Goal: Task Accomplishment & Management: Complete application form

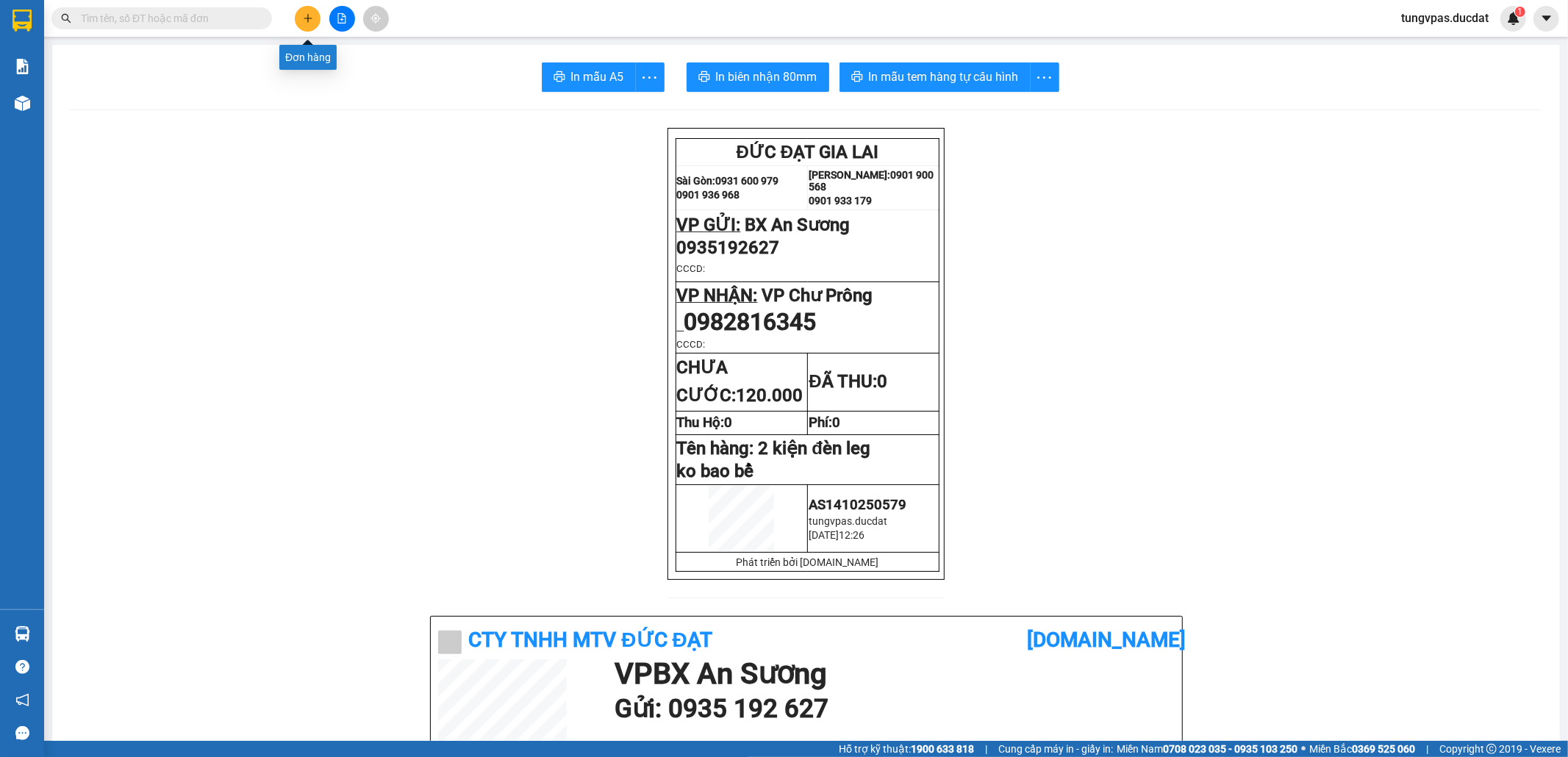
click at [310, 15] on icon "plus" at bounding box center [307, 18] width 10 height 10
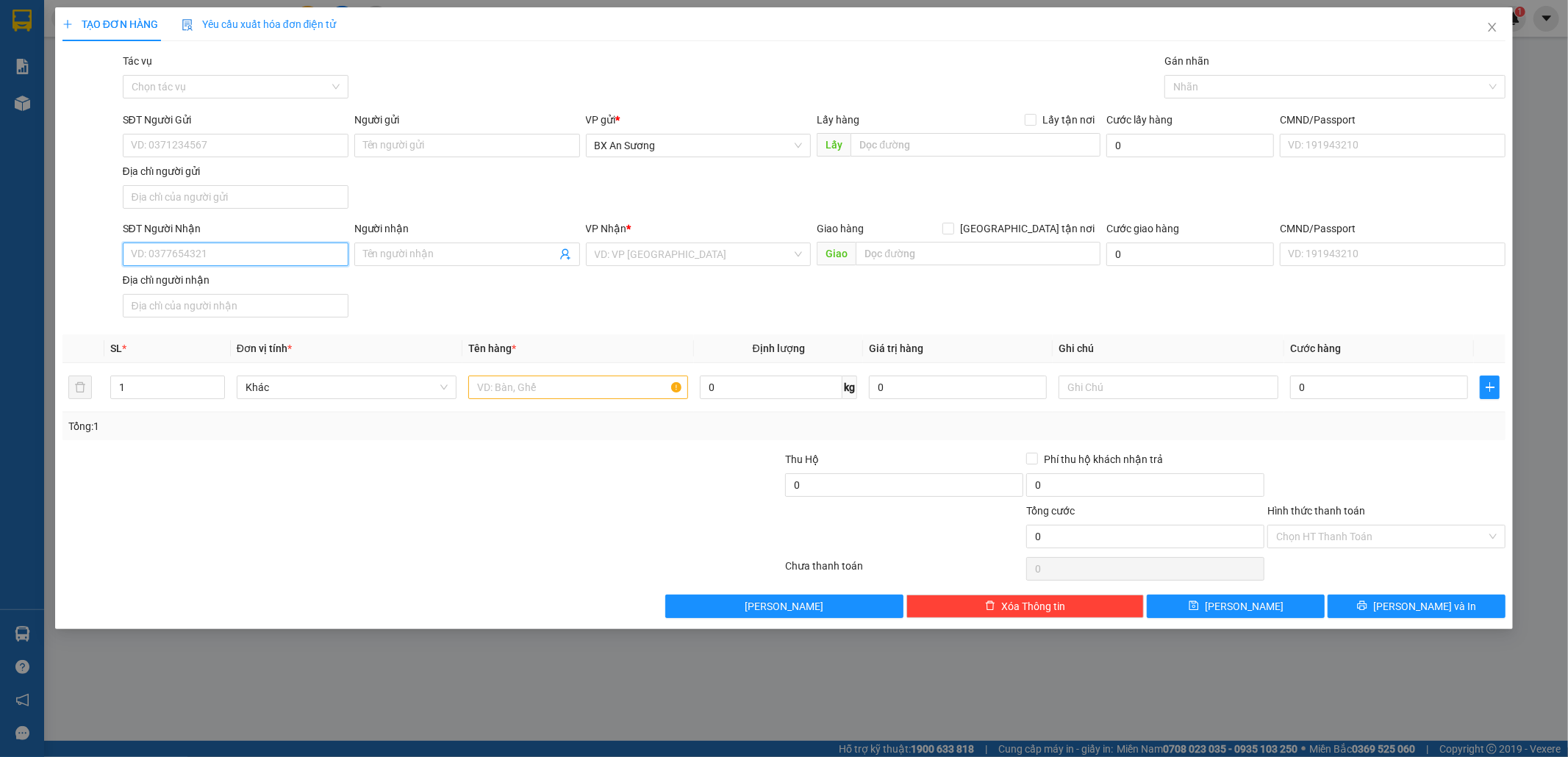
click at [239, 245] on input "SĐT Người Nhận" at bounding box center [235, 254] width 226 height 23
drag, startPoint x: 213, startPoint y: 251, endPoint x: 121, endPoint y: 256, distance: 92.1
click at [121, 256] on div "SĐT Người Nhận 0777703123 0777703123" at bounding box center [235, 246] width 231 height 51
type input "0777703123"
click at [200, 140] on input "SĐT Người Gửi" at bounding box center [235, 145] width 226 height 23
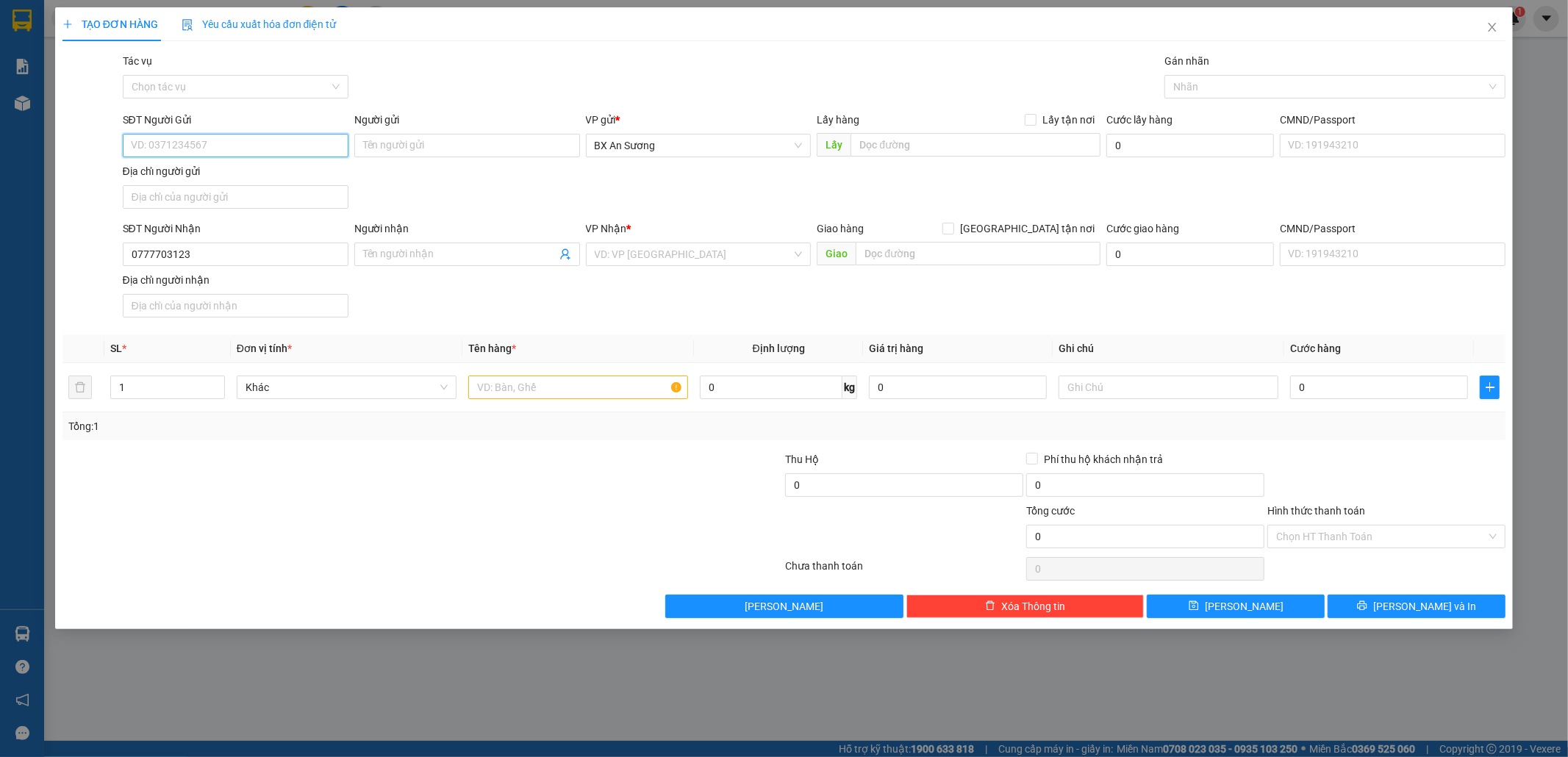
paste input "0777703123"
type input "0777703123"
drag, startPoint x: 219, startPoint y: 256, endPoint x: 101, endPoint y: 254, distance: 118.0
click at [107, 254] on div "SĐT Người Nhận 0777703123 0777703123 Người nhận Tên người nhận VP Nhận * VD: VP…" at bounding box center [784, 272] width 1446 height 103
click at [147, 286] on div "0935118269" at bounding box center [235, 286] width 208 height 16
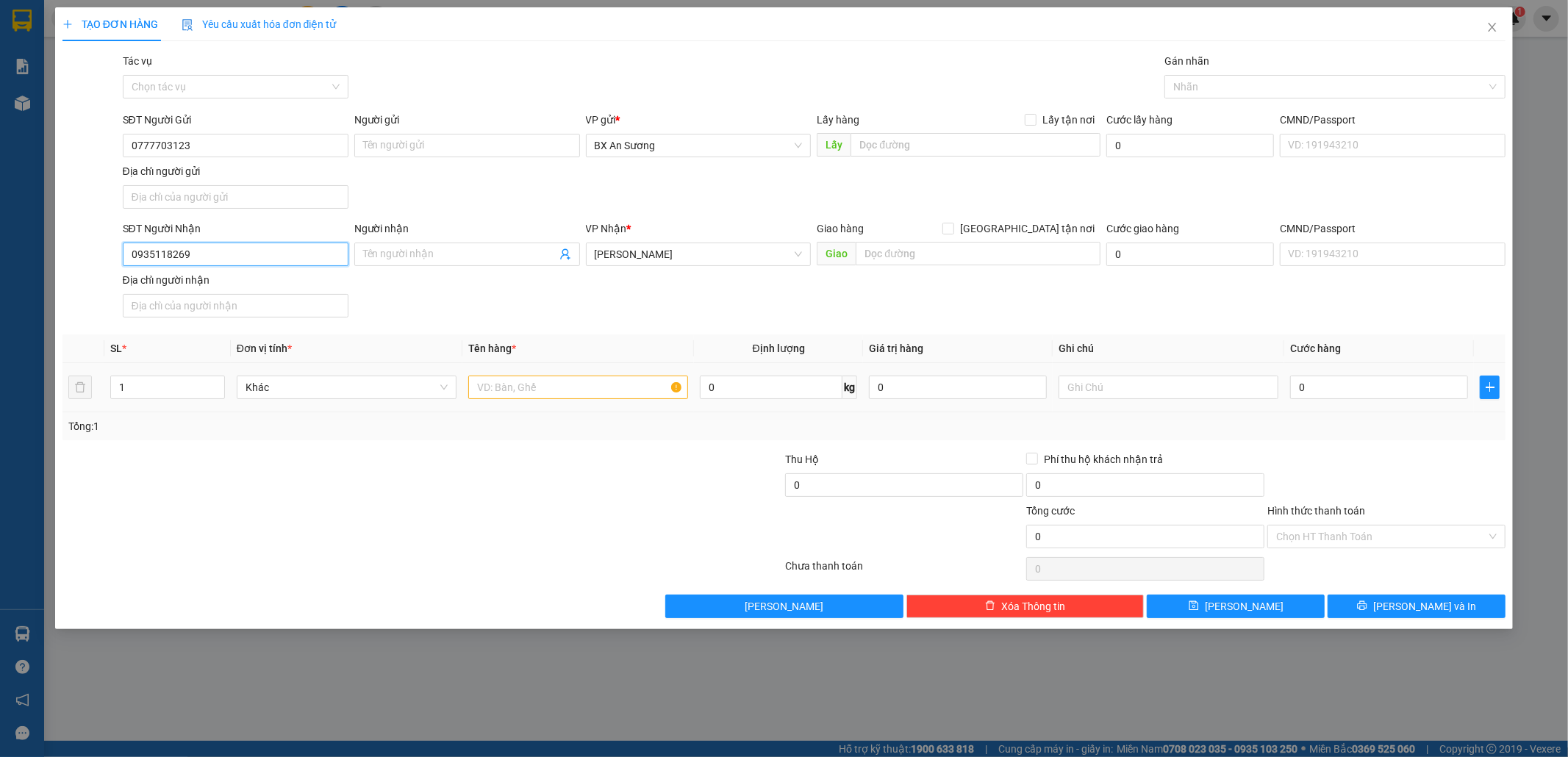
type input "0935118269"
click at [539, 395] on input "text" at bounding box center [578, 387] width 220 height 23
click at [617, 395] on input "2 THÙNG GIẤY" at bounding box center [578, 387] width 220 height 23
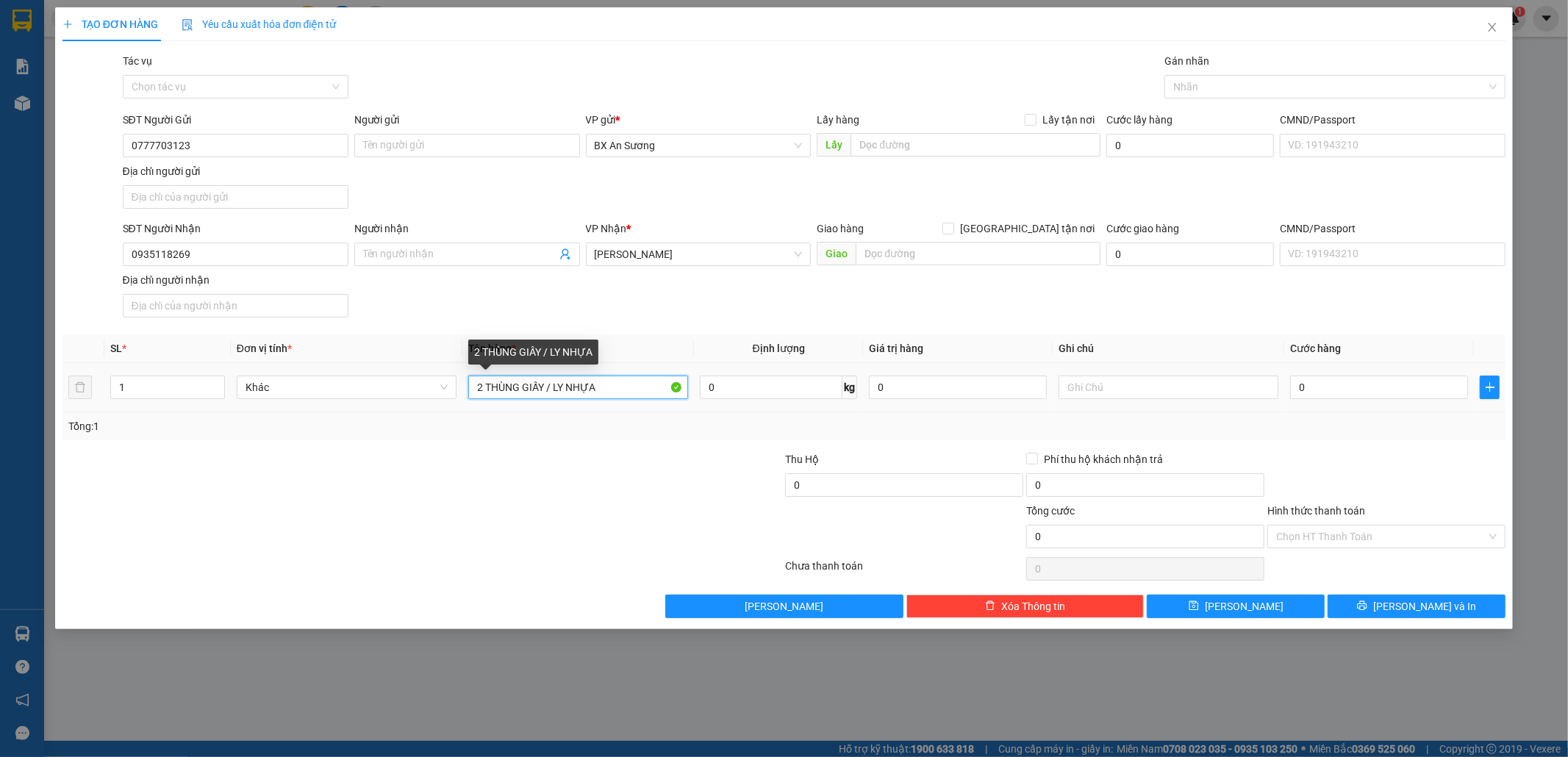
type input "2 THÙNG GIẤY / LY NHỰA"
type input "K BAO BỂ"
type input "1"
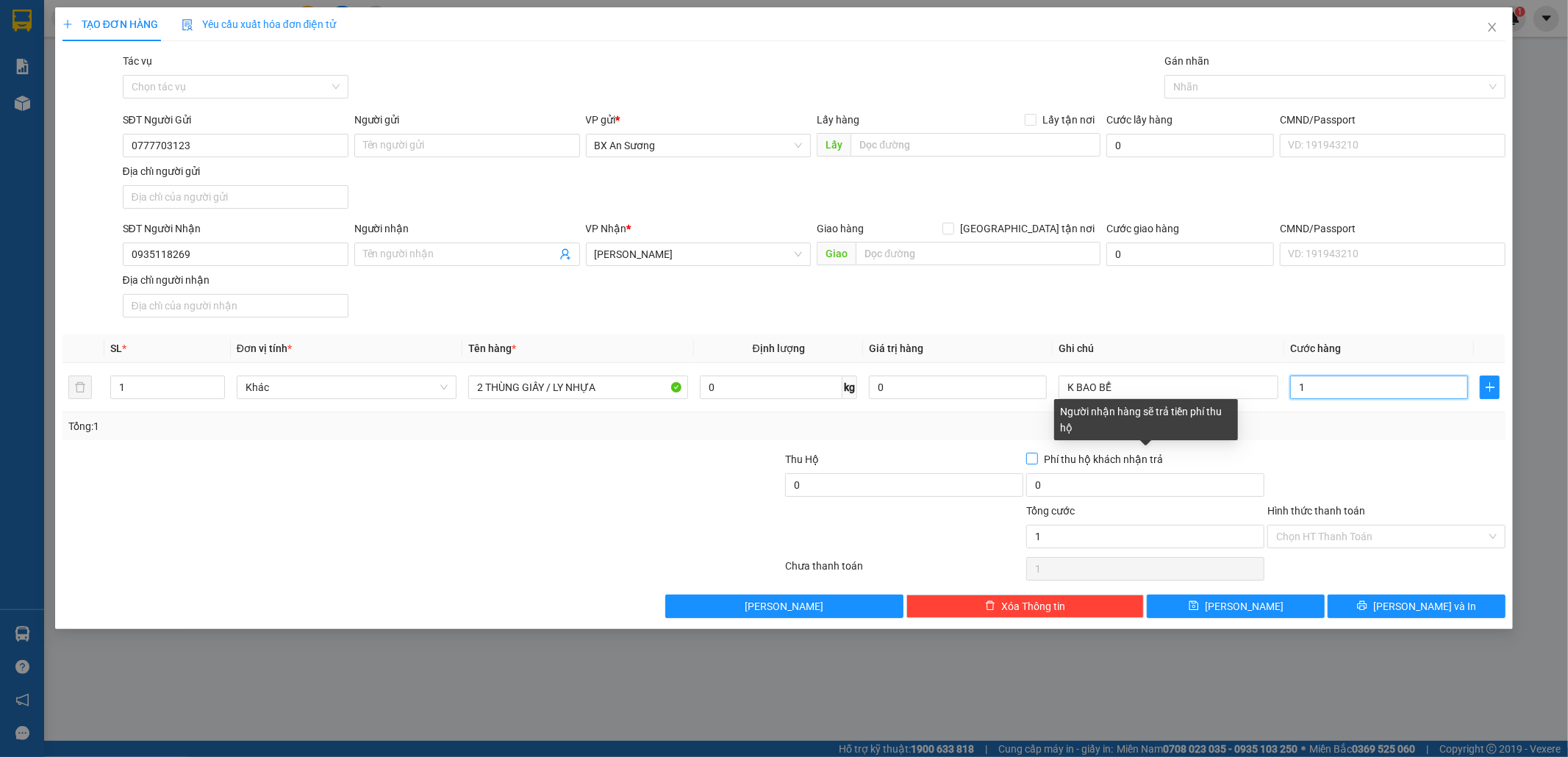
type input "12"
type input "120"
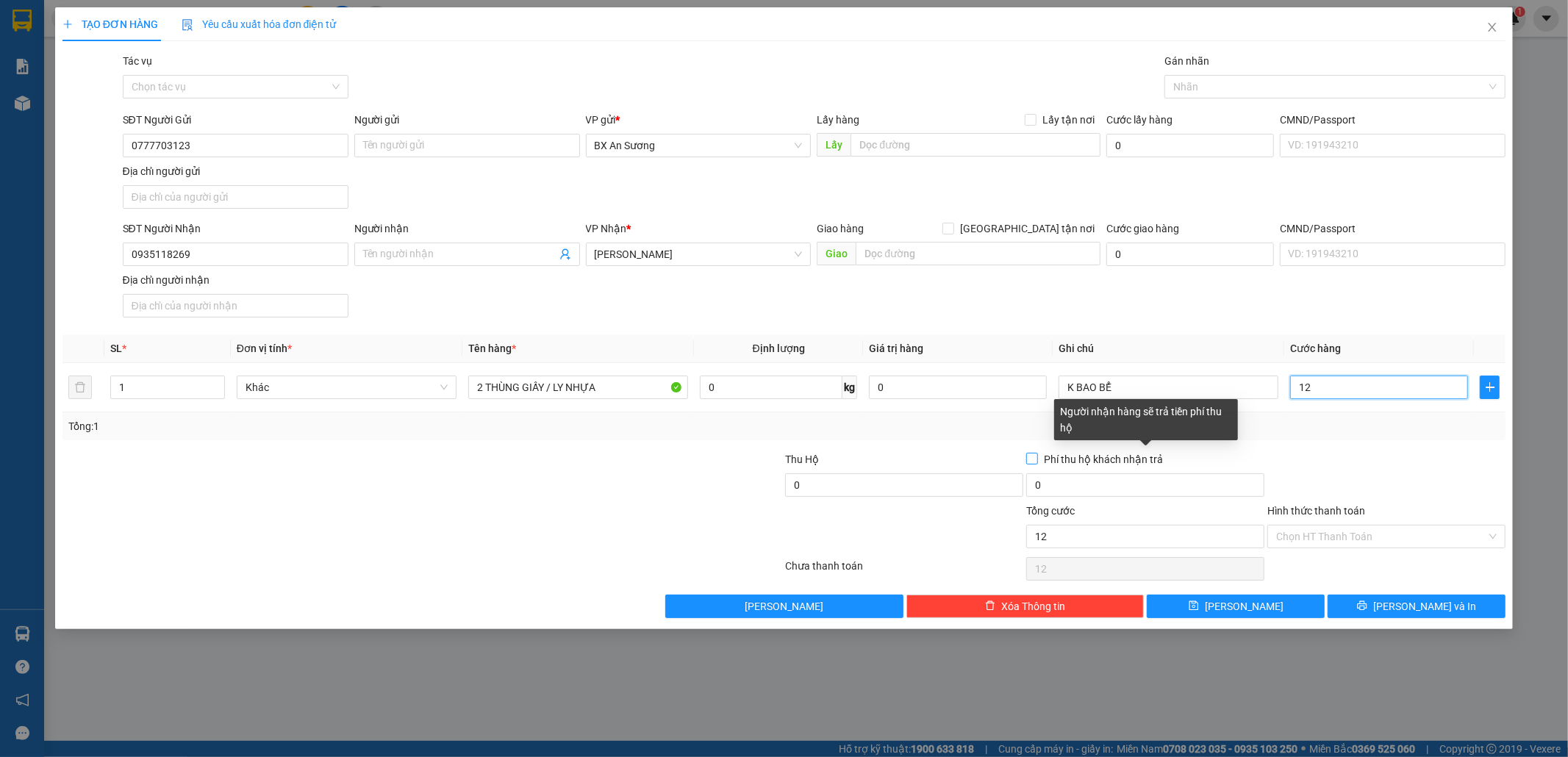
type input "120"
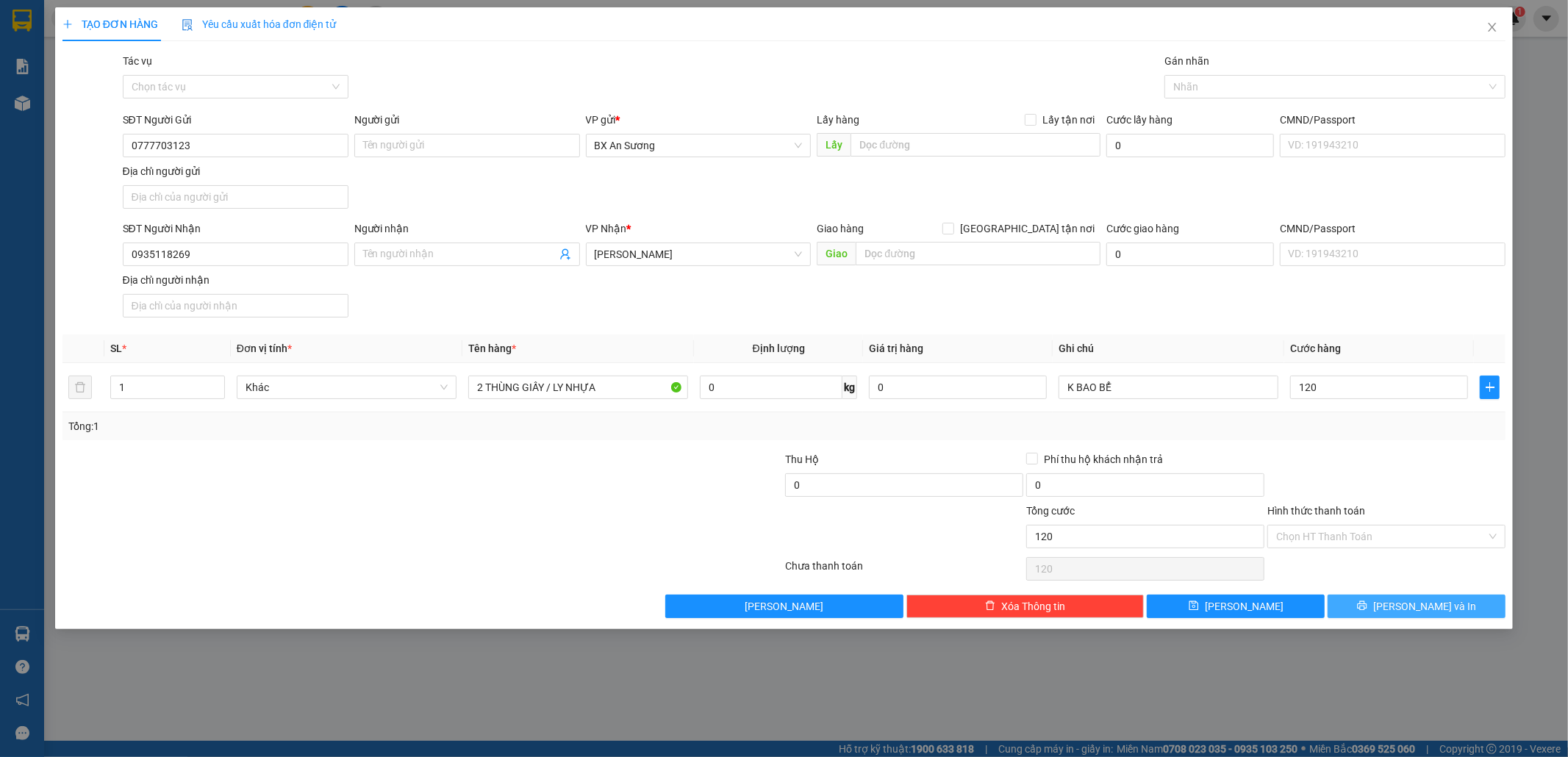
type input "120.000"
click at [1450, 609] on button "[PERSON_NAME] và In" at bounding box center [1416, 606] width 178 height 23
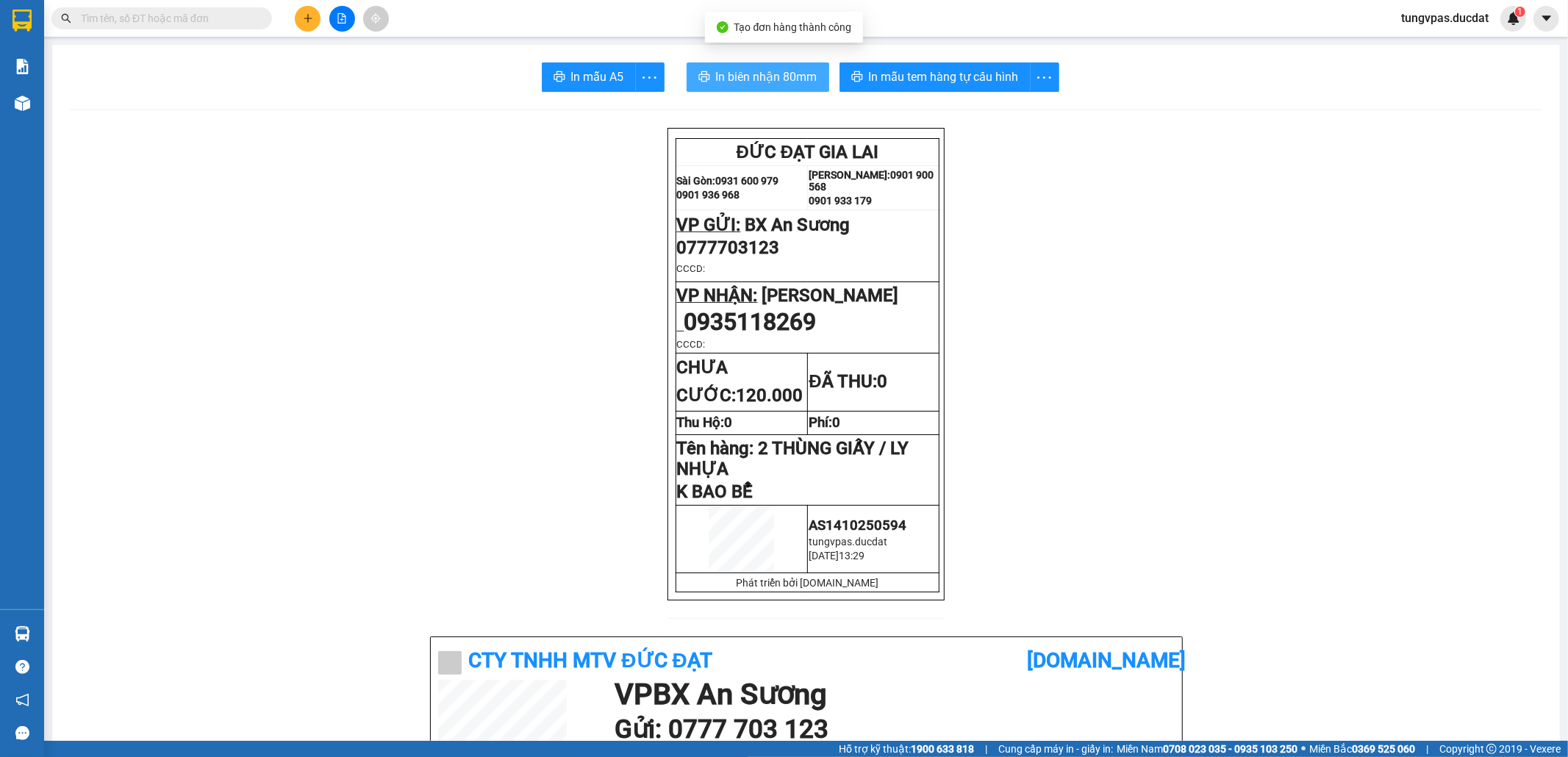
click at [786, 83] on span "In biên nhận 80mm" at bounding box center [766, 77] width 102 height 19
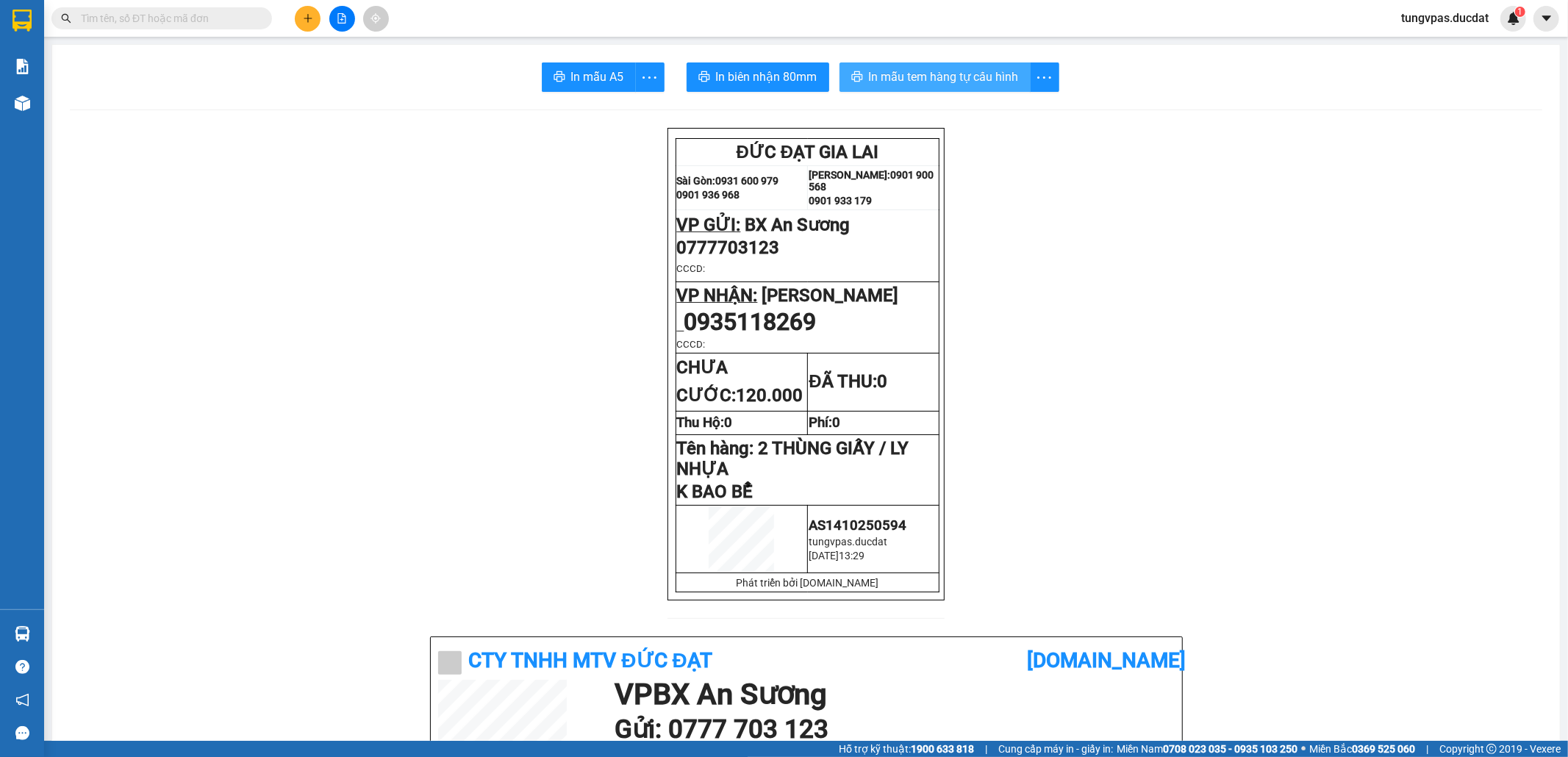
click at [991, 76] on span "In mẫu tem hàng tự cấu hình" at bounding box center [943, 77] width 150 height 19
click at [314, 21] on button at bounding box center [307, 19] width 26 height 26
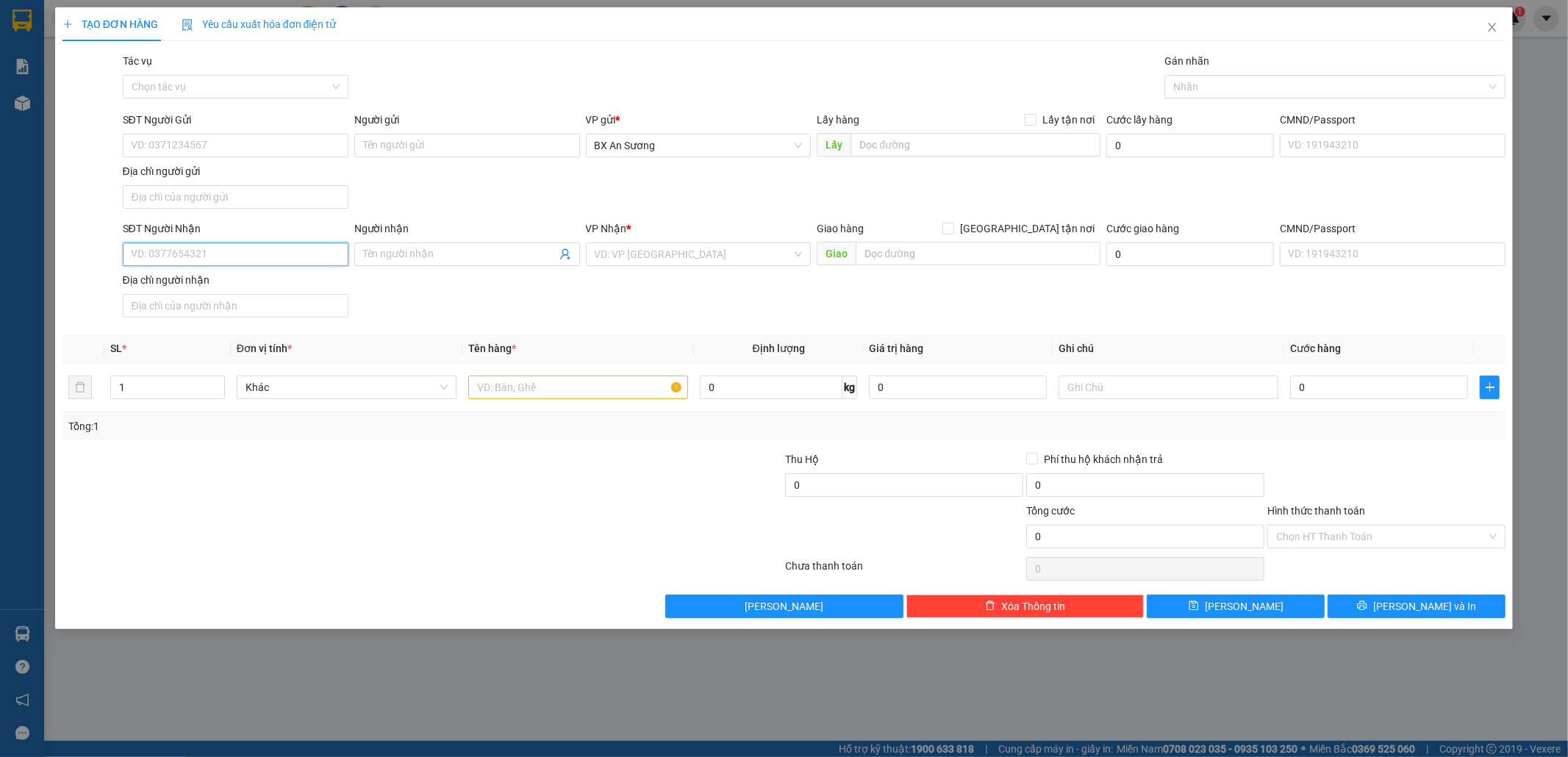
click at [319, 248] on input "SĐT Người Nhận" at bounding box center [235, 254] width 226 height 23
click at [286, 278] on div "0988101015" at bounding box center [235, 286] width 208 height 16
type input "0988101015"
click at [556, 398] on input "text" at bounding box center [578, 387] width 220 height 23
type input "1 BAO XANH"
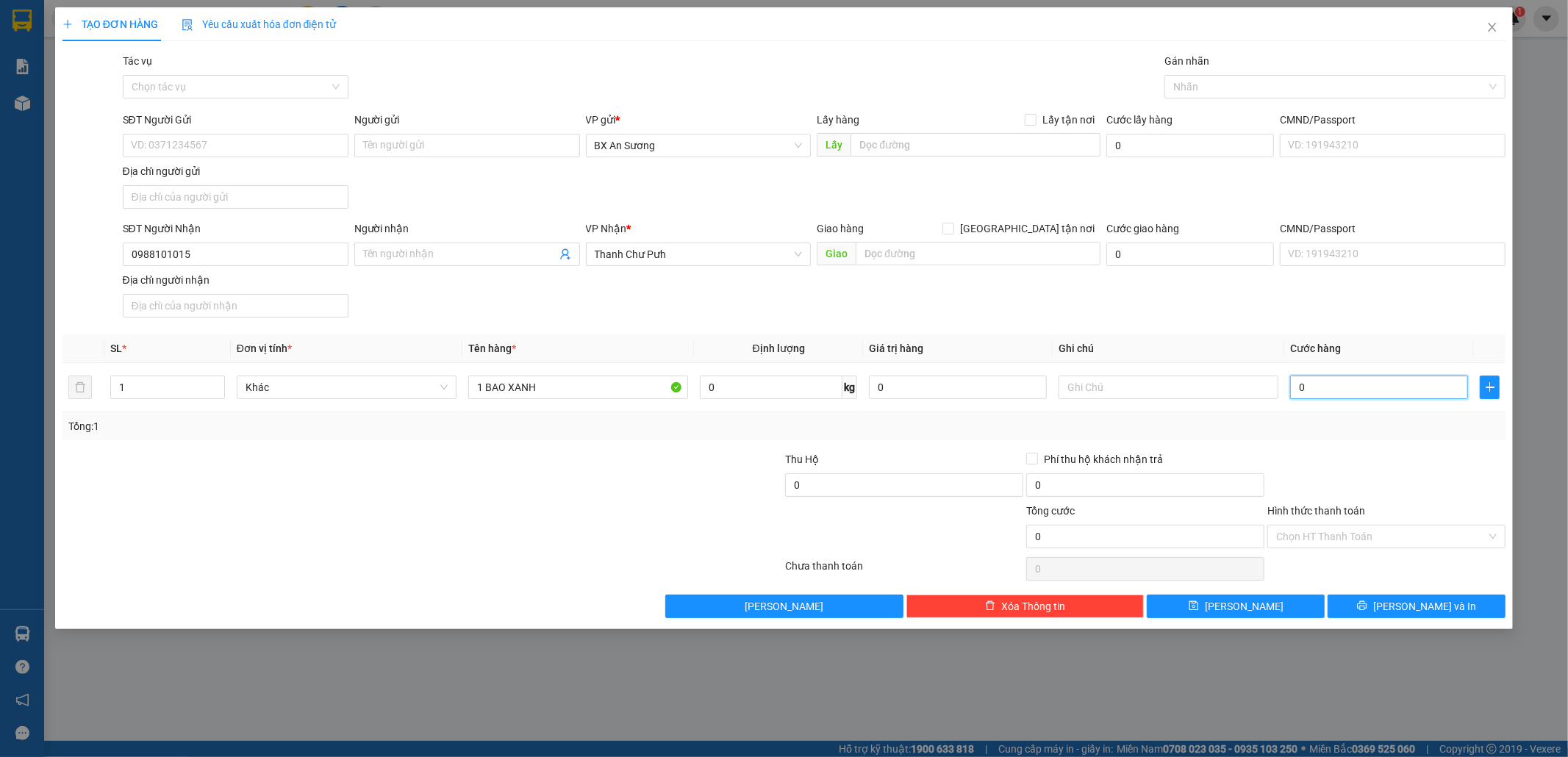
type input "9"
type input "90"
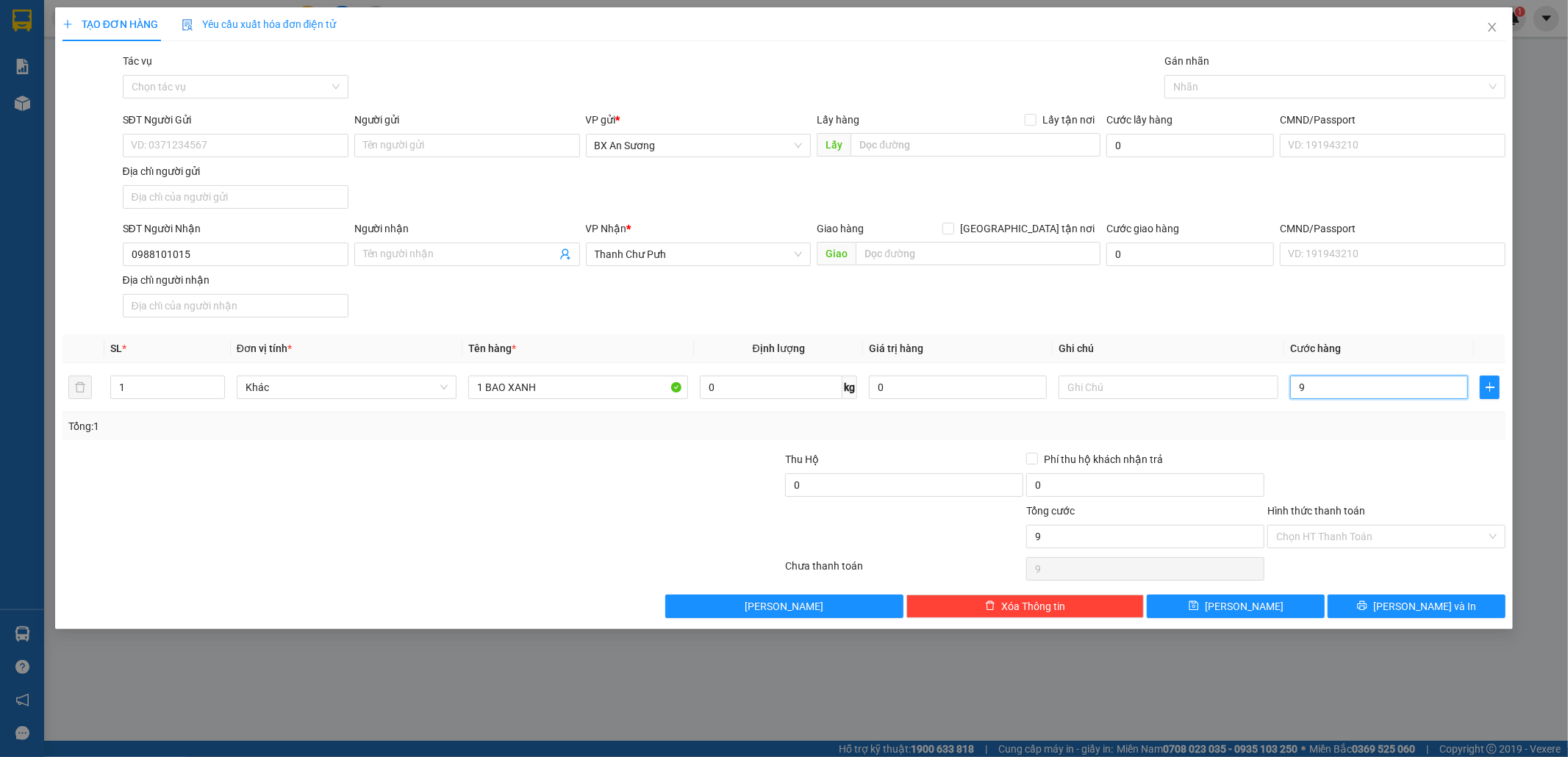
type input "90"
type input "90.000"
click at [1417, 606] on span "[PERSON_NAME] và In" at bounding box center [1424, 606] width 103 height 16
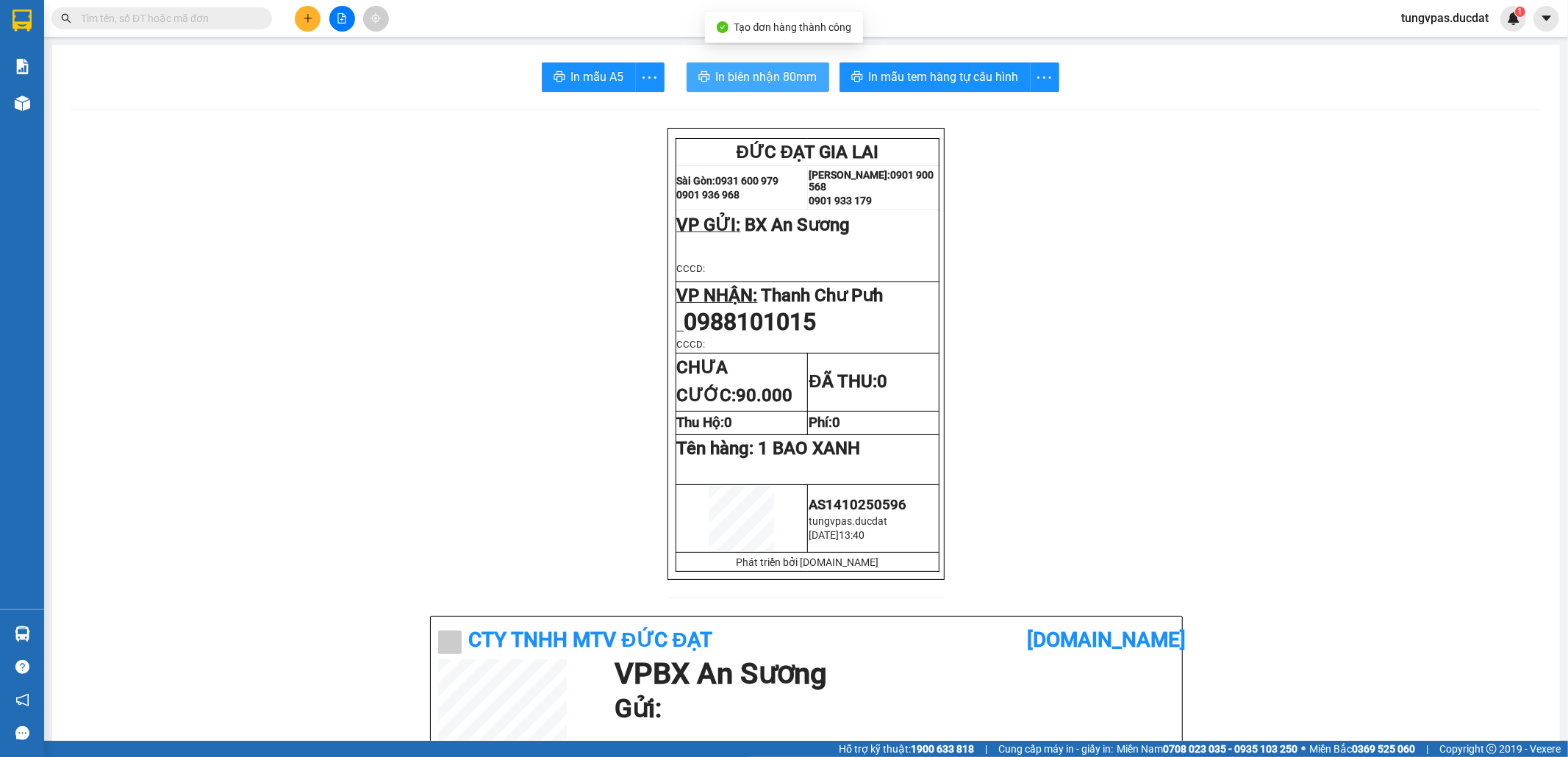
click at [807, 80] on span "In biên nhận 80mm" at bounding box center [766, 77] width 102 height 19
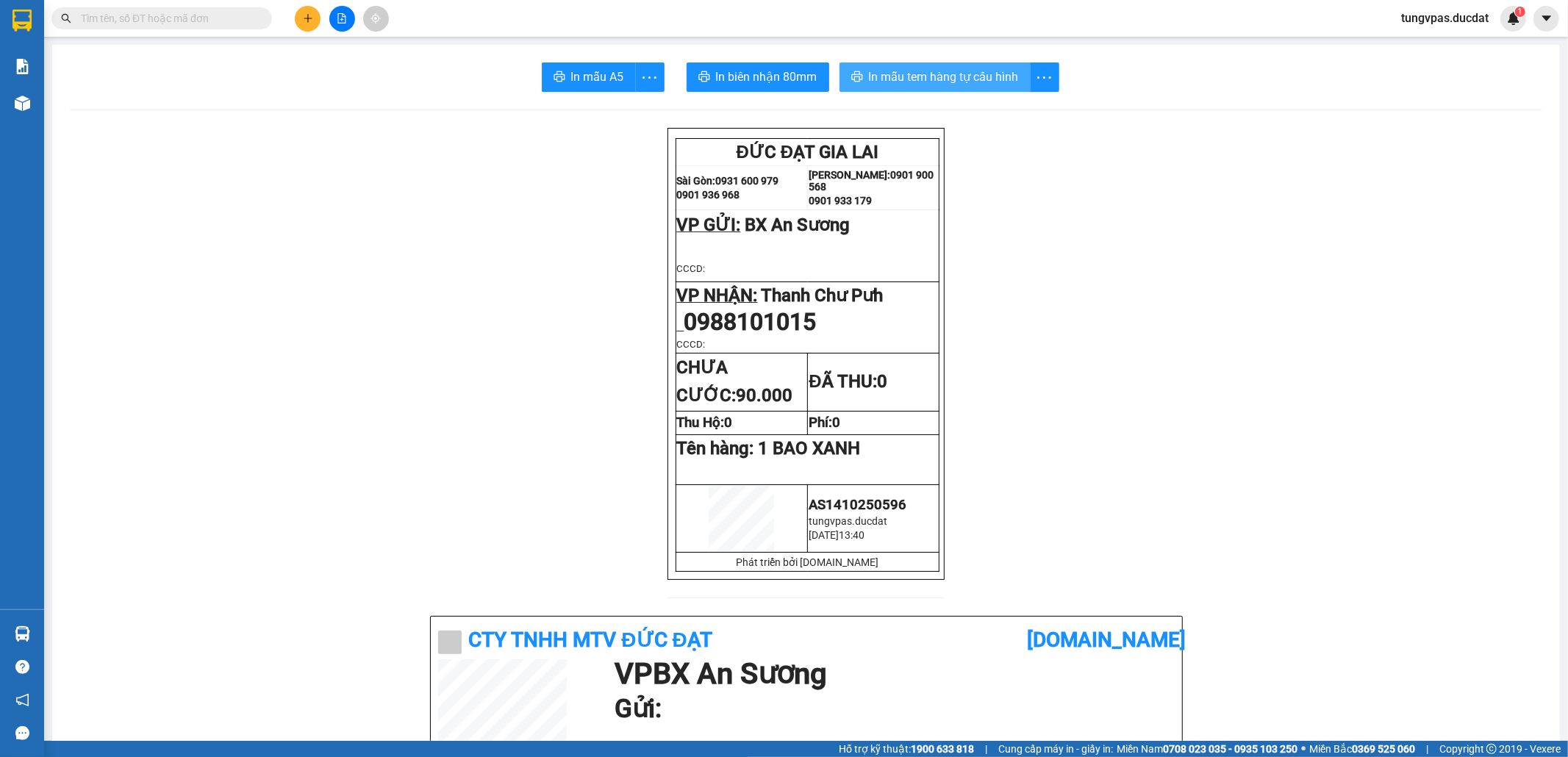
click at [959, 72] on span "In mẫu tem hàng tự cấu hình" at bounding box center [943, 77] width 150 height 19
click at [306, 13] on icon "plus" at bounding box center [307, 18] width 10 height 10
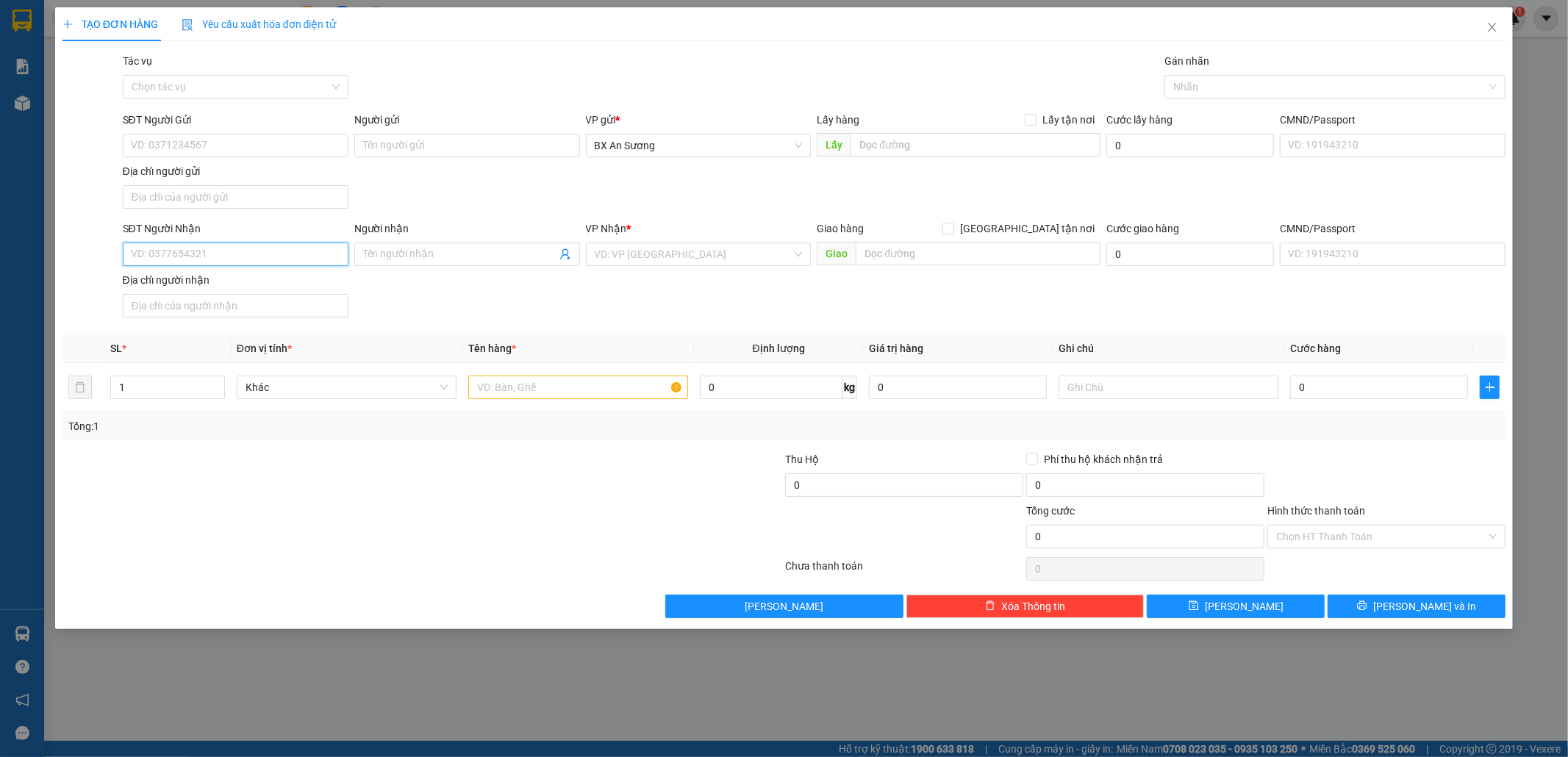
click at [255, 250] on input "SĐT Người Nhận" at bounding box center [235, 254] width 226 height 23
type input "0792303313"
click at [161, 278] on div "0792303313" at bounding box center [235, 286] width 208 height 16
type input "IAME"
type input "0792303313"
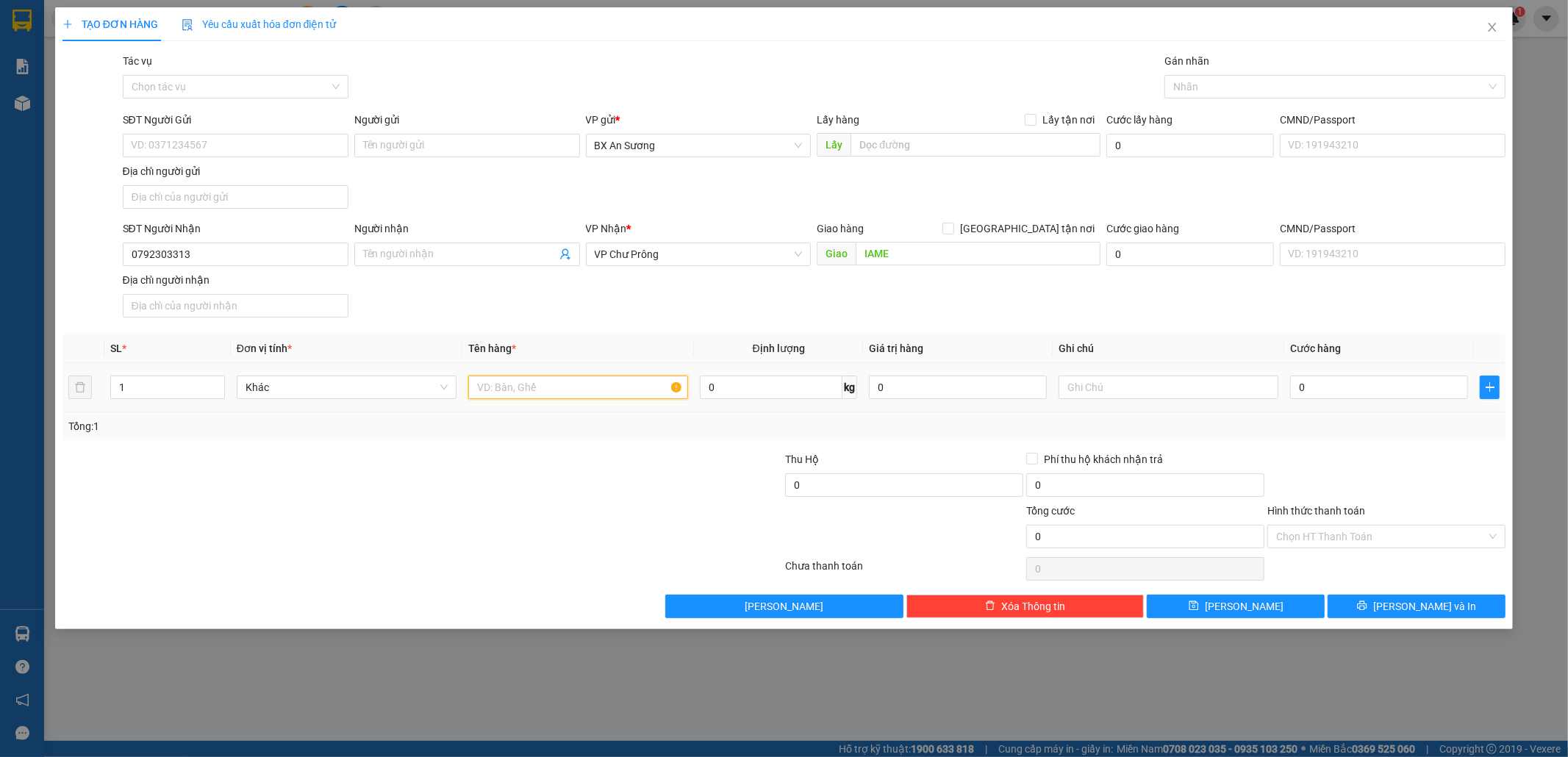
click at [504, 386] on input "text" at bounding box center [578, 387] width 220 height 23
click at [484, 388] on input "1 BAO ĐỎ" at bounding box center [578, 387] width 220 height 23
type input "1 TÚM BAO ĐỎ"
click at [1309, 389] on input "0" at bounding box center [1379, 387] width 178 height 23
type input "5"
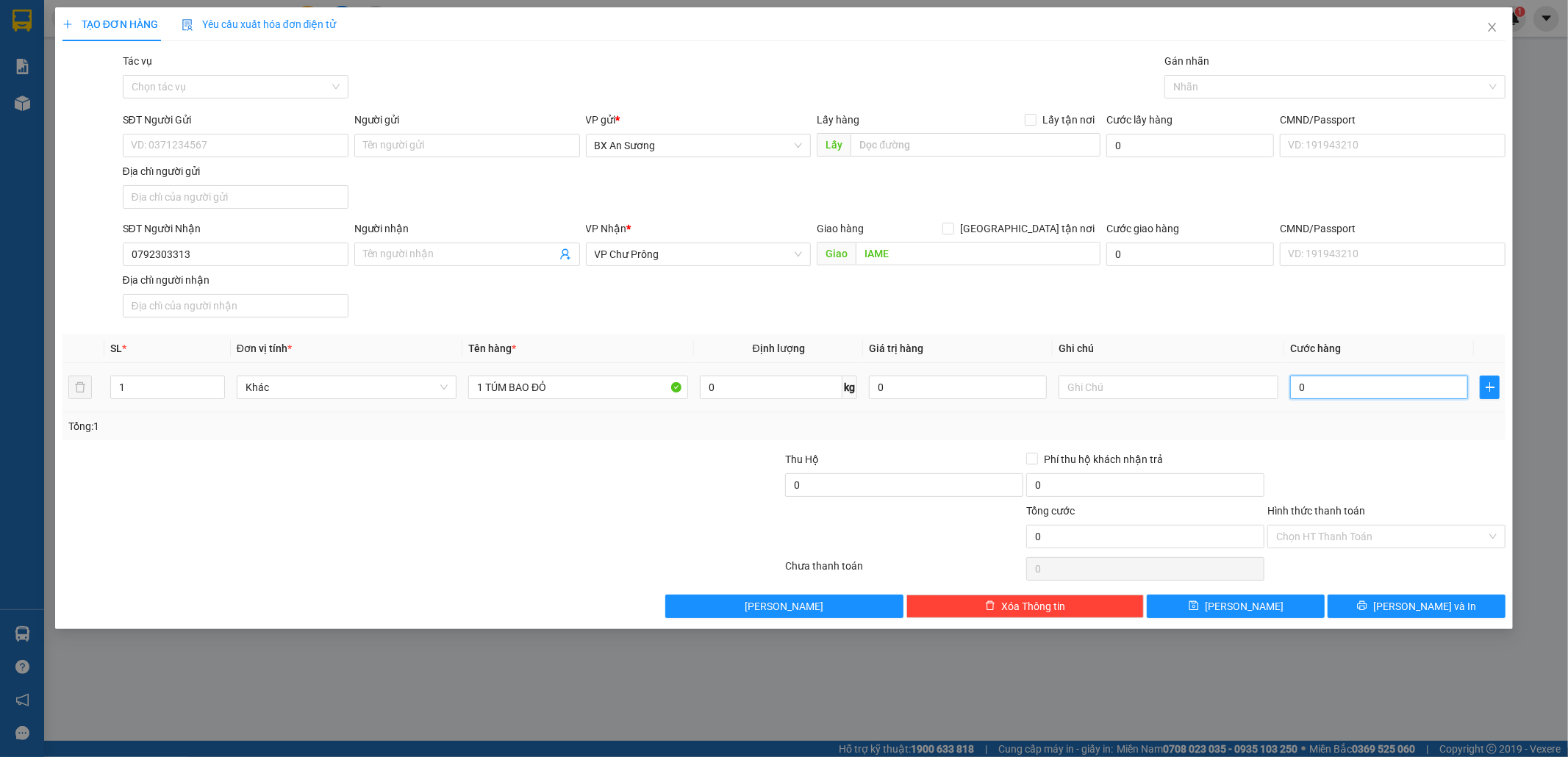
type input "5"
type input "50"
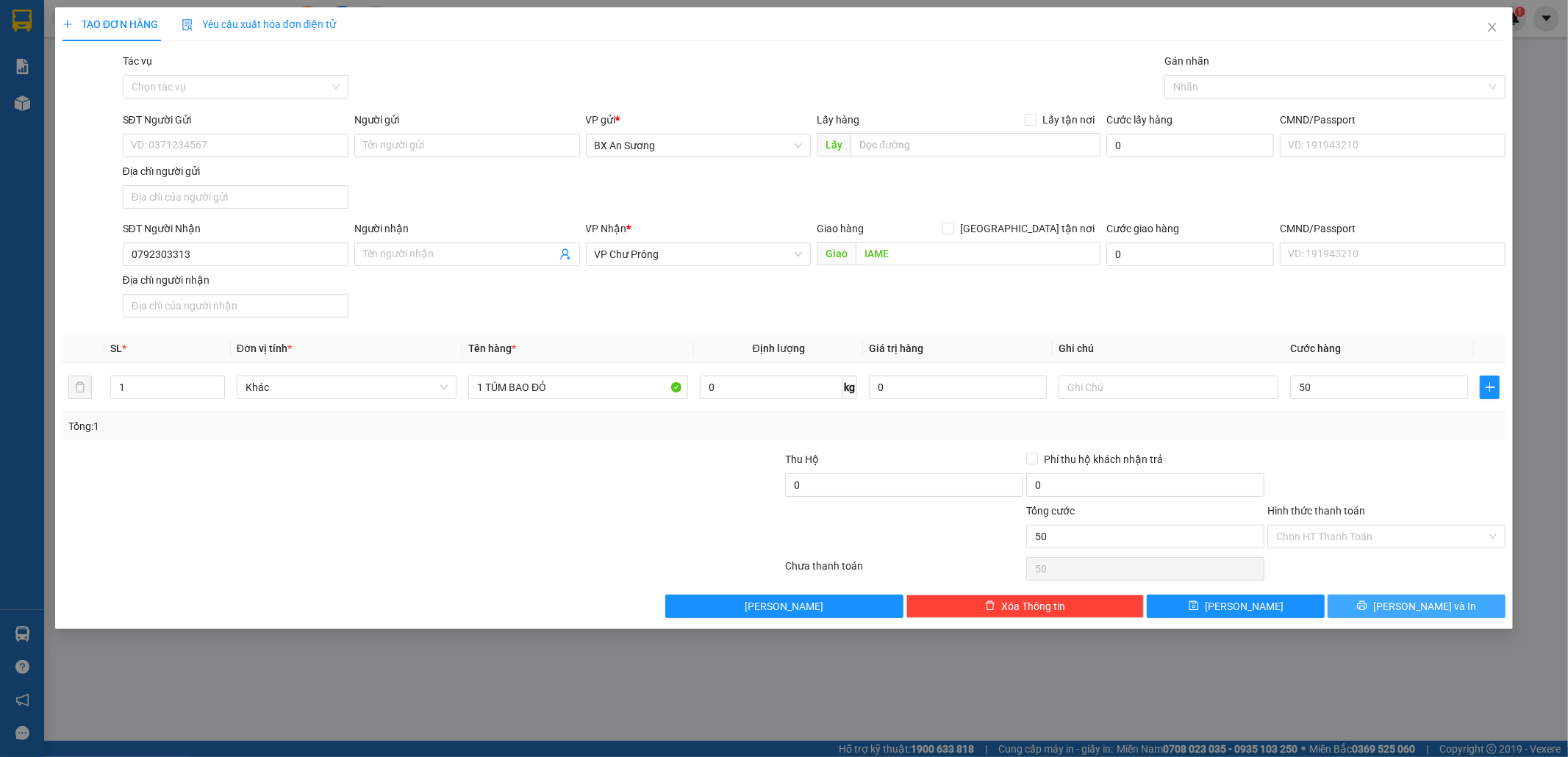
type input "50.000"
click at [1444, 606] on span "[PERSON_NAME] và In" at bounding box center [1424, 606] width 103 height 16
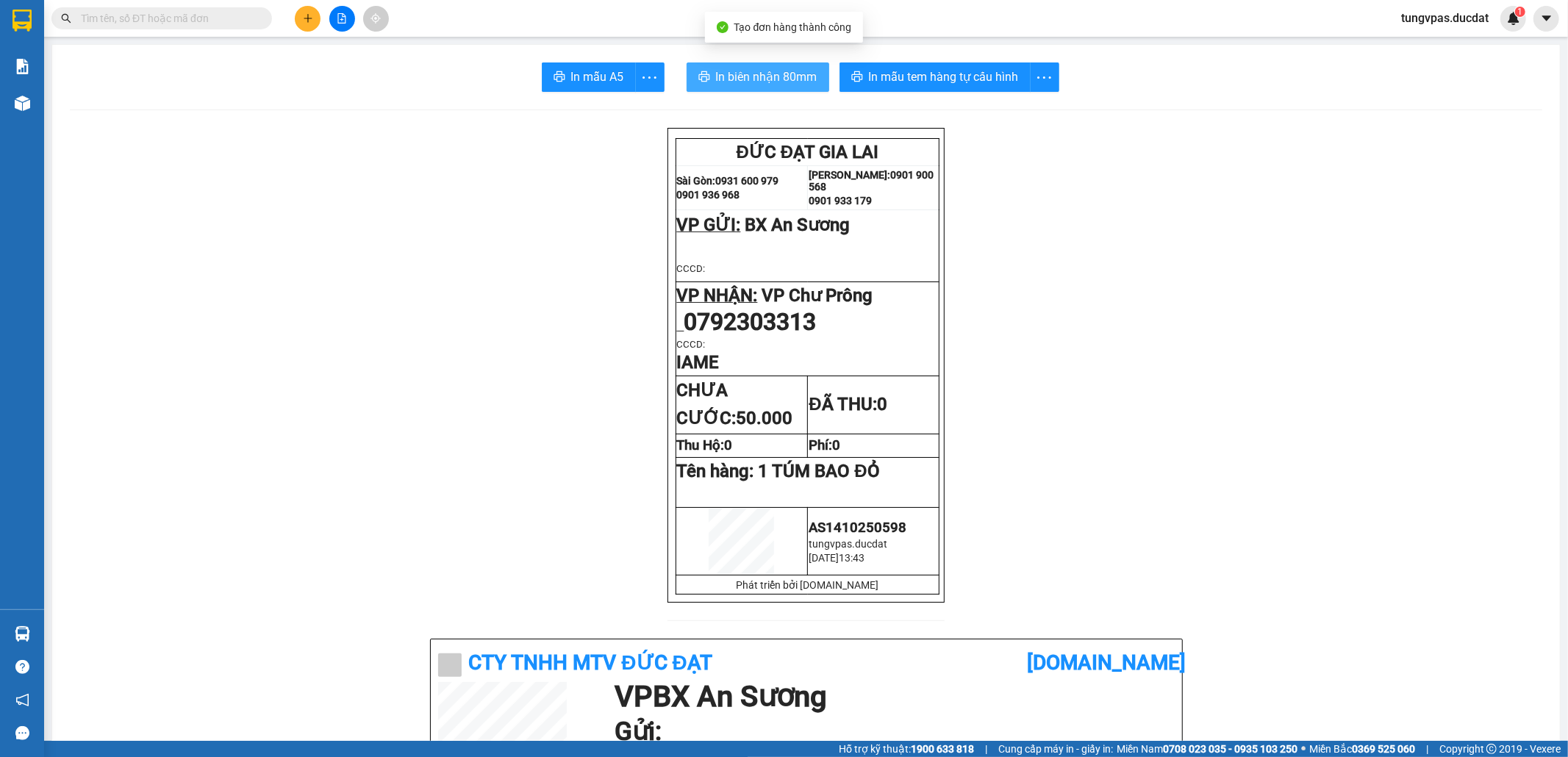
click at [723, 78] on span "In biên nhận 80mm" at bounding box center [766, 77] width 102 height 19
click at [997, 71] on div "In mẫu tem hàng tự cấu hình" at bounding box center [949, 77] width 220 height 30
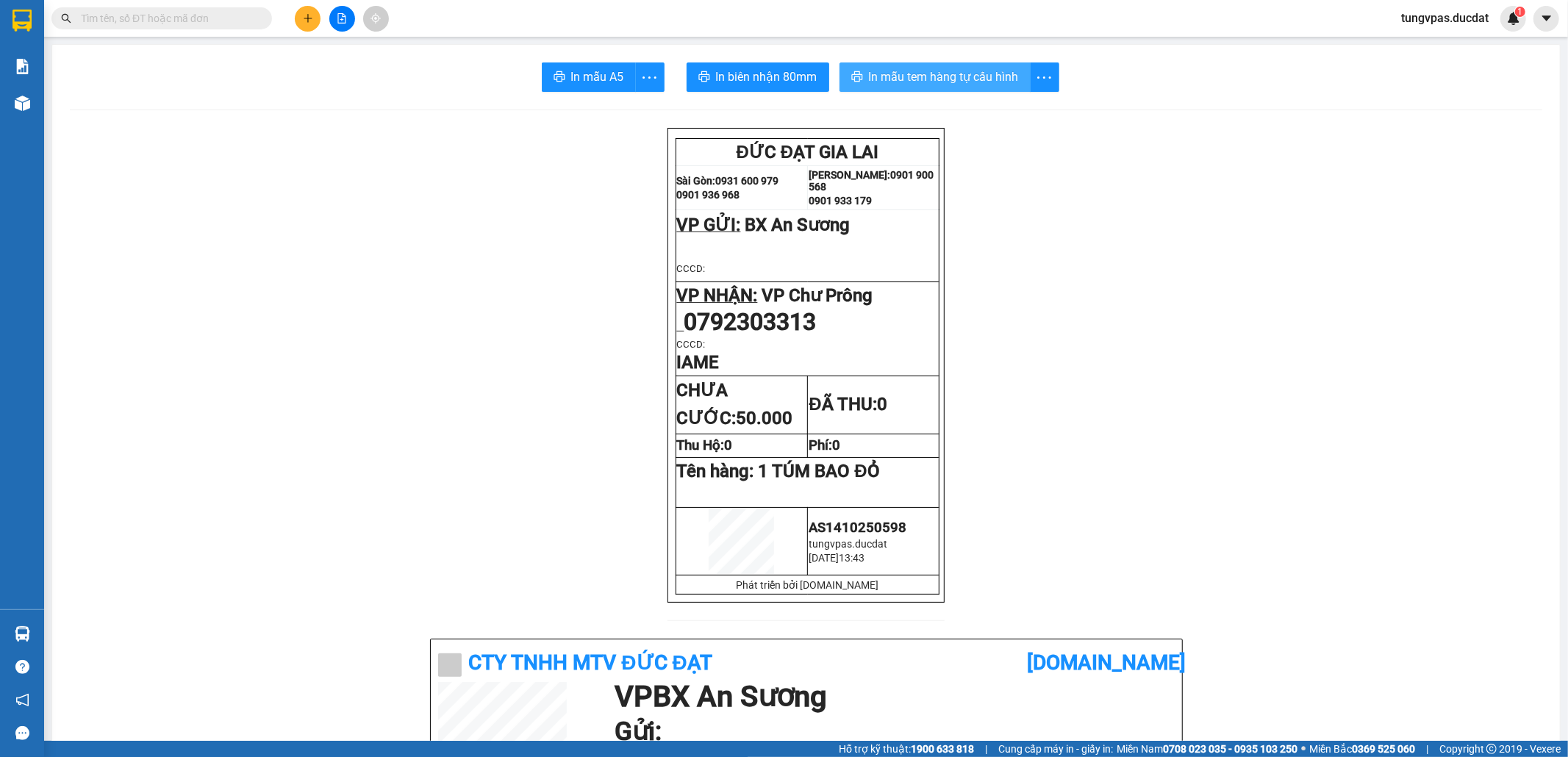
click at [936, 89] on button "In mẫu tem hàng tự cấu hình" at bounding box center [935, 77] width 191 height 30
click at [297, 12] on button at bounding box center [307, 19] width 26 height 26
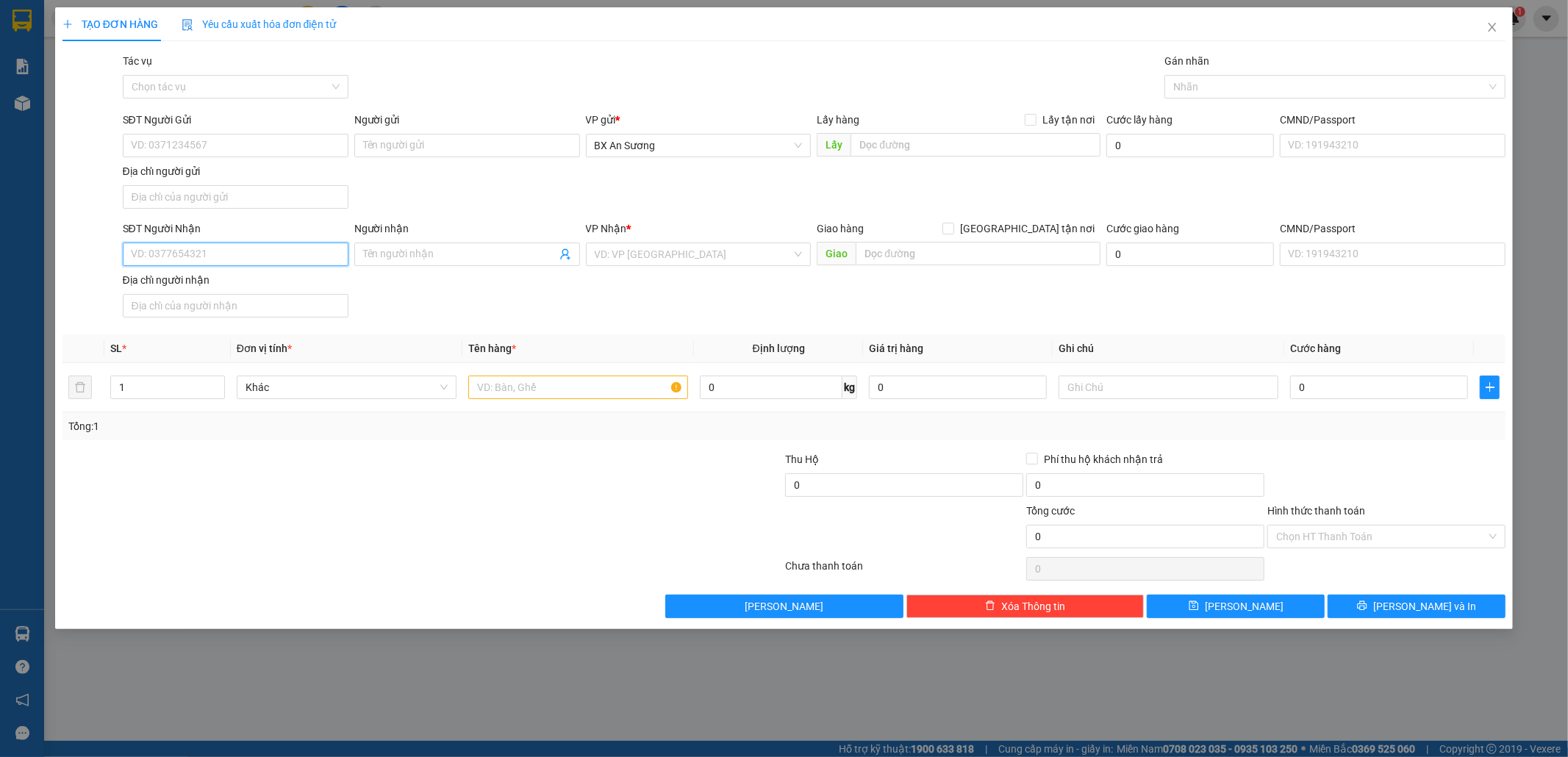
click at [293, 259] on input "SĐT Người Nhận" at bounding box center [235, 254] width 226 height 23
drag, startPoint x: 1285, startPoint y: 446, endPoint x: 1166, endPoint y: 412, distance: 123.8
click at [1285, 446] on div "Transit Pickup Surcharge Ids Transit Deliver Surcharge Ids Transit Deliver Surc…" at bounding box center [784, 335] width 1444 height 565
click at [265, 255] on input "SĐT Người Nhận" at bounding box center [235, 254] width 226 height 23
type input "0896886329"
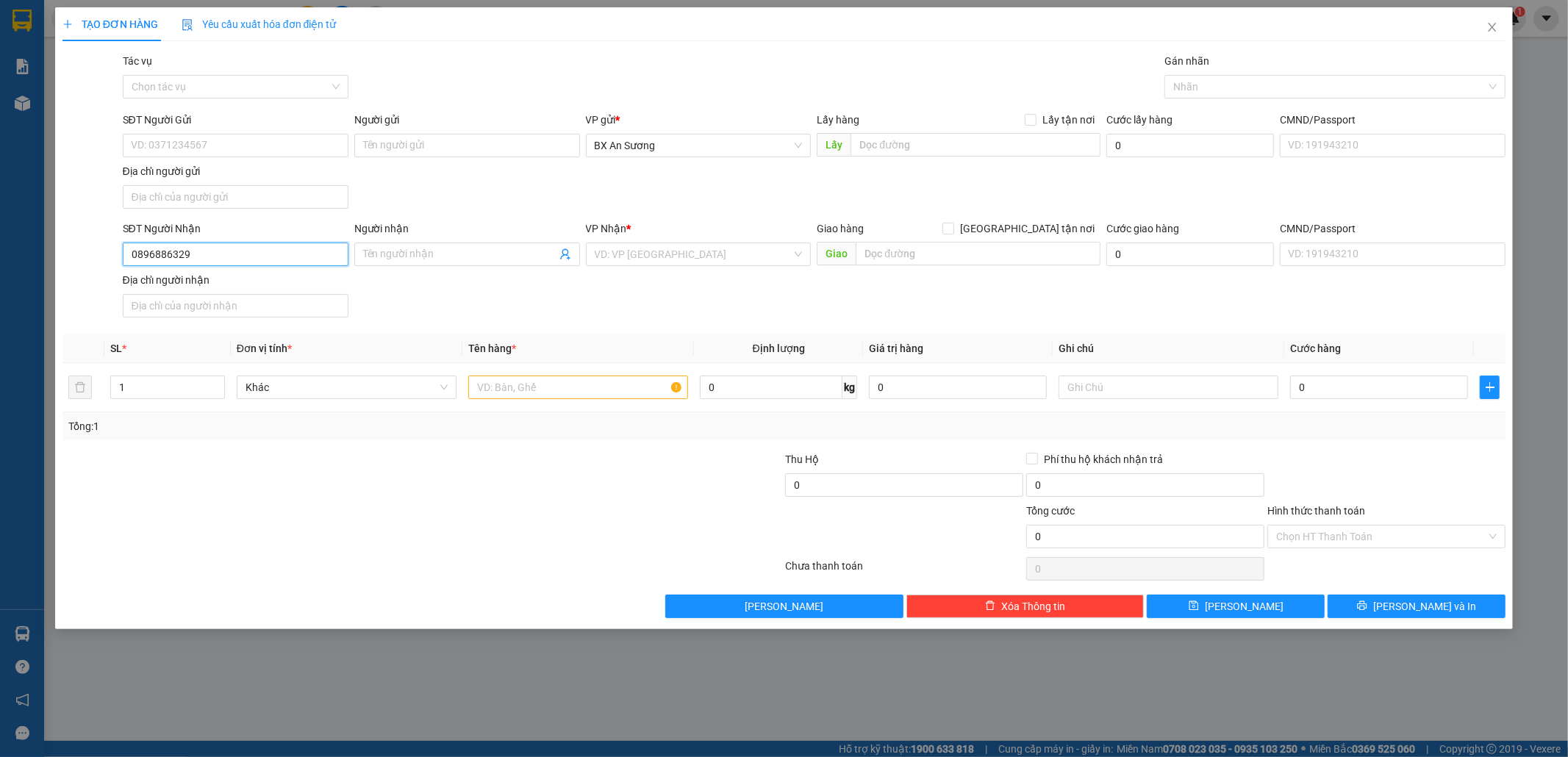
click at [275, 245] on input "0896886329" at bounding box center [235, 254] width 226 height 23
click at [617, 257] on input "search" at bounding box center [693, 254] width 198 height 22
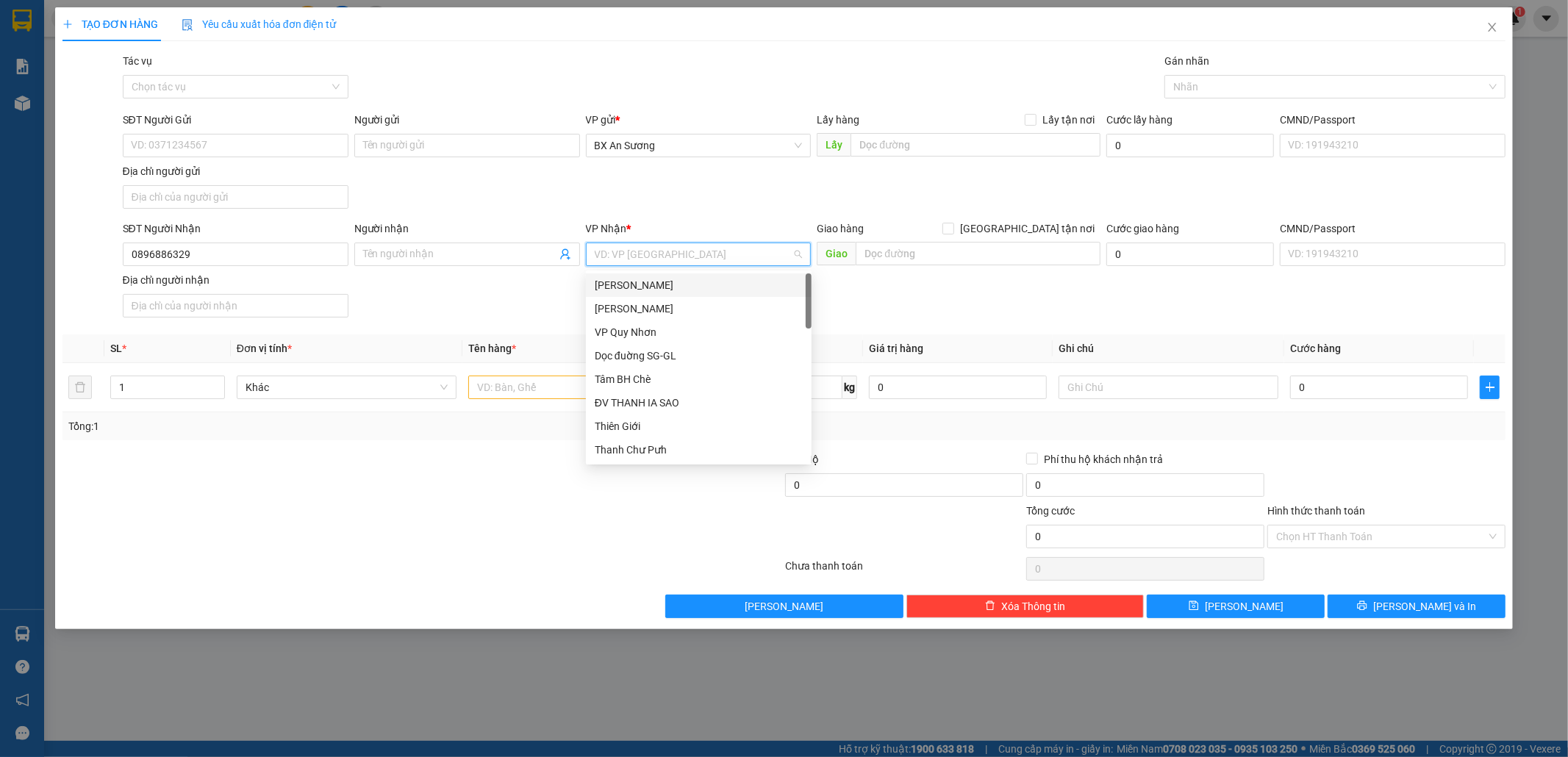
click at [660, 283] on div "[PERSON_NAME]" at bounding box center [699, 285] width 208 height 16
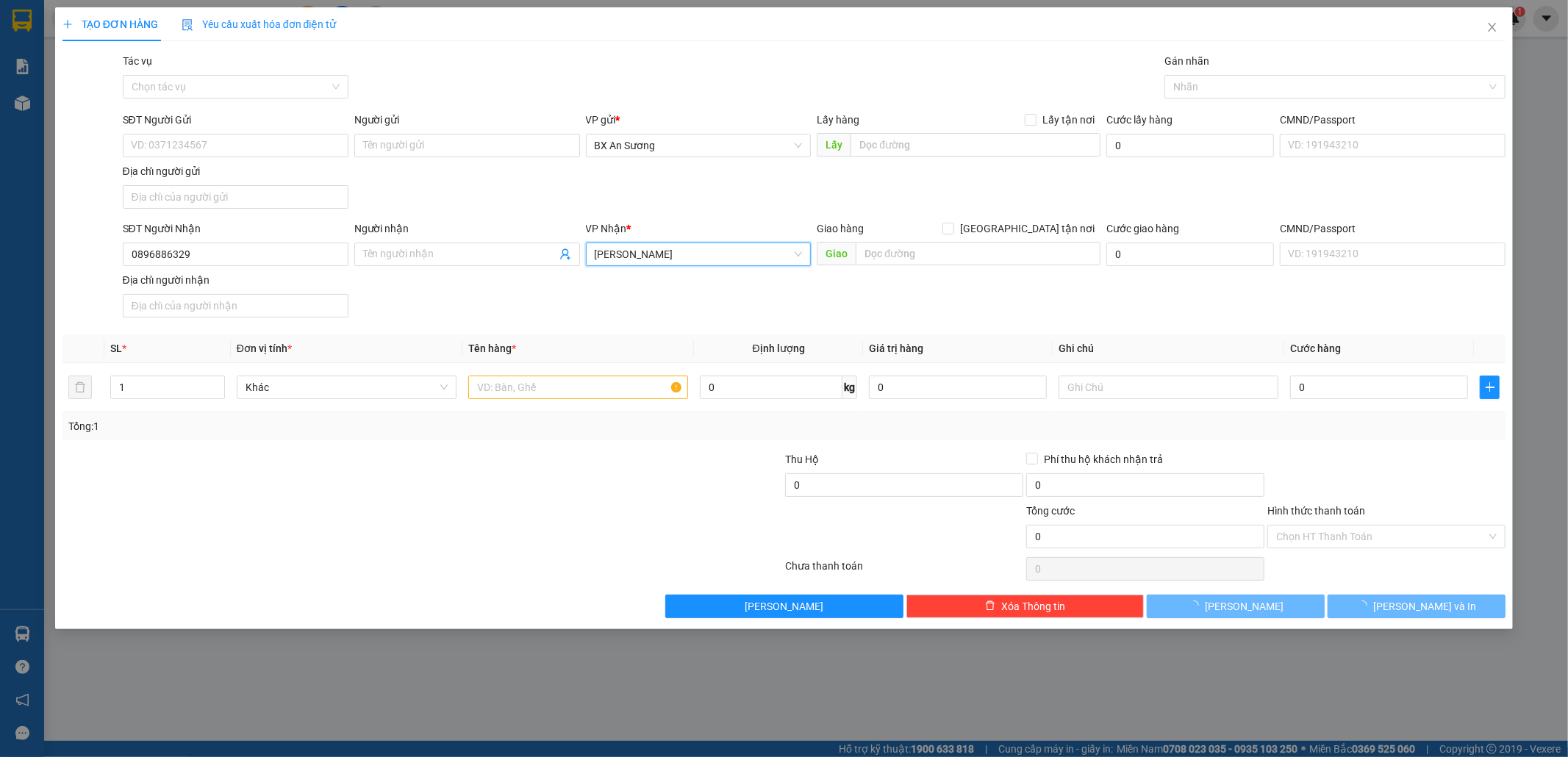
click at [519, 240] on div "Người nhận" at bounding box center [467, 231] width 226 height 22
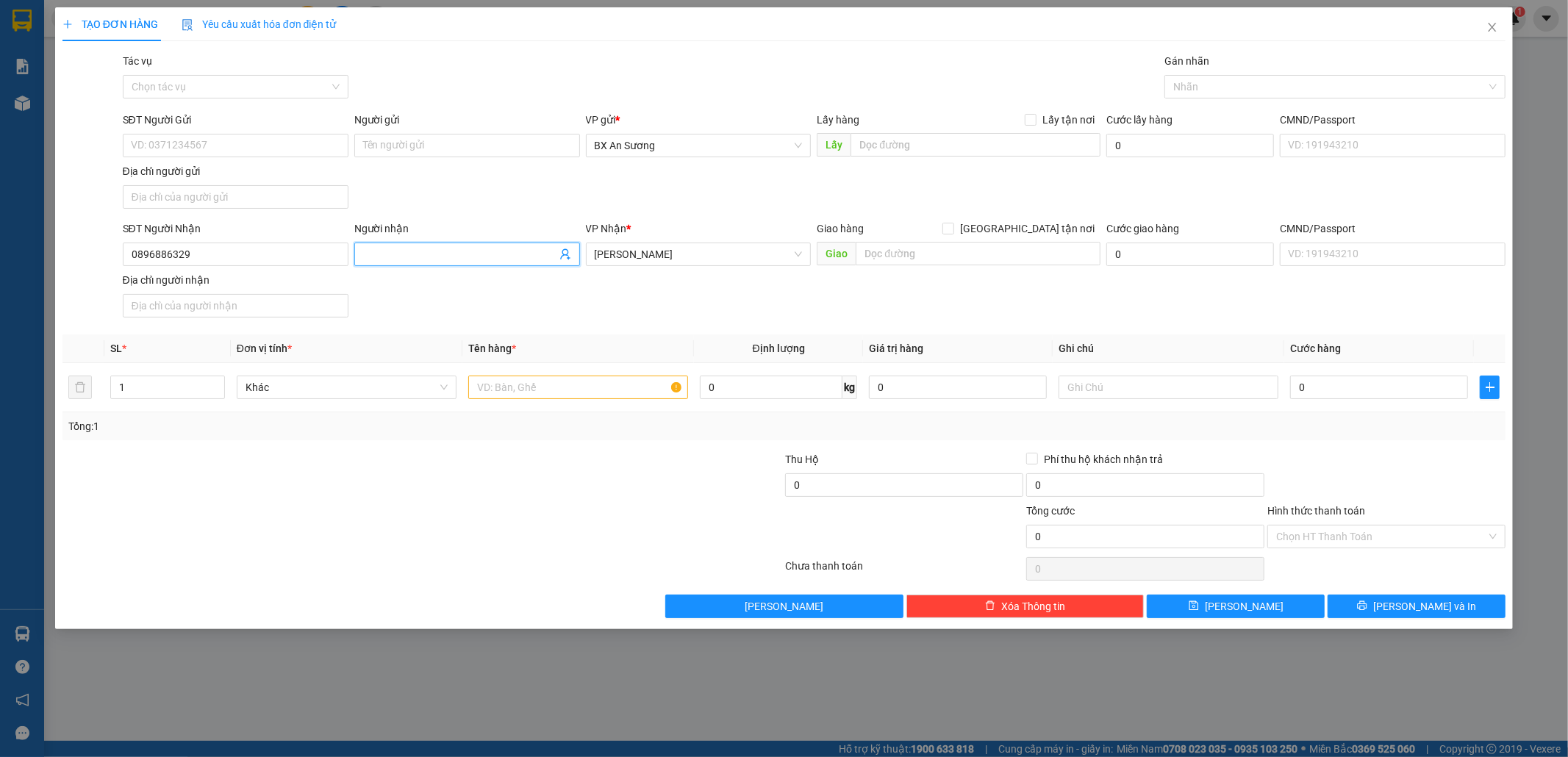
click at [515, 252] on input "Người nhận" at bounding box center [460, 254] width 193 height 16
click at [592, 389] on input "text" at bounding box center [578, 387] width 220 height 23
type input "2 BAO + 1 CỤC / CÁM CÂU CÁ"
click at [1194, 385] on input "text" at bounding box center [1167, 387] width 220 height 23
click at [1408, 384] on input "0" at bounding box center [1379, 387] width 178 height 23
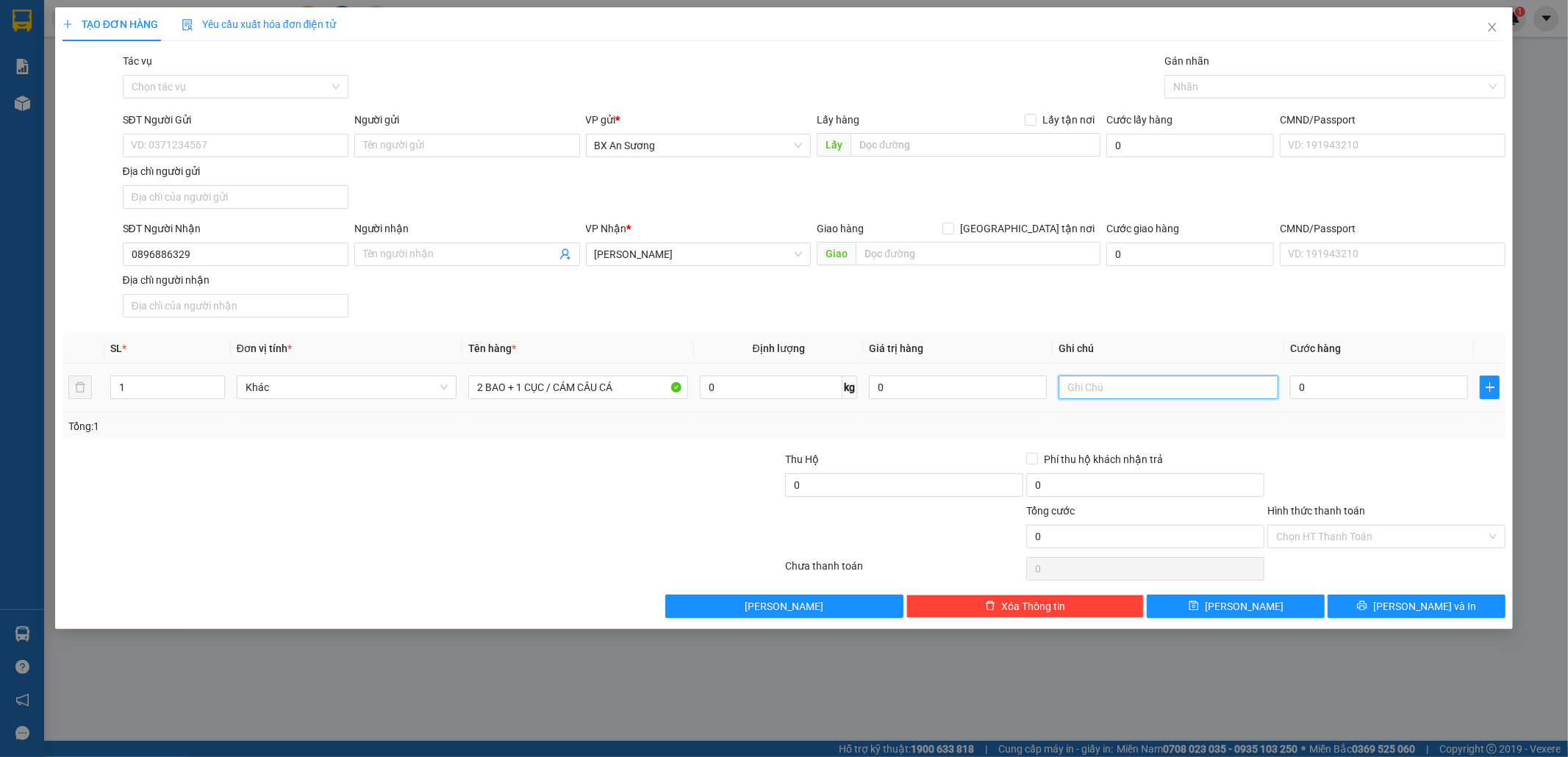
click at [1217, 391] on input "text" at bounding box center [1167, 387] width 220 height 23
click at [1382, 393] on input "0" at bounding box center [1379, 387] width 178 height 23
click at [1248, 385] on input "text" at bounding box center [1167, 387] width 220 height 23
type input "KO ĐÈ NẶNG"
type input "1"
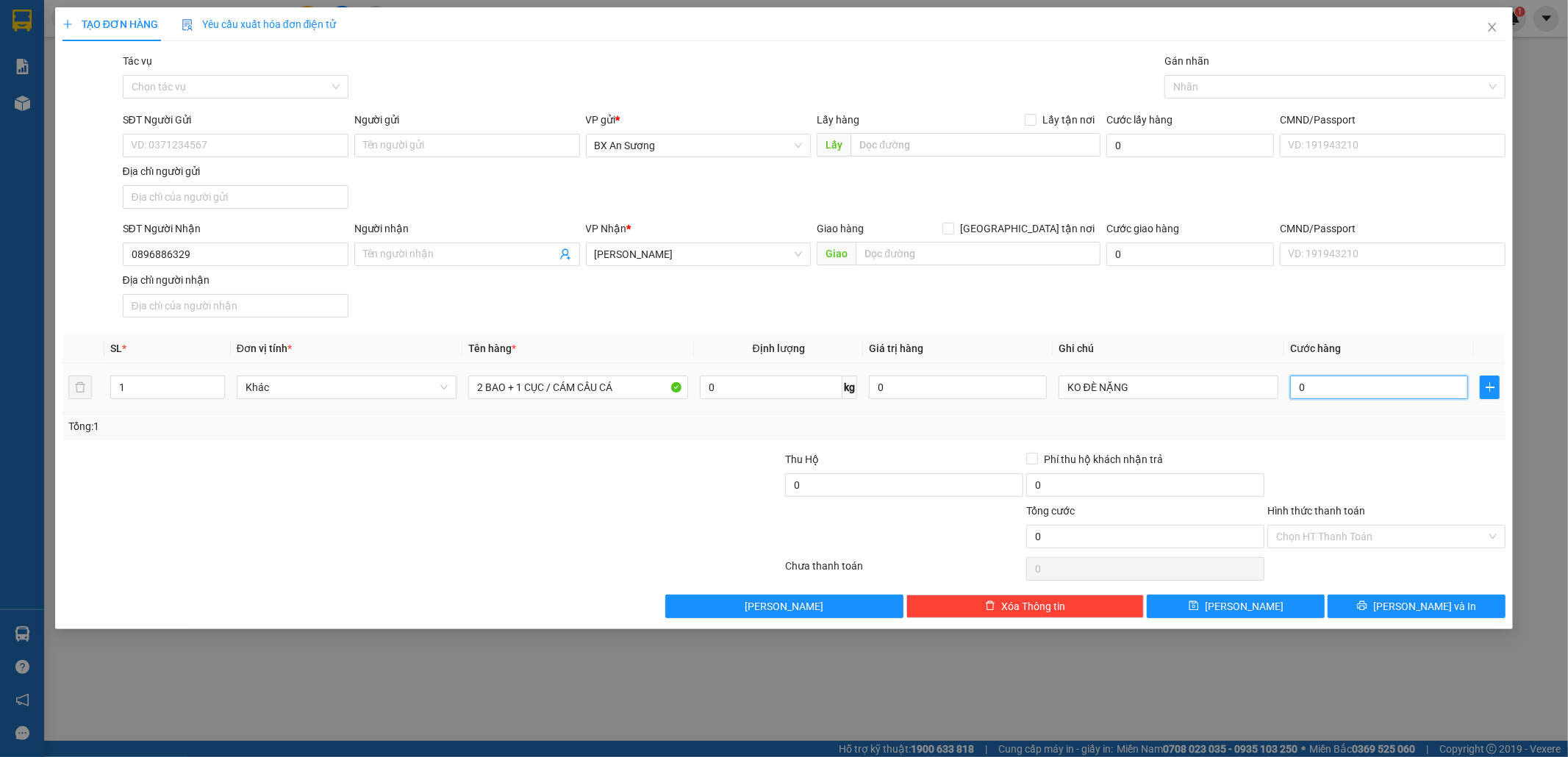
type input "1"
type input "18"
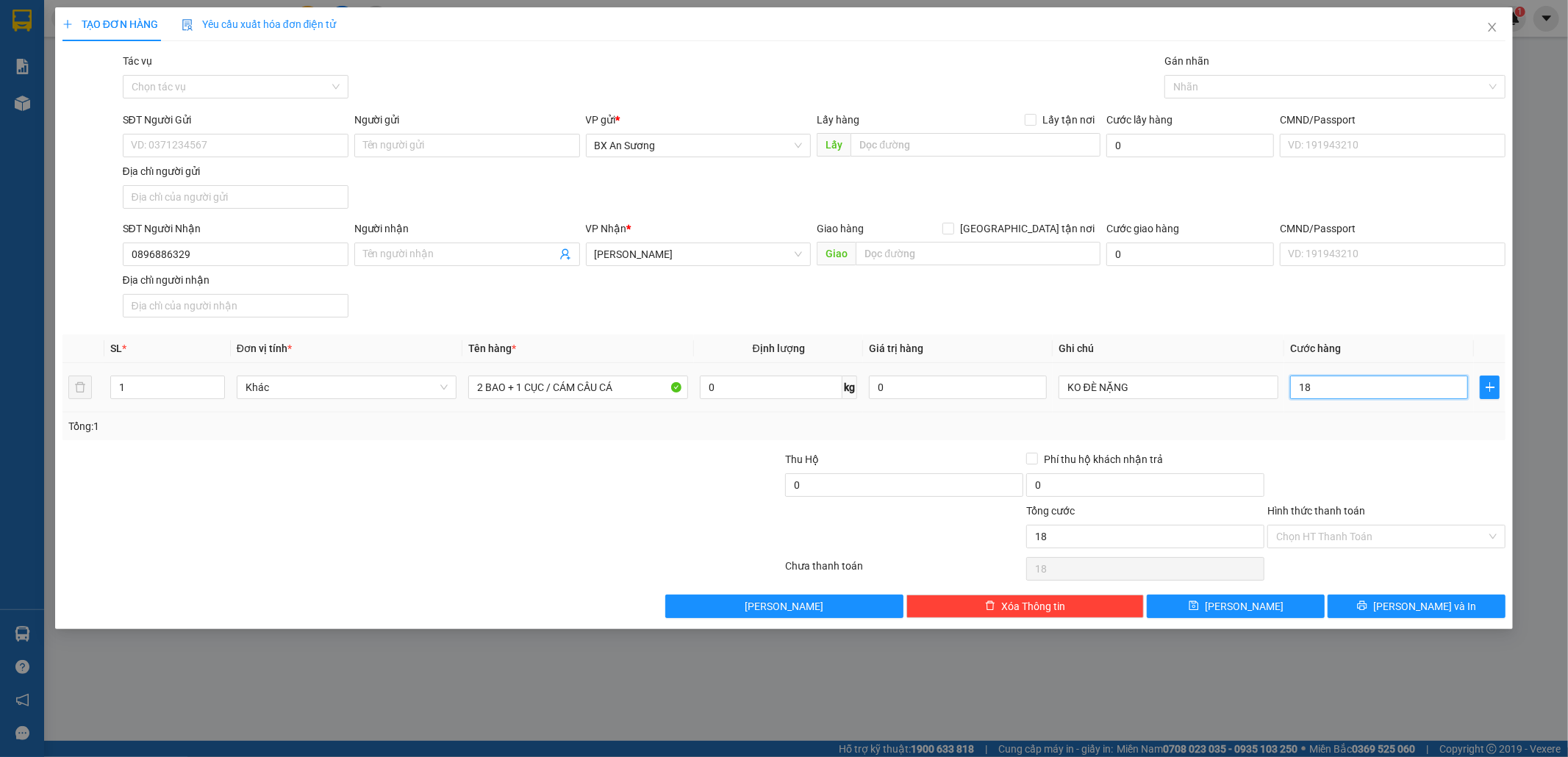
type input "180"
type input "180.000"
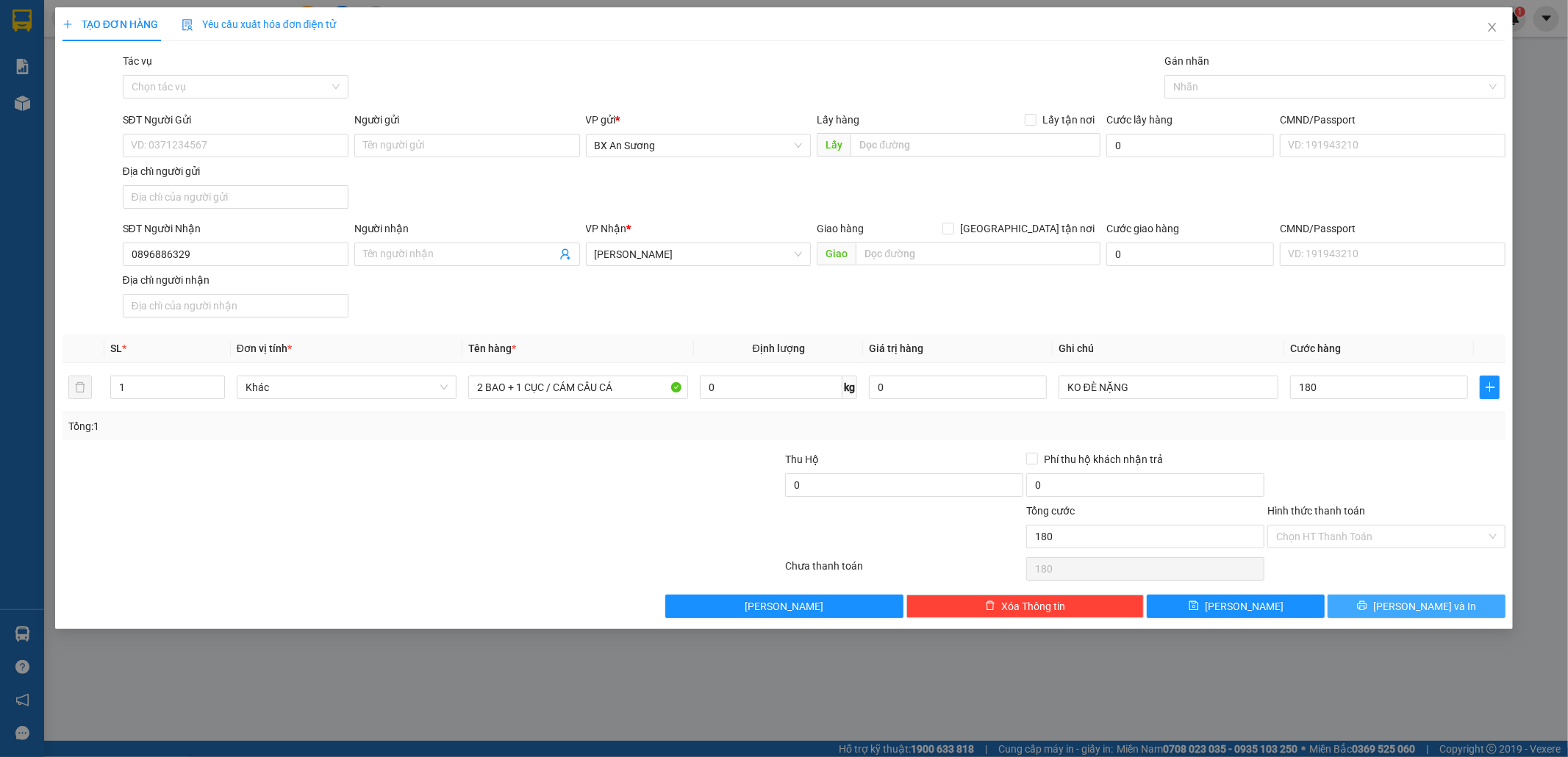
type input "180.000"
click at [1409, 606] on span "[PERSON_NAME] và In" at bounding box center [1424, 606] width 103 height 16
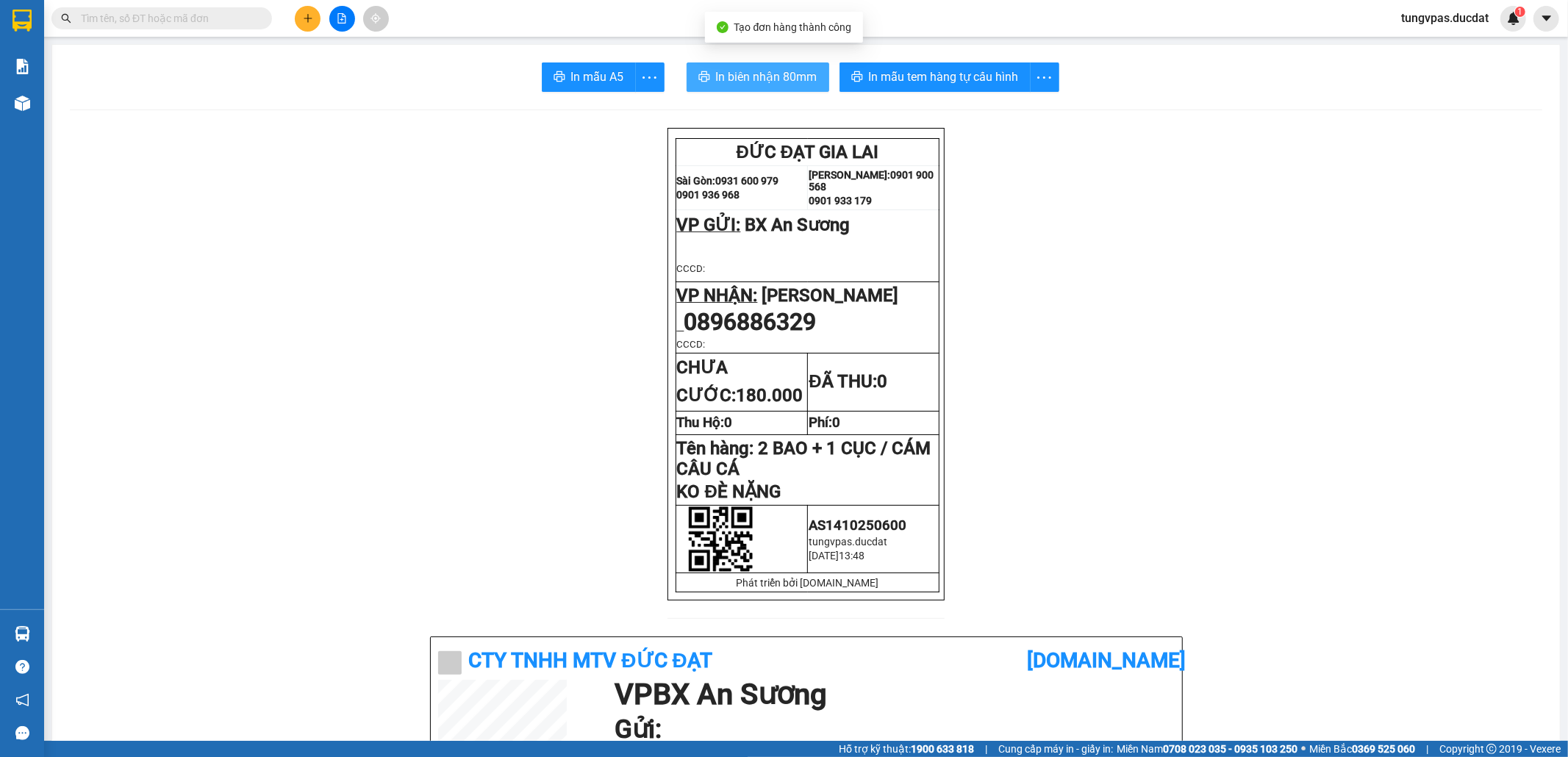
click at [776, 79] on span "In biên nhận 80mm" at bounding box center [766, 77] width 102 height 19
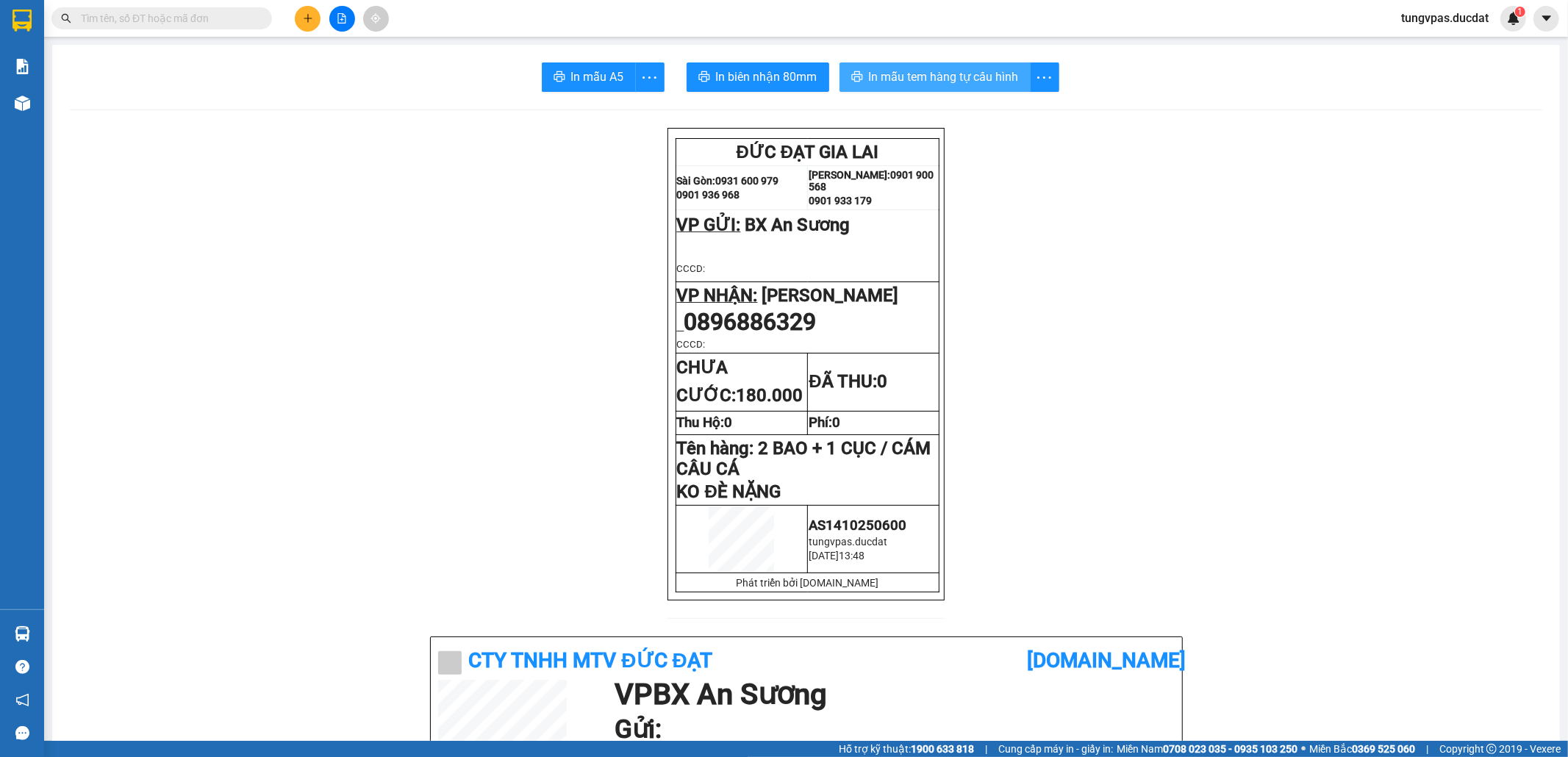
click at [983, 78] on span "In mẫu tem hàng tự cấu hình" at bounding box center [943, 77] width 150 height 19
click at [307, 27] on button at bounding box center [307, 19] width 26 height 26
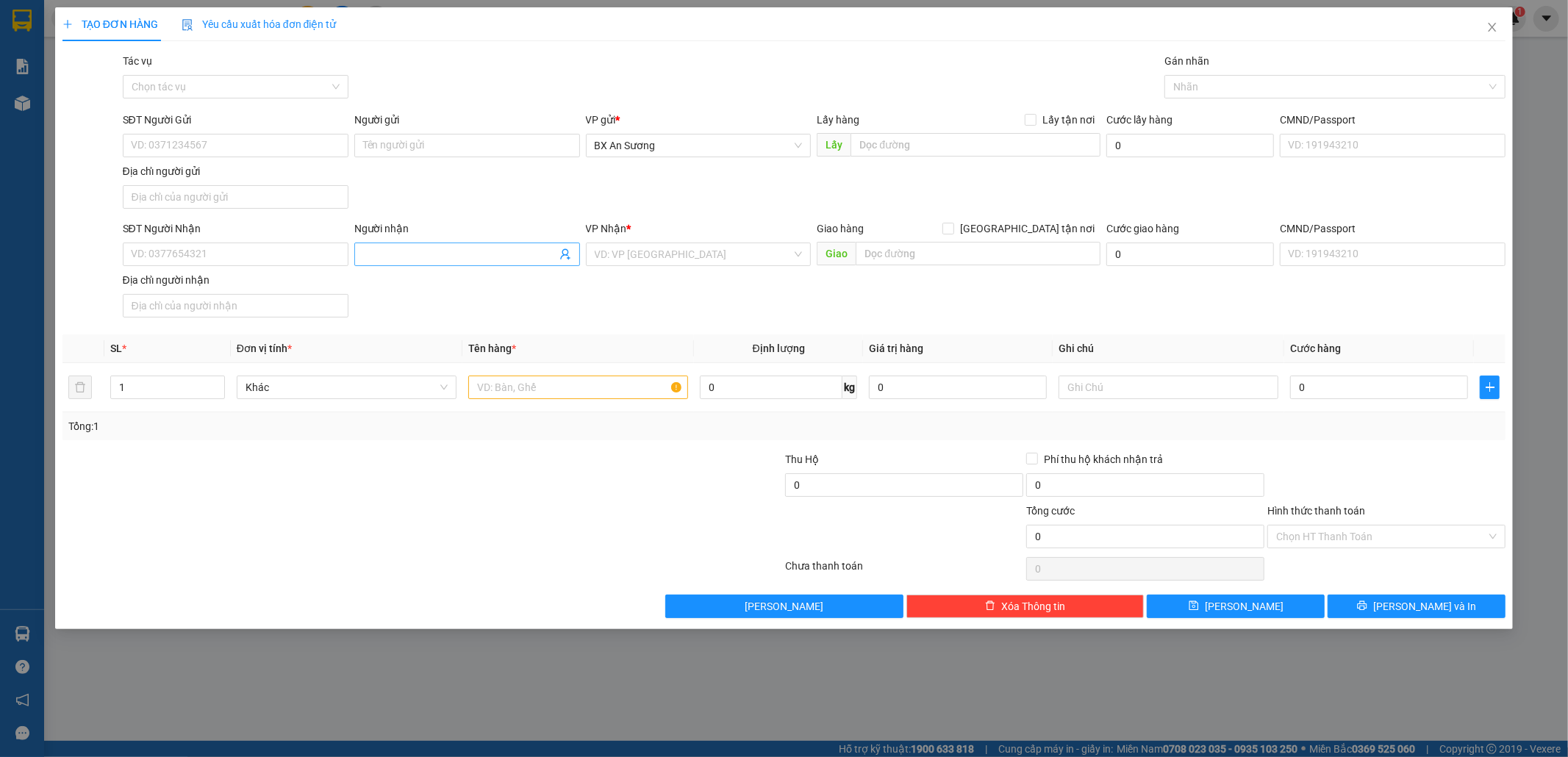
click at [431, 250] on input "Người nhận" at bounding box center [460, 254] width 193 height 16
type input "TRANG KIÊN"
click at [618, 254] on input "search" at bounding box center [693, 254] width 198 height 22
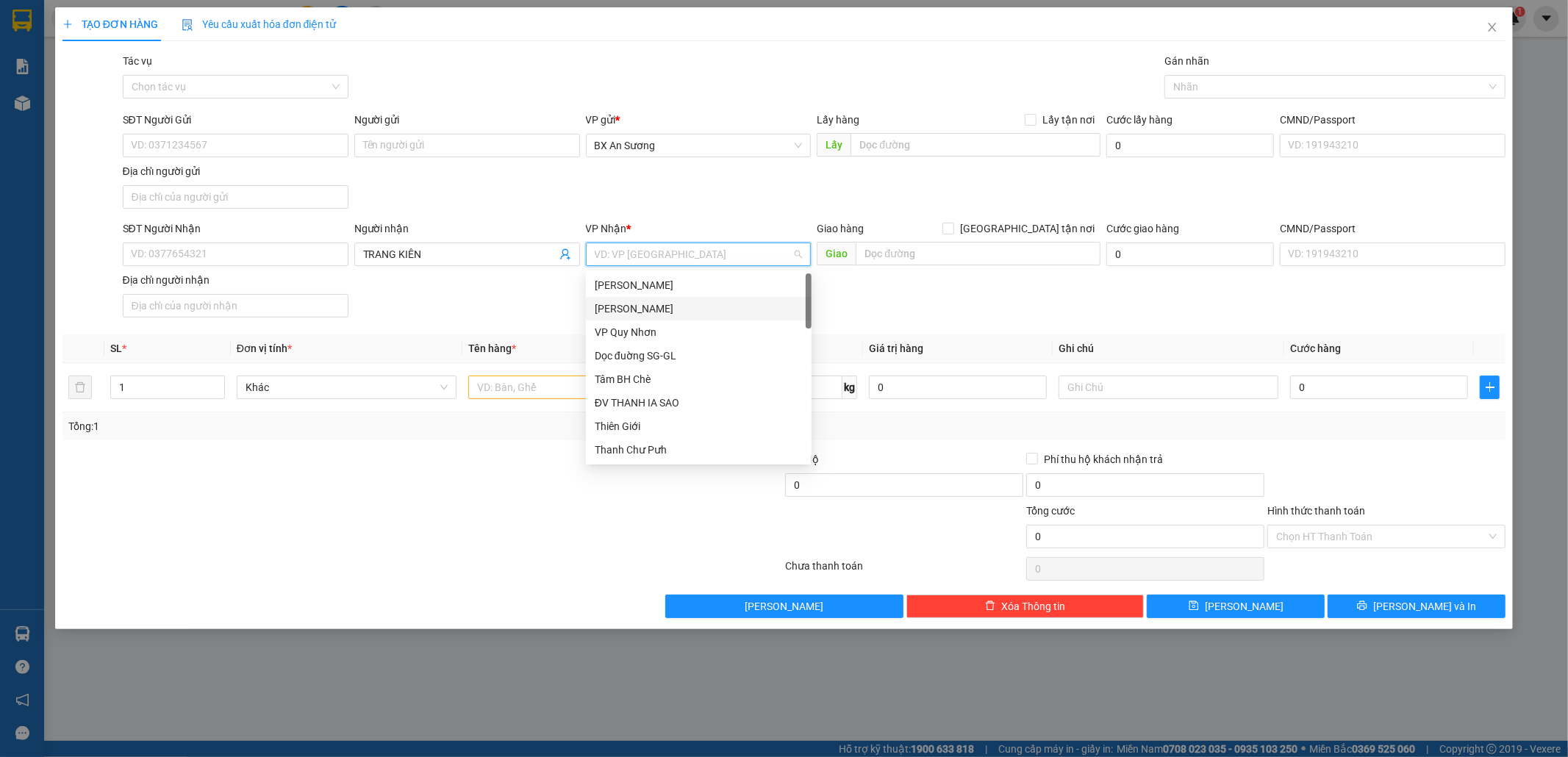
click at [673, 300] on div "[PERSON_NAME] Đình [PERSON_NAME]" at bounding box center [699, 308] width 208 height 16
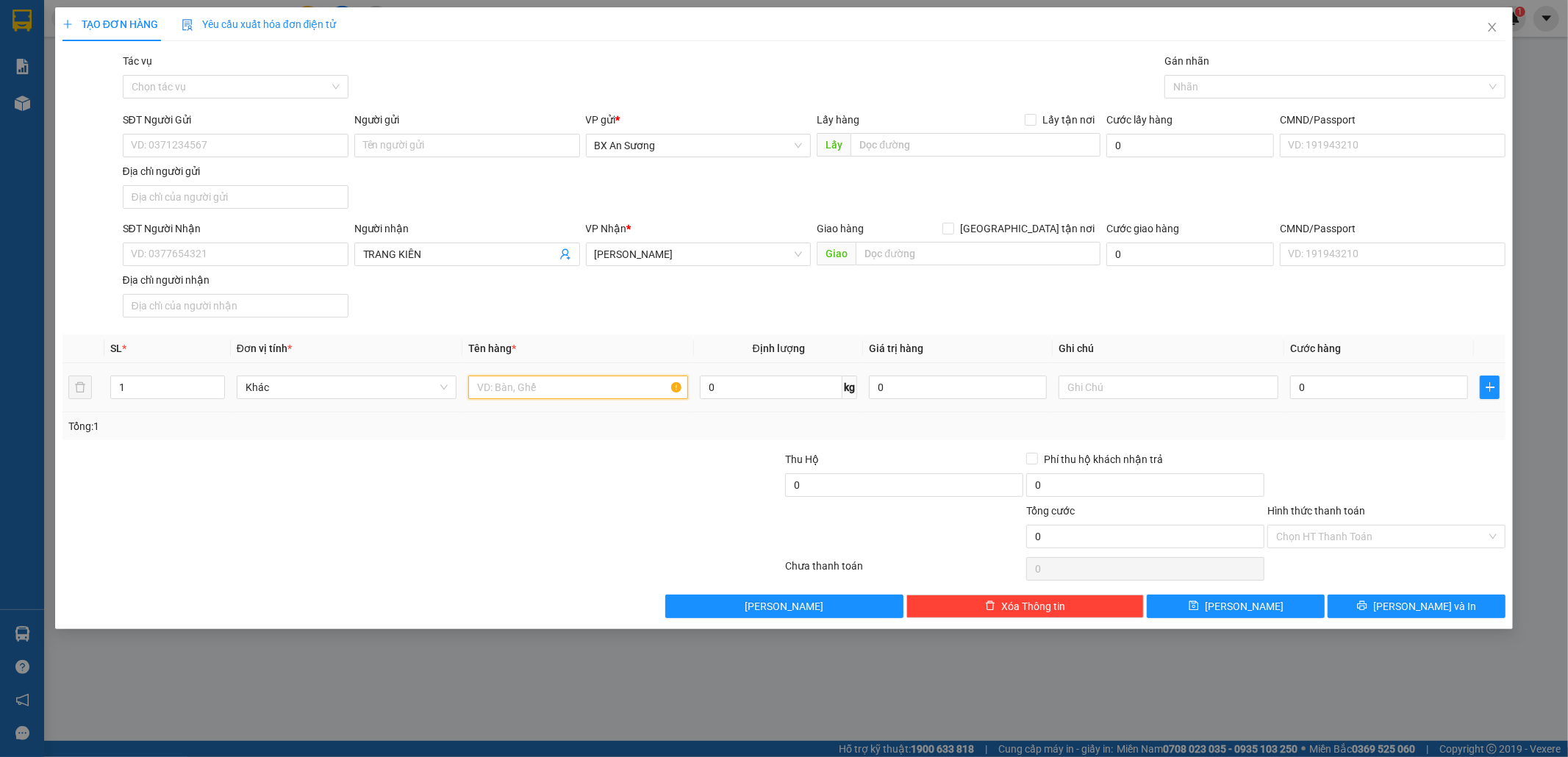
click at [595, 395] on input "text" at bounding box center [578, 387] width 220 height 23
type input "1 XỐP"
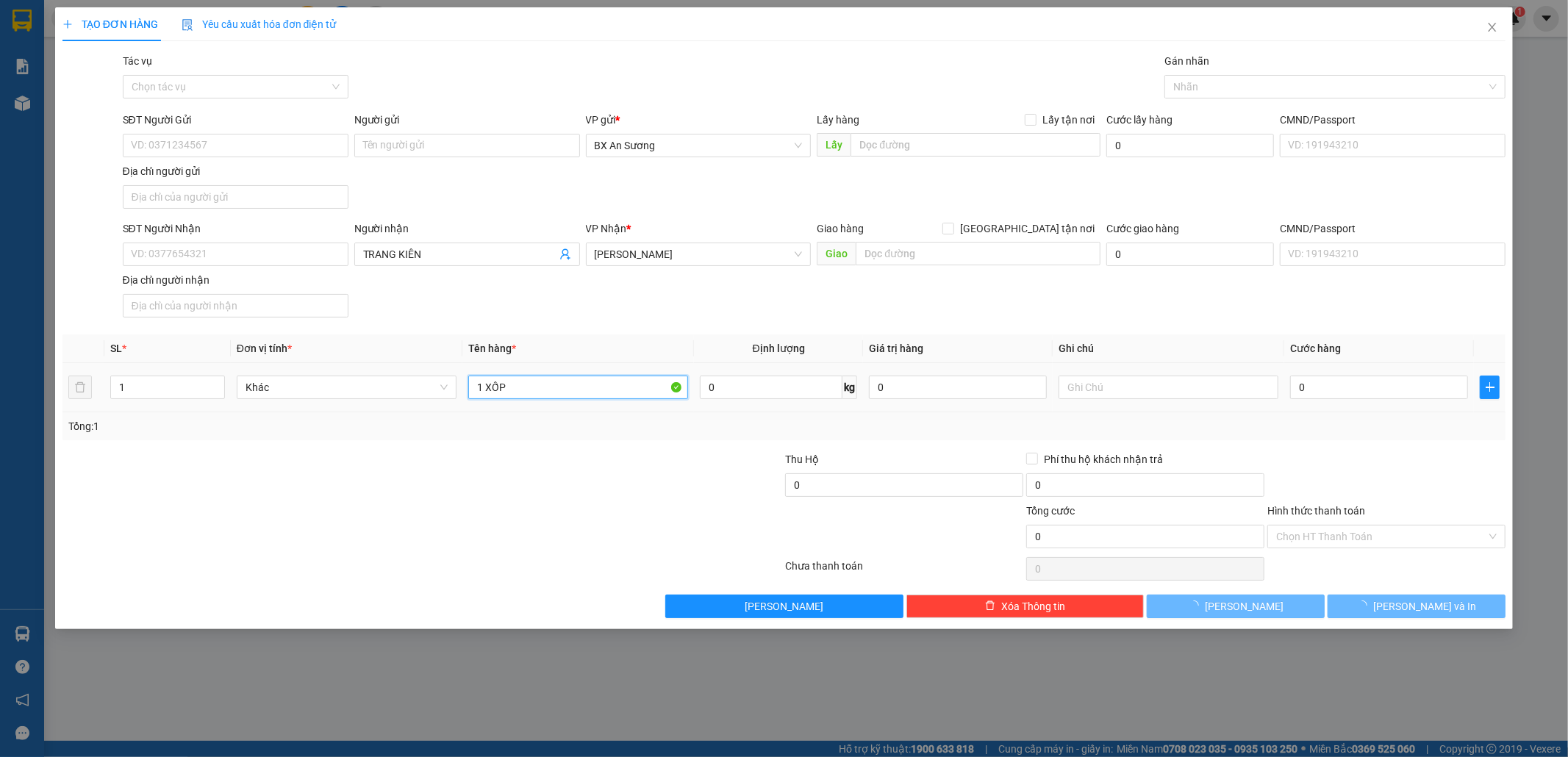
click at [597, 395] on input "1 XỐP" at bounding box center [578, 387] width 220 height 23
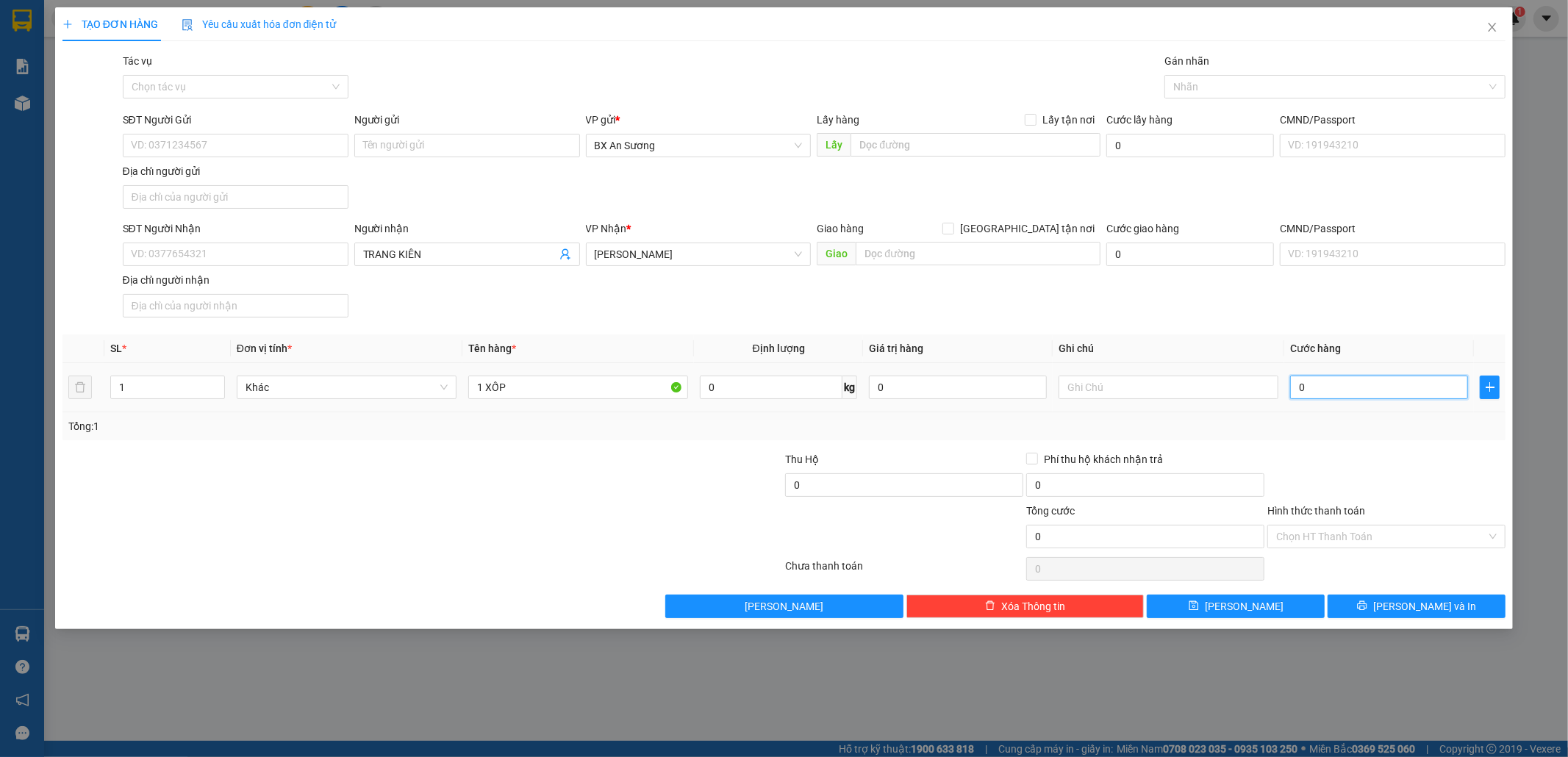
click at [1323, 387] on input "0" at bounding box center [1379, 387] width 178 height 23
type input "1"
type input "15"
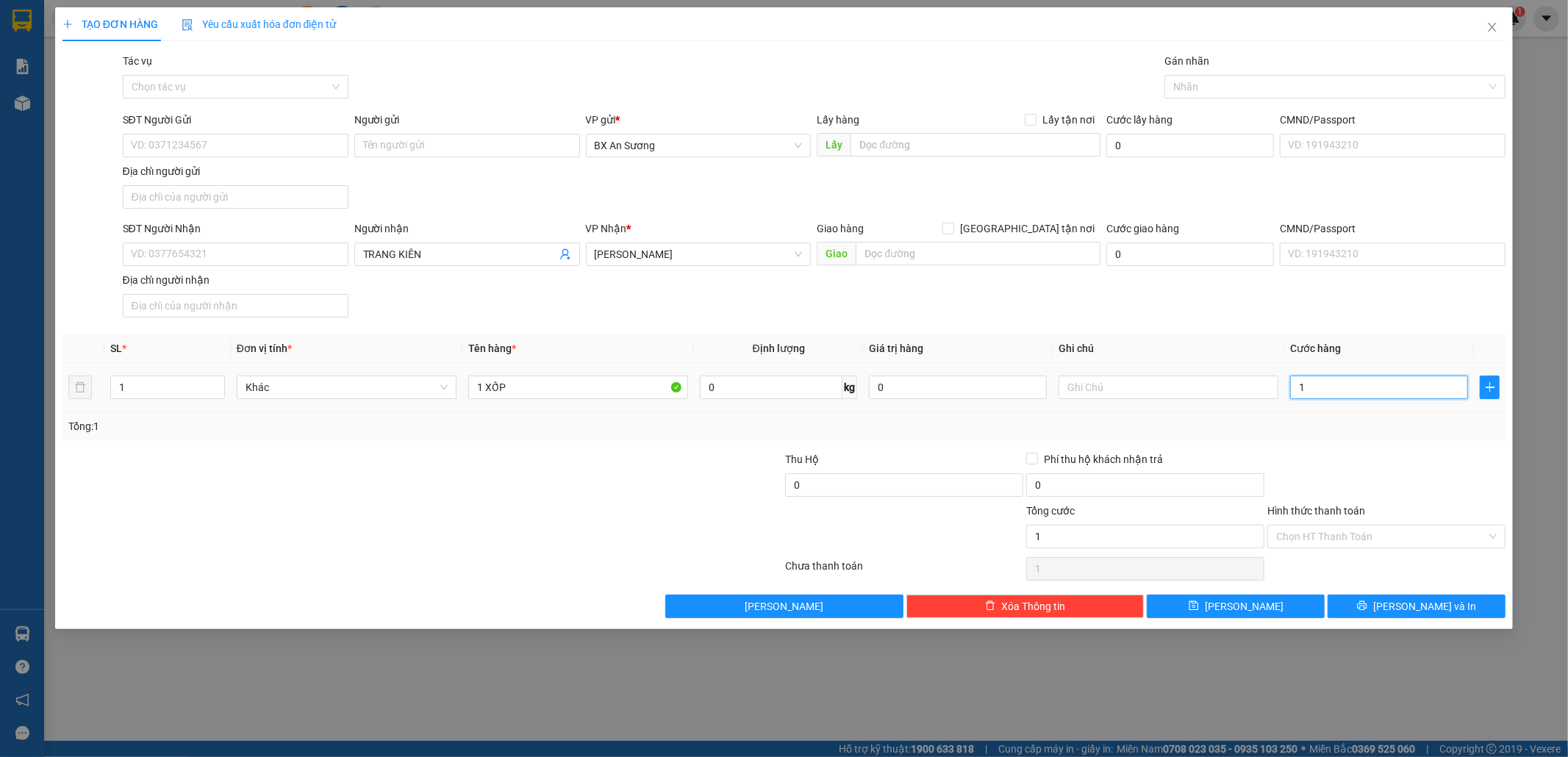
type input "15"
type input "150"
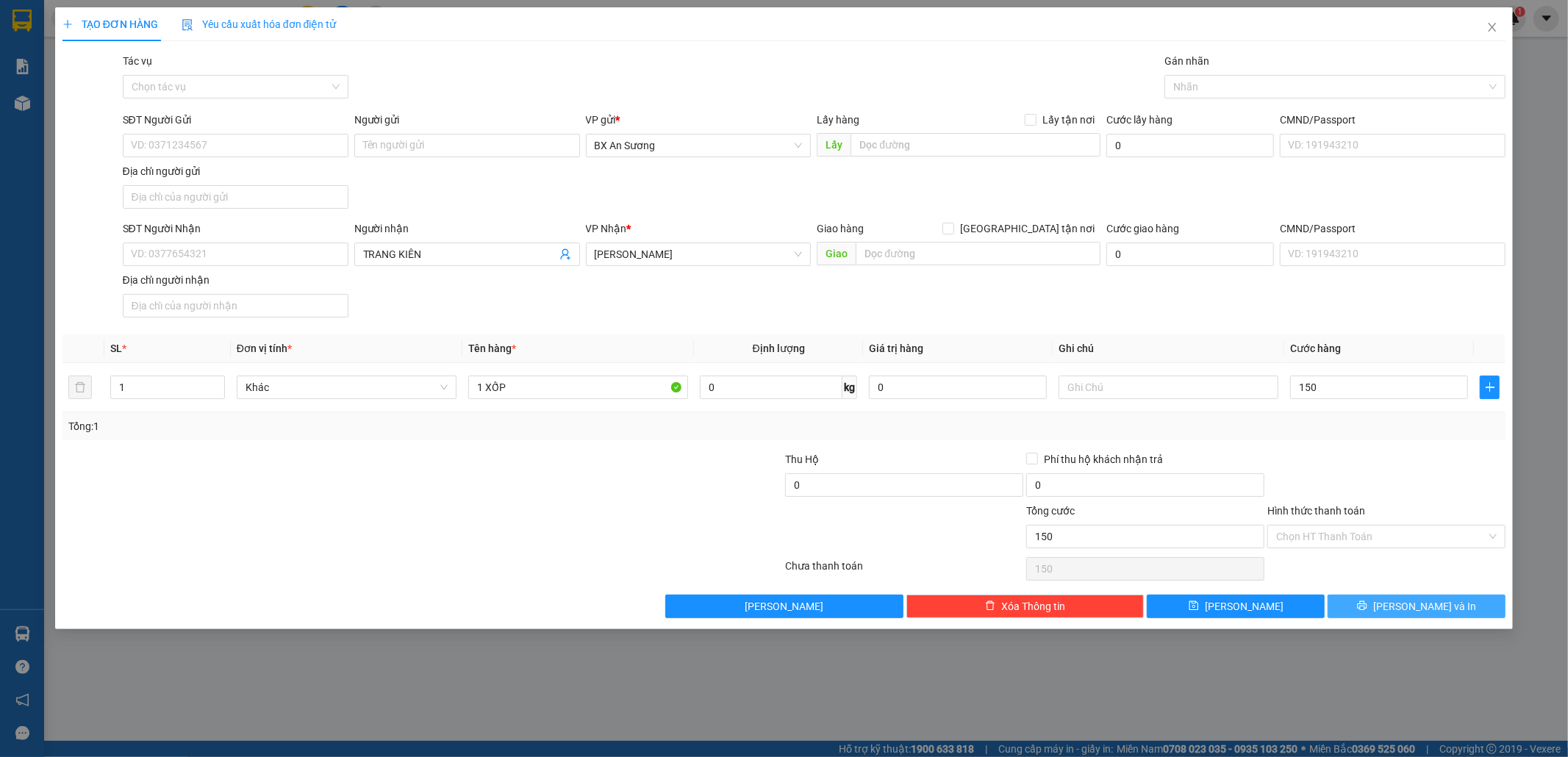
type input "150.000"
click at [1438, 618] on button "[PERSON_NAME] và In" at bounding box center [1416, 606] width 178 height 23
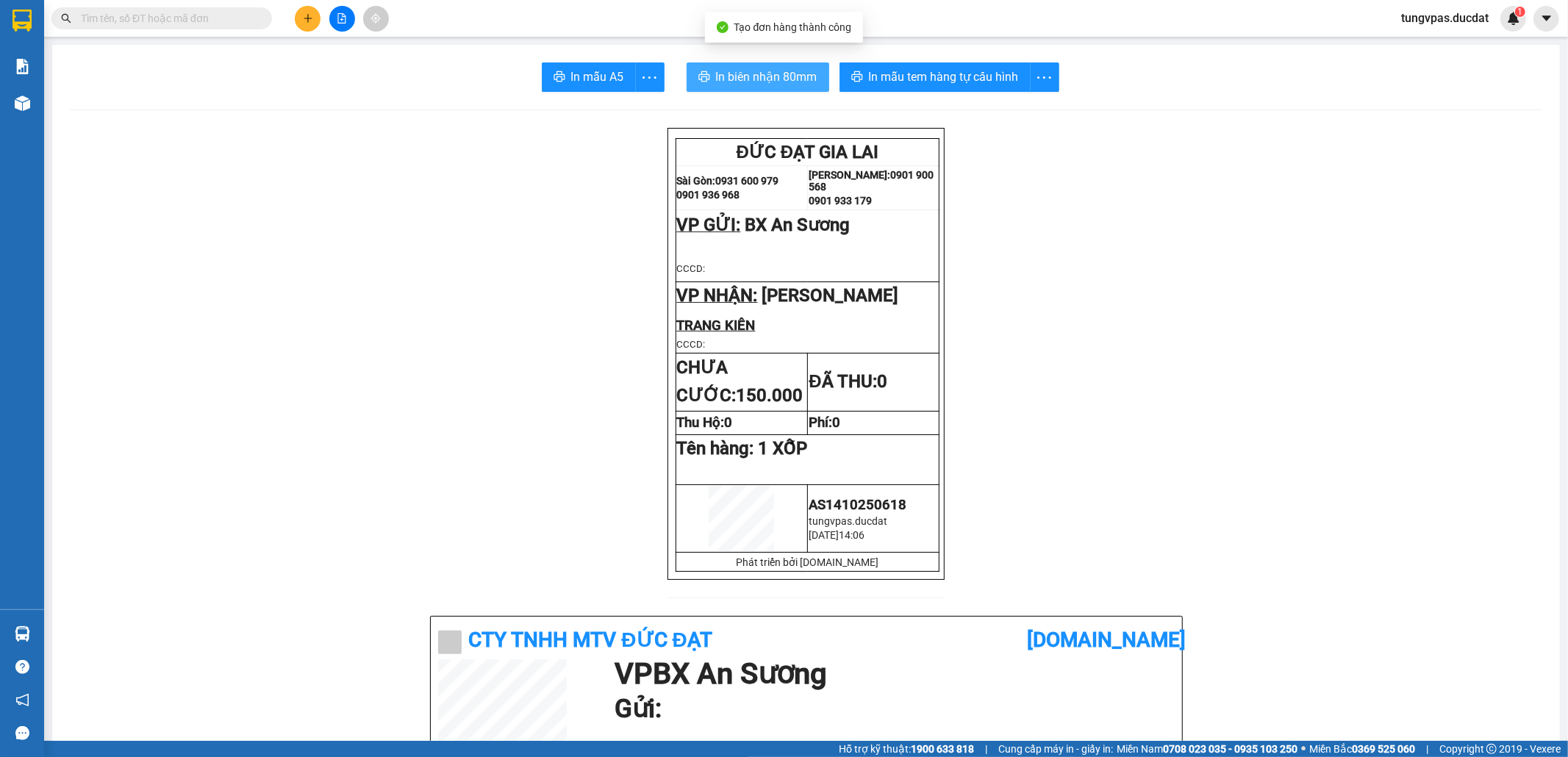
click at [762, 83] on span "In biên nhận 80mm" at bounding box center [766, 77] width 102 height 19
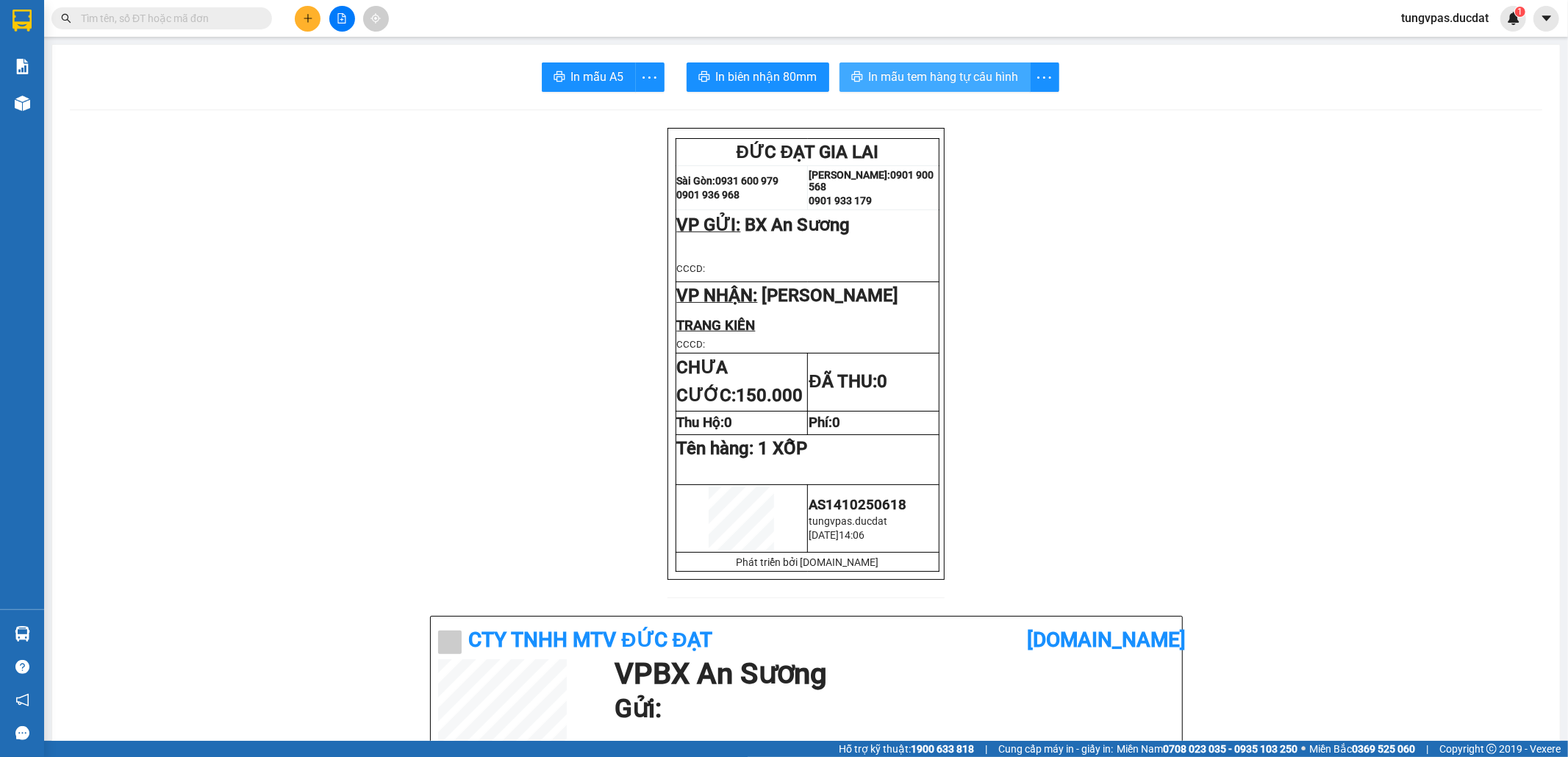
click at [977, 71] on span "In mẫu tem hàng tự cấu hình" at bounding box center [943, 77] width 150 height 19
click at [312, 33] on div "Kết quả tìm kiếm ( 0 ) Bộ lọc No Data tungvpas.ducdat 1" at bounding box center [784, 18] width 1568 height 36
click at [311, 28] on button at bounding box center [307, 19] width 26 height 26
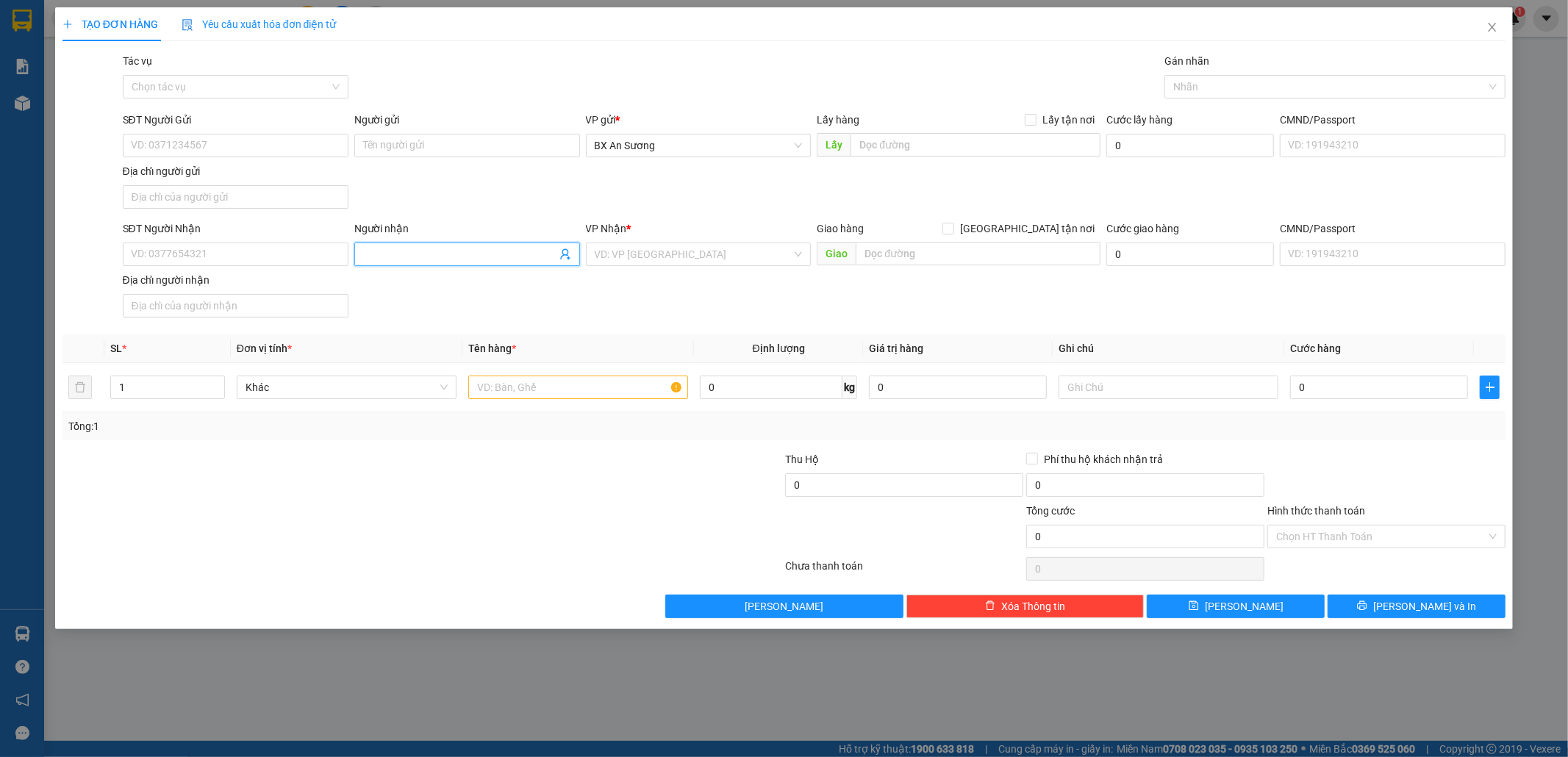
click at [397, 248] on input "Người nhận" at bounding box center [460, 254] width 193 height 16
type input "TƯ DEP"
type input "PDP"
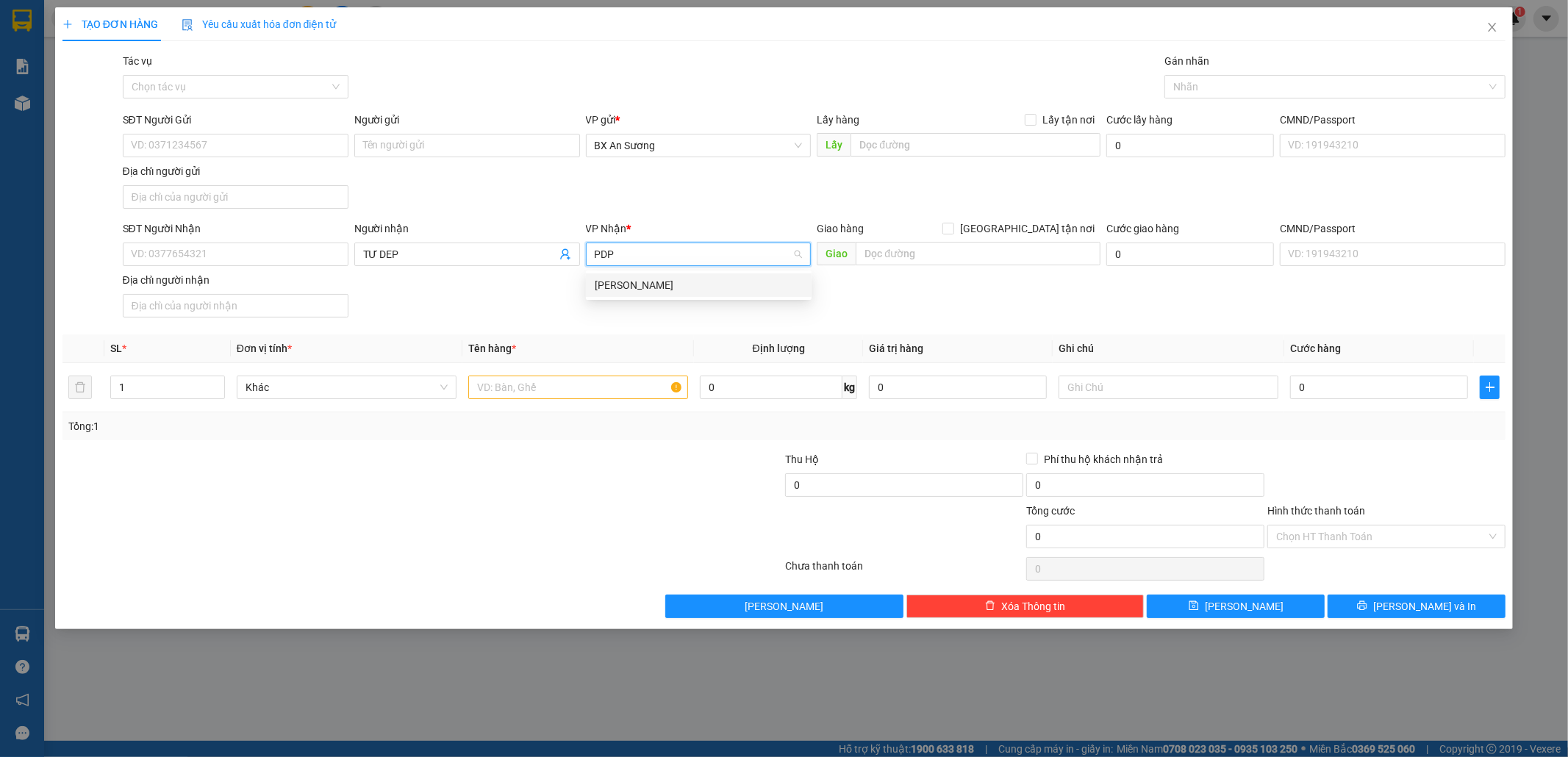
click at [604, 285] on div "[PERSON_NAME] Đình [PERSON_NAME]" at bounding box center [699, 285] width 208 height 16
click at [589, 385] on input "text" at bounding box center [578, 387] width 220 height 23
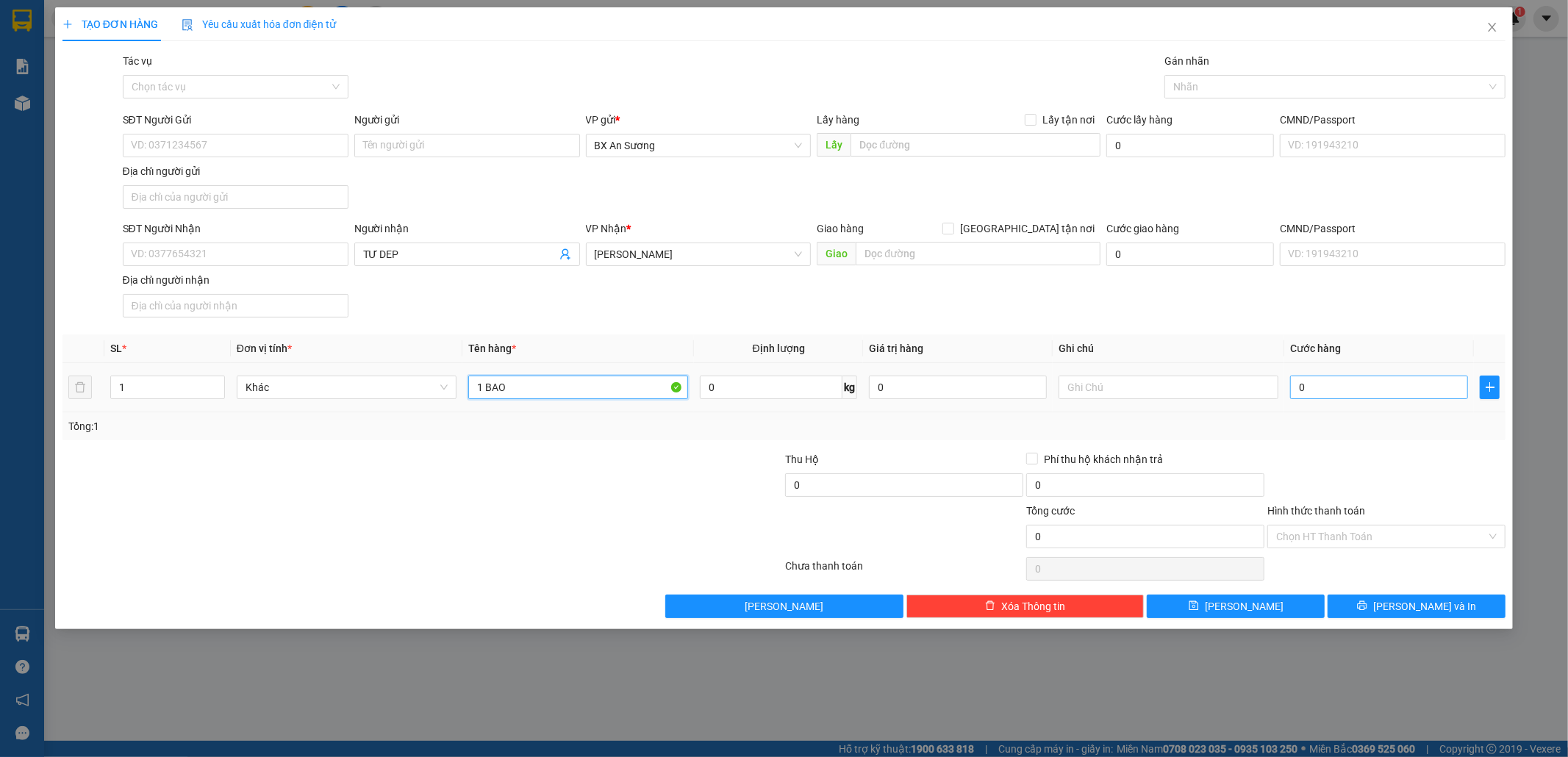
type input "1 BAO"
click at [1360, 389] on input "0" at bounding box center [1379, 387] width 178 height 23
type input "1"
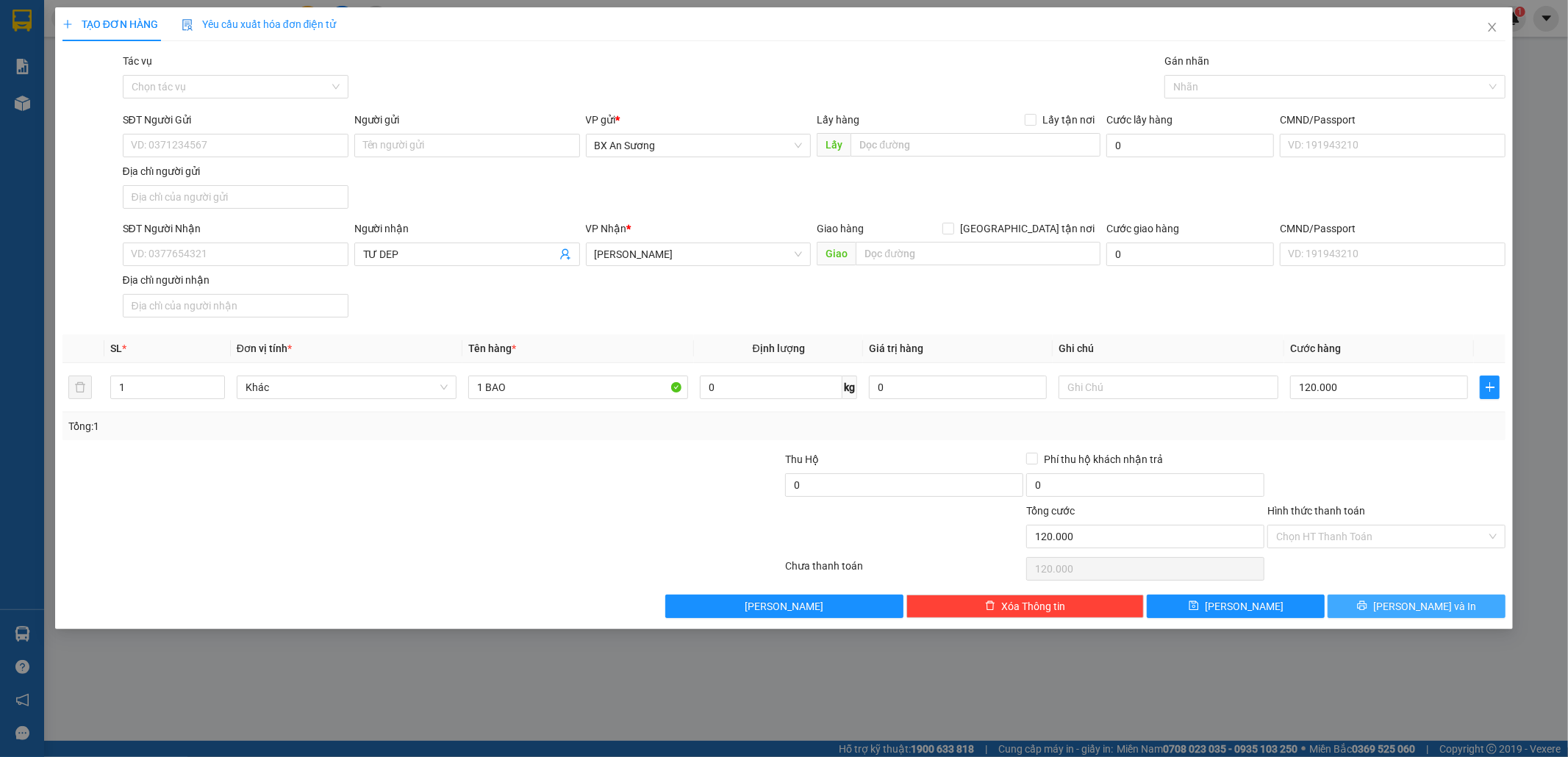
click at [1417, 609] on span "[PERSON_NAME] và In" at bounding box center [1424, 606] width 103 height 16
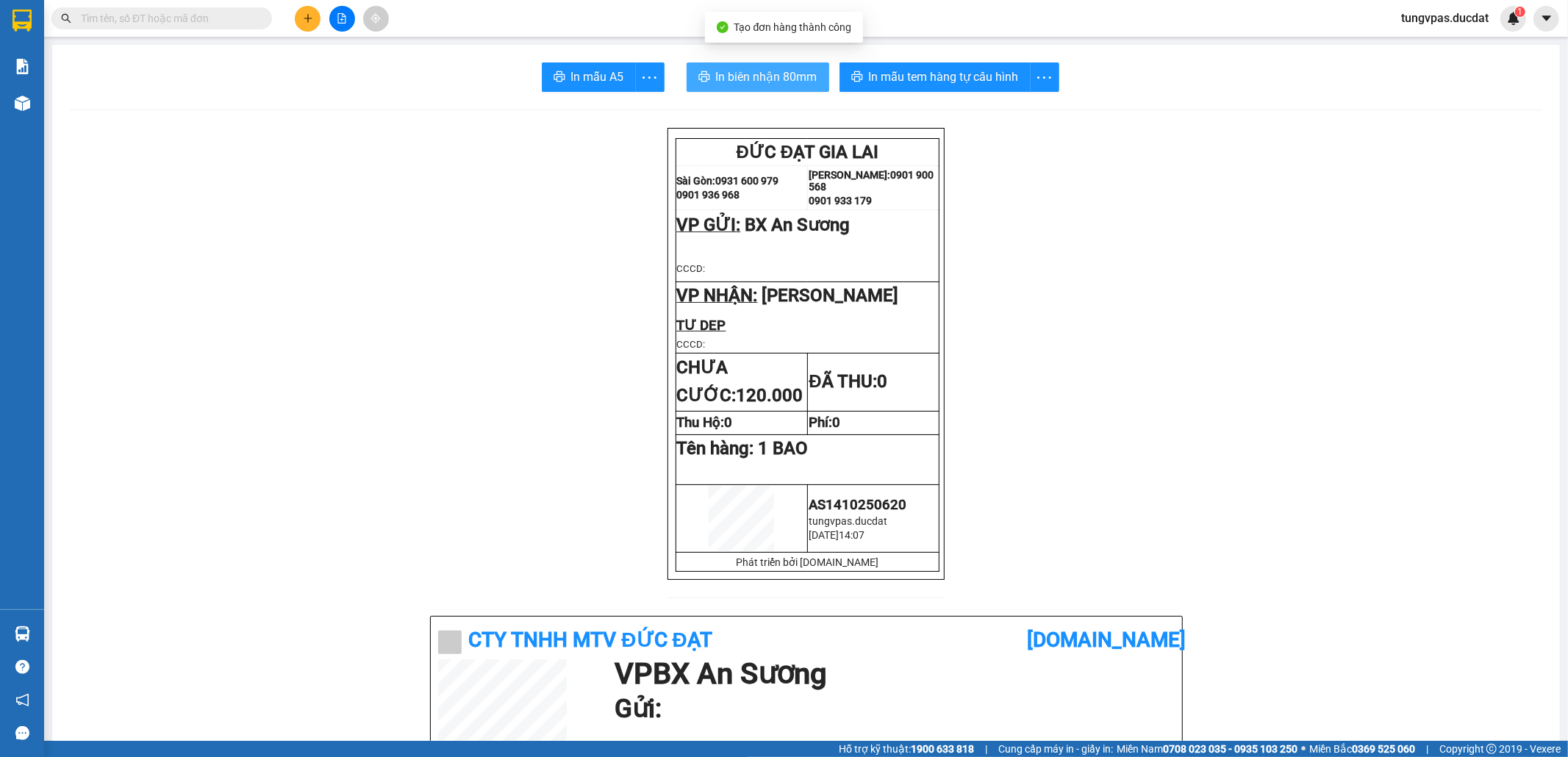
click at [738, 71] on span "In biên nhận 80mm" at bounding box center [766, 77] width 102 height 19
click at [998, 78] on div "In mẫu tem hàng tự cấu hình" at bounding box center [949, 77] width 220 height 30
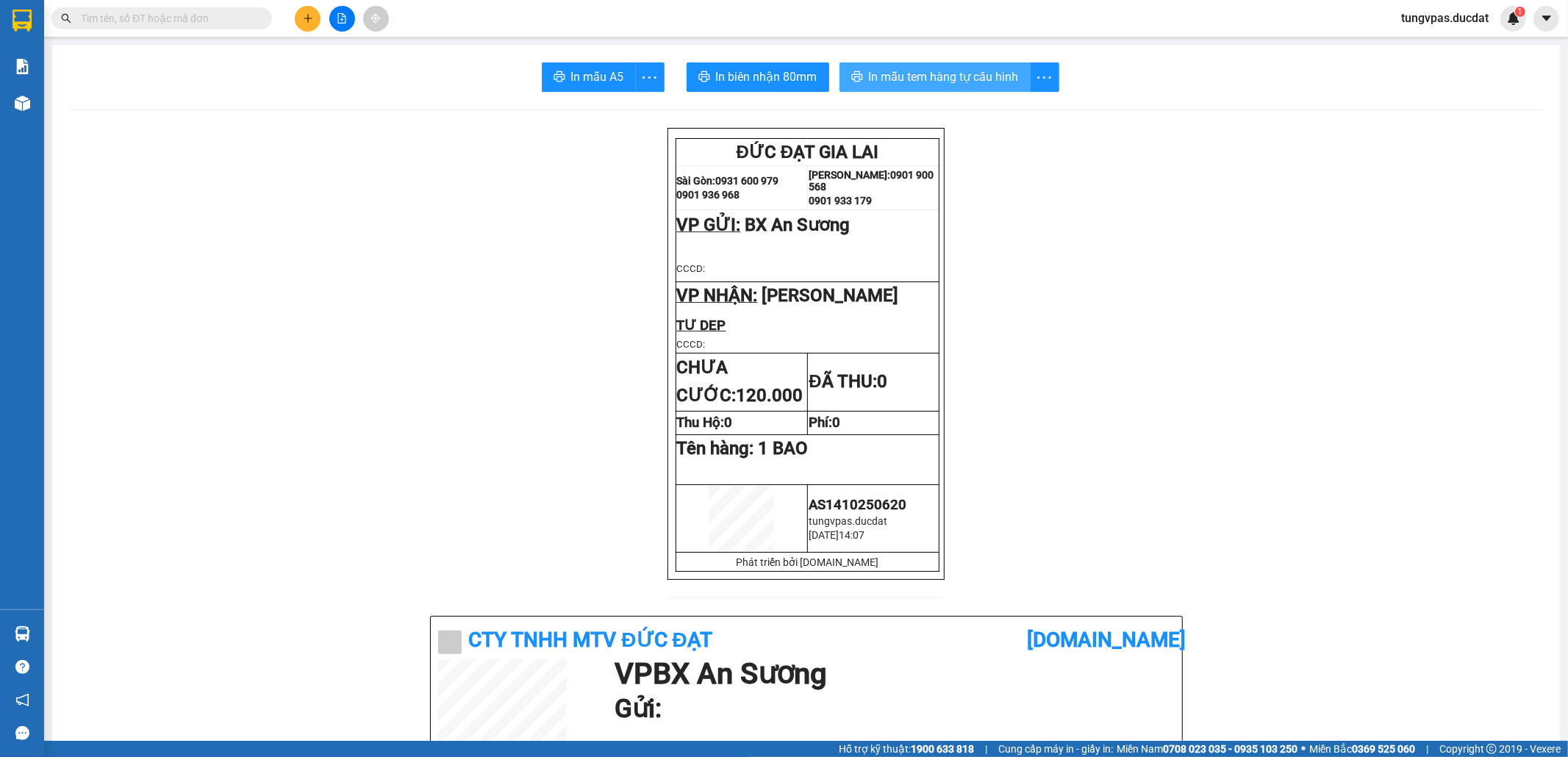
click at [1004, 77] on span "In mẫu tem hàng tự cấu hình" at bounding box center [943, 77] width 150 height 19
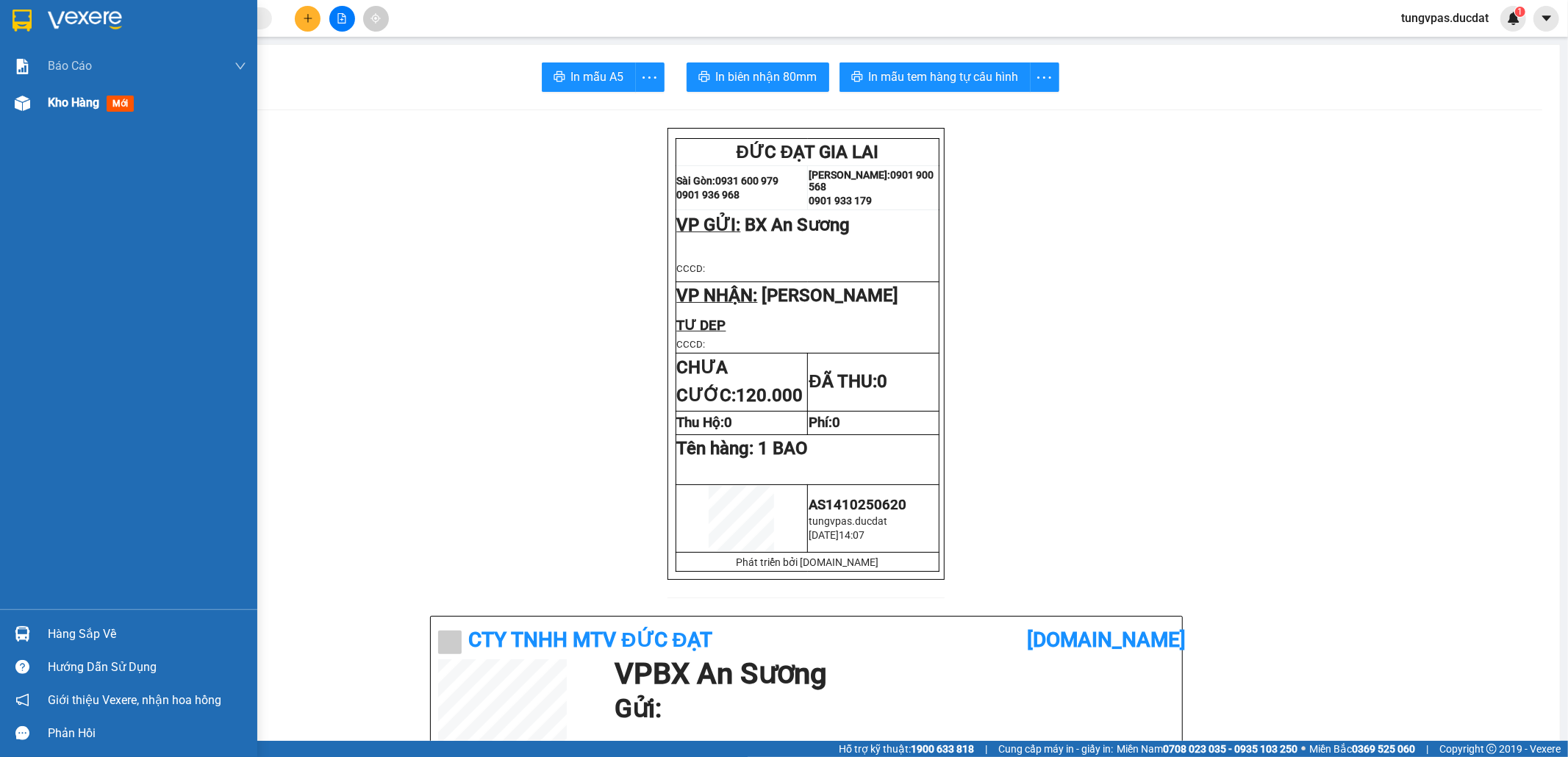
click at [39, 104] on div "Kho hàng mới" at bounding box center [128, 102] width 257 height 36
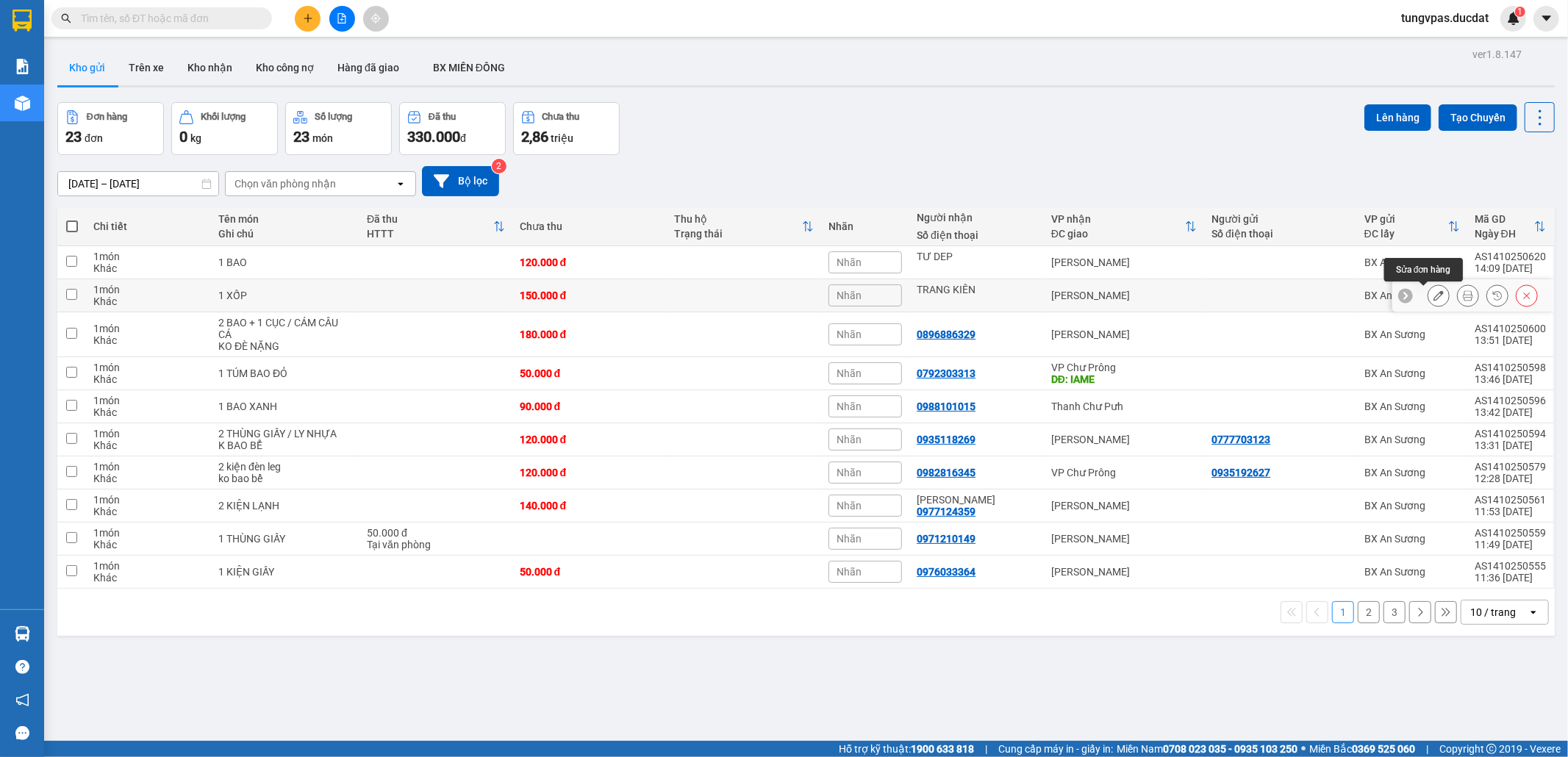
click at [1428, 291] on button at bounding box center [1438, 296] width 21 height 26
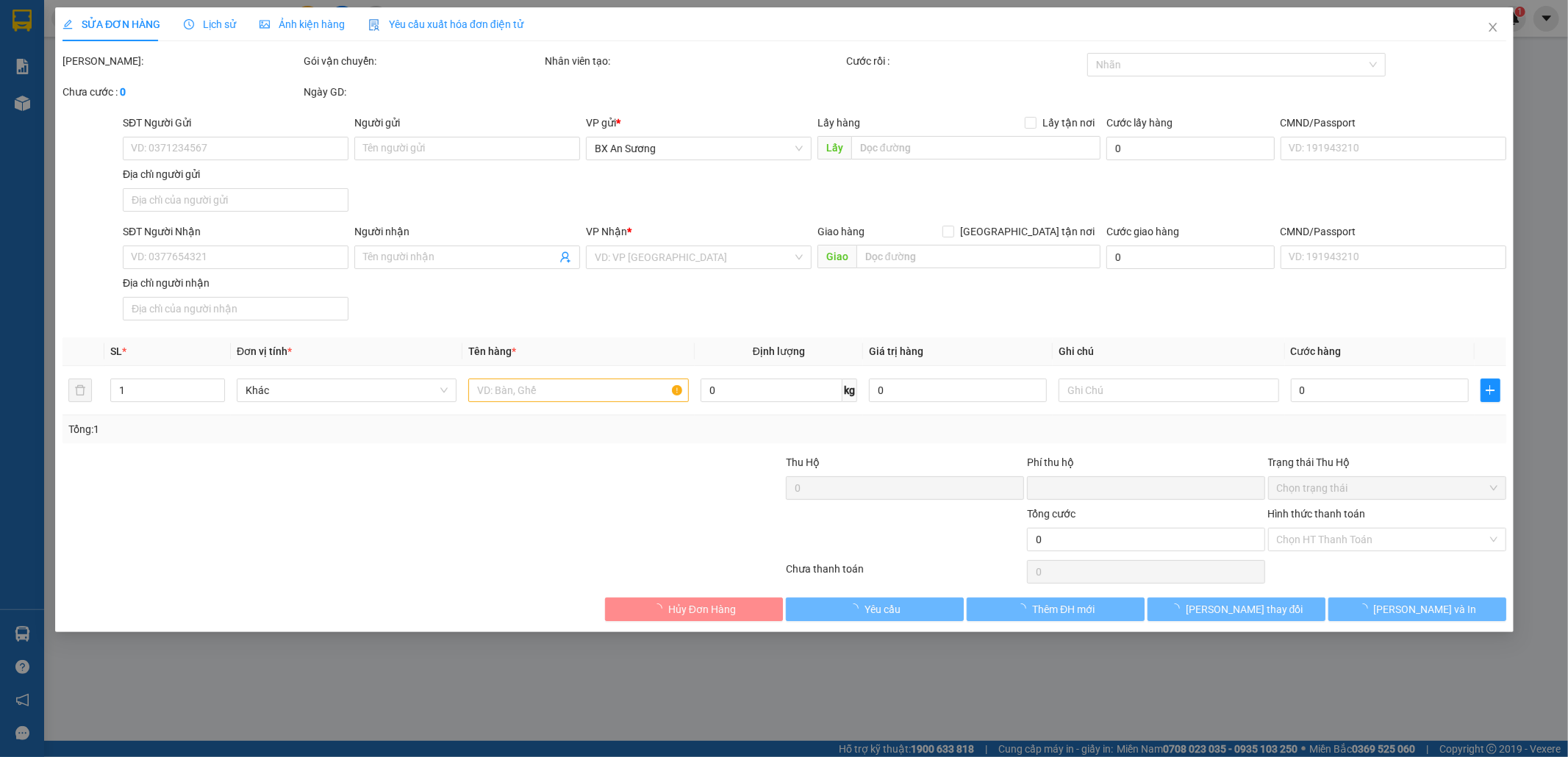
type input "TRANG KIÊN"
type input "0"
type input "150.000"
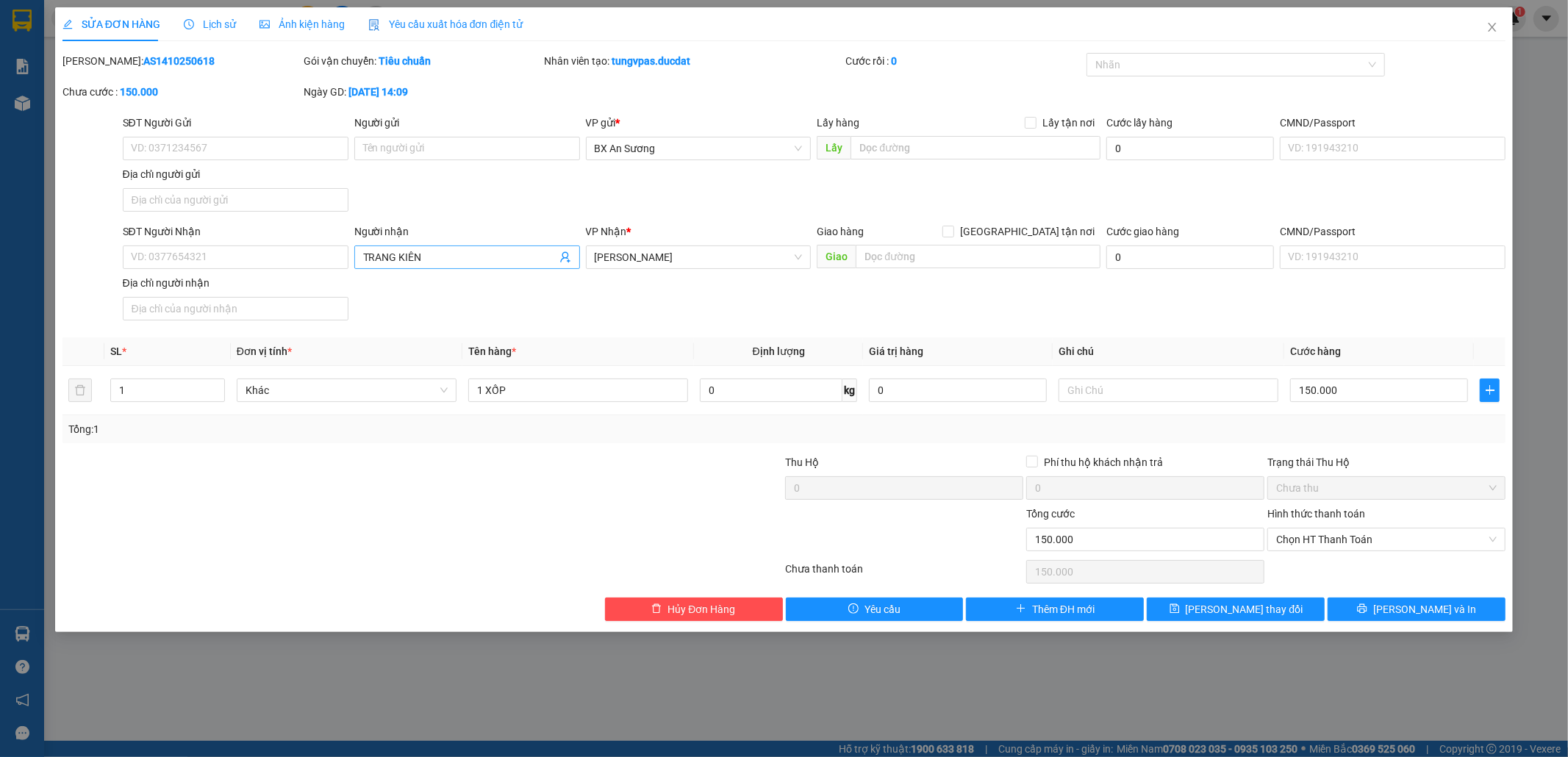
click at [423, 253] on input "TRANG KIÊN" at bounding box center [460, 257] width 193 height 16
type input "T"
click at [290, 253] on input "SĐT Người Nhận" at bounding box center [235, 257] width 226 height 23
type input "0979418880"
click at [263, 262] on input "0979418880" at bounding box center [235, 257] width 226 height 23
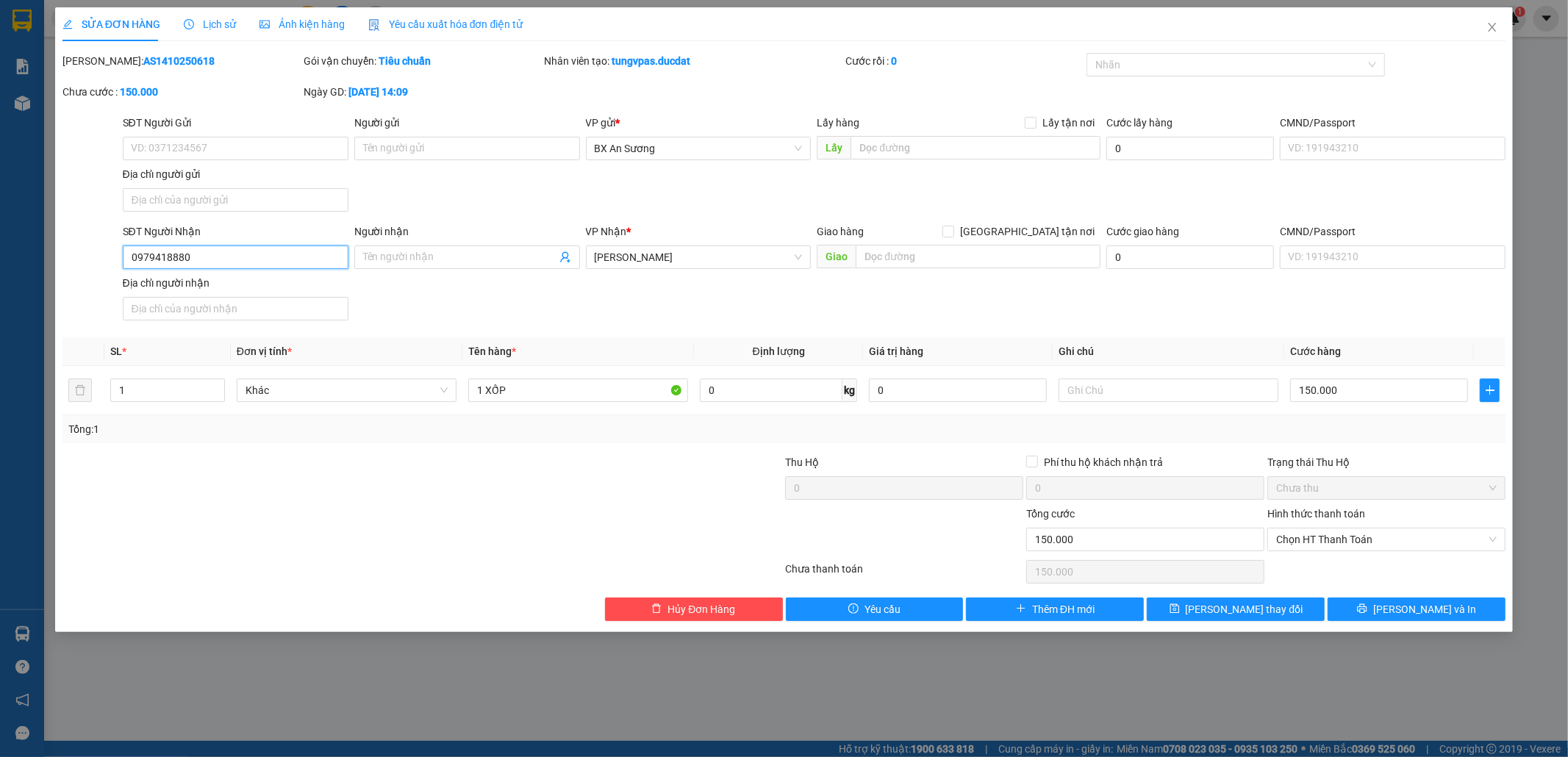
click at [272, 257] on input "0979418880" at bounding box center [235, 257] width 226 height 23
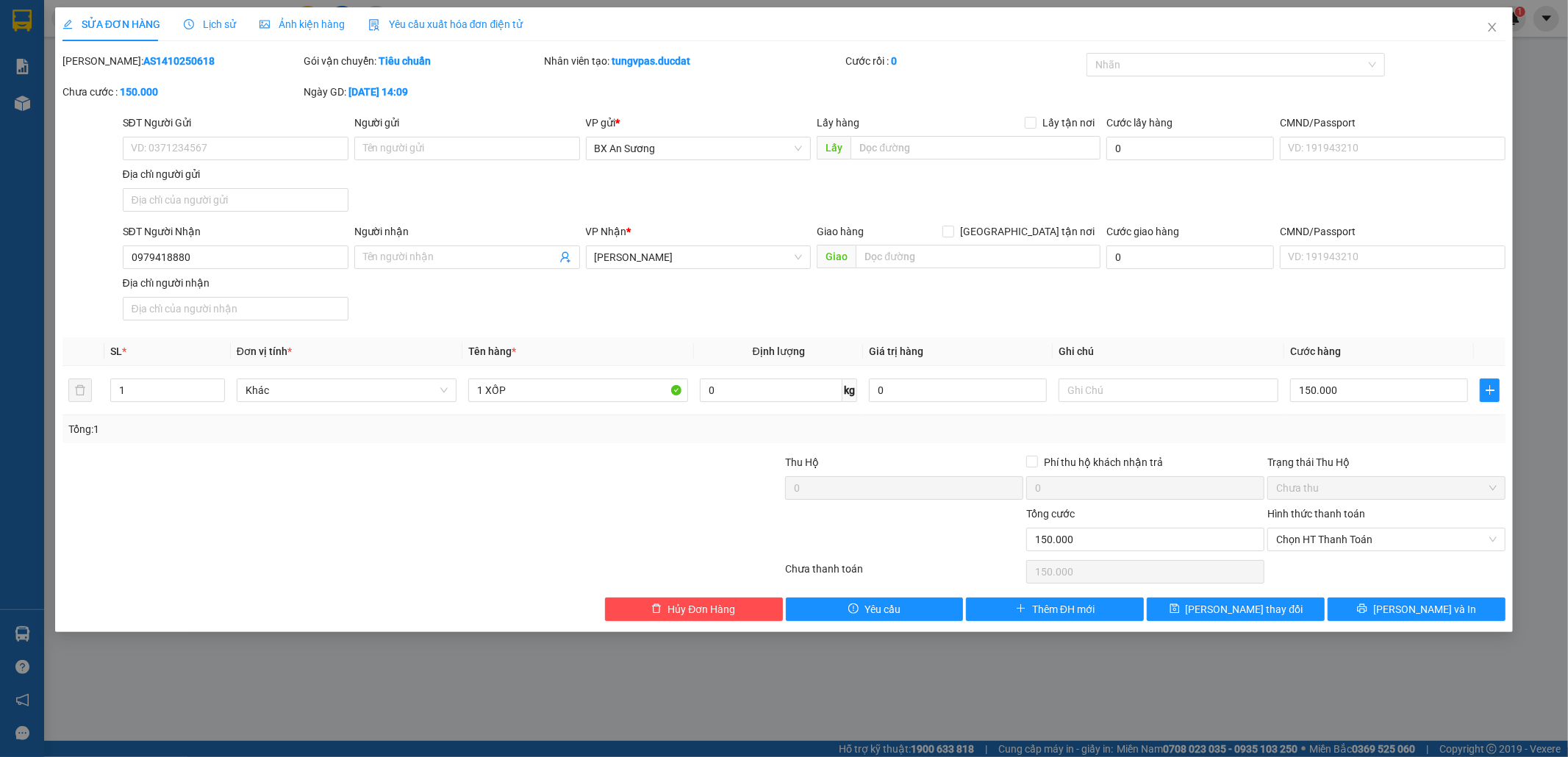
click at [428, 307] on div "SĐT Người Nhận 0979418880 0979418880 Người nhận Tên người nhận VP Nhận * Phan Đ…" at bounding box center [813, 275] width 1389 height 103
click at [1382, 620] on button "[PERSON_NAME] và In" at bounding box center [1416, 609] width 178 height 23
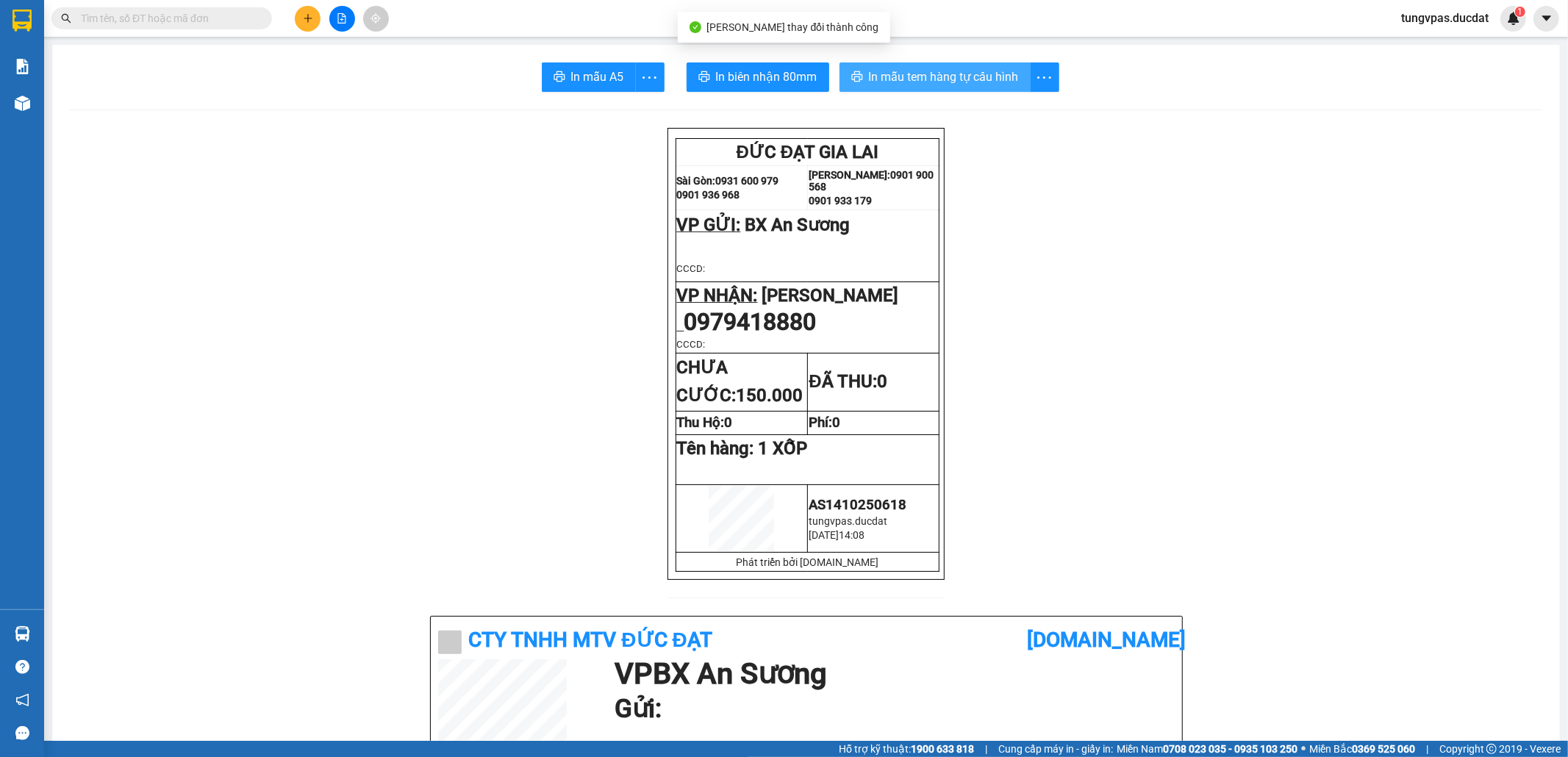
click at [944, 68] on span "In mẫu tem hàng tự cấu hình" at bounding box center [943, 77] width 150 height 19
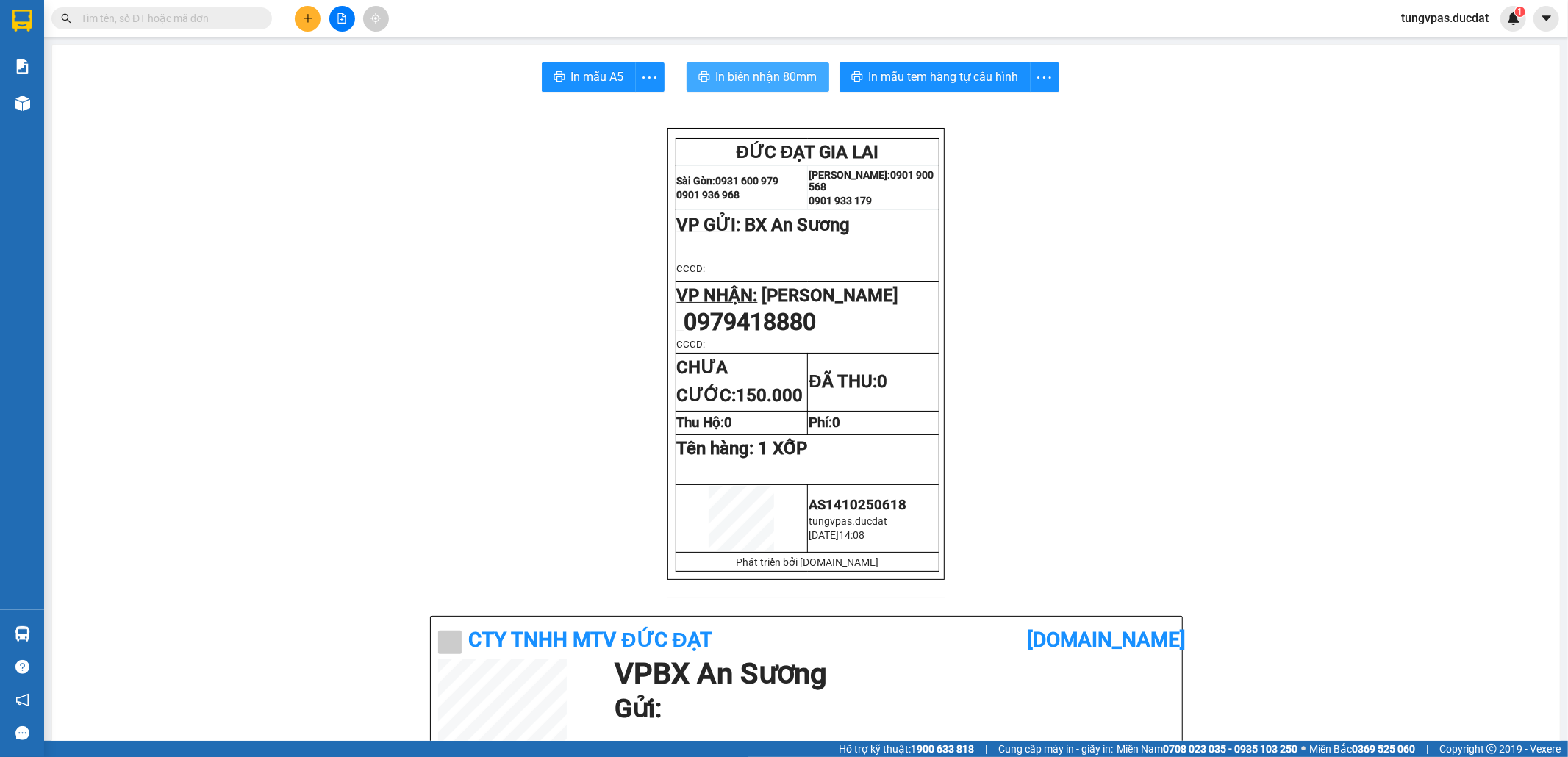
click at [716, 78] on span "In biên nhận 80mm" at bounding box center [766, 77] width 102 height 19
click at [786, 77] on span "In biên nhận 80mm" at bounding box center [766, 77] width 102 height 19
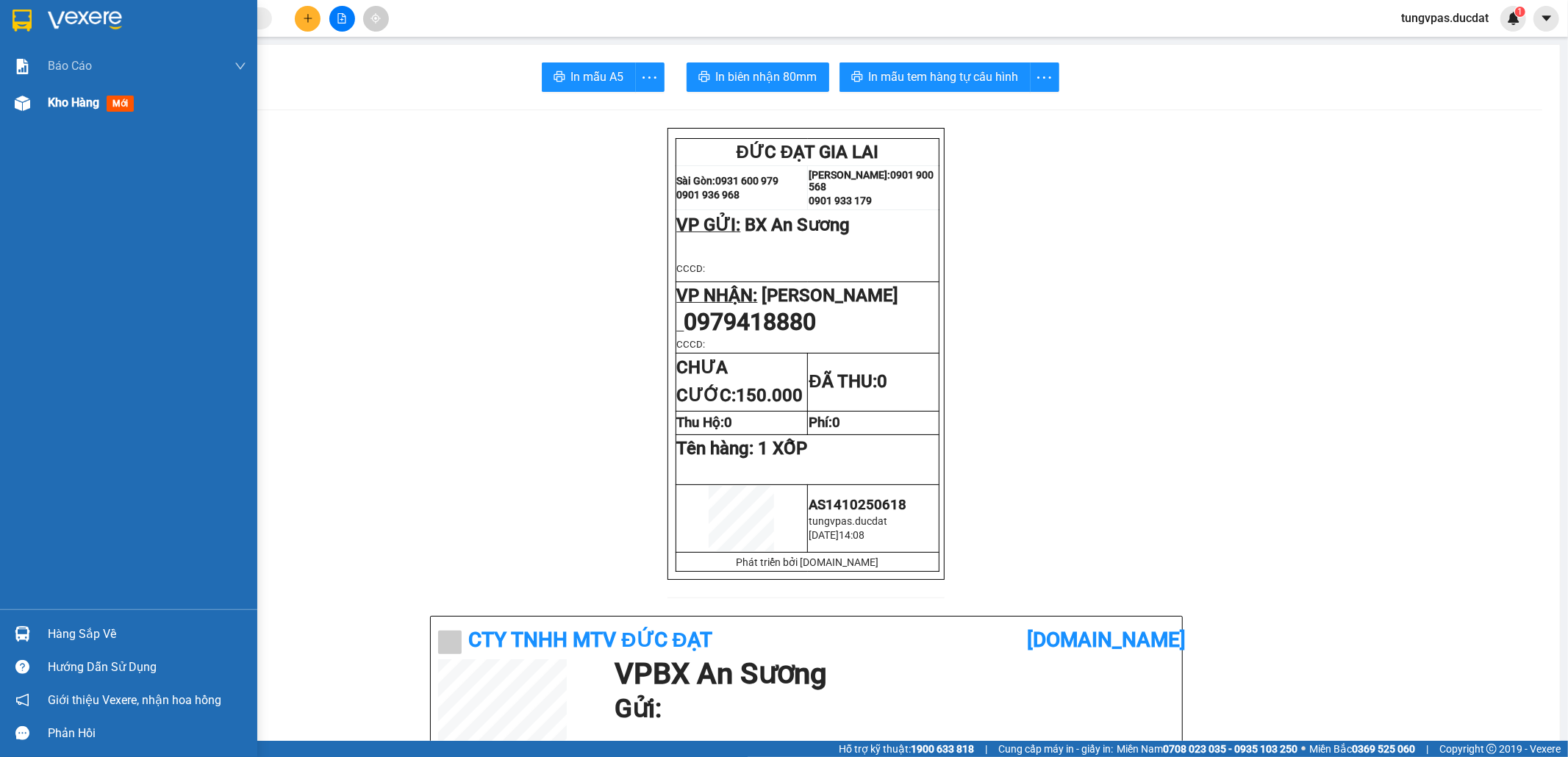
click at [31, 106] on div at bounding box center [22, 102] width 26 height 26
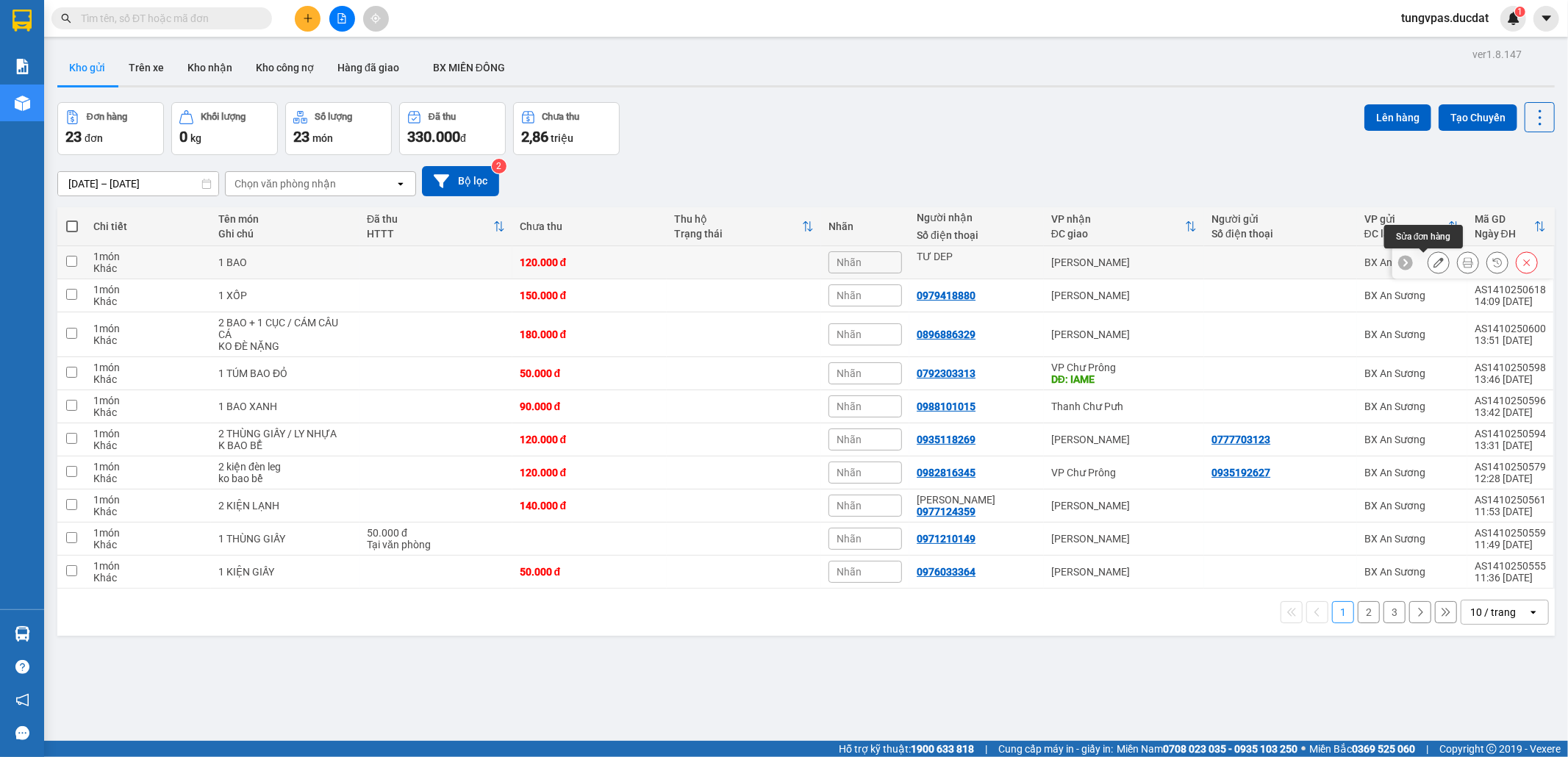
click at [1433, 266] on icon at bounding box center [1438, 262] width 10 height 10
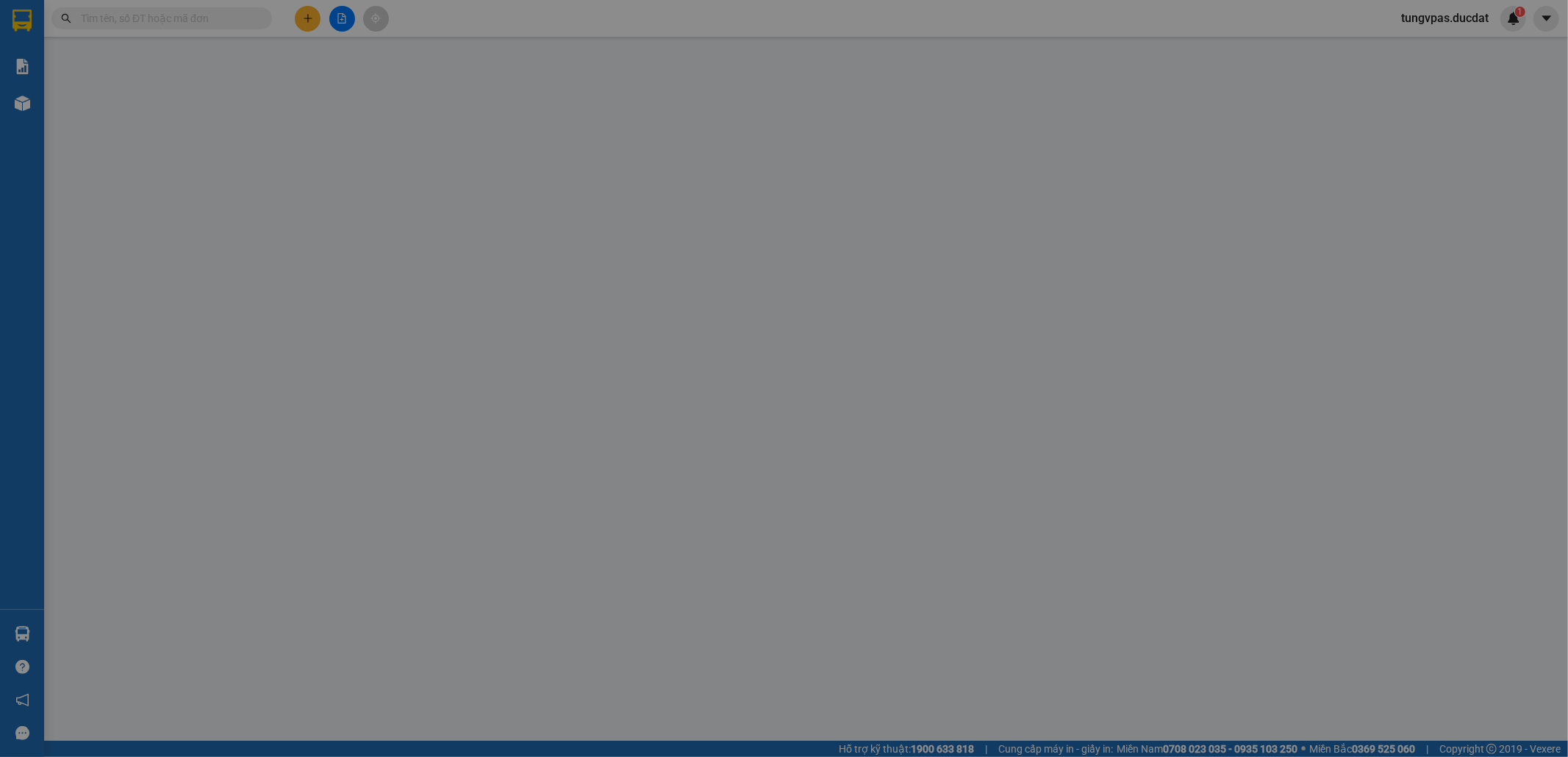
type input "TƯ DEP"
type input "0"
type input "120.000"
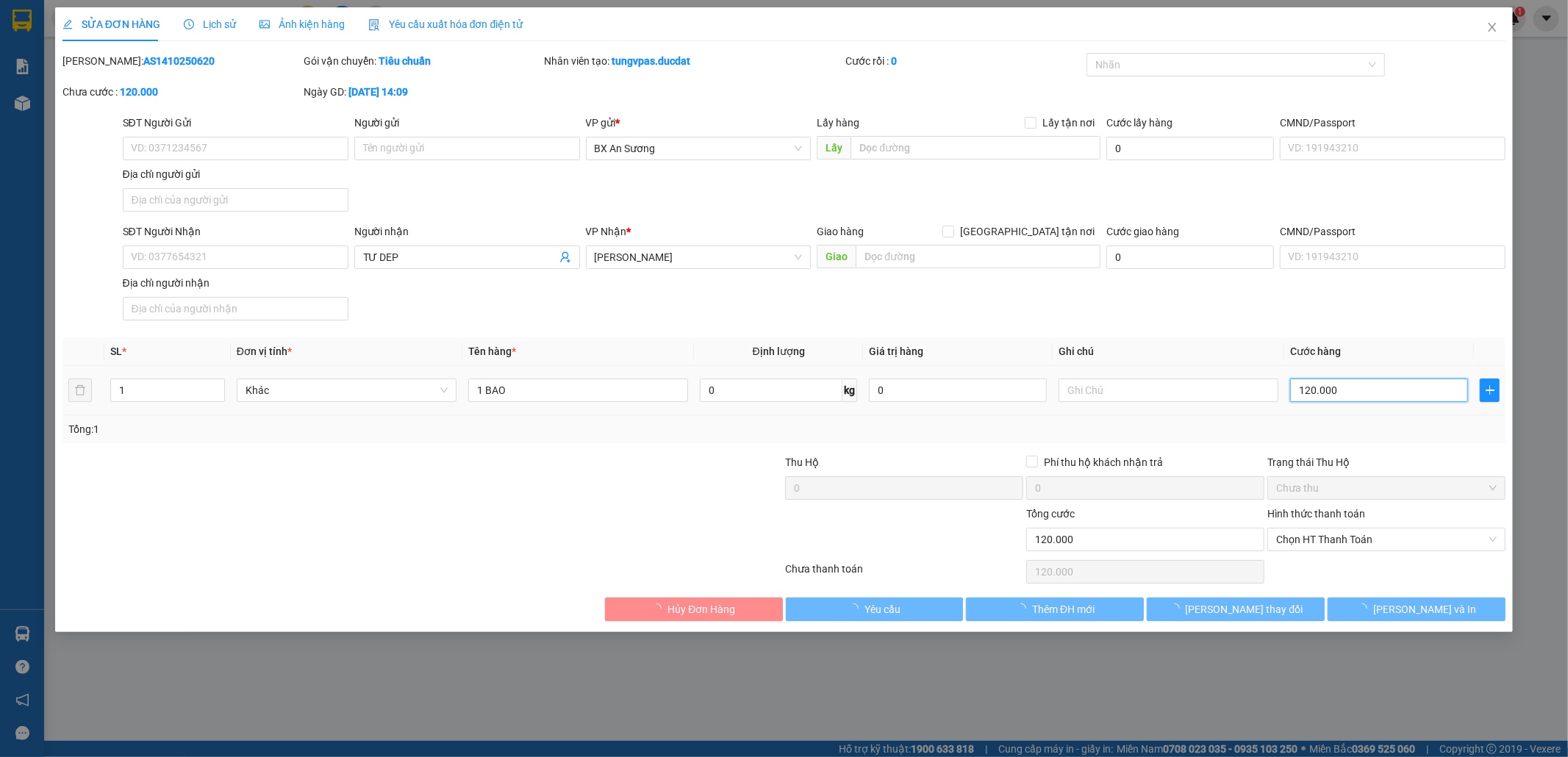
click at [1333, 398] on input "120.000" at bounding box center [1379, 391] width 178 height 23
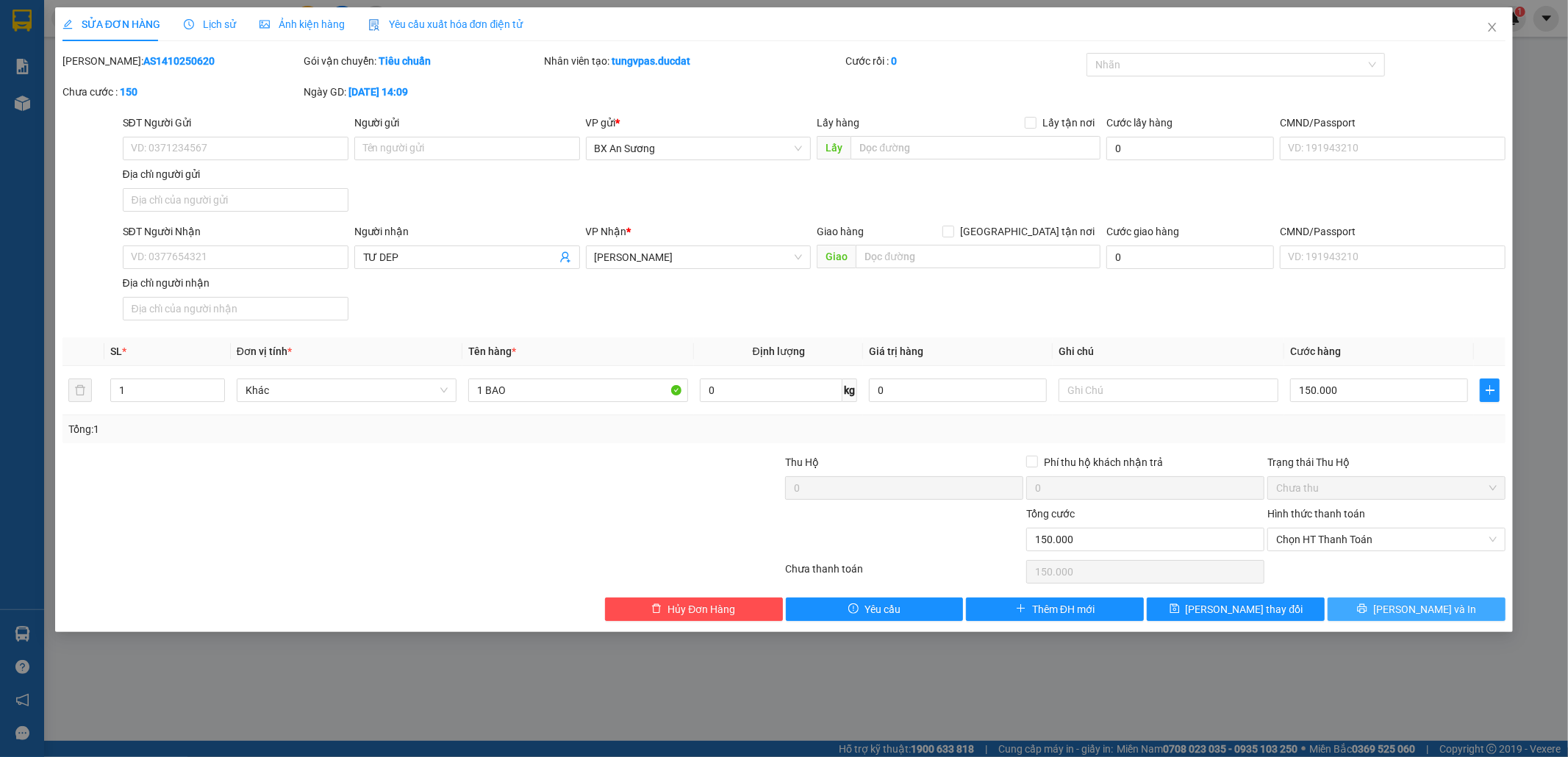
click at [1445, 610] on button "[PERSON_NAME] và In" at bounding box center [1416, 609] width 178 height 23
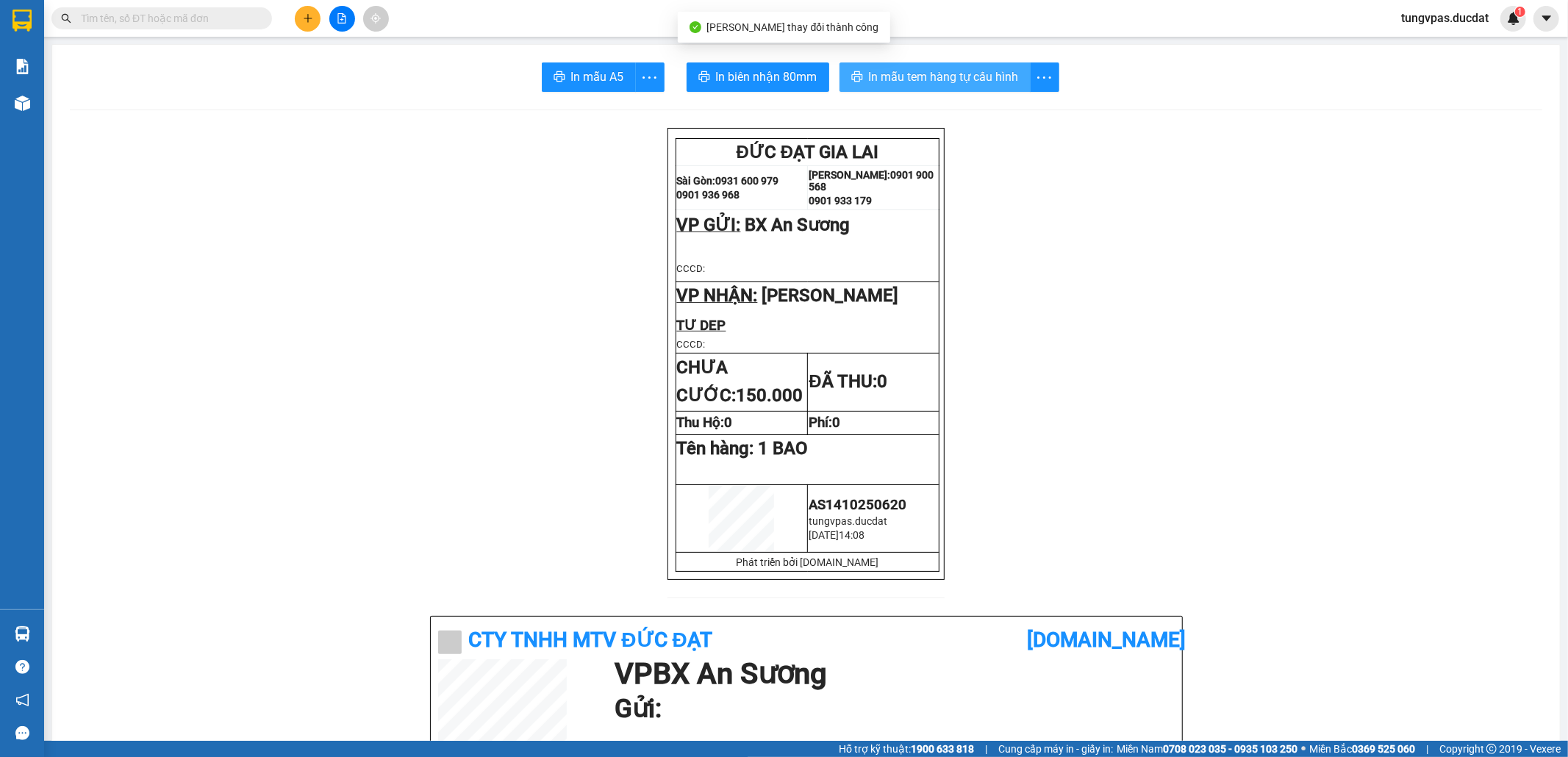
click at [928, 71] on span "In mẫu tem hàng tự cấu hình" at bounding box center [943, 77] width 150 height 19
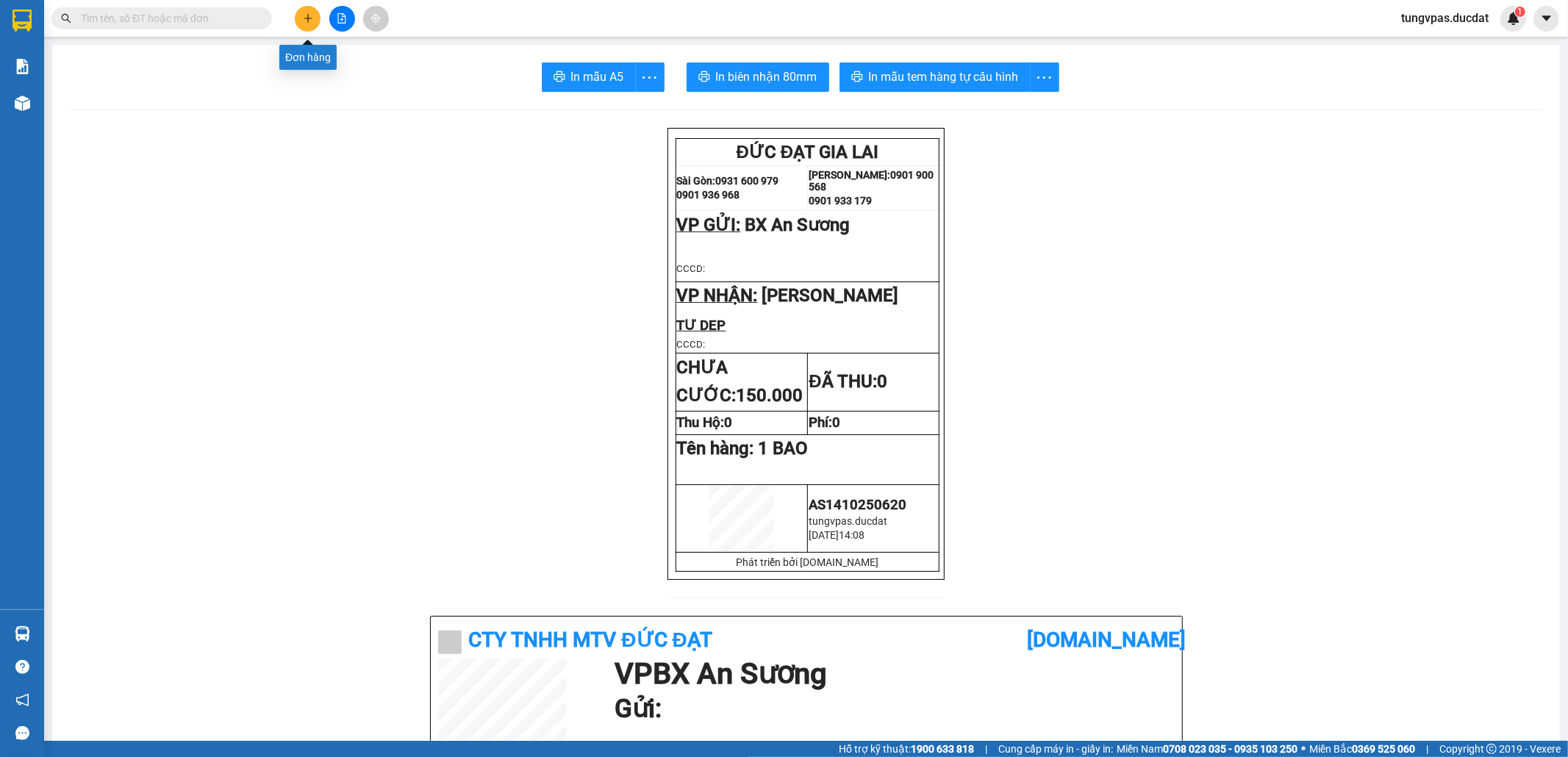
click at [306, 10] on button at bounding box center [307, 19] width 26 height 26
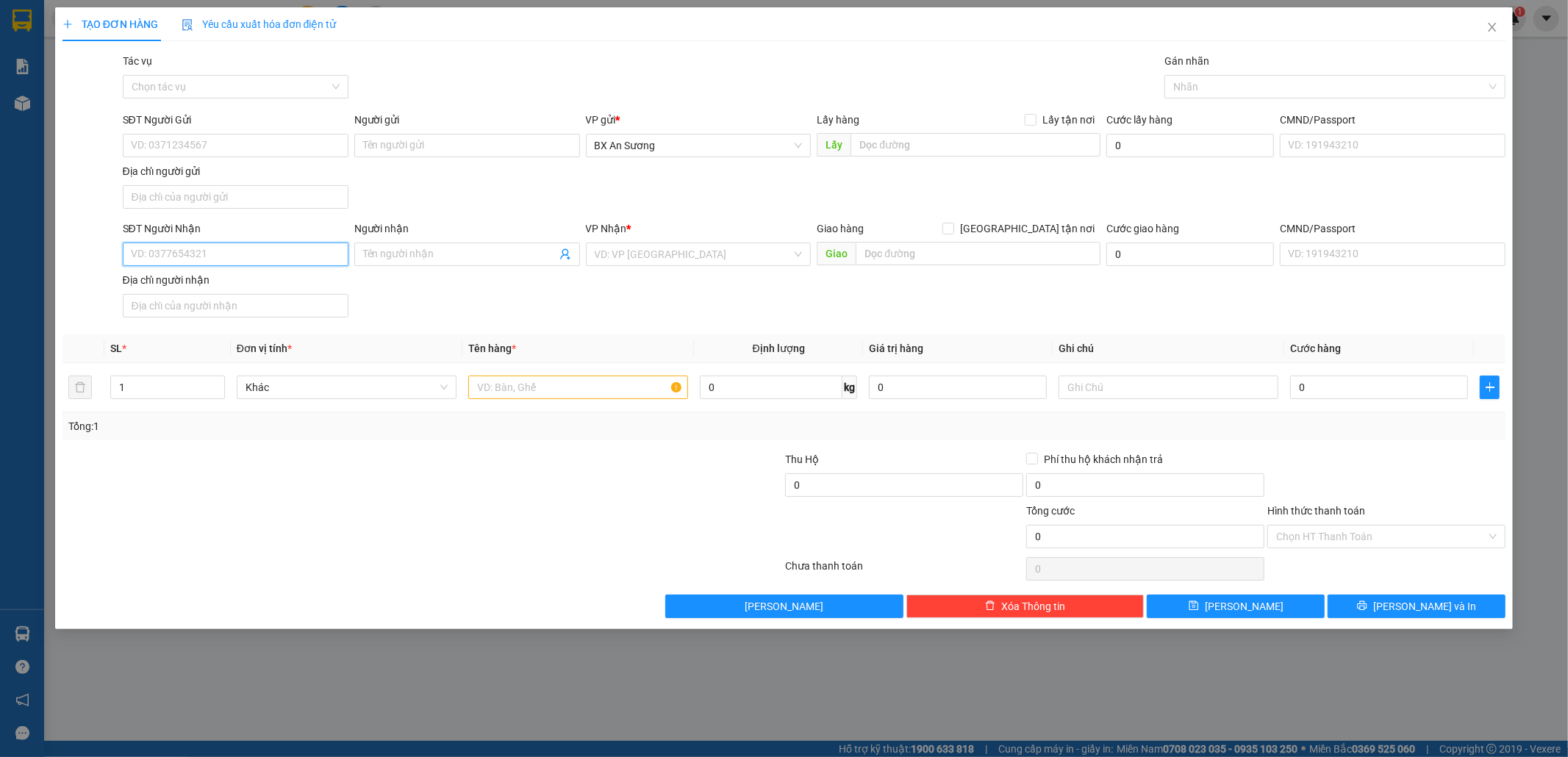
click at [313, 253] on input "SĐT Người Nhận" at bounding box center [235, 254] width 226 height 23
click at [324, 295] on div "0975393283" at bounding box center [235, 286] width 226 height 23
type input "0975393283"
click at [544, 398] on input "text" at bounding box center [578, 387] width 220 height 23
click at [544, 398] on input "4 THÙNG" at bounding box center [578, 387] width 220 height 23
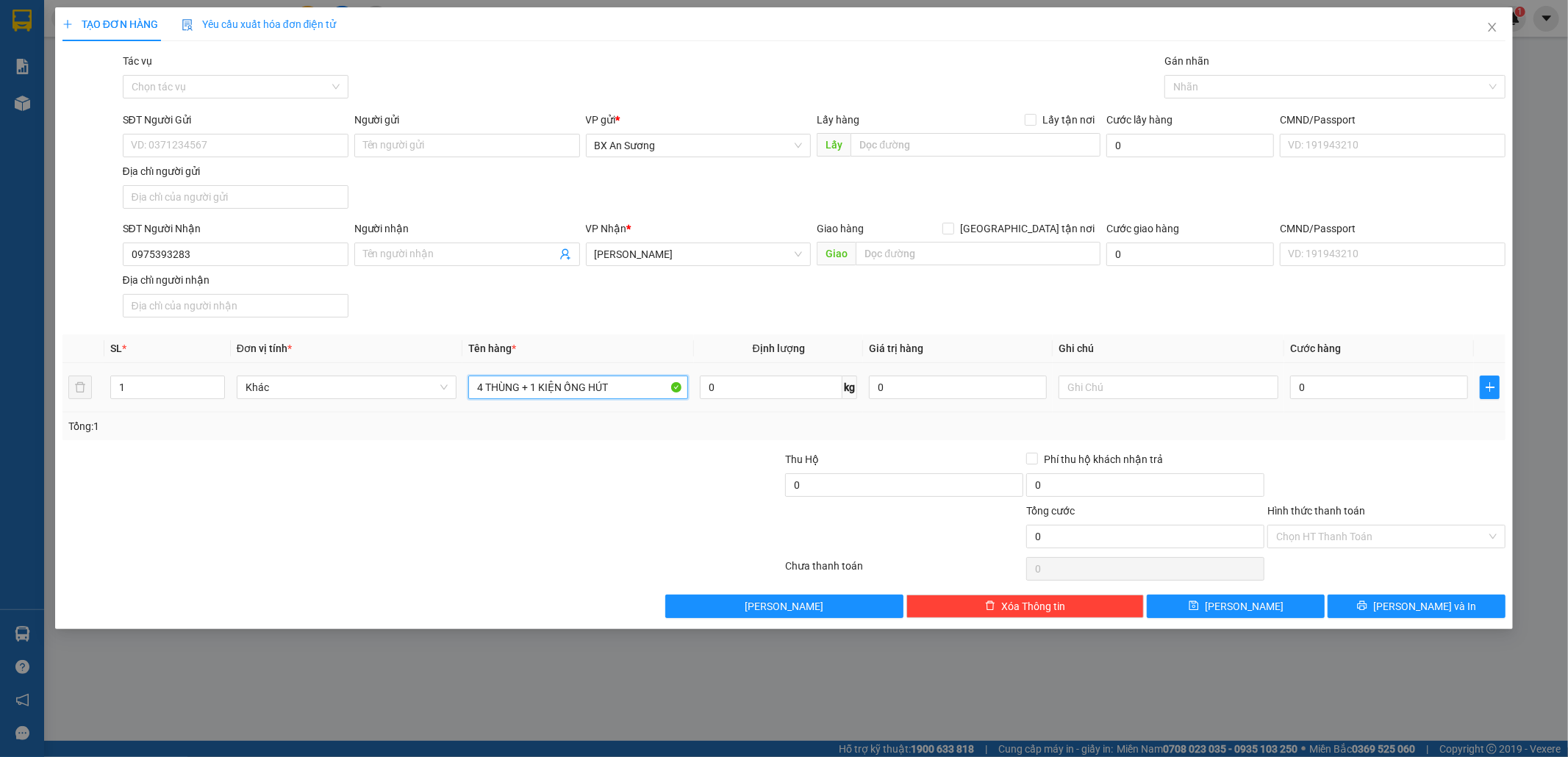
type input "4 THÙNG + 1 KIỆN ỐNG HÚT"
type input "3"
type input "30"
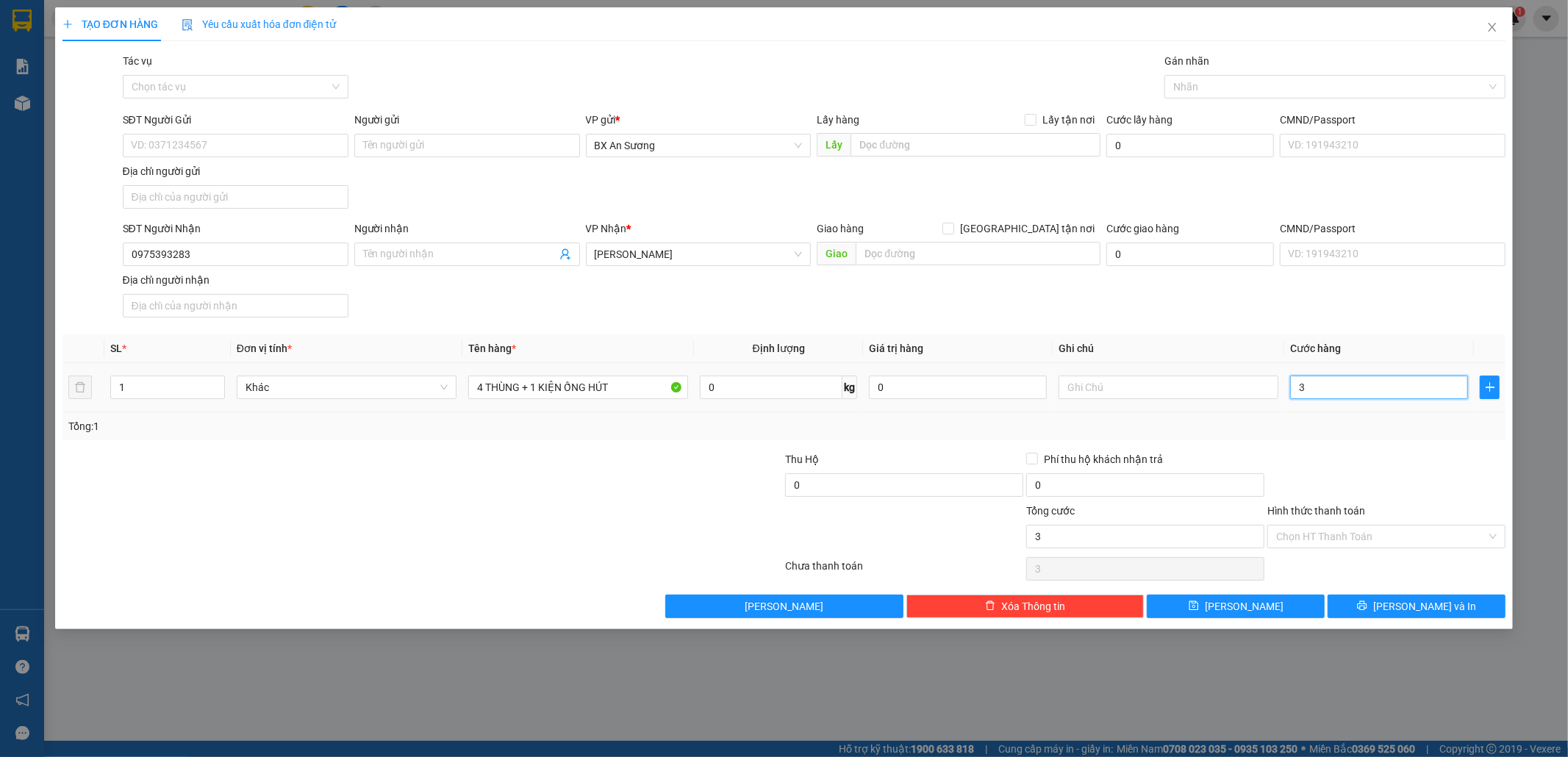
type input "30"
type input "300"
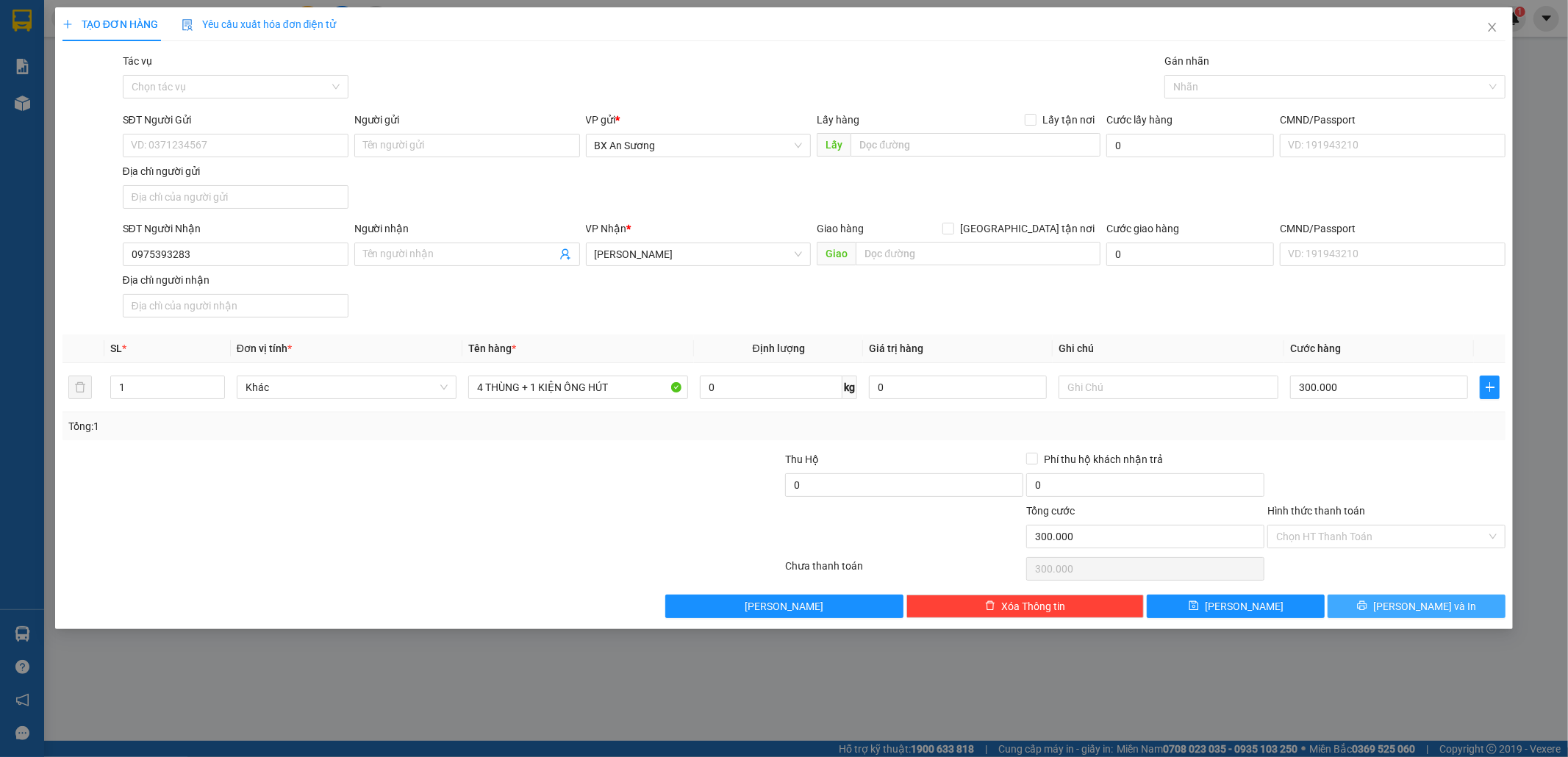
click at [1431, 603] on span "[PERSON_NAME] và In" at bounding box center [1424, 606] width 103 height 16
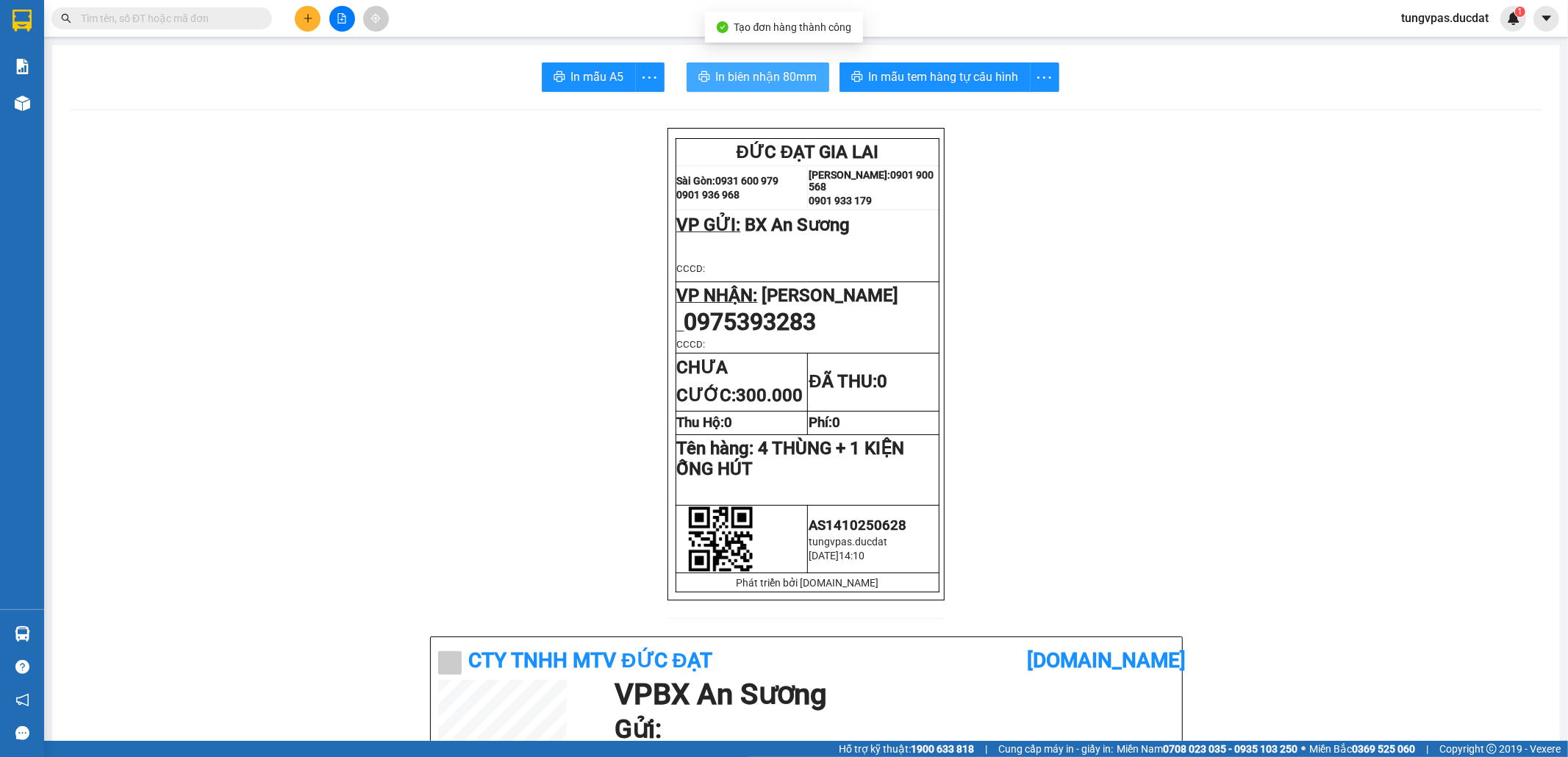
click at [771, 84] on span "In biên nhận 80mm" at bounding box center [766, 77] width 102 height 19
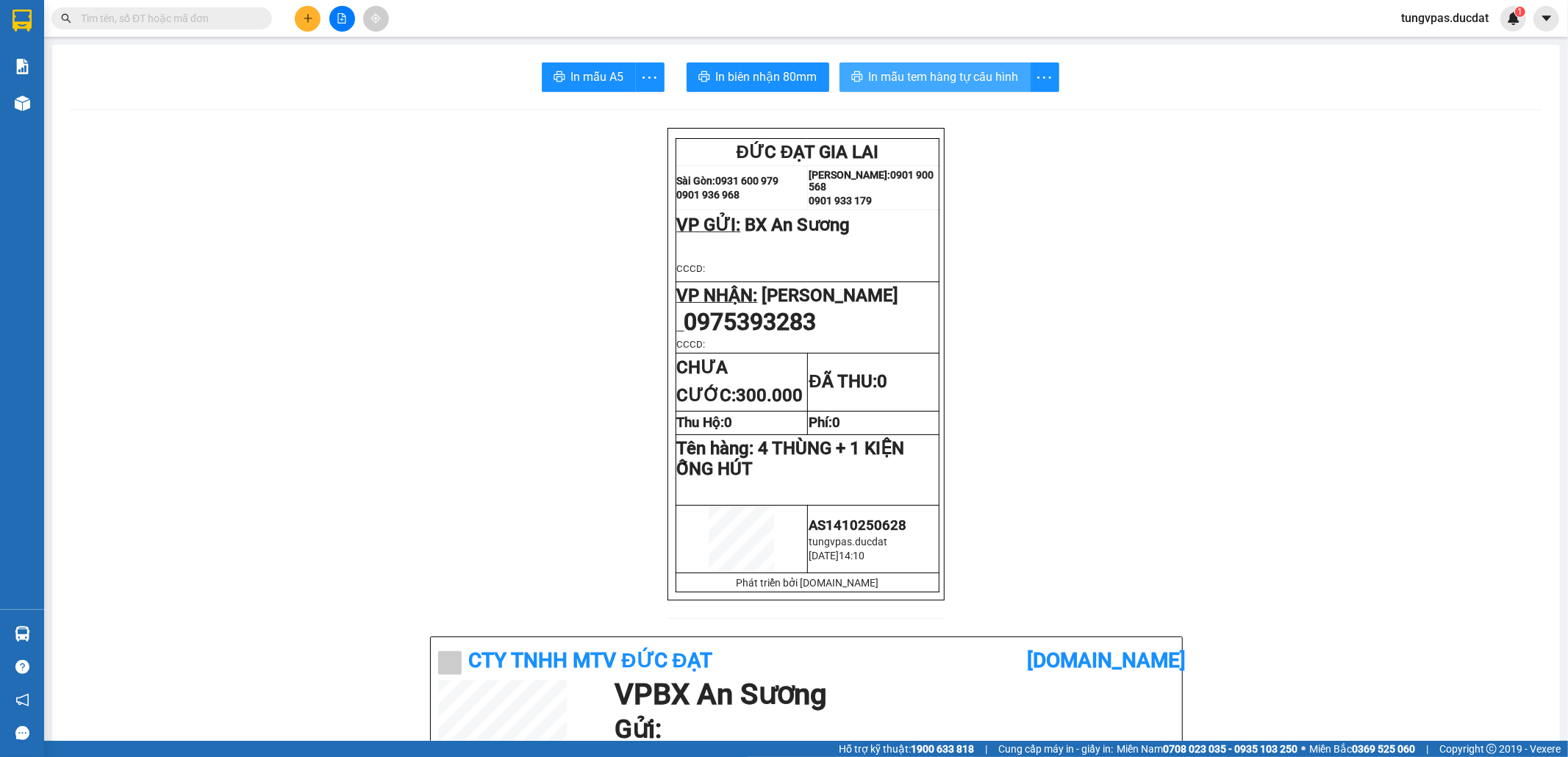
click at [936, 86] on span "In mẫu tem hàng tự cấu hình" at bounding box center [943, 77] width 150 height 19
click at [312, 16] on icon "plus" at bounding box center [307, 18] width 10 height 10
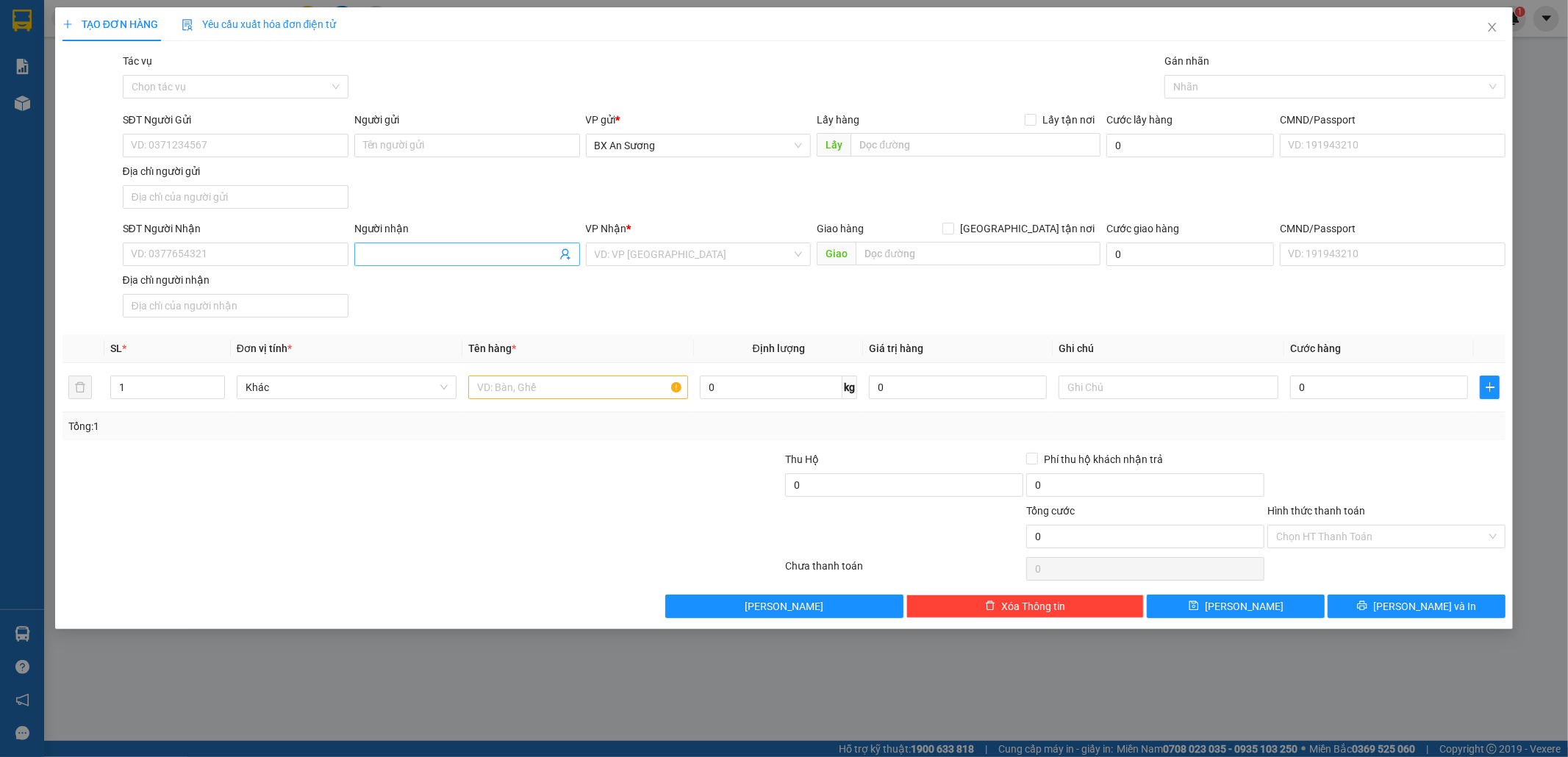
click at [480, 260] on input "Người nhận" at bounding box center [460, 254] width 193 height 16
type input "NGA TOÀN"
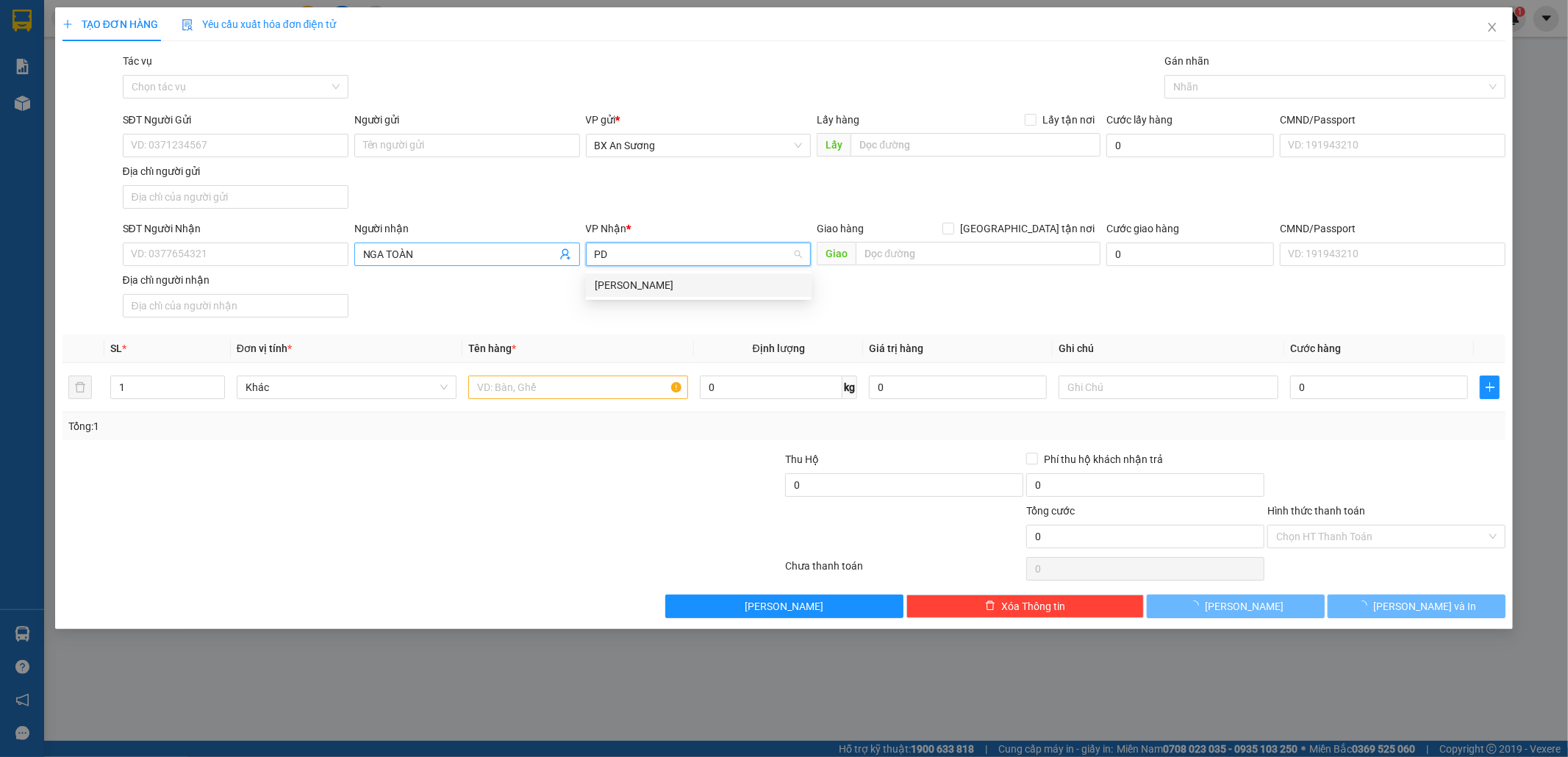
type input "PDP"
click at [647, 291] on div "[PERSON_NAME] Đình [PERSON_NAME]" at bounding box center [699, 285] width 226 height 23
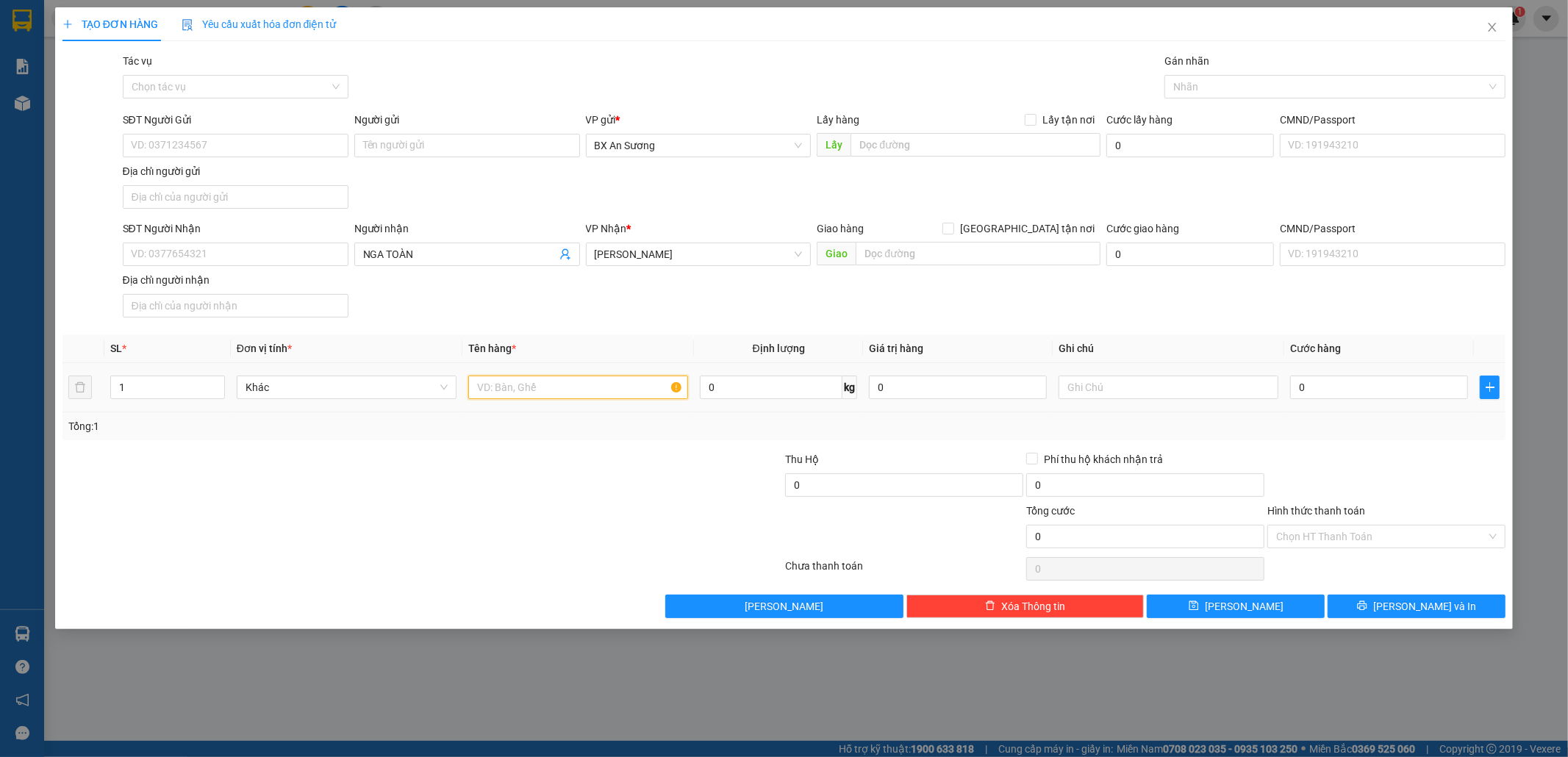
click at [618, 386] on input "text" at bounding box center [578, 387] width 220 height 23
type input "1 BAO"
click at [1430, 607] on span "[PERSON_NAME] và In" at bounding box center [1424, 606] width 103 height 16
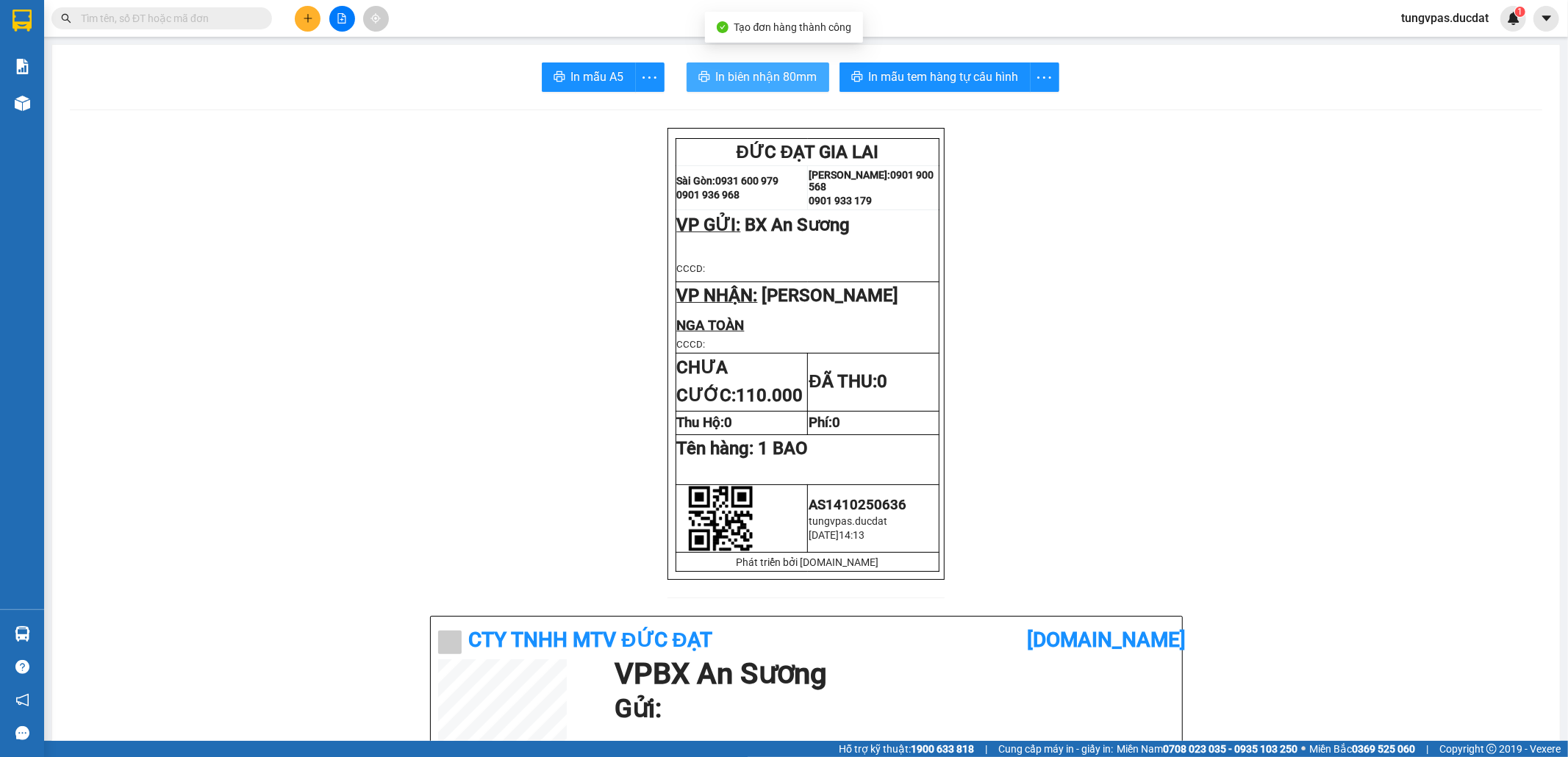
click at [766, 79] on span "In biên nhận 80mm" at bounding box center [766, 77] width 102 height 19
click at [306, 12] on button at bounding box center [307, 19] width 26 height 26
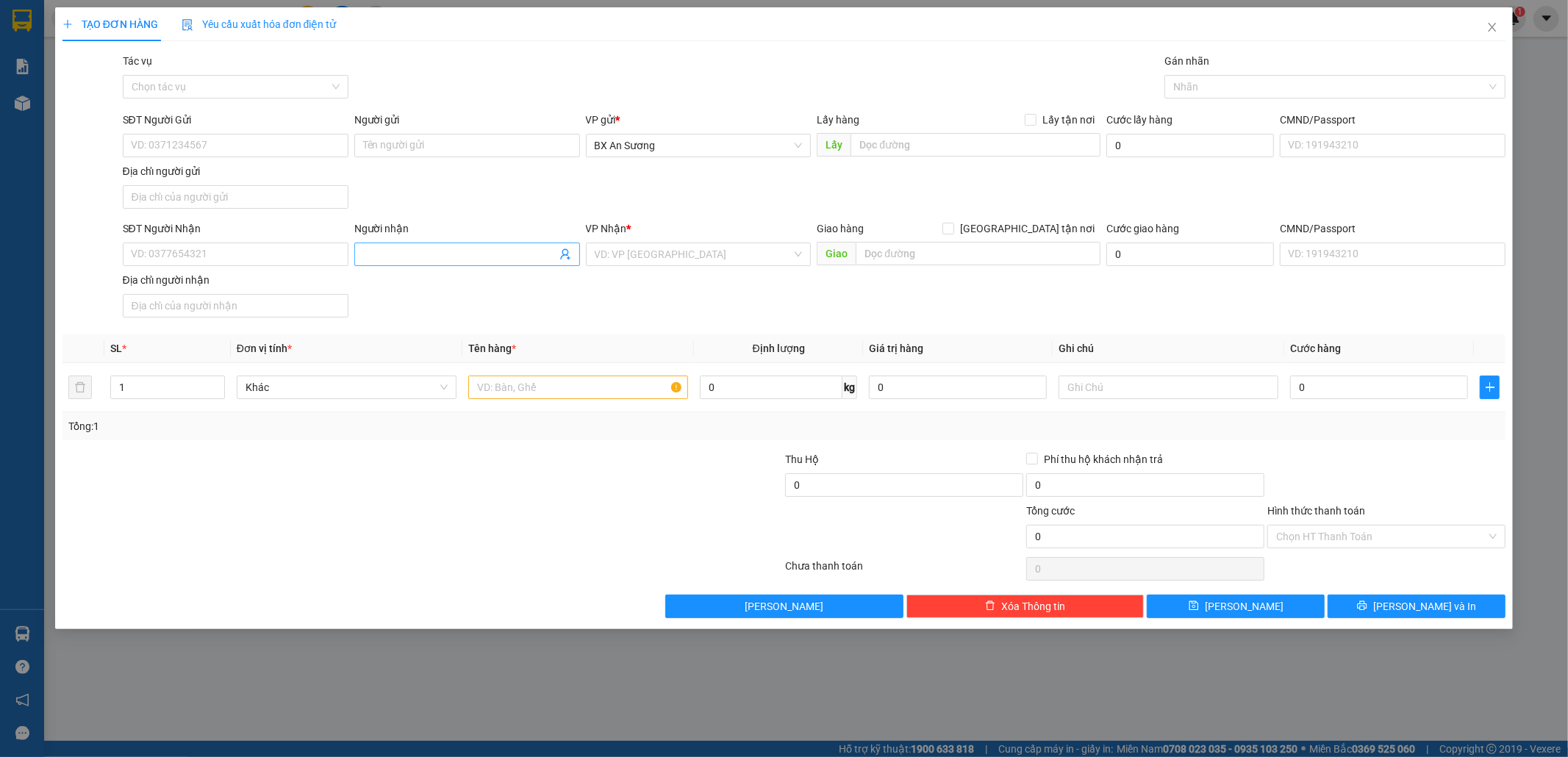
click at [385, 251] on input "Người nhận" at bounding box center [460, 254] width 193 height 16
type input "["
type input "[PERSON_NAME]"
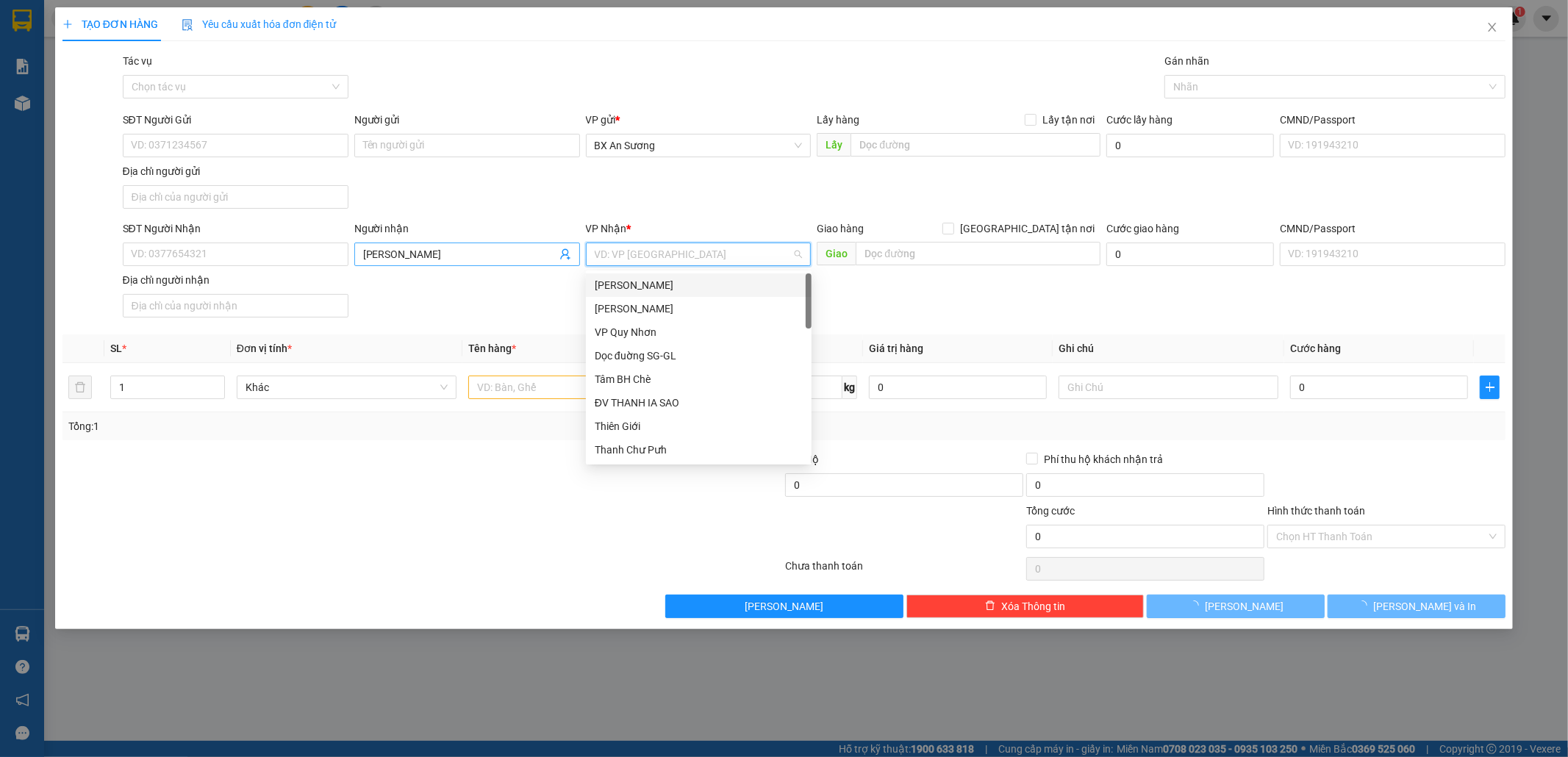
type input "["
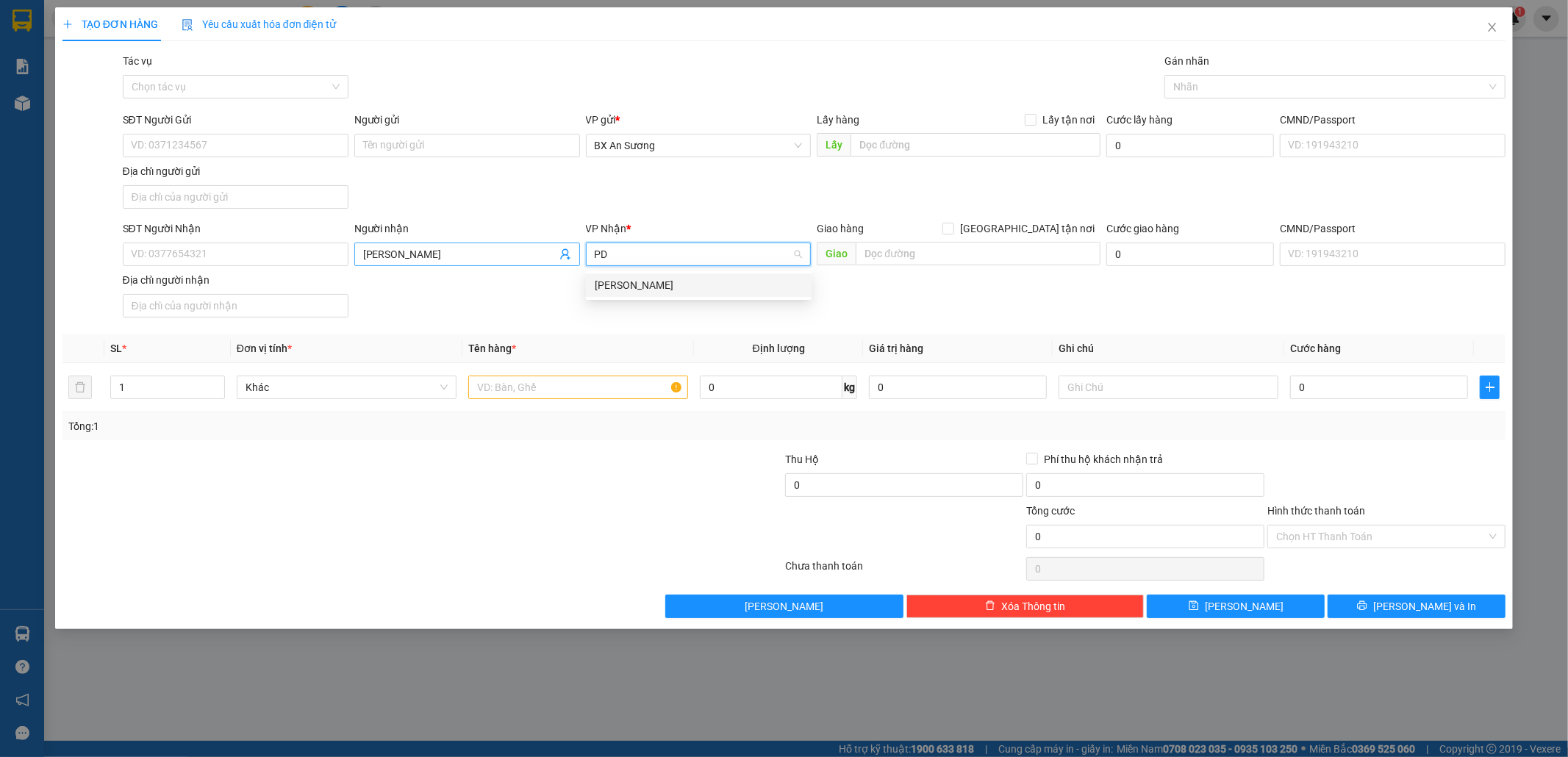
type input "PDP"
click at [618, 288] on div "[PERSON_NAME] Đình [PERSON_NAME]" at bounding box center [699, 285] width 208 height 16
click at [612, 389] on input "text" at bounding box center [578, 387] width 220 height 23
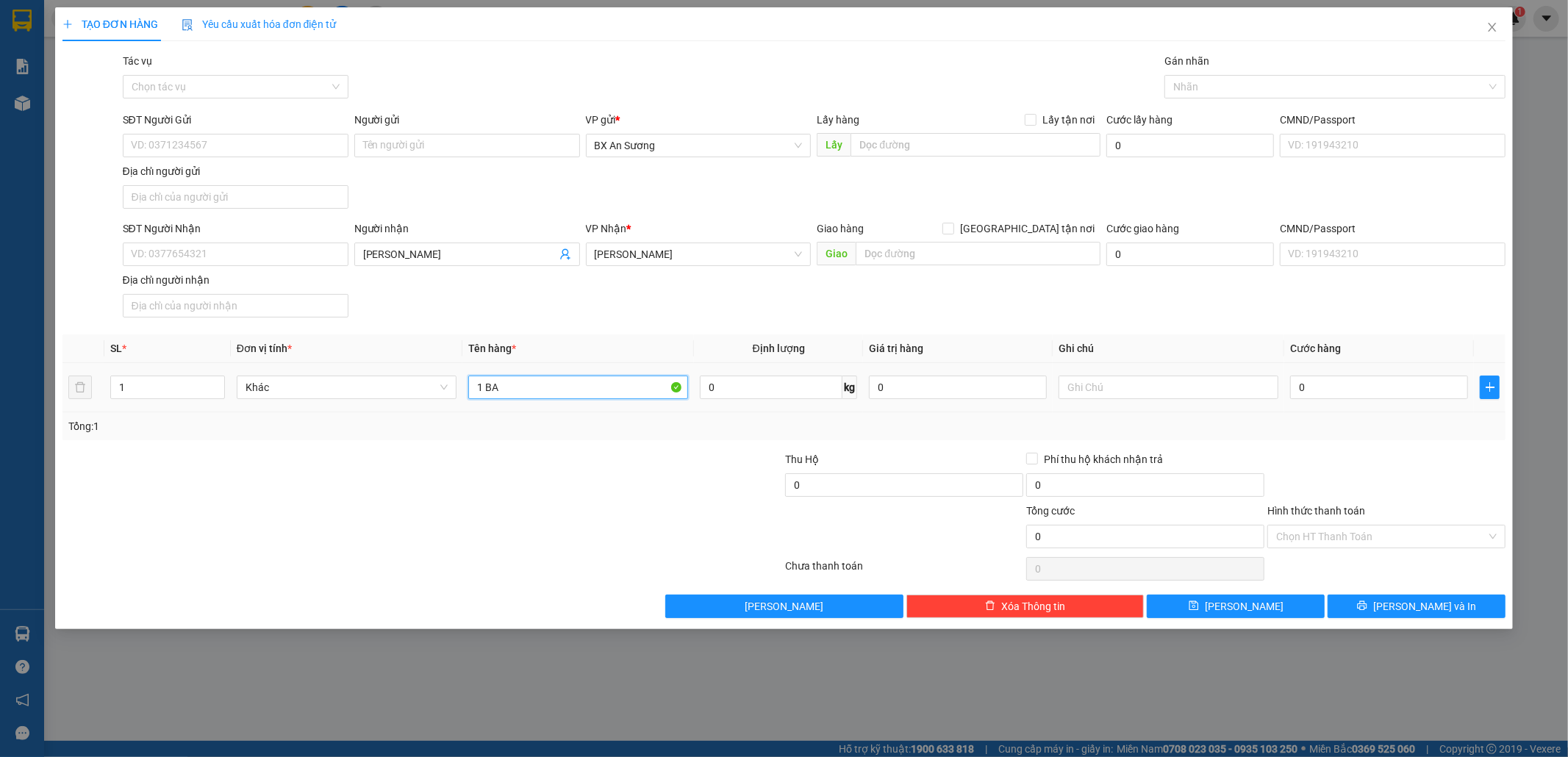
type input "1 BAO"
click at [1360, 391] on input "0" at bounding box center [1379, 387] width 178 height 23
click at [1410, 606] on span "[PERSON_NAME] và In" at bounding box center [1424, 606] width 103 height 16
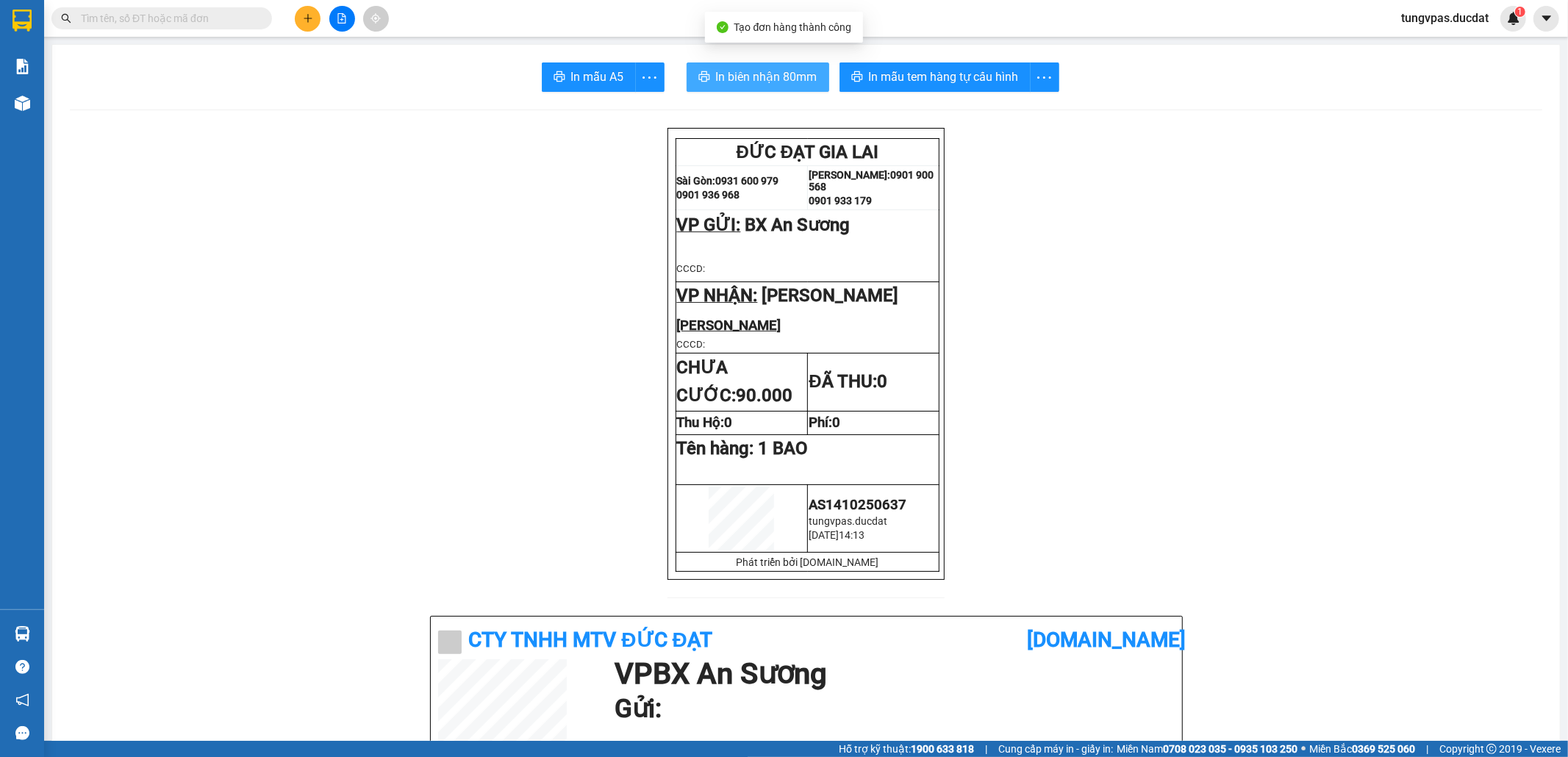
click at [737, 86] on span "In biên nhận 80mm" at bounding box center [766, 77] width 102 height 19
click at [309, 19] on icon "plus" at bounding box center [307, 18] width 10 height 10
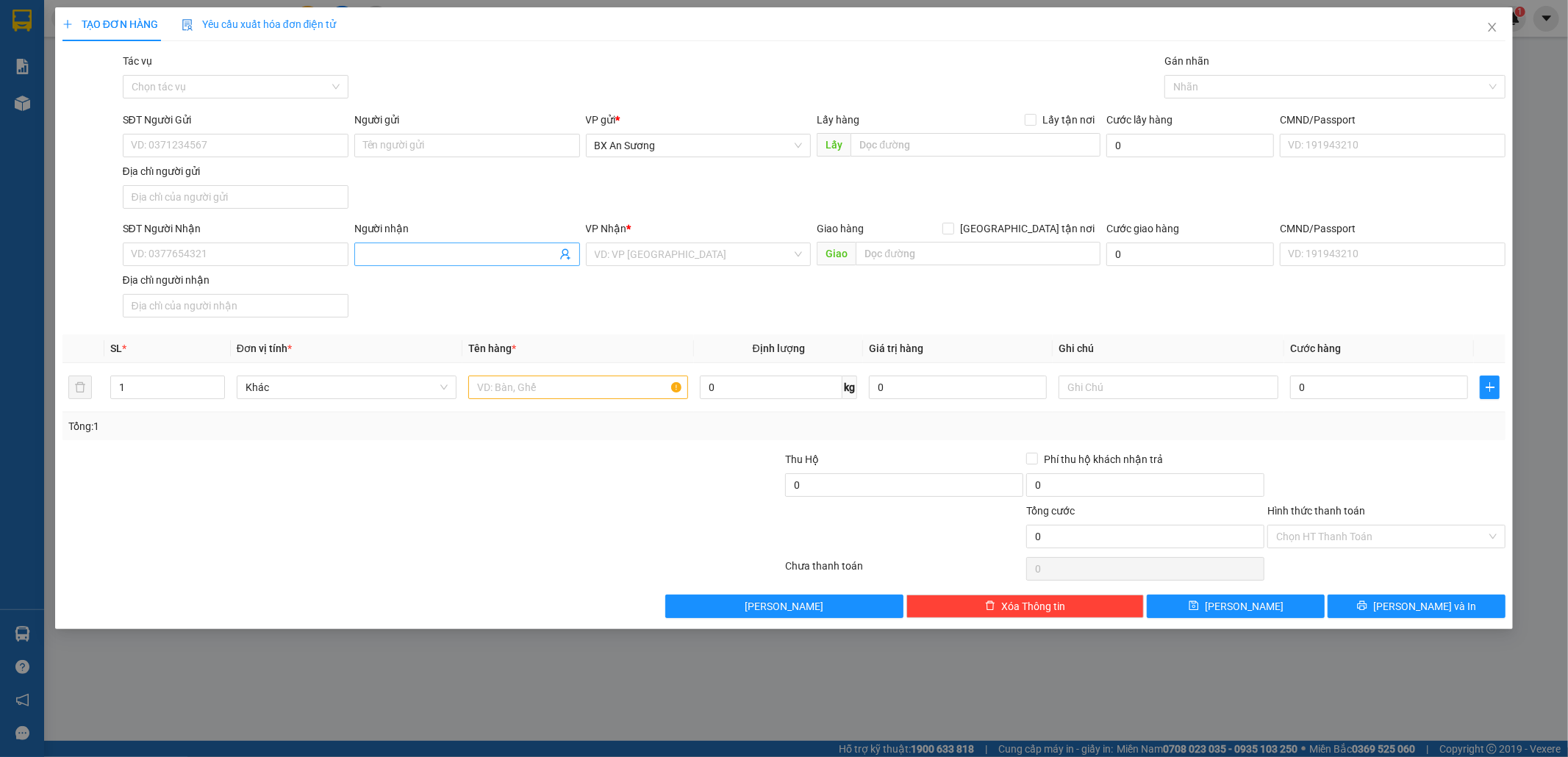
click at [442, 254] on input "Người nhận" at bounding box center [460, 254] width 193 height 16
type input "TÂM"
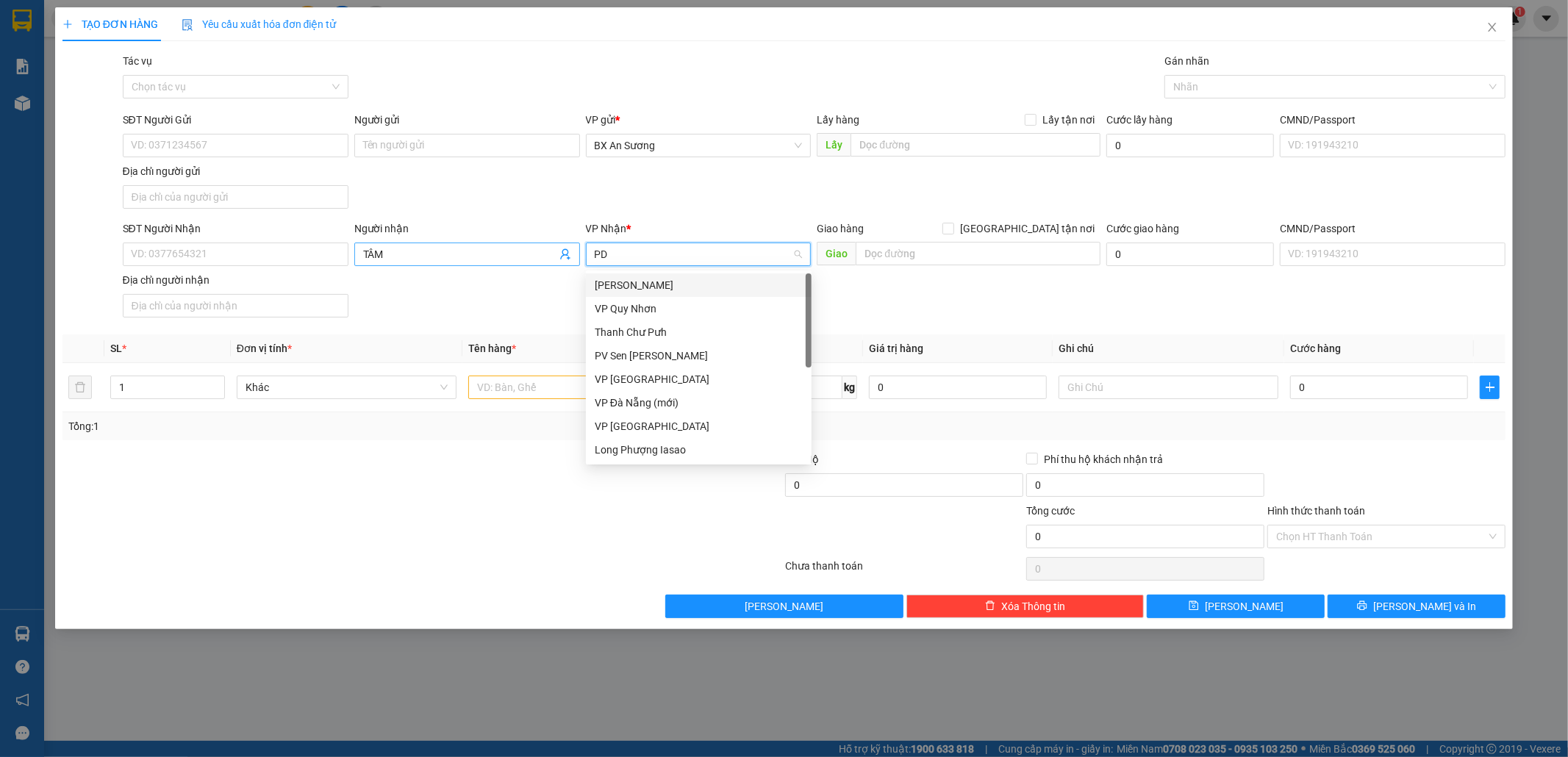
type input "PDP"
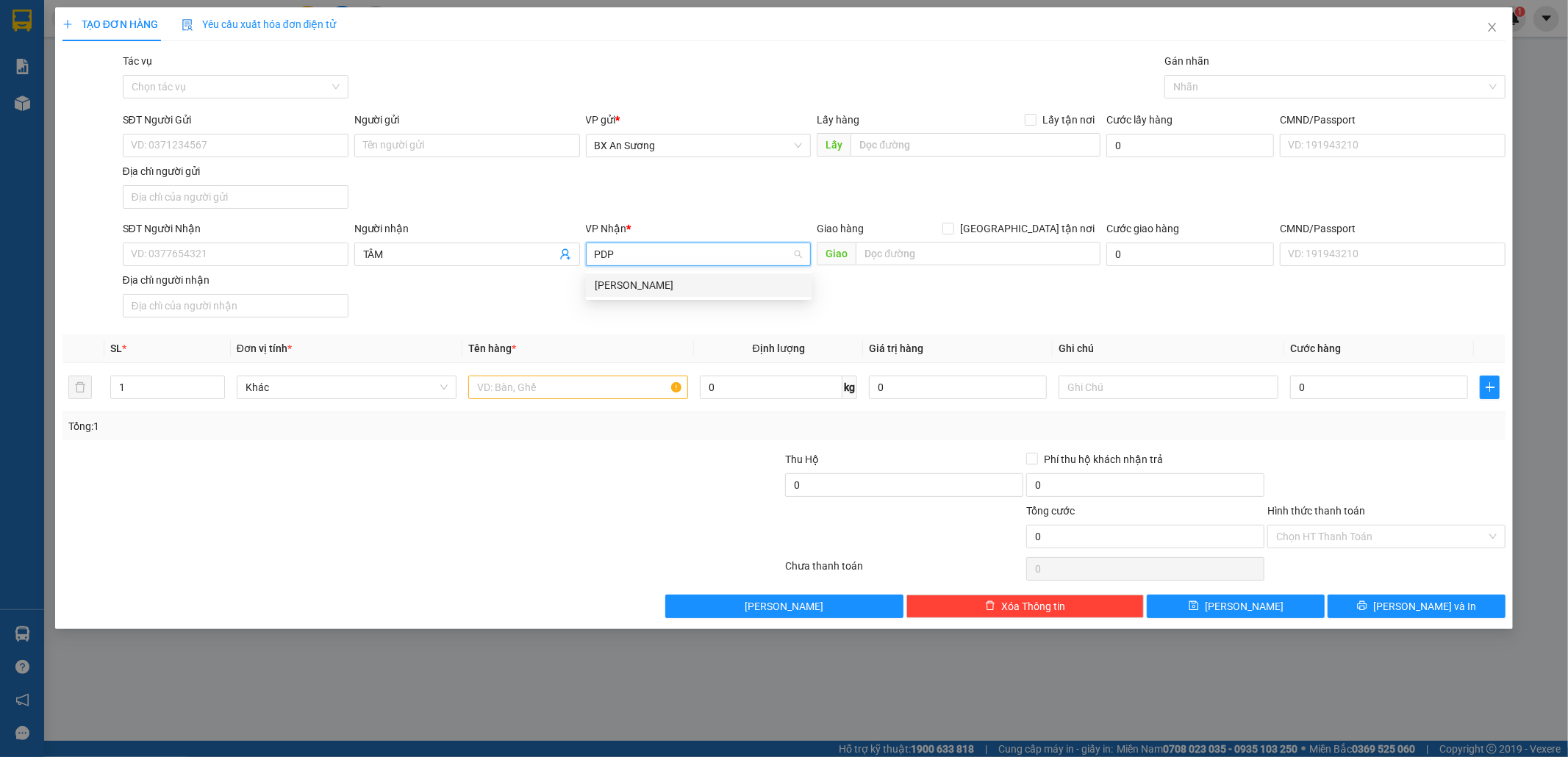
click at [621, 286] on div "[PERSON_NAME] Đình [PERSON_NAME]" at bounding box center [699, 285] width 208 height 16
click at [600, 385] on input "text" at bounding box center [578, 387] width 220 height 23
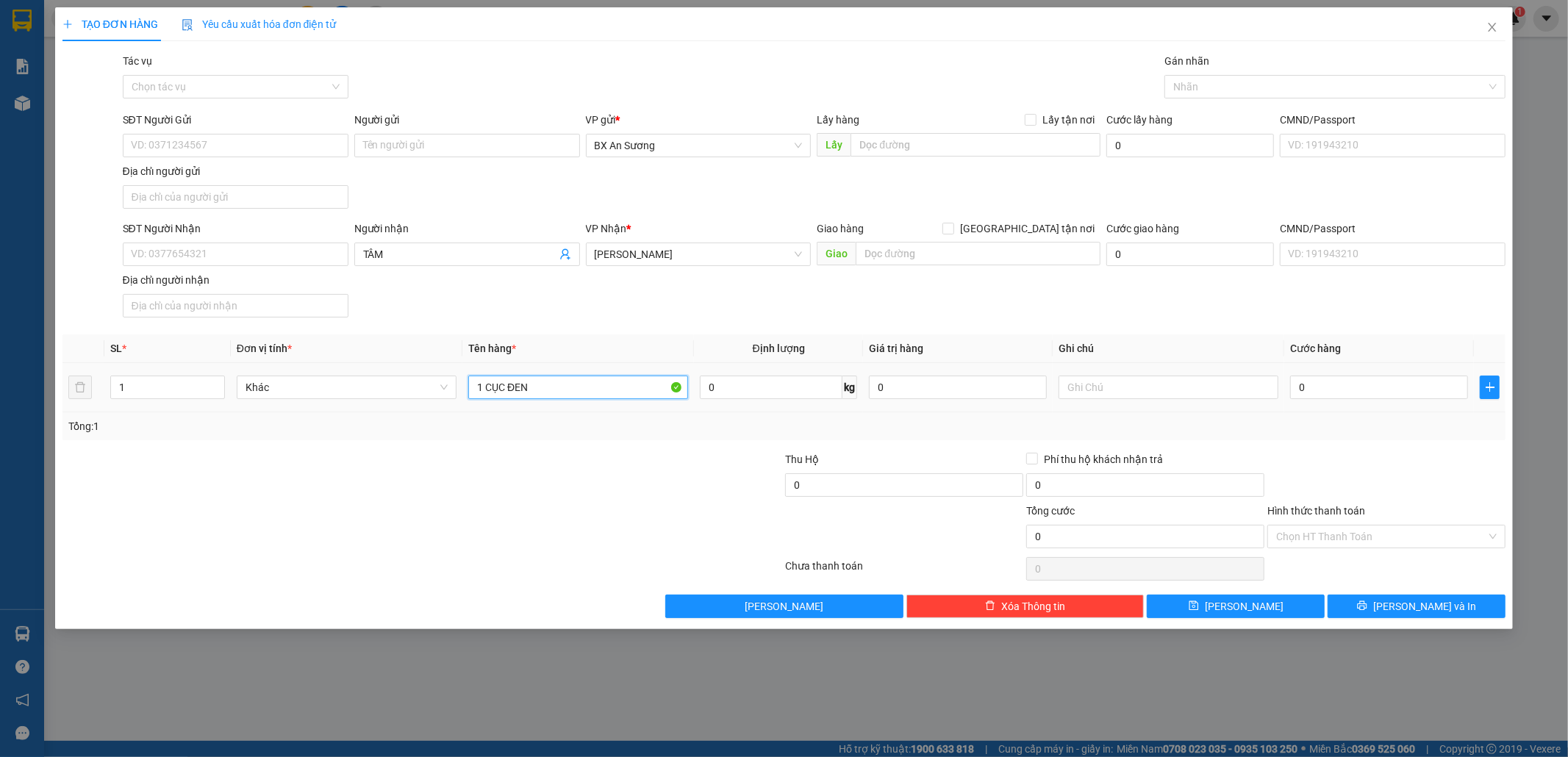
type input "1 CỤC ĐEN"
type input "8"
type input "80"
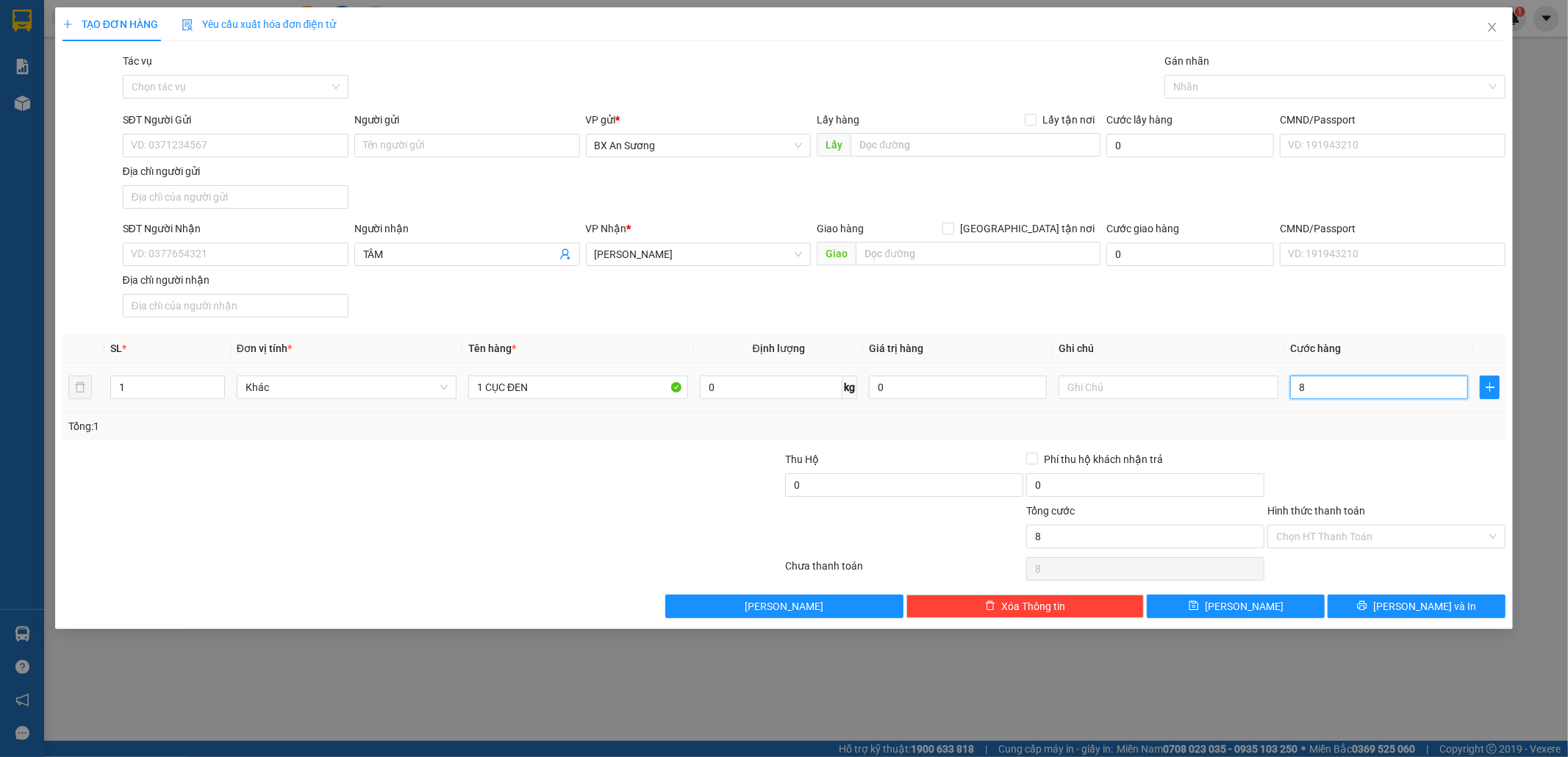
type input "80"
type input "80.000"
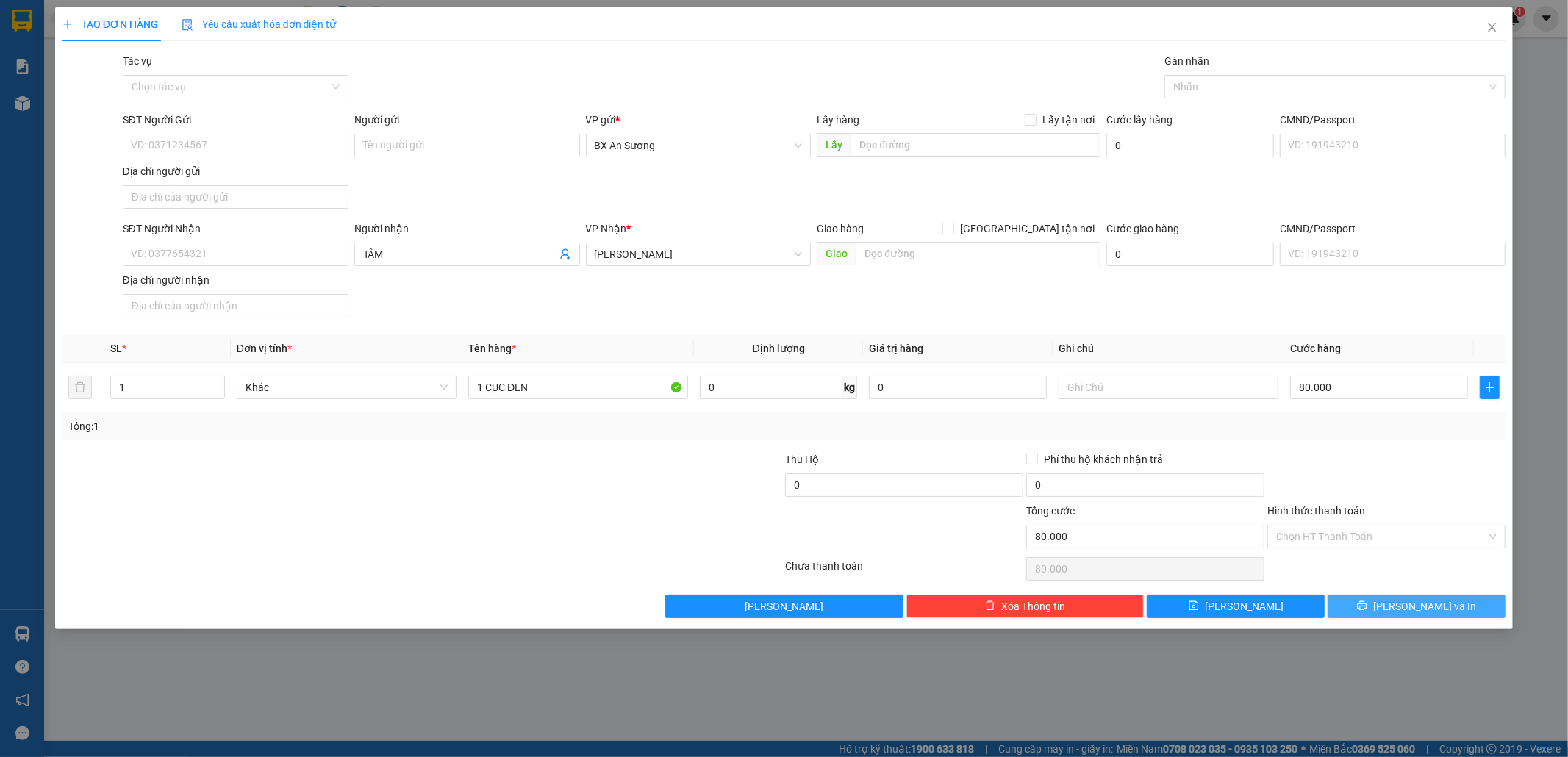
click at [1417, 612] on span "[PERSON_NAME] và In" at bounding box center [1424, 606] width 103 height 16
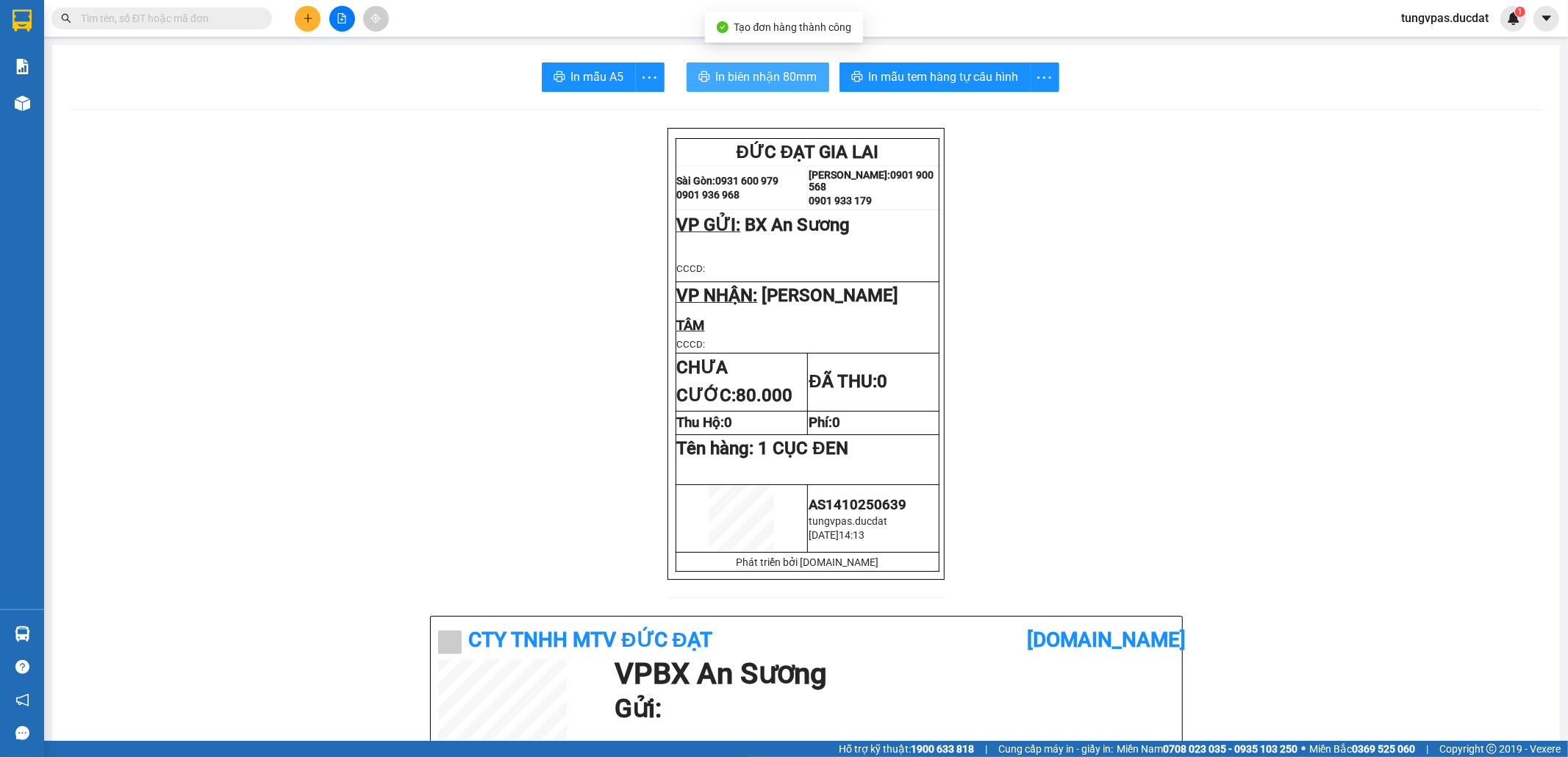
click at [776, 75] on span "In biên nhận 80mm" at bounding box center [766, 77] width 102 height 19
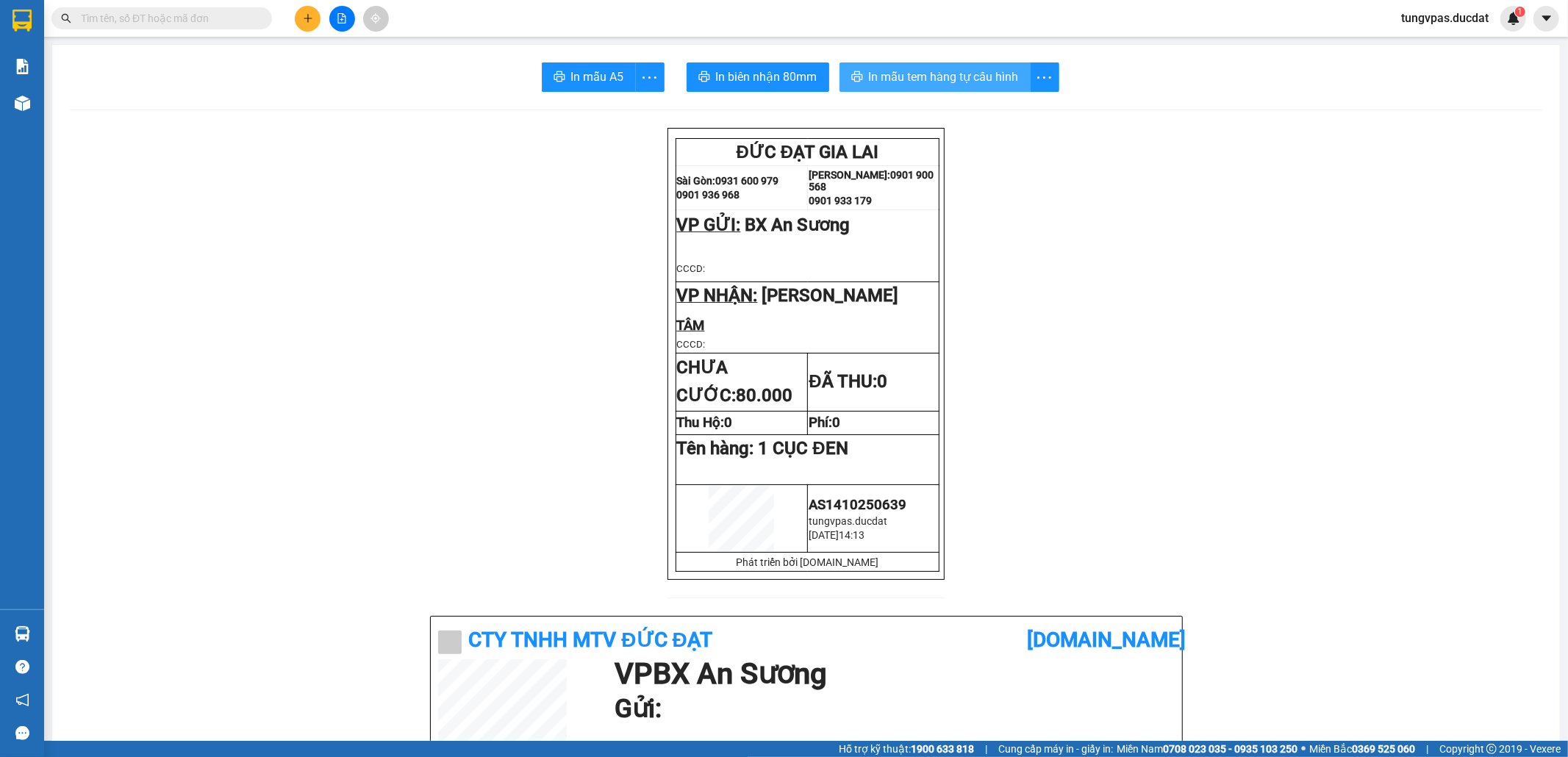
click at [897, 82] on span "In mẫu tem hàng tự cấu hình" at bounding box center [943, 77] width 150 height 19
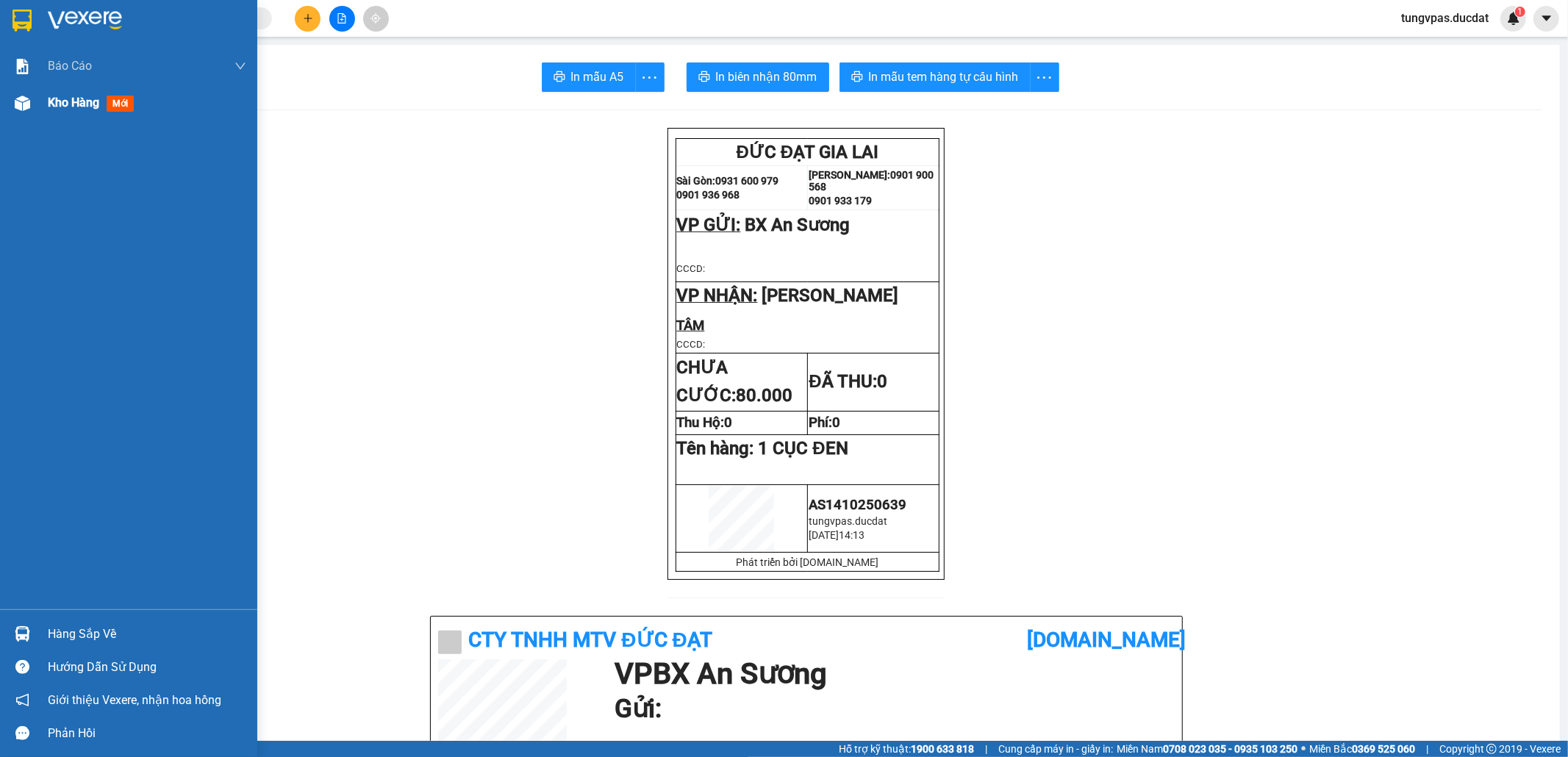
click at [24, 98] on img at bounding box center [23, 103] width 16 height 16
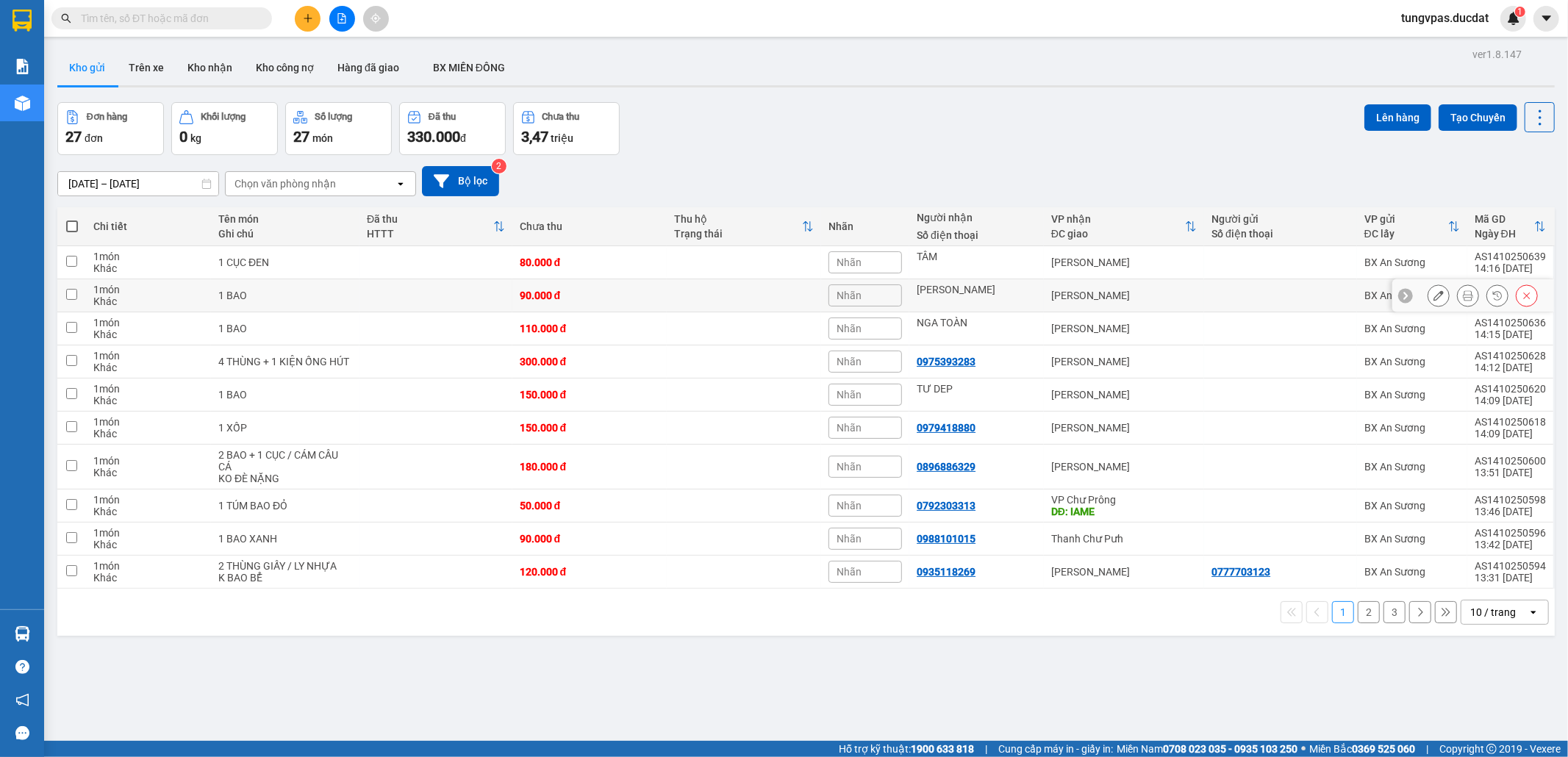
click at [1433, 296] on icon at bounding box center [1438, 295] width 10 height 10
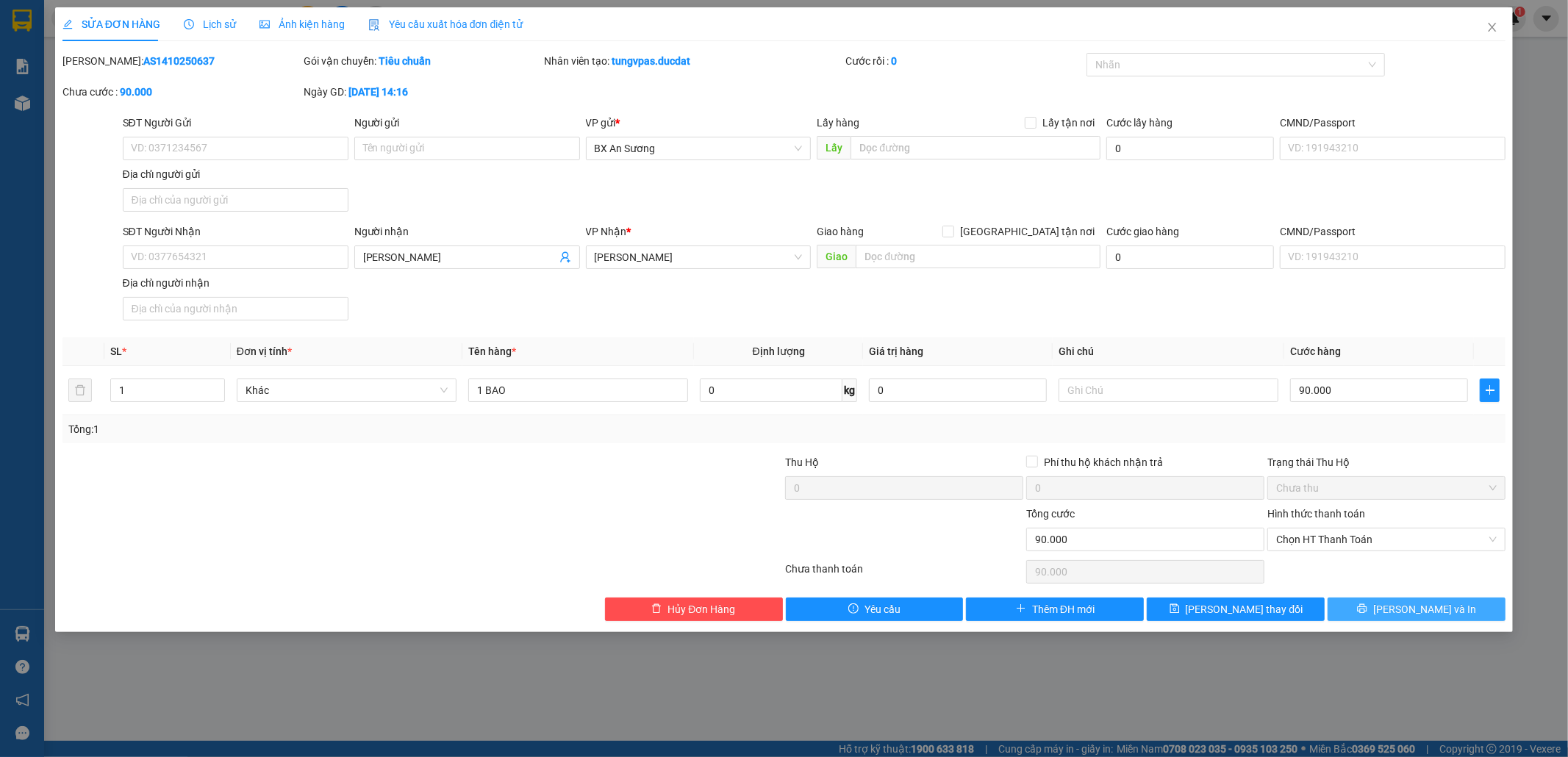
click at [1421, 610] on span "[PERSON_NAME] và In" at bounding box center [1424, 609] width 103 height 16
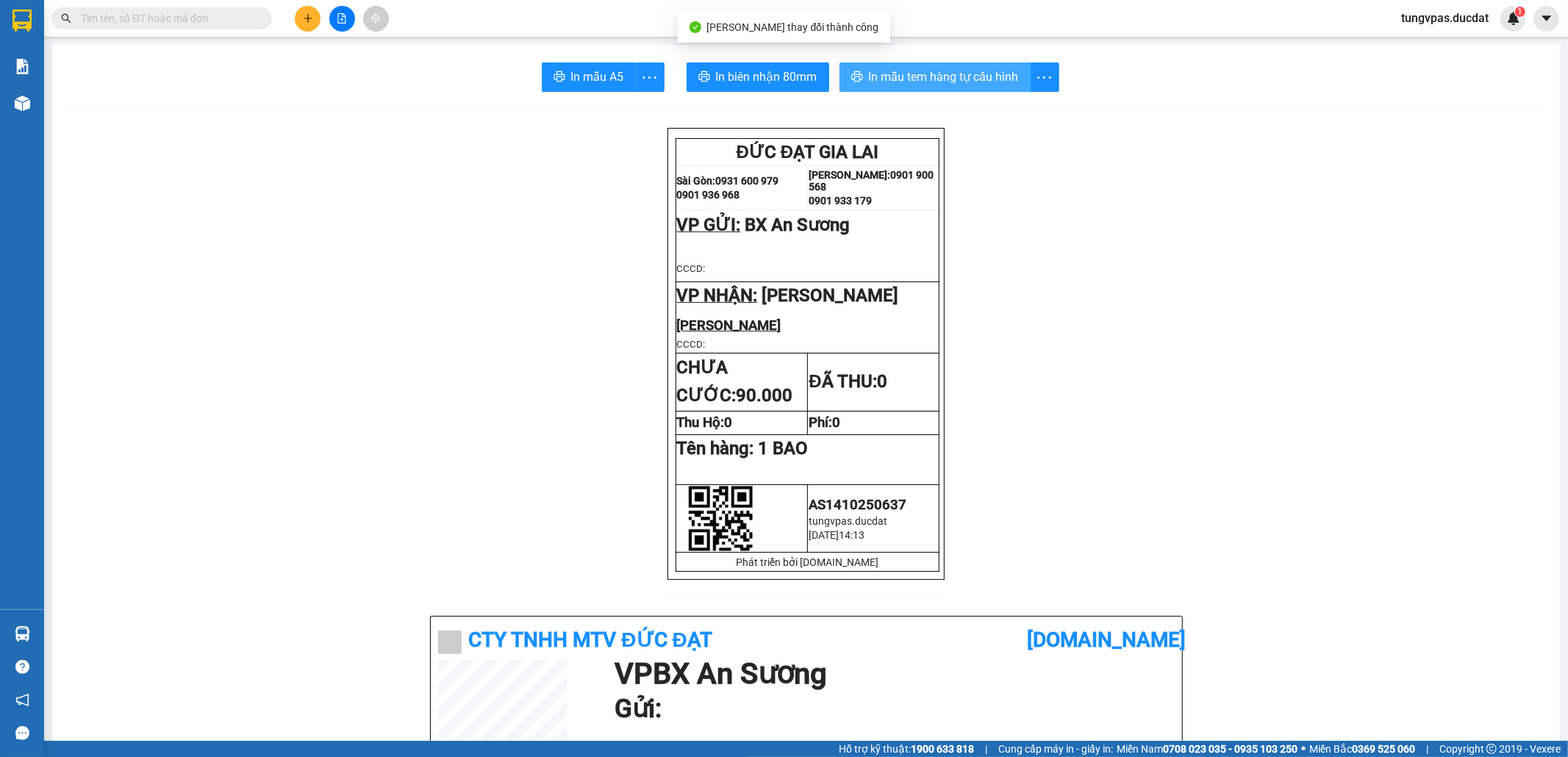
click at [985, 78] on span "In mẫu tem hàng tự cấu hình" at bounding box center [943, 77] width 150 height 19
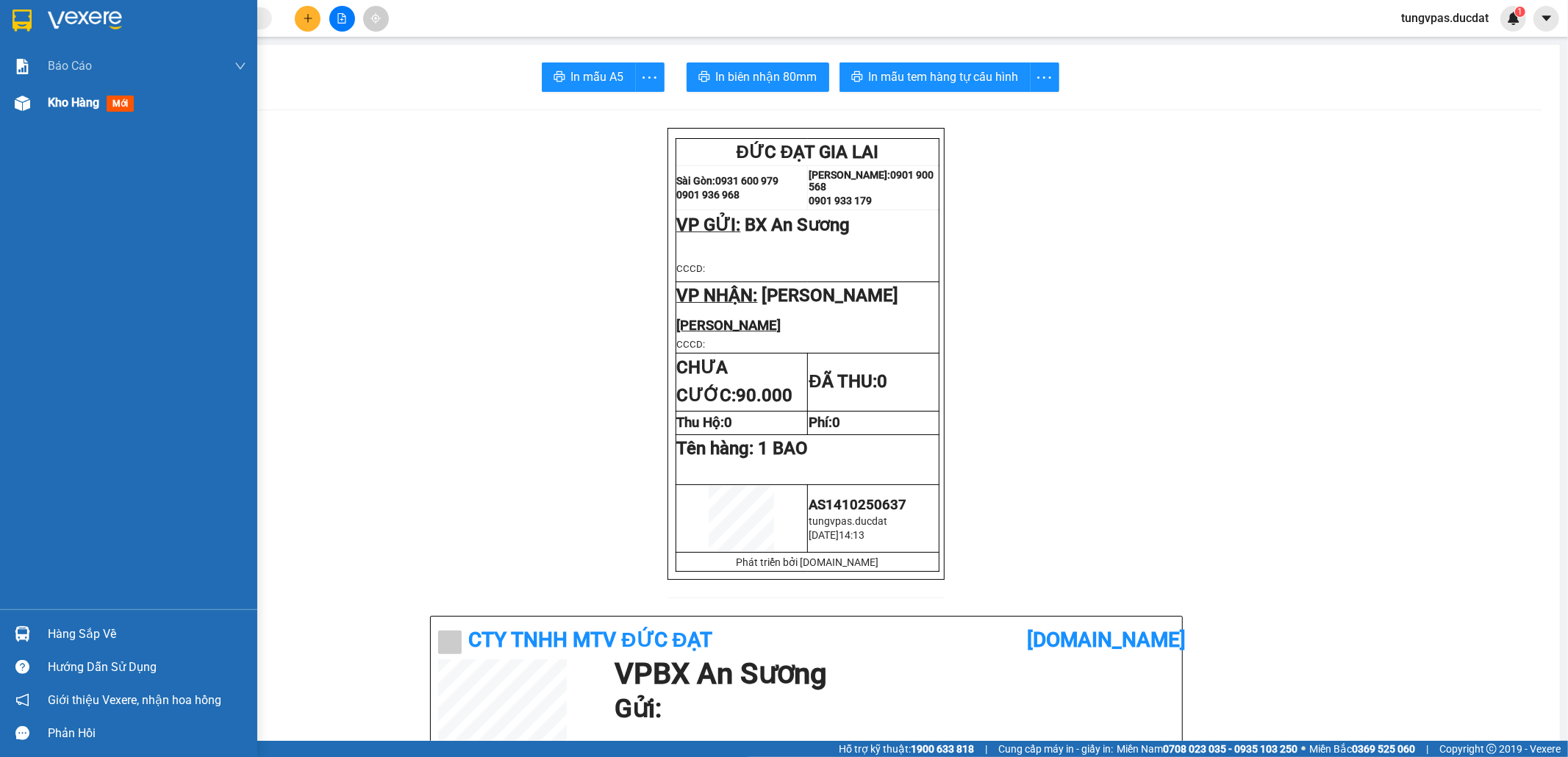
click at [19, 102] on img at bounding box center [23, 103] width 16 height 16
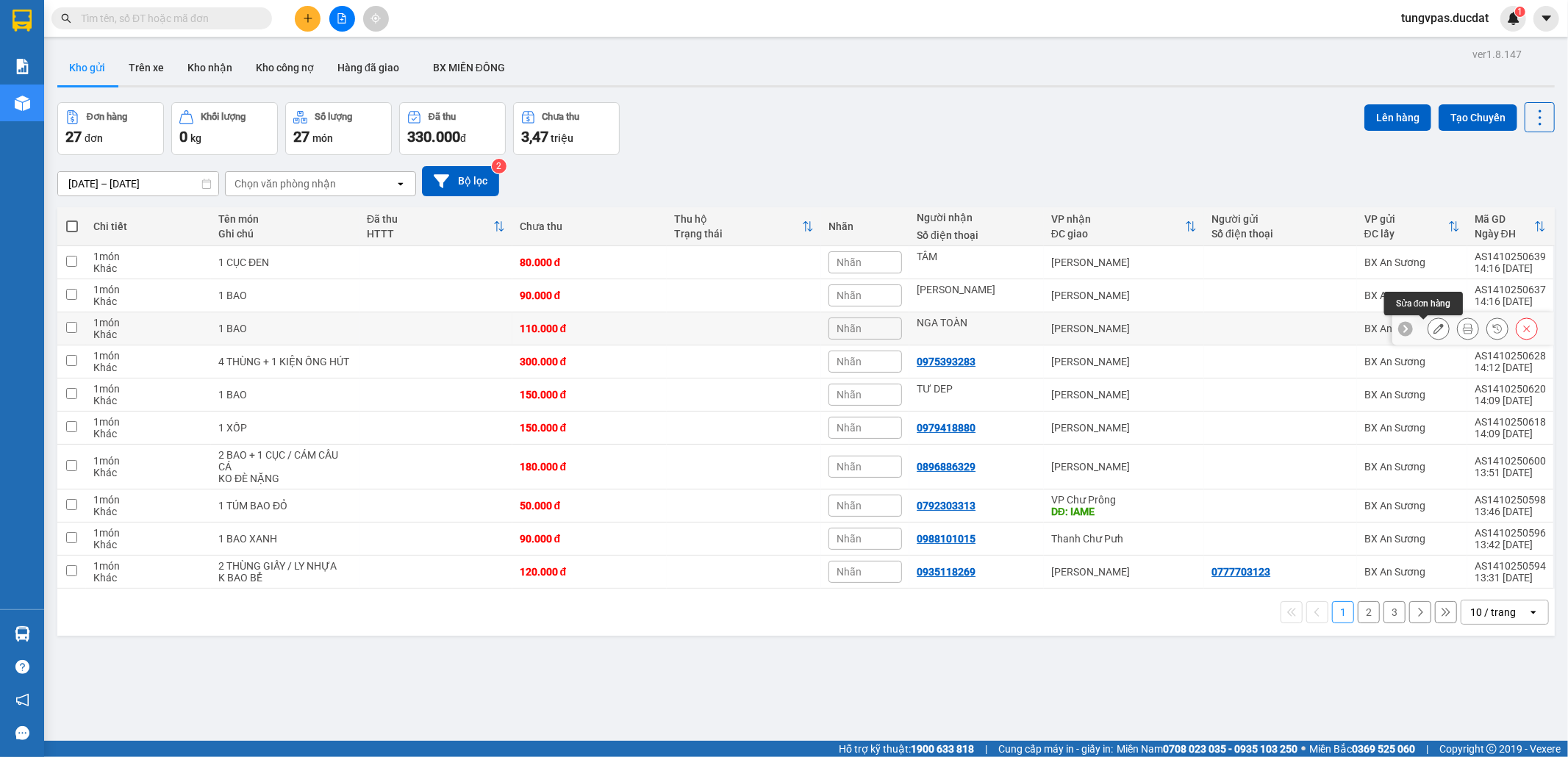
click at [1433, 329] on icon at bounding box center [1438, 328] width 10 height 10
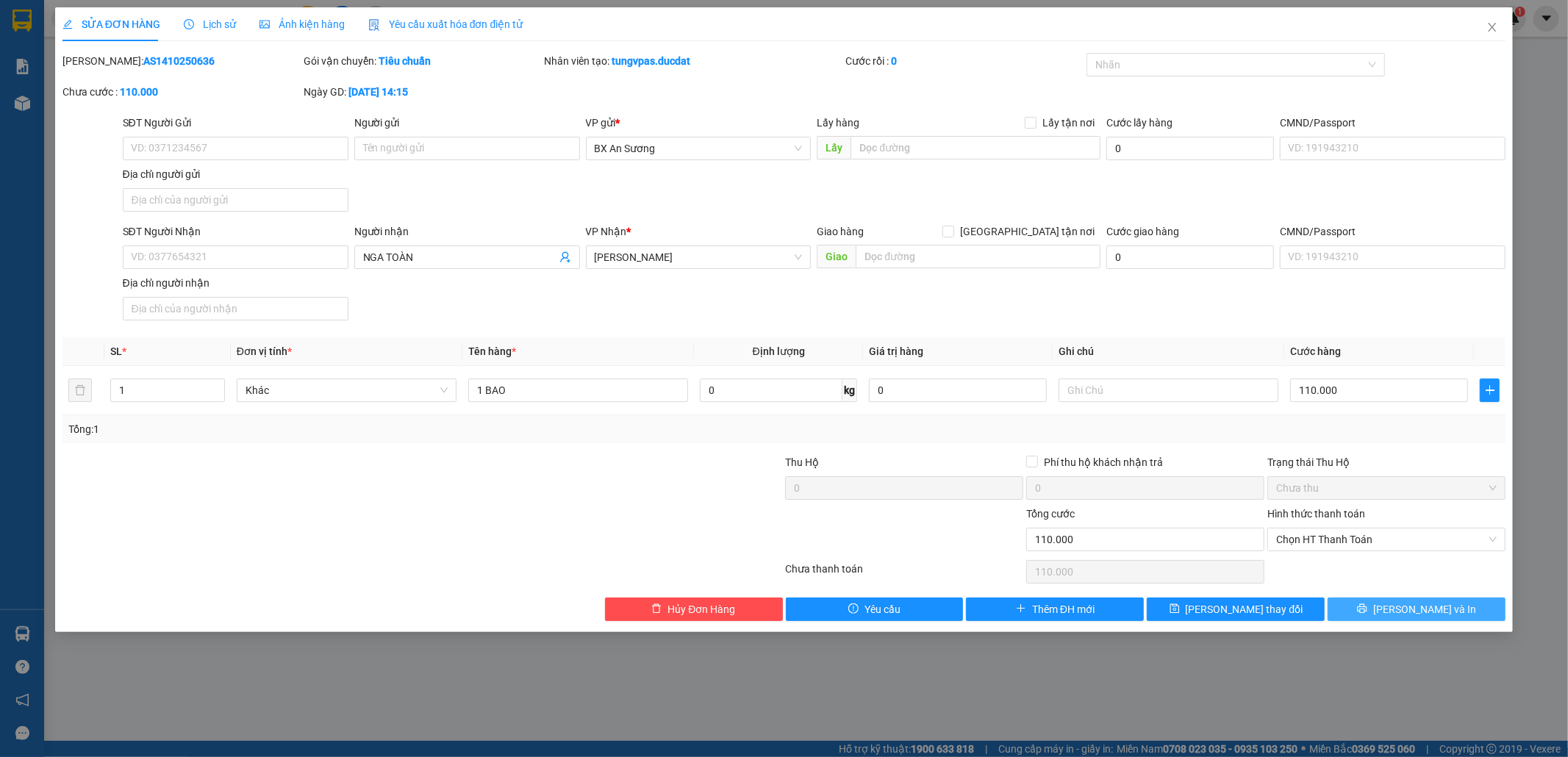
click at [1407, 617] on span "[PERSON_NAME] và In" at bounding box center [1424, 609] width 103 height 16
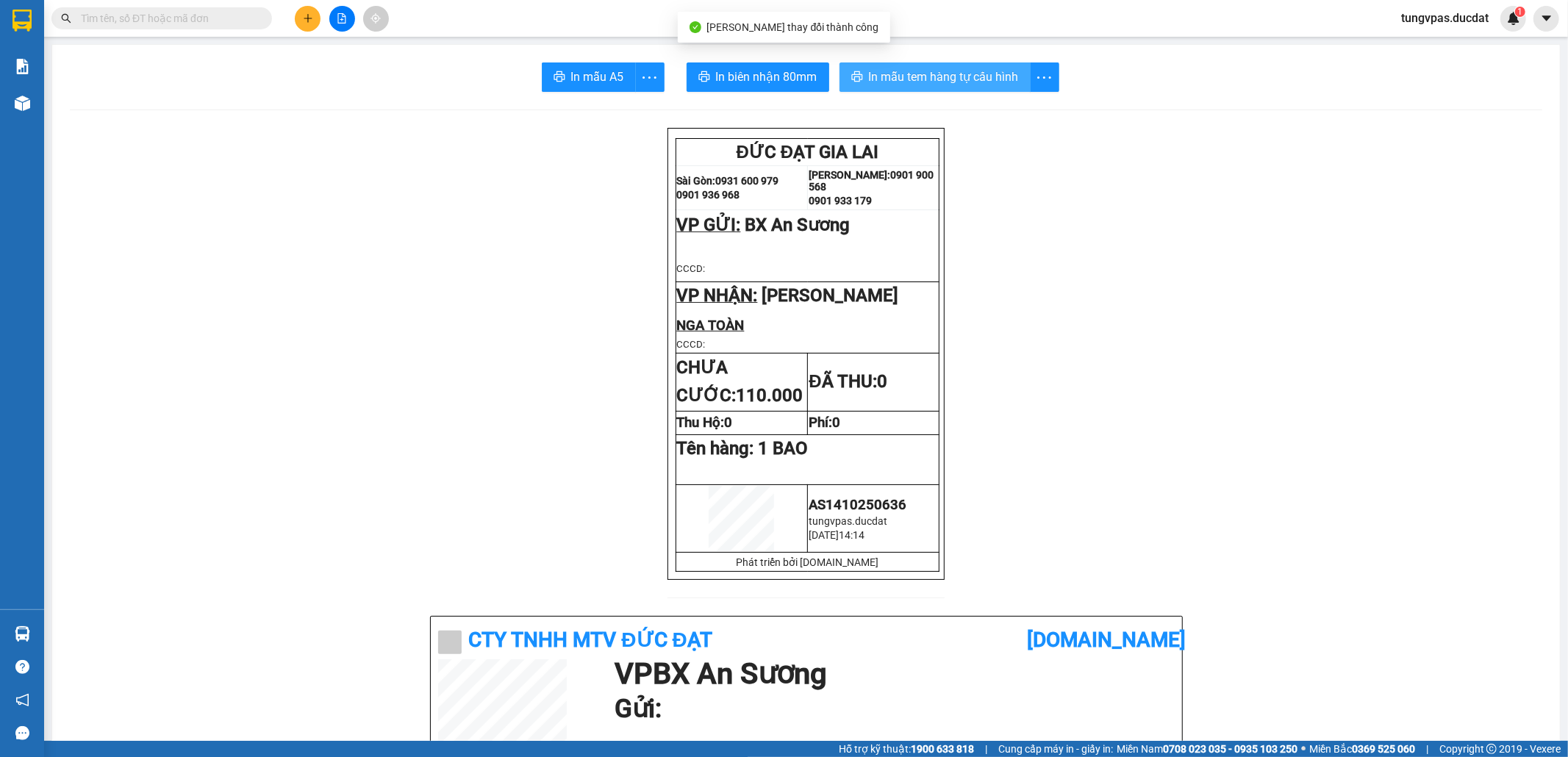
click at [977, 71] on span "In mẫu tem hàng tự cấu hình" at bounding box center [943, 77] width 150 height 19
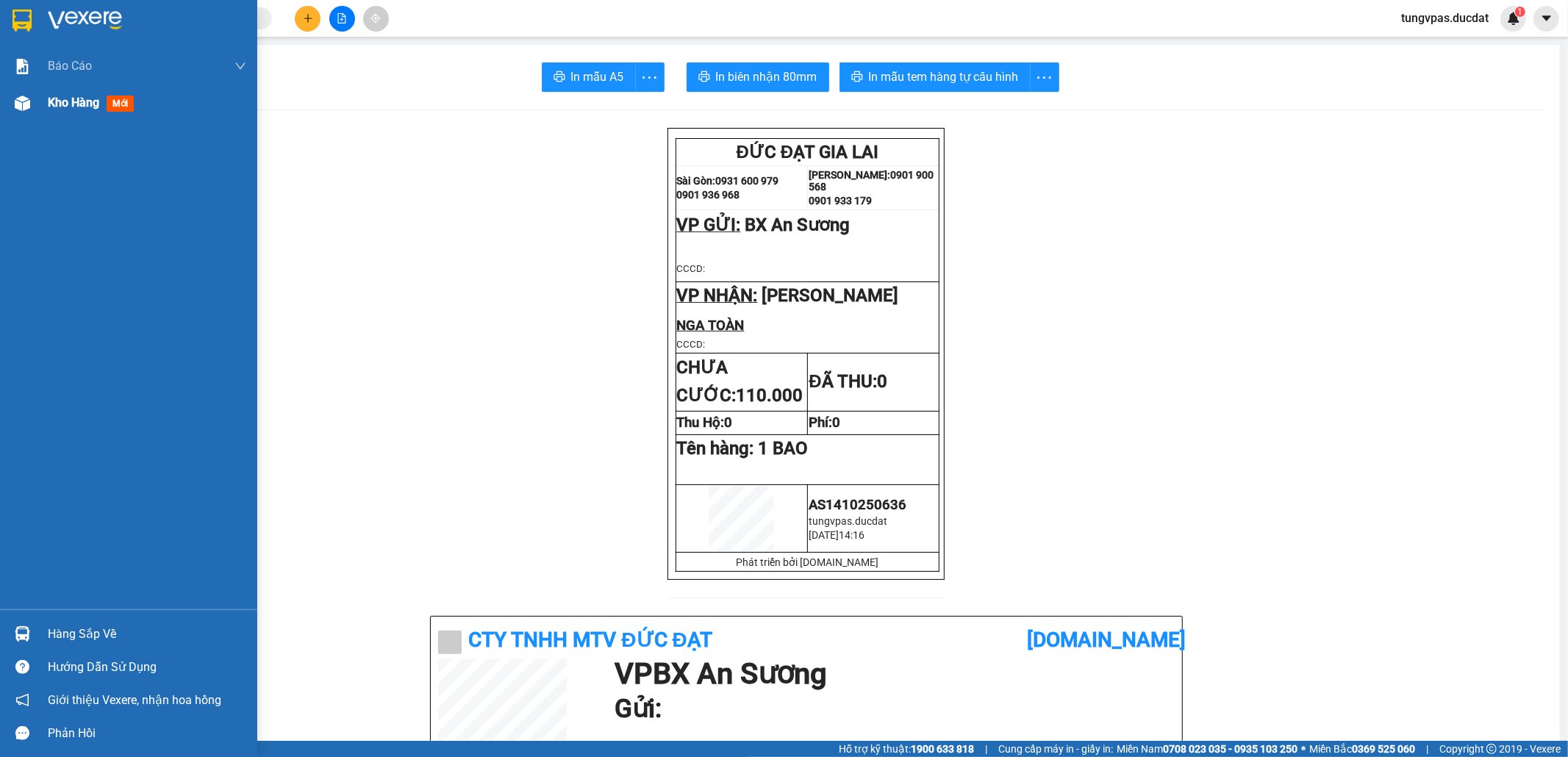
click at [12, 101] on div at bounding box center [22, 102] width 26 height 26
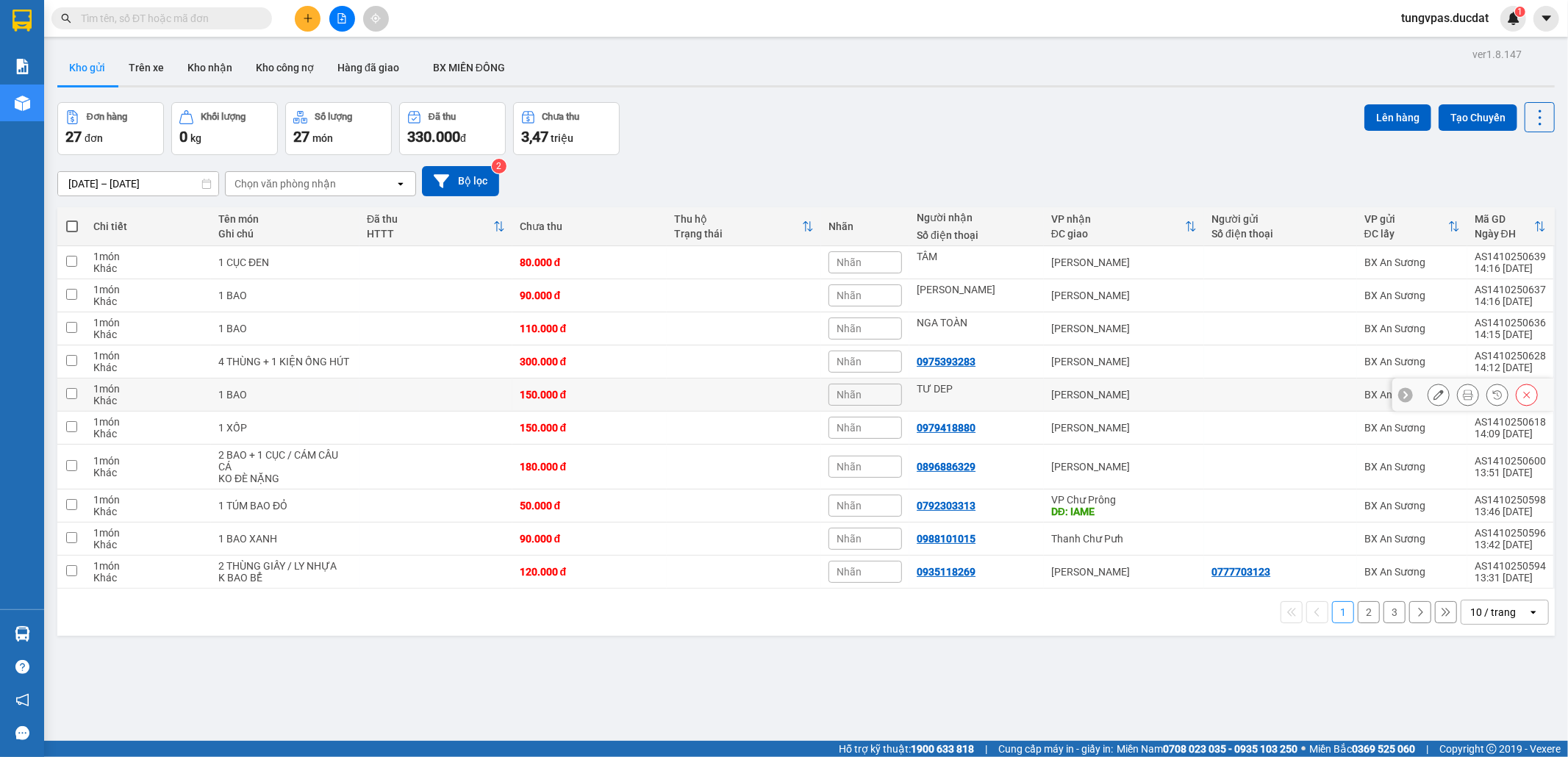
click at [1433, 395] on icon at bounding box center [1438, 394] width 10 height 10
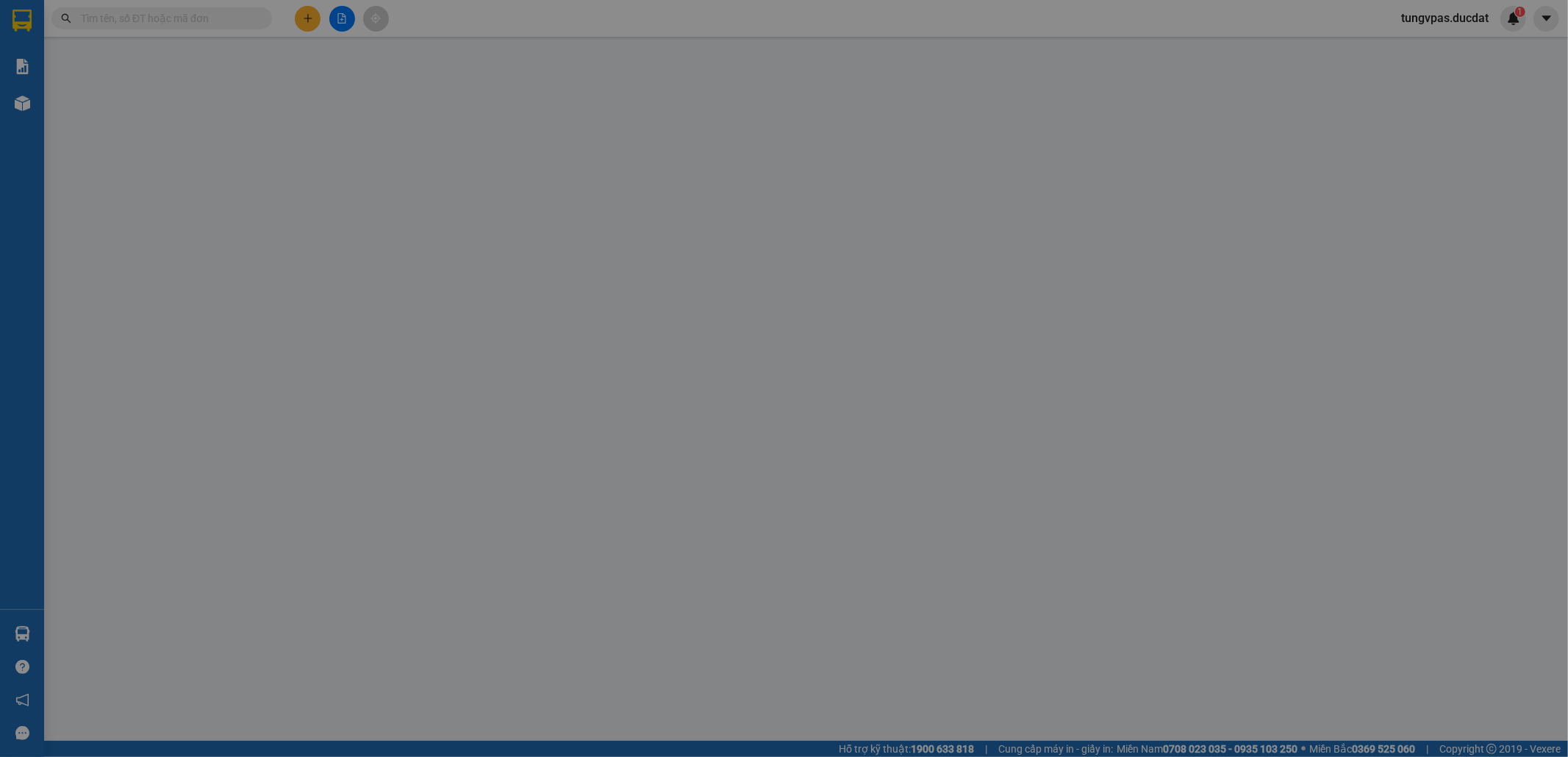
type input "TƯ DEP"
type input "0"
type input "150.000"
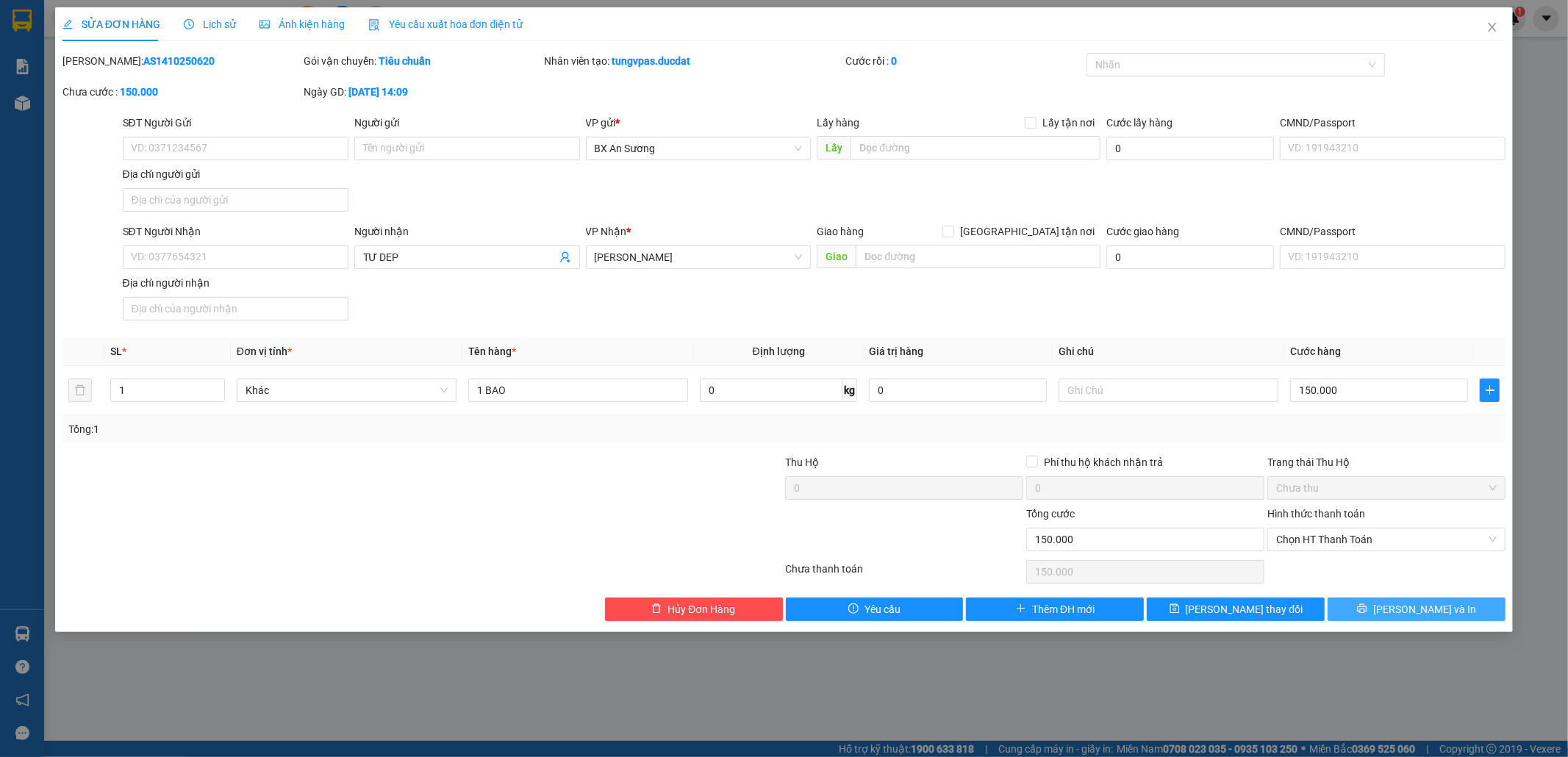
click at [1450, 615] on button "[PERSON_NAME] và In" at bounding box center [1416, 609] width 178 height 23
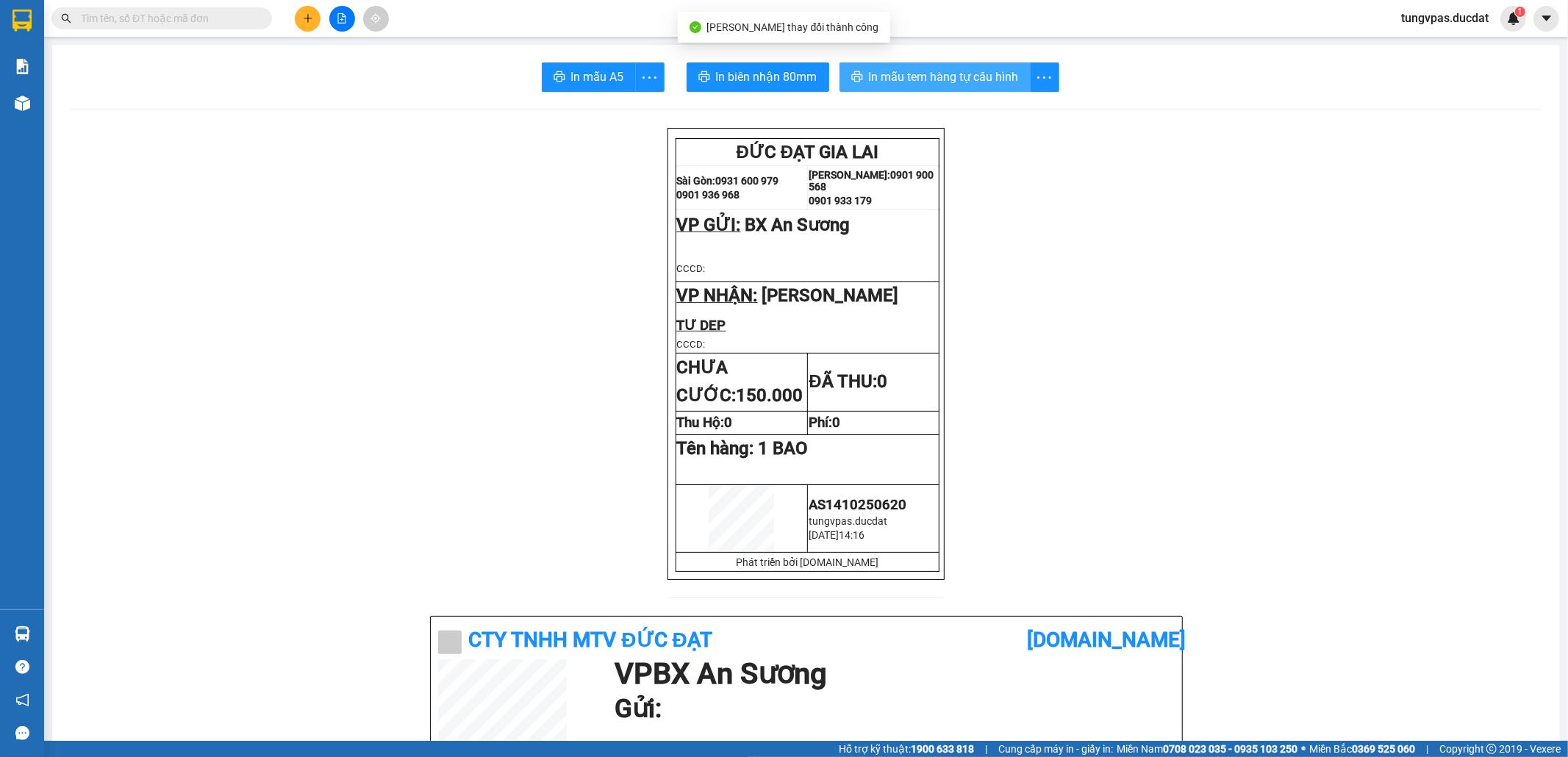
click at [997, 75] on span "In mẫu tem hàng tự cấu hình" at bounding box center [943, 77] width 150 height 19
click at [306, 21] on icon "plus" at bounding box center [307, 18] width 10 height 10
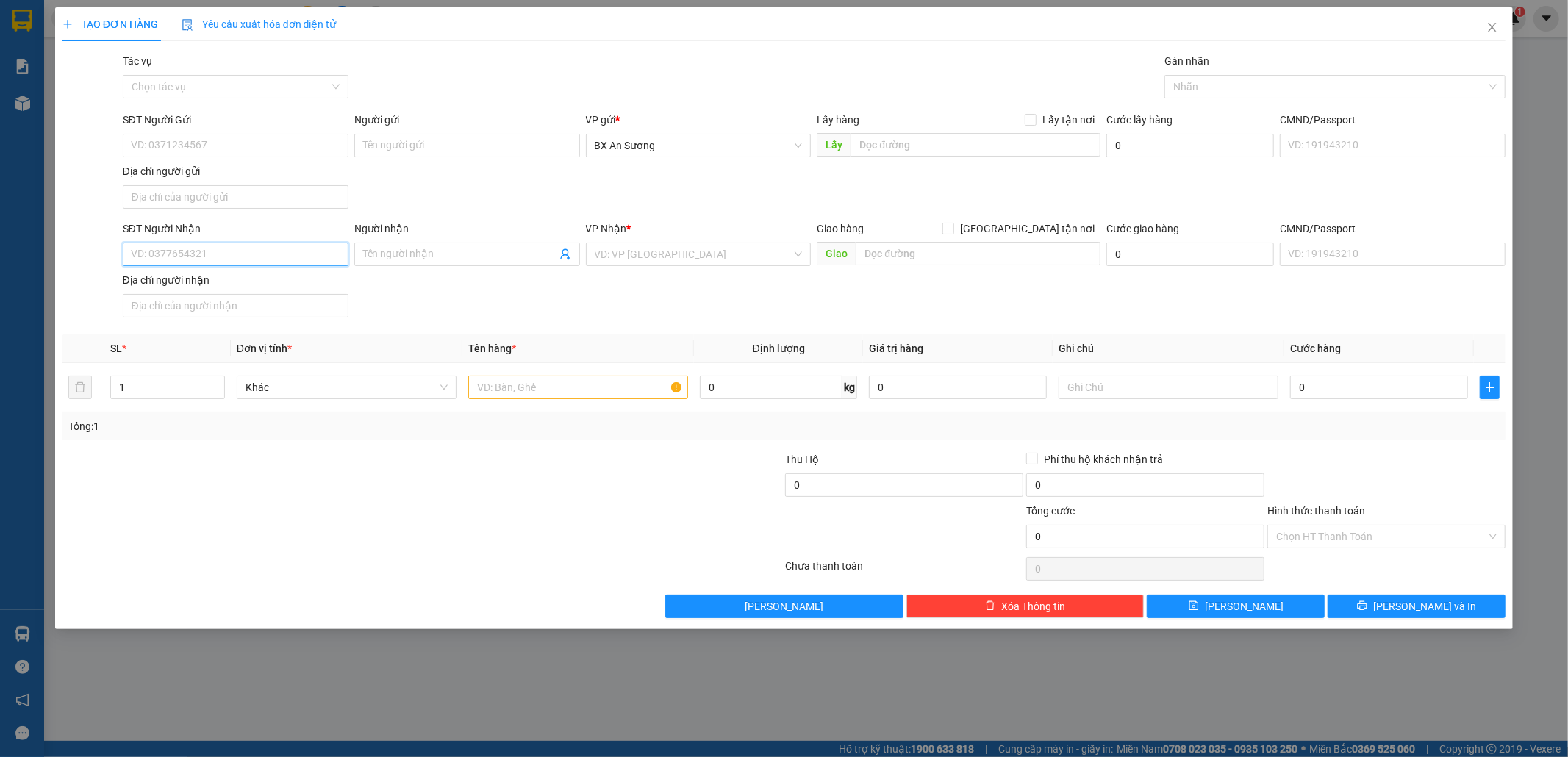
click at [342, 260] on input "SĐT Người Nhận" at bounding box center [235, 254] width 226 height 23
click at [280, 286] on div "0984726155" at bounding box center [235, 286] width 208 height 16
type input "0984726155"
click at [532, 393] on input "text" at bounding box center [578, 387] width 220 height 23
type input "1 BAO"
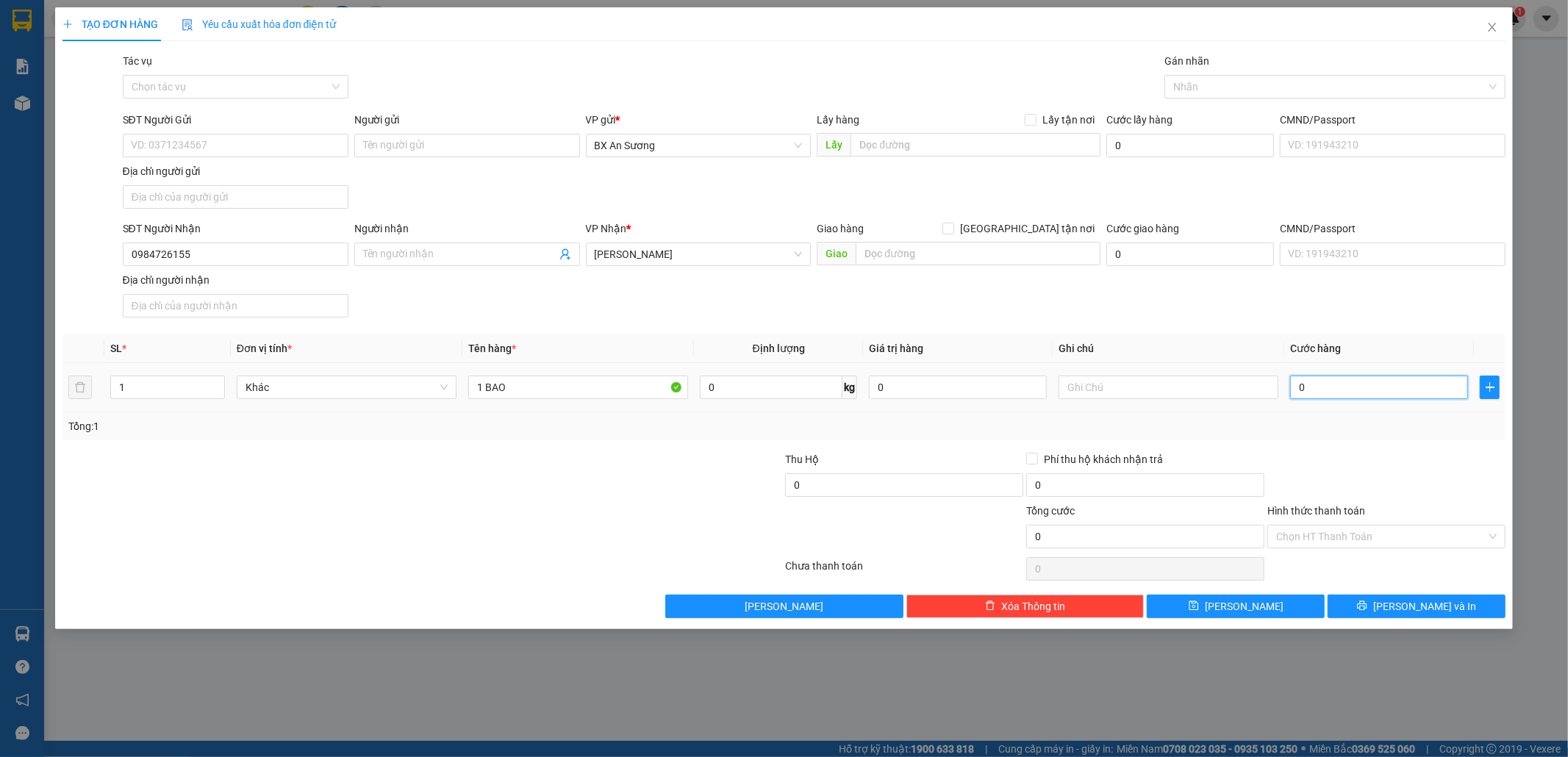
click at [1350, 382] on input "0" at bounding box center [1379, 387] width 178 height 23
type input "9"
type input "90"
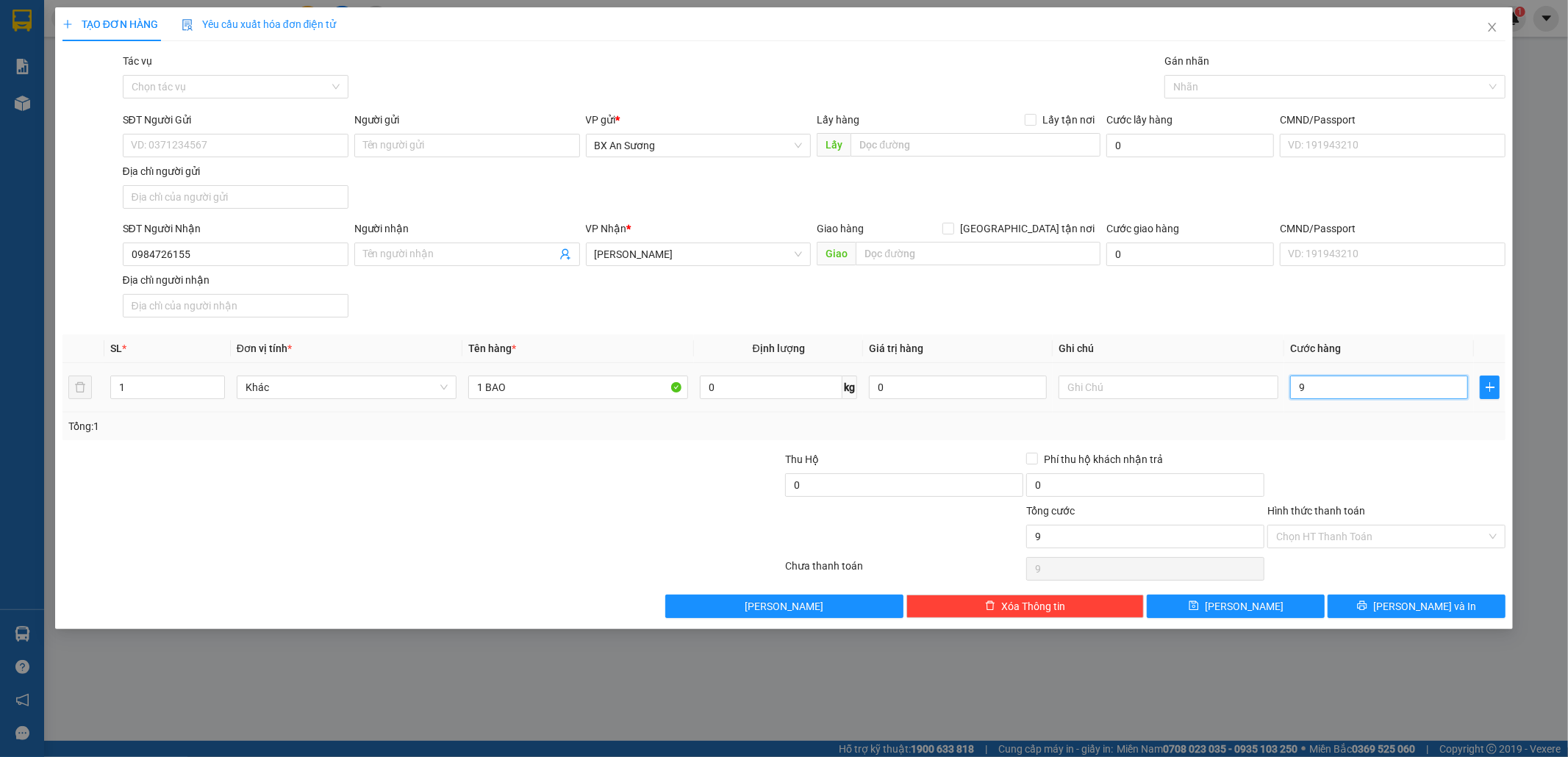
type input "90"
type input "90.000"
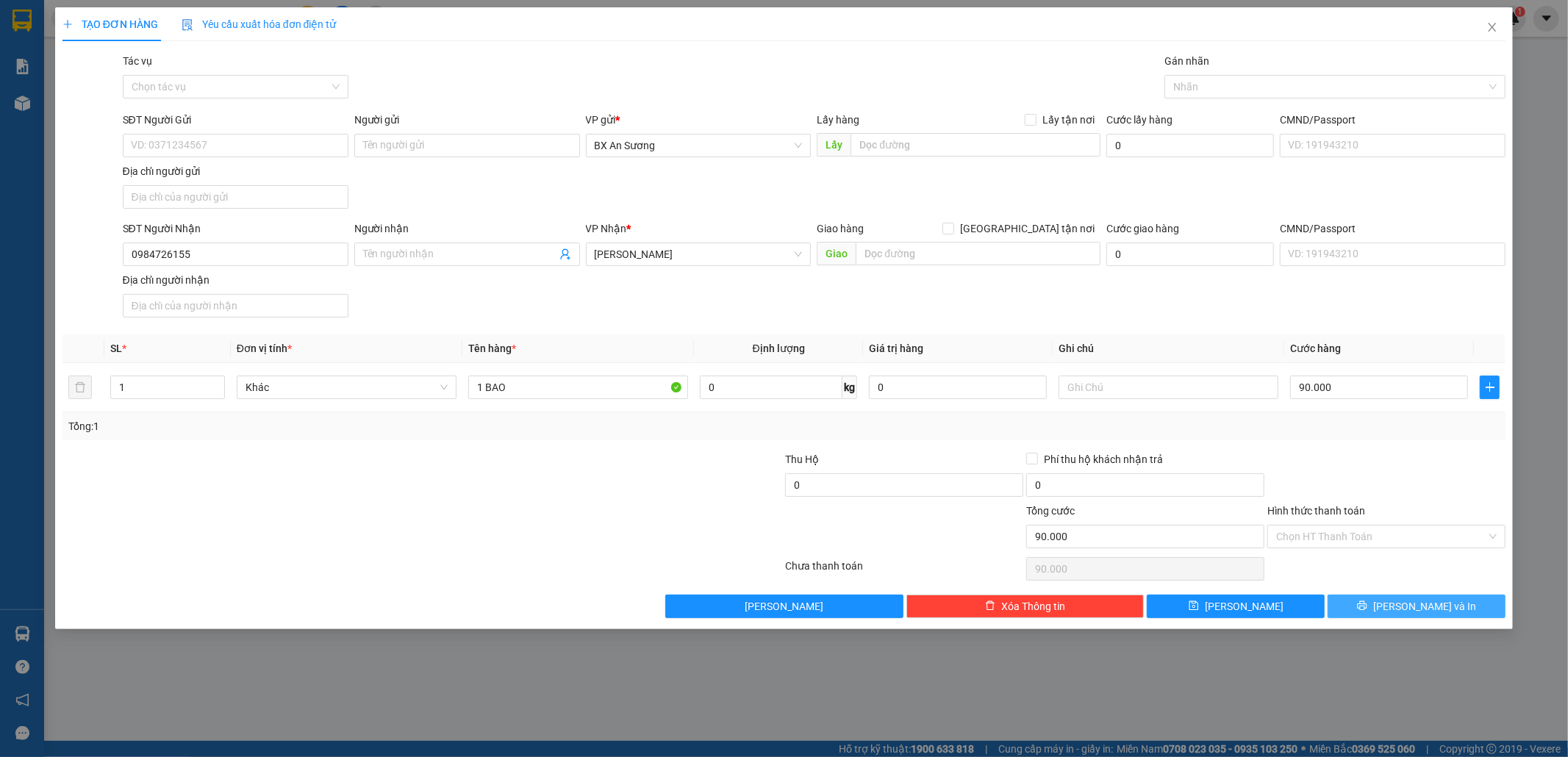
click at [1486, 618] on button "[PERSON_NAME] và In" at bounding box center [1416, 606] width 178 height 23
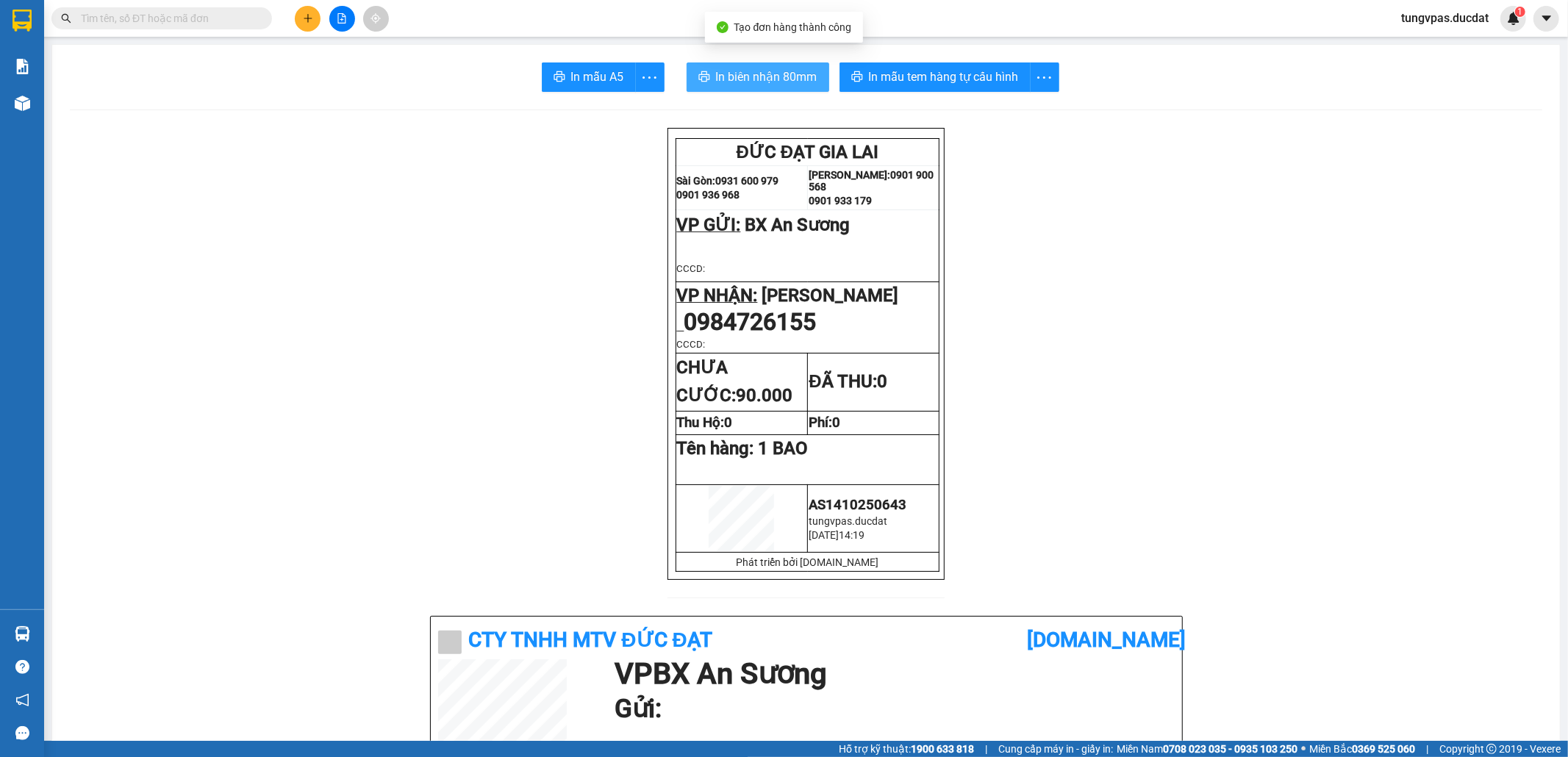
click at [704, 68] on button "In biên nhận 80mm" at bounding box center [758, 77] width 143 height 30
click at [304, 19] on icon "plus" at bounding box center [307, 18] width 10 height 10
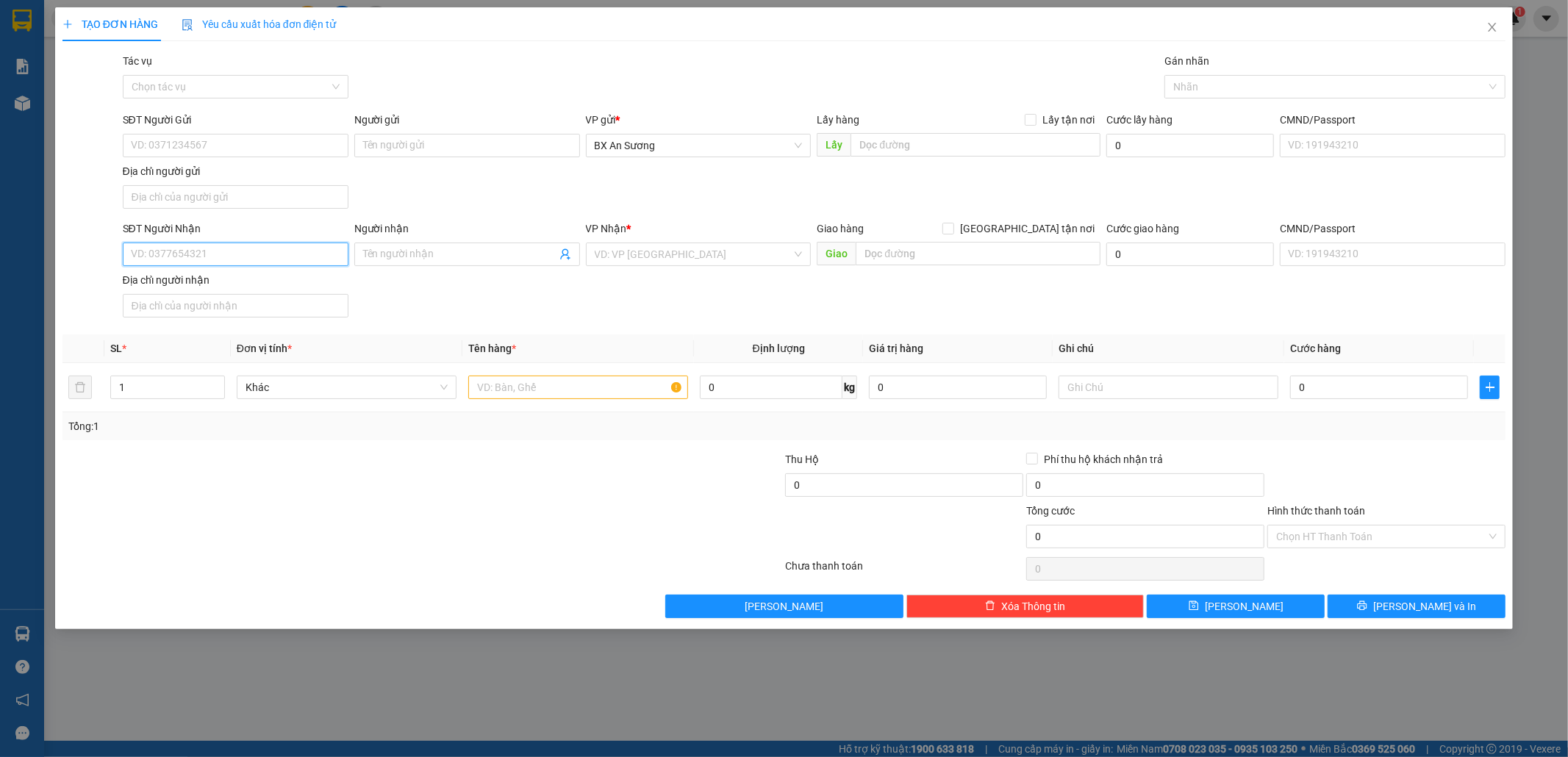
click at [258, 263] on input "SĐT Người Nhận" at bounding box center [235, 254] width 226 height 23
type input "0782521542"
click at [278, 145] on input "SĐT Người Gửi" at bounding box center [235, 145] width 226 height 23
click at [257, 178] on div "0935915852" at bounding box center [235, 175] width 208 height 16
type input "0935915852"
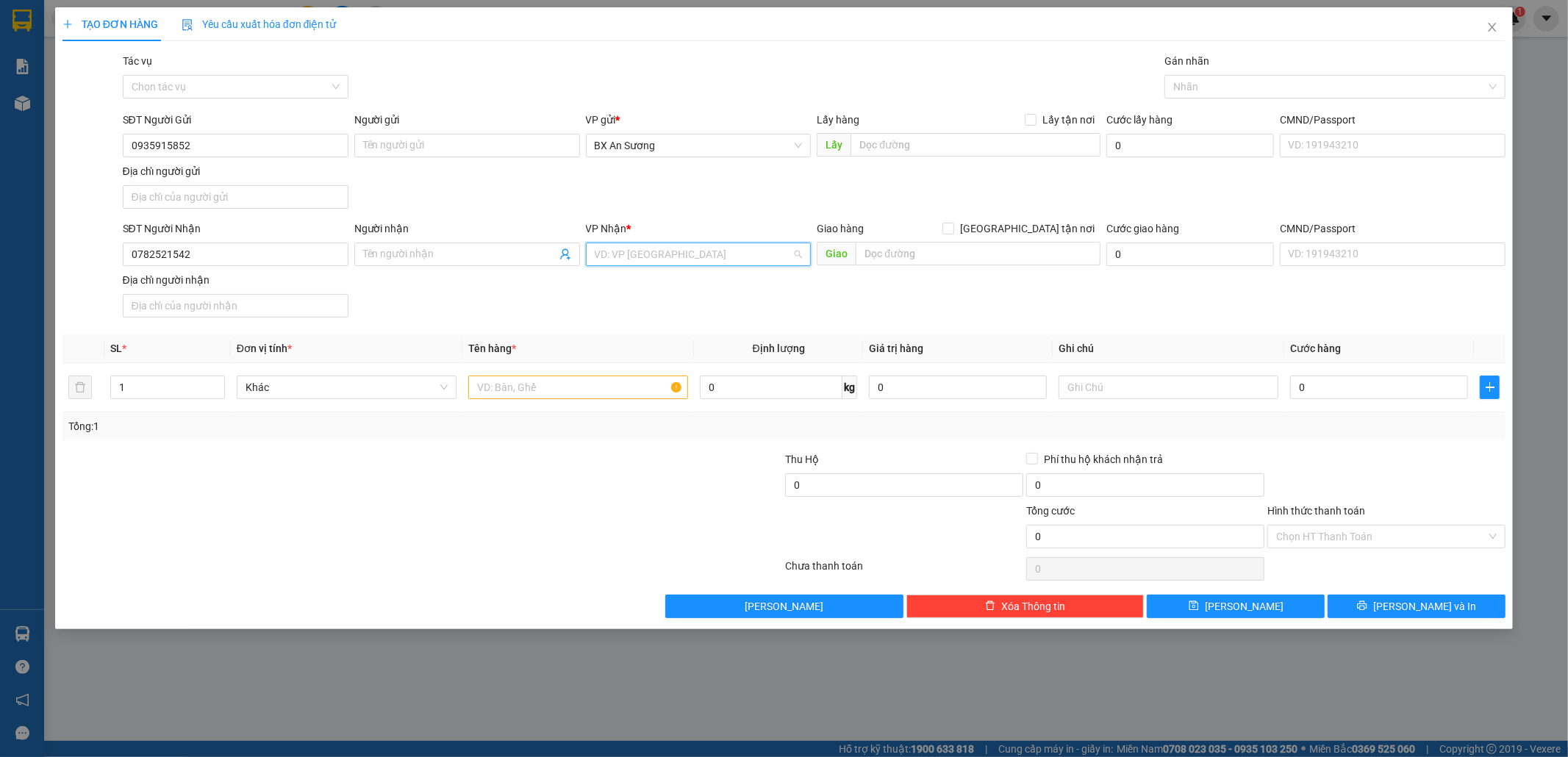
click at [632, 256] on input "search" at bounding box center [693, 254] width 198 height 22
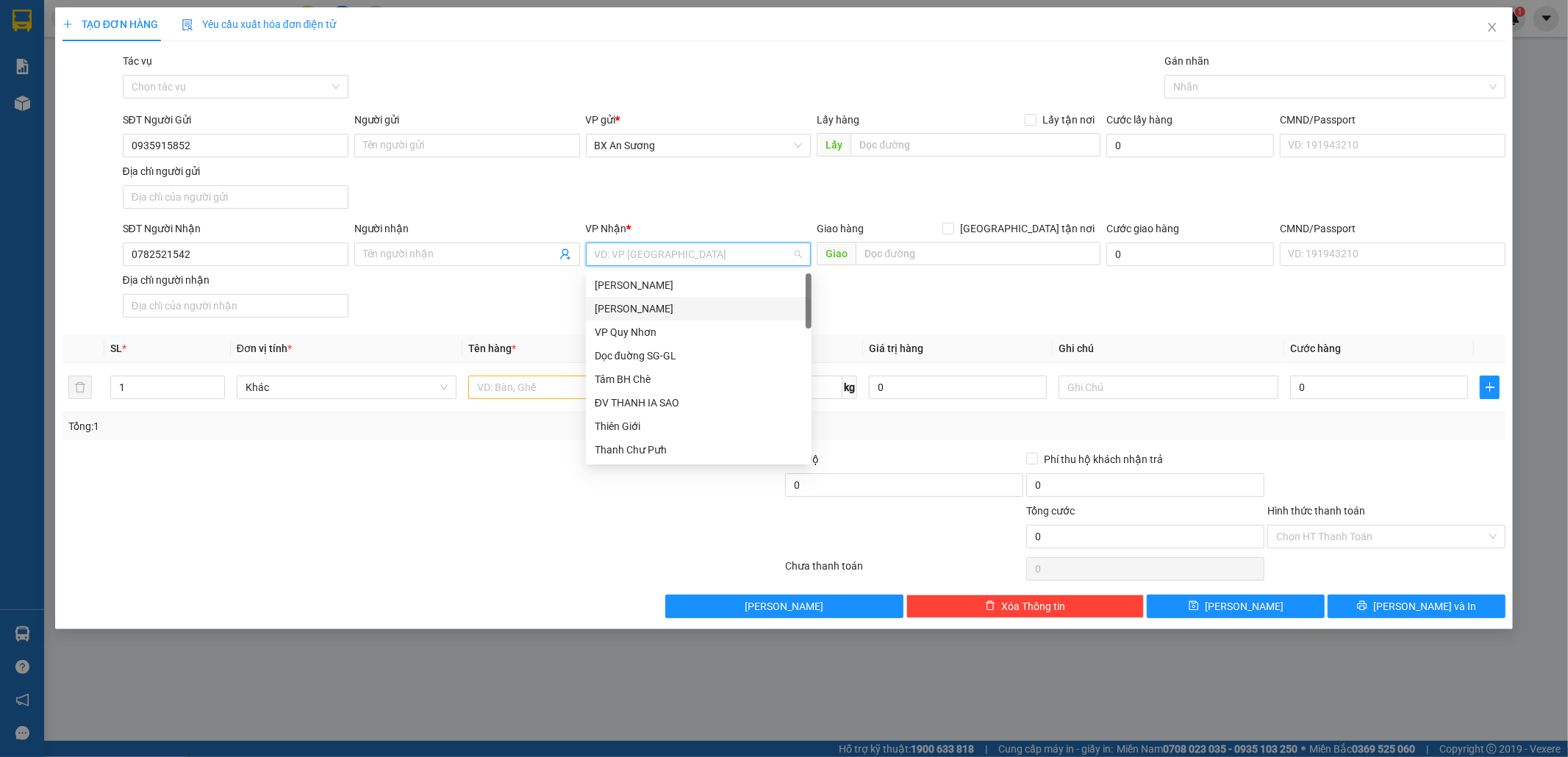
click at [657, 303] on div "[PERSON_NAME] Đình [PERSON_NAME]" at bounding box center [699, 308] width 208 height 16
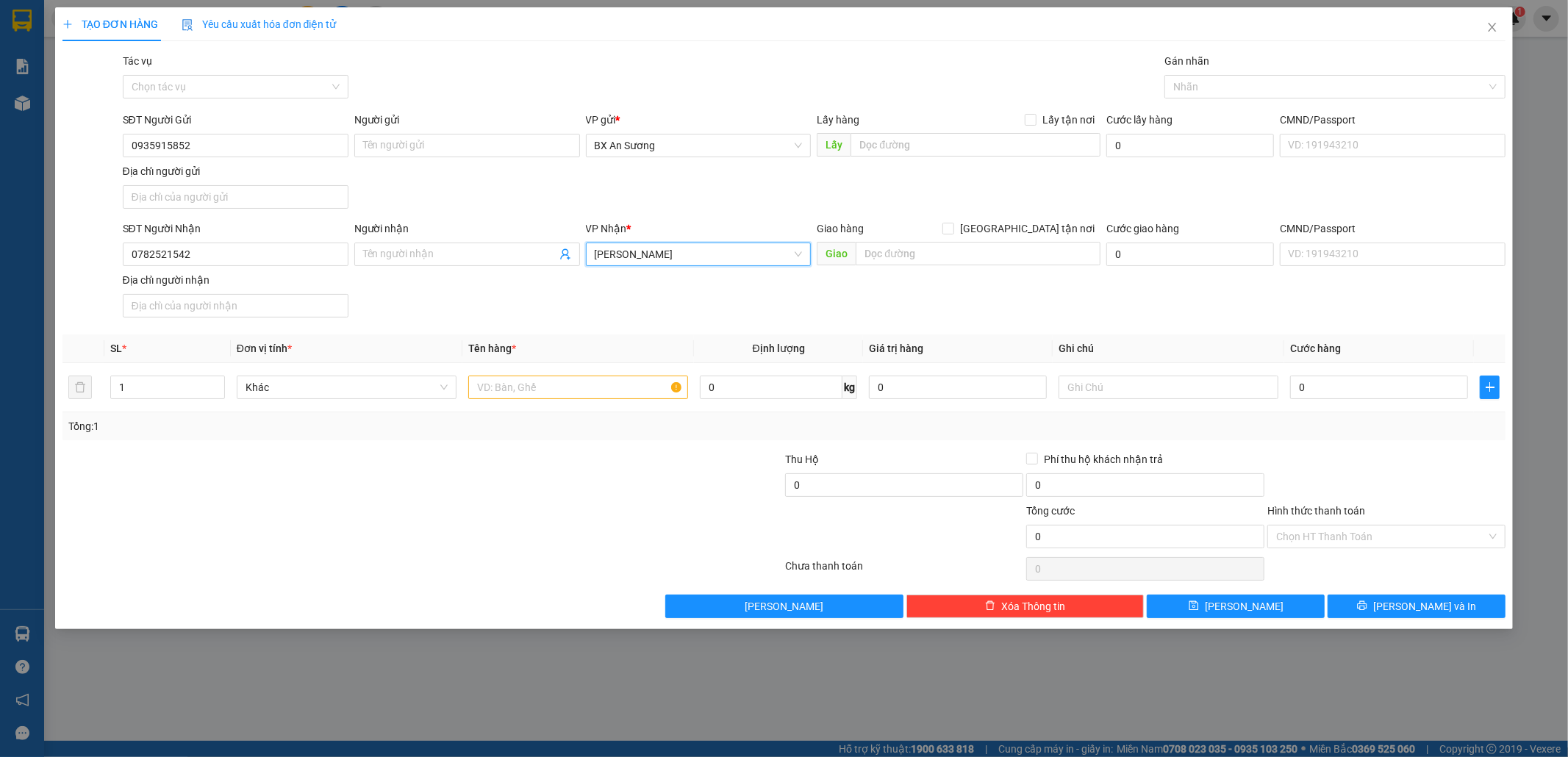
click at [686, 262] on span "[PERSON_NAME] Đình [PERSON_NAME]" at bounding box center [699, 254] width 208 height 22
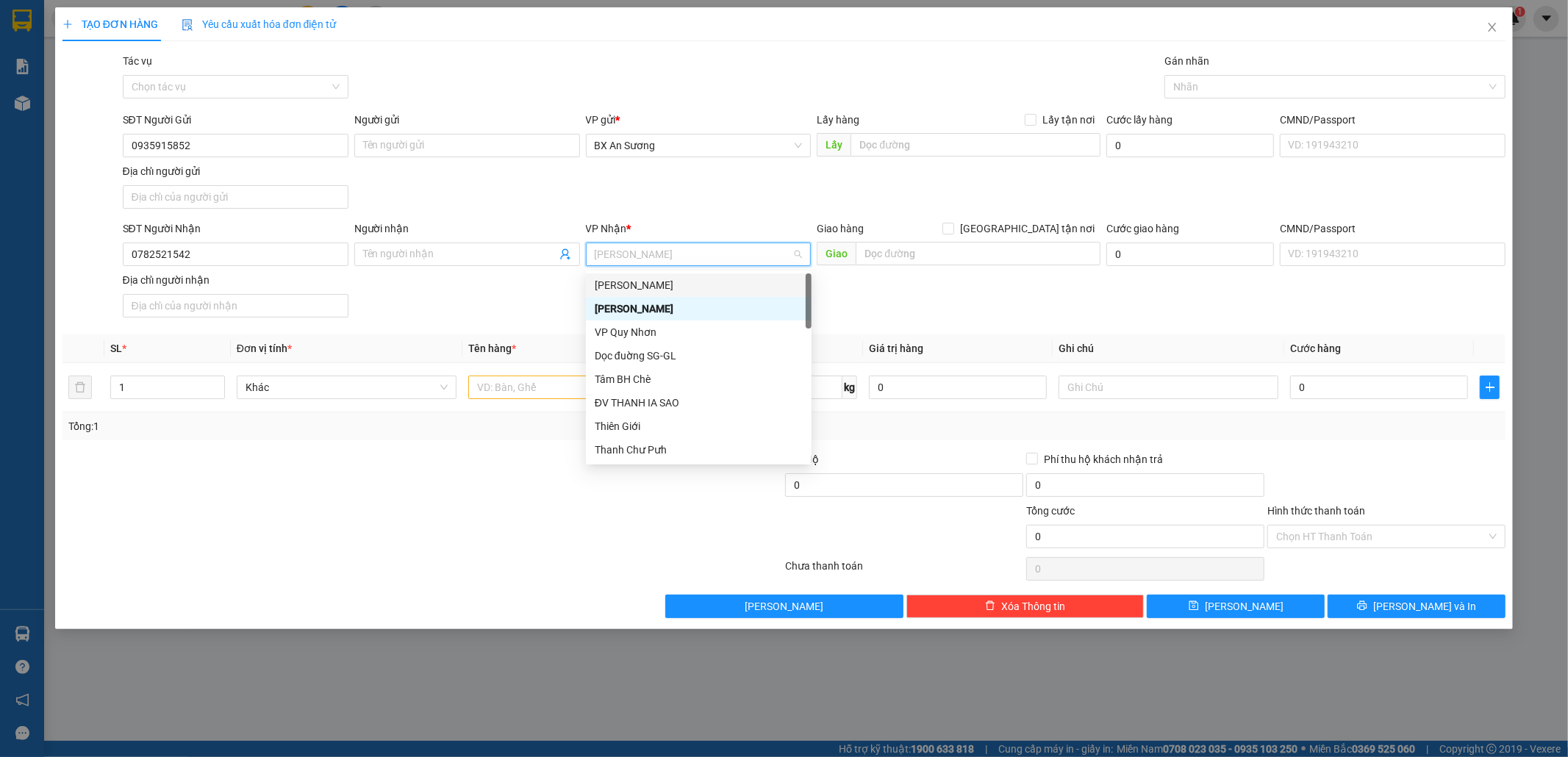
click at [668, 280] on div "[PERSON_NAME]" at bounding box center [699, 285] width 208 height 16
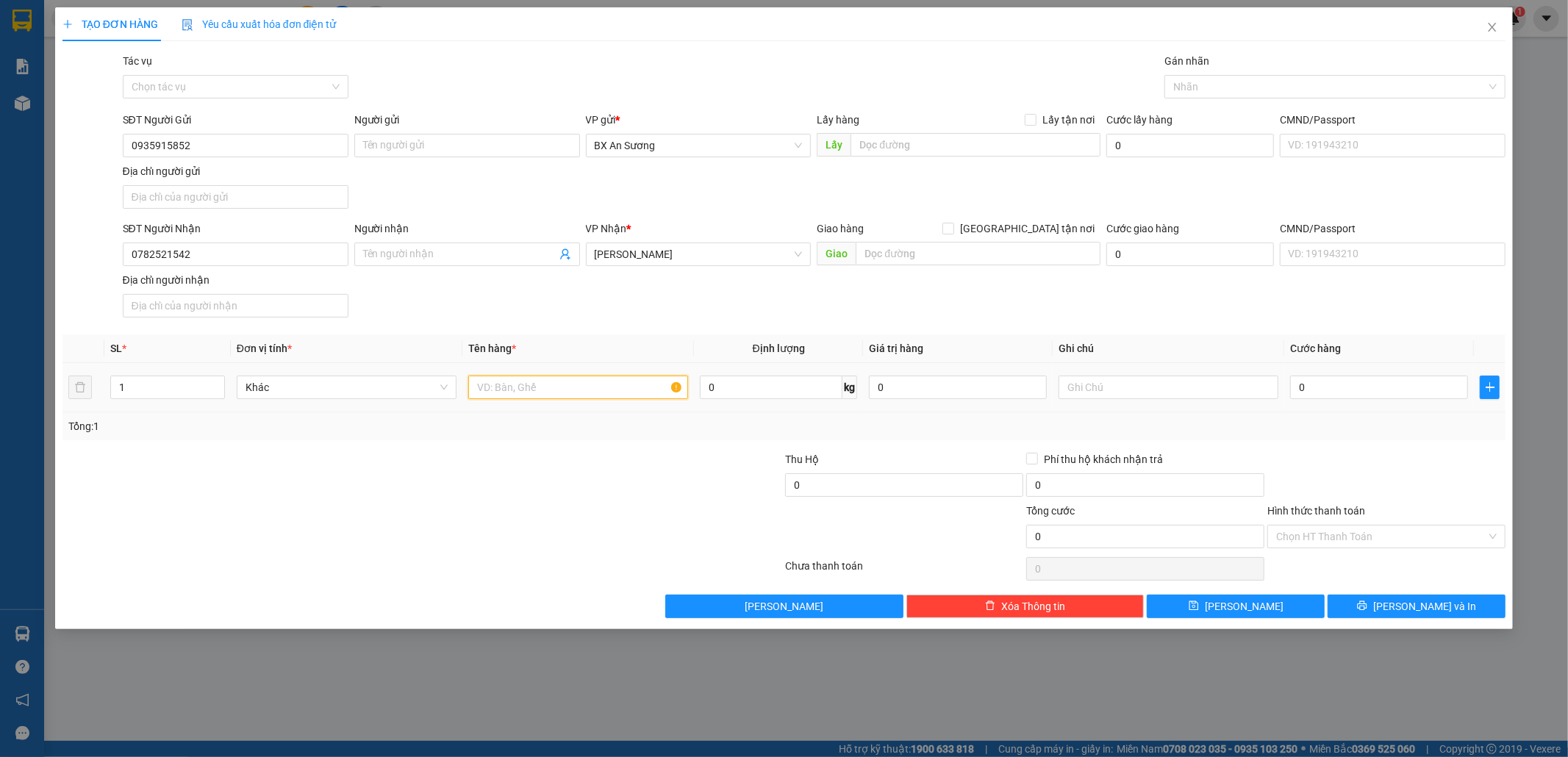
click at [613, 394] on input "text" at bounding box center [578, 387] width 220 height 23
type input "1 KIỆN ĐÀN"
type input "H"
type input "KO BAO BỂ"
click at [1350, 397] on input "0" at bounding box center [1379, 387] width 178 height 23
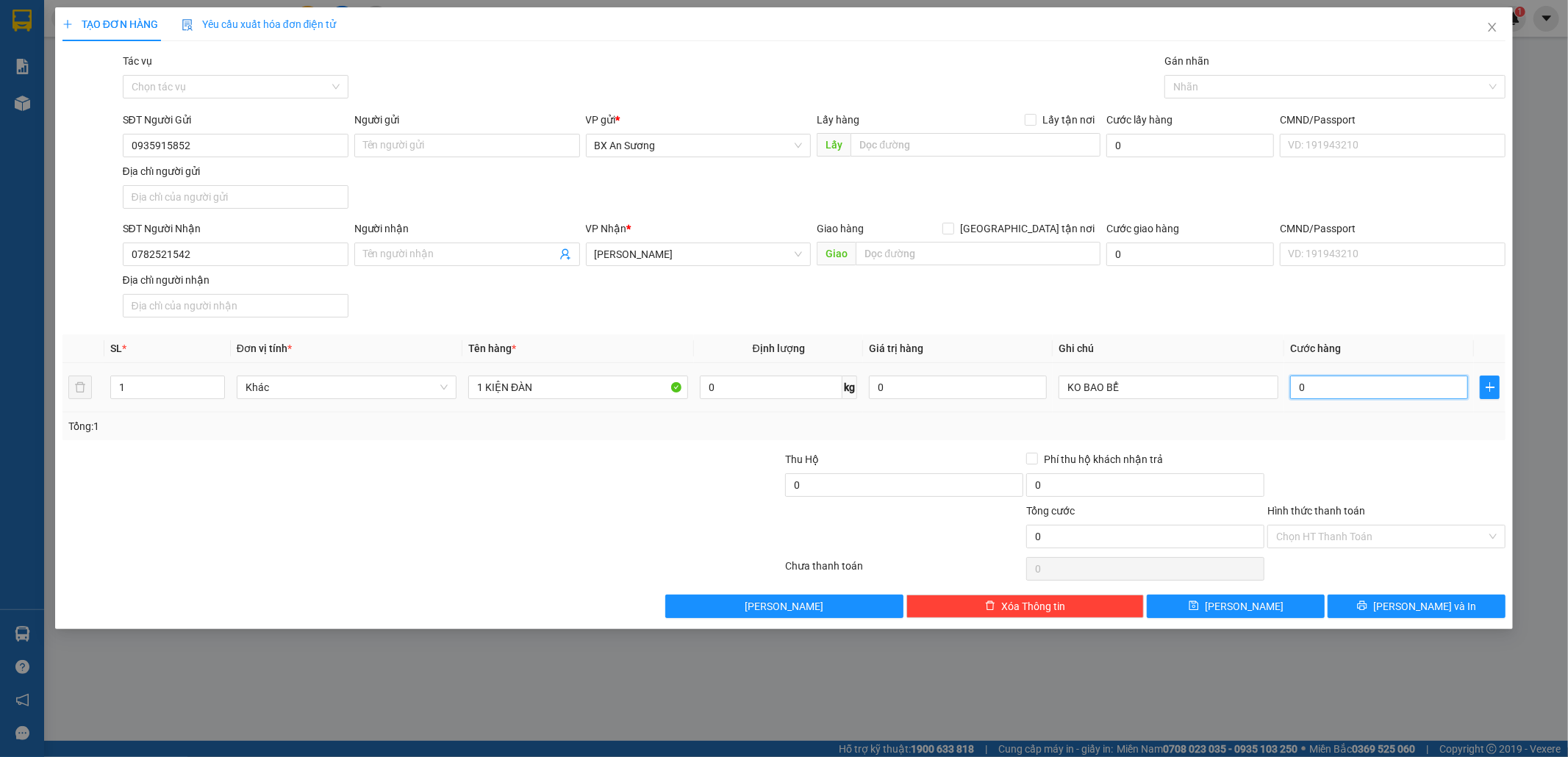
type input "1"
type input "15"
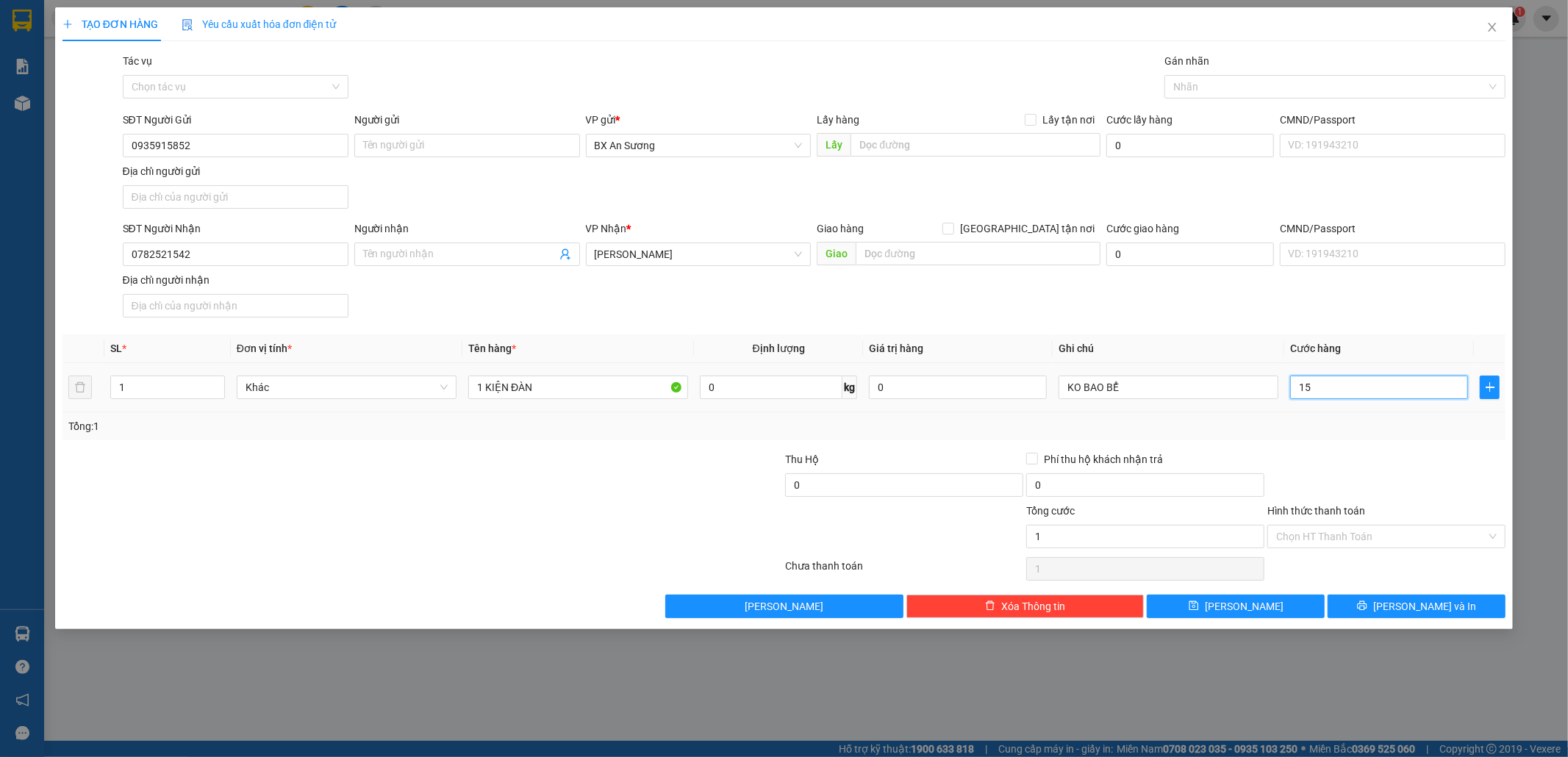
type input "15"
type input "150"
click at [1429, 601] on span "[PERSON_NAME] và In" at bounding box center [1424, 606] width 103 height 16
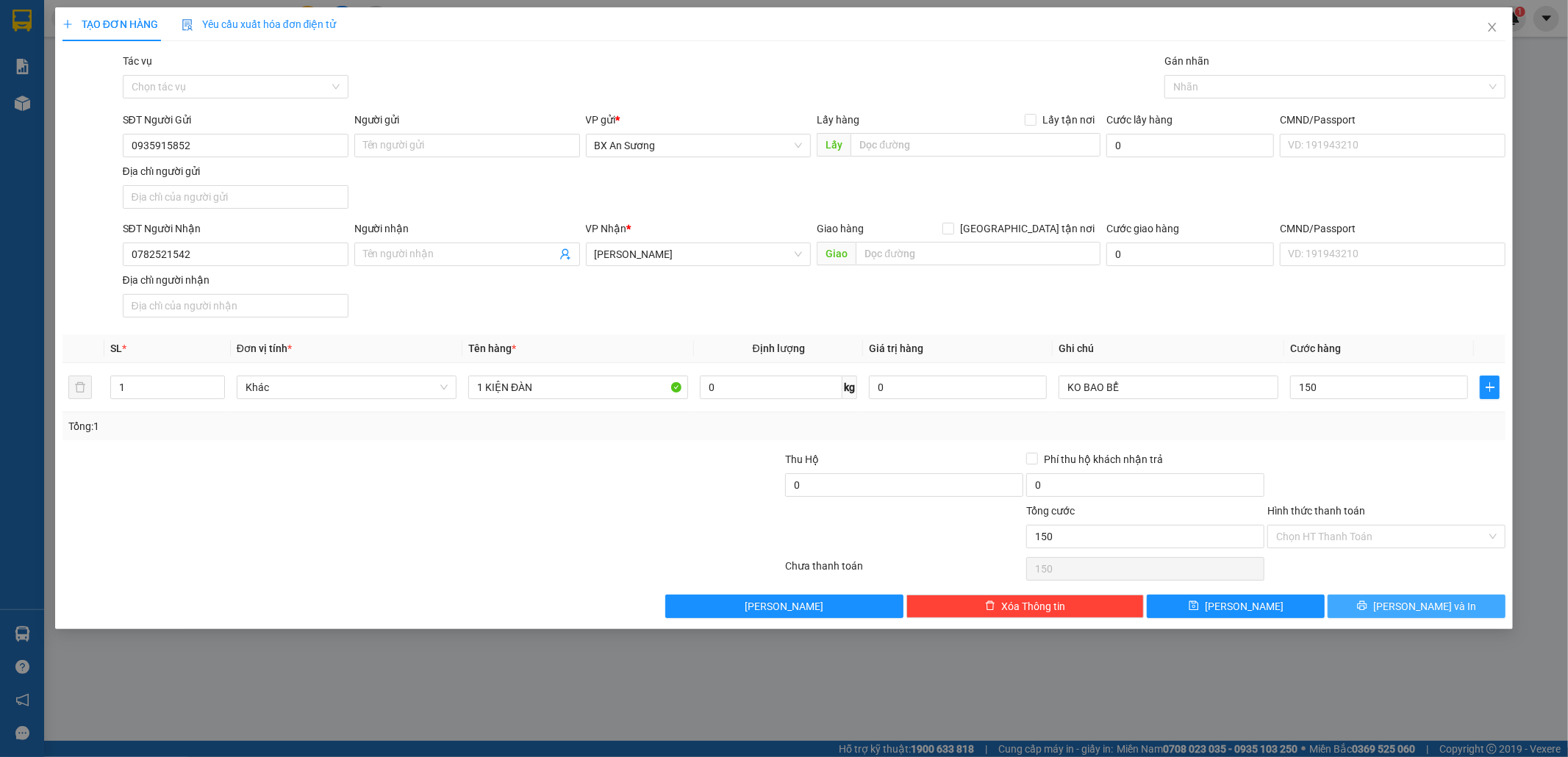
type input "150.000"
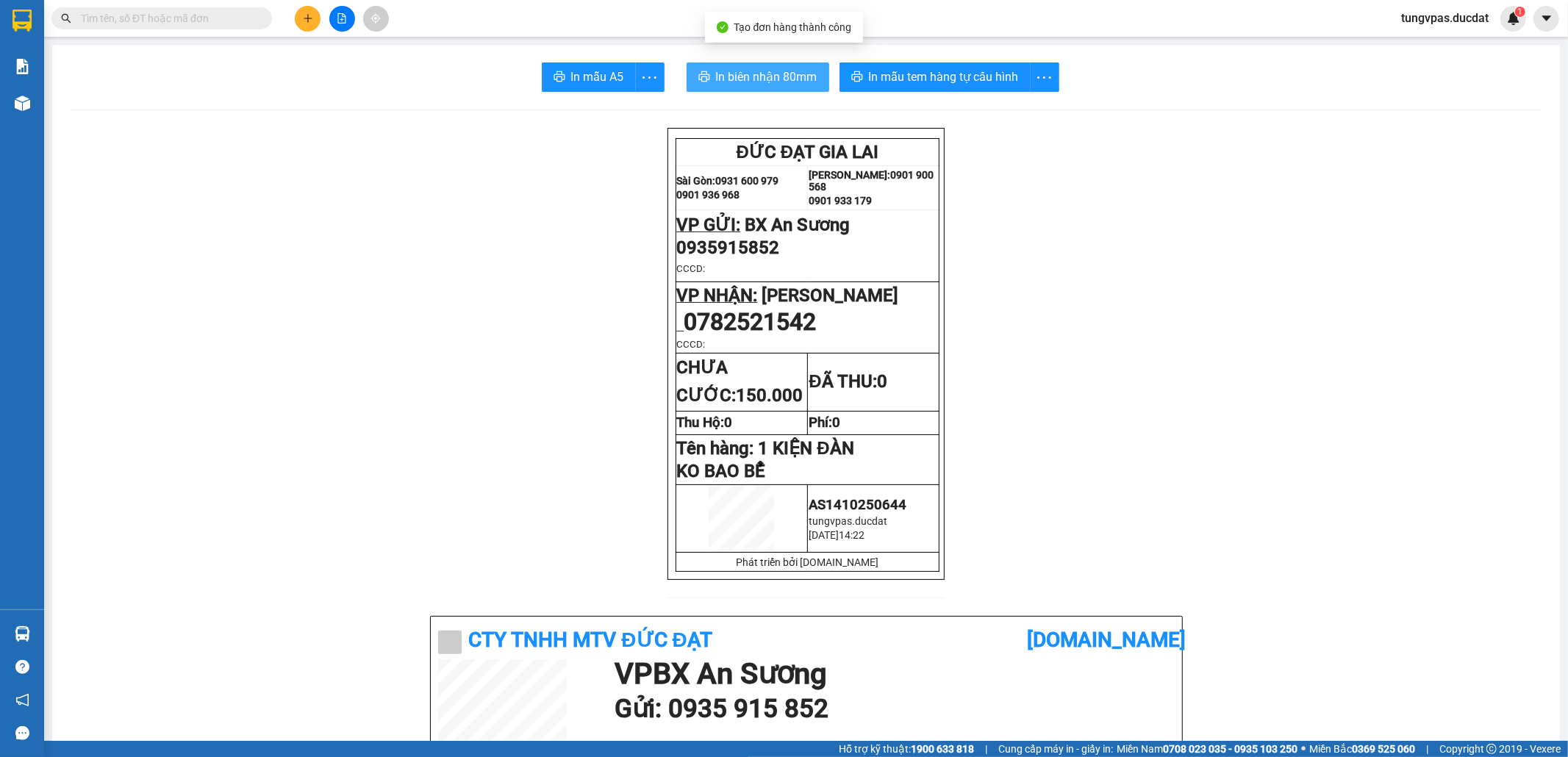
click at [803, 69] on span "In biên nhận 80mm" at bounding box center [766, 77] width 102 height 19
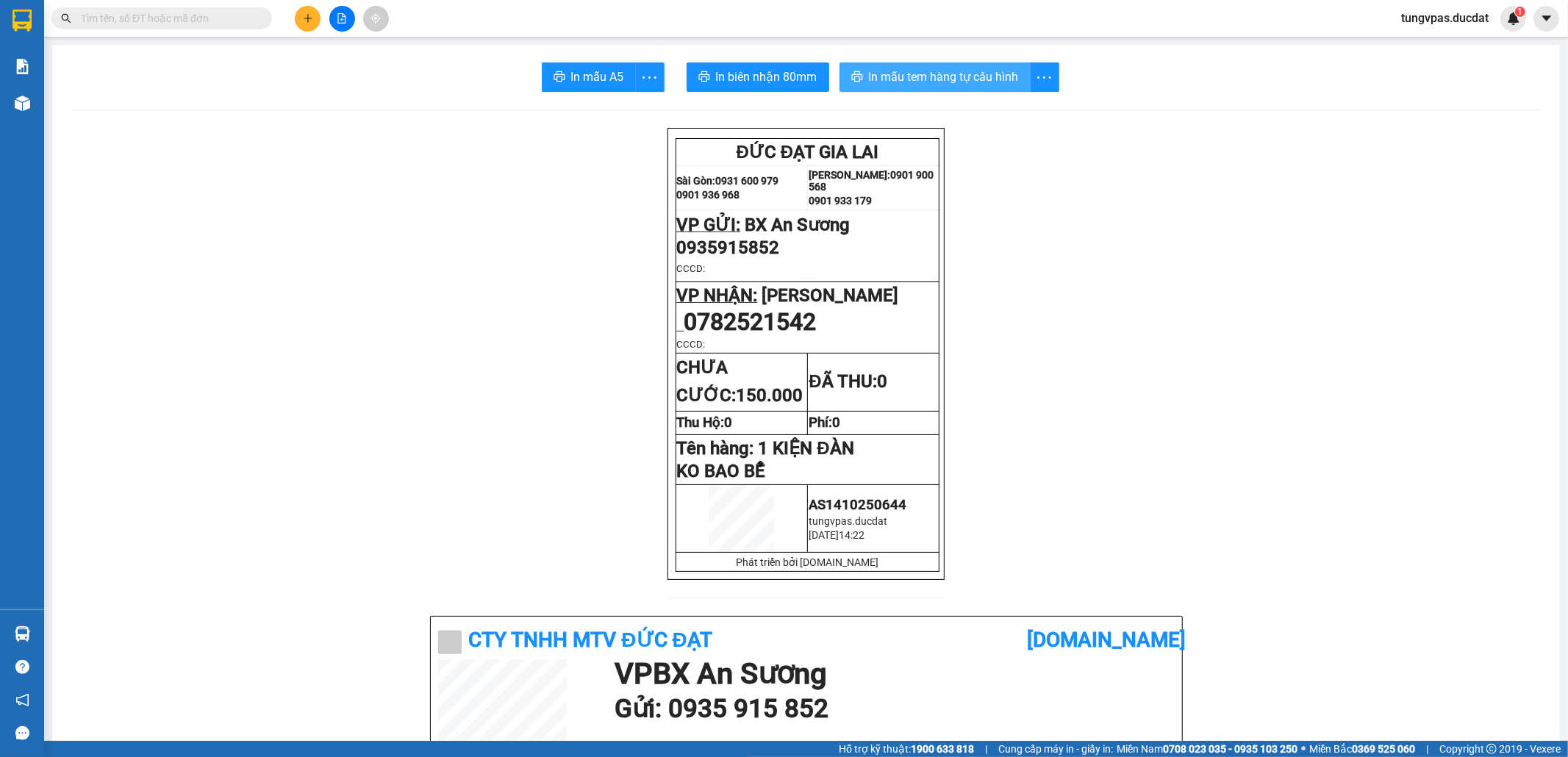
click at [913, 69] on span "In mẫu tem hàng tự cấu hình" at bounding box center [943, 77] width 150 height 19
click at [307, 19] on icon "plus" at bounding box center [307, 18] width 8 height 1
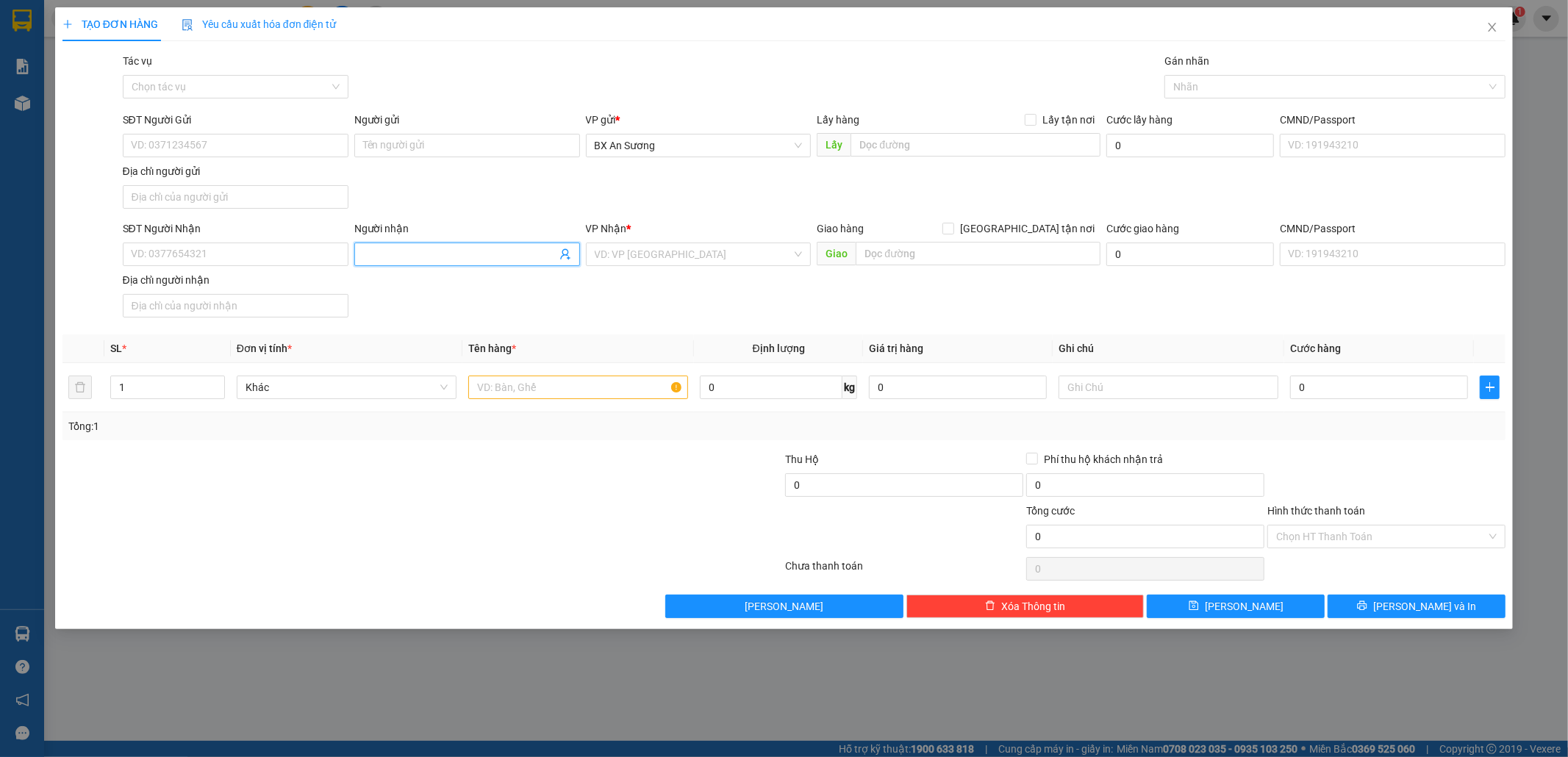
click at [464, 255] on input "Người nhận" at bounding box center [460, 254] width 193 height 16
type input "GÁI"
type input "PDP"
click at [464, 255] on input "GÁI" at bounding box center [460, 254] width 193 height 16
type input "GÁI GL"
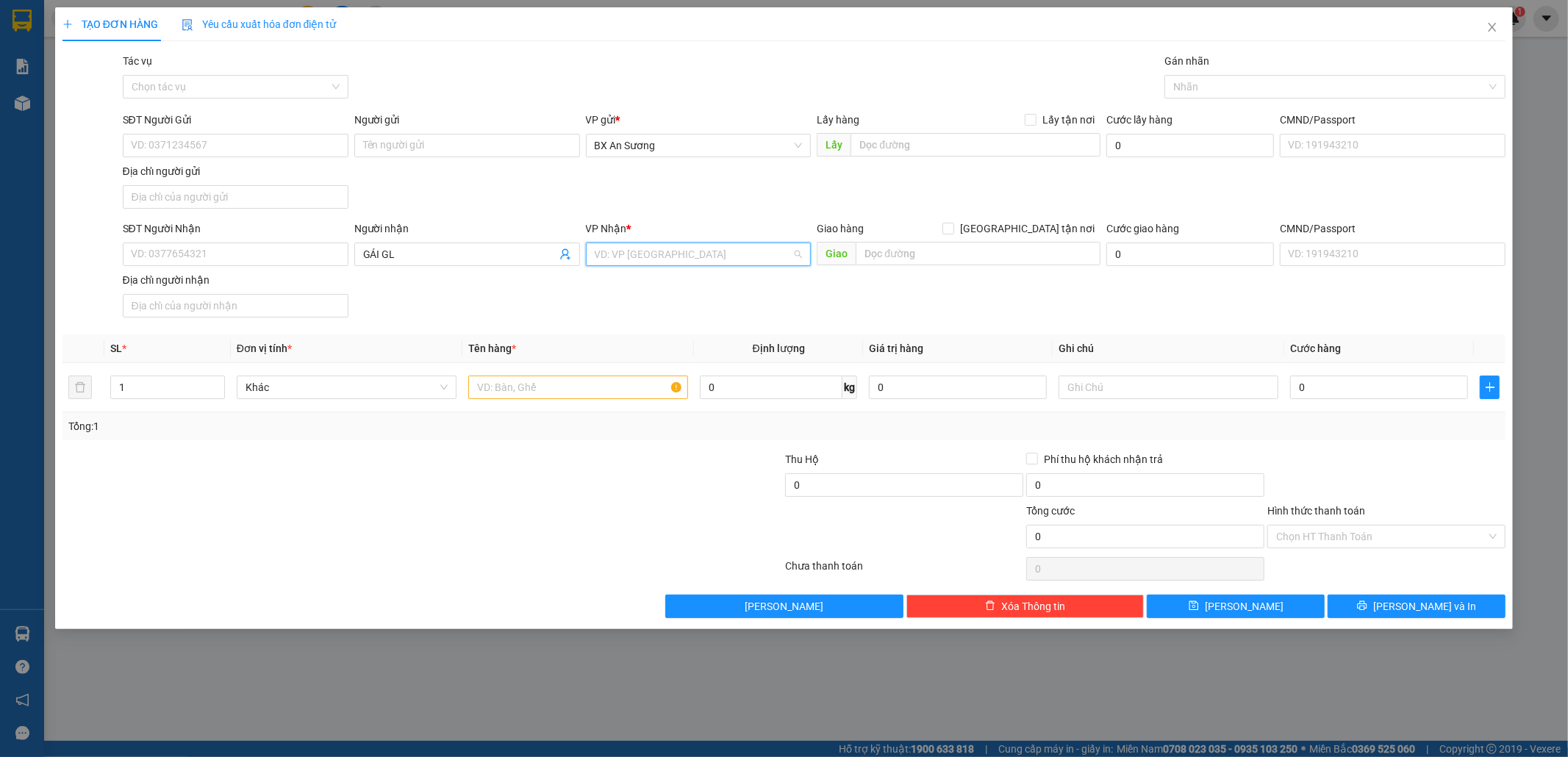
click at [650, 245] on input "search" at bounding box center [693, 254] width 198 height 22
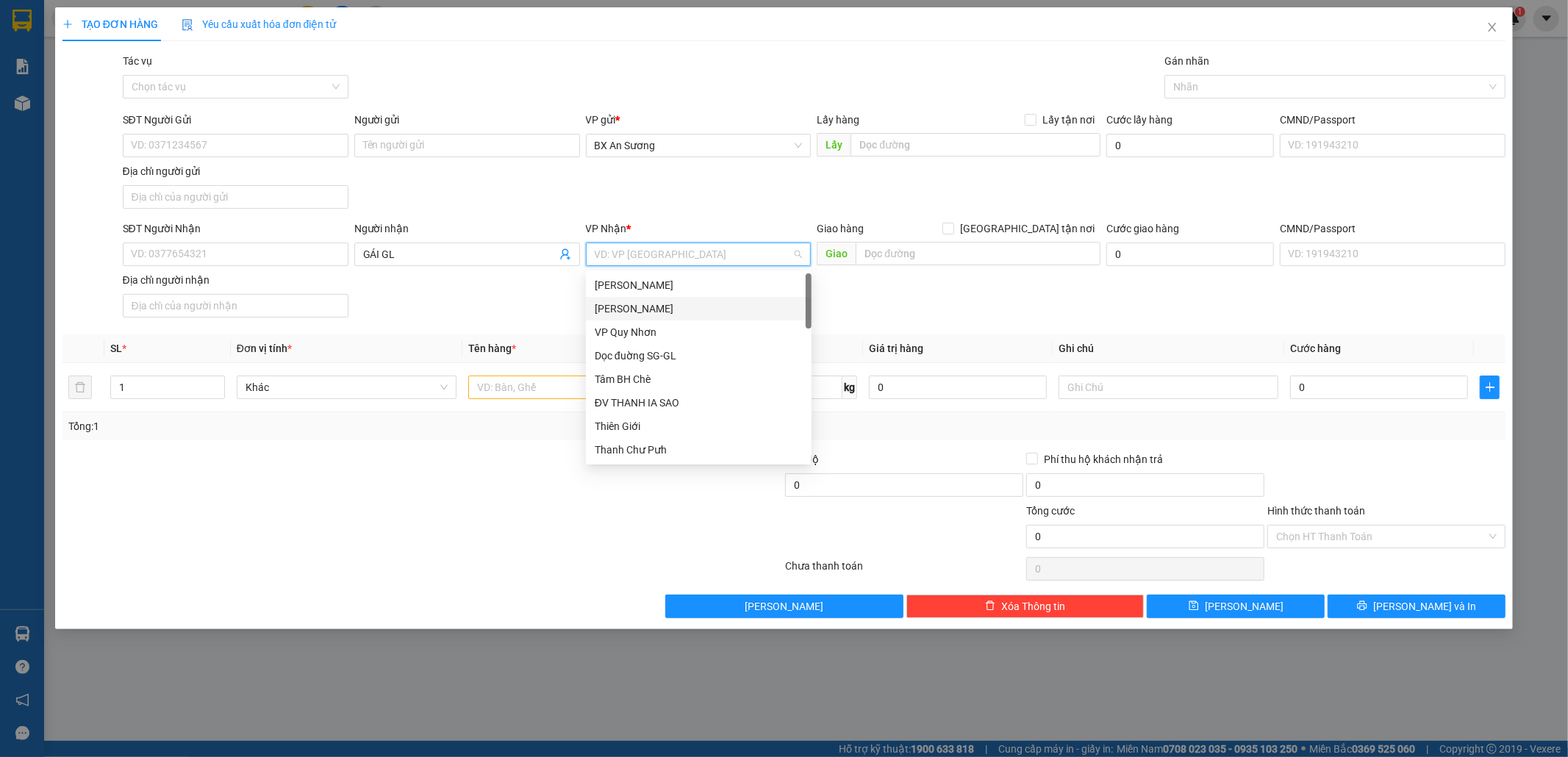
click at [659, 312] on div "[PERSON_NAME] Đình [PERSON_NAME]" at bounding box center [699, 308] width 208 height 16
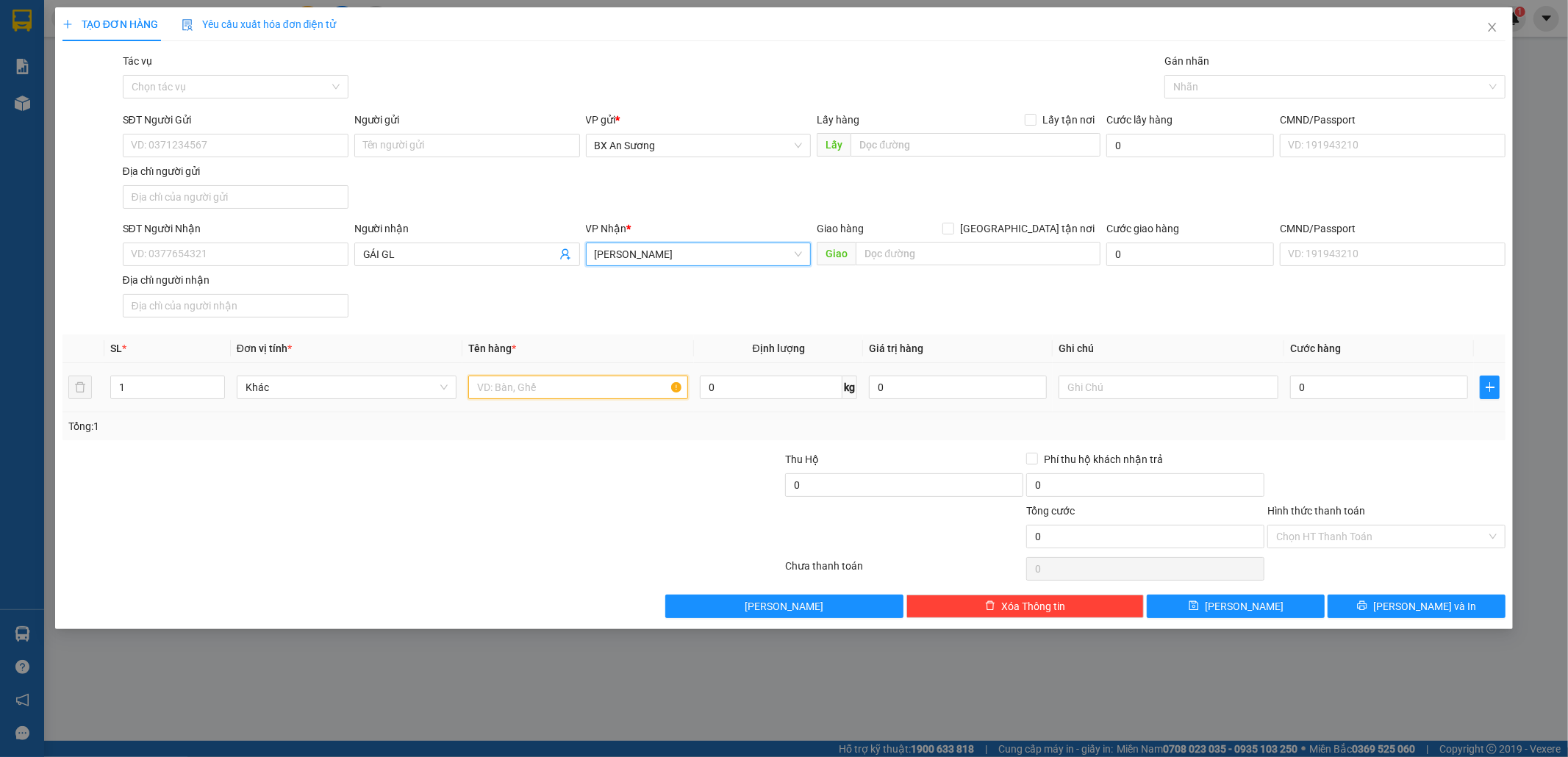
click at [603, 385] on input "text" at bounding box center [578, 387] width 220 height 23
type input "1 BAO + 1 CỤC"
click at [603, 385] on input "1 BAO + 1 CỤC" at bounding box center [578, 387] width 220 height 23
click at [1306, 393] on input "0" at bounding box center [1379, 387] width 178 height 23
type input "2"
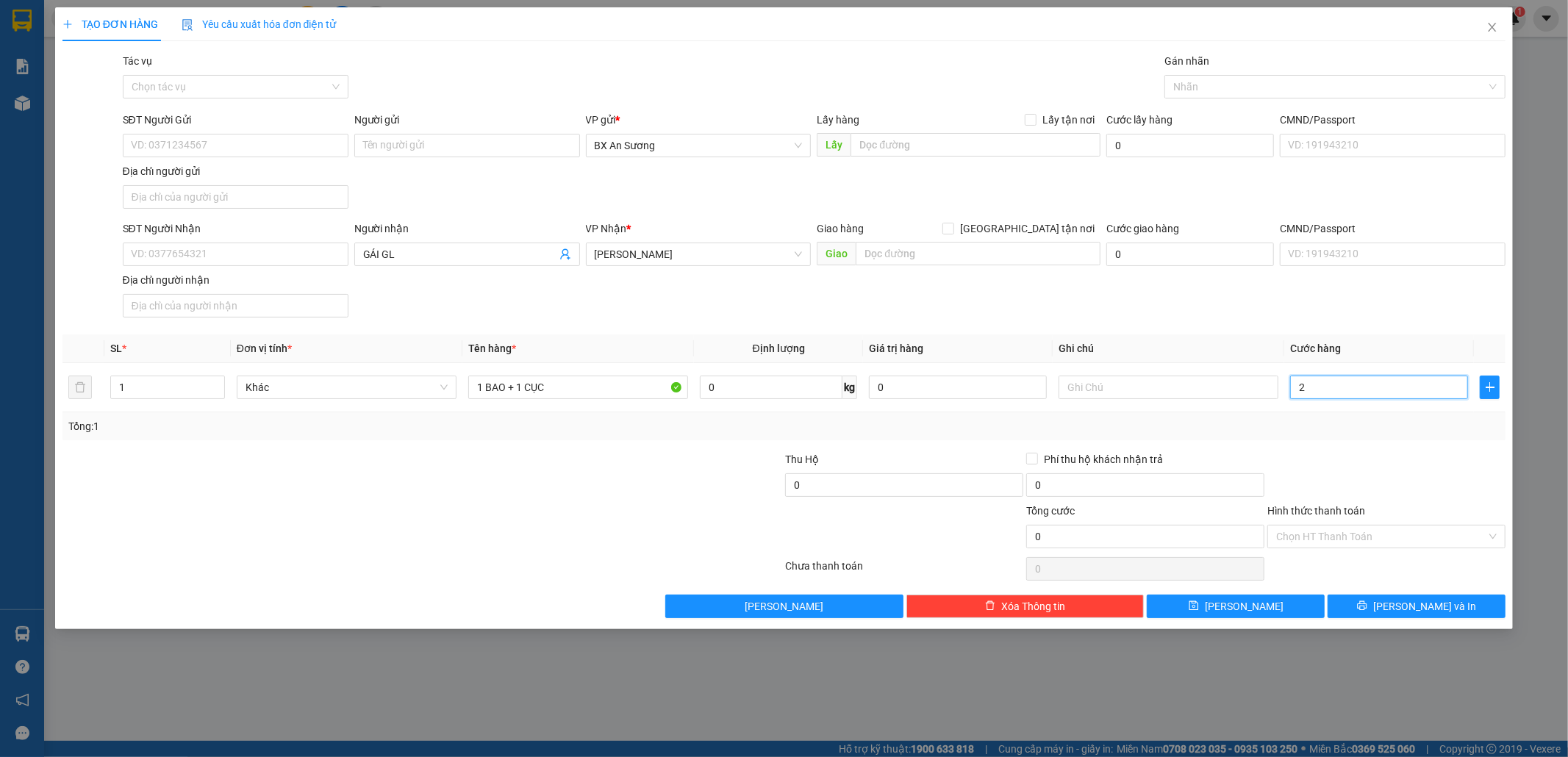
type input "2"
type input "22"
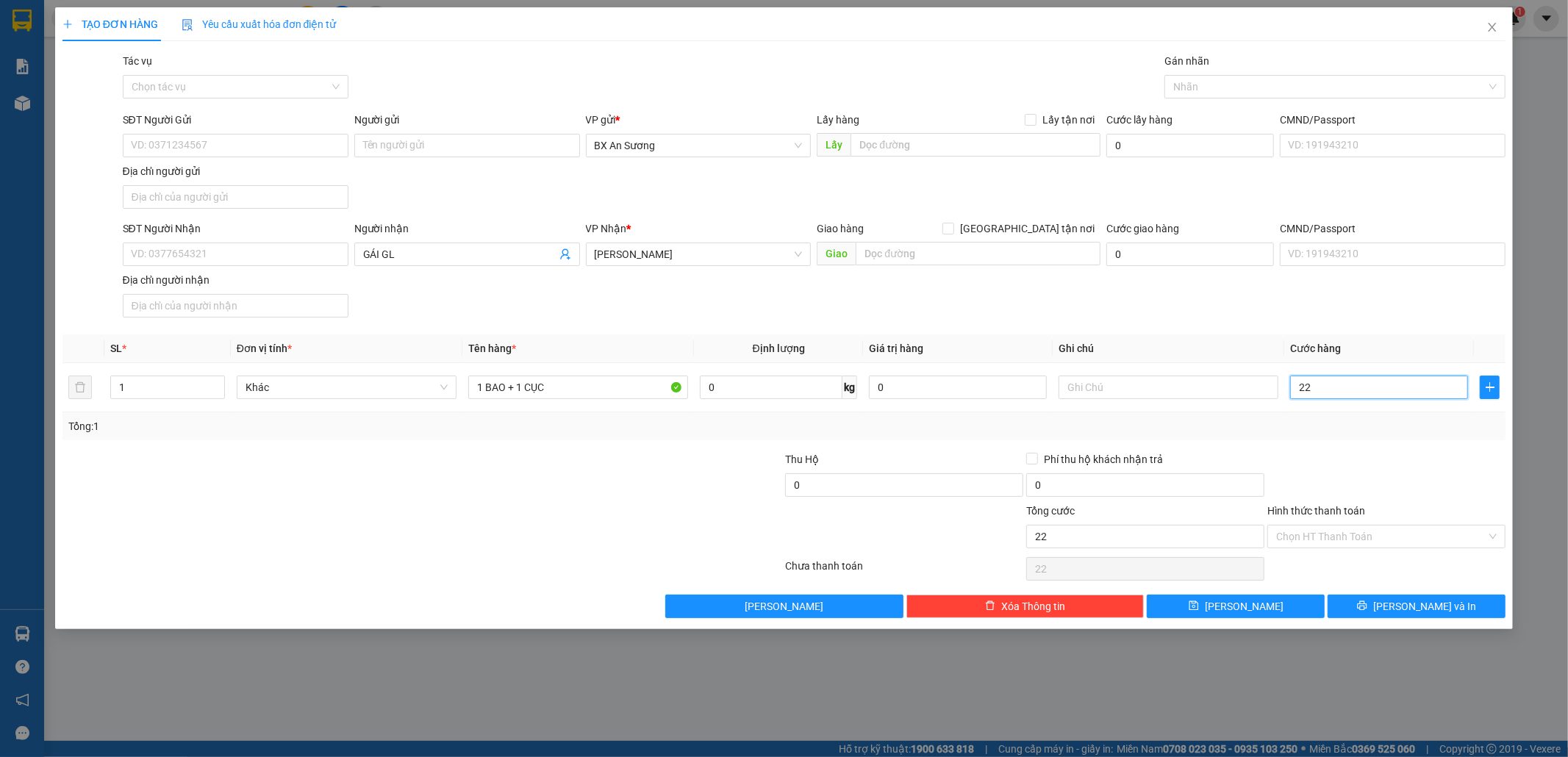
type input "220"
type input "220.000"
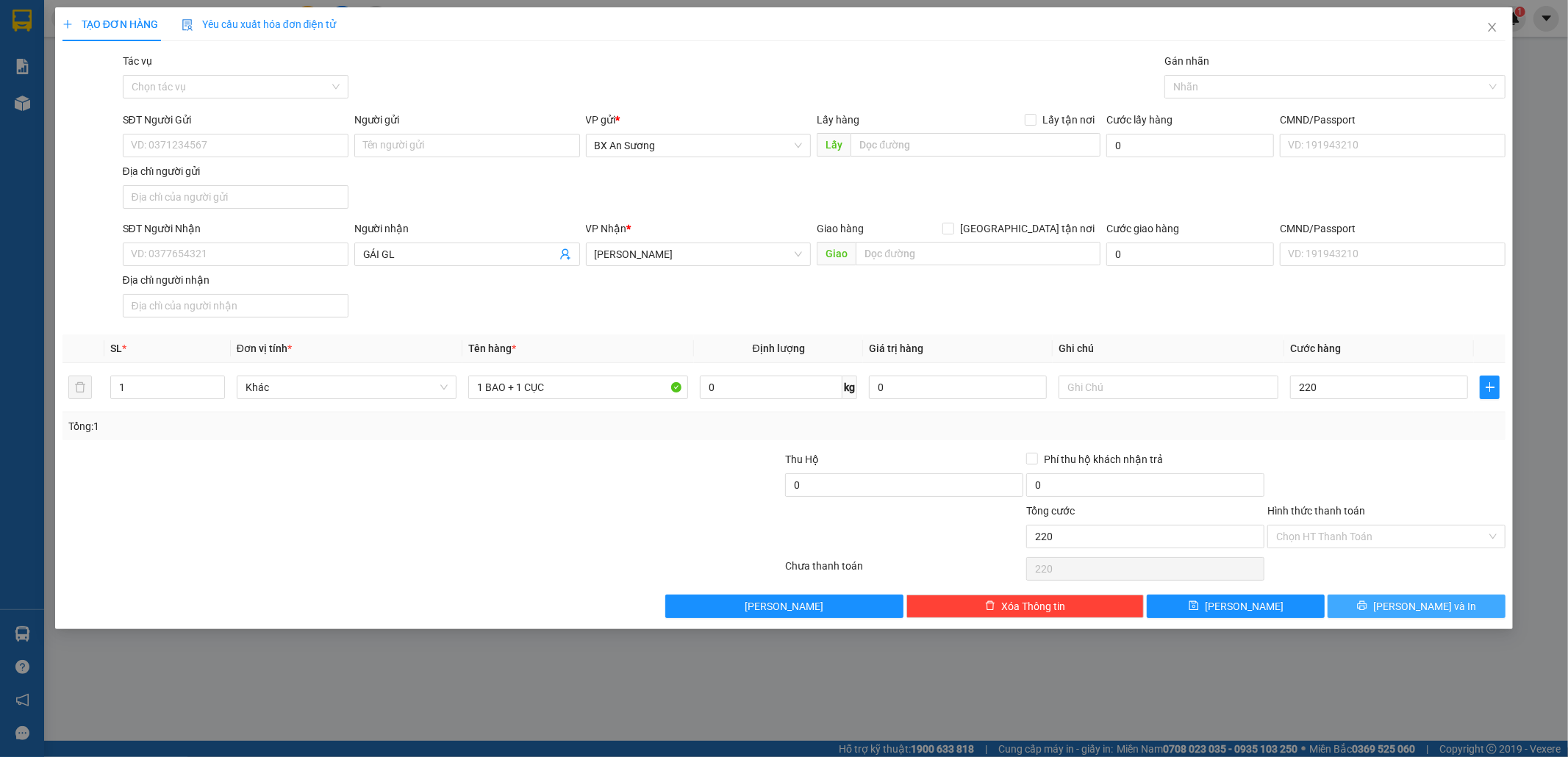
type input "220.000"
click at [1434, 601] on button "[PERSON_NAME] và In" at bounding box center [1416, 606] width 178 height 23
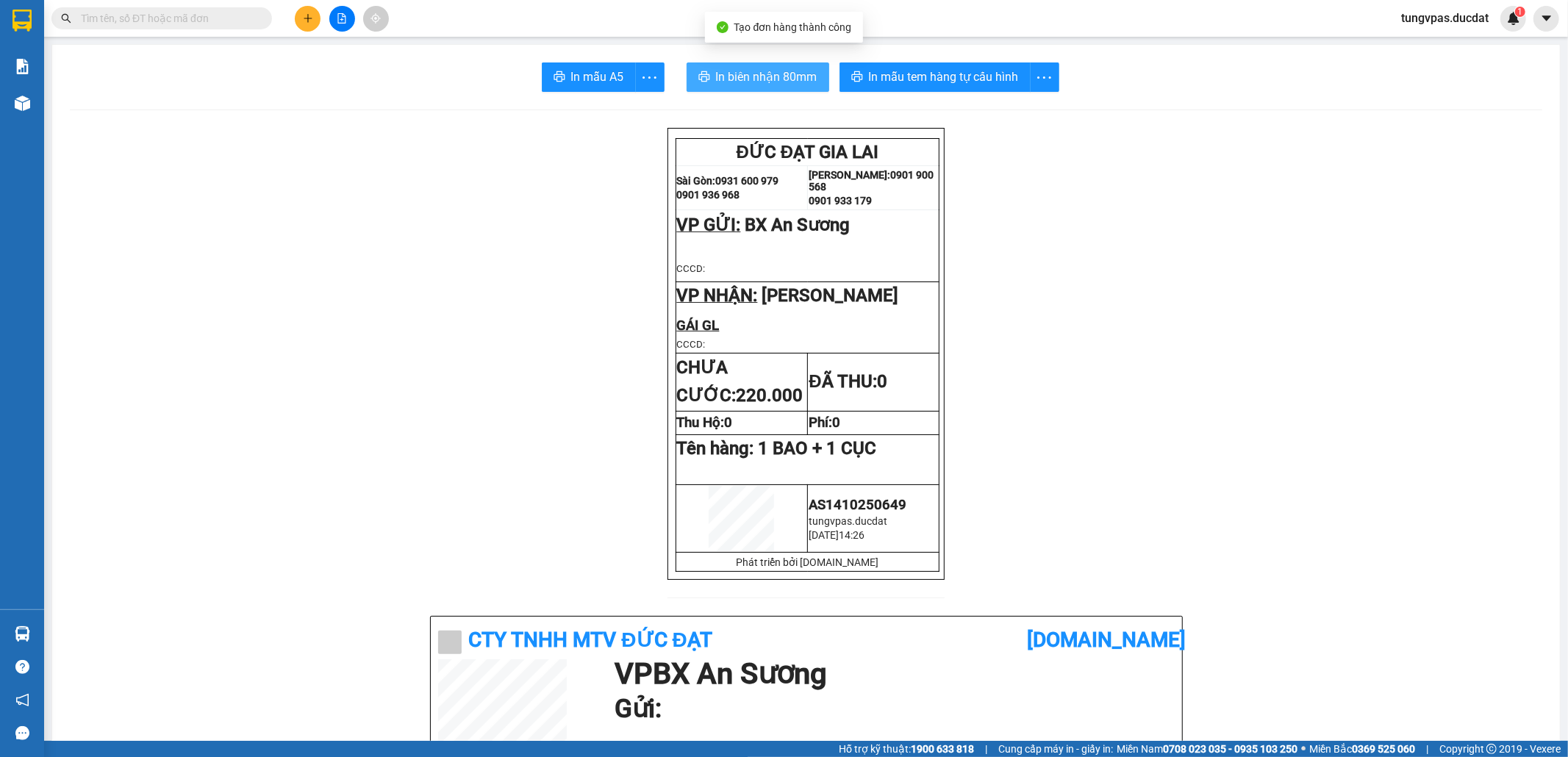
click at [795, 87] on button "In biên nhận 80mm" at bounding box center [758, 77] width 143 height 30
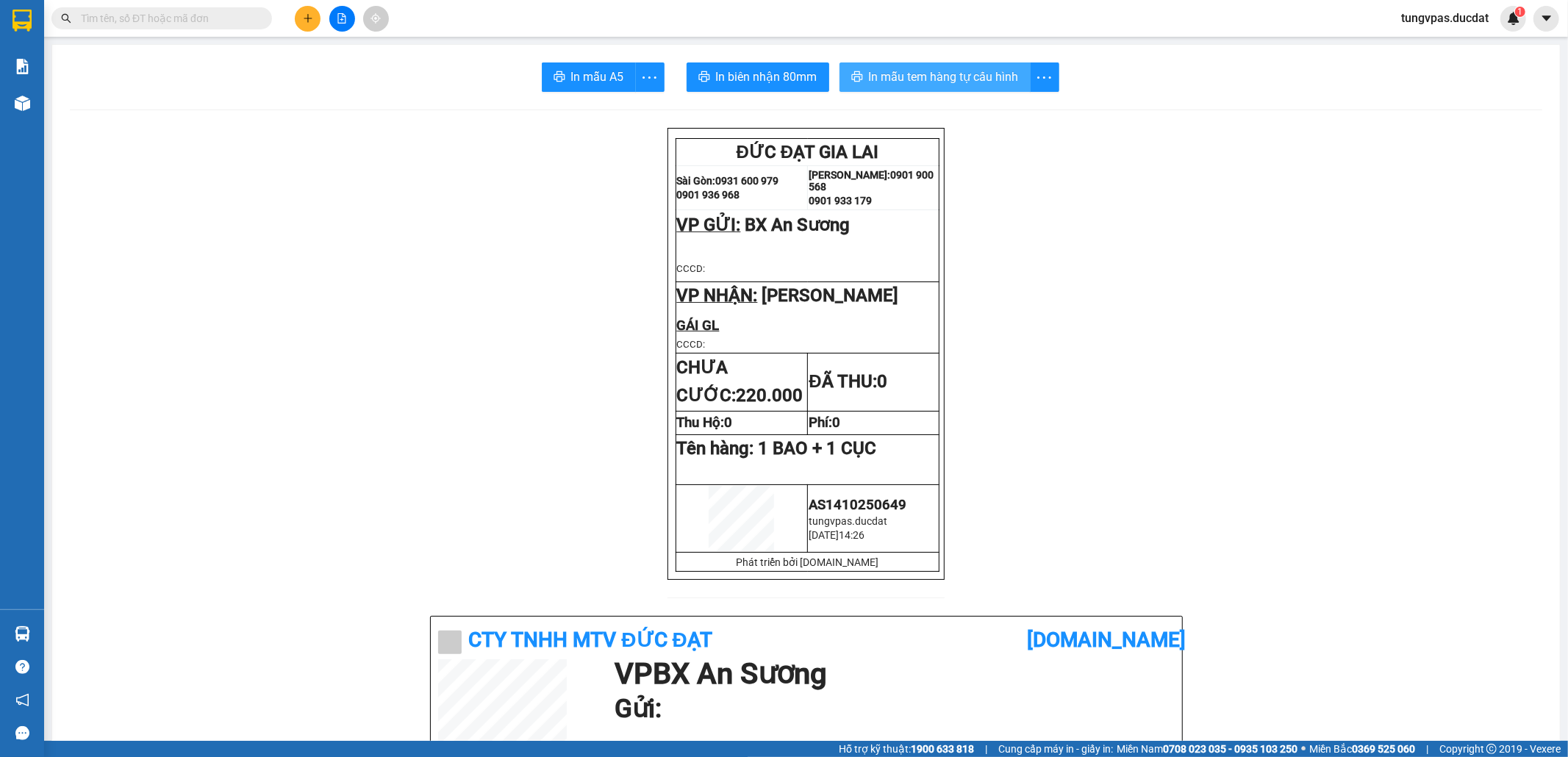
click at [1009, 75] on span "In mẫu tem hàng tự cấu hình" at bounding box center [943, 77] width 150 height 19
click at [313, 24] on button at bounding box center [307, 19] width 26 height 26
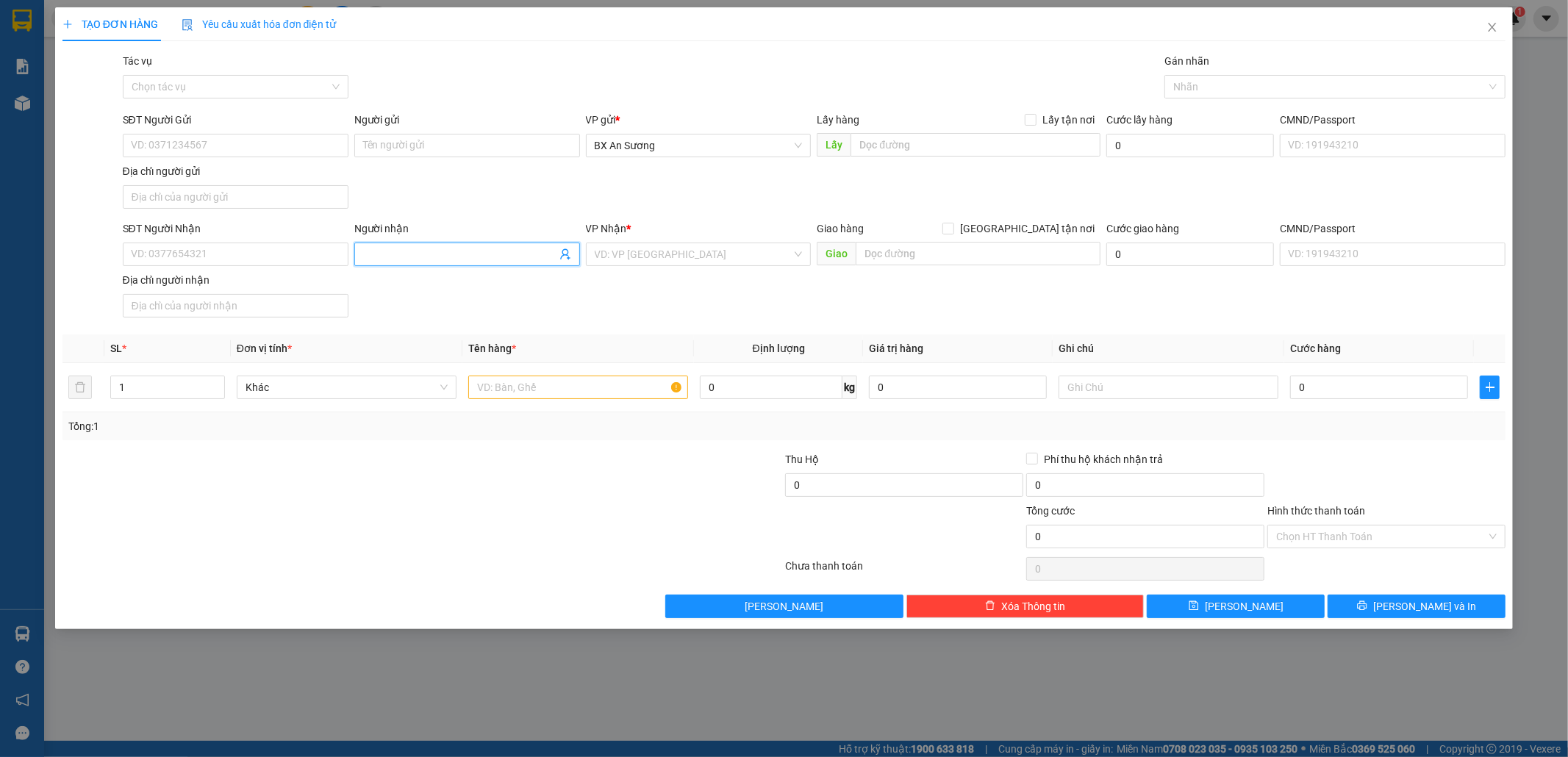
click at [505, 251] on input "Người nhận" at bounding box center [460, 254] width 193 height 16
type input "NGA TOÀN"
click at [668, 262] on div "VP Nhận * VD: VP Sài Gòn" at bounding box center [699, 246] width 226 height 51
click at [689, 252] on input "search" at bounding box center [693, 254] width 198 height 22
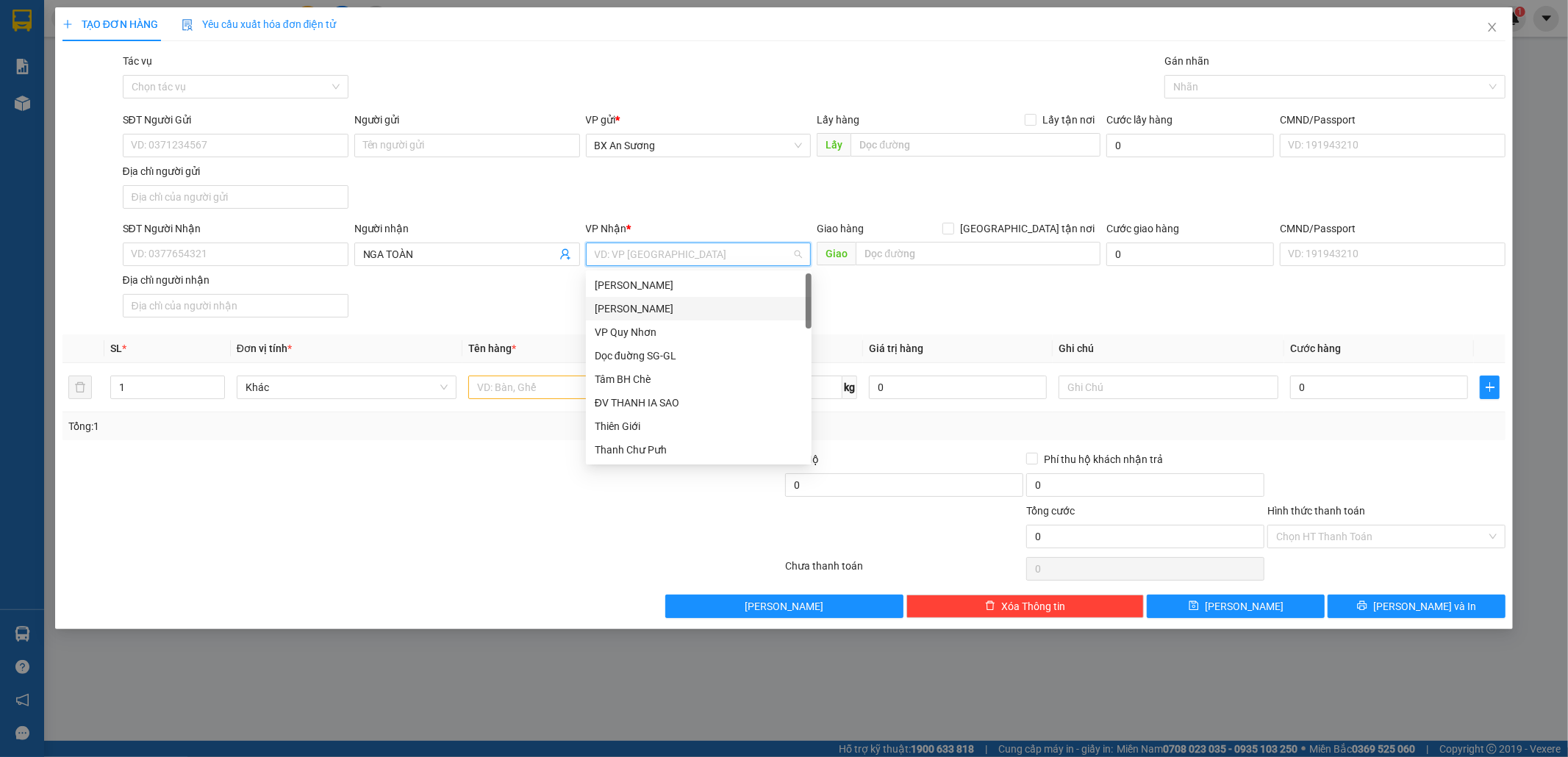
click at [674, 300] on div "[PERSON_NAME] Đình [PERSON_NAME]" at bounding box center [699, 308] width 208 height 16
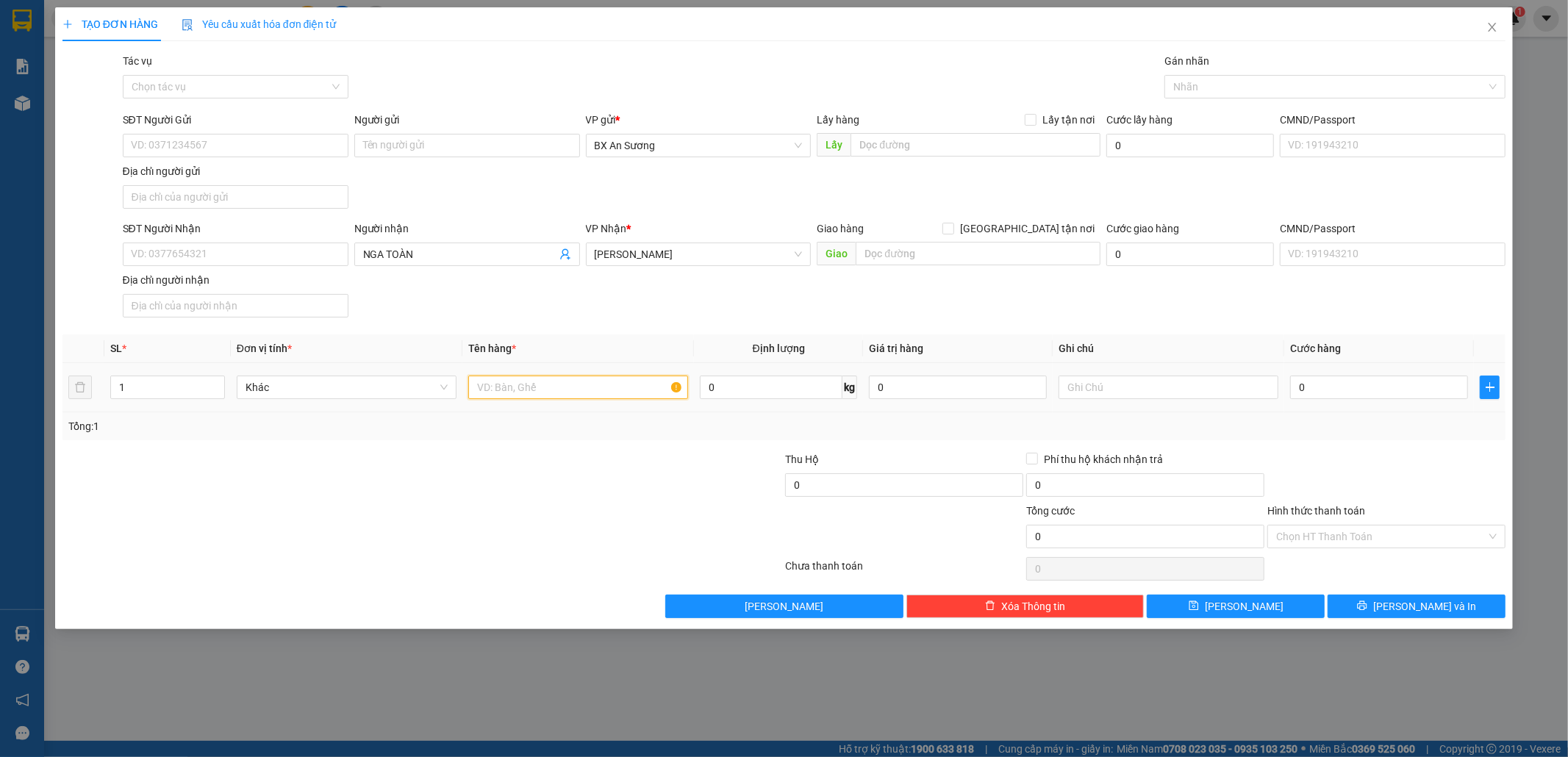
click at [598, 394] on input "text" at bounding box center [578, 387] width 220 height 23
type input "1 CỤC ĐEN"
type input "7"
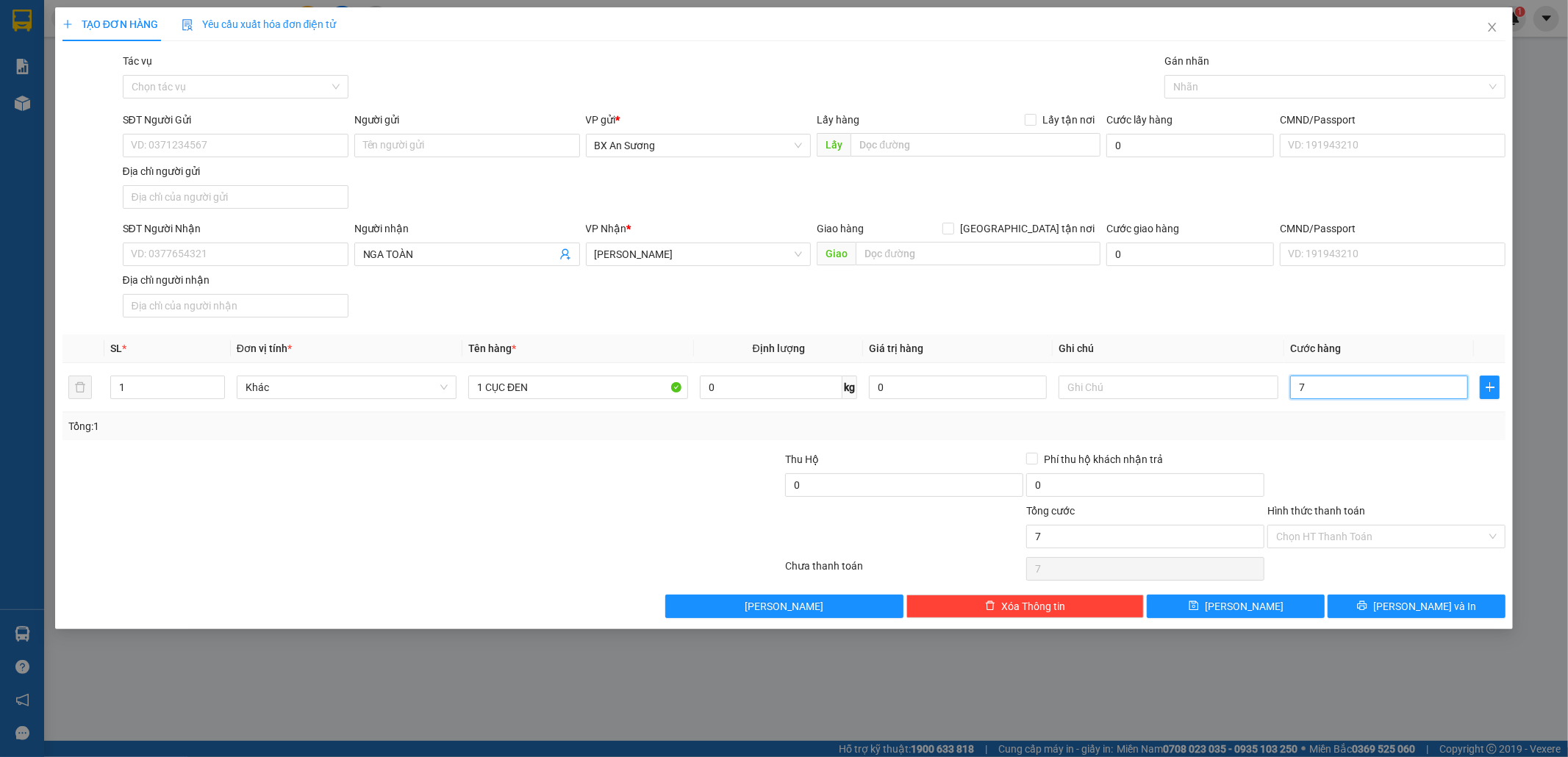
type input "70"
type input "70.000"
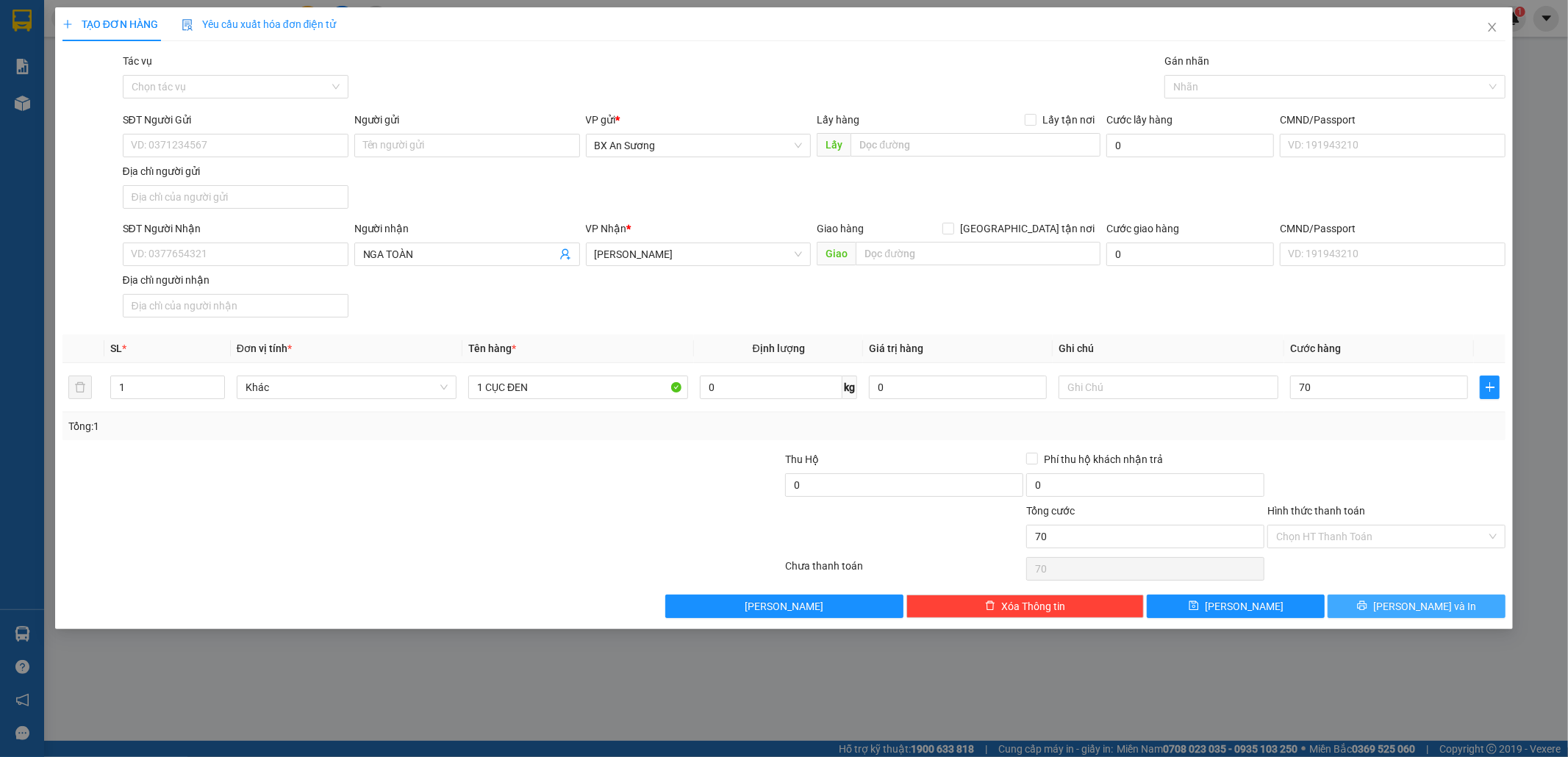
type input "70.000"
click at [1461, 606] on button "[PERSON_NAME] và In" at bounding box center [1416, 606] width 178 height 23
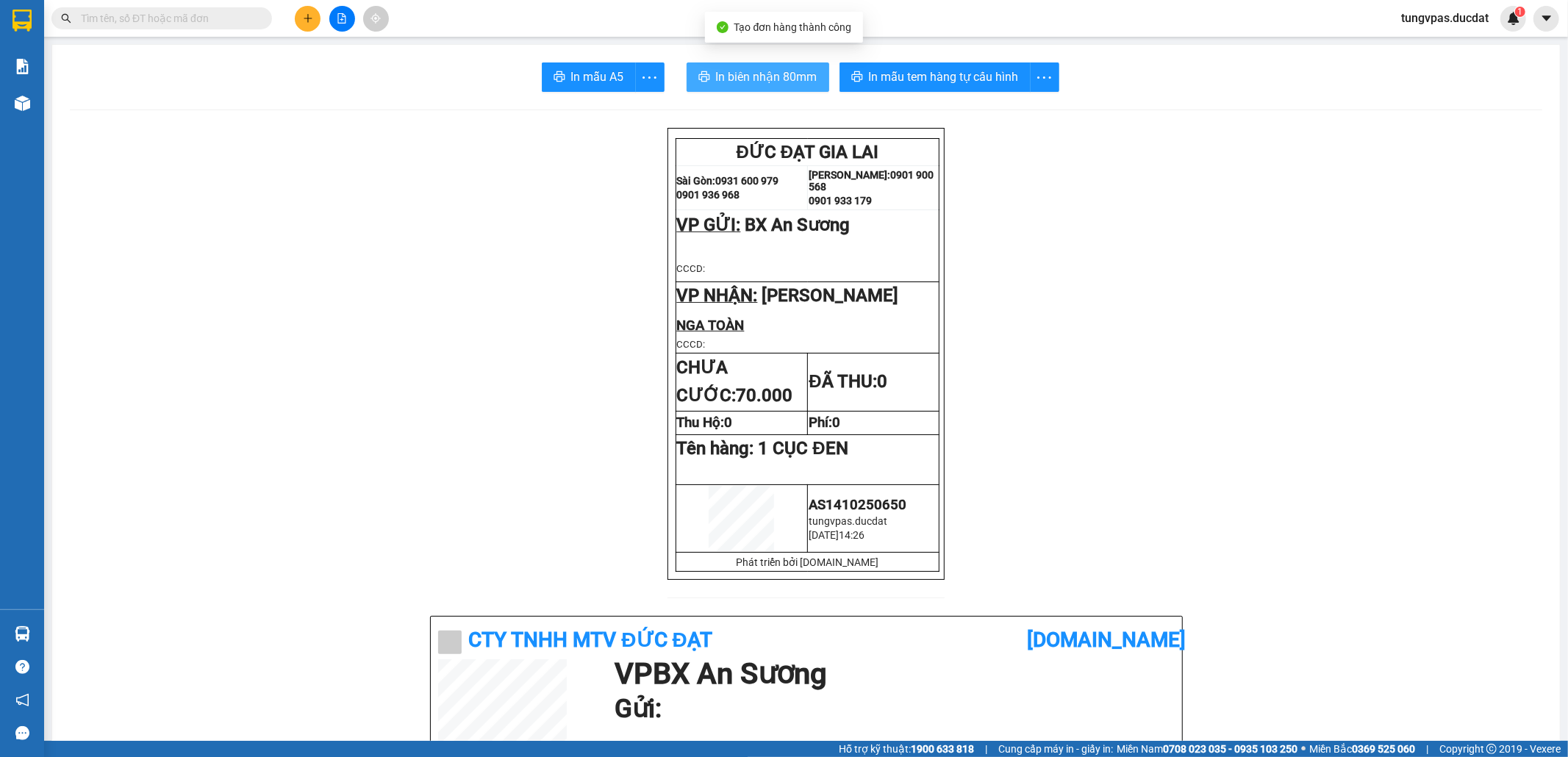
click at [807, 80] on span "In biên nhận 80mm" at bounding box center [766, 77] width 102 height 19
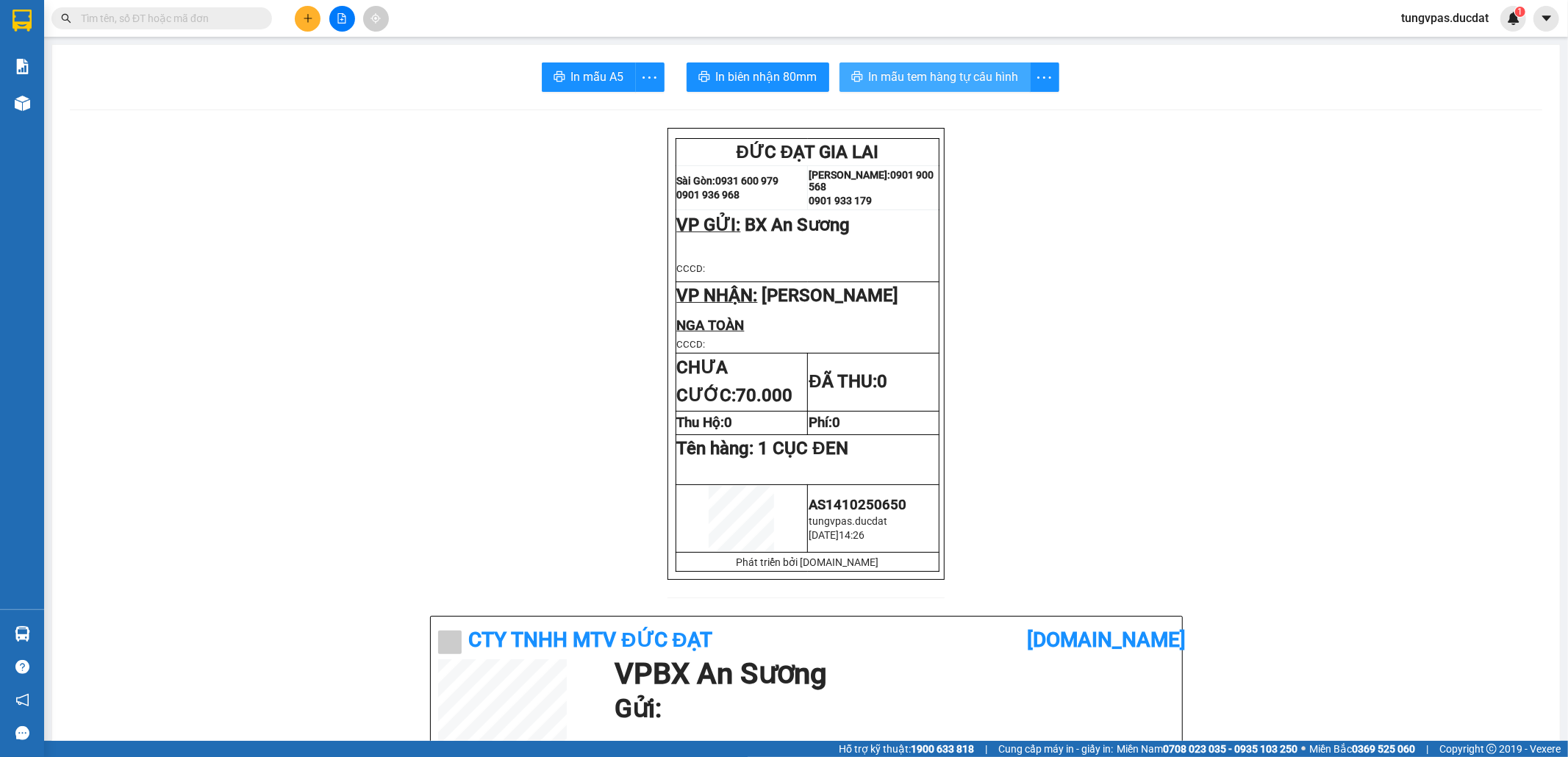
click at [959, 83] on span "In mẫu tem hàng tự cấu hình" at bounding box center [943, 77] width 150 height 19
click at [309, 13] on icon "plus" at bounding box center [307, 18] width 10 height 10
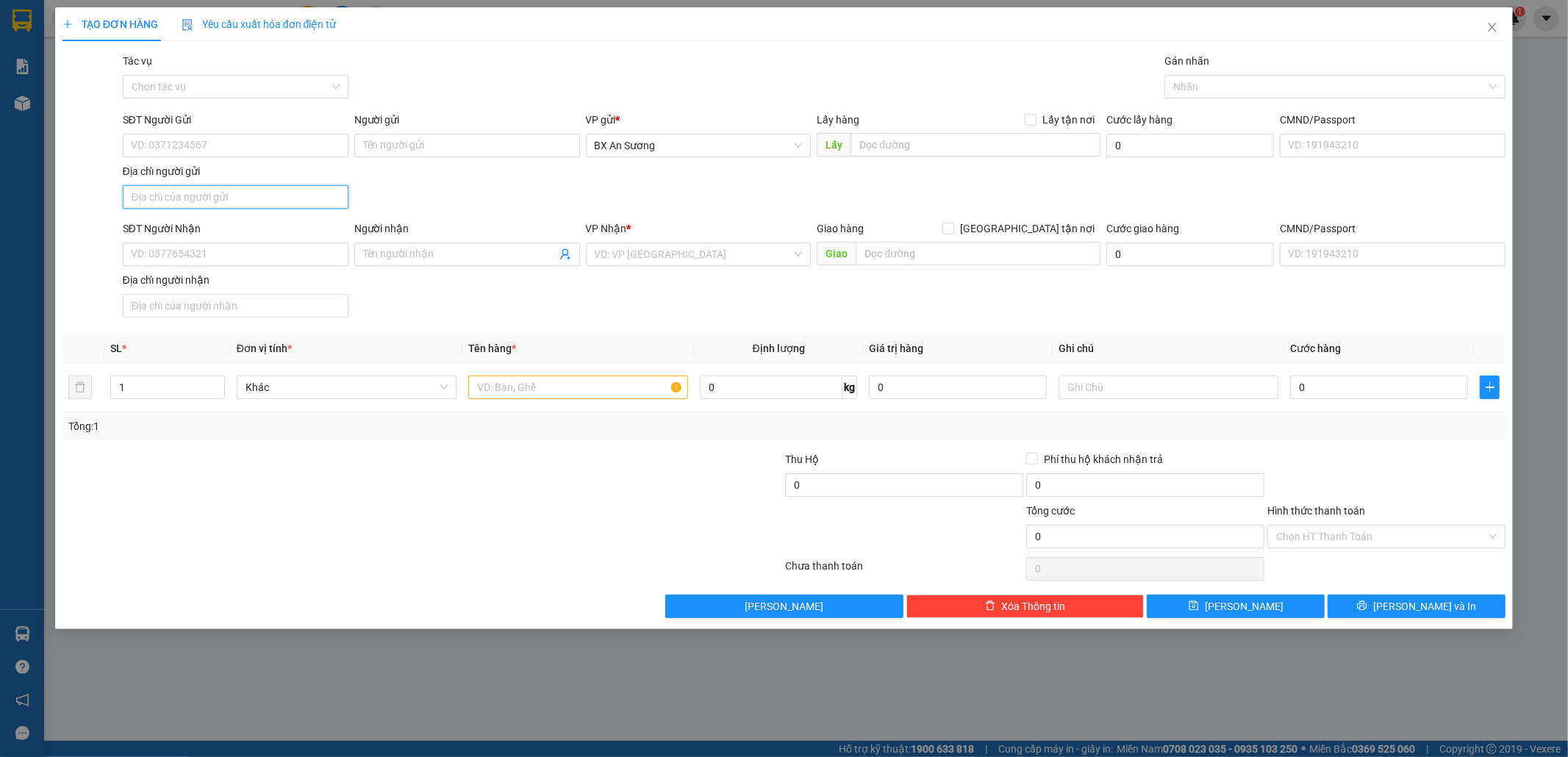
click at [265, 201] on input "Địa chỉ người gửi" at bounding box center [235, 197] width 226 height 23
click at [272, 145] on input "SĐT Người Gửi" at bounding box center [235, 145] width 226 height 23
type input "0923995222"
click at [512, 154] on input "Người gửi" at bounding box center [467, 145] width 226 height 23
type input "TÂN THÀNH ĐỒNG XOÀI"
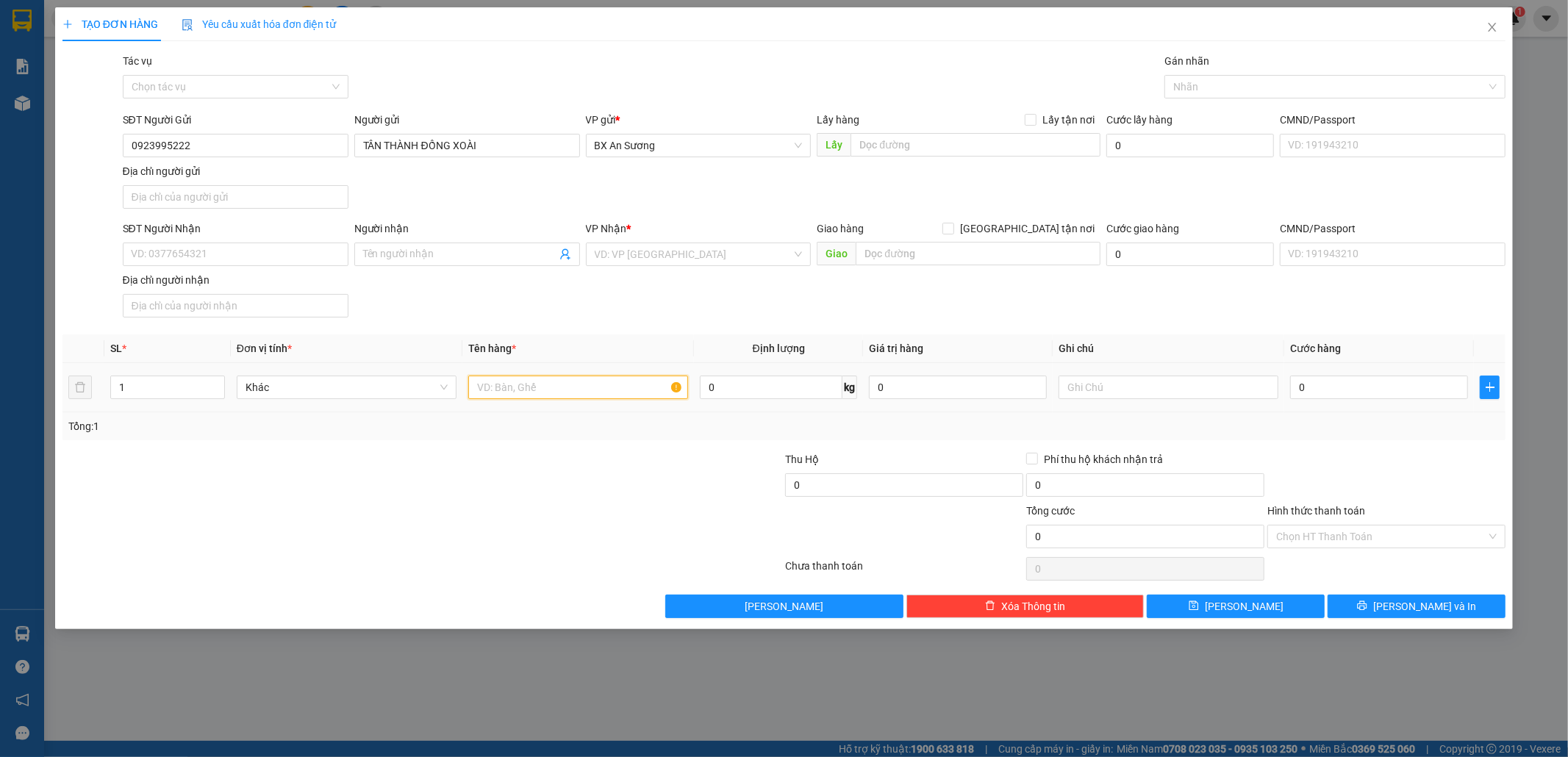
click at [541, 386] on input "text" at bounding box center [578, 387] width 220 height 23
type input "1 THÙNG GIẤY"
click at [638, 262] on input "search" at bounding box center [693, 254] width 198 height 22
click at [1428, 612] on span "[PERSON_NAME] và In" at bounding box center [1424, 606] width 103 height 16
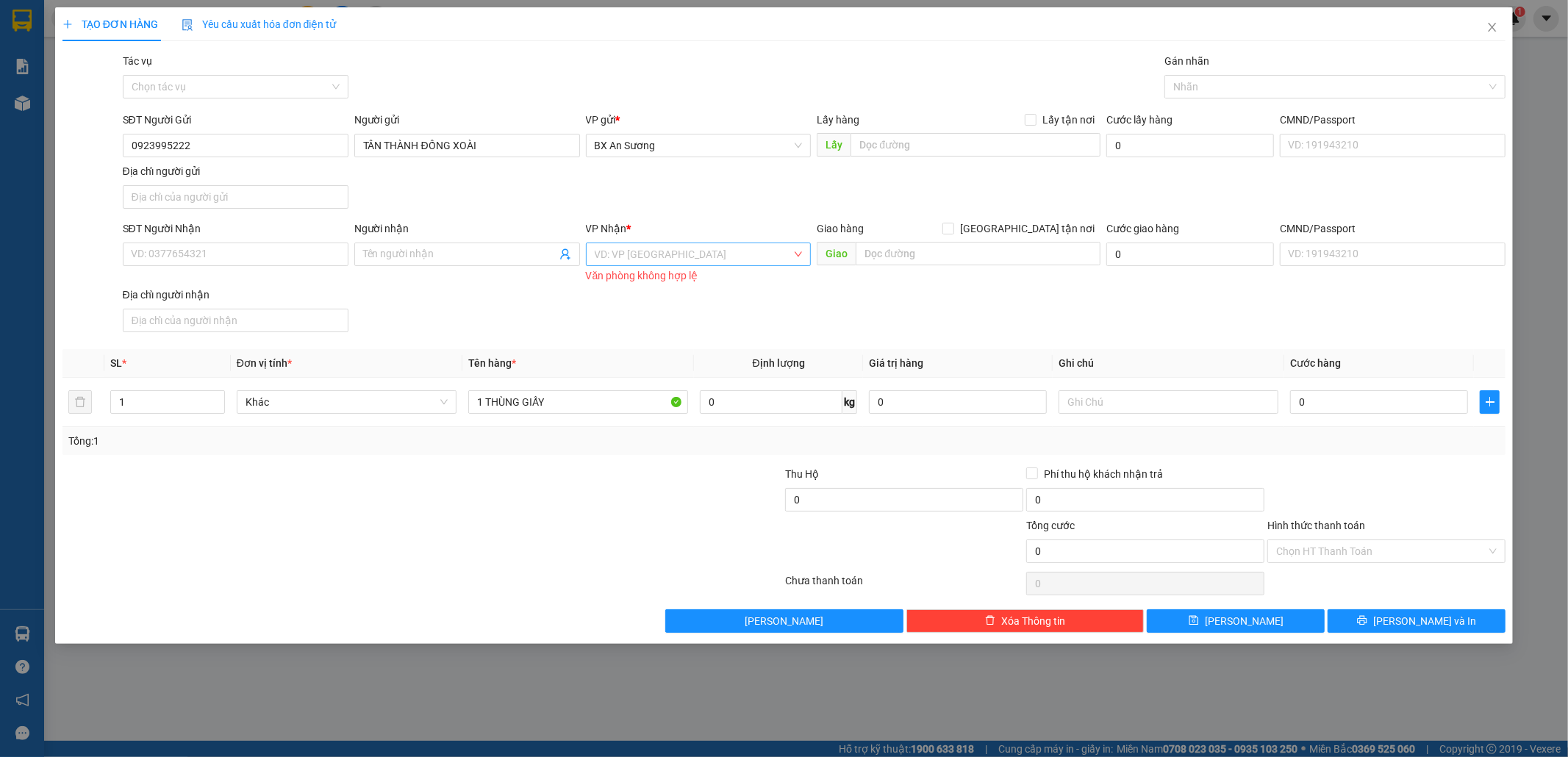
click at [712, 253] on input "search" at bounding box center [693, 254] width 198 height 22
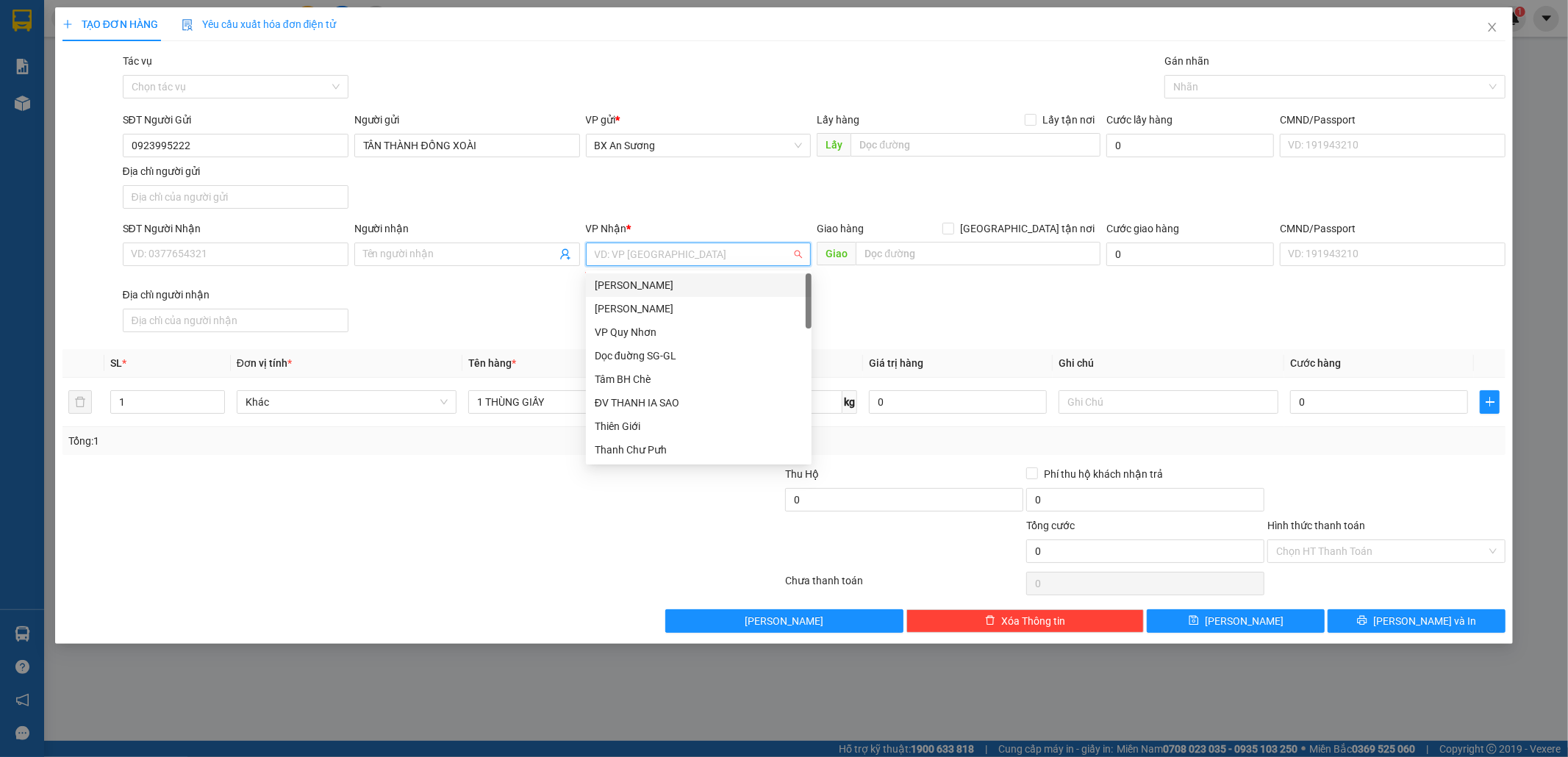
click at [678, 283] on div "[PERSON_NAME]" at bounding box center [699, 285] width 208 height 16
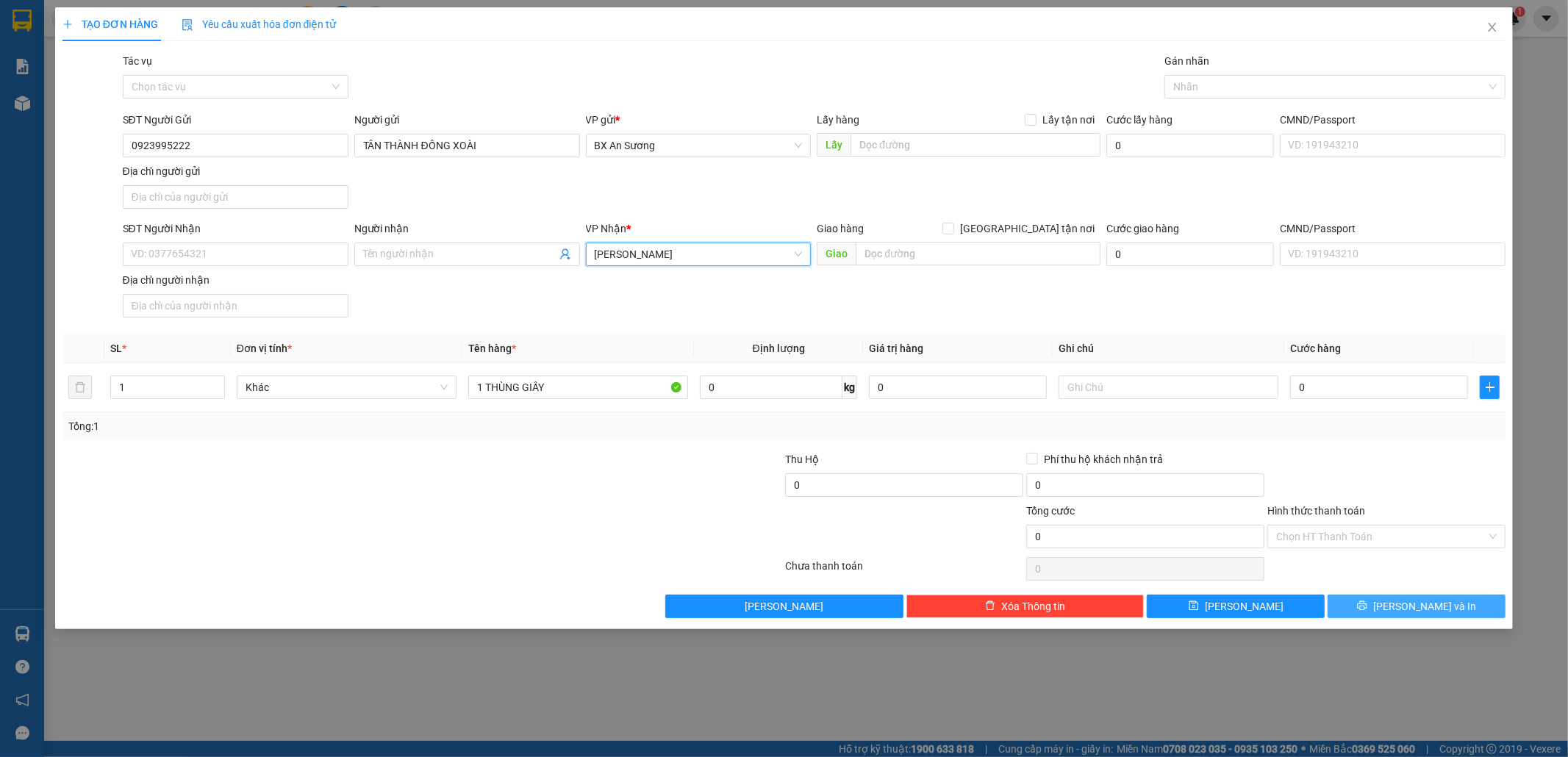
click at [1367, 604] on icon "printer" at bounding box center [1362, 606] width 10 height 10
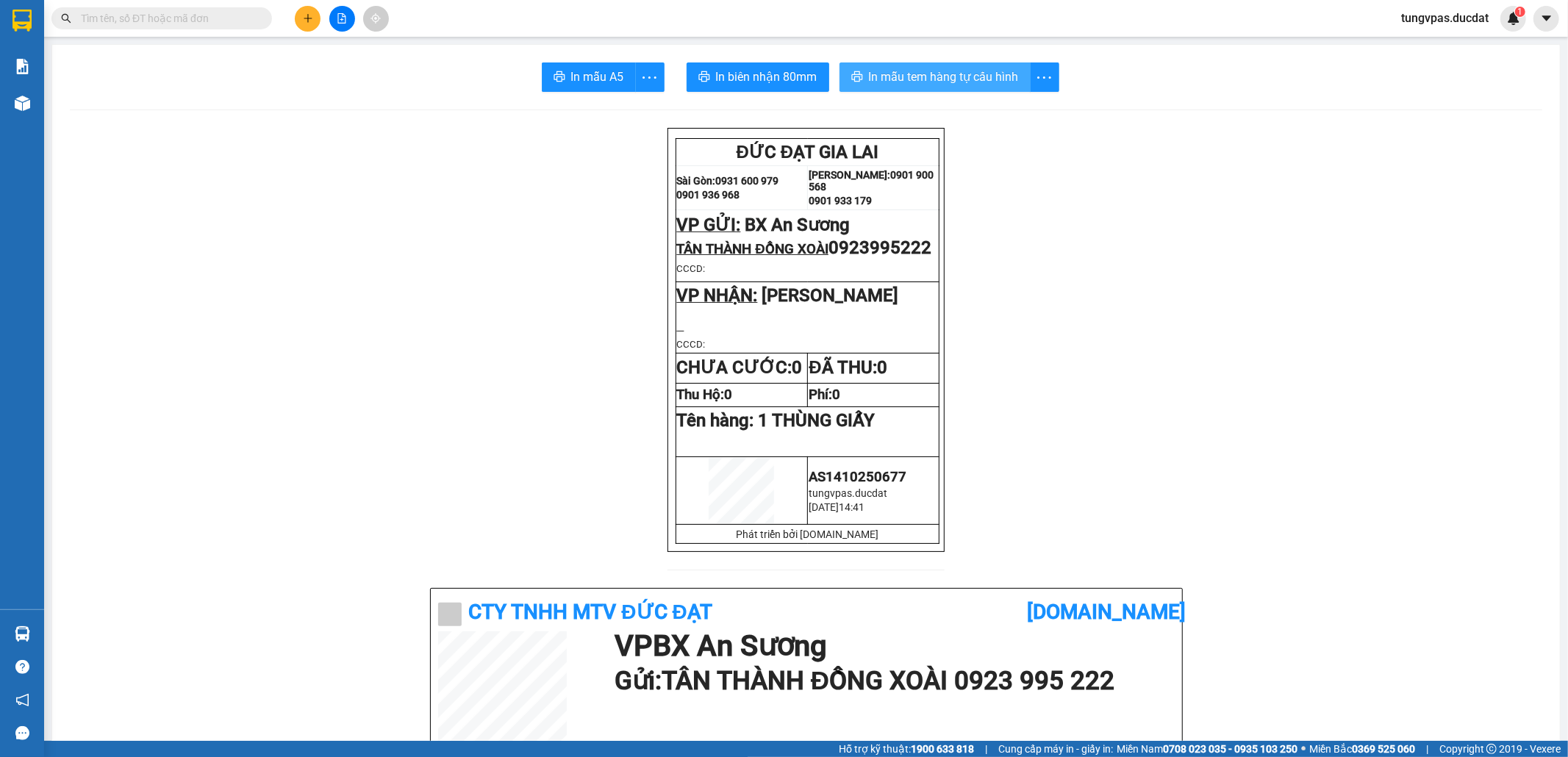
click at [871, 87] on button "In mẫu tem hàng tự cấu hình" at bounding box center [935, 77] width 191 height 30
click at [310, 21] on icon "plus" at bounding box center [307, 18] width 10 height 10
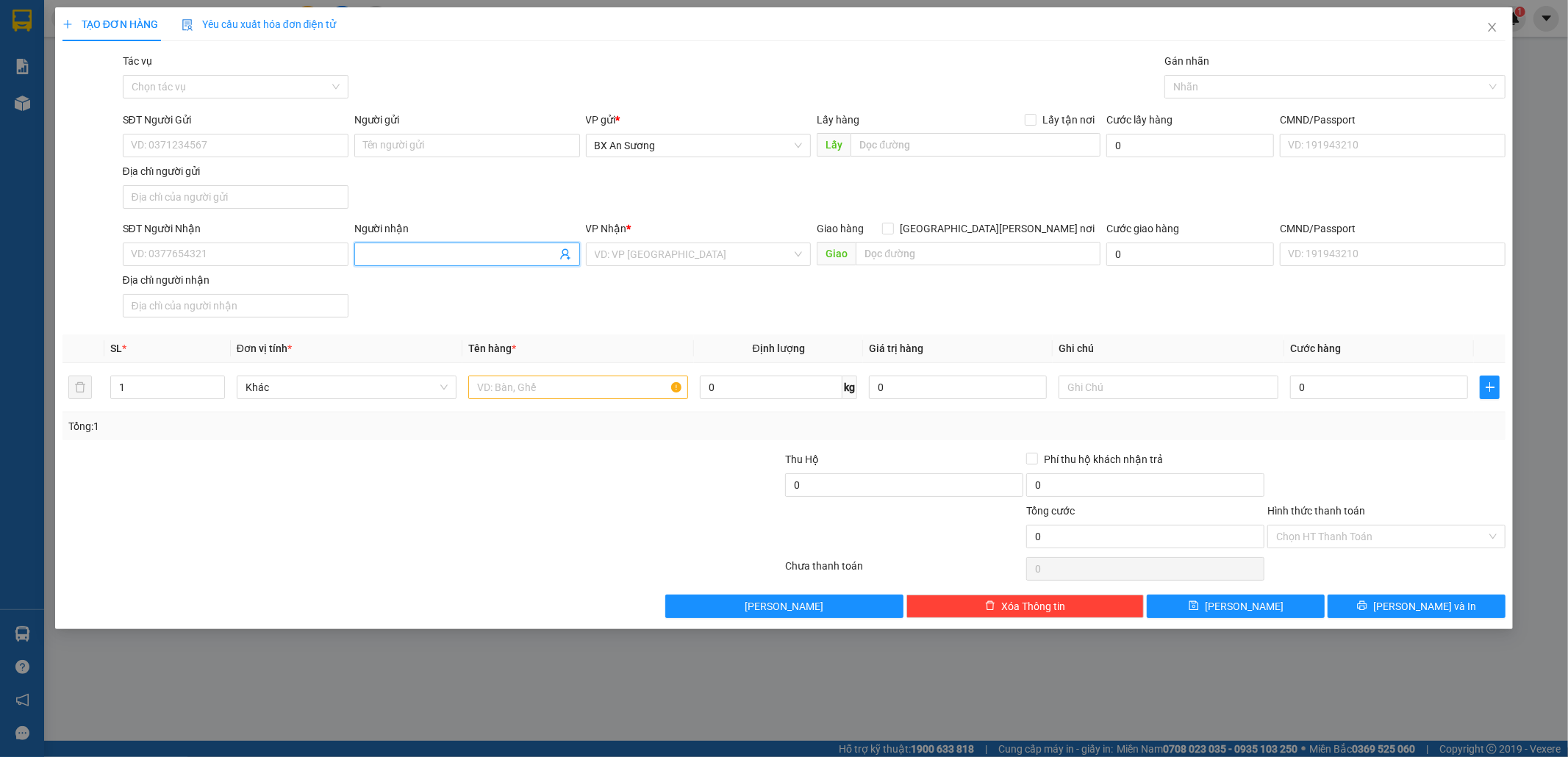
click at [446, 248] on input "Người nhận" at bounding box center [460, 254] width 193 height 16
type input "tình"
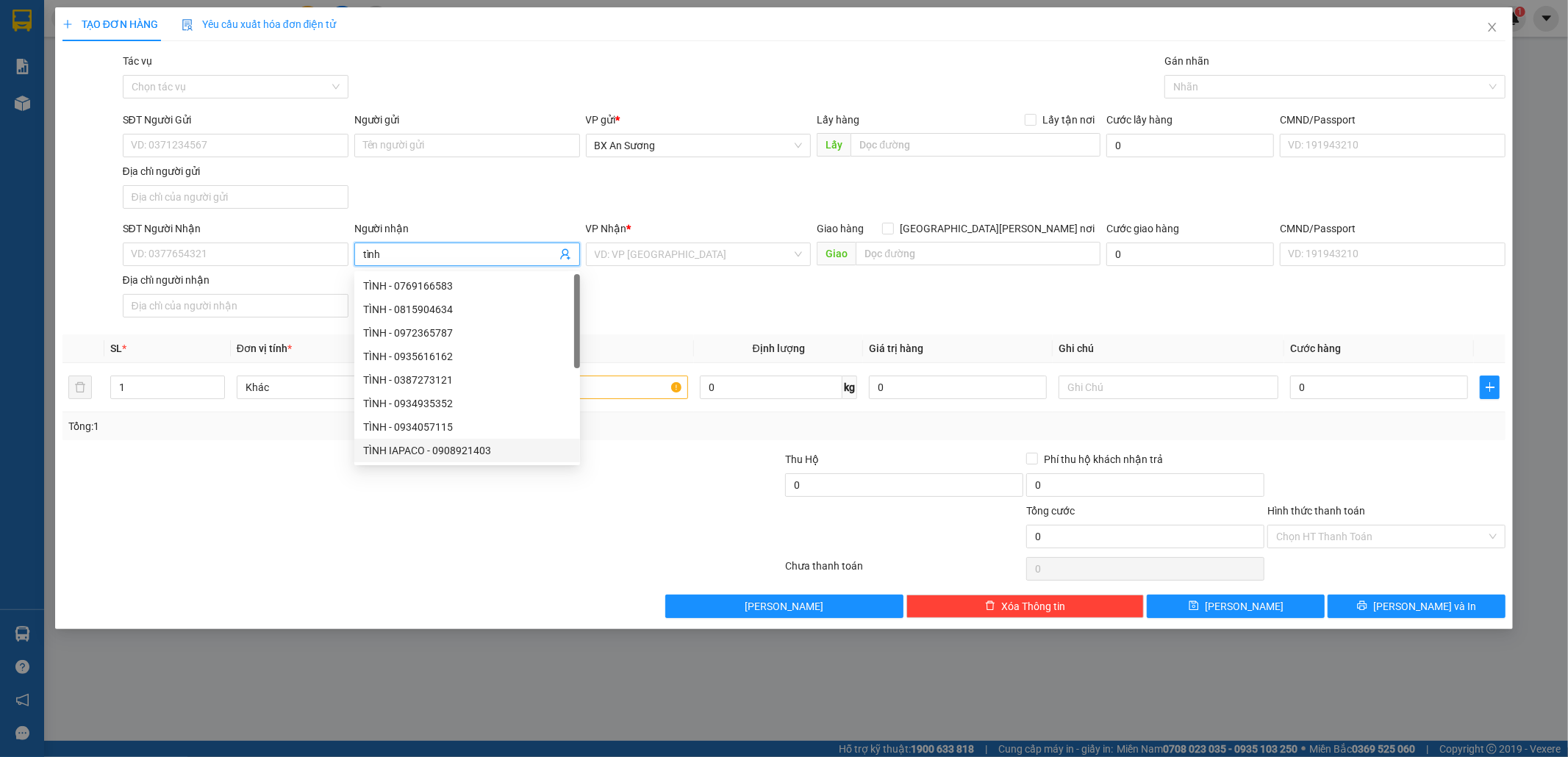
click at [488, 448] on div "TÌNH IAPACO - 0908921403" at bounding box center [467, 450] width 208 height 16
type input "0908921403"
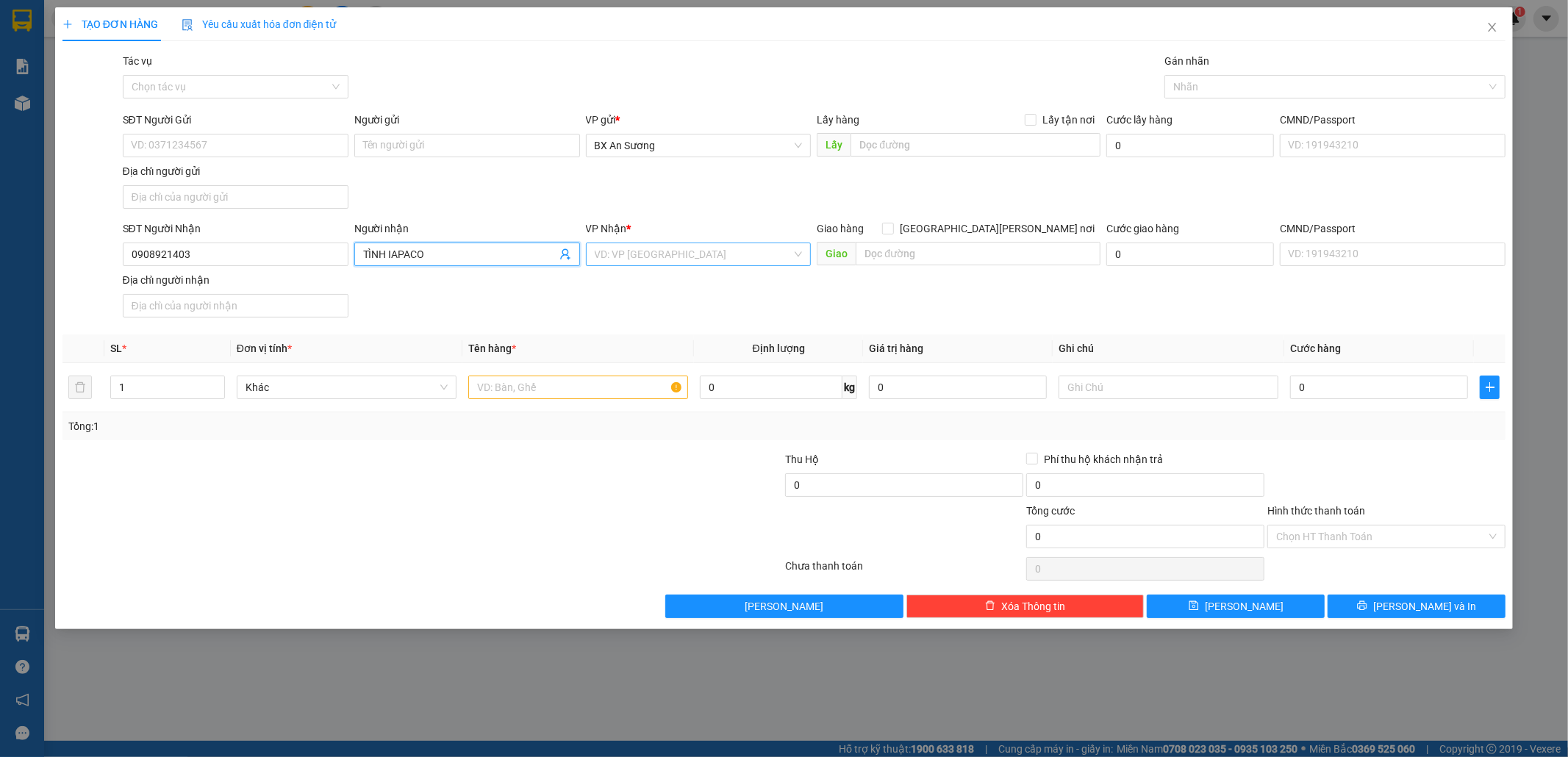
type input "TÌNH IAPACO"
click at [677, 259] on input "search" at bounding box center [693, 254] width 198 height 22
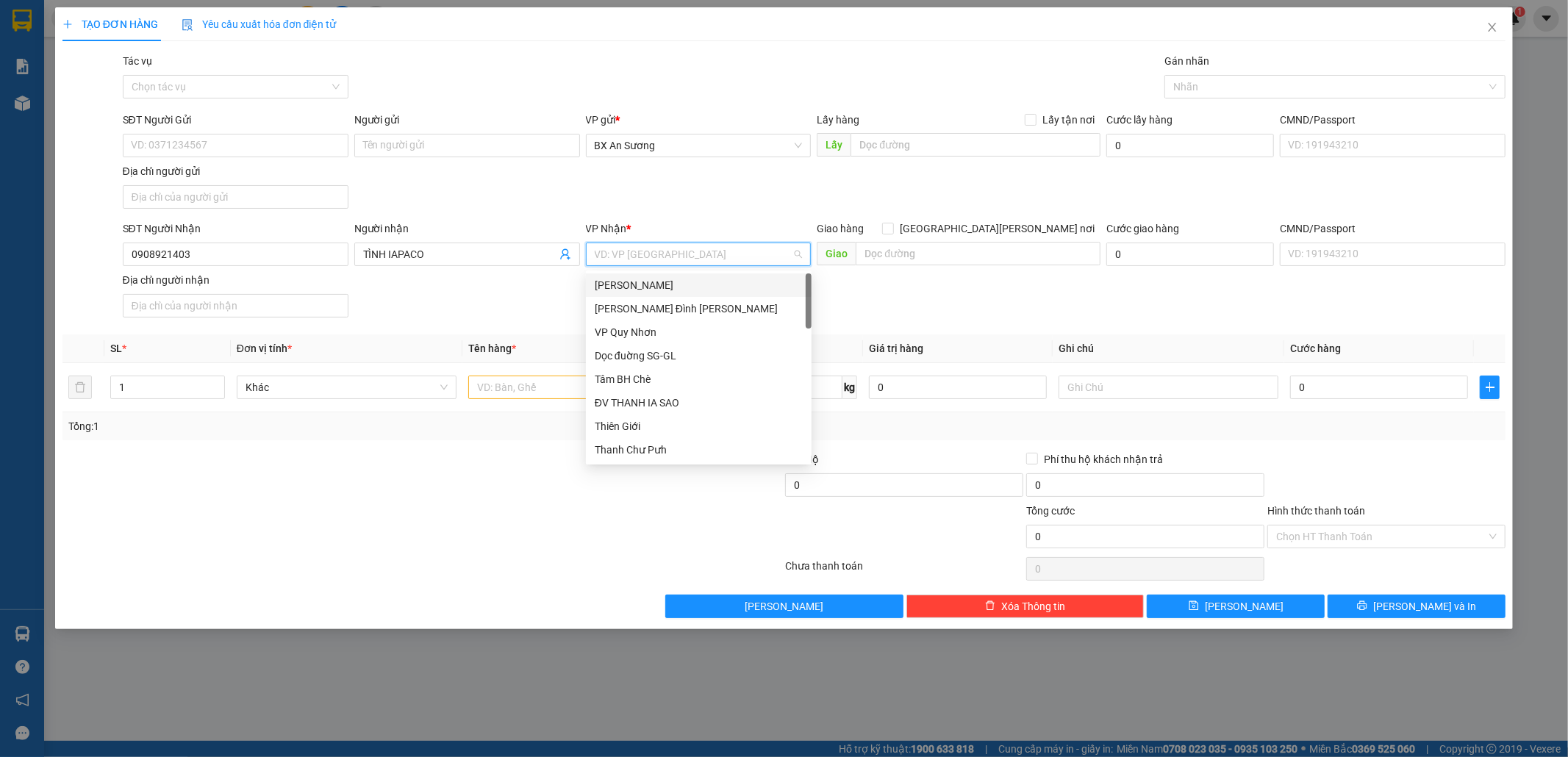
click at [671, 283] on div "[PERSON_NAME]" at bounding box center [699, 285] width 208 height 16
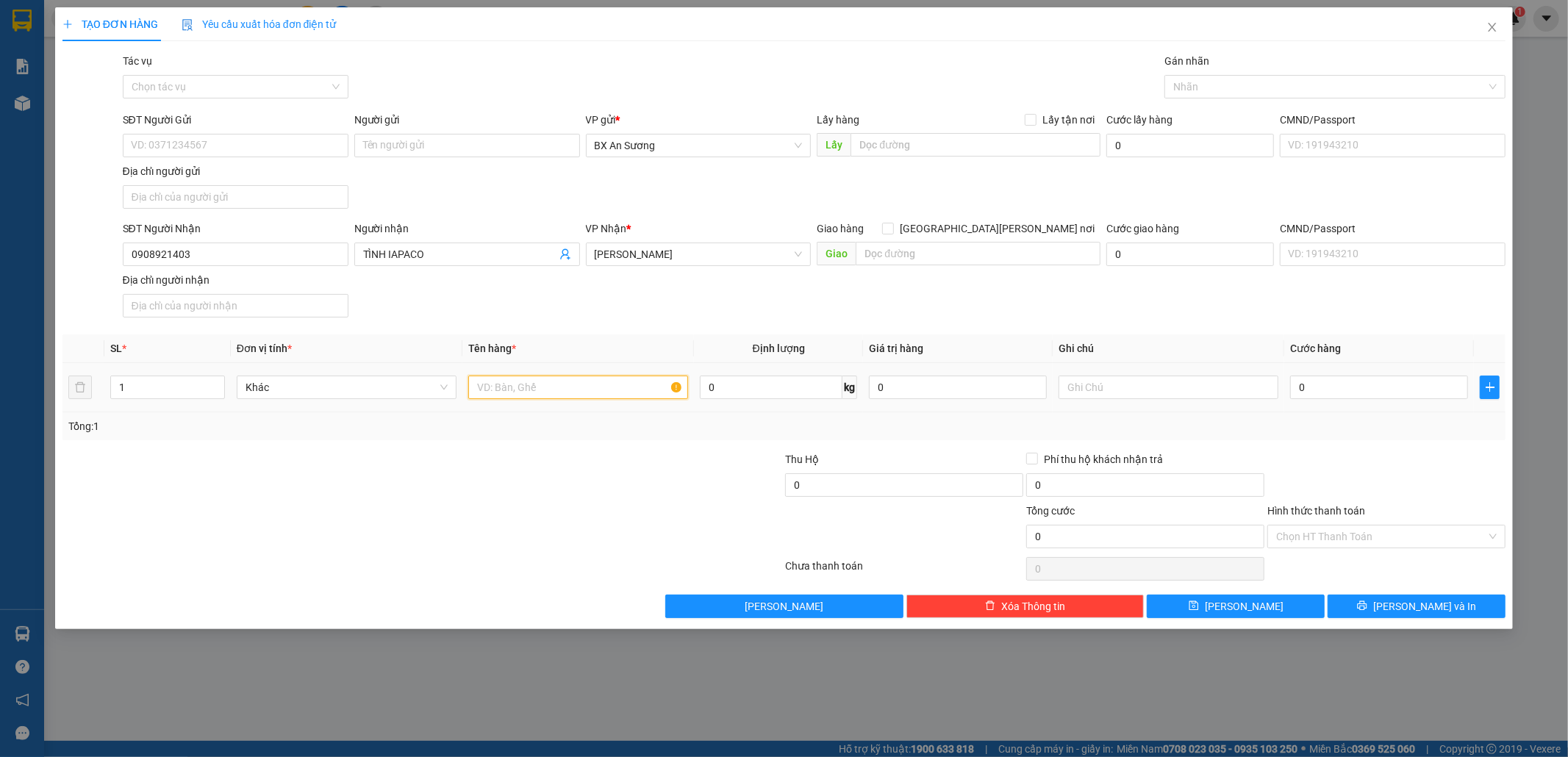
click at [621, 388] on input "text" at bounding box center [578, 387] width 220 height 23
type input "1 KIỆN DÀI"
type input "1"
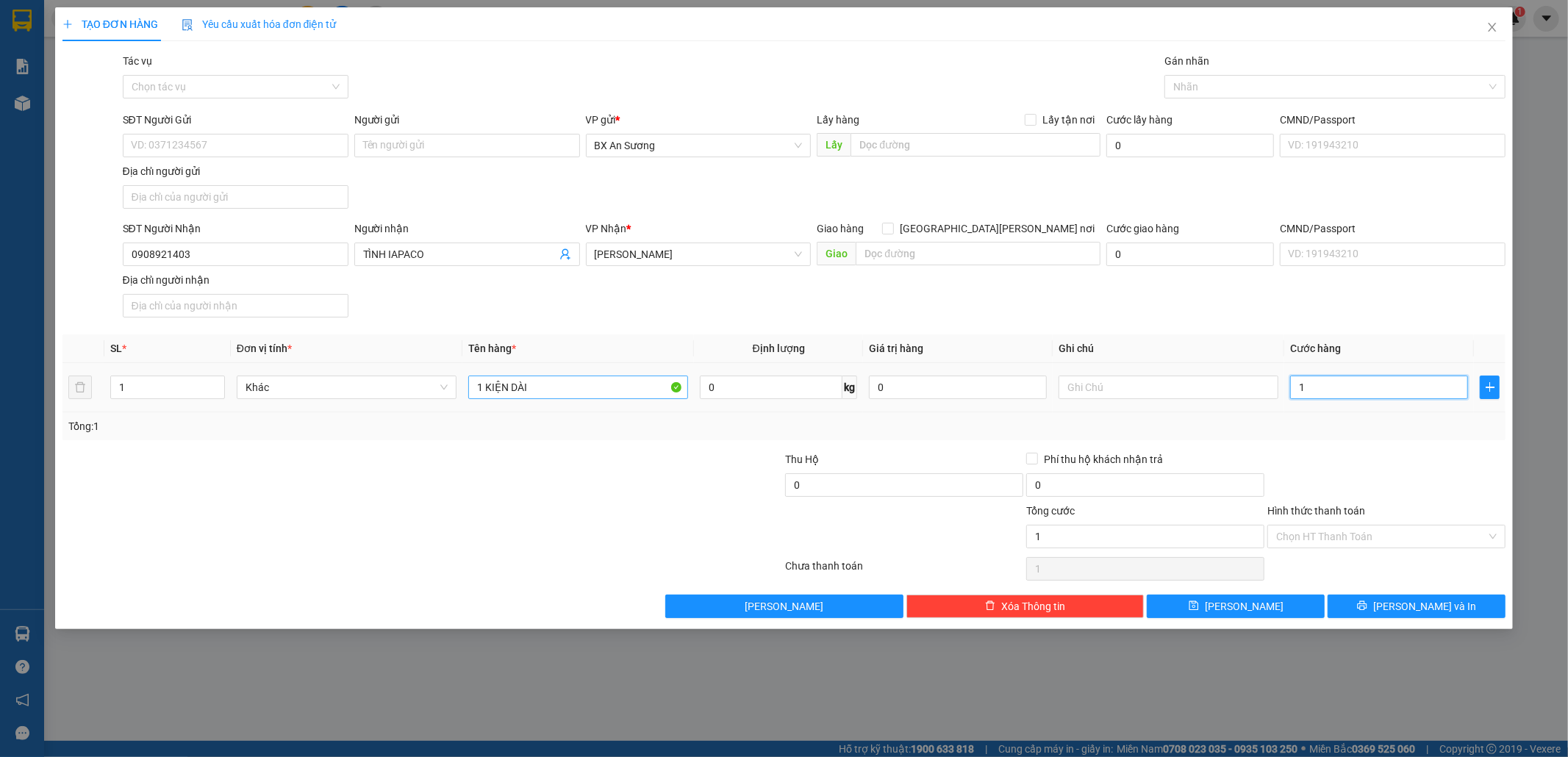
type input "13"
type input "130"
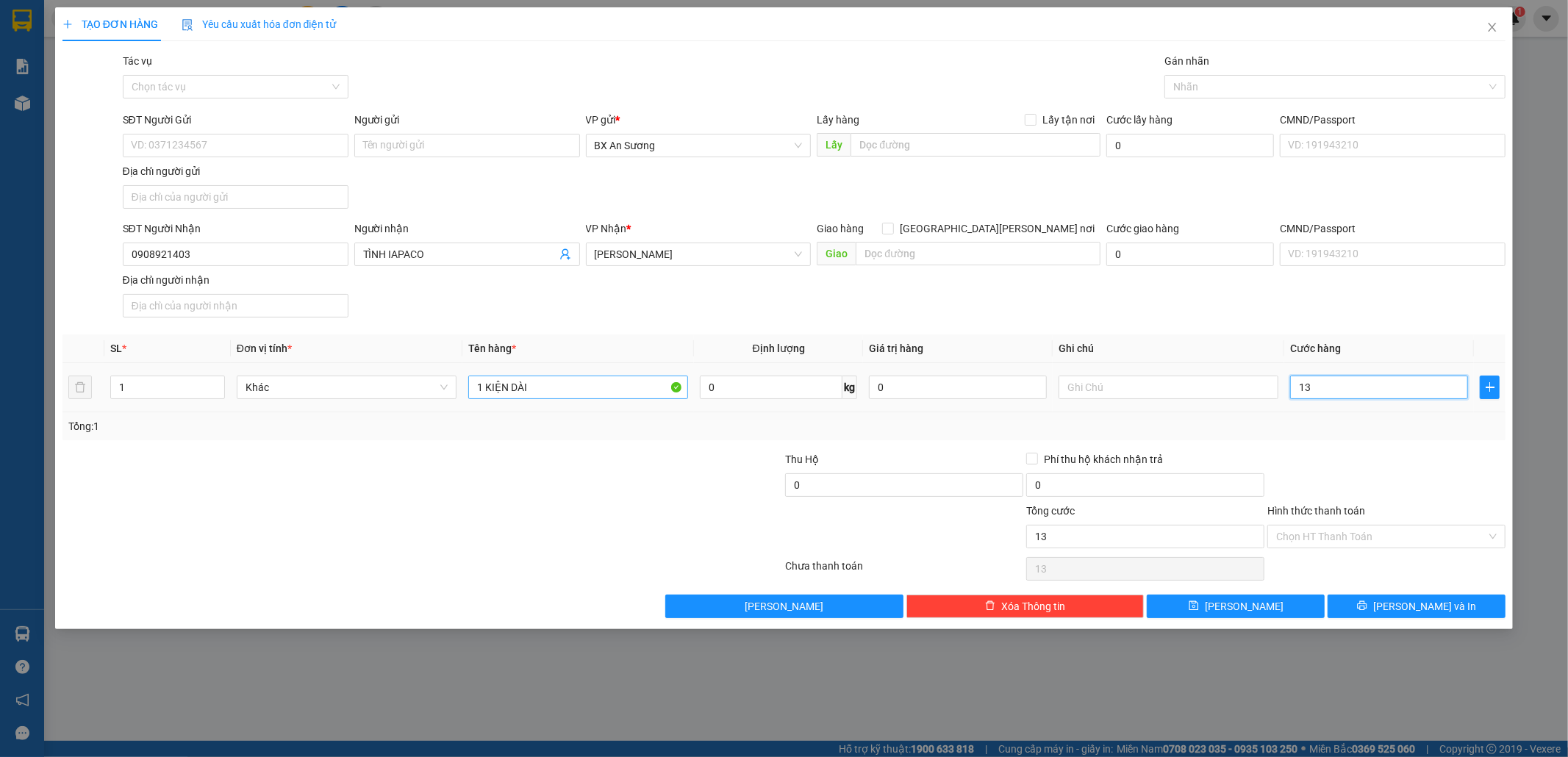
type input "130"
type input "130.000"
click at [1411, 547] on input "Hình thức thanh toán" at bounding box center [1381, 536] width 210 height 22
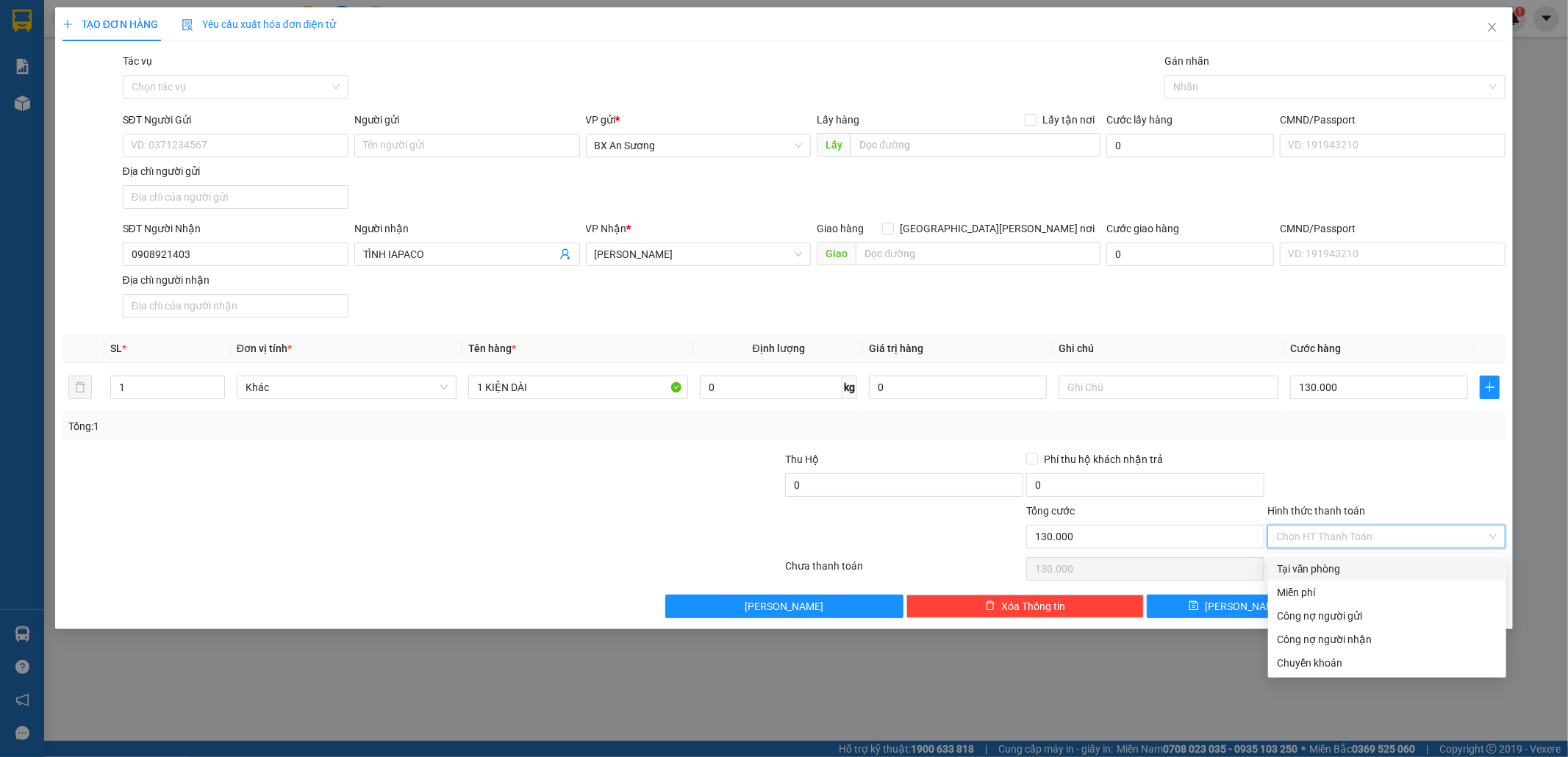
click at [1386, 563] on div "Tại văn phòng" at bounding box center [1387, 568] width 220 height 16
type input "0"
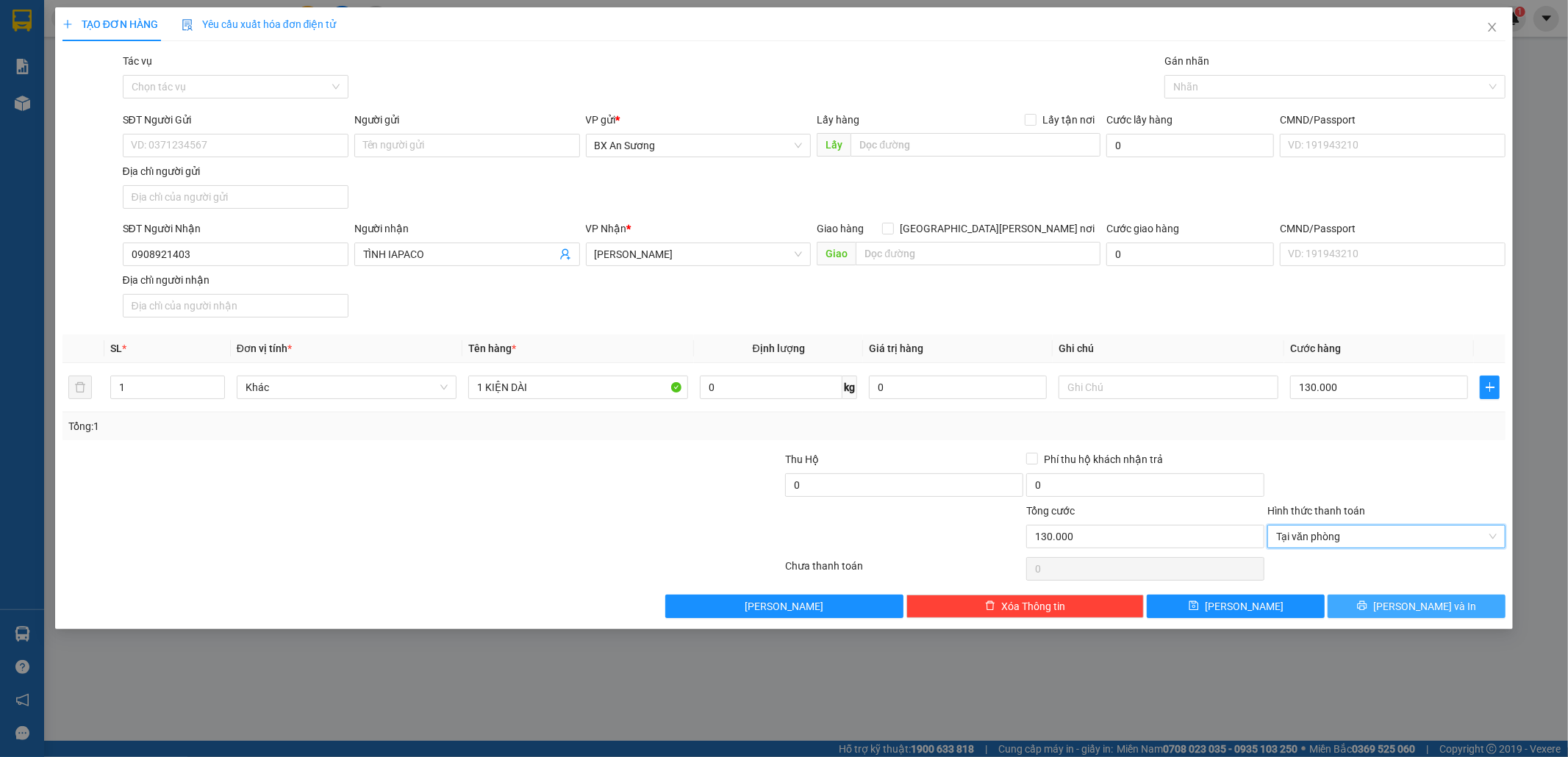
drag, startPoint x: 1411, startPoint y: 594, endPoint x: 1412, endPoint y: 603, distance: 9.1
click at [1411, 596] on div "Transit Pickup Surcharge Ids Transit Deliver Surcharge Ids Transit Deliver Surc…" at bounding box center [784, 335] width 1444 height 565
click at [1412, 603] on span "[PERSON_NAME] và In" at bounding box center [1424, 606] width 103 height 16
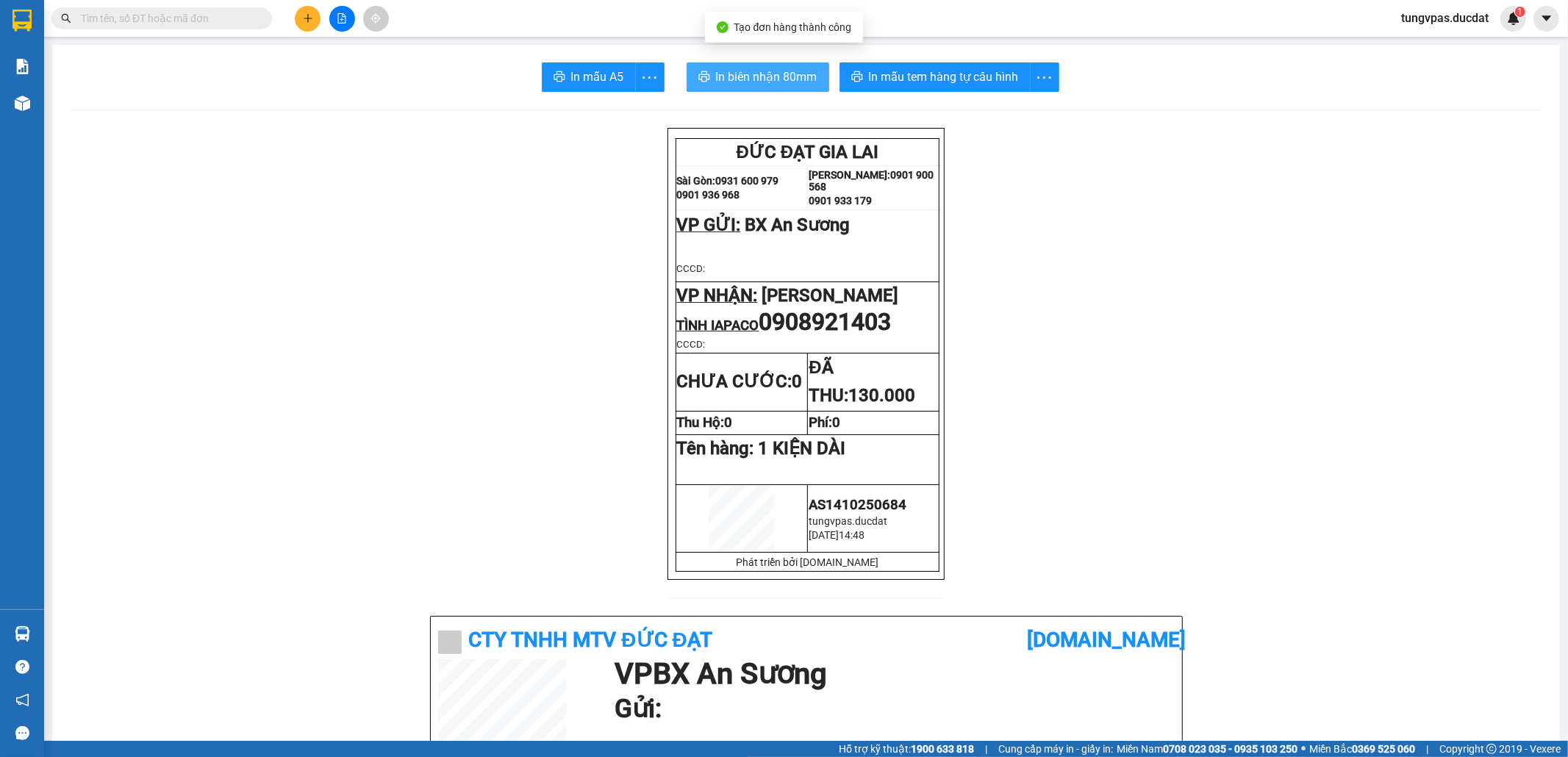
click at [762, 76] on span "In biên nhận 80mm" at bounding box center [766, 77] width 102 height 19
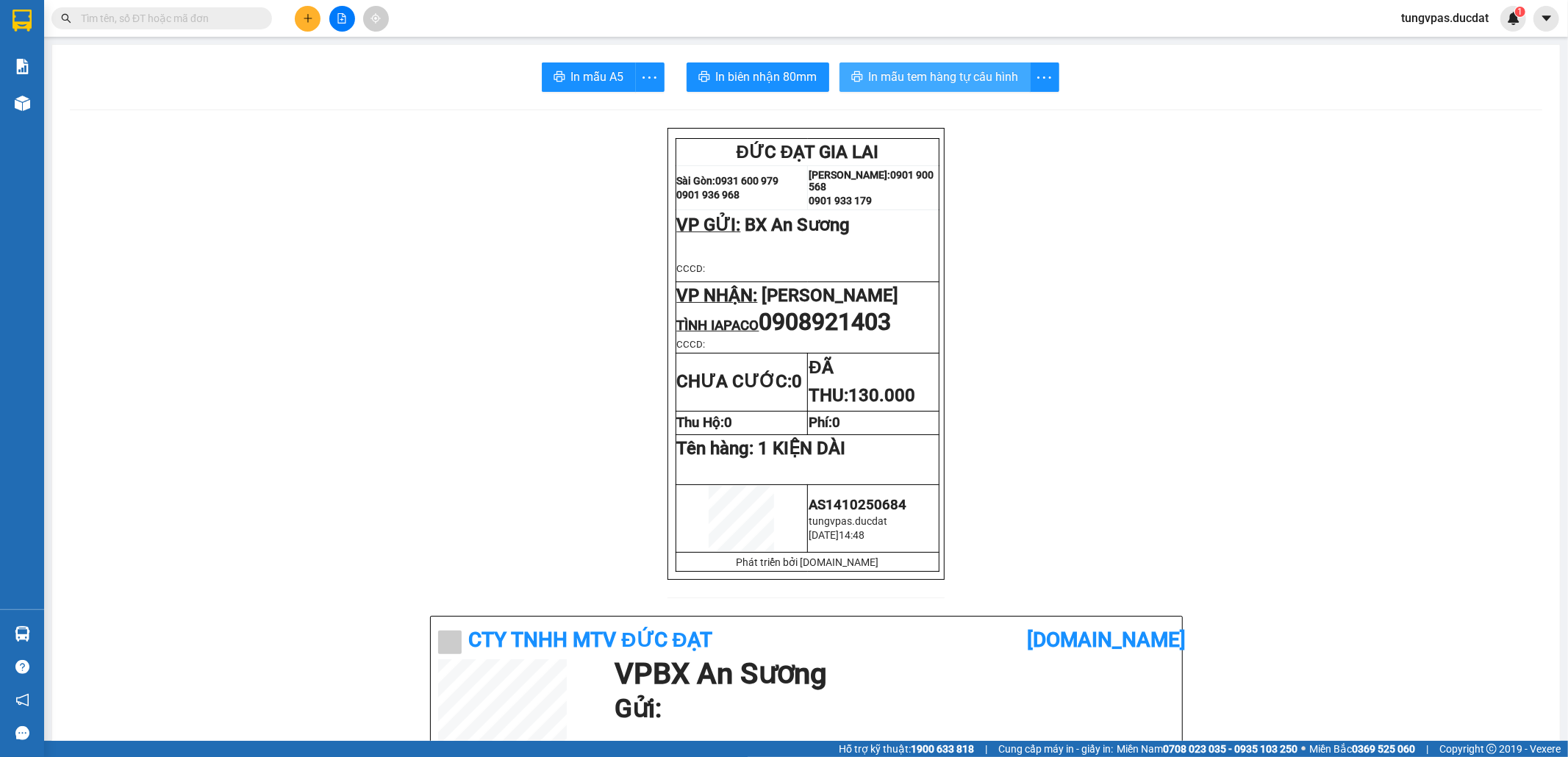
click at [976, 78] on span "In mẫu tem hàng tự cấu hình" at bounding box center [943, 77] width 150 height 19
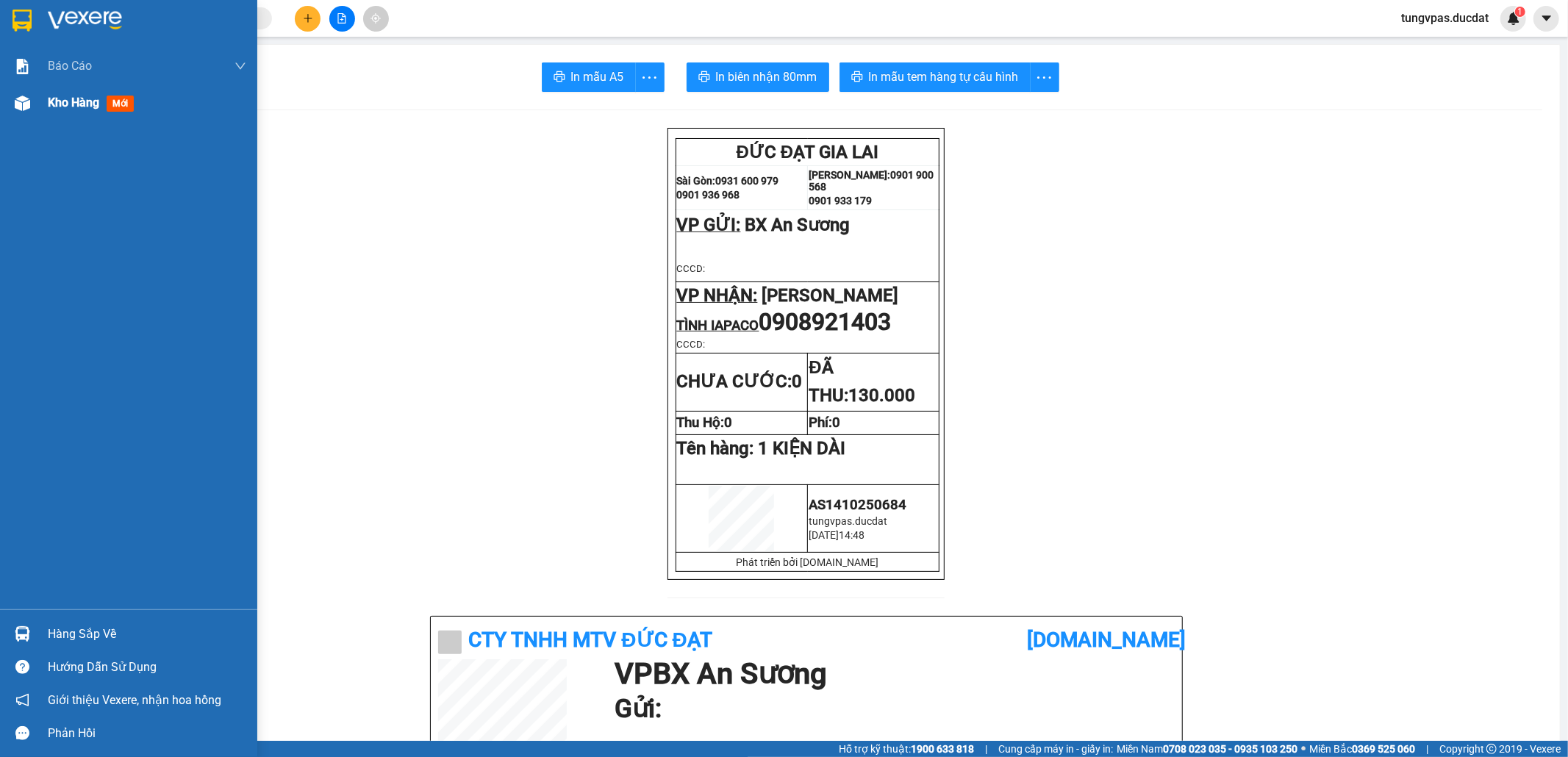
click at [33, 106] on div at bounding box center [22, 102] width 26 height 26
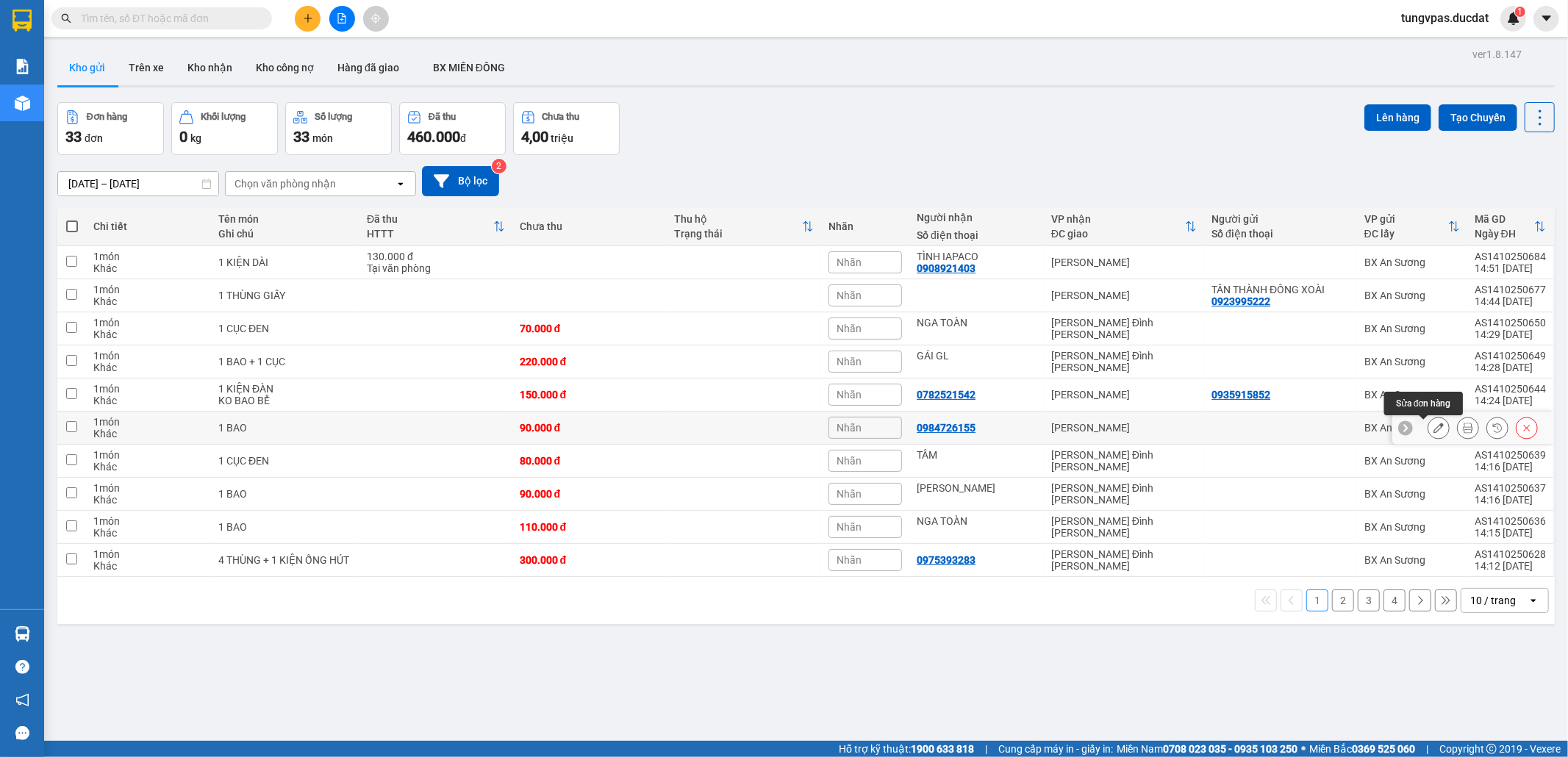
click at [1433, 429] on icon at bounding box center [1438, 427] width 10 height 10
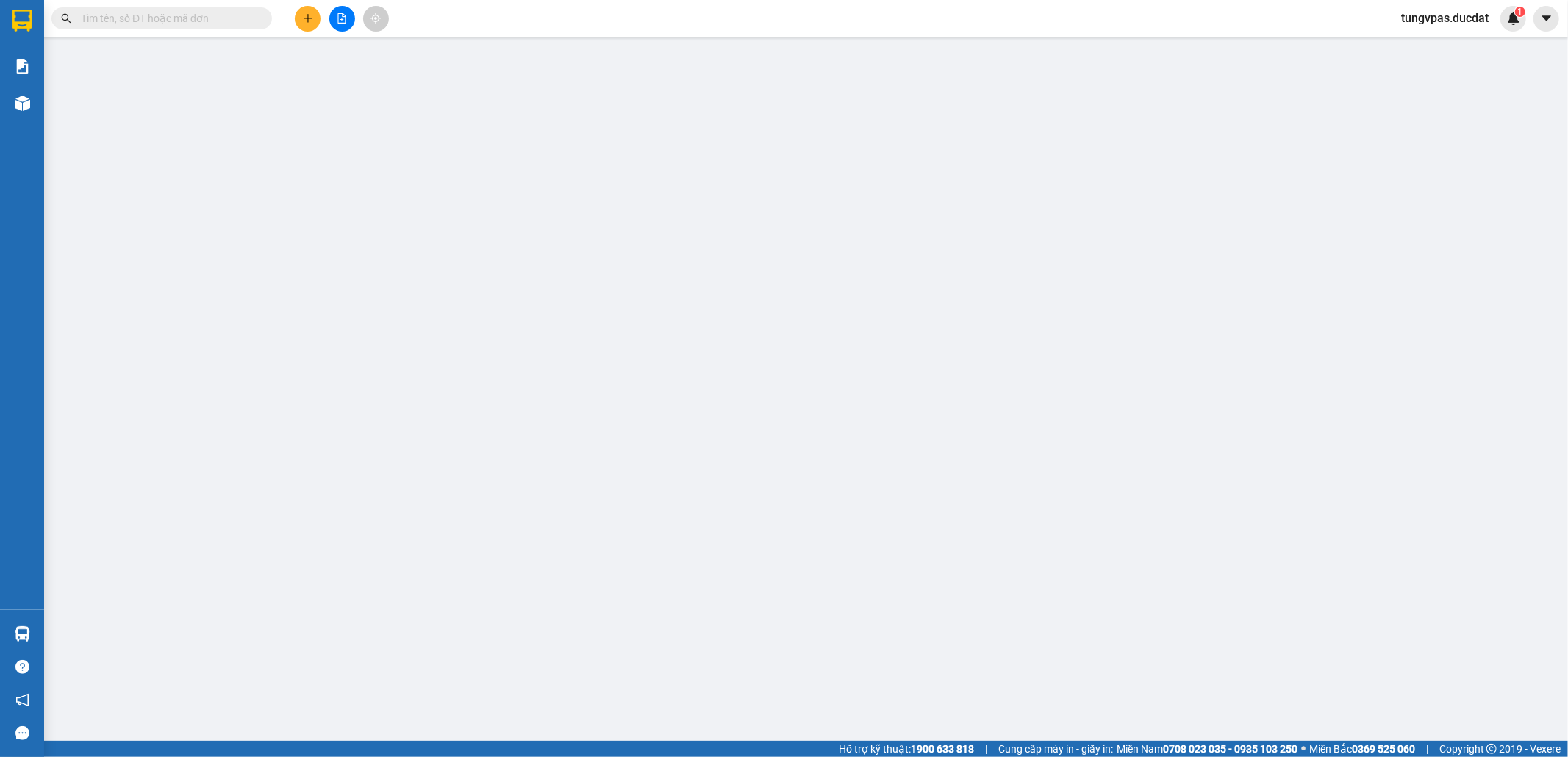
type input "0984726155"
type input "0"
type input "90.000"
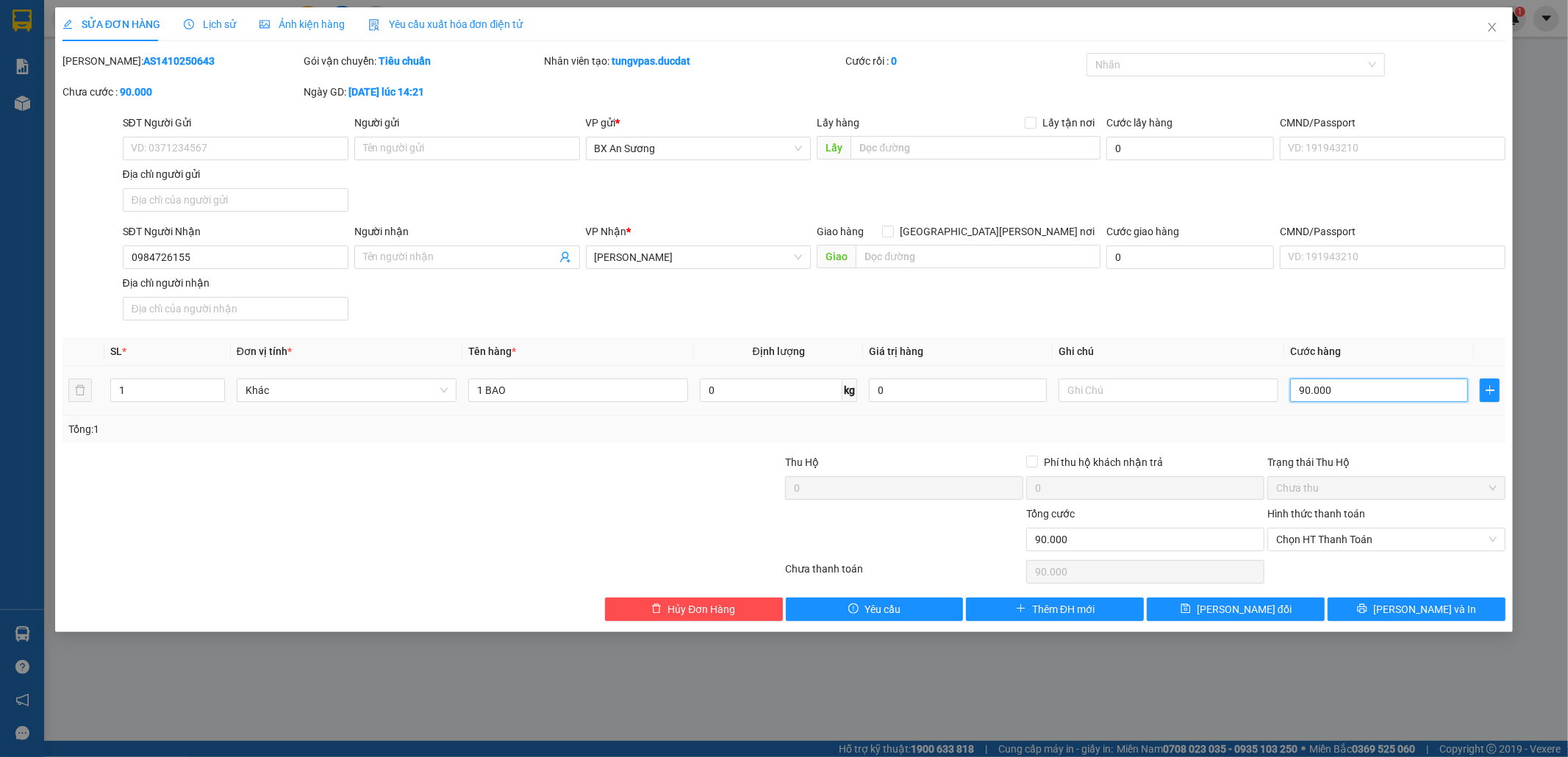
click at [1369, 398] on input "90.000" at bounding box center [1379, 391] width 178 height 23
type input "8"
type input "80"
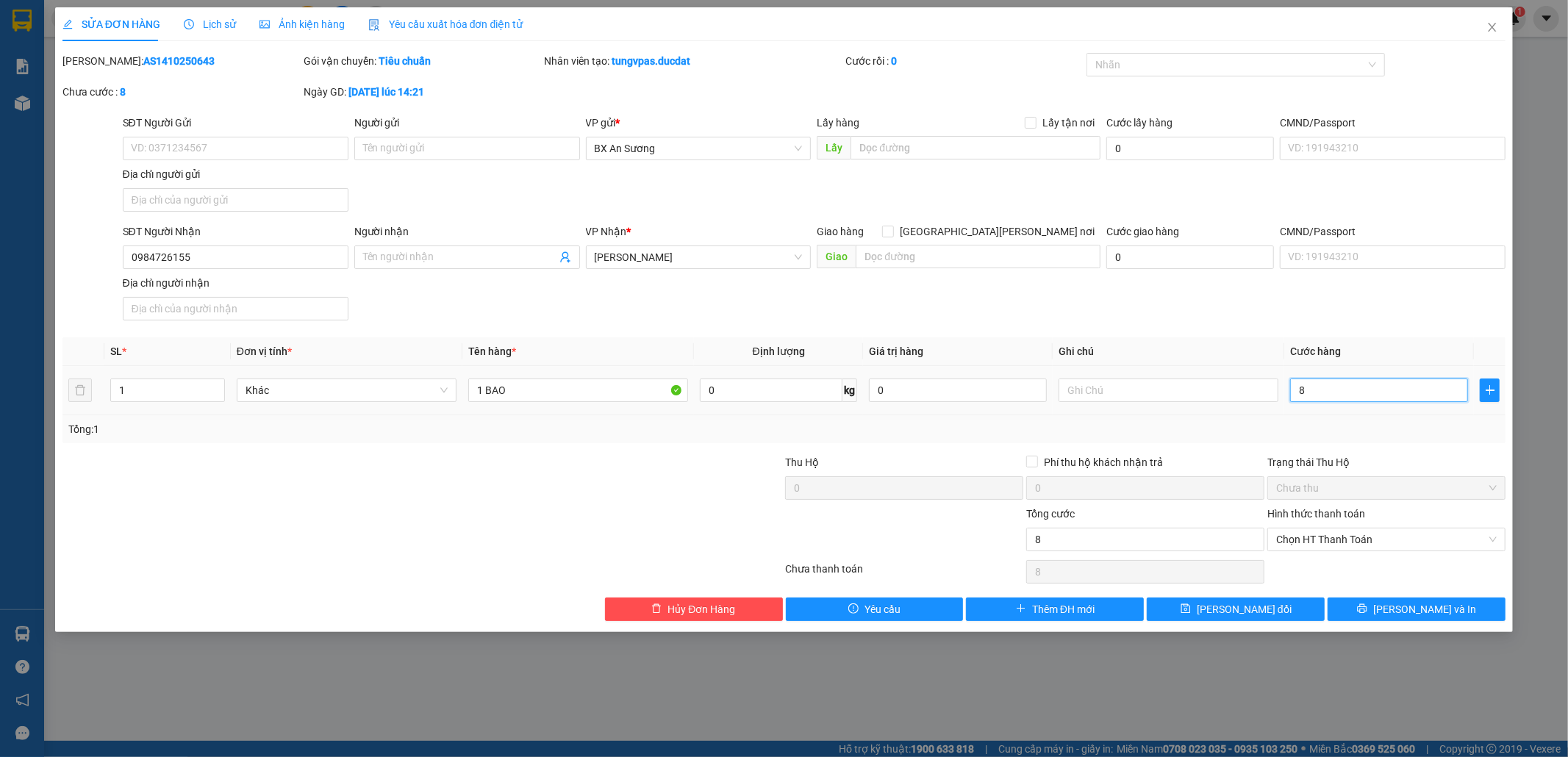
type input "80"
type input "80.000"
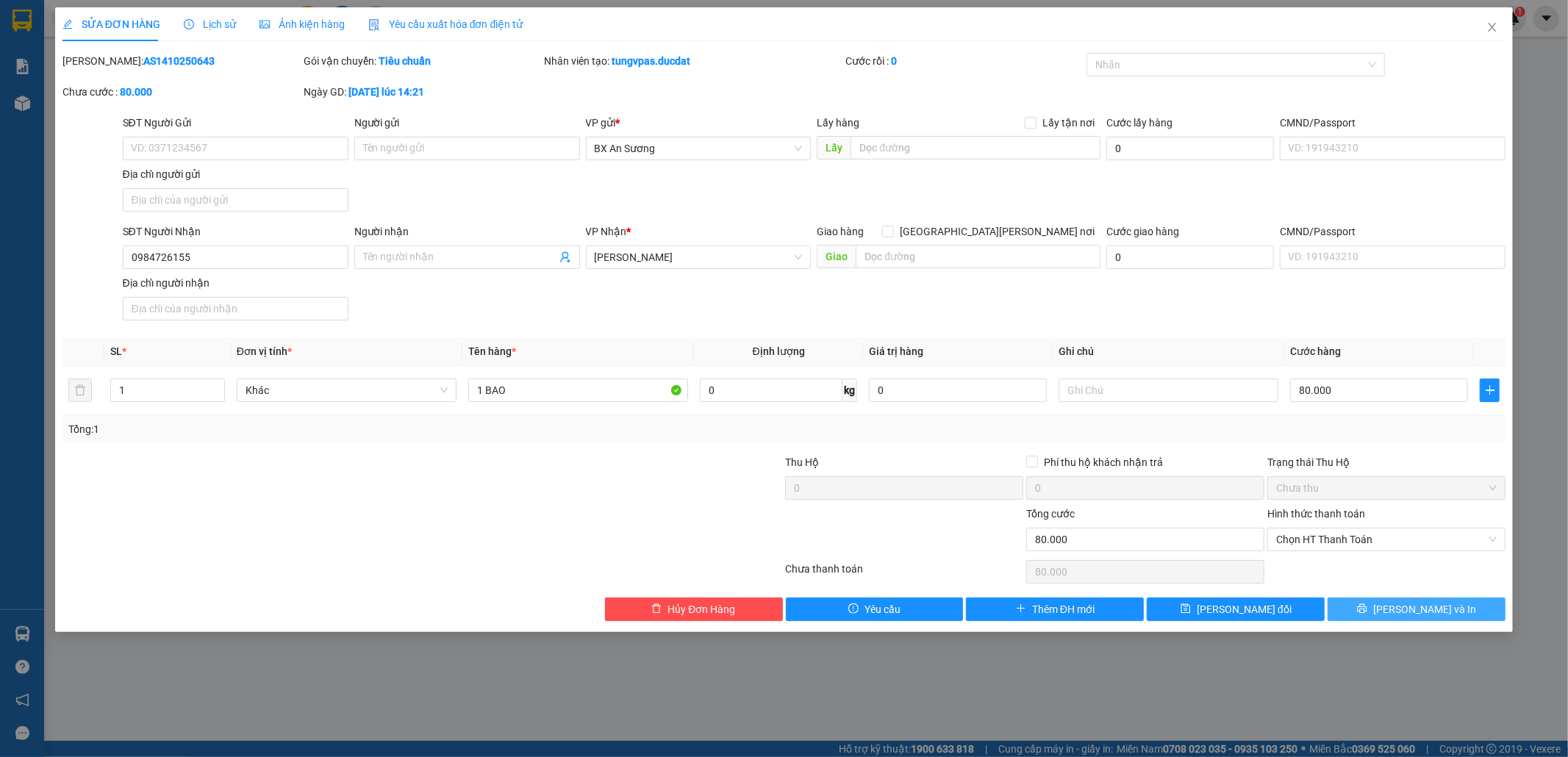
click at [1452, 606] on button "[PERSON_NAME] và In" at bounding box center [1416, 609] width 178 height 23
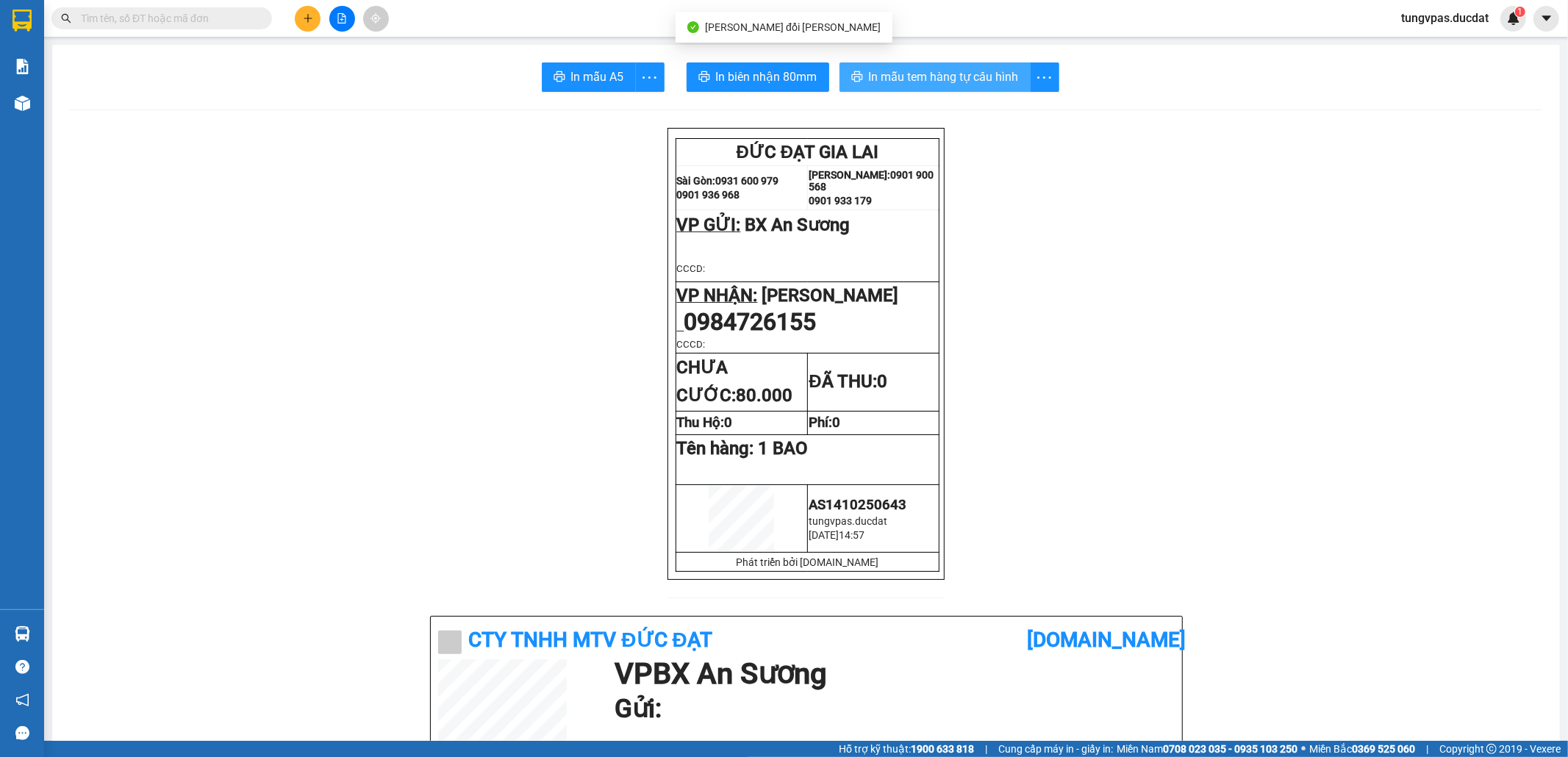
click at [987, 76] on span "In mẫu tem hàng tự cấu hình" at bounding box center [943, 77] width 150 height 19
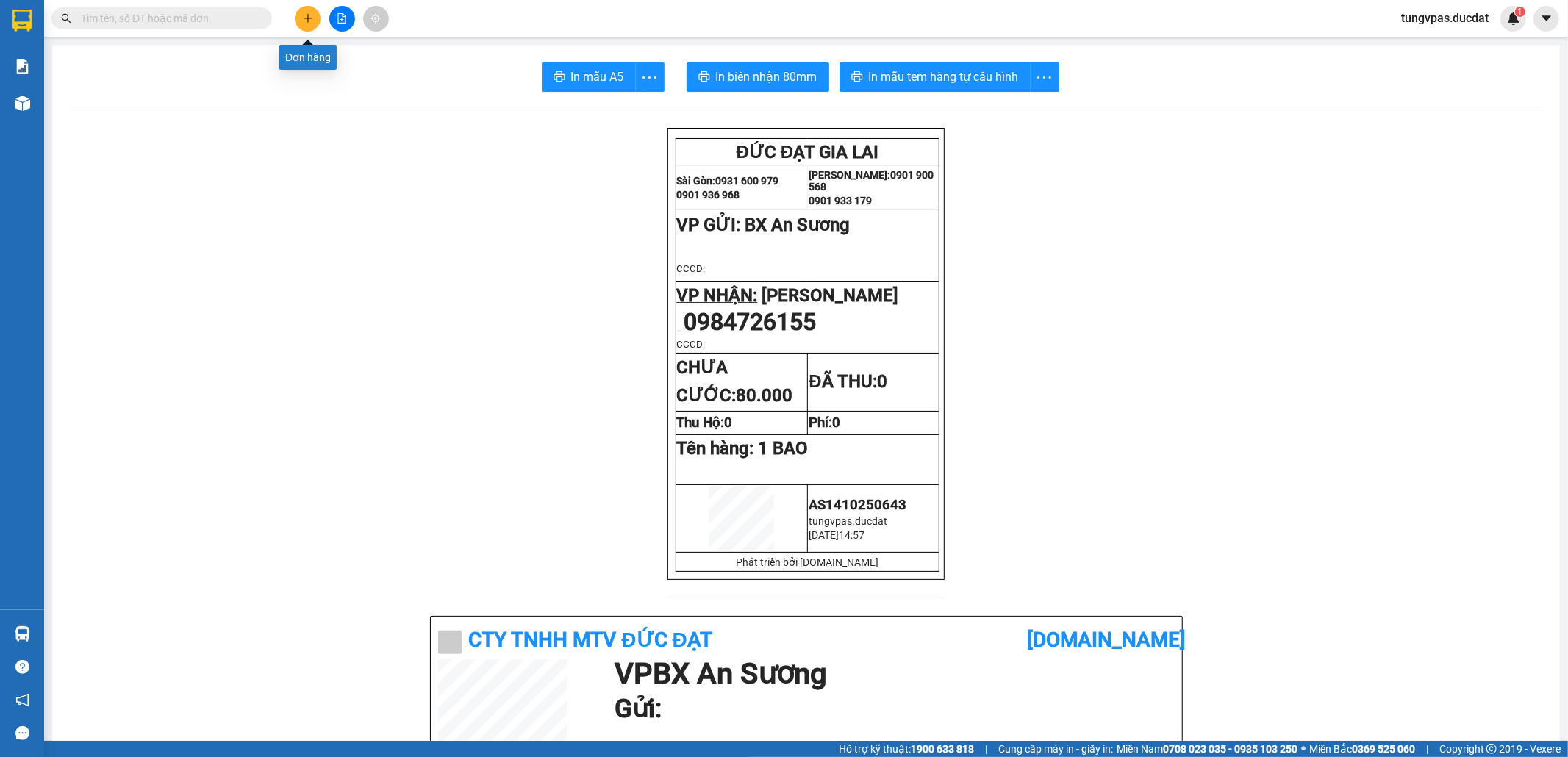
click at [306, 21] on icon "plus" at bounding box center [307, 18] width 10 height 10
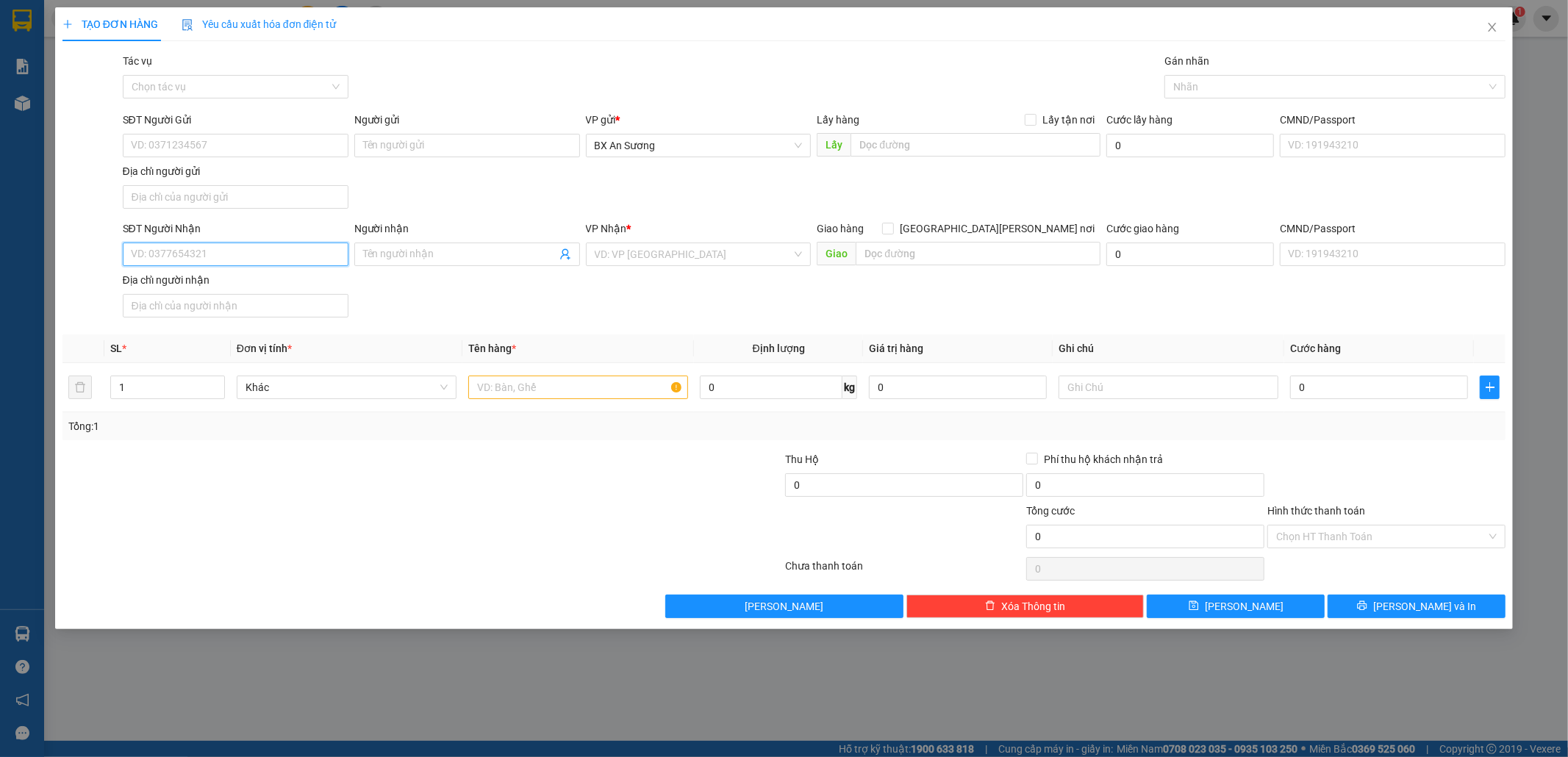
click at [327, 250] on input "SĐT Người Nhận" at bounding box center [235, 254] width 226 height 23
drag, startPoint x: 263, startPoint y: 283, endPoint x: 326, endPoint y: 281, distance: 63.0
click at [263, 283] on div "0359909426" at bounding box center [235, 286] width 208 height 16
type input "0359909426"
click at [574, 386] on input "text" at bounding box center [578, 387] width 220 height 23
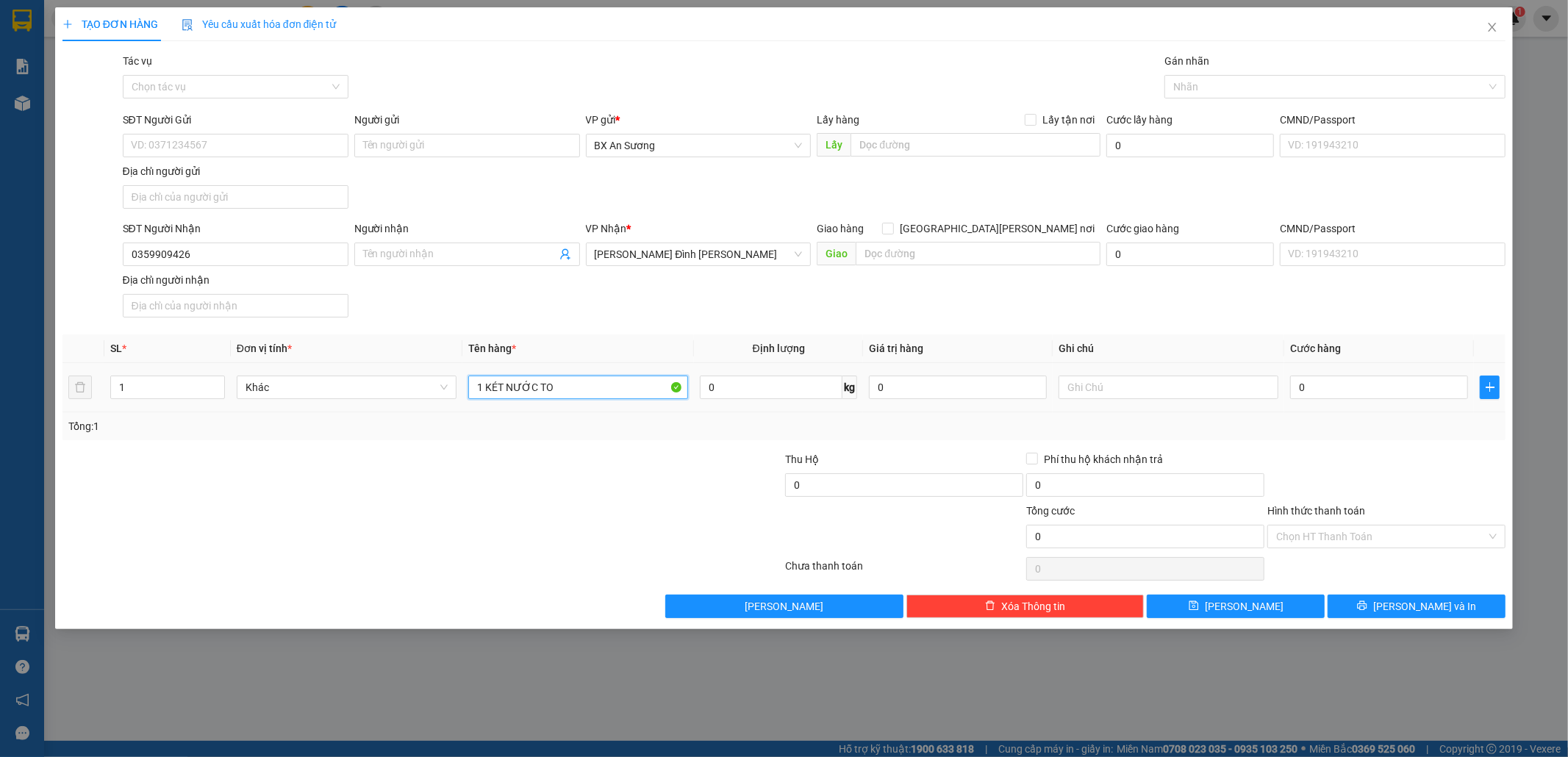
type input "1 KÉT NƯỚC TO"
type input "1"
type input "12"
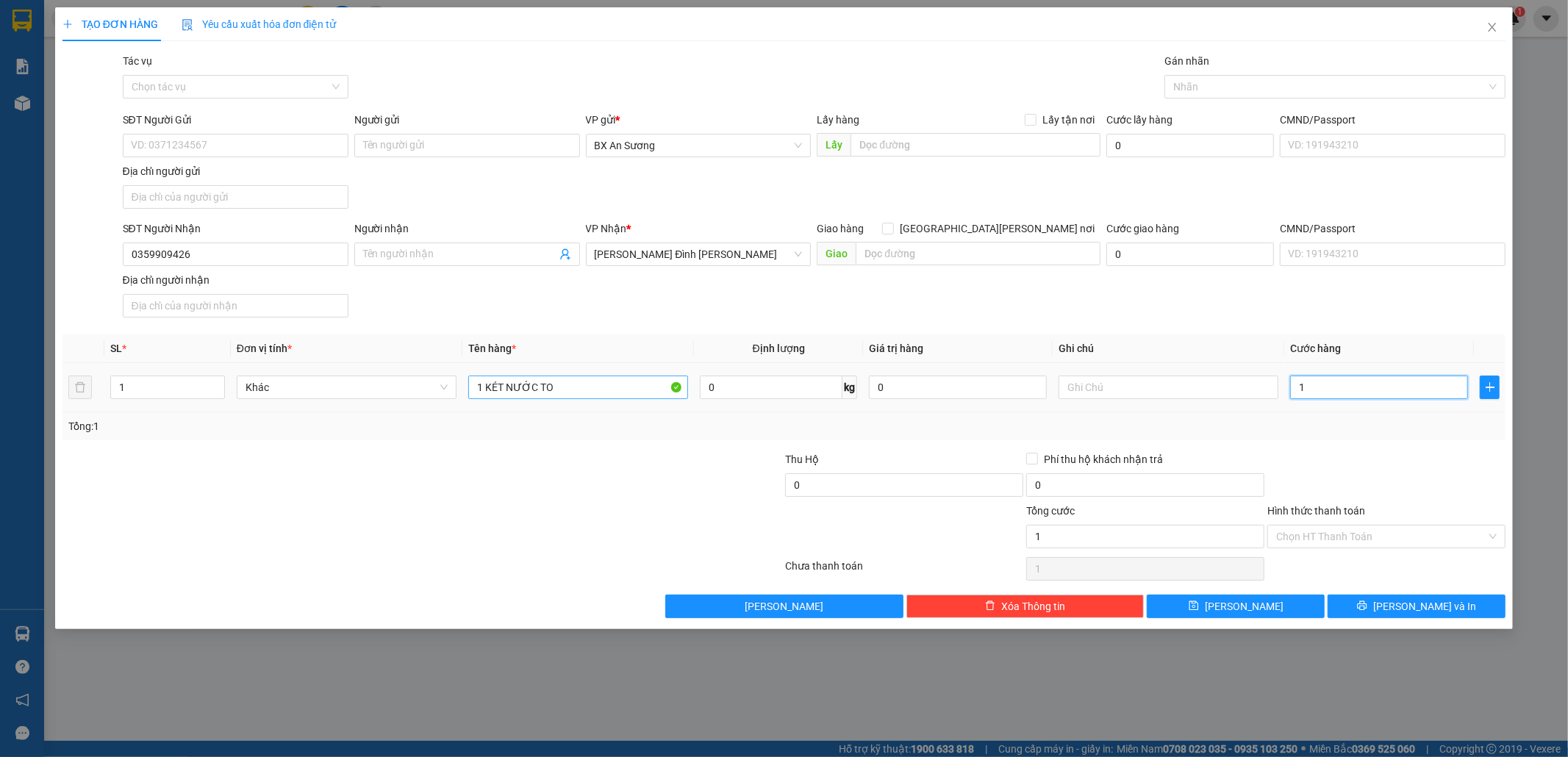
type input "12"
type input "120"
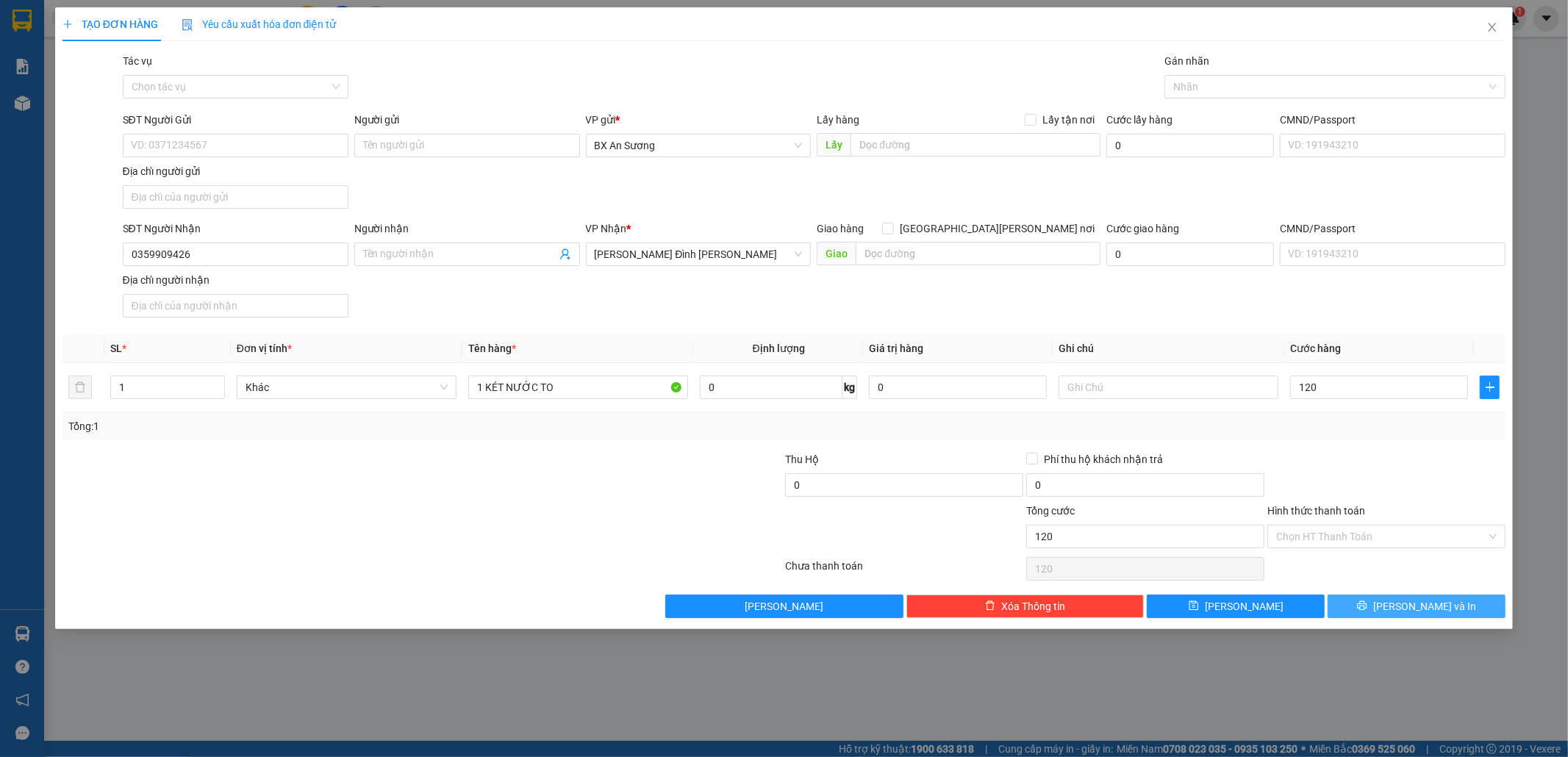
type input "120.000"
click at [1352, 603] on button "[PERSON_NAME] và In" at bounding box center [1416, 606] width 178 height 23
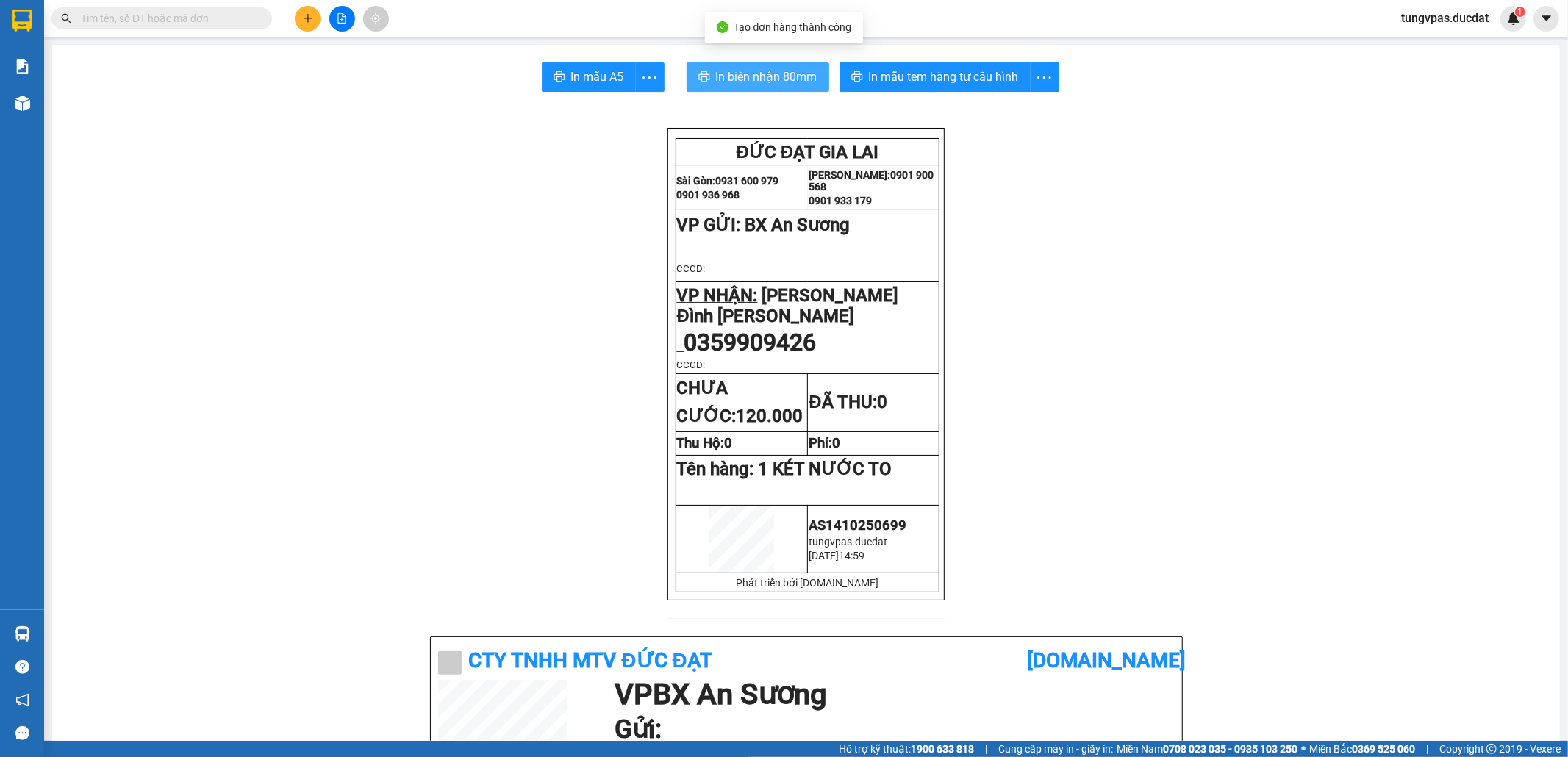
click at [718, 79] on span "In biên nhận 80mm" at bounding box center [766, 77] width 102 height 19
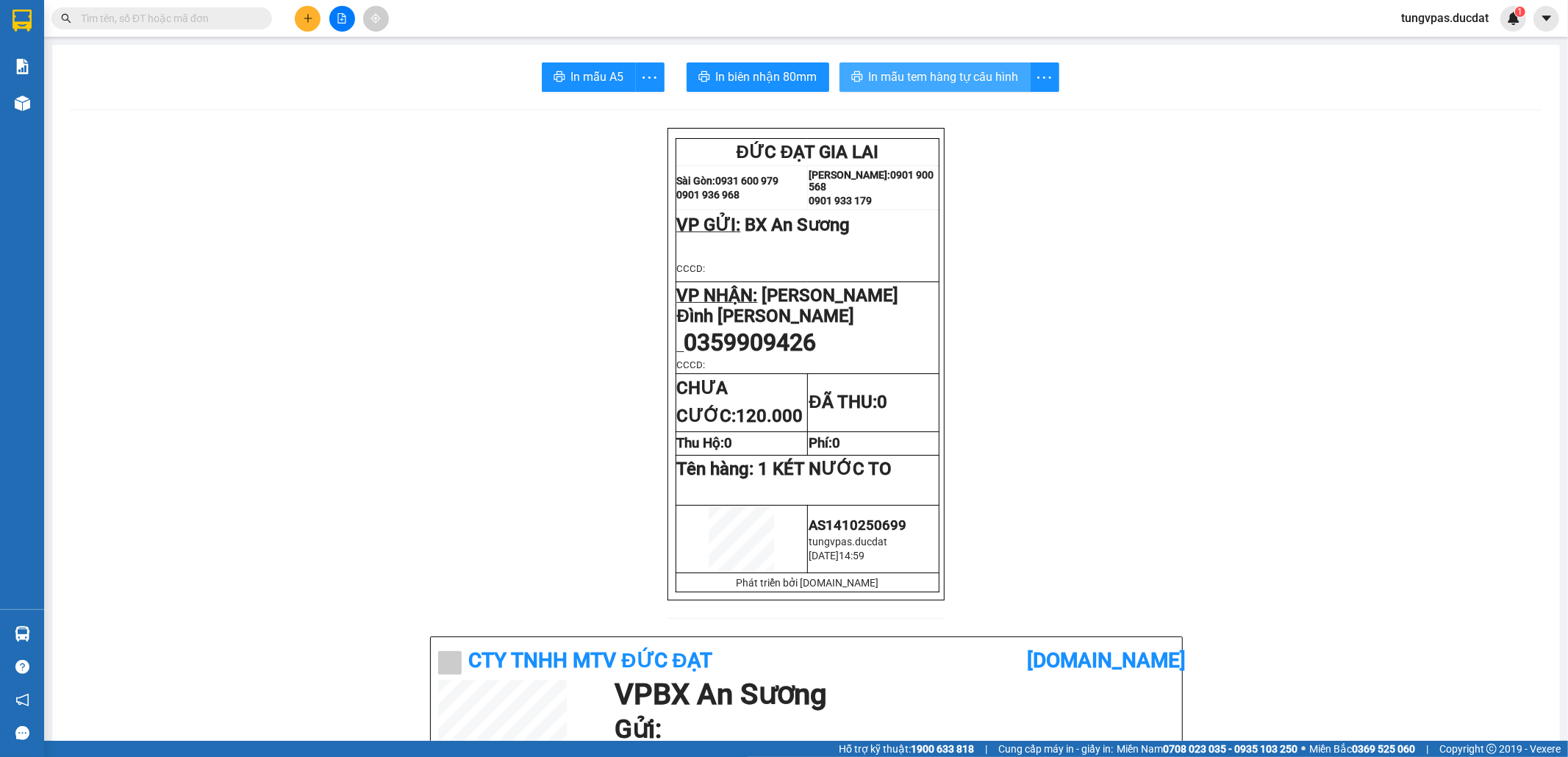
click at [977, 82] on span "In mẫu tem hàng tự cấu hình" at bounding box center [943, 77] width 150 height 19
click at [300, 15] on button at bounding box center [307, 19] width 26 height 26
click at [44, 109] on main "In mẫu A5 In [PERSON_NAME] 80mm In mẫu tem hàng tự [PERSON_NAME] ĐỨC ĐẠT [PER…" at bounding box center [784, 370] width 1568 height 741
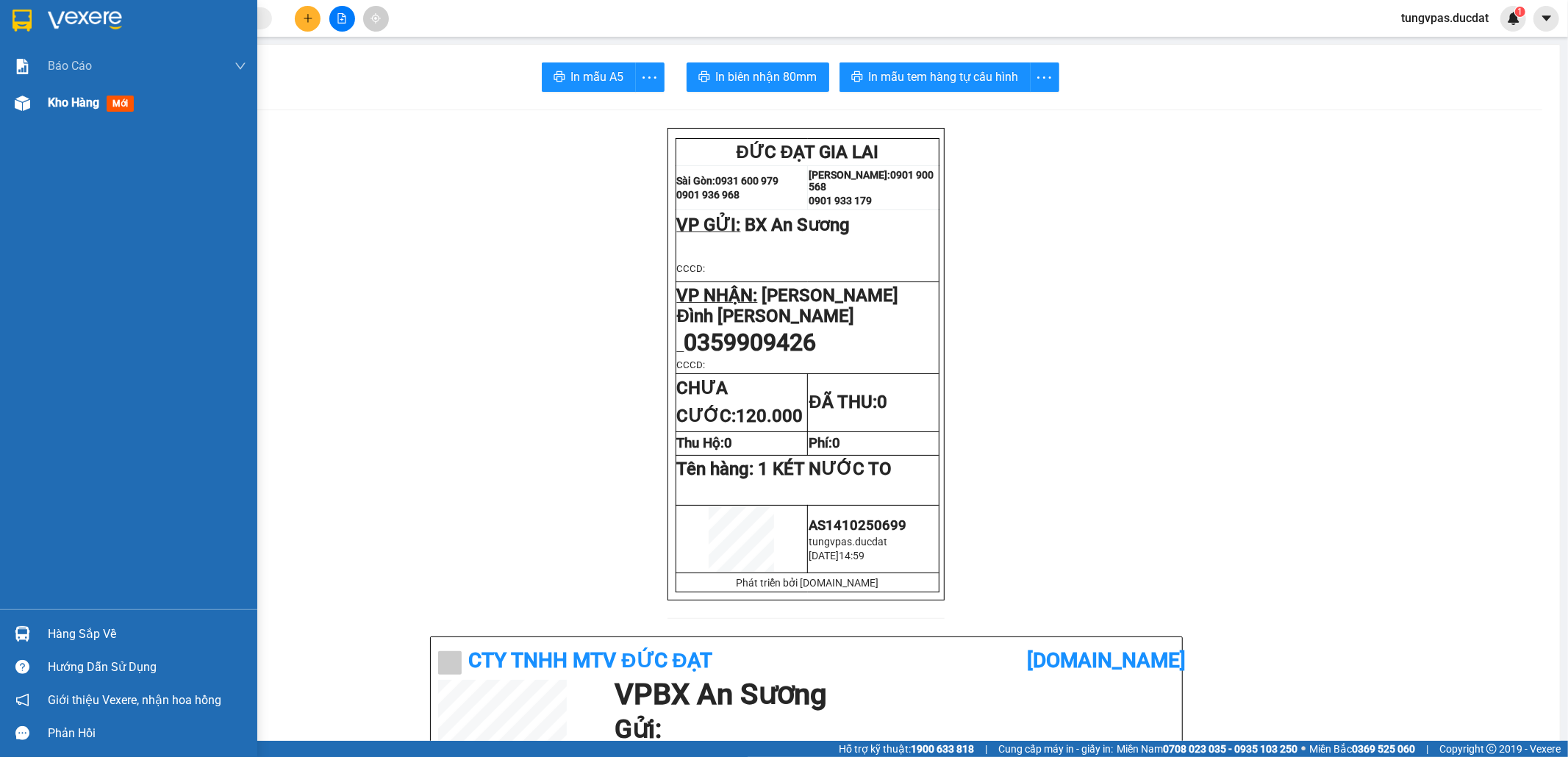
click at [7, 106] on div "Kho hàng mới" at bounding box center [128, 102] width 257 height 36
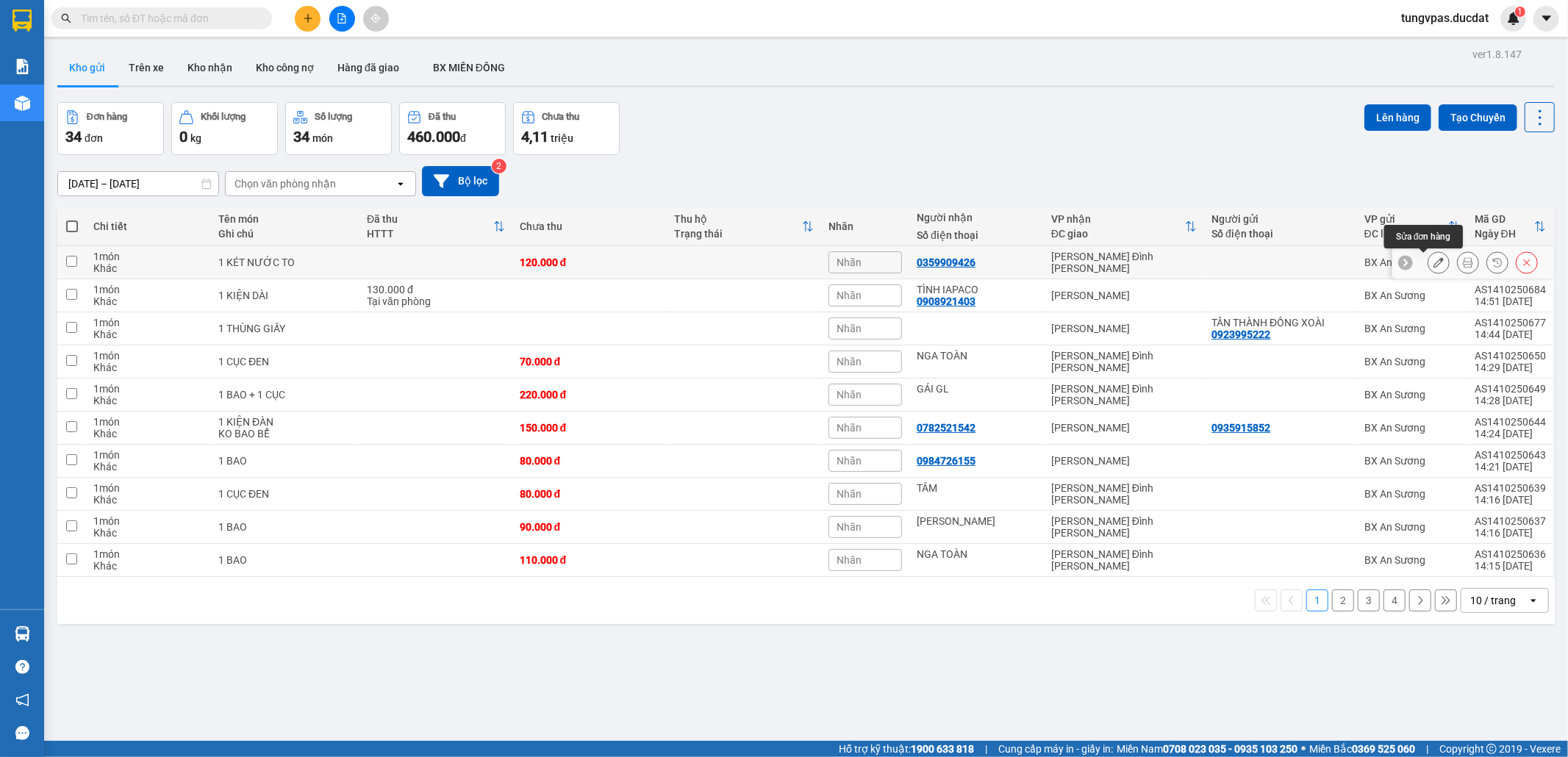
click at [1428, 263] on button at bounding box center [1438, 262] width 21 height 26
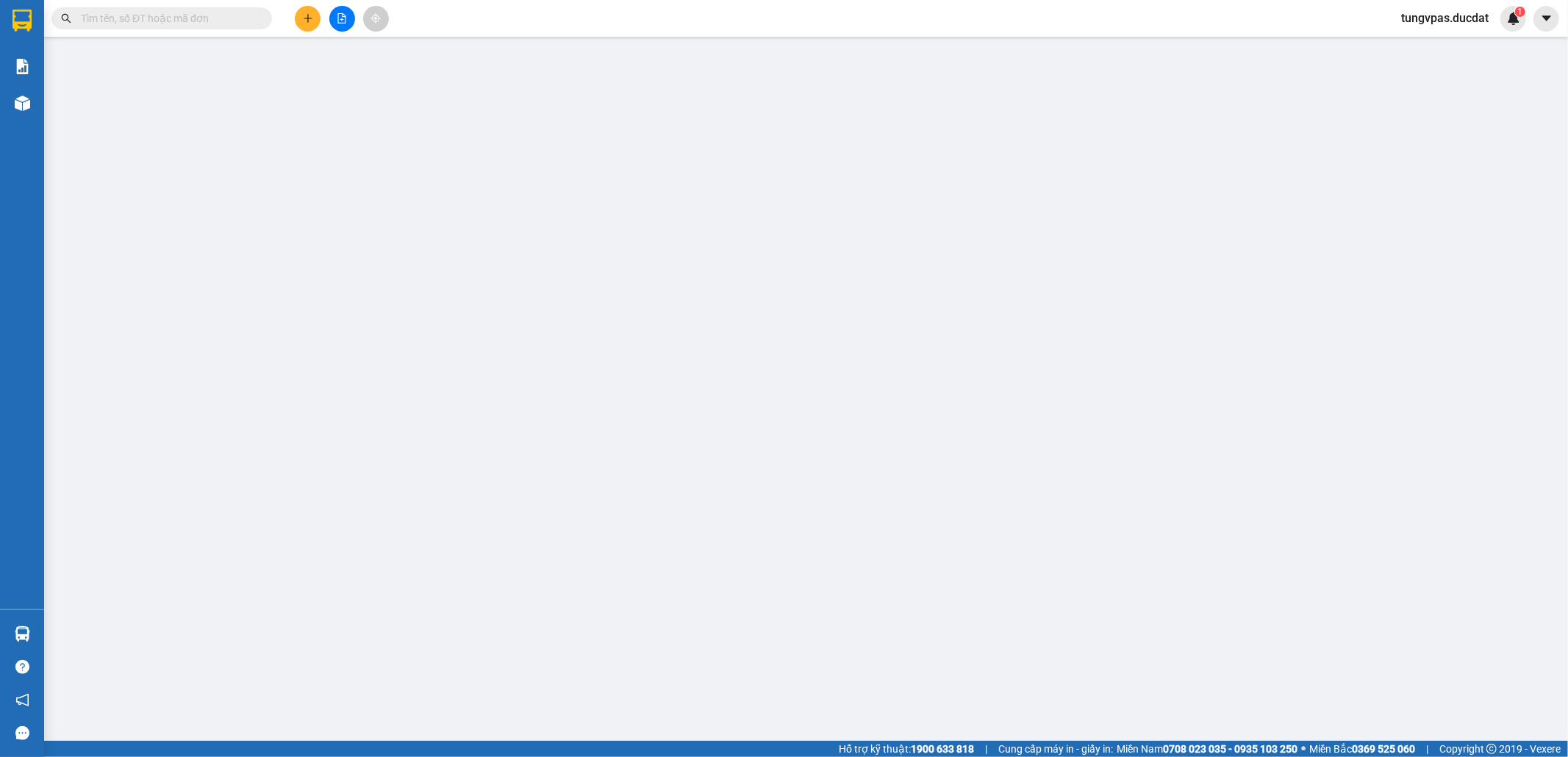
type input "0359909426"
type input "0"
type input "120.000"
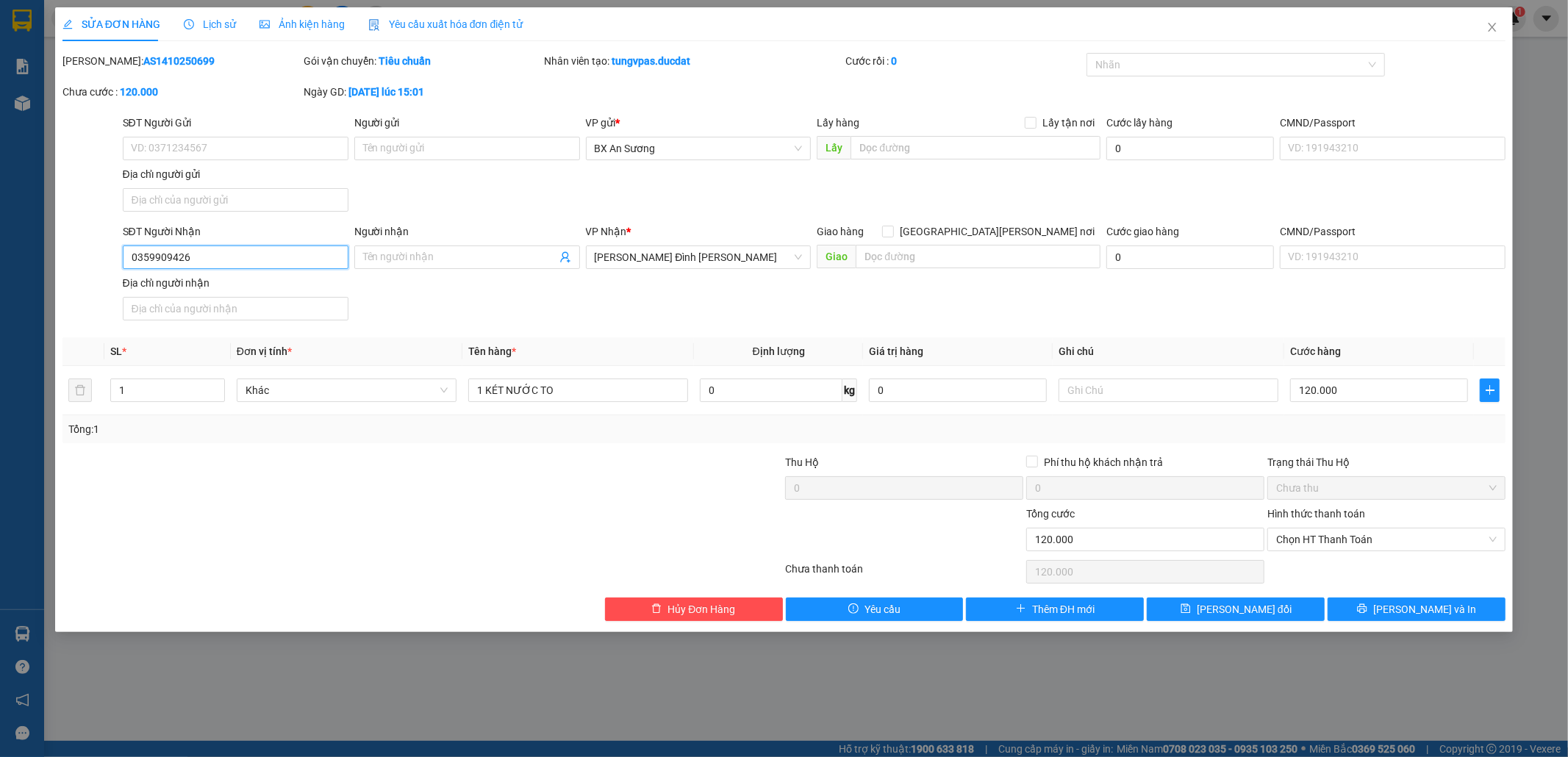
click at [301, 254] on input "0359909426" at bounding box center [235, 257] width 226 height 23
type input "0"
type input "0395909426"
click at [1424, 606] on span "[PERSON_NAME] và In" at bounding box center [1424, 609] width 103 height 16
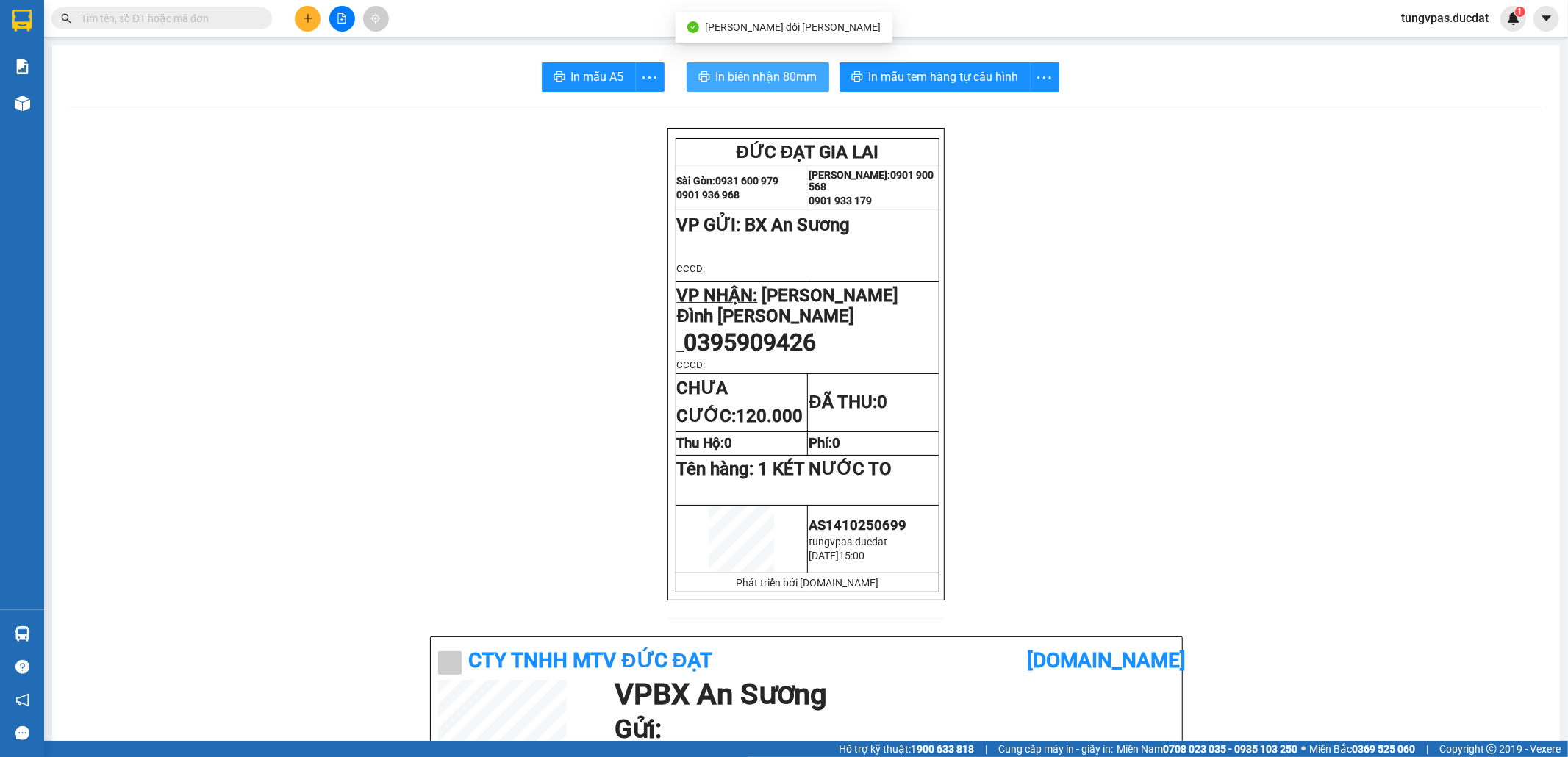
click at [741, 76] on span "In biên nhận 80mm" at bounding box center [766, 77] width 102 height 19
click at [800, 72] on span "In biên nhận 80mm" at bounding box center [766, 77] width 102 height 19
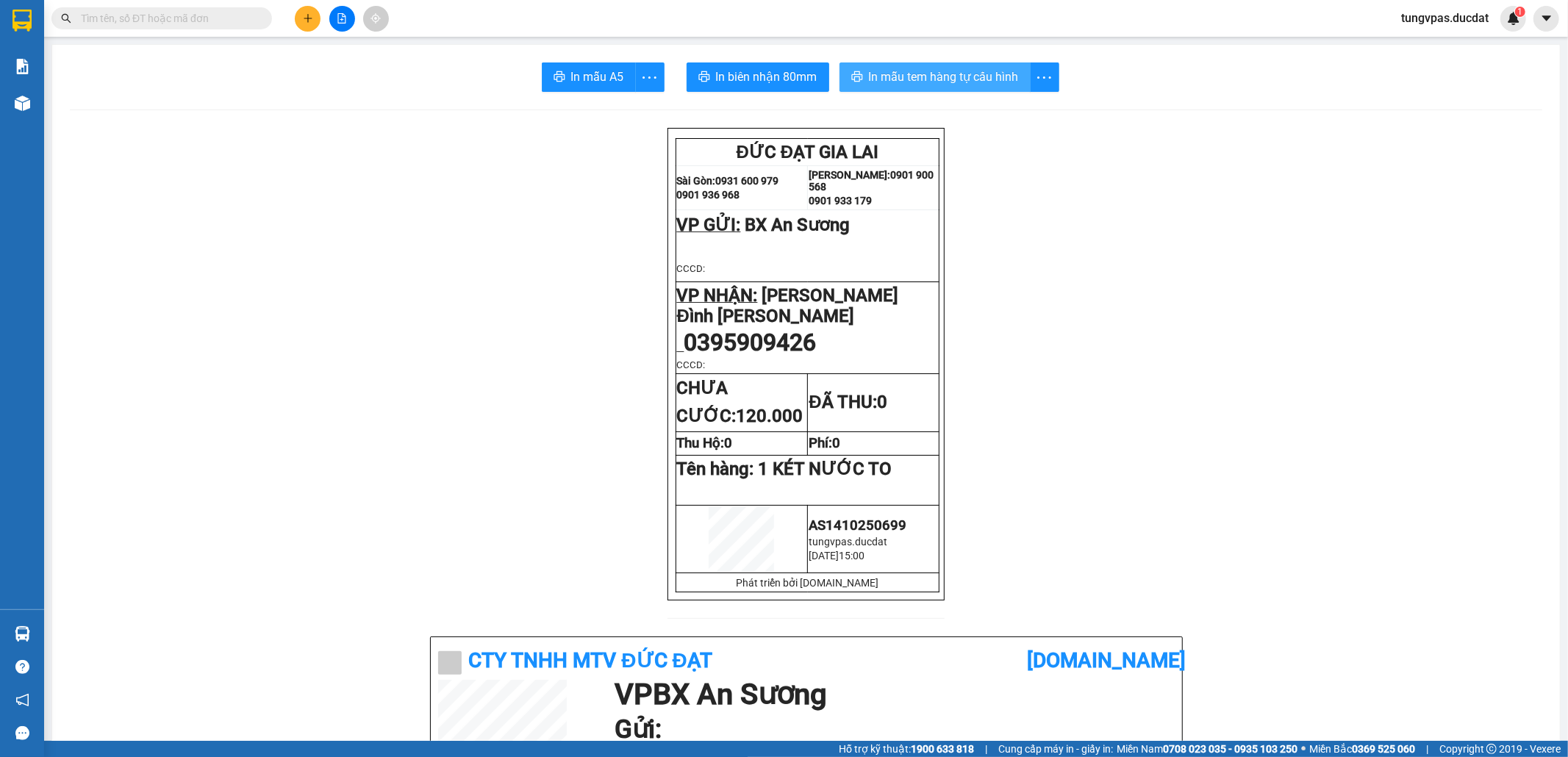
click at [920, 72] on span "In mẫu tem hàng tự cấu hình" at bounding box center [943, 77] width 150 height 19
click at [303, 13] on icon "plus" at bounding box center [307, 18] width 10 height 10
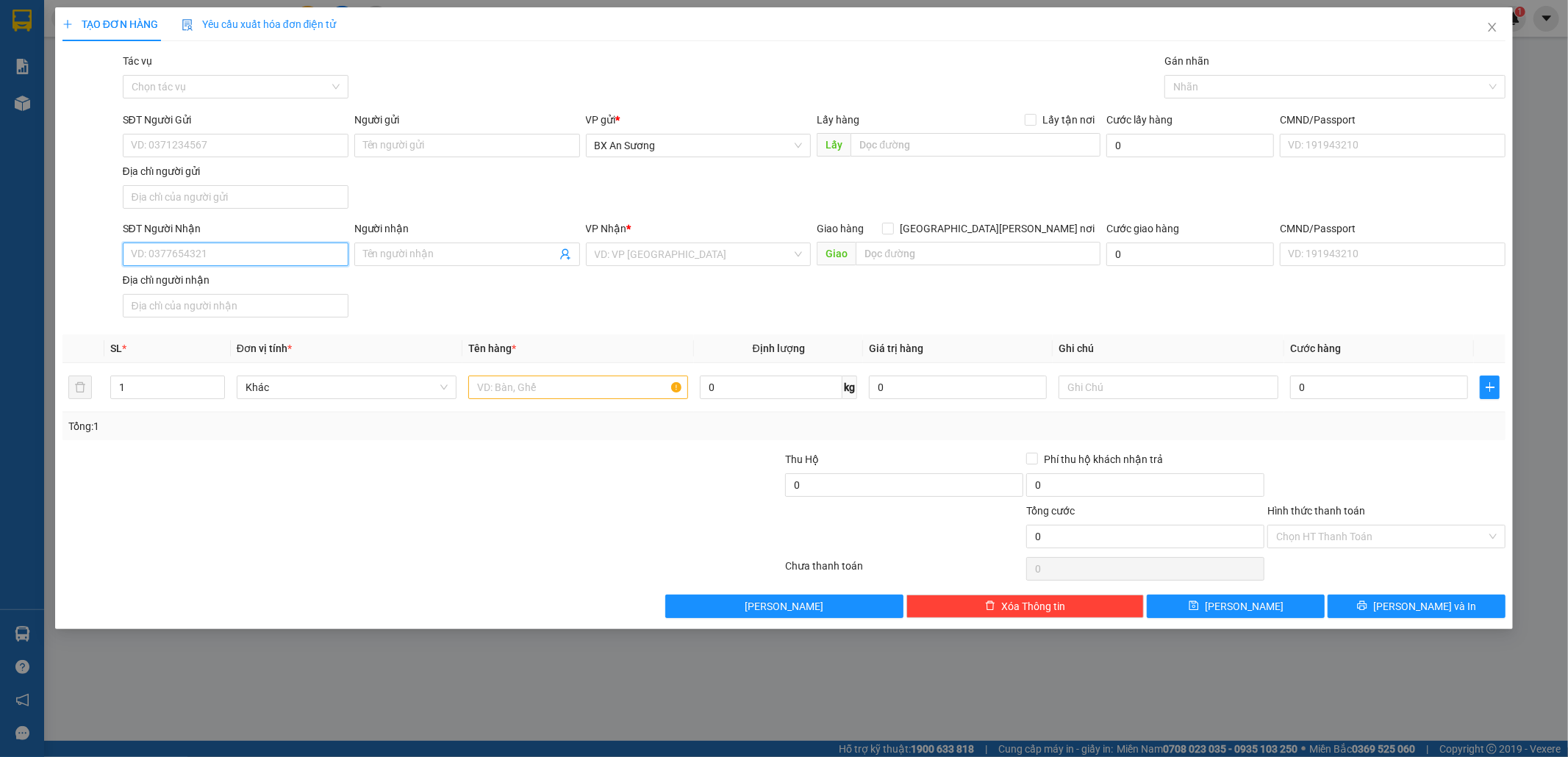
click at [278, 257] on input "SĐT Người Nhận" at bounding box center [235, 254] width 226 height 23
type input "0914306356"
click at [259, 256] on input "0914306356" at bounding box center [235, 254] width 226 height 23
click at [242, 278] on div "0914306356" at bounding box center [235, 286] width 208 height 16
type input "[PERSON_NAME]"
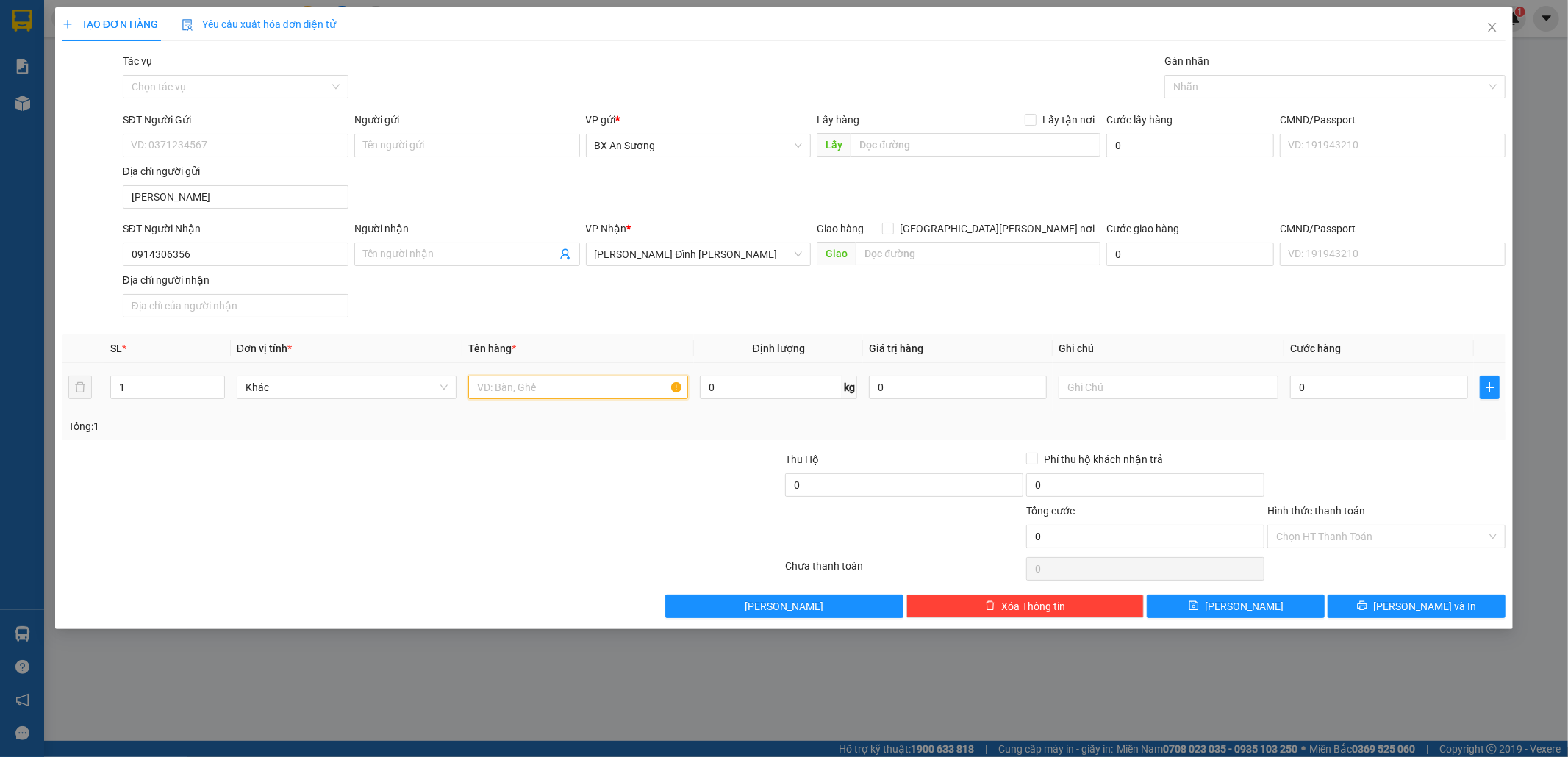
click at [580, 391] on input "text" at bounding box center [578, 387] width 220 height 23
type input "1 TÚM TRẮNG"
click at [1379, 392] on input "0" at bounding box center [1379, 387] width 178 height 23
type input "6"
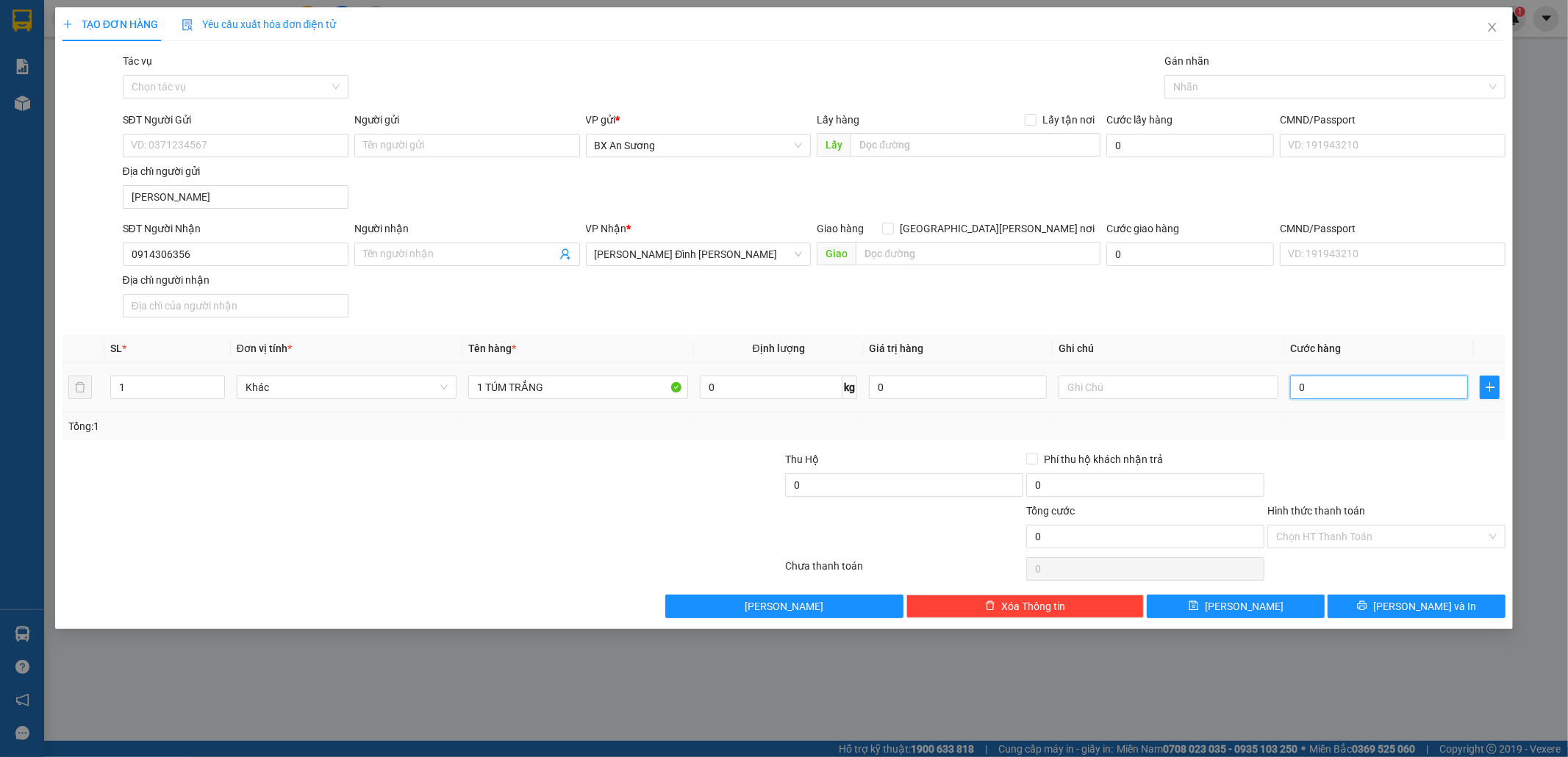
type input "6"
type input "60"
type input "60.000"
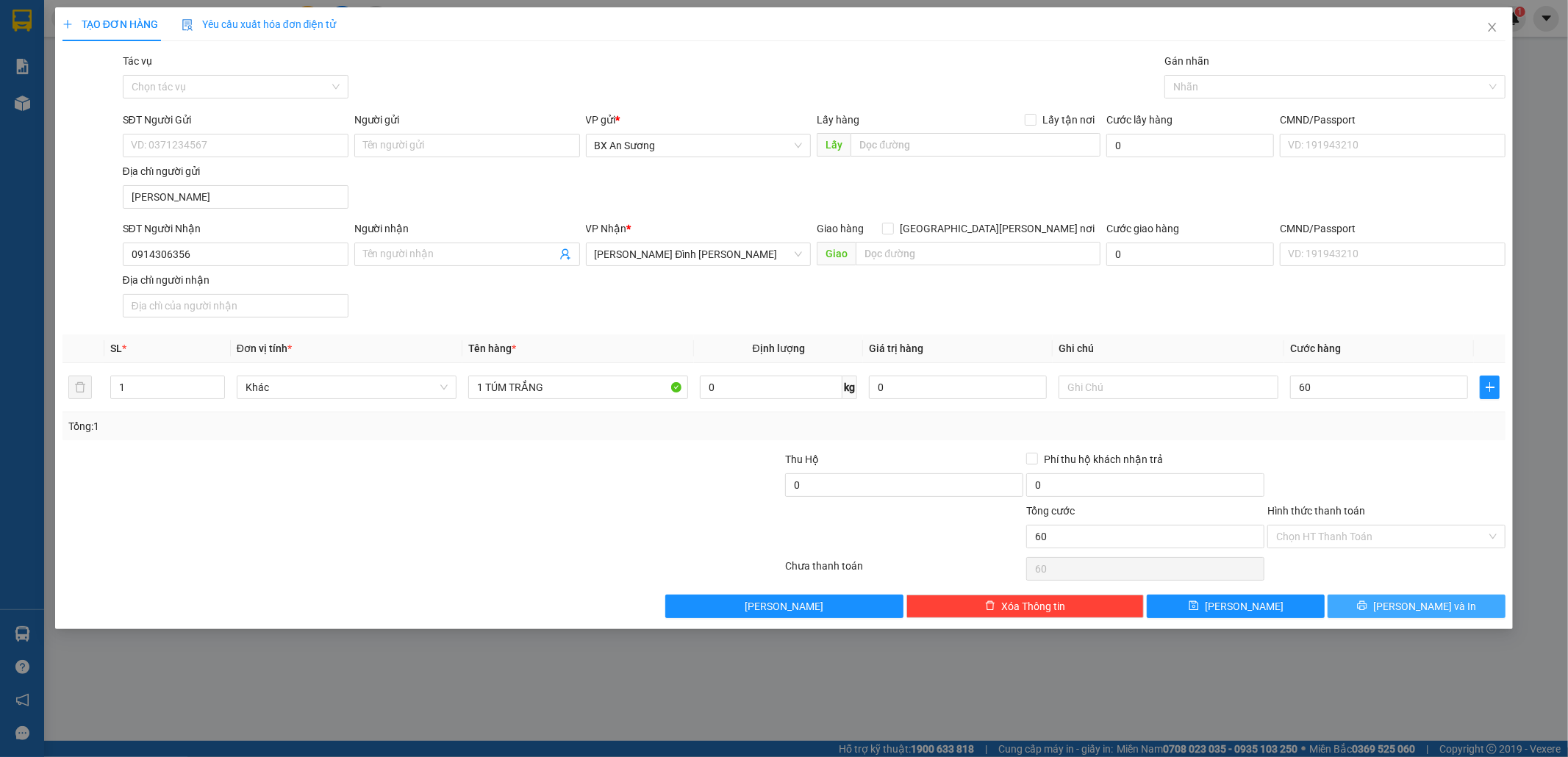
type input "60.000"
click at [1424, 607] on span "[PERSON_NAME] và In" at bounding box center [1424, 606] width 103 height 16
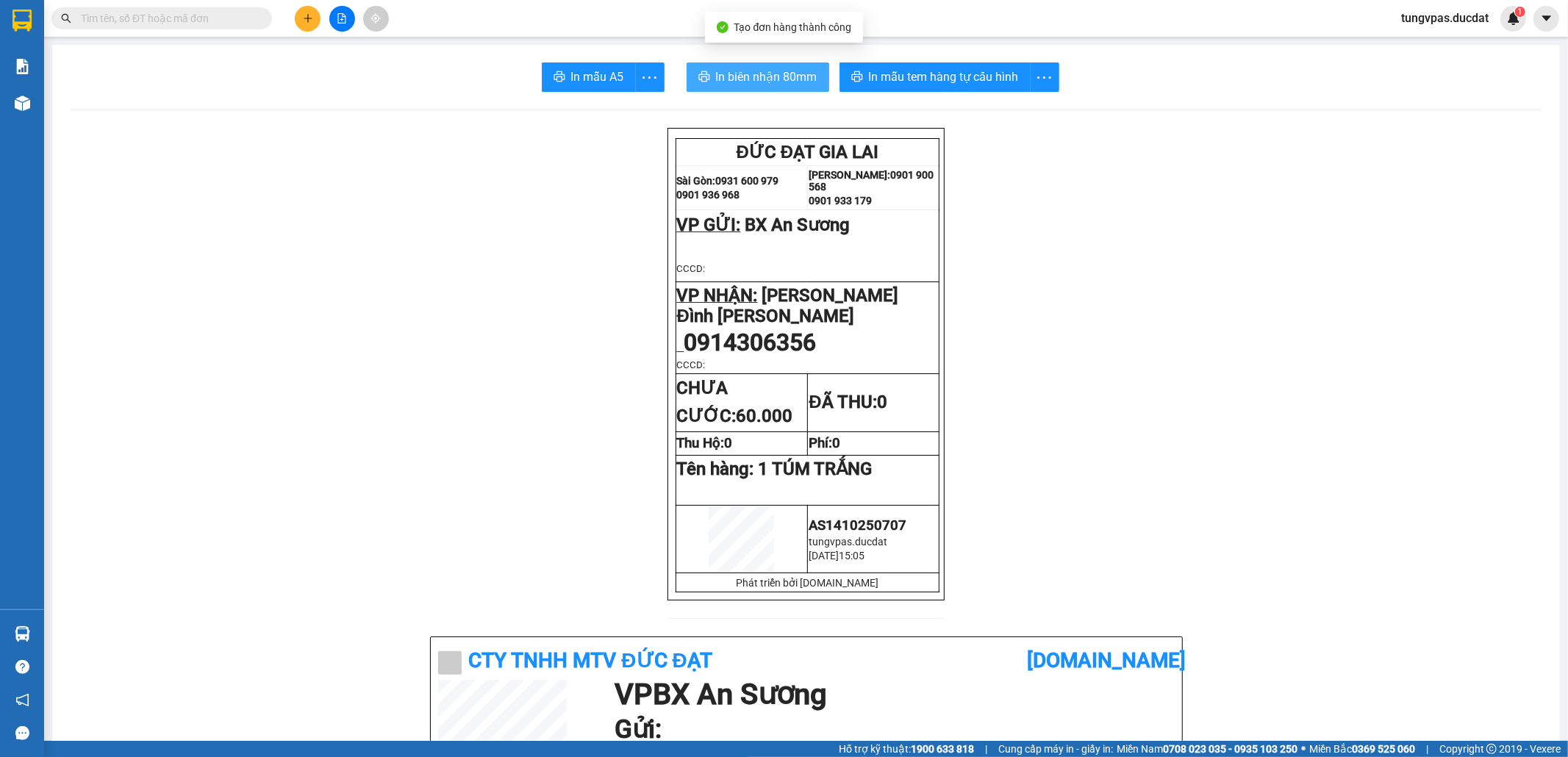
click at [767, 84] on span "In biên nhận 80mm" at bounding box center [766, 77] width 102 height 19
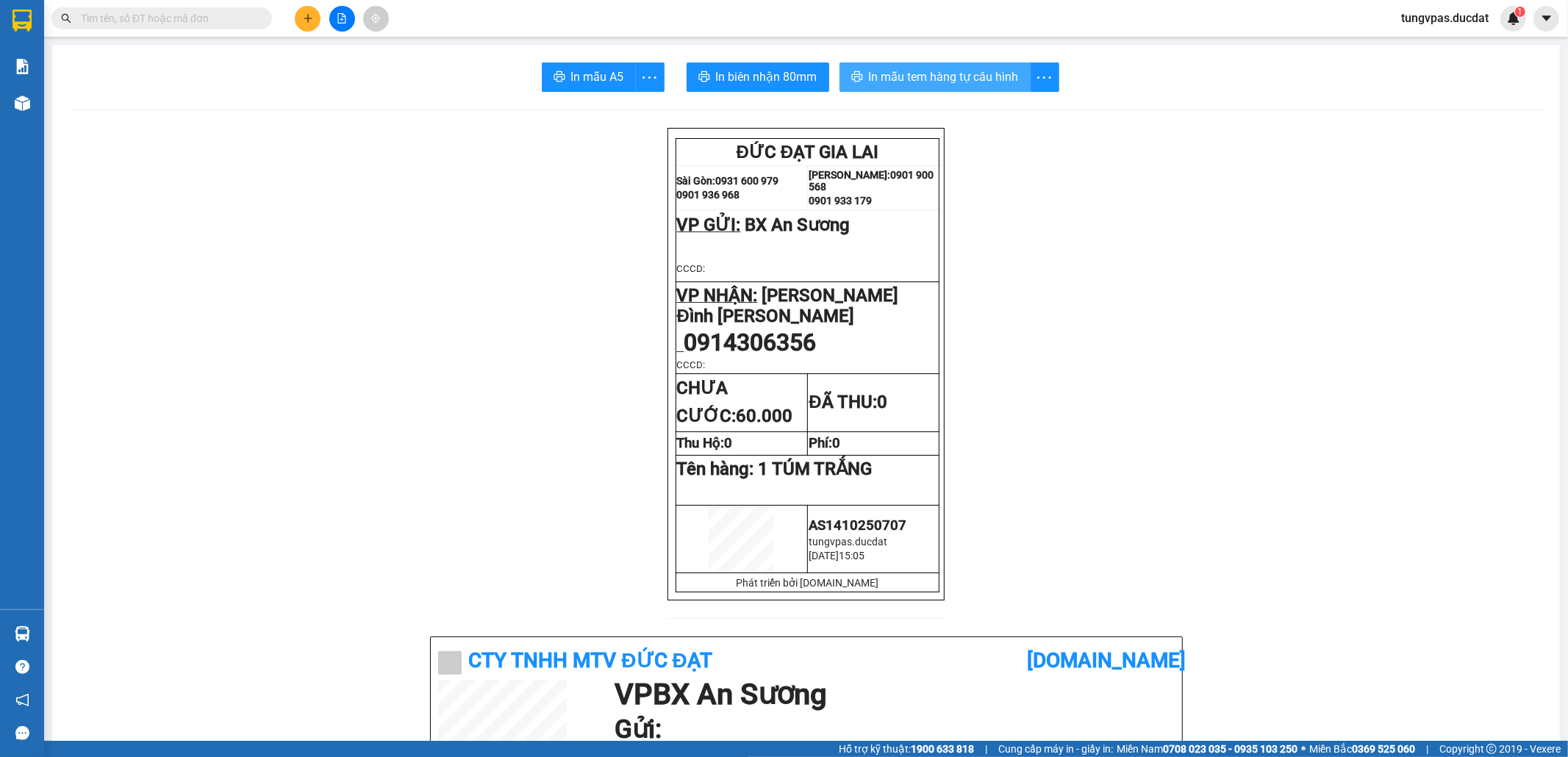
click at [952, 82] on span "In mẫu tem hàng tự cấu hình" at bounding box center [943, 77] width 150 height 19
click at [297, 24] on button at bounding box center [307, 19] width 26 height 26
click at [307, 19] on icon "plus" at bounding box center [307, 18] width 8 height 1
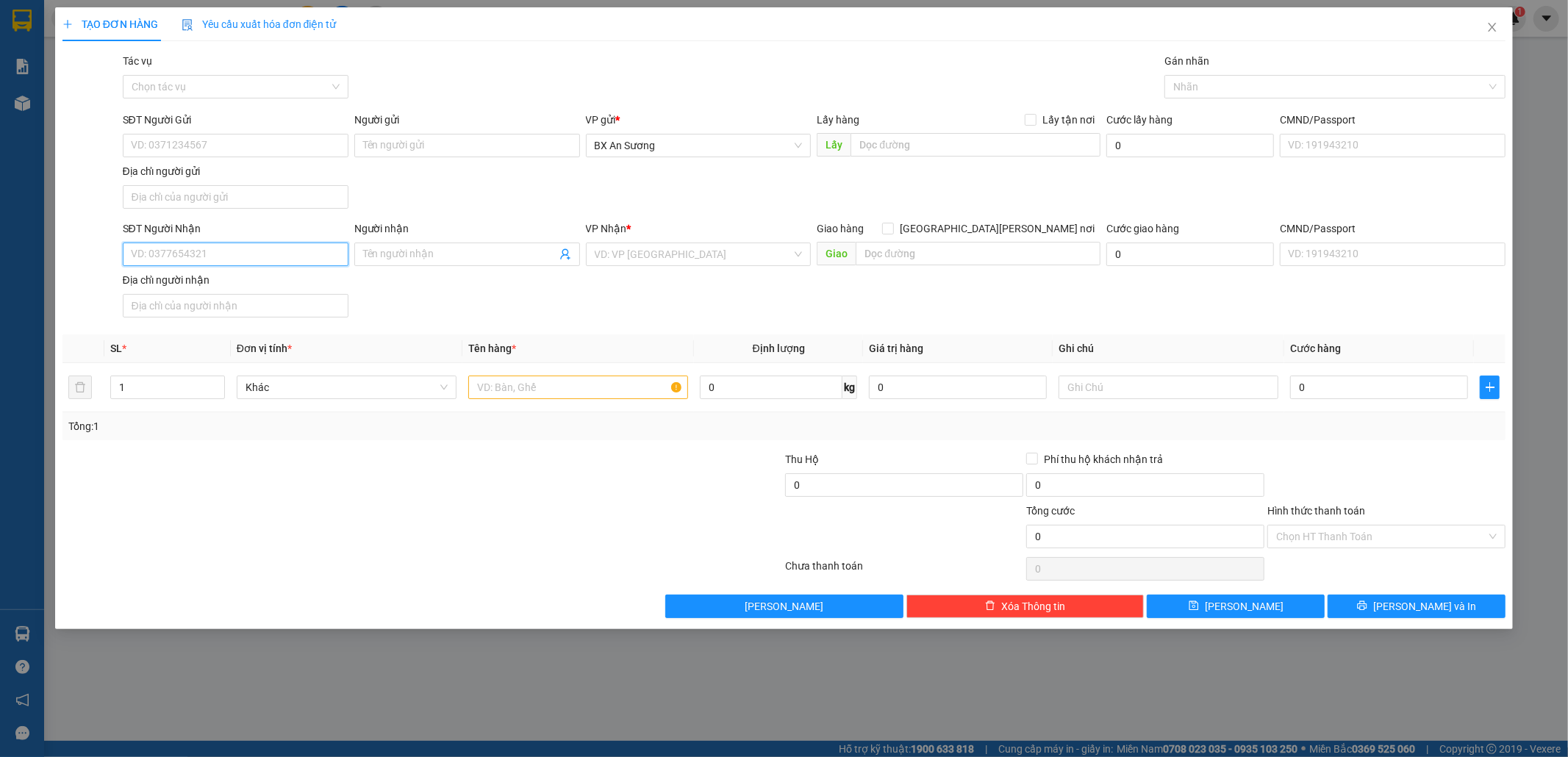
click at [317, 265] on input "SĐT Người Nhận" at bounding box center [235, 254] width 226 height 23
click at [210, 283] on div "0932000840 - [PERSON_NAME]" at bounding box center [235, 286] width 208 height 16
type input "0932000840"
type input "[PERSON_NAME]"
type input "0932000840"
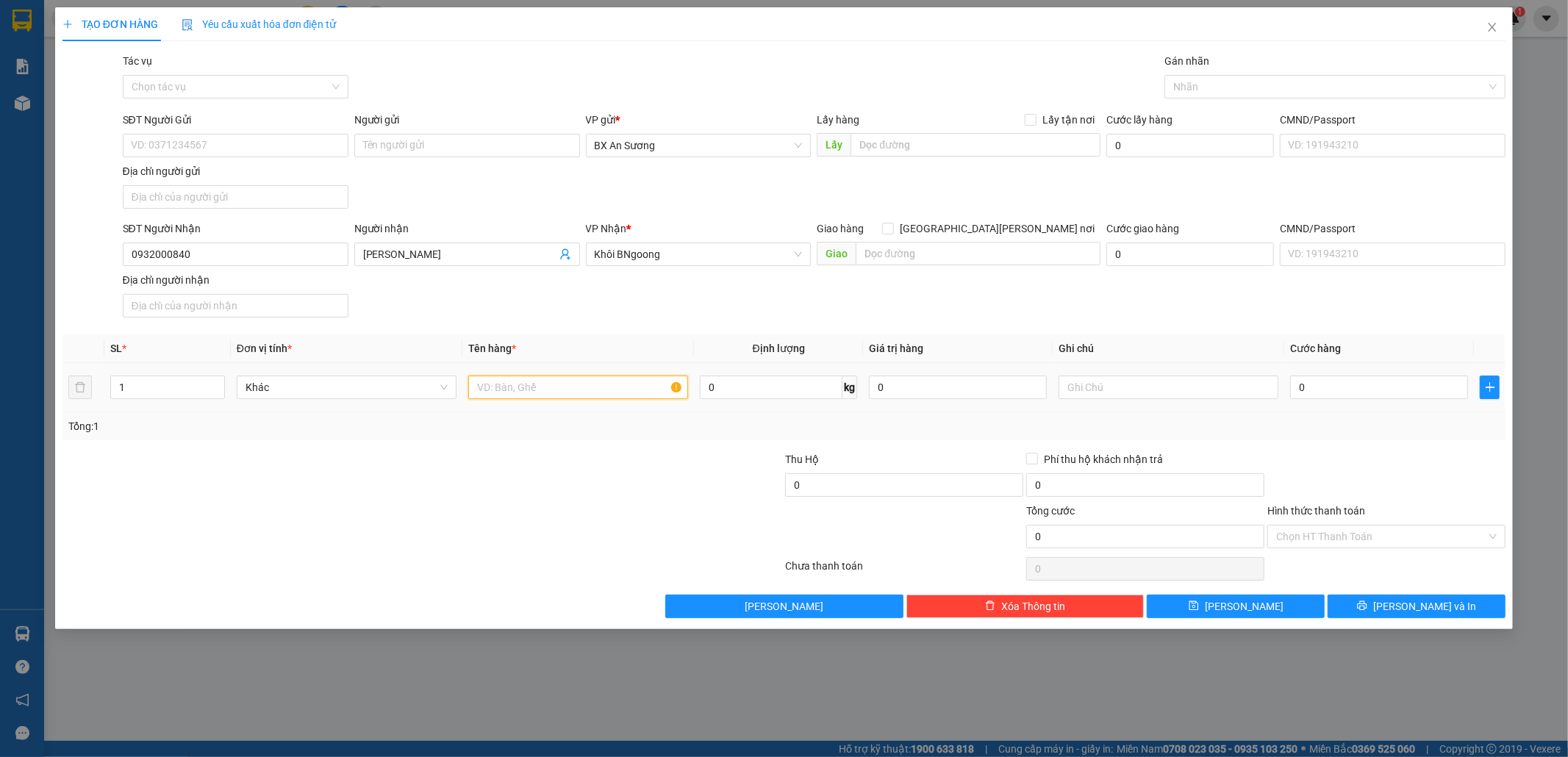
click at [561, 399] on input "text" at bounding box center [578, 387] width 220 height 23
type input "1 BAO CAM"
click at [1365, 384] on input "0" at bounding box center [1379, 387] width 178 height 23
type input "6"
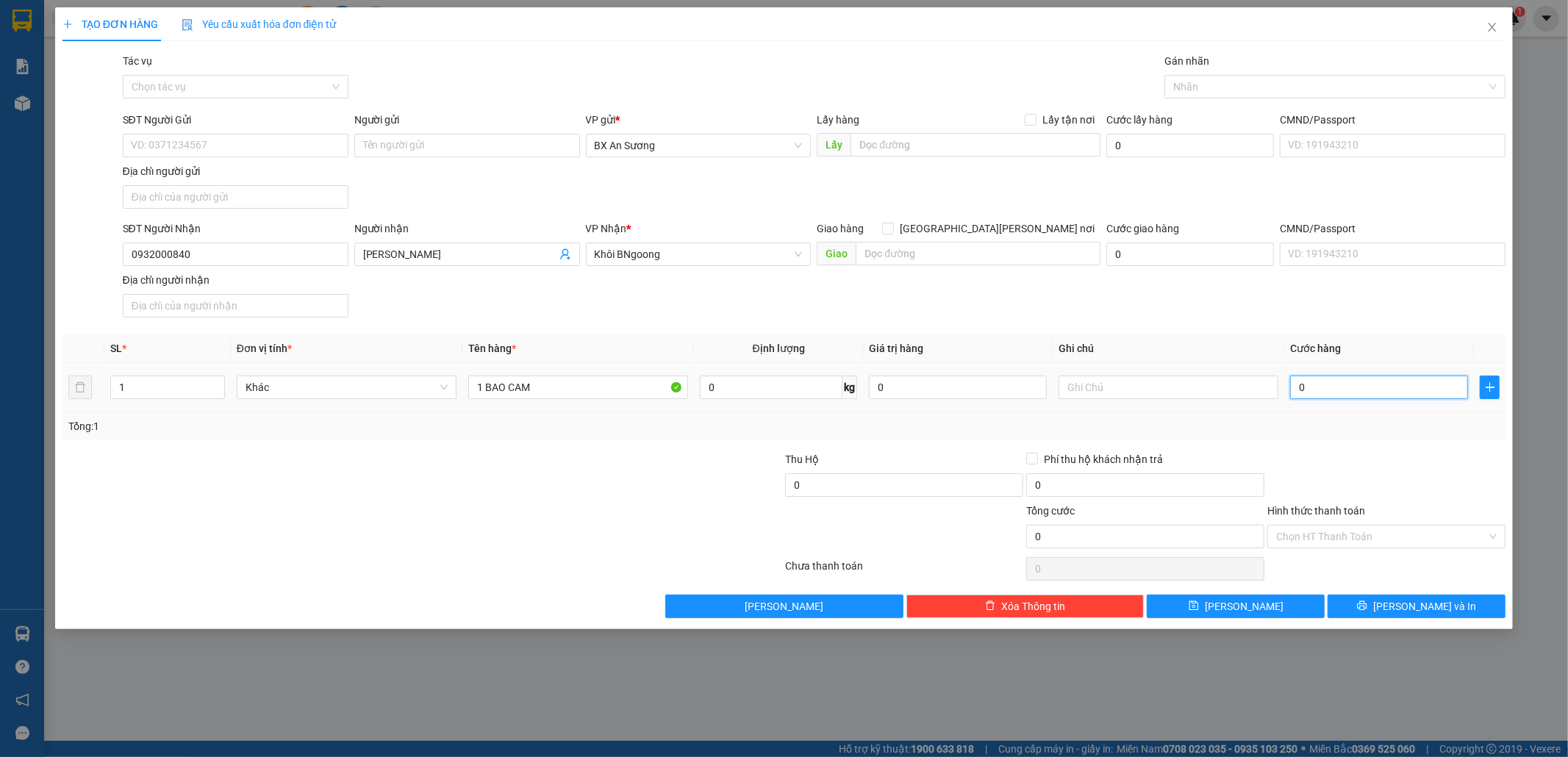
type input "6"
type input "60"
type input "60.000"
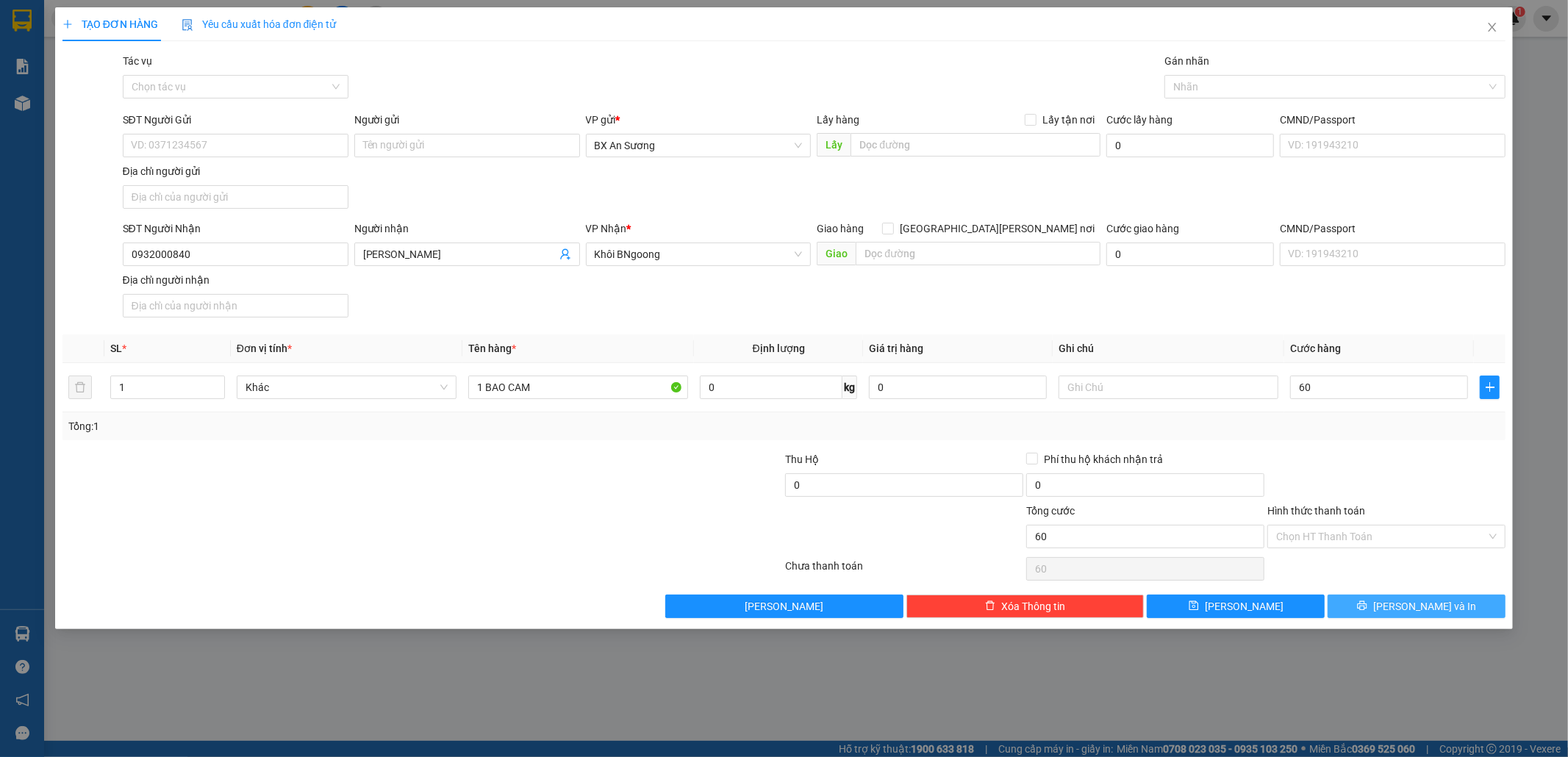
type input "60.000"
click at [1424, 607] on span "[PERSON_NAME] và In" at bounding box center [1424, 606] width 103 height 16
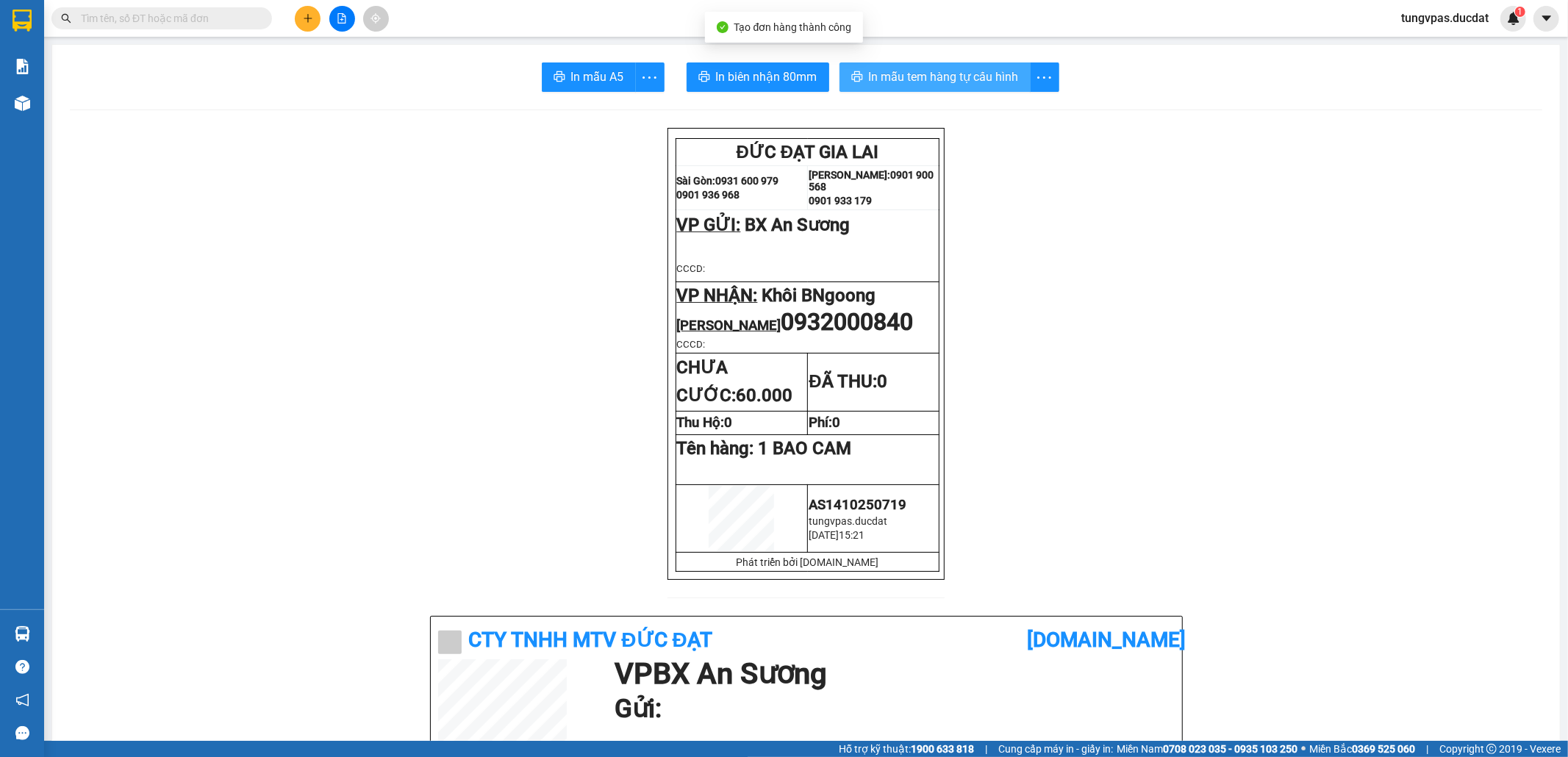
click at [954, 81] on span "In mẫu tem hàng tự cấu hình" at bounding box center [943, 77] width 150 height 19
click at [297, 19] on button at bounding box center [307, 19] width 26 height 26
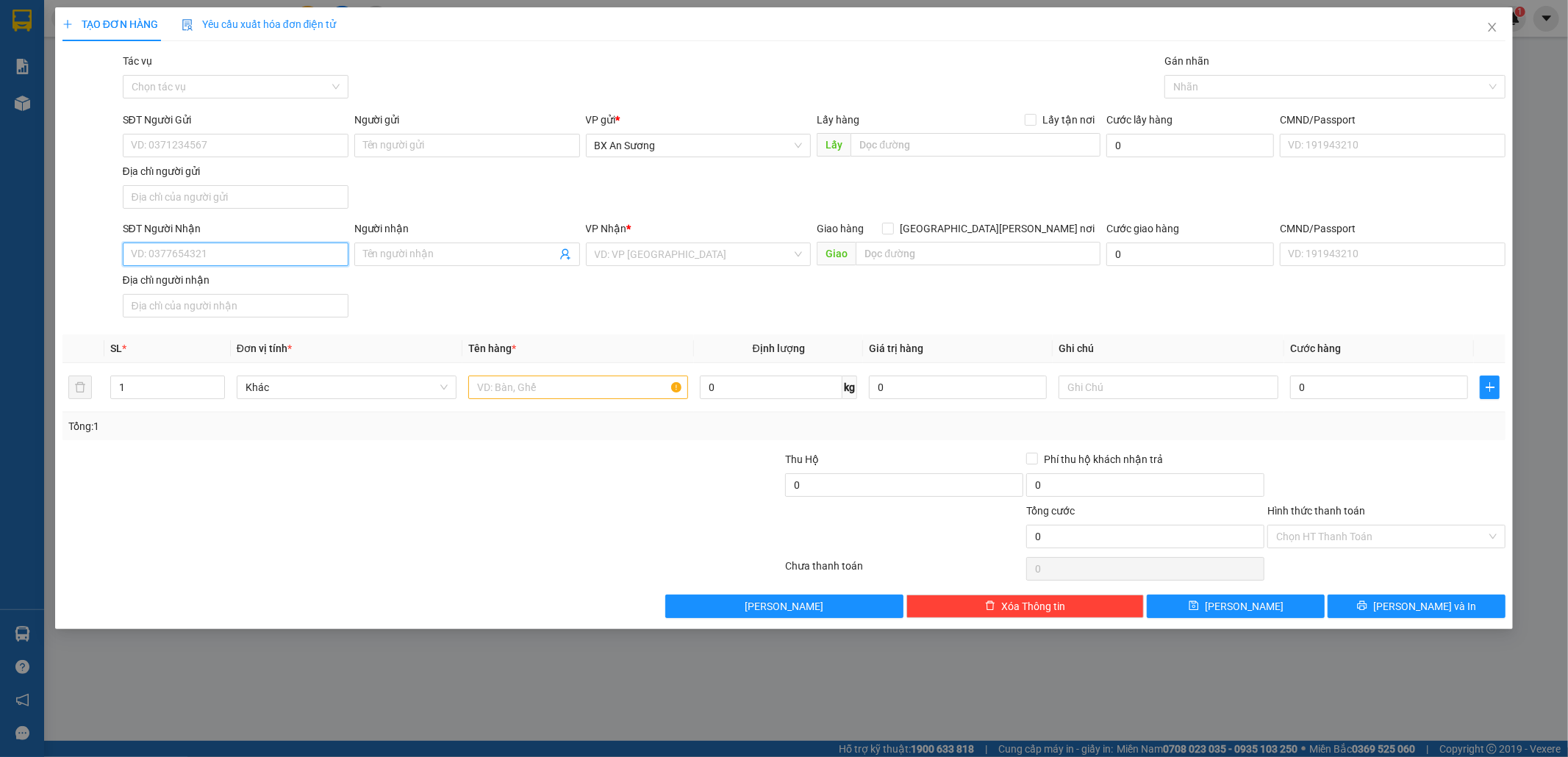
click at [291, 250] on input "SĐT Người Nhận" at bounding box center [235, 254] width 226 height 23
click at [262, 285] on div "0932000840 - [PERSON_NAME]" at bounding box center [235, 286] width 208 height 16
type input "0932000840"
type input "[PERSON_NAME]"
type input "0932000840"
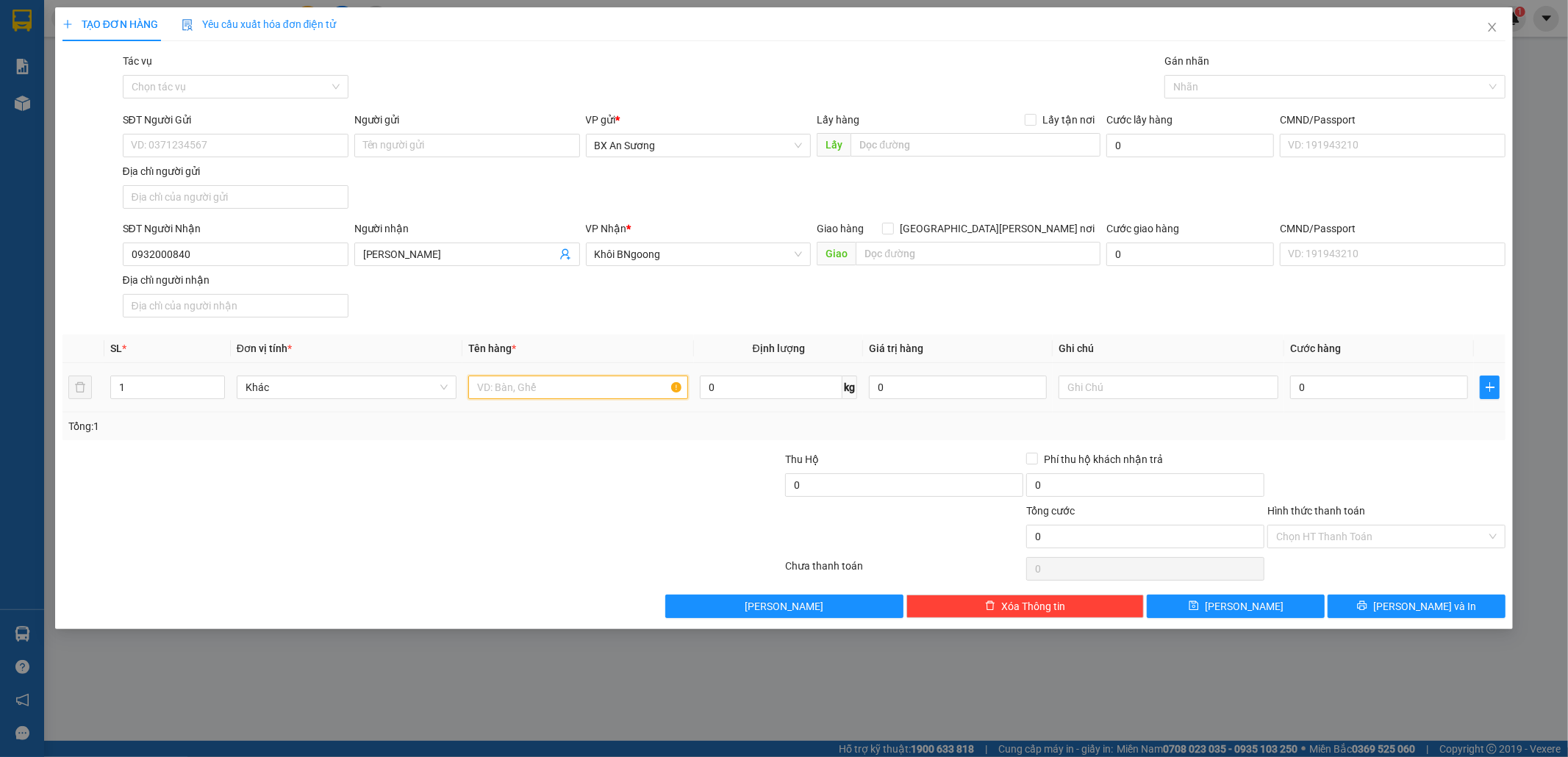
click at [580, 399] on input "text" at bounding box center [578, 387] width 220 height 23
type input "3 CÂY VẢI BỌC NILON TRẮNG"
type input "1"
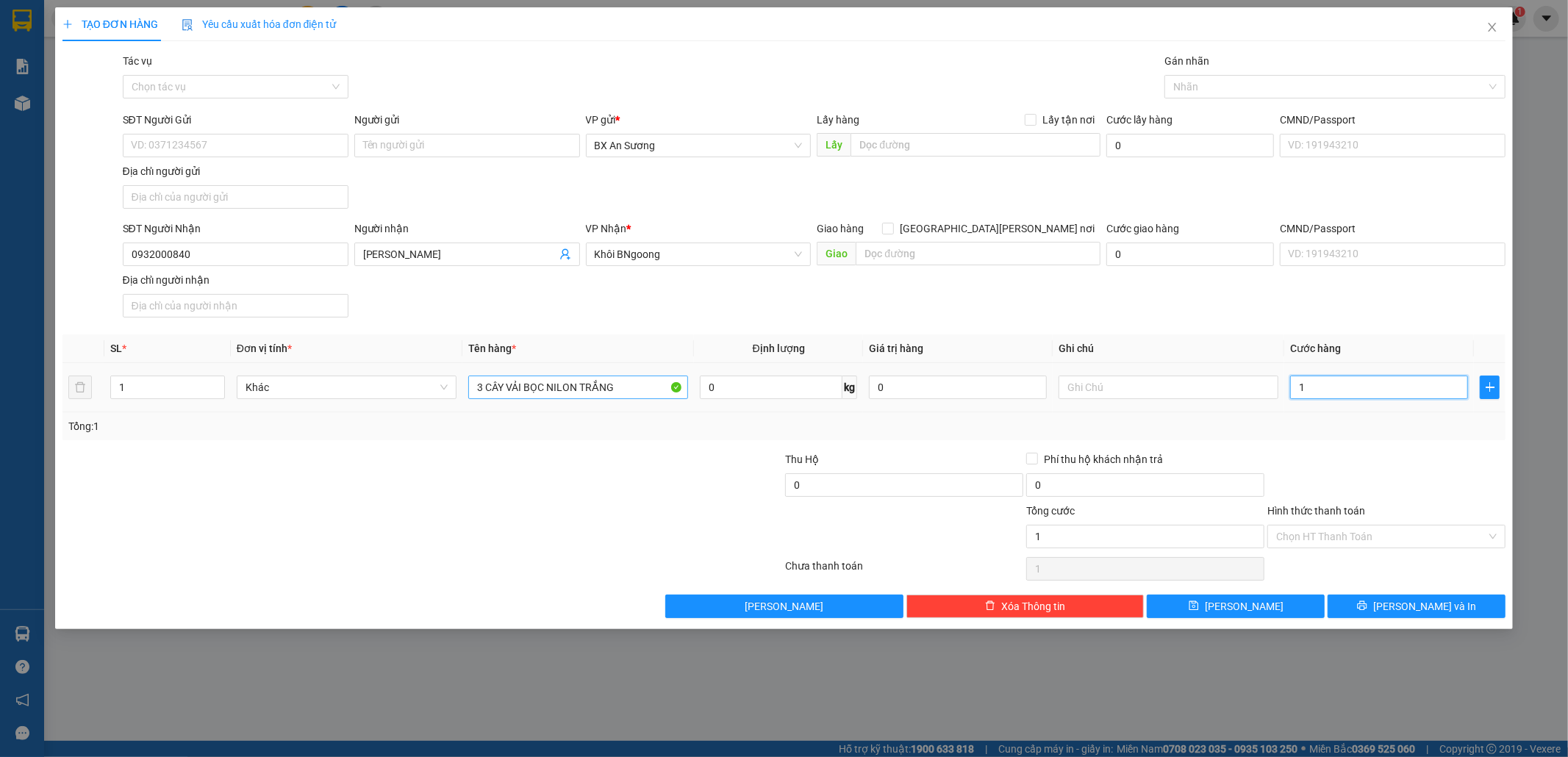
type input "18"
type input "180"
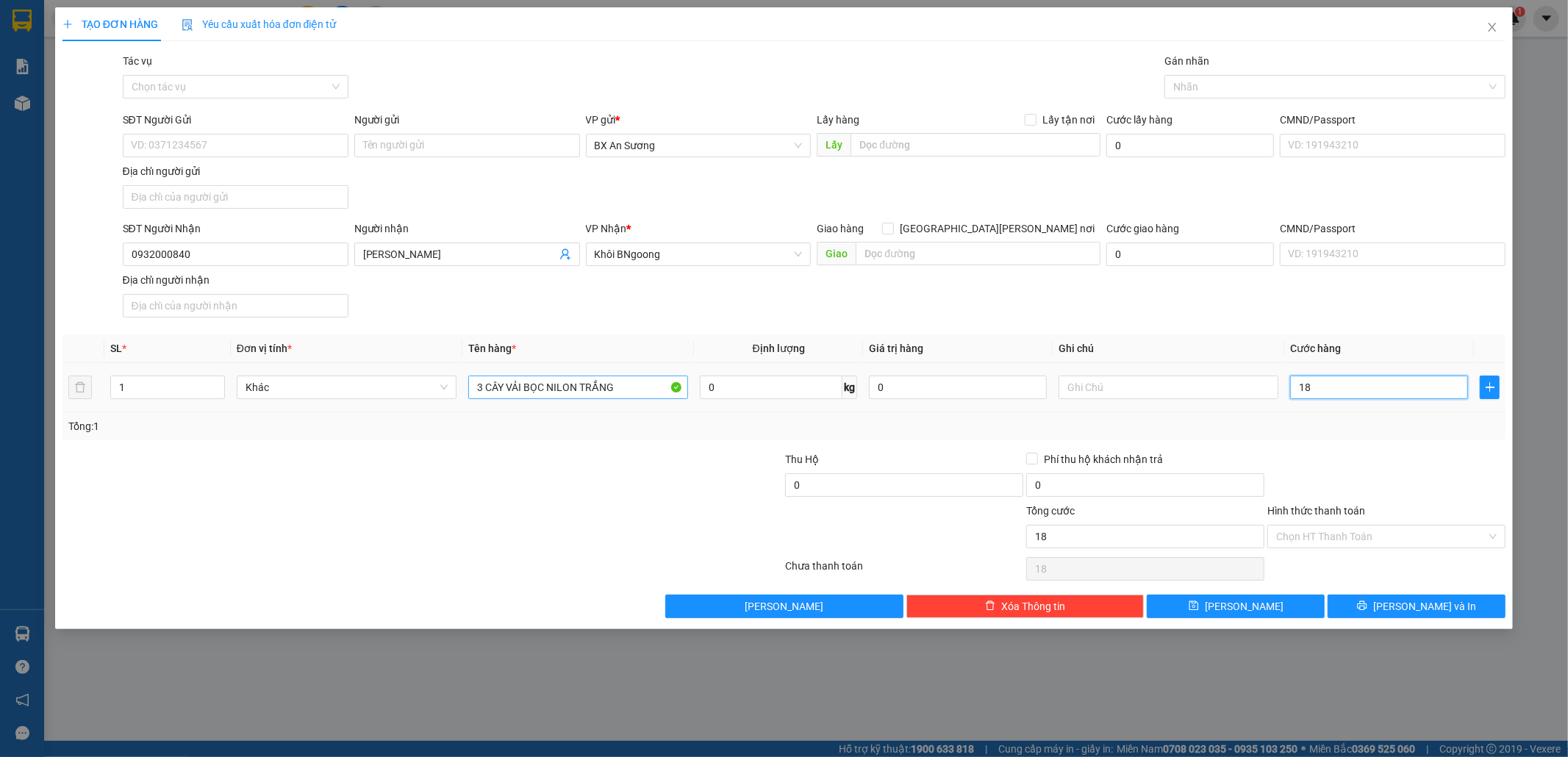
type input "180"
type input "180.000"
click at [1412, 610] on span "[PERSON_NAME] và In" at bounding box center [1424, 606] width 103 height 16
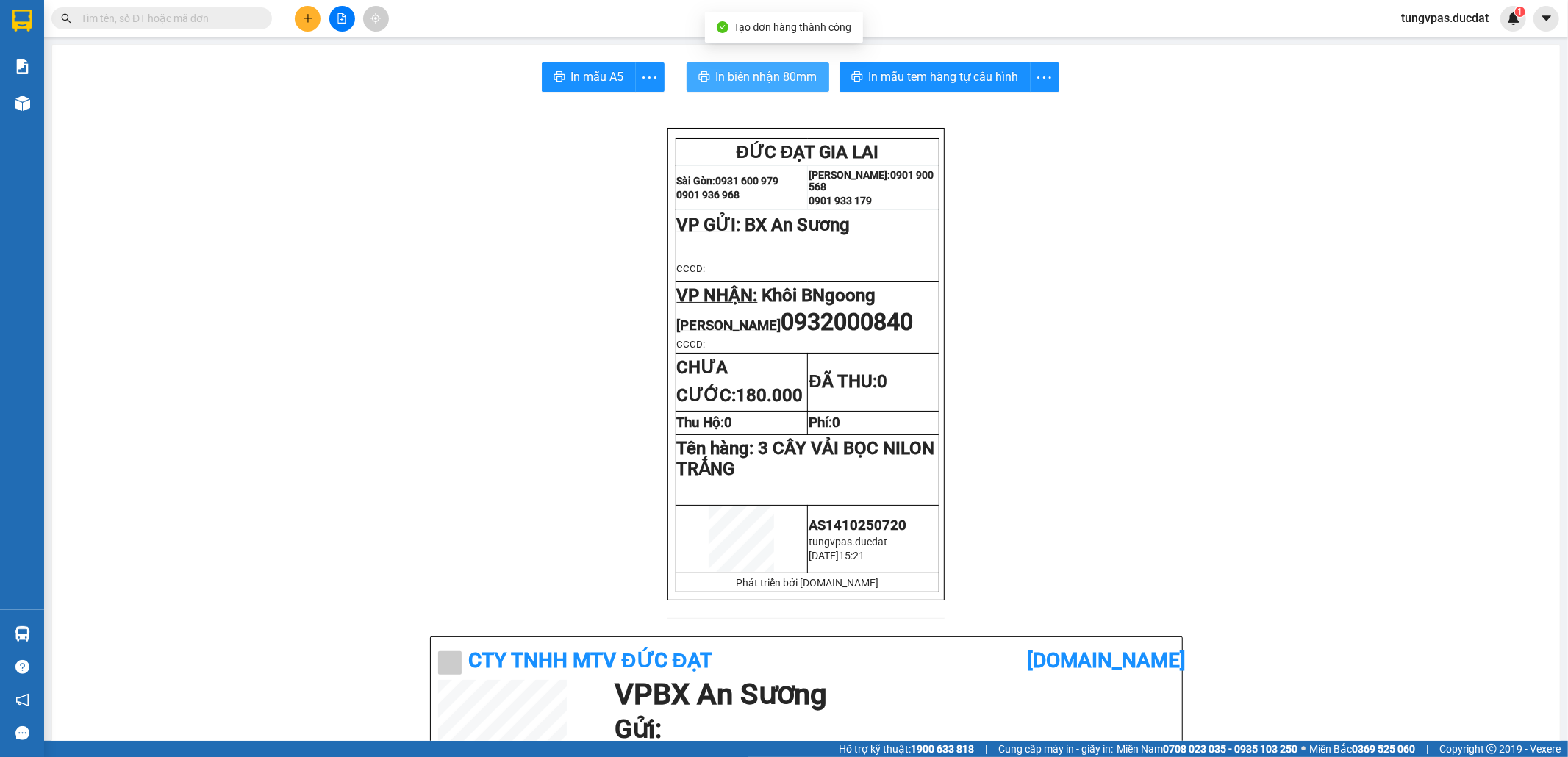
click at [767, 76] on span "In biên nhận 80mm" at bounding box center [766, 77] width 102 height 19
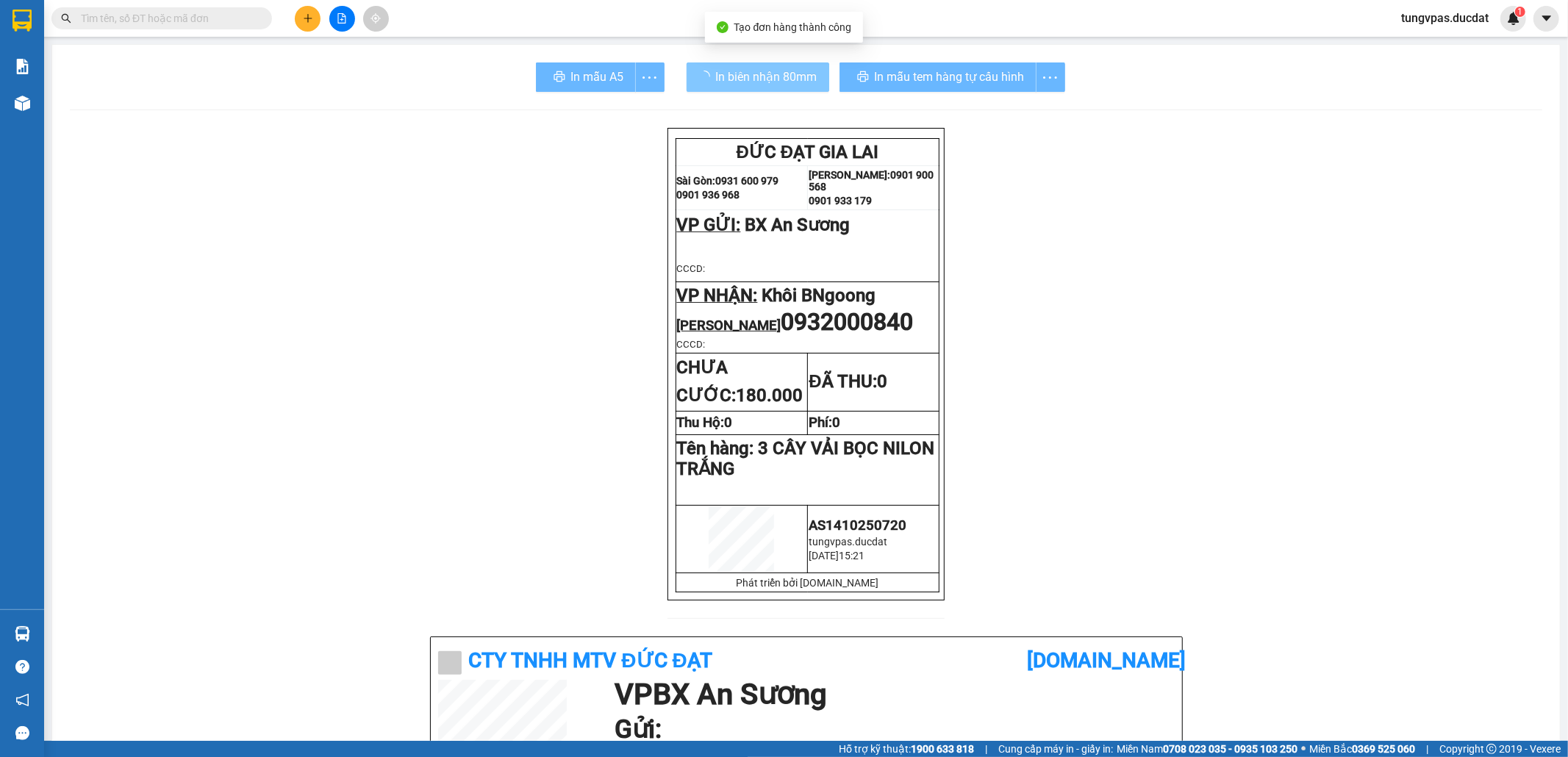
click at [983, 80] on div "In mẫu tem hàng tự cấu hình" at bounding box center [952, 77] width 226 height 30
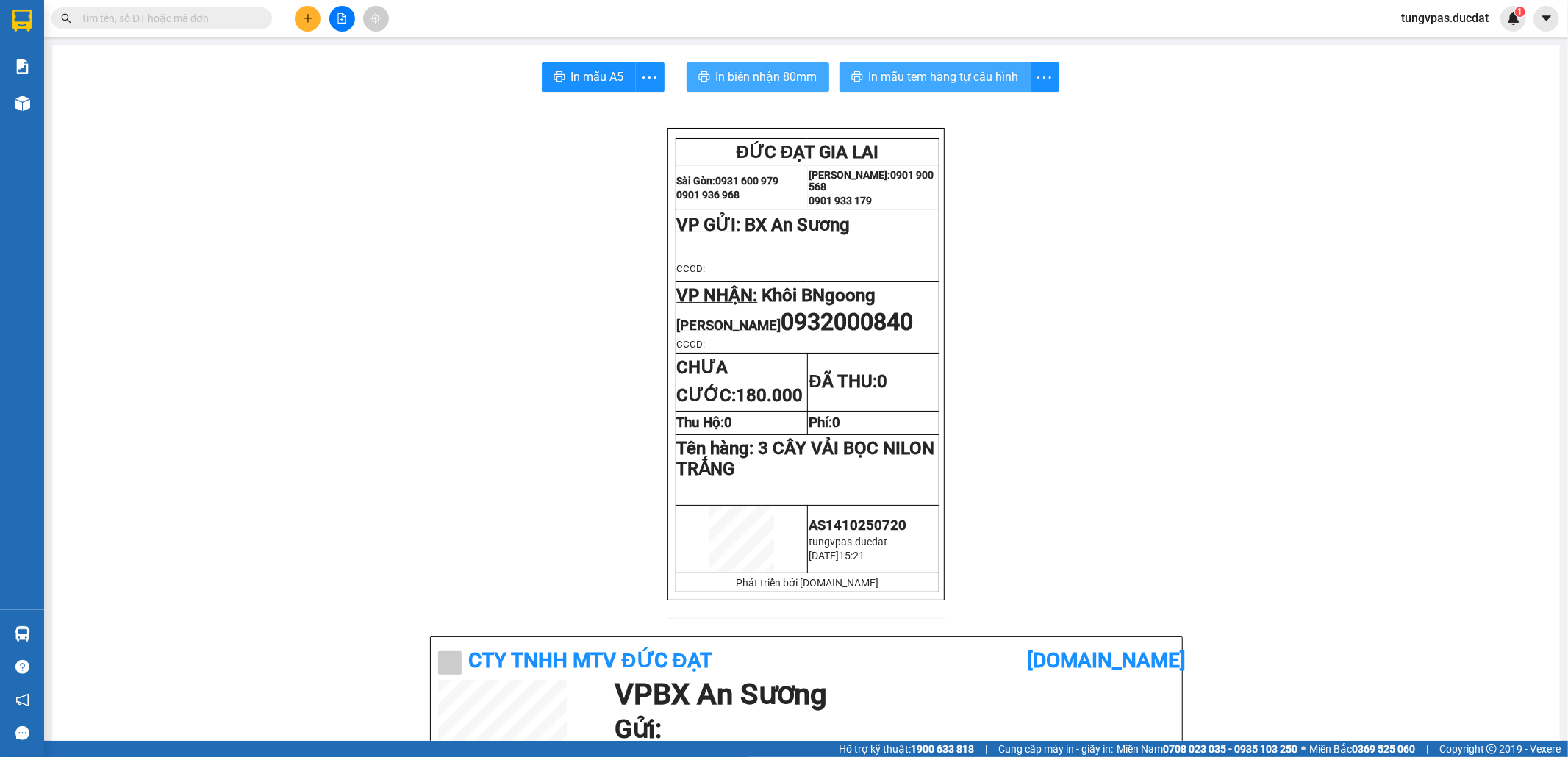
click at [983, 80] on span "In mẫu tem hàng tự cấu hình" at bounding box center [943, 77] width 150 height 19
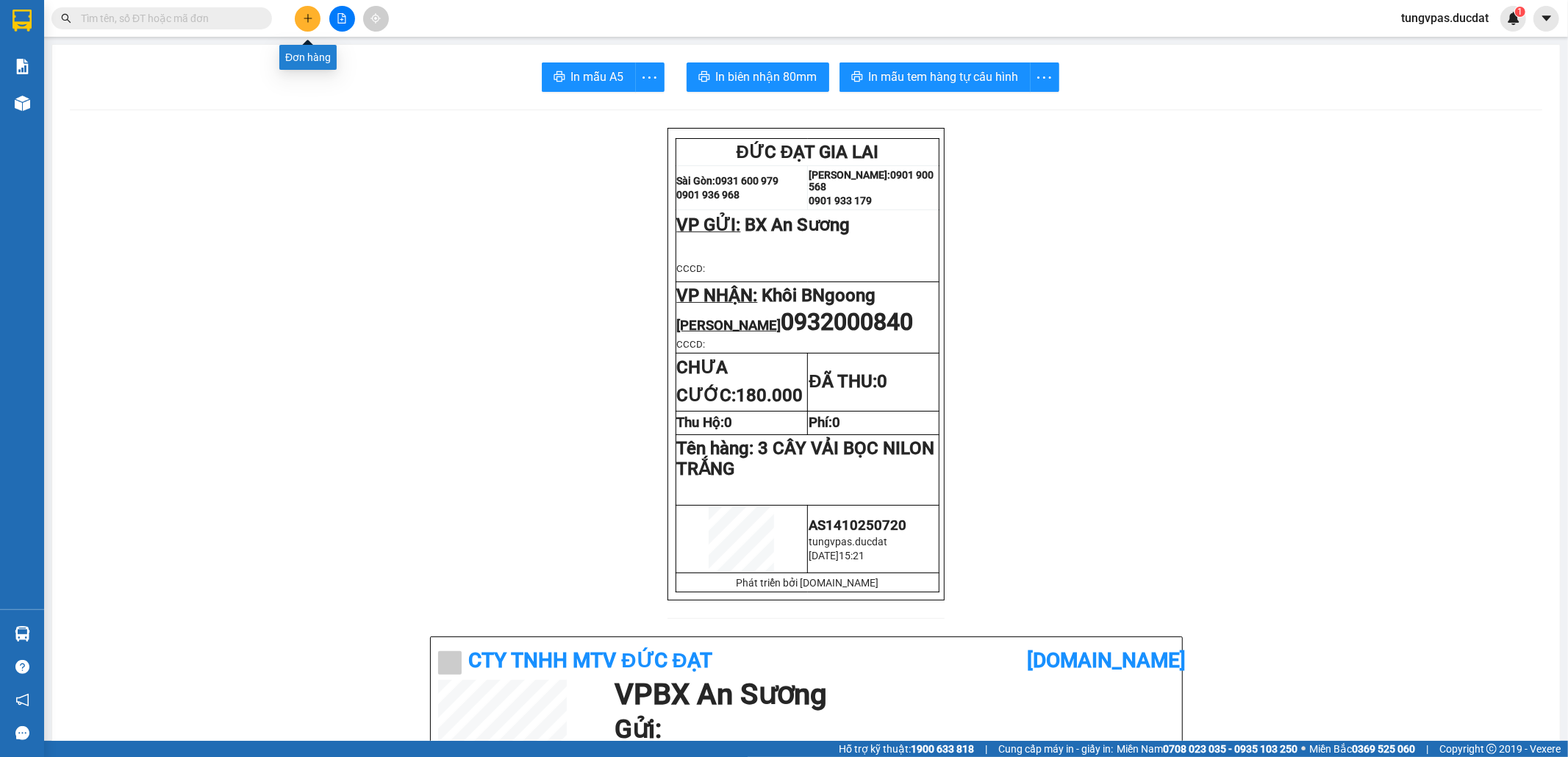
click at [309, 19] on icon "plus" at bounding box center [307, 18] width 10 height 10
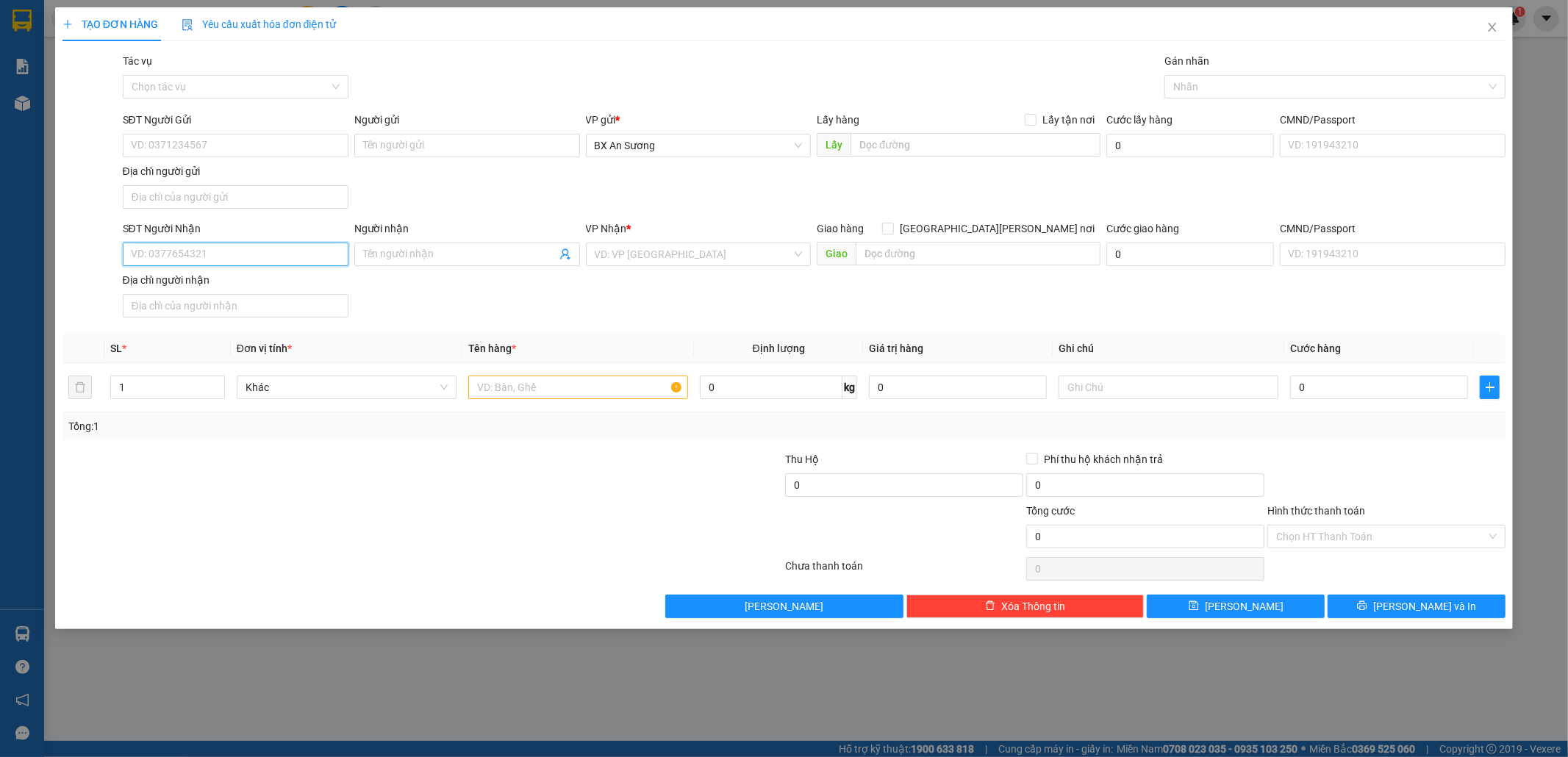
click at [317, 253] on input "SĐT Người Nhận" at bounding box center [235, 254] width 226 height 23
type input "0935734443"
click at [664, 262] on input "search" at bounding box center [693, 254] width 198 height 22
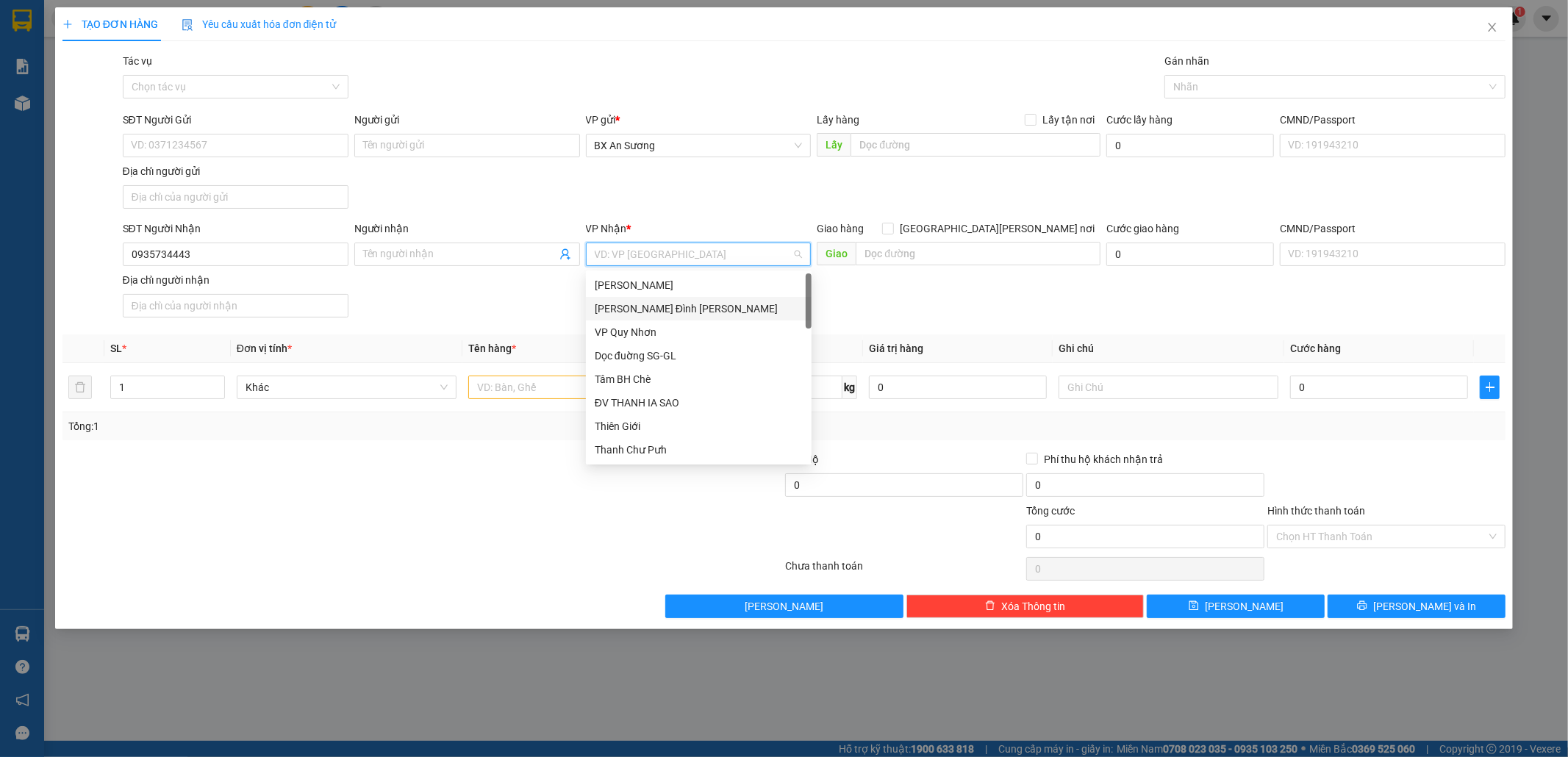
click at [635, 301] on div "[PERSON_NAME] Đình [PERSON_NAME]" at bounding box center [699, 308] width 208 height 16
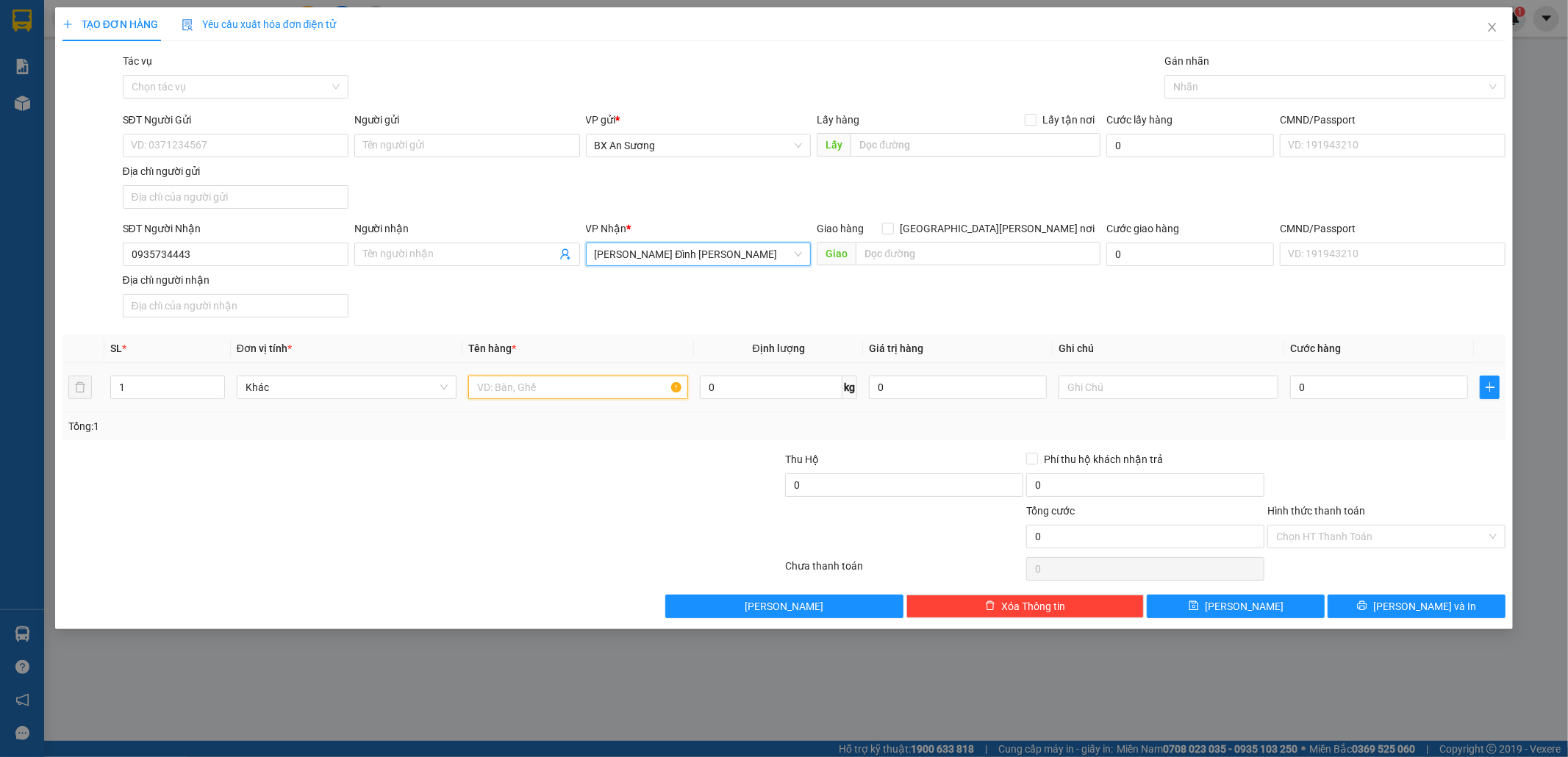
click at [583, 392] on input "text" at bounding box center [578, 387] width 220 height 23
click at [654, 377] on div "1 HỘP GIẤY" at bounding box center [578, 387] width 220 height 30
click at [615, 391] on input "1 HỘP GIẤY" at bounding box center [578, 387] width 220 height 23
type input "1 HỘP GIẤY/ BƠM NƯỚC"
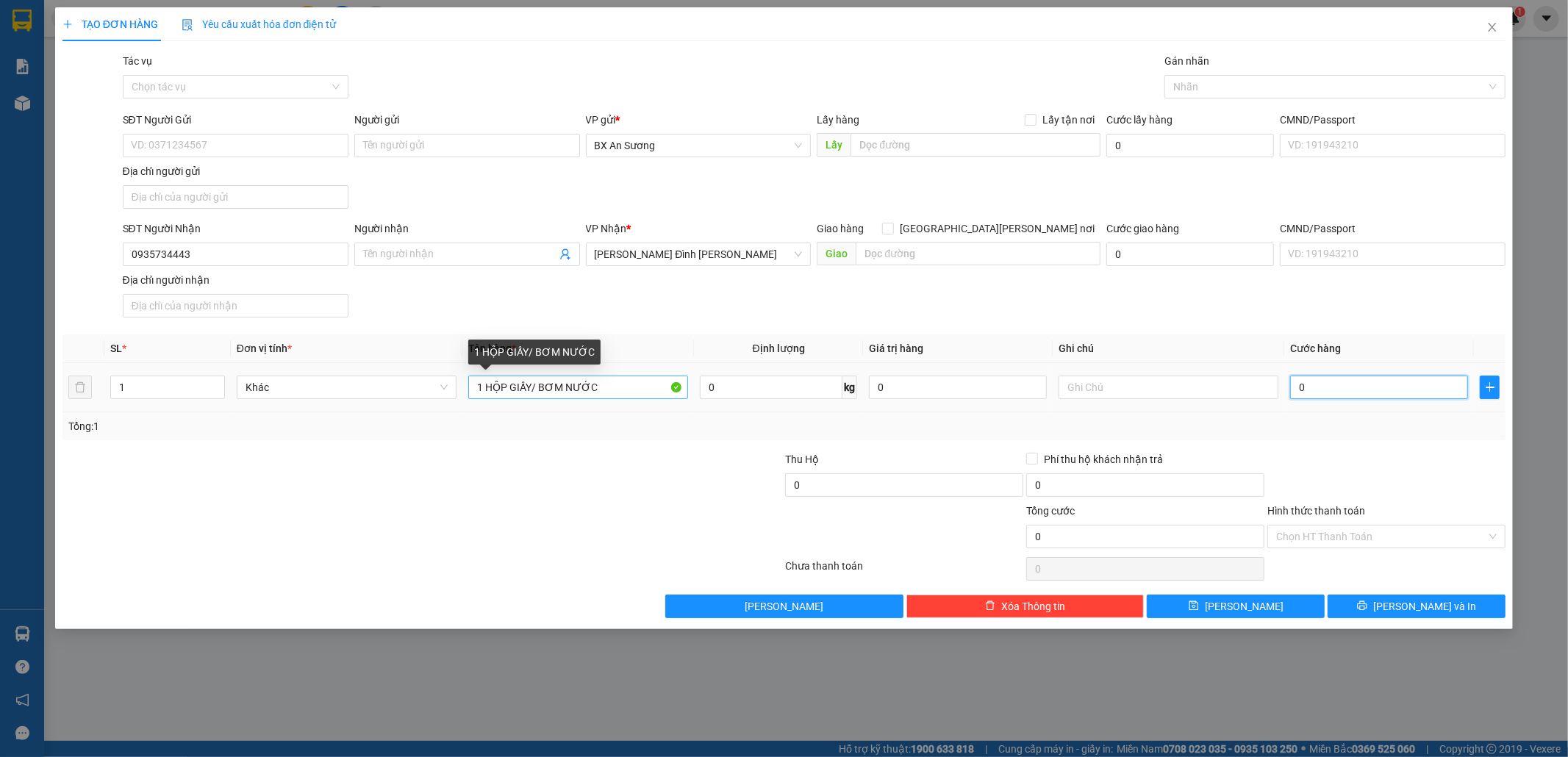
type input "4"
type input "40"
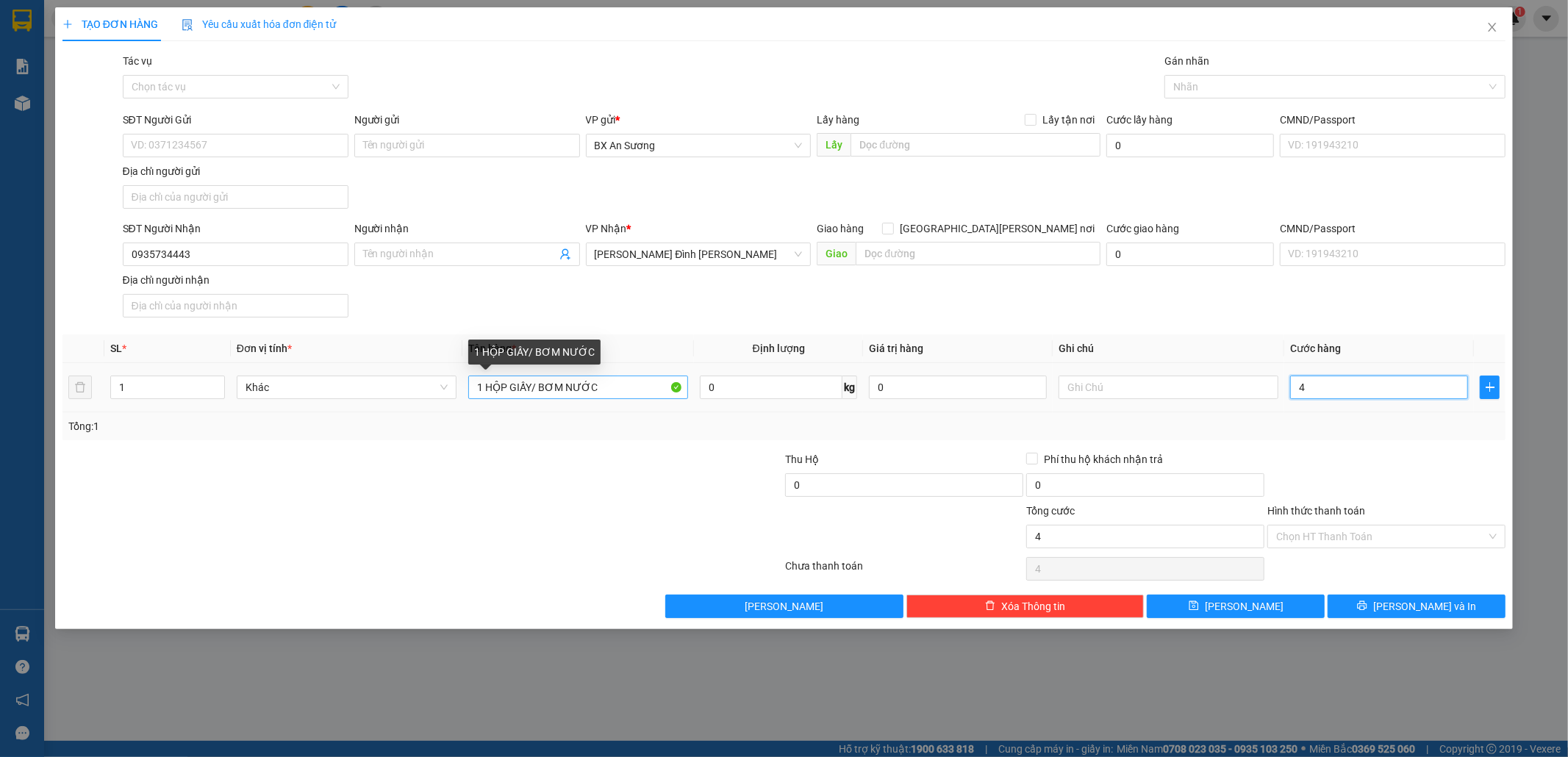
type input "40"
drag, startPoint x: 1347, startPoint y: 398, endPoint x: 1260, endPoint y: 397, distance: 87.0
click at [1260, 397] on tr "1 Khác 1 HỘP GIẤY/ BƠM NƯỚC 0 kg 0 40" at bounding box center [784, 387] width 1444 height 49
type input "5"
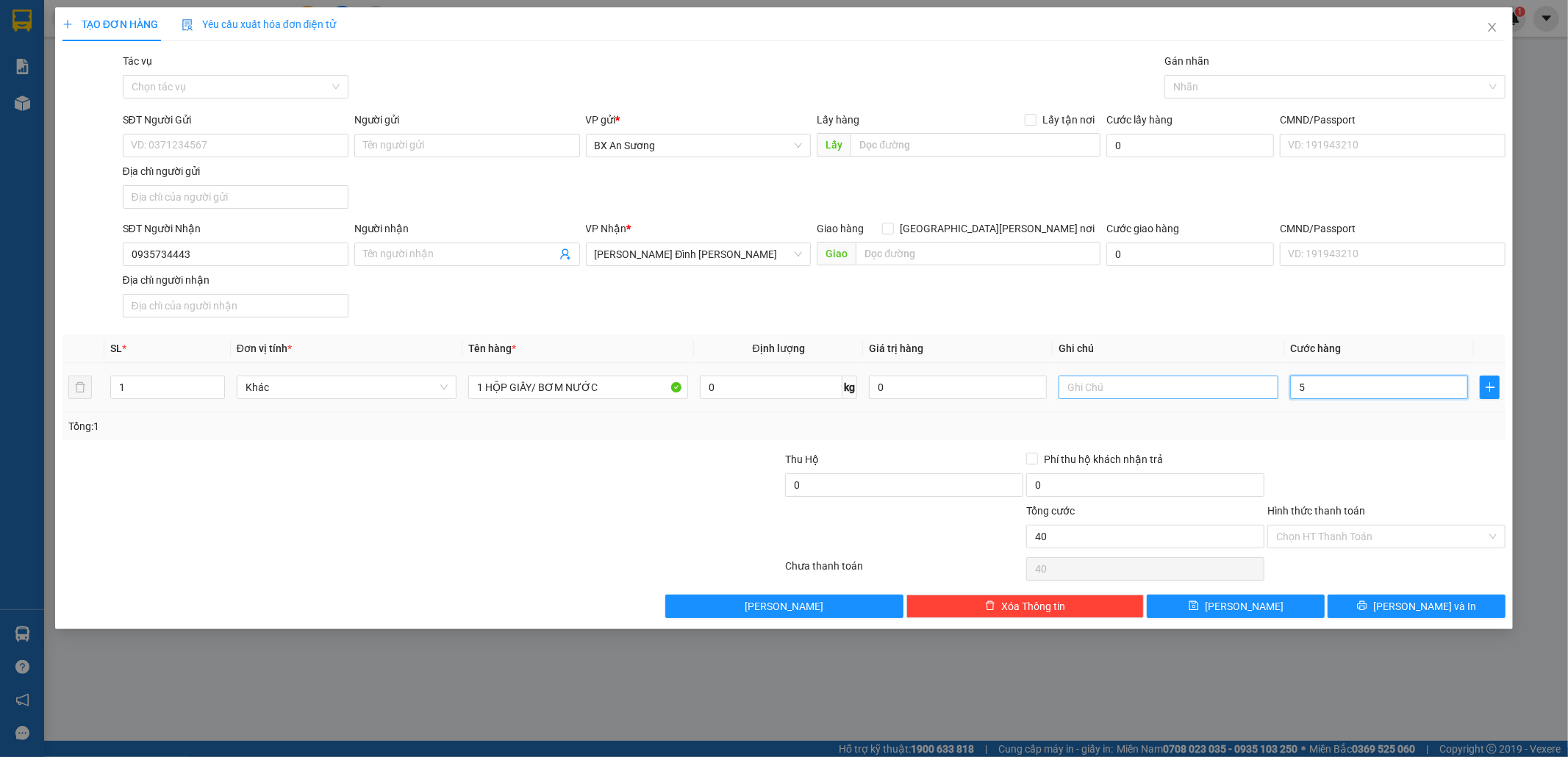
type input "5"
type input "50"
type input "50.000"
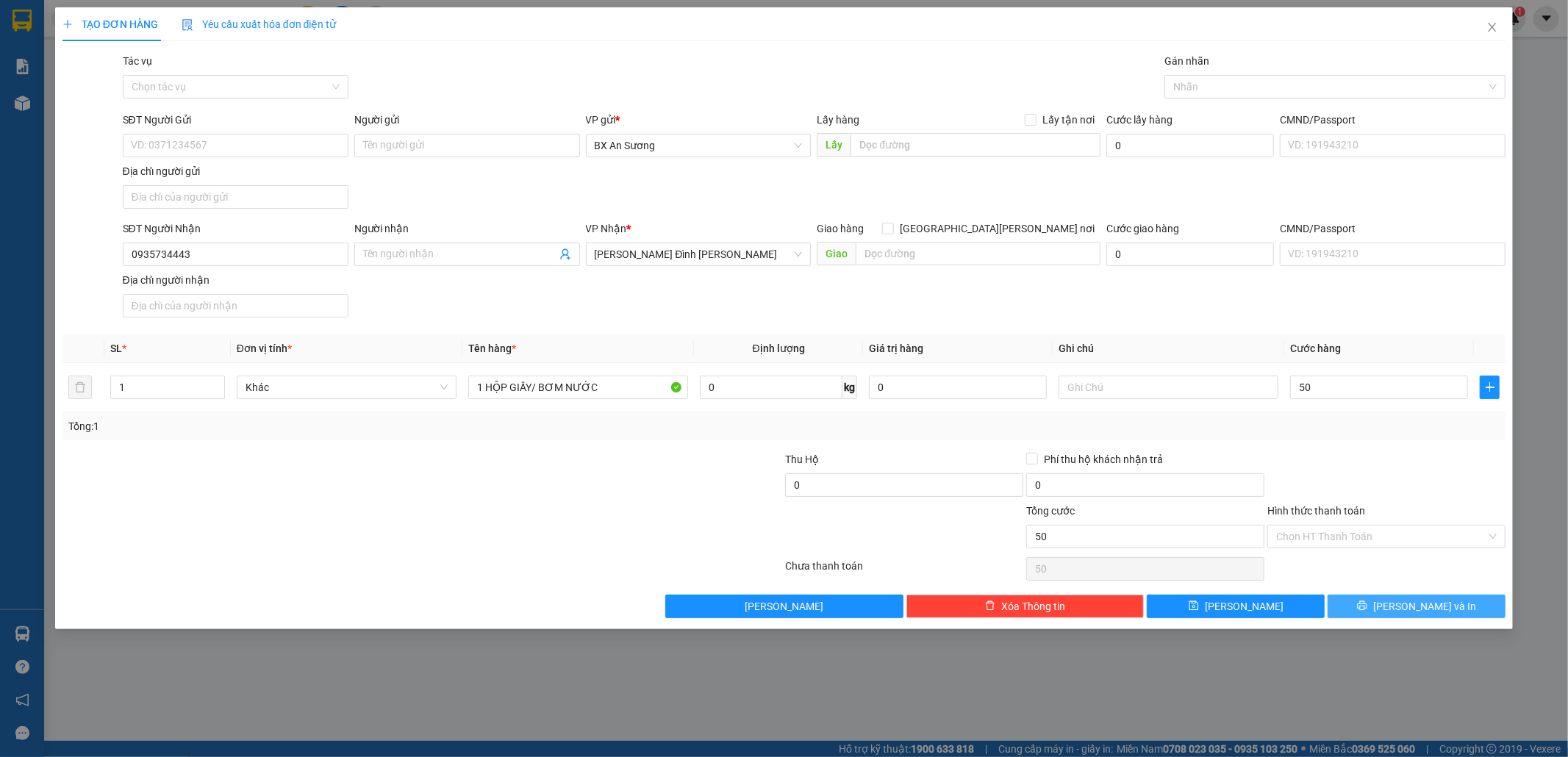
type input "50.000"
click at [1466, 615] on button "[PERSON_NAME] và In" at bounding box center [1416, 606] width 178 height 23
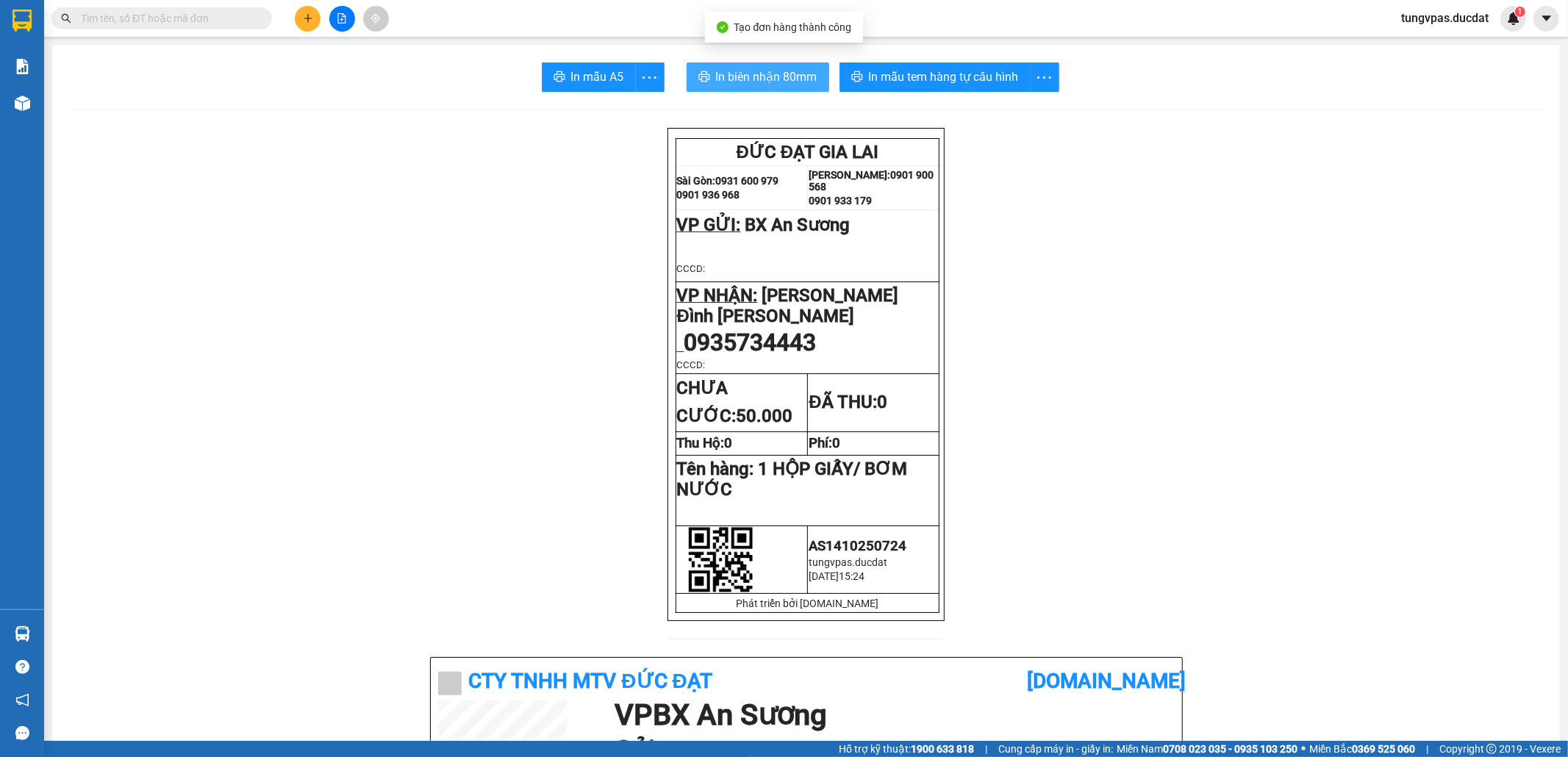
click at [692, 69] on button "In biên nhận 80mm" at bounding box center [758, 77] width 143 height 30
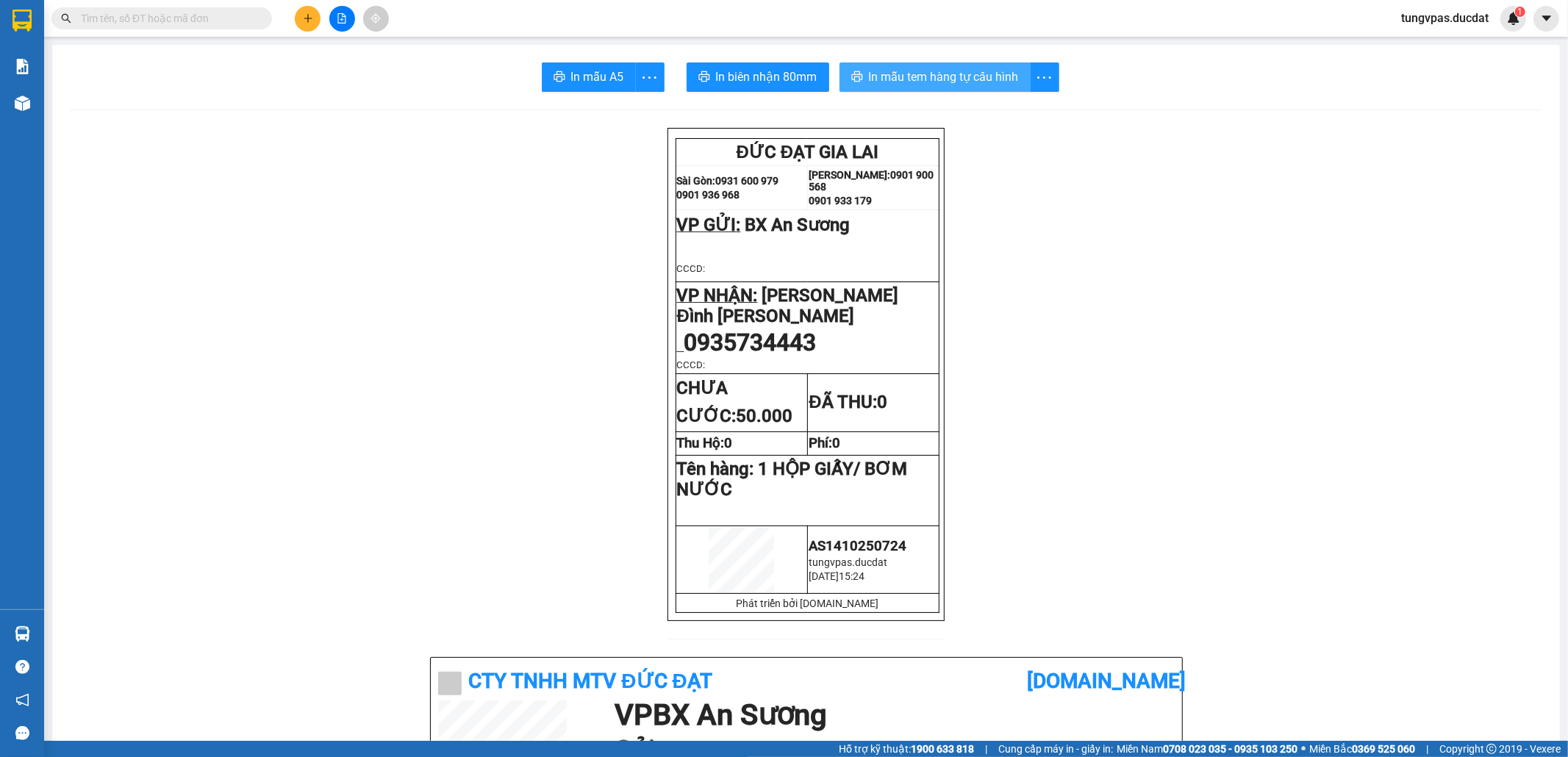
click at [992, 89] on button "In mẫu tem hàng tự cấu hình" at bounding box center [935, 77] width 191 height 30
click at [206, 19] on input "text" at bounding box center [167, 18] width 173 height 16
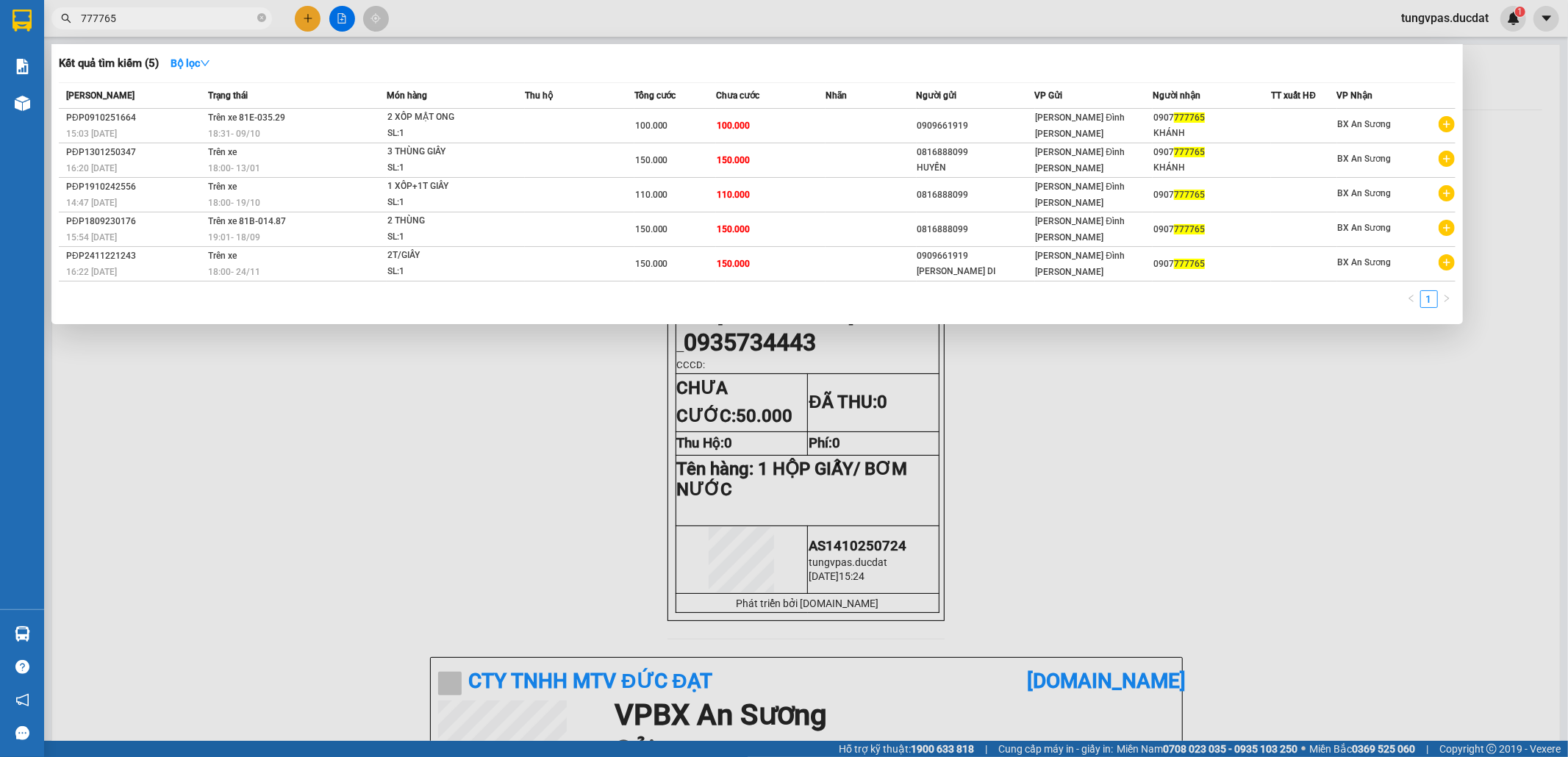
type input "777765"
click at [307, 15] on div at bounding box center [784, 378] width 1568 height 757
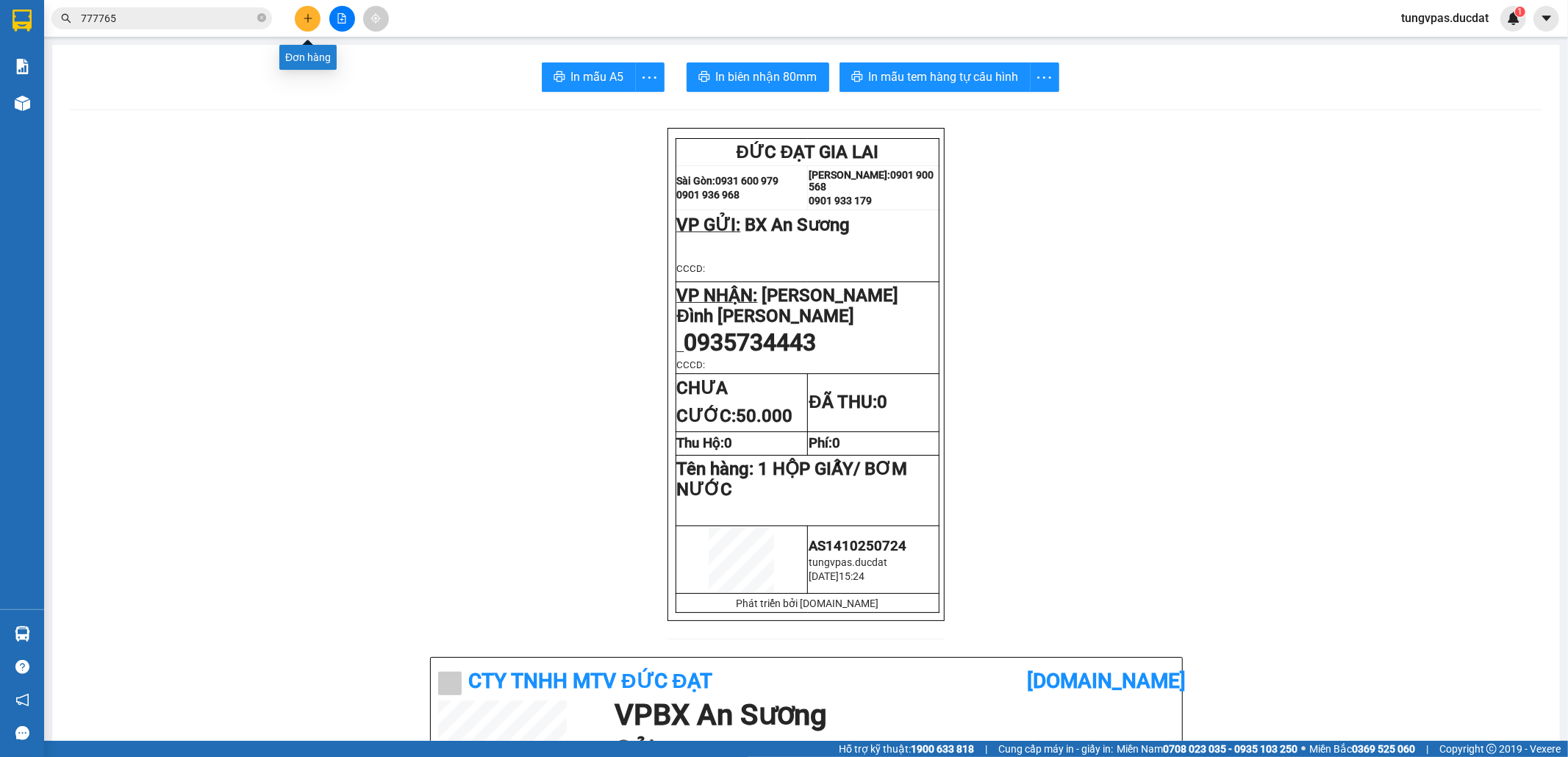
click at [307, 15] on icon "plus" at bounding box center [307, 18] width 1 height 8
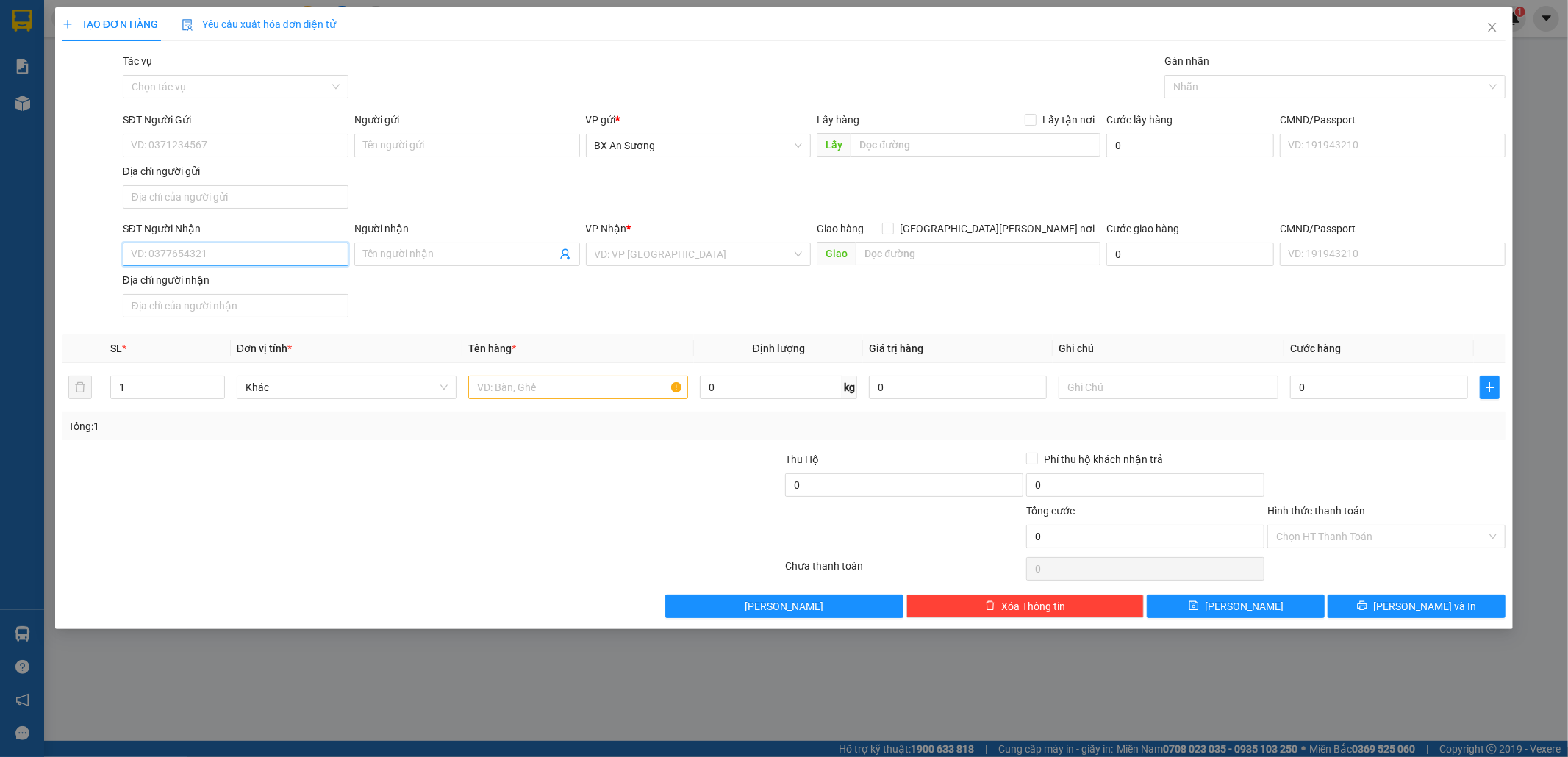
click at [272, 263] on input "SĐT Người Nhận" at bounding box center [235, 254] width 226 height 23
type input "0963048726"
click at [278, 286] on div "0963048726 - C LỆ" at bounding box center [235, 286] width 208 height 16
type input "C LỆ"
type input "0963048726"
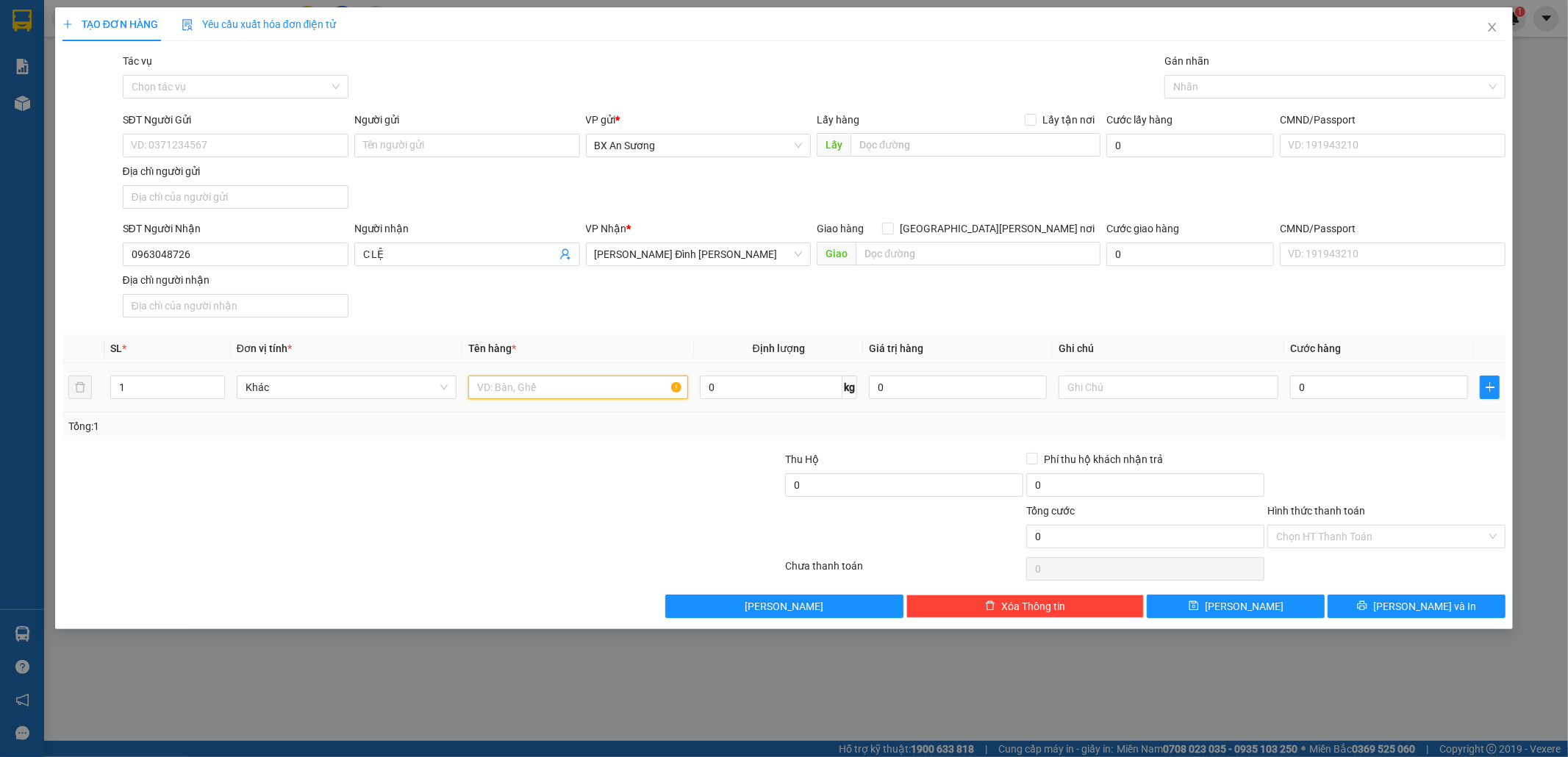
click at [525, 393] on input "text" at bounding box center [578, 387] width 220 height 23
type input "1 XỐP"
type input "1"
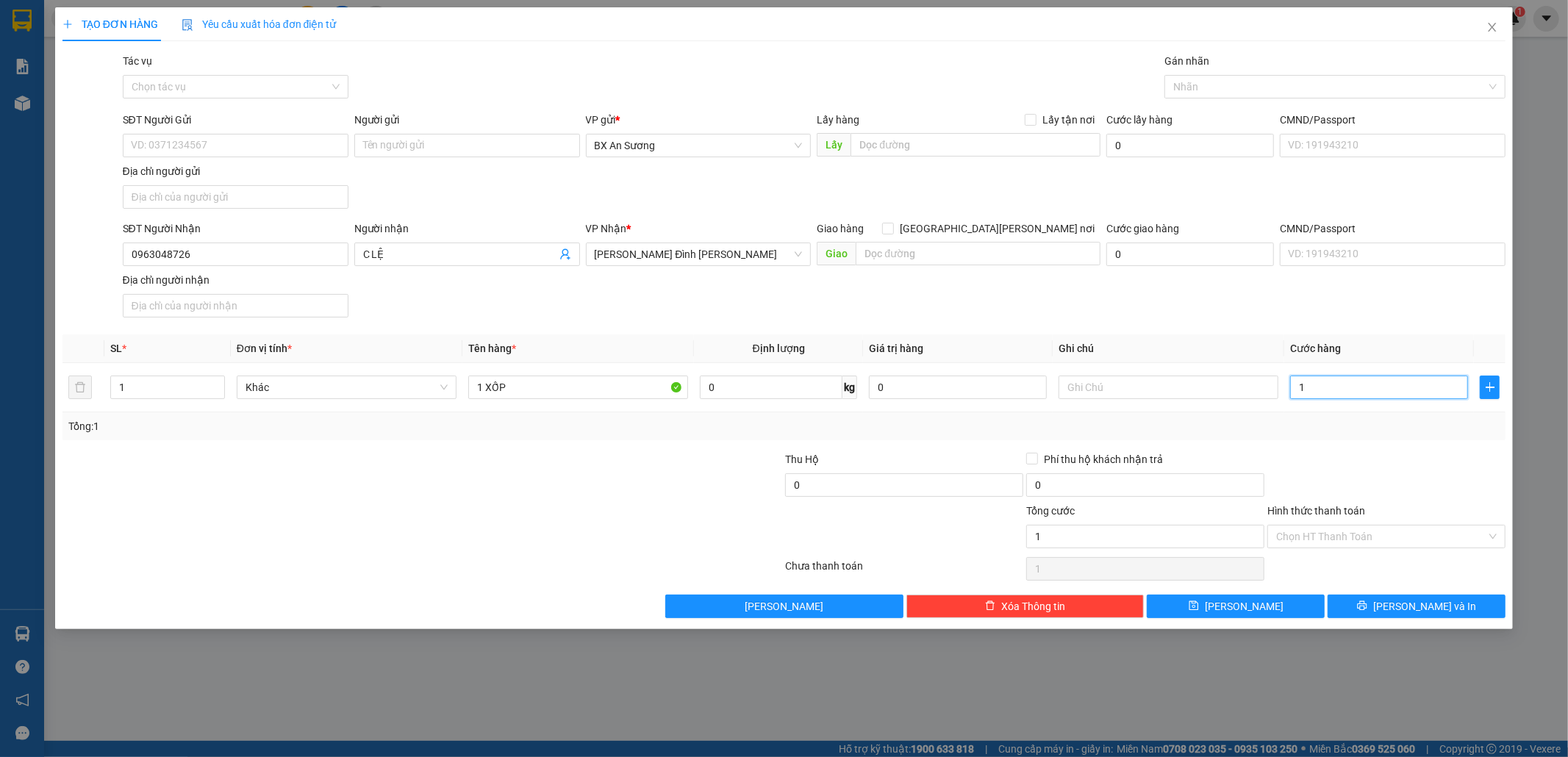
type input "15"
type input "150"
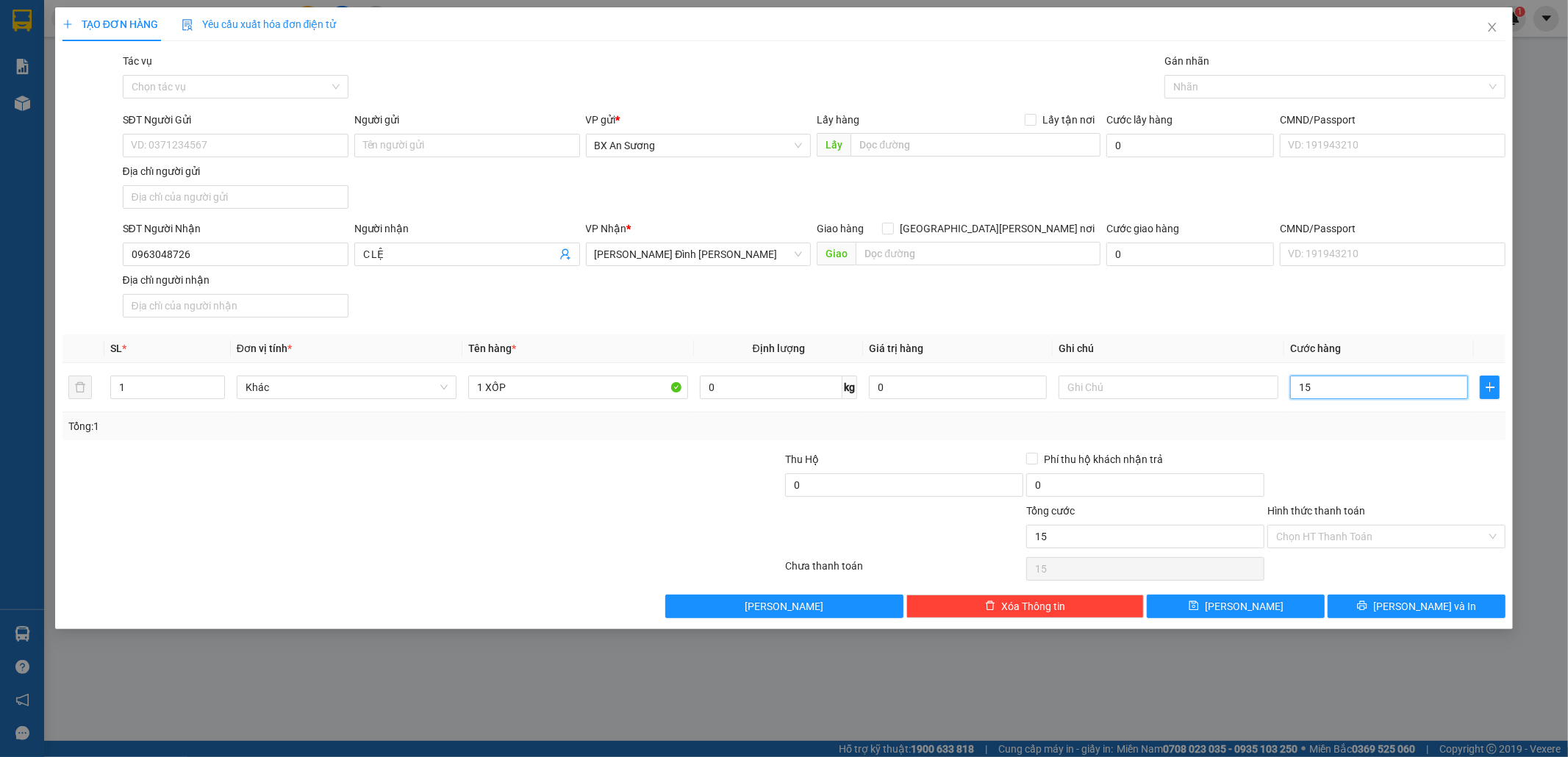
type input "150"
drag, startPoint x: 1321, startPoint y: 389, endPoint x: 1238, endPoint y: 389, distance: 83.0
click at [1238, 389] on tr "1 Khác 1 XỐP 0 kg 0 150" at bounding box center [784, 387] width 1444 height 49
type input "1"
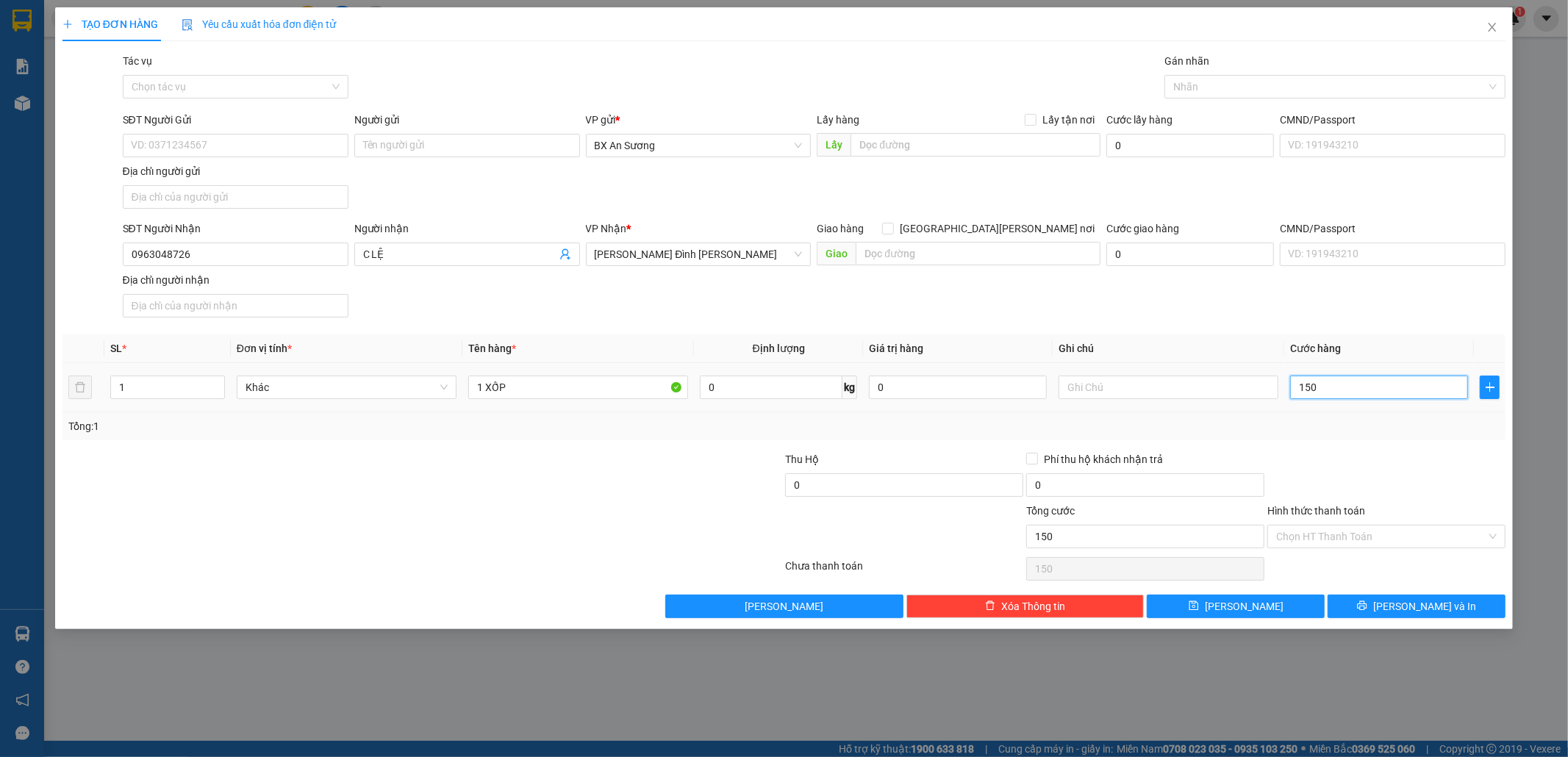
type input "1"
type input "14"
type input "140"
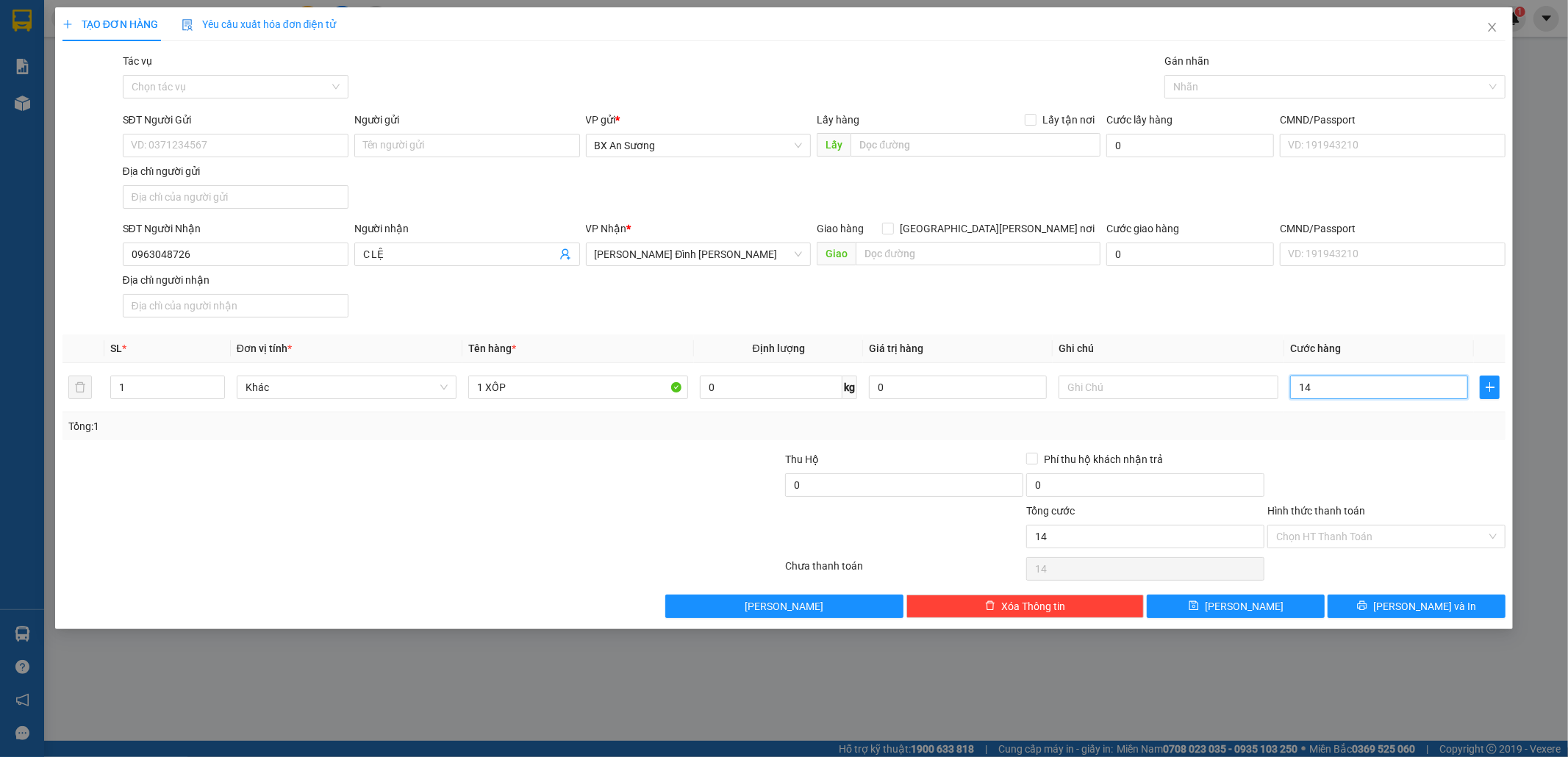
type input "140"
type input "140.000"
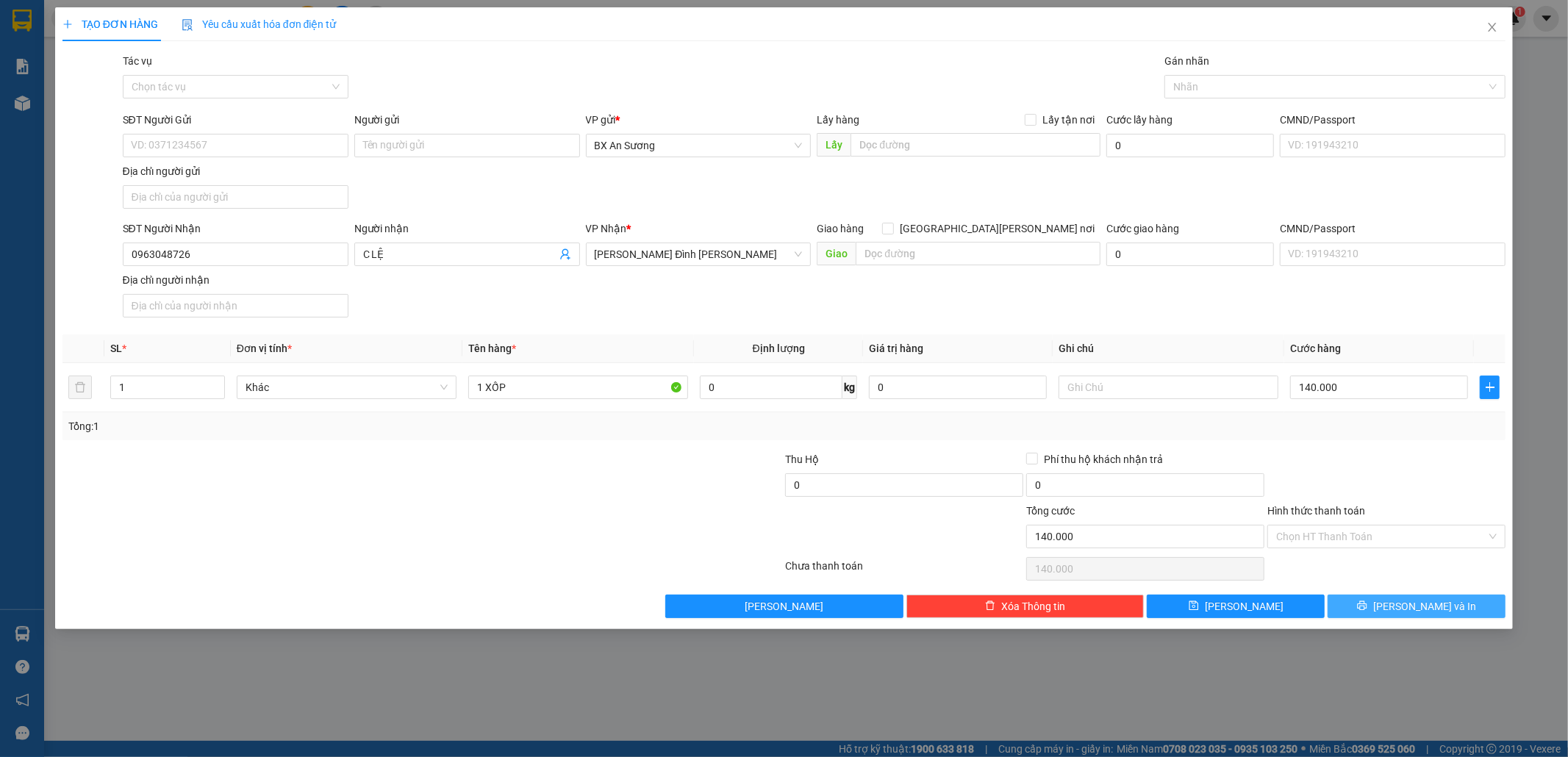
click at [1450, 616] on button "[PERSON_NAME] và In" at bounding box center [1416, 606] width 178 height 23
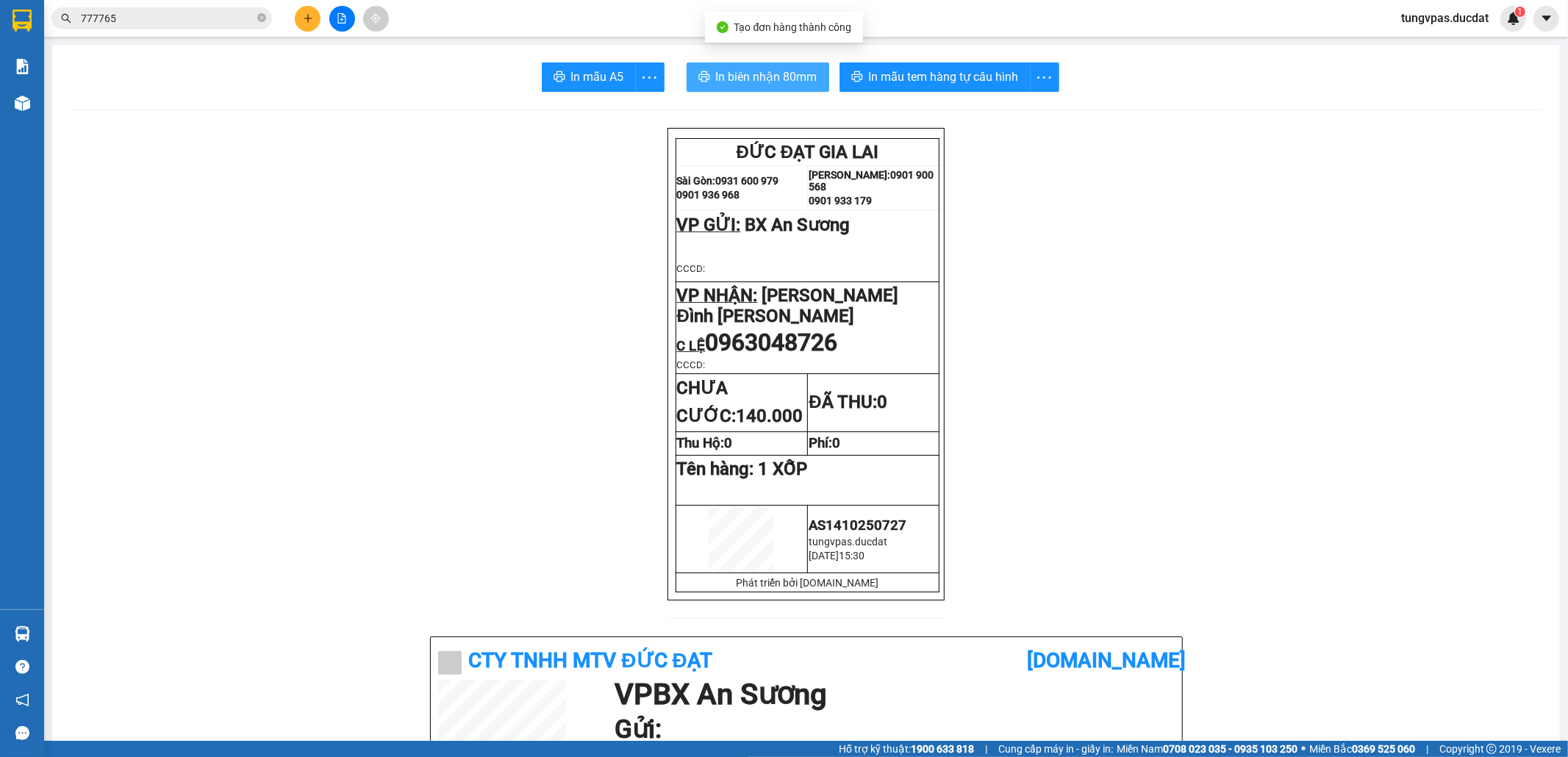
click at [801, 78] on span "In biên nhận 80mm" at bounding box center [766, 77] width 102 height 19
click at [933, 77] on div "In mẫu tem hàng tự cấu hình" at bounding box center [952, 77] width 226 height 30
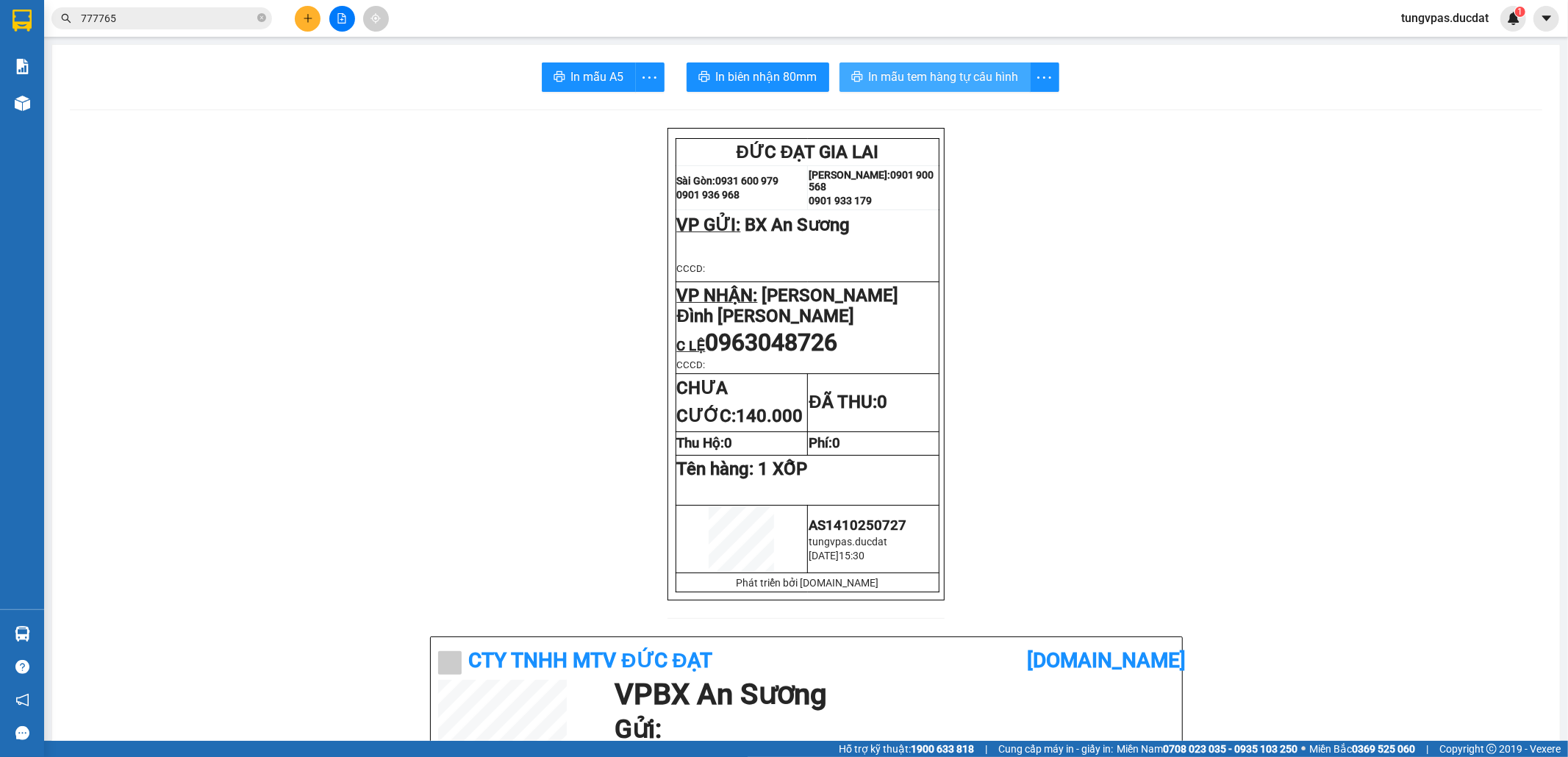
click at [977, 79] on span "In mẫu tem hàng tự cấu hình" at bounding box center [943, 77] width 150 height 19
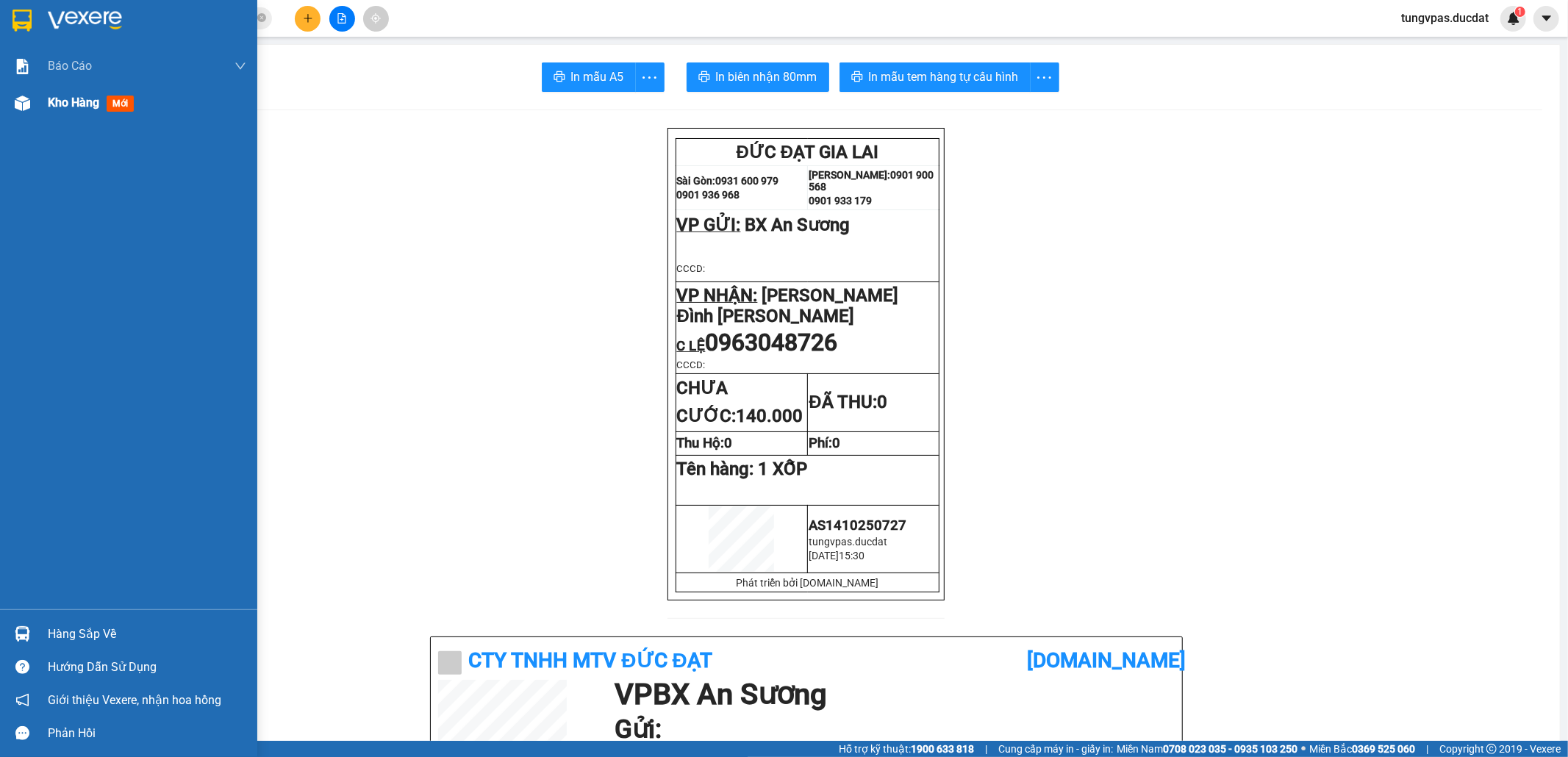
click at [30, 106] on div at bounding box center [22, 102] width 26 height 26
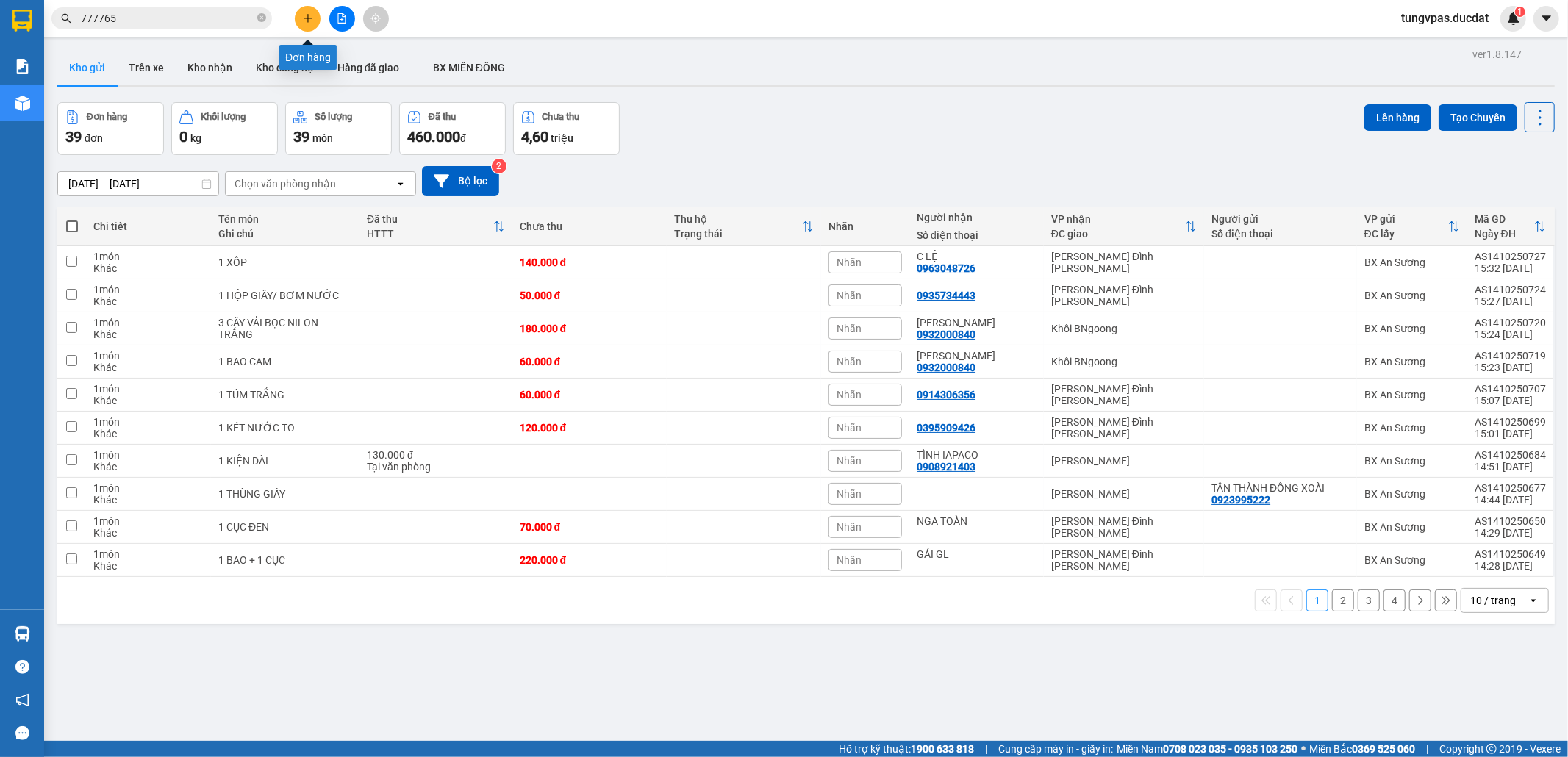
click at [309, 12] on button at bounding box center [307, 19] width 26 height 26
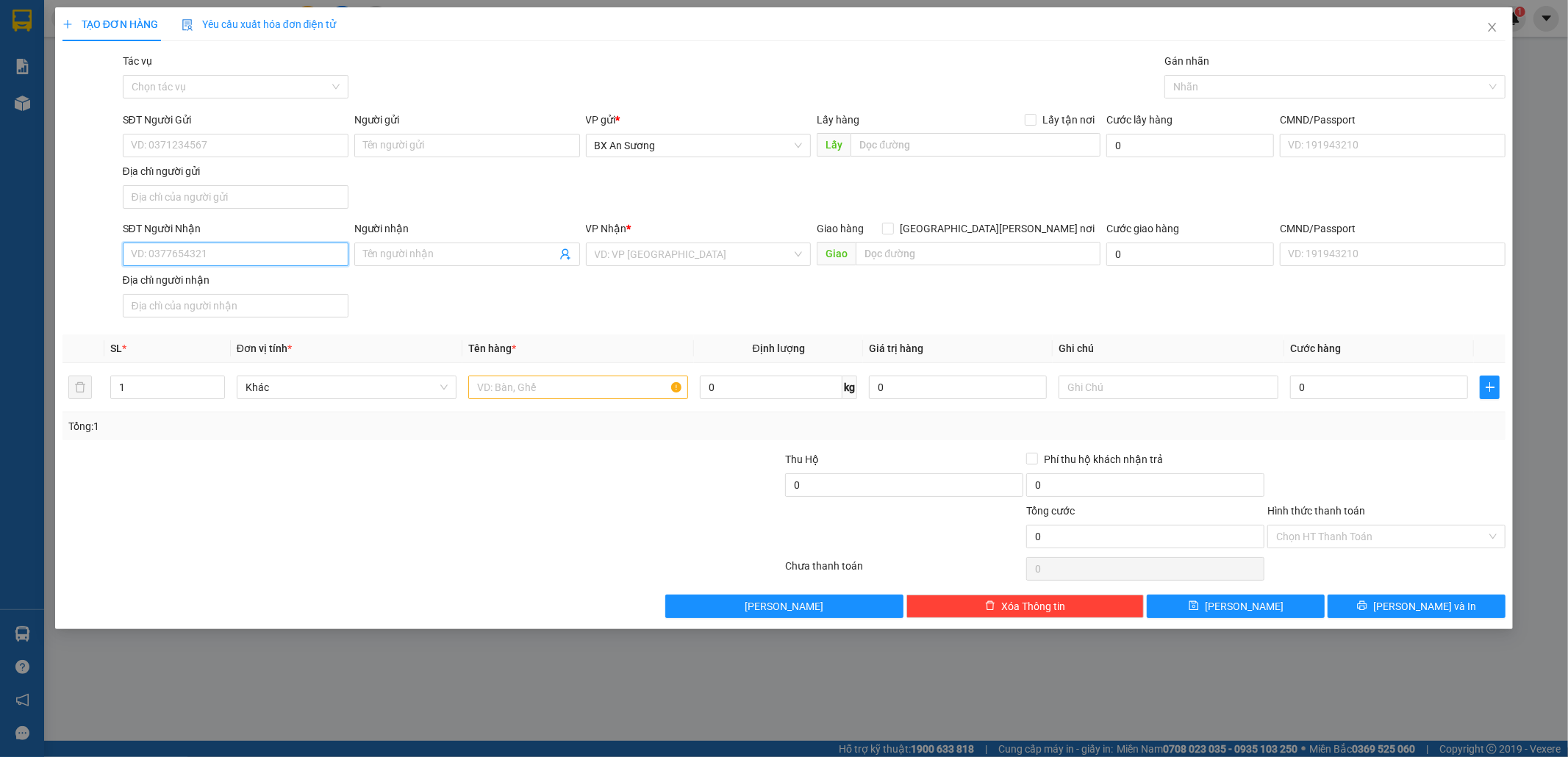
click at [317, 251] on input "SĐT Người Nhận" at bounding box center [235, 254] width 226 height 23
type input "0979418880"
click at [221, 289] on div "0979418880 - [PERSON_NAME]" at bounding box center [235, 286] width 208 height 16
type input "TRANG KIÊN"
type input "0979418880"
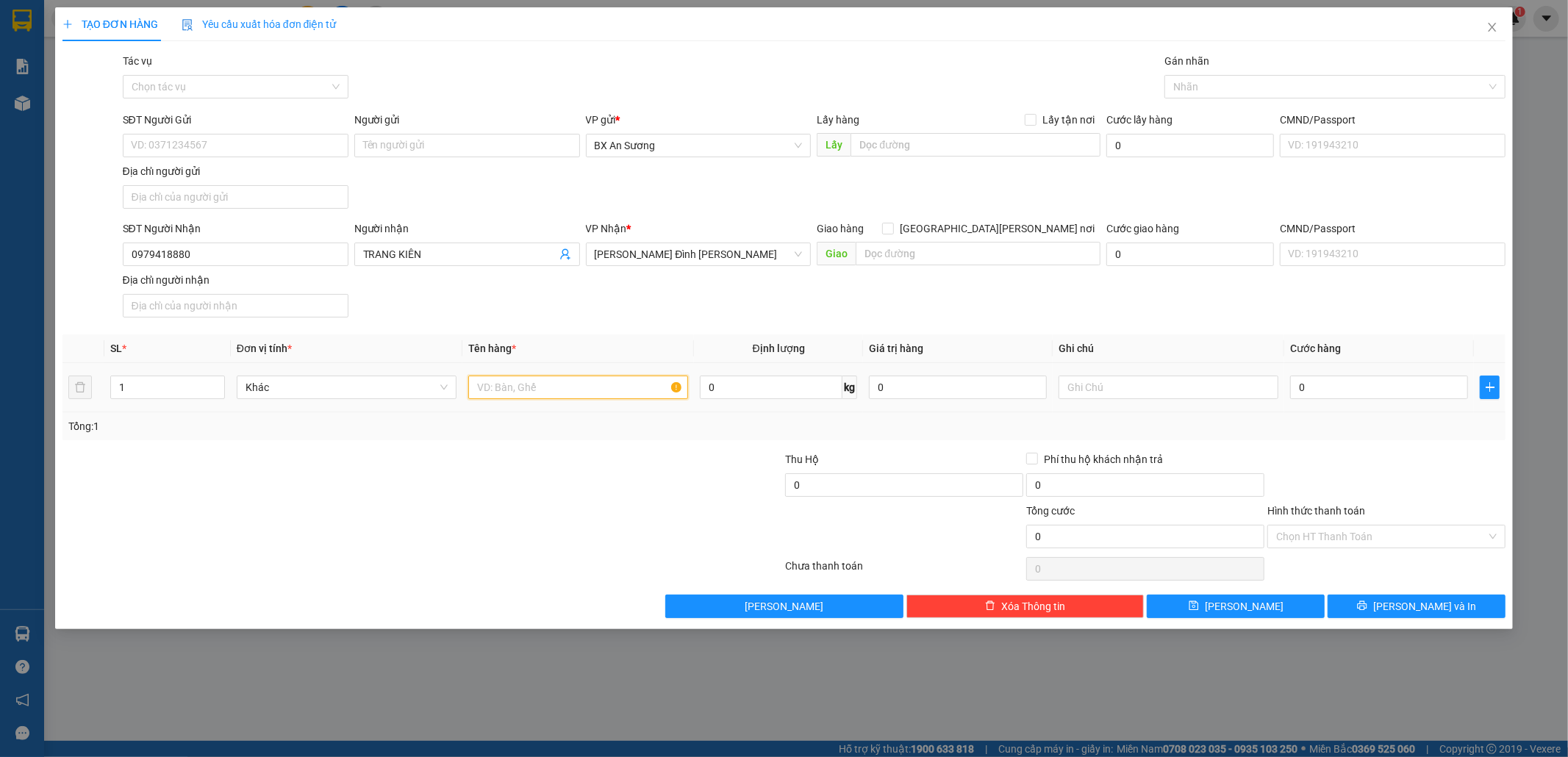
click at [583, 399] on input "text" at bounding box center [578, 387] width 220 height 23
drag, startPoint x: 457, startPoint y: 255, endPoint x: 256, endPoint y: 250, distance: 201.1
click at [256, 250] on div "SĐT Người [PERSON_NAME] 0979418880 Người [PERSON_NAME] [PERSON_NAME] [PERSON_NA…" at bounding box center [813, 272] width 1389 height 103
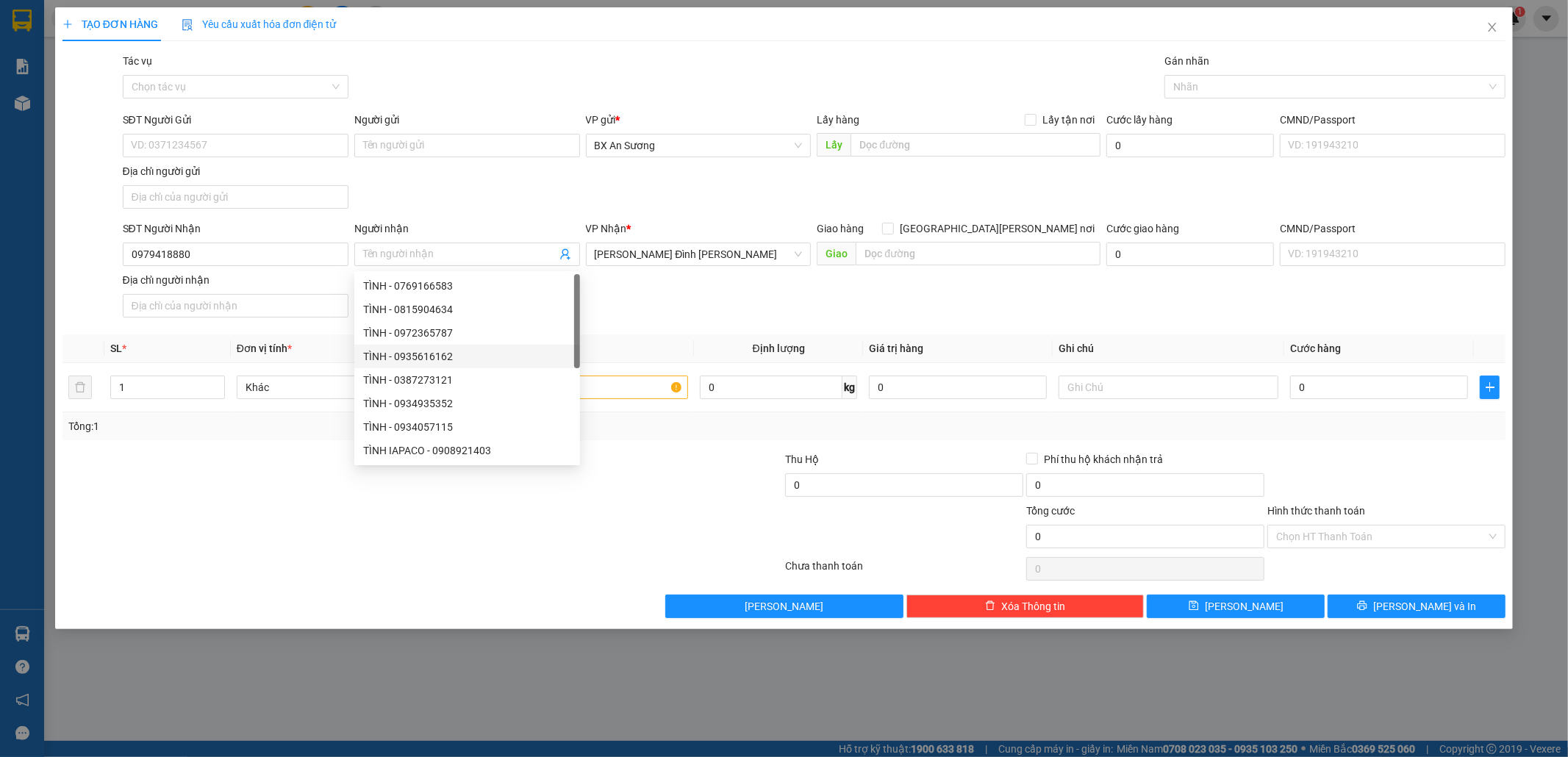
click at [654, 324] on div "SĐT Người [PERSON_NAME] 0979418880 Người [PERSON_NAME] Tên người [PERSON_NAME] …" at bounding box center [813, 272] width 1389 height 103
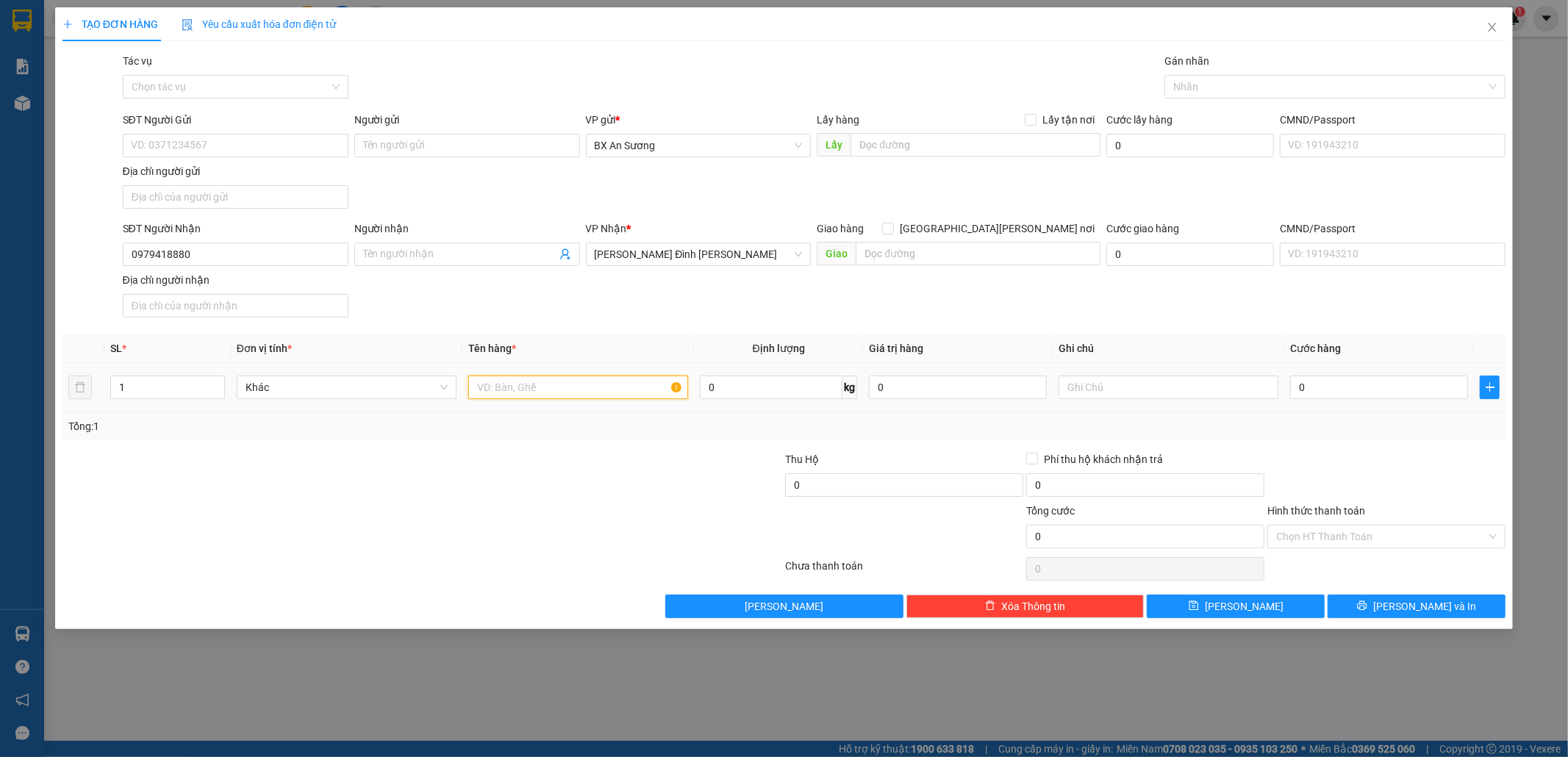
click at [587, 383] on input "text" at bounding box center [578, 387] width 220 height 23
type input "1 XỐP"
type input "1"
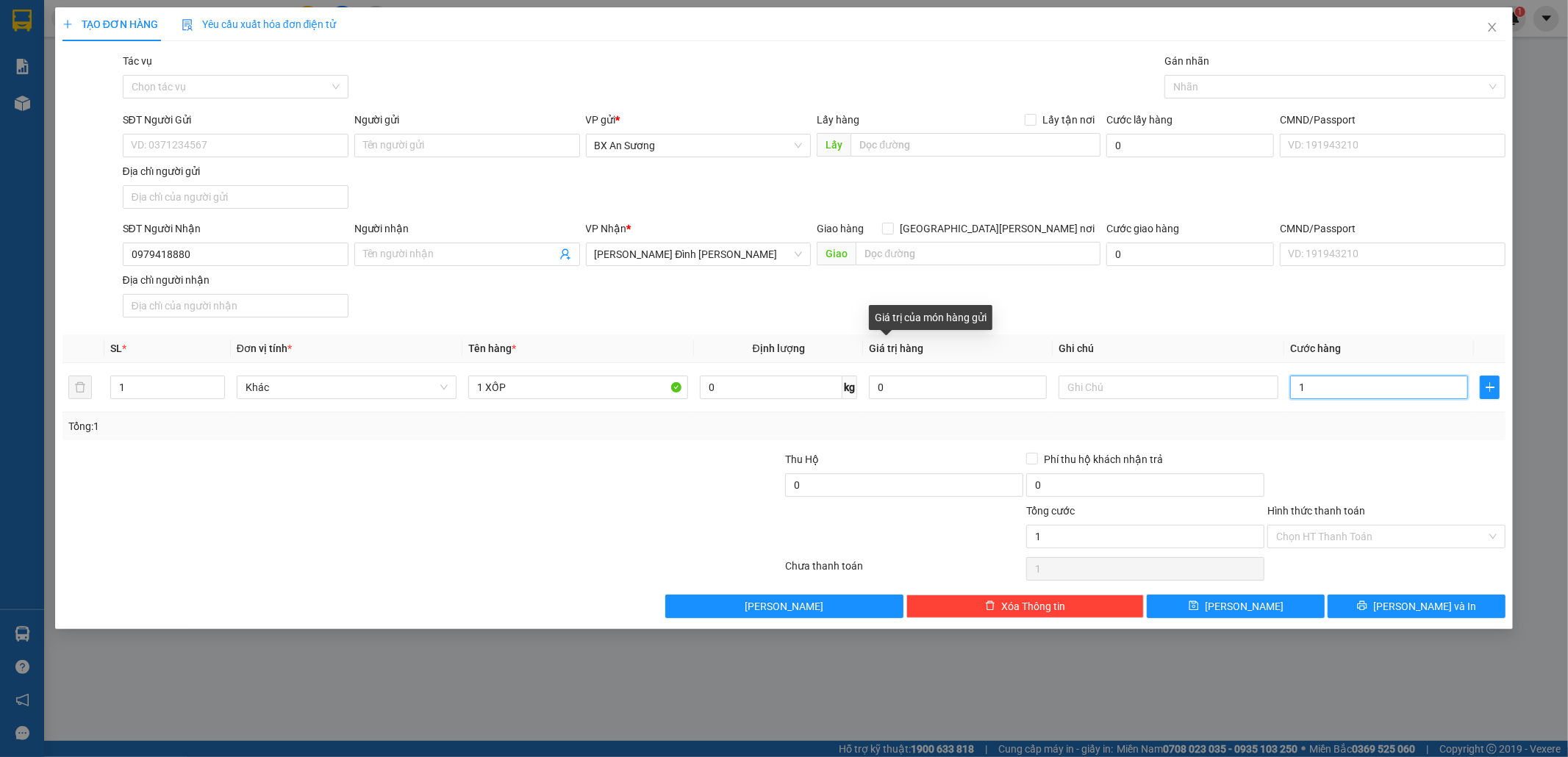
type input "12"
type input "120"
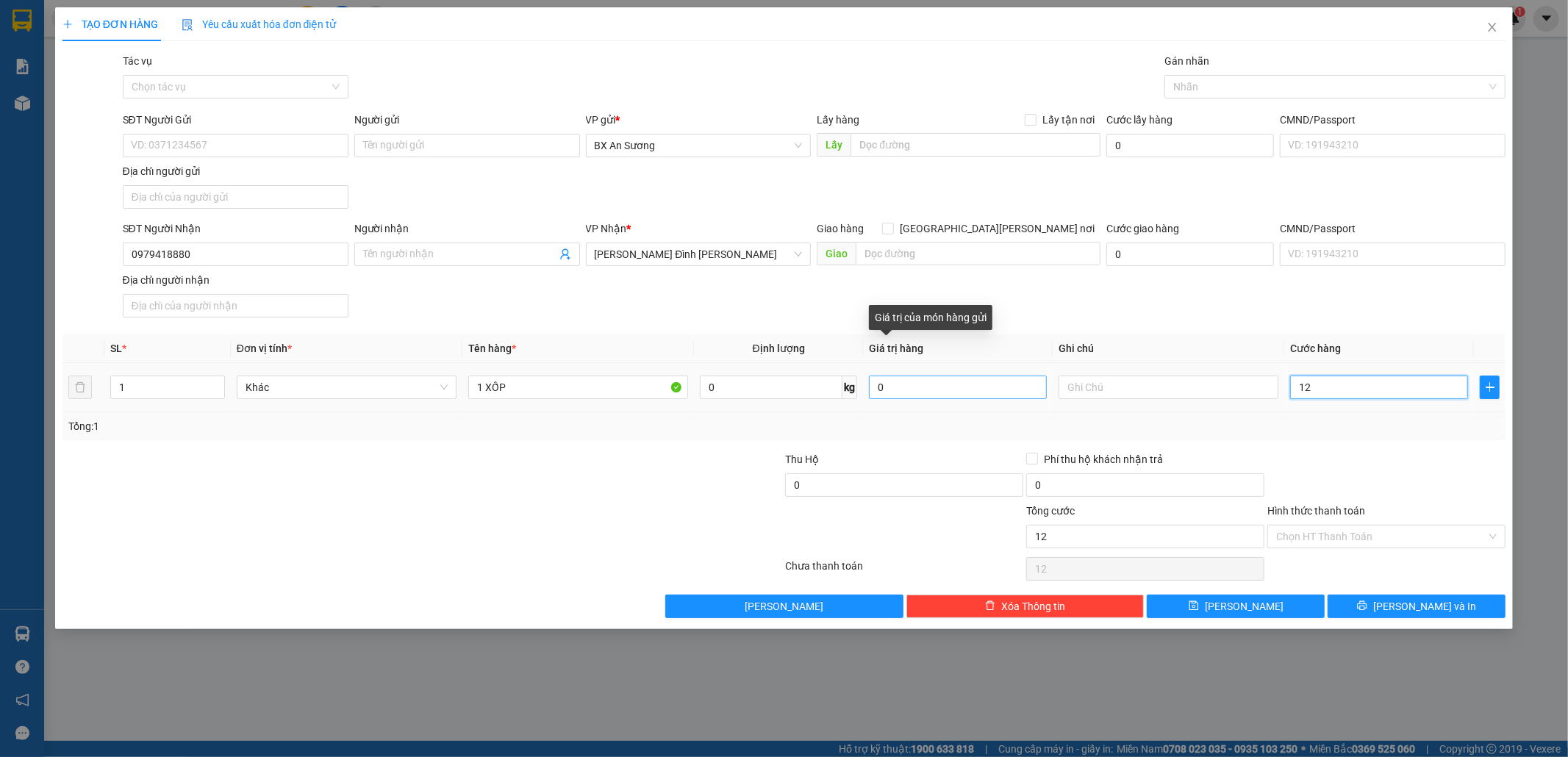
type input "120"
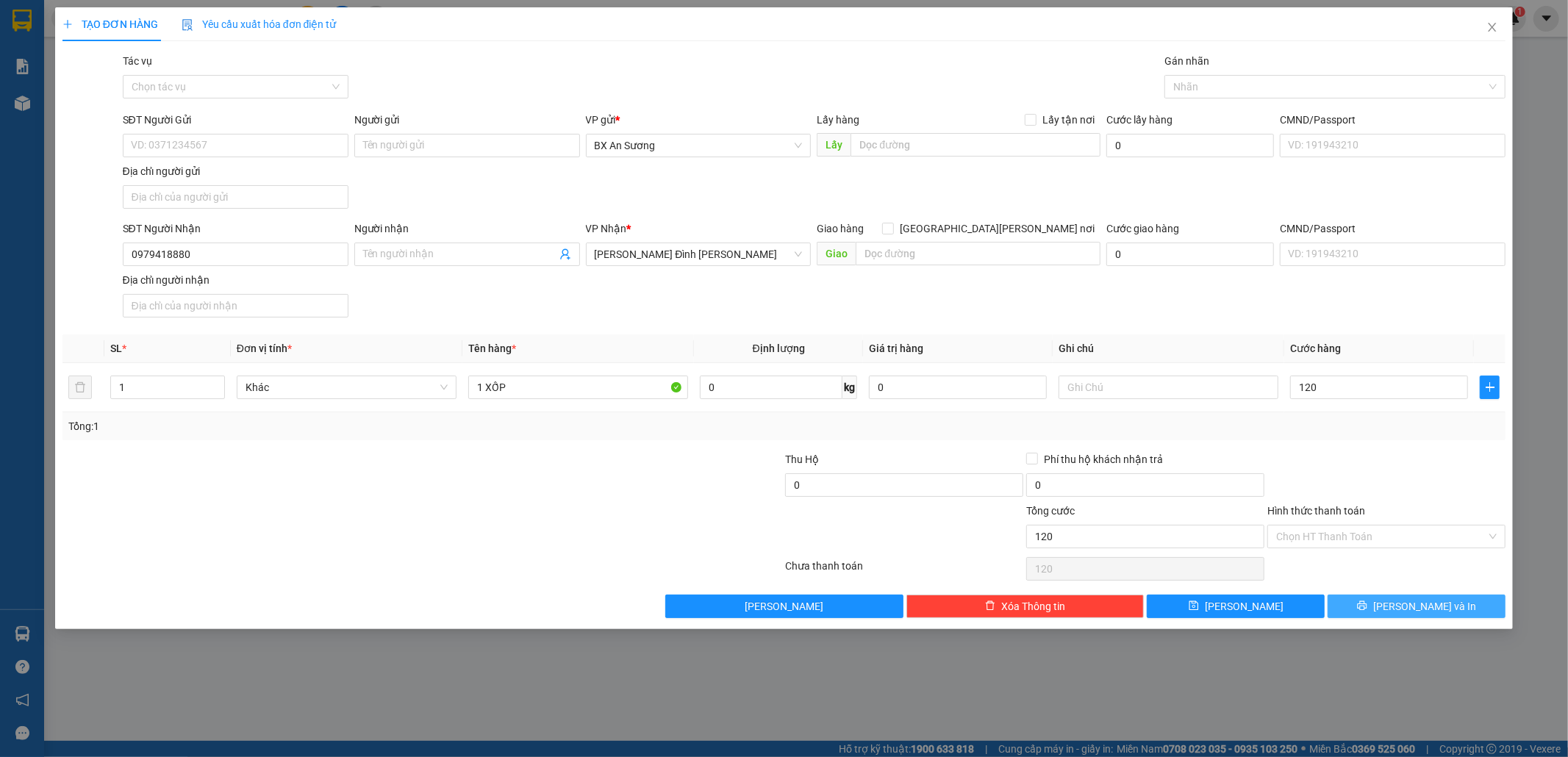
type input "120.000"
click at [1418, 602] on span "[PERSON_NAME] và In" at bounding box center [1424, 606] width 103 height 16
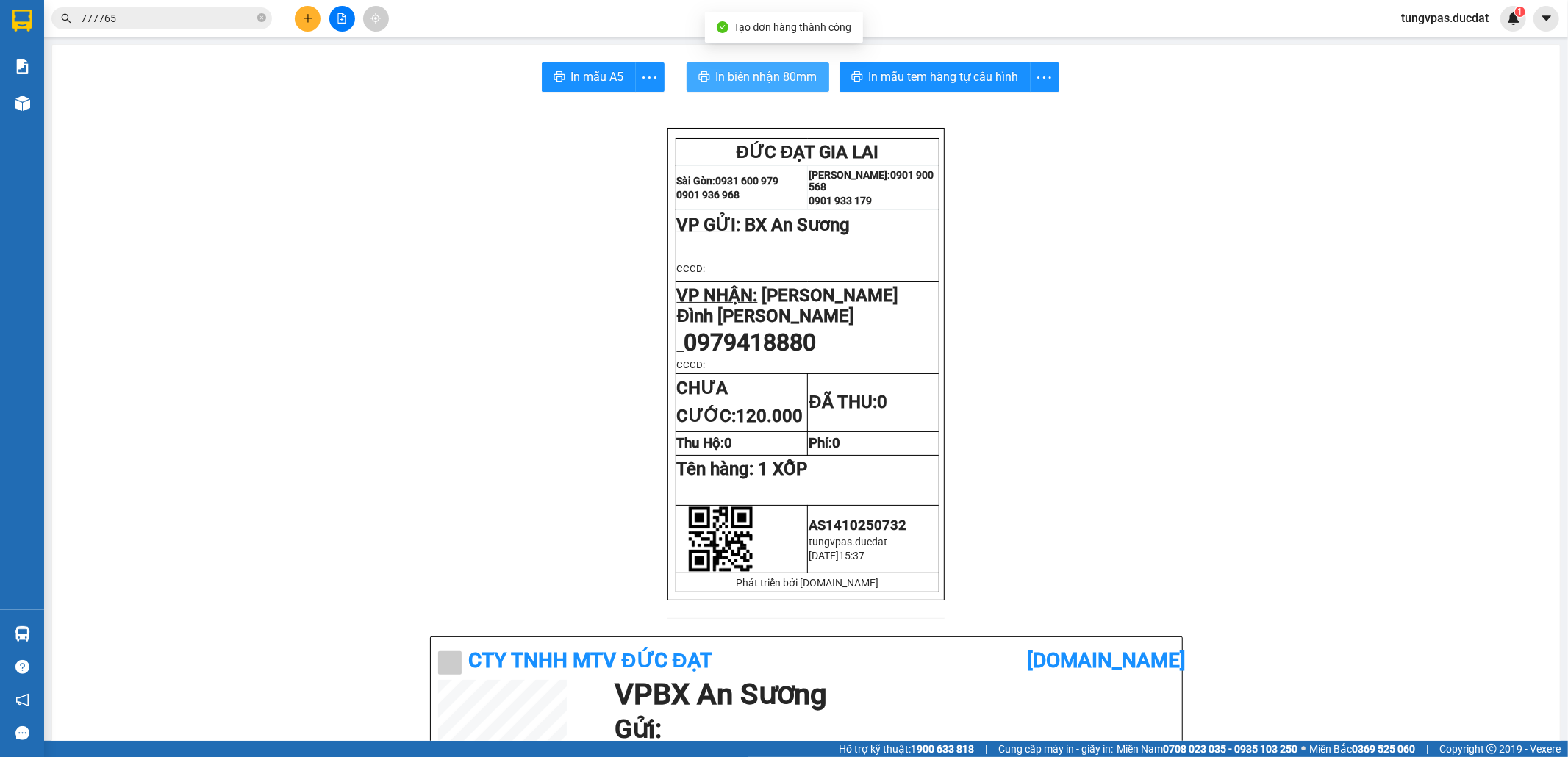
click at [765, 78] on span "In biên nhận 80mm" at bounding box center [766, 77] width 102 height 19
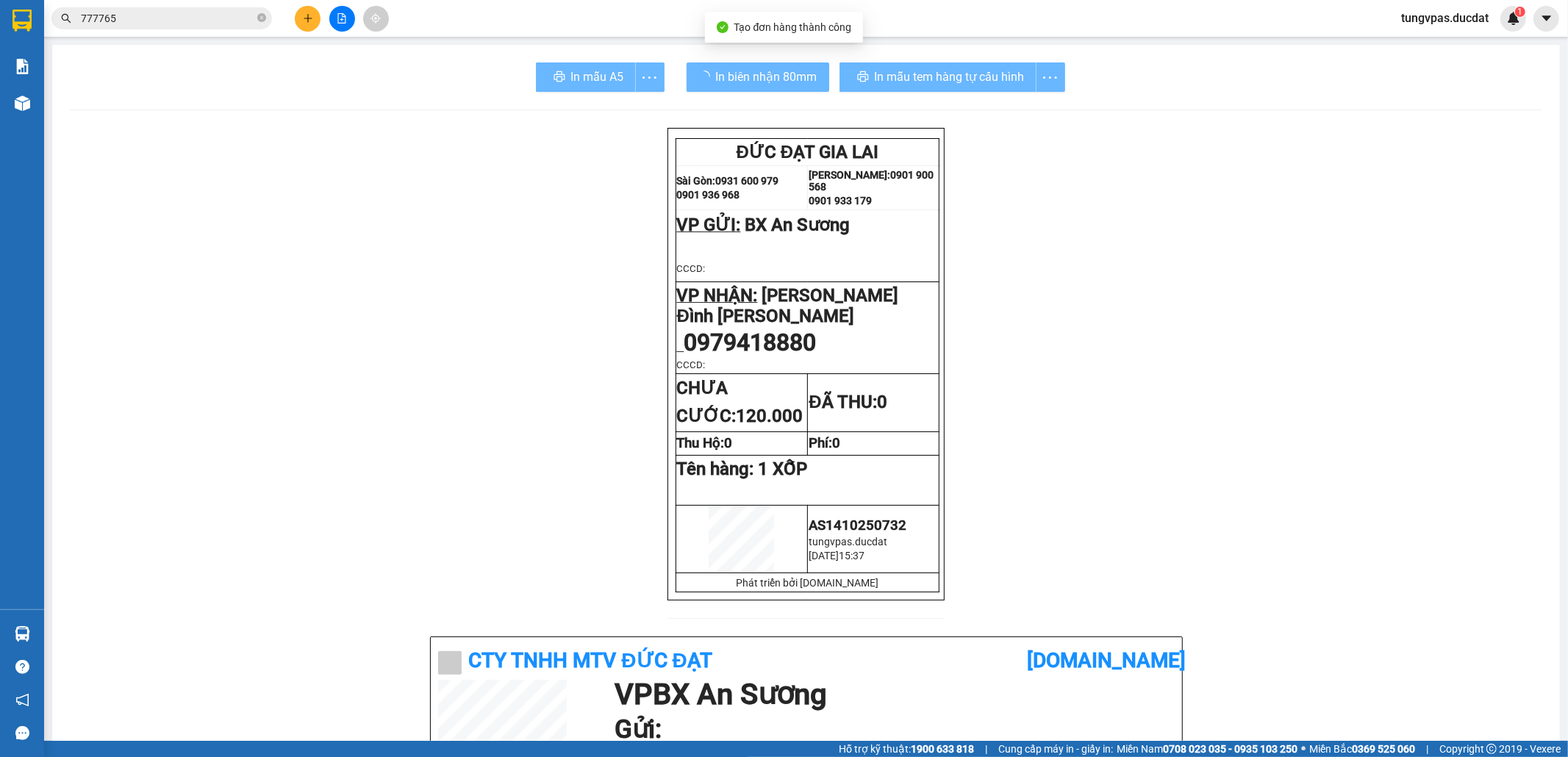
click at [969, 75] on div "In mẫu tem hàng tự cấu hình" at bounding box center [952, 77] width 226 height 30
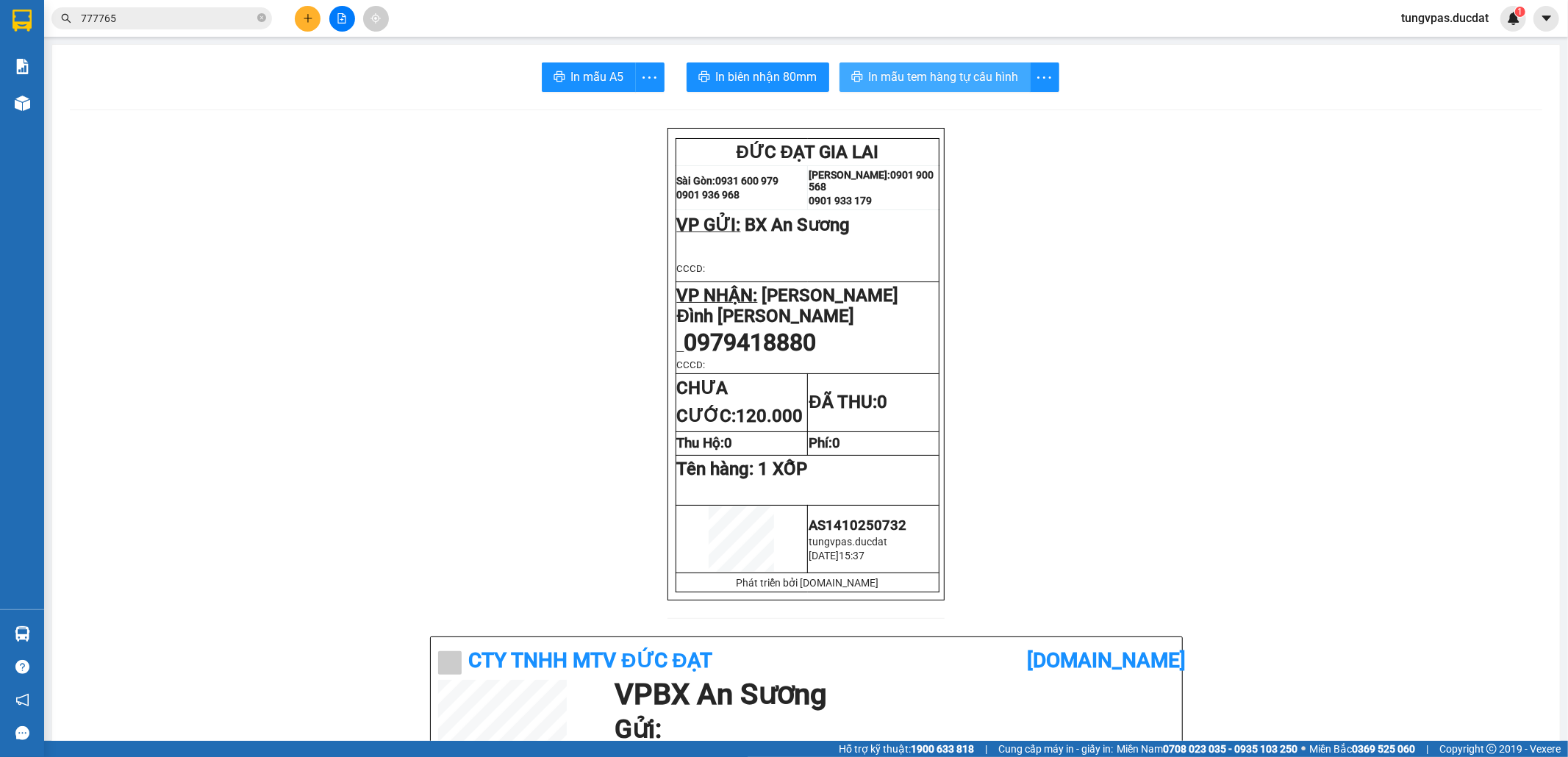
click at [969, 75] on span "In mẫu tem hàng tự cấu hình" at bounding box center [943, 77] width 150 height 19
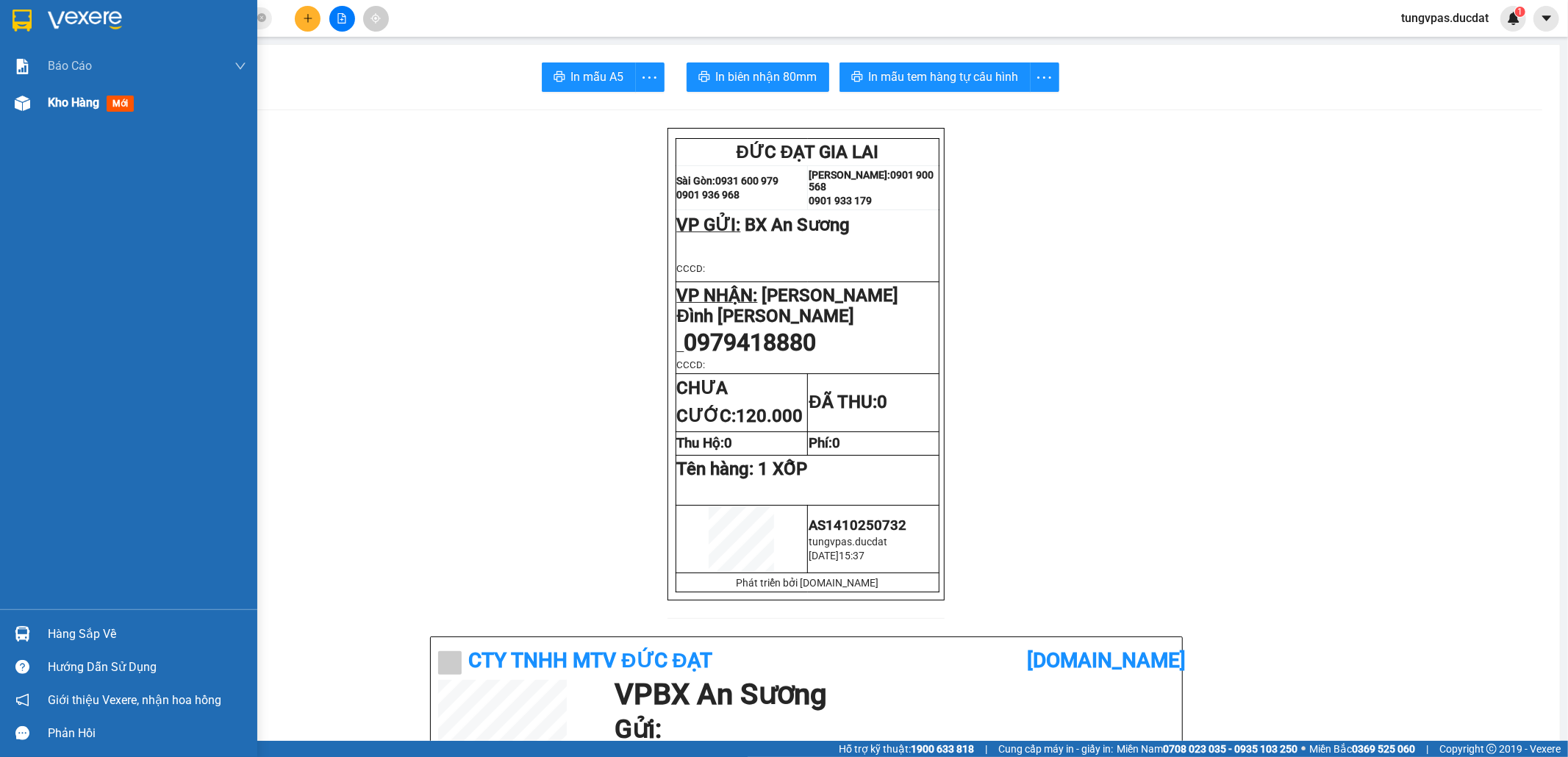
click at [16, 106] on img at bounding box center [23, 103] width 16 height 16
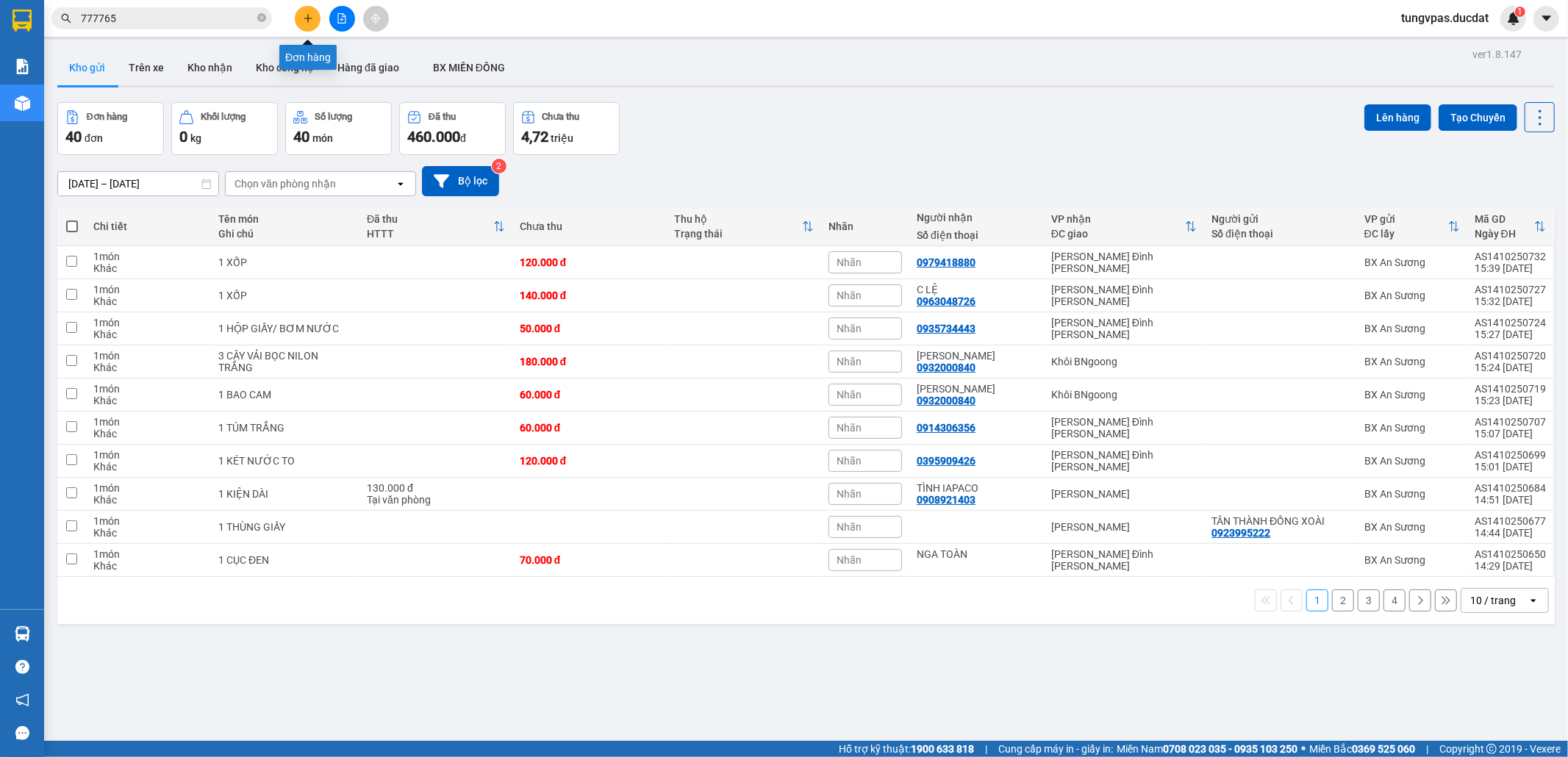
click at [306, 15] on icon "plus" at bounding box center [307, 18] width 10 height 10
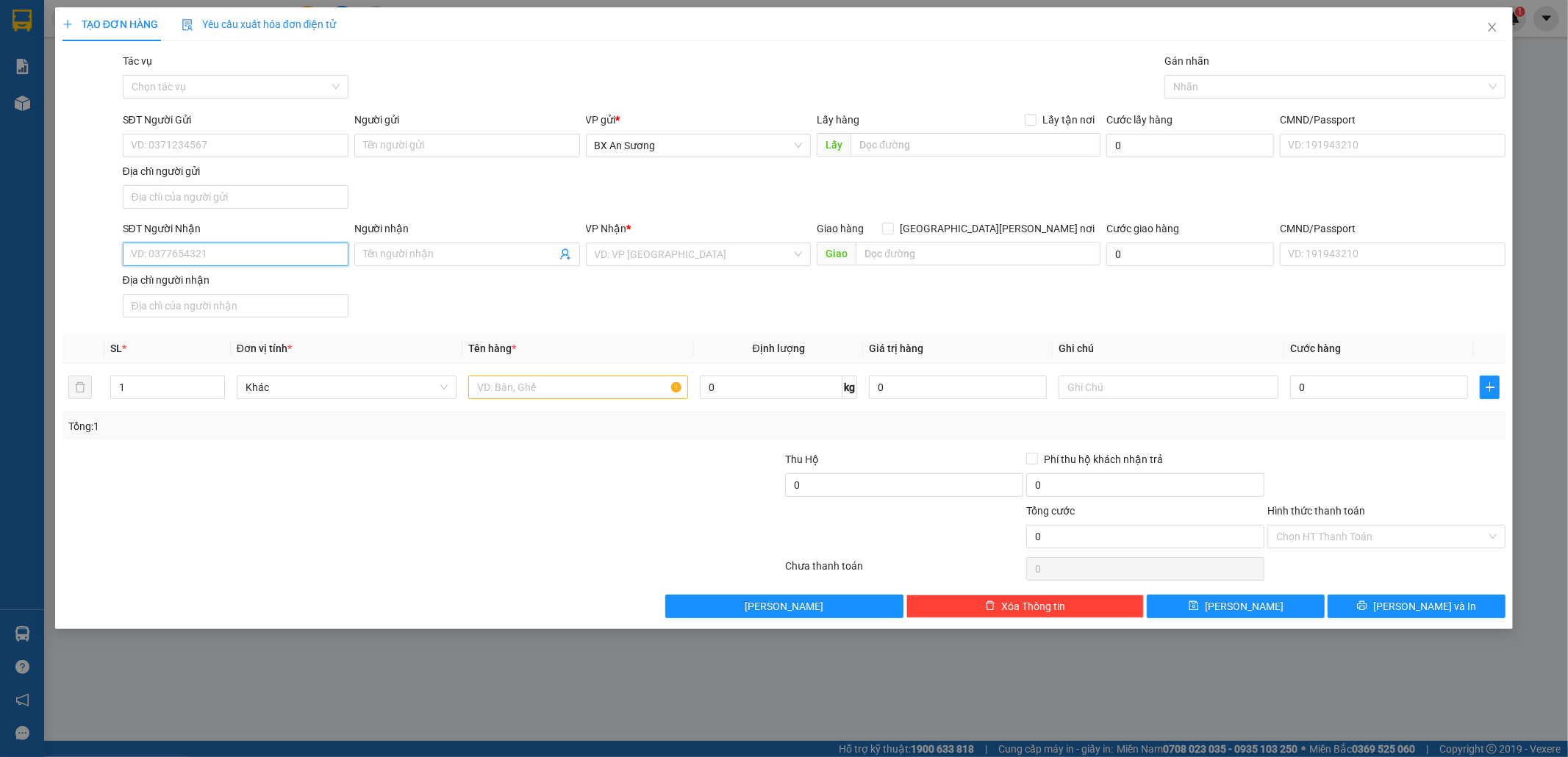
click at [321, 252] on input "SĐT Người Nhận" at bounding box center [235, 254] width 226 height 23
type input "0986178337"
click at [242, 283] on div "0986178337 - NINH" at bounding box center [235, 286] width 208 height 16
type input "NINH"
type input "0986178337"
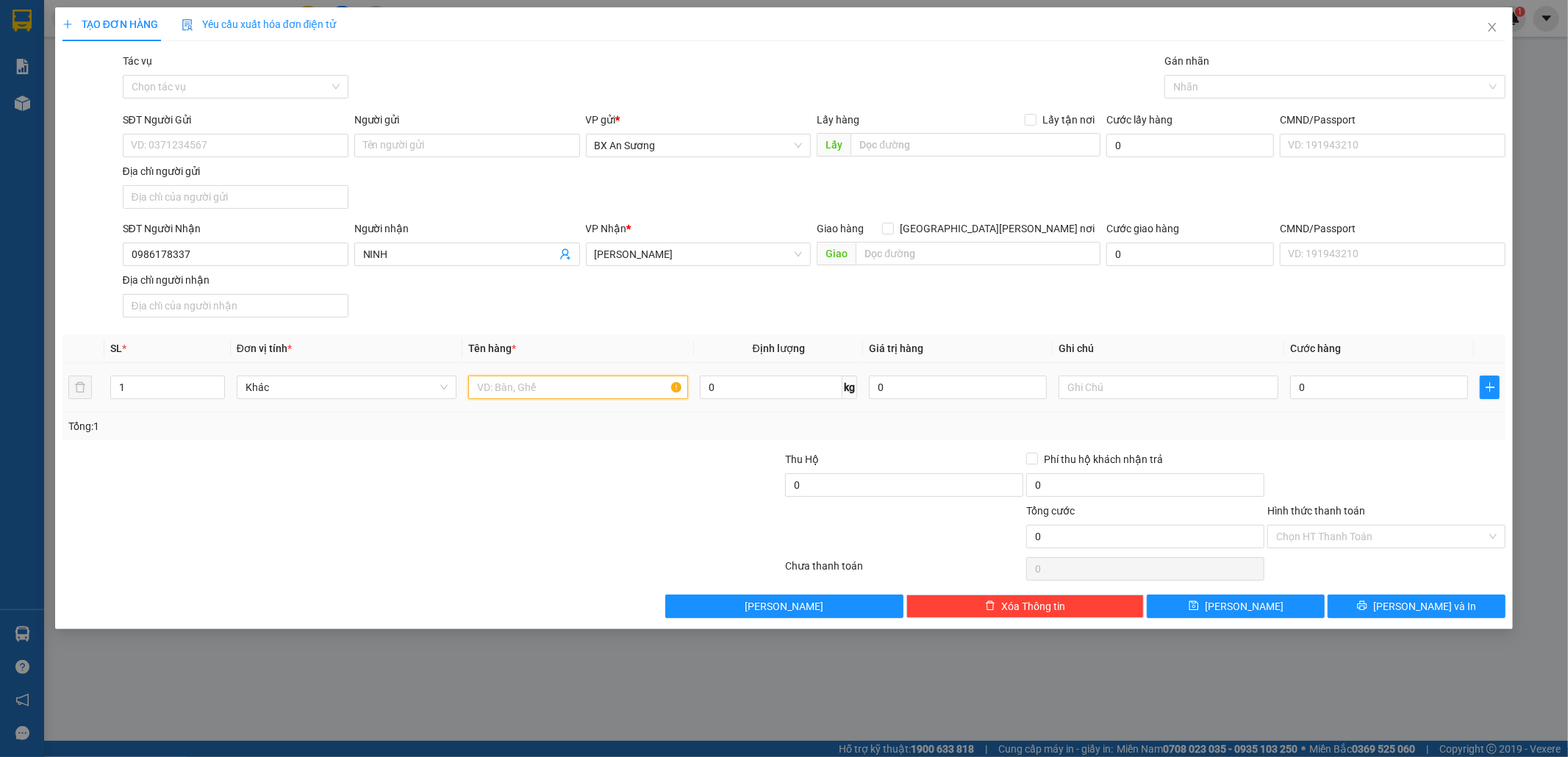
click at [512, 383] on input "text" at bounding box center [578, 387] width 220 height 23
type input "2 BAO"
click at [1341, 388] on input "0" at bounding box center [1379, 387] width 178 height 23
click at [524, 382] on input "2 BAO" at bounding box center [578, 387] width 220 height 23
click at [1362, 386] on input "0" at bounding box center [1379, 387] width 178 height 23
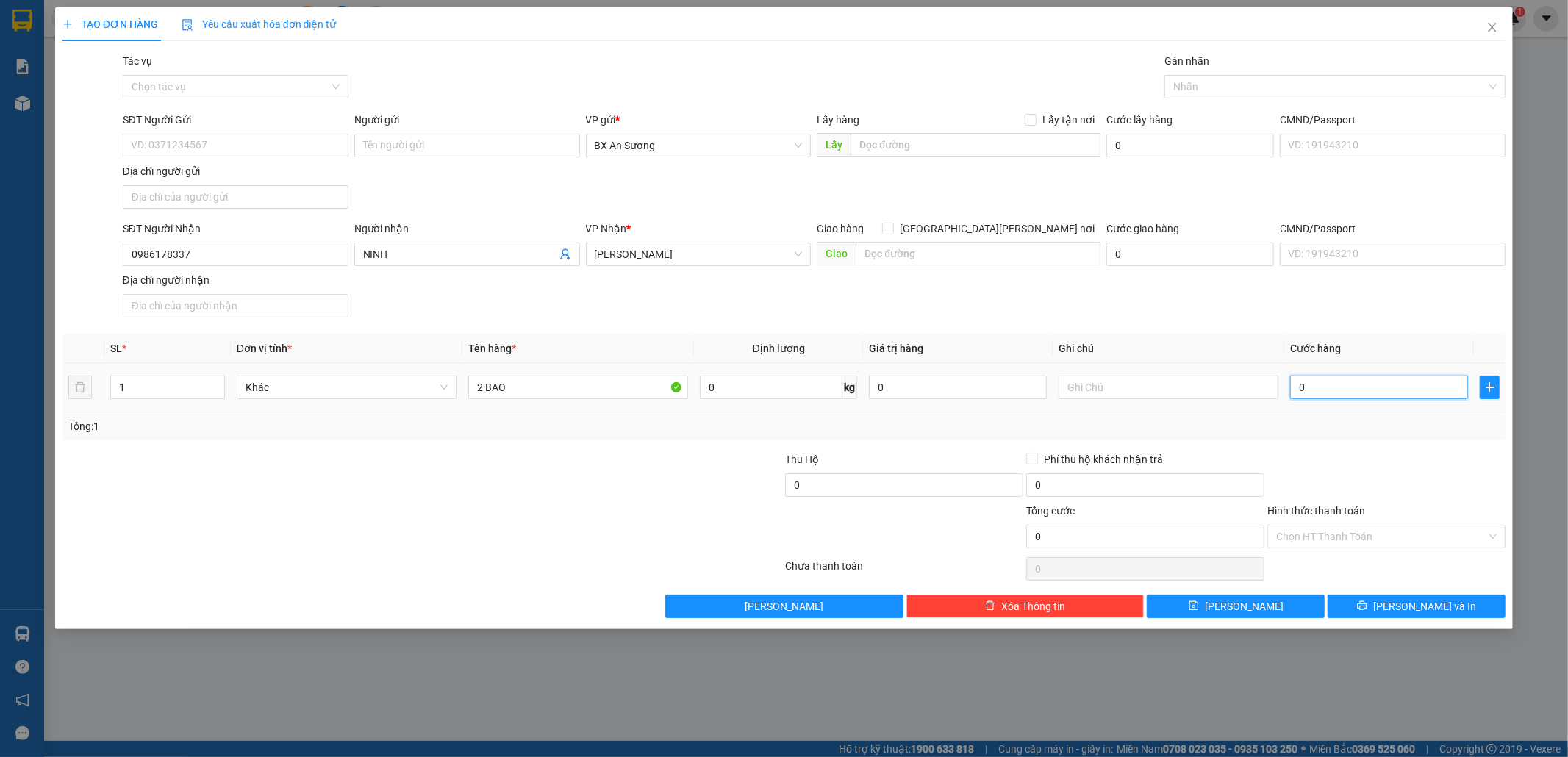
type input "1"
type input "10"
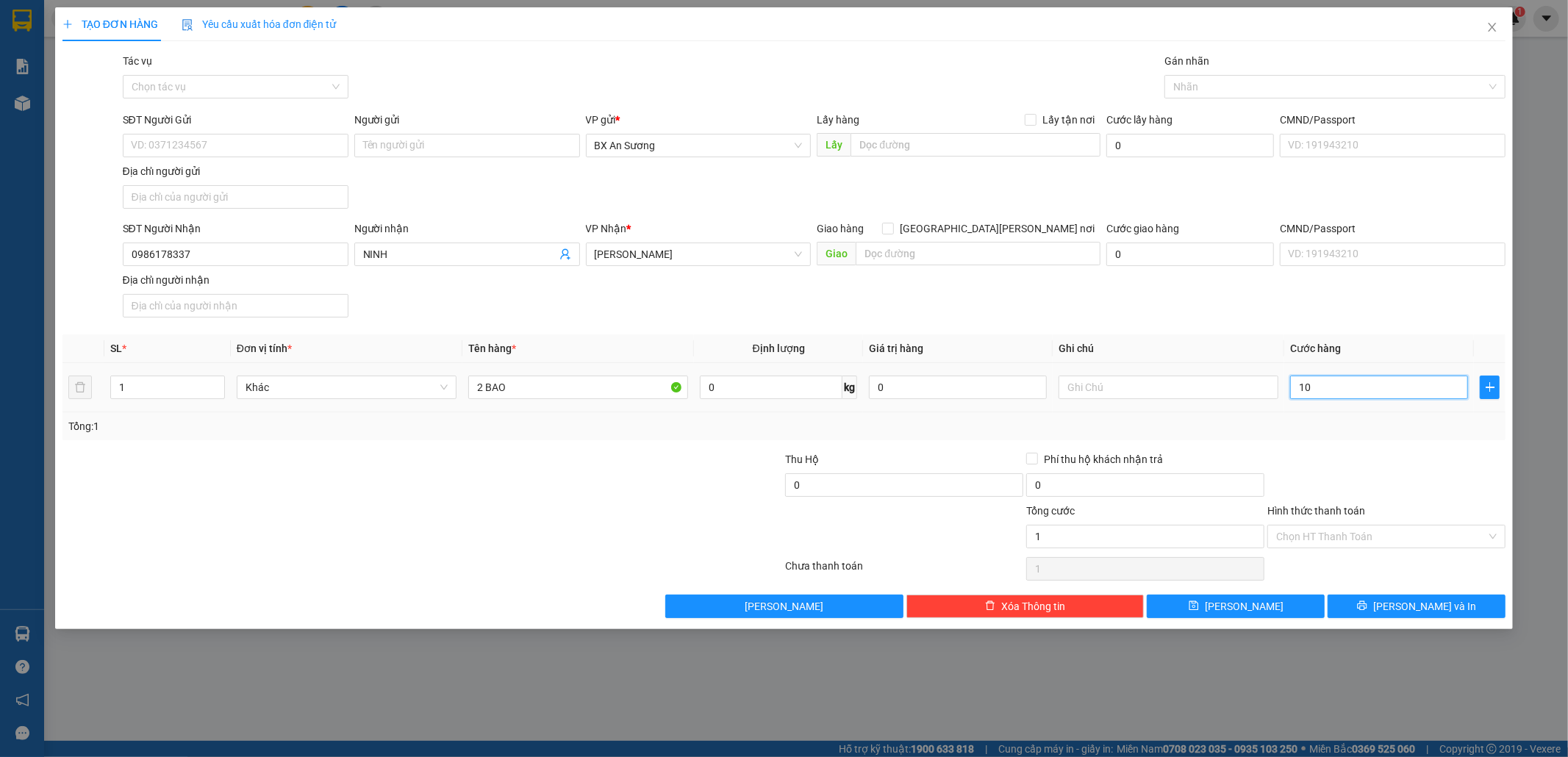
type input "10"
type input "100"
drag, startPoint x: 1330, startPoint y: 382, endPoint x: 1147, endPoint y: 397, distance: 183.6
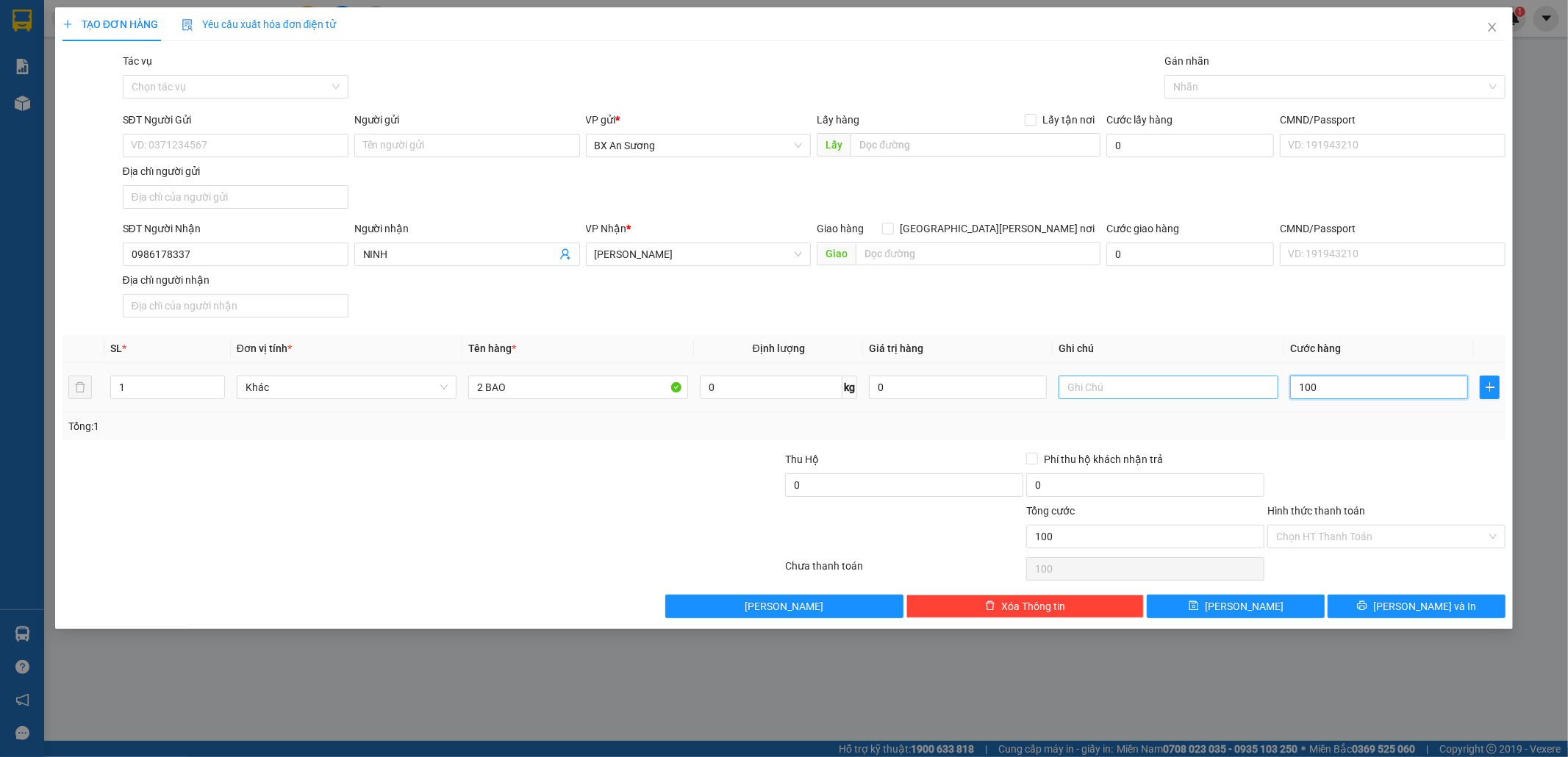
click at [1164, 389] on tr "1 Khác 2 BAO 0 kg 0 100" at bounding box center [784, 387] width 1444 height 49
type input "9"
type input "90"
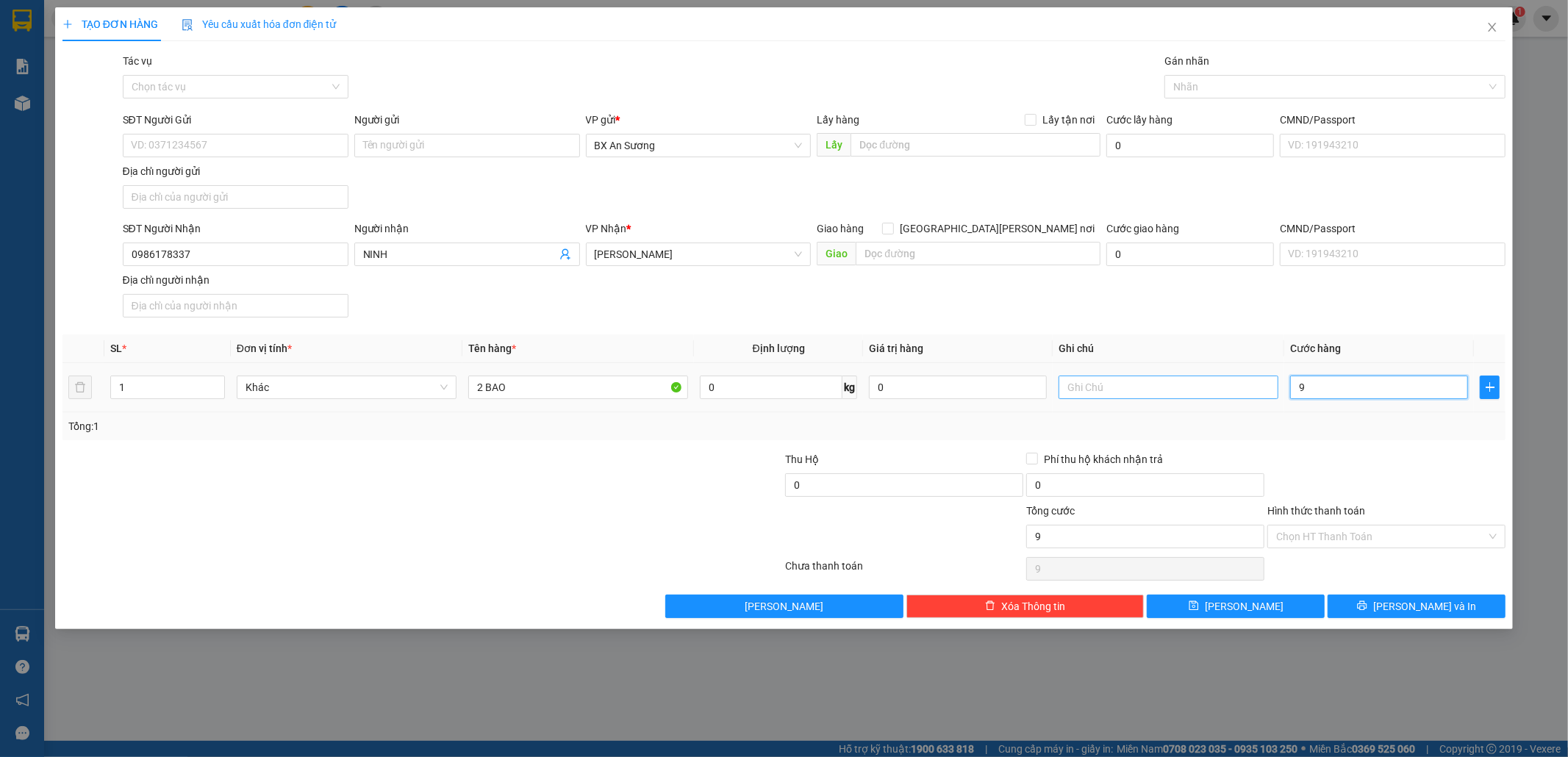
type input "90"
type input "90.000"
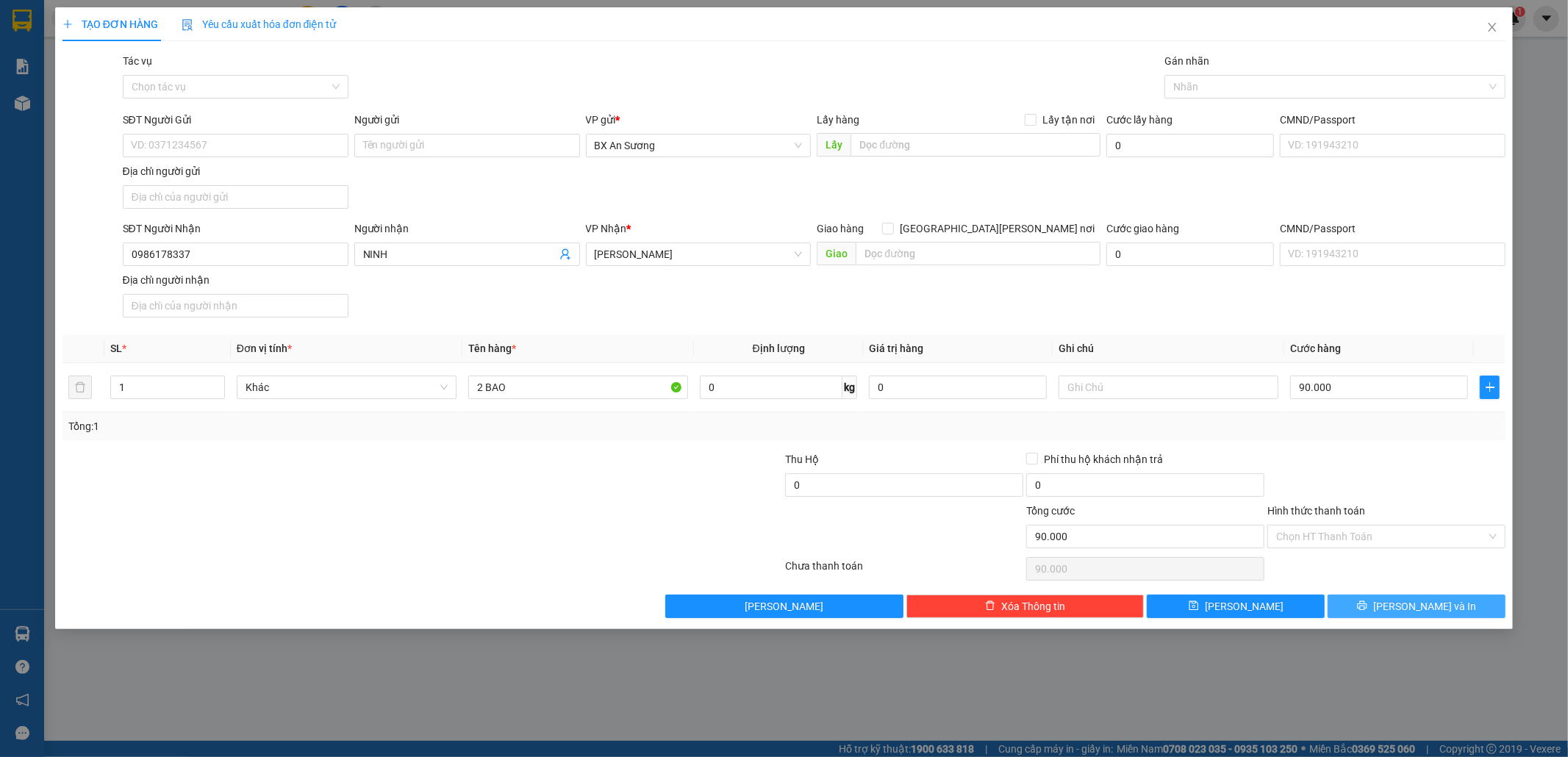
drag, startPoint x: 1403, startPoint y: 601, endPoint x: 1403, endPoint y: 609, distance: 8.0
click at [1403, 606] on div "Transit Pickup Surcharge Ids Transit Deliver Surcharge Ids Transit Deliver Surc…" at bounding box center [784, 335] width 1444 height 565
click at [1403, 609] on span "[PERSON_NAME] và In" at bounding box center [1424, 606] width 103 height 16
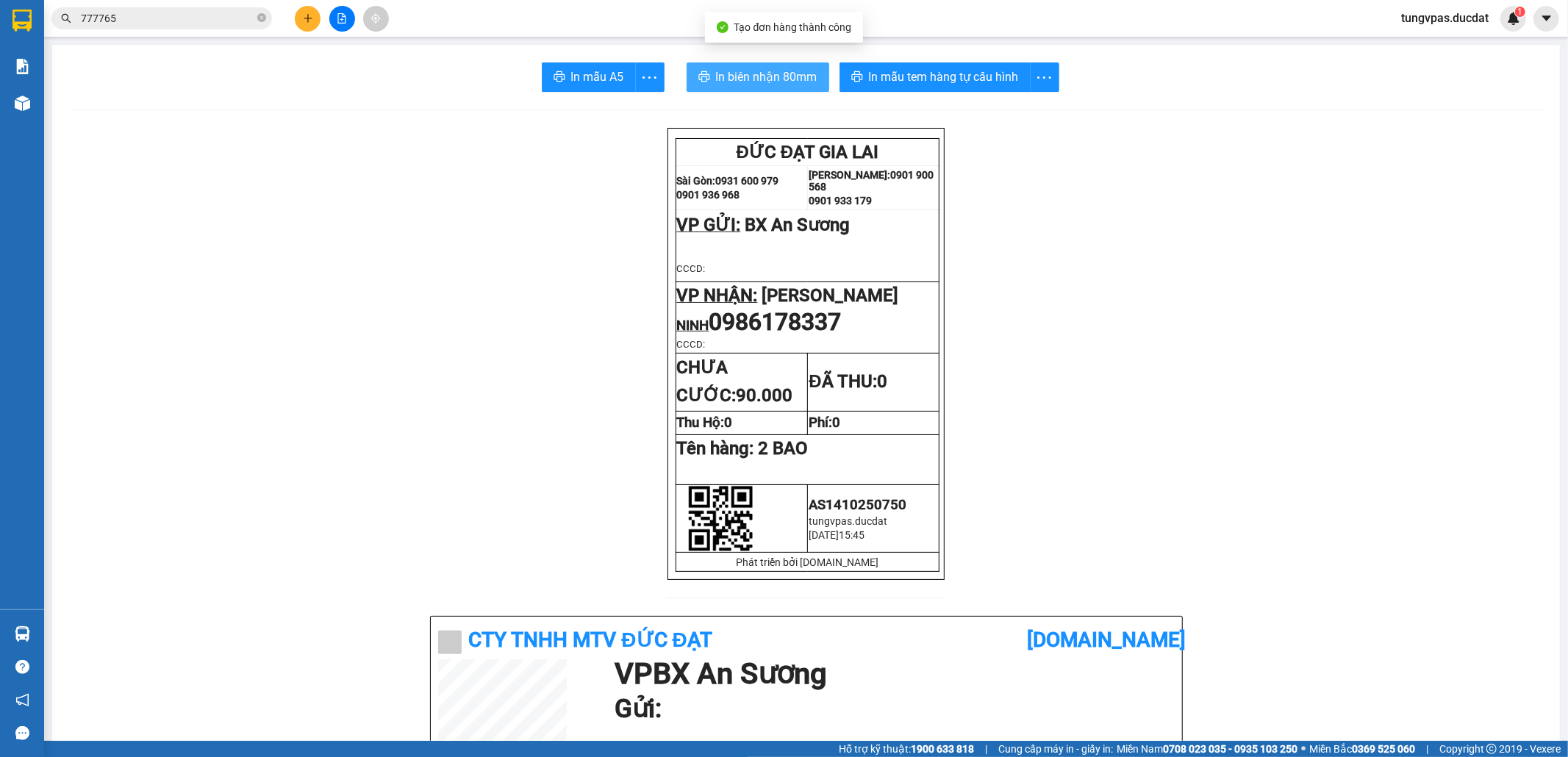
click at [753, 62] on button "In biên nhận 80mm" at bounding box center [758, 77] width 143 height 30
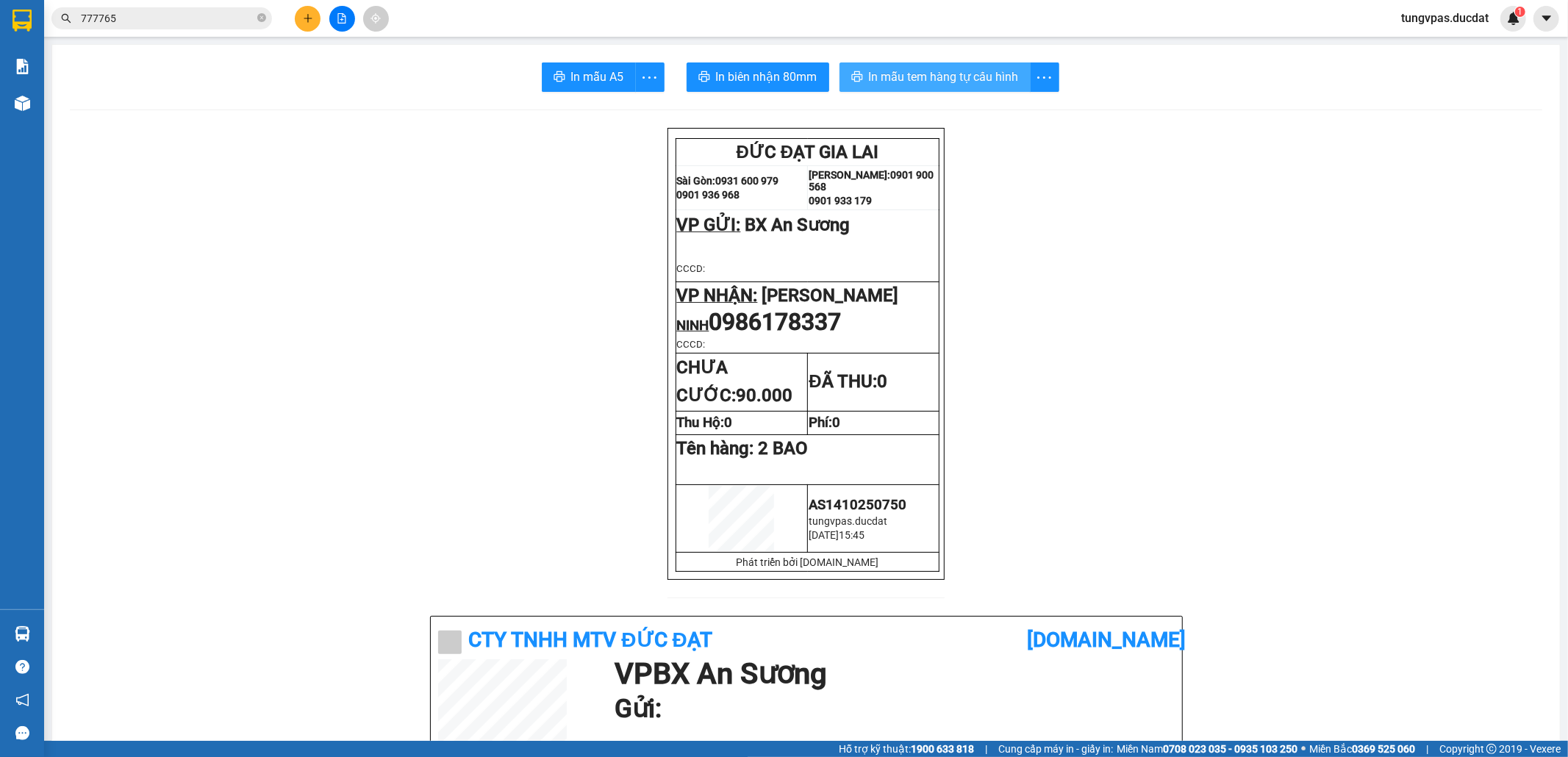
click at [947, 80] on span "In mẫu tem hàng tự cấu hình" at bounding box center [943, 77] width 150 height 19
click at [345, 21] on icon "file-add" at bounding box center [342, 18] width 10 height 10
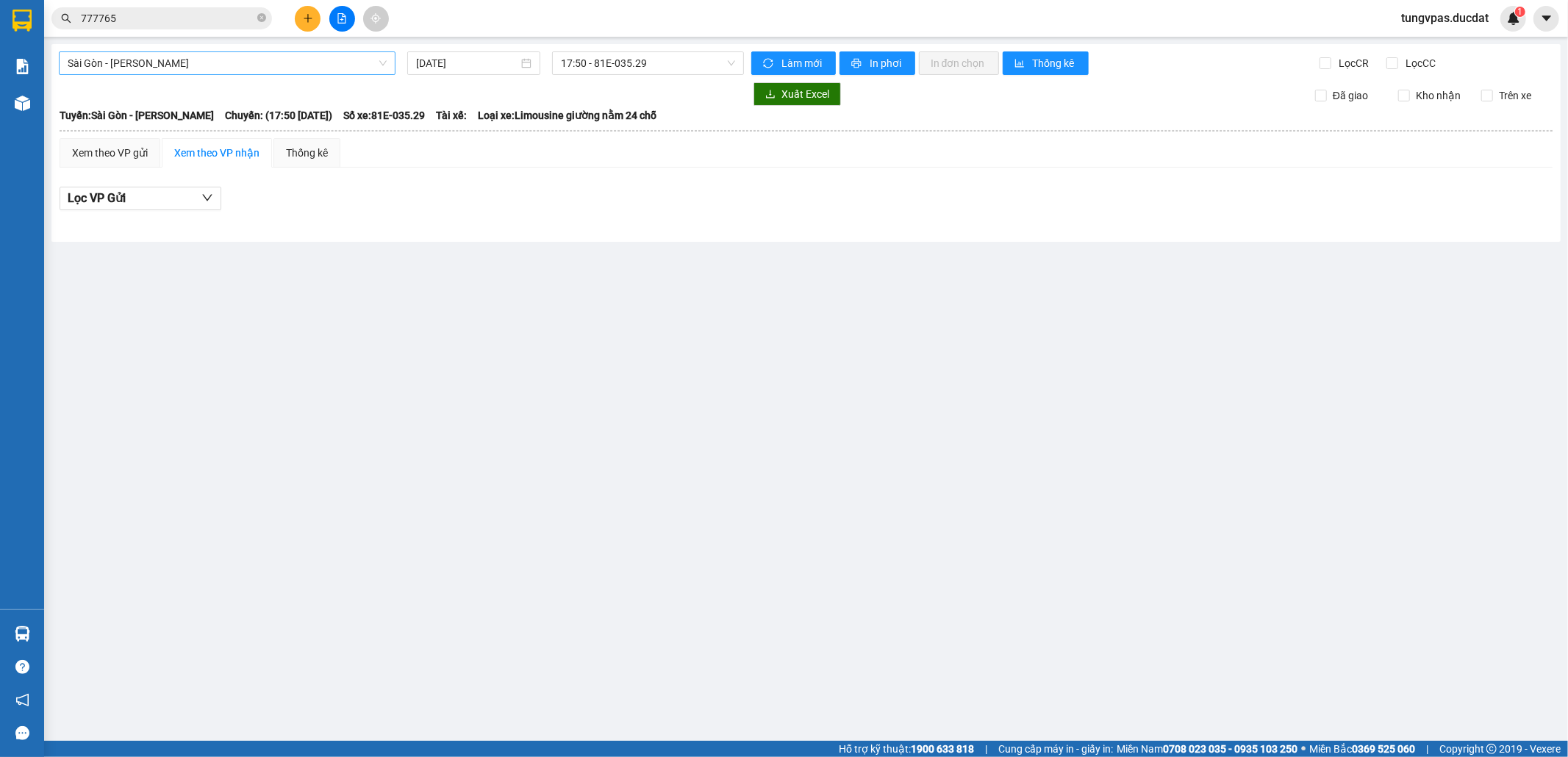
click at [285, 63] on span "Sài Gòn - [PERSON_NAME]" at bounding box center [227, 63] width 319 height 22
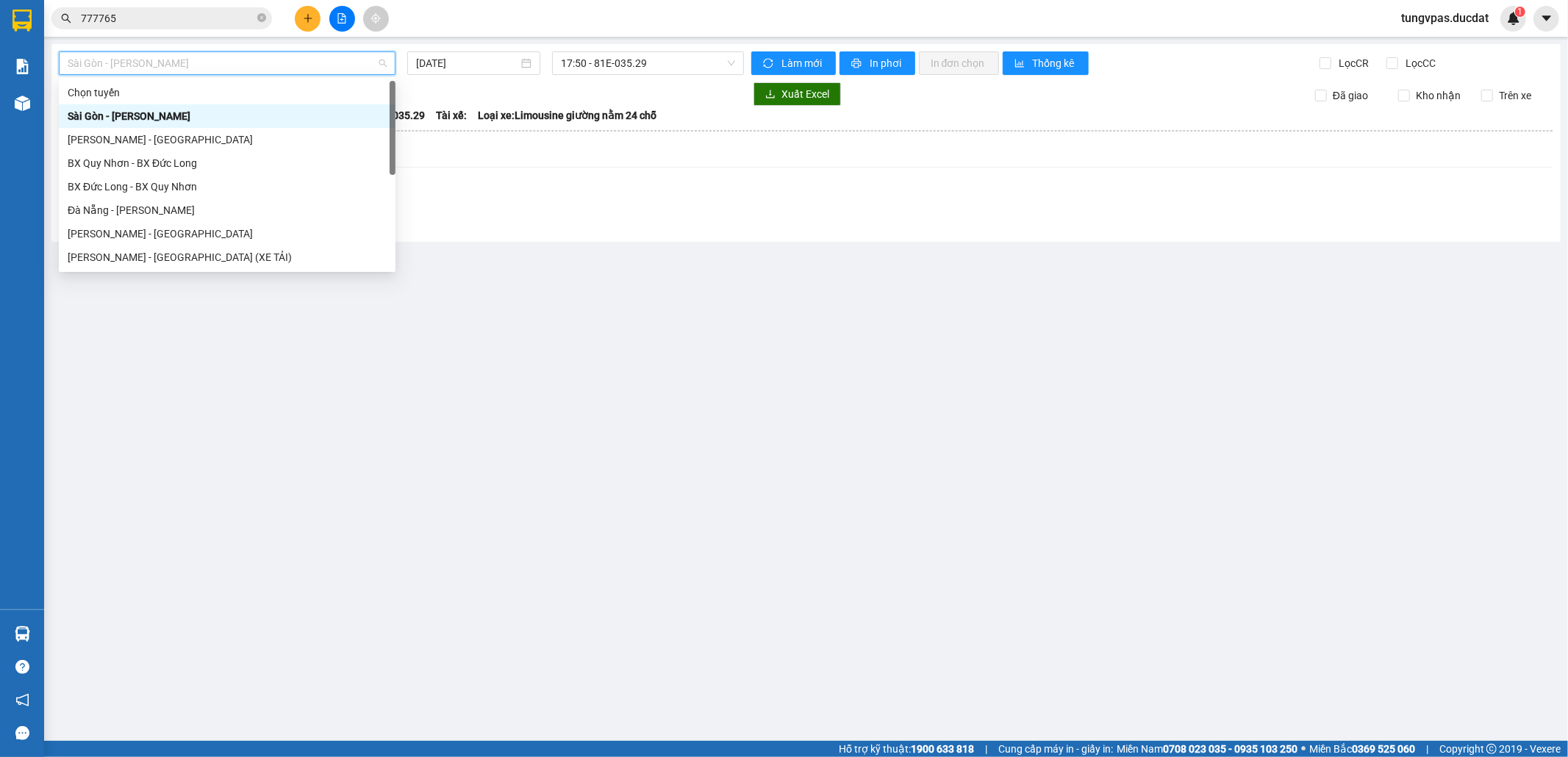
click at [248, 127] on div "Sài Gòn - [PERSON_NAME]" at bounding box center [227, 116] width 337 height 23
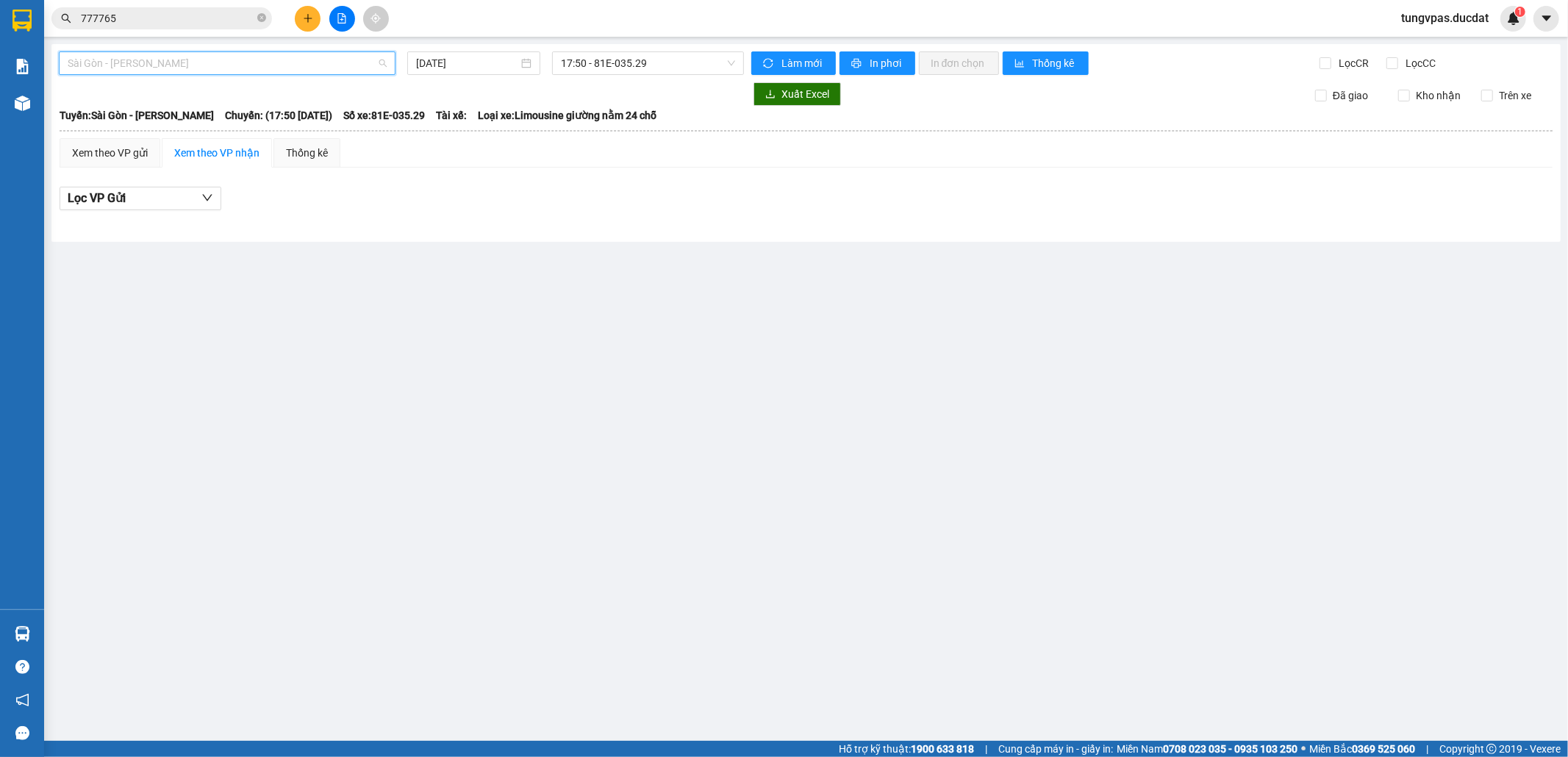
click at [236, 64] on span "Sài Gòn - [PERSON_NAME]" at bounding box center [227, 63] width 319 height 22
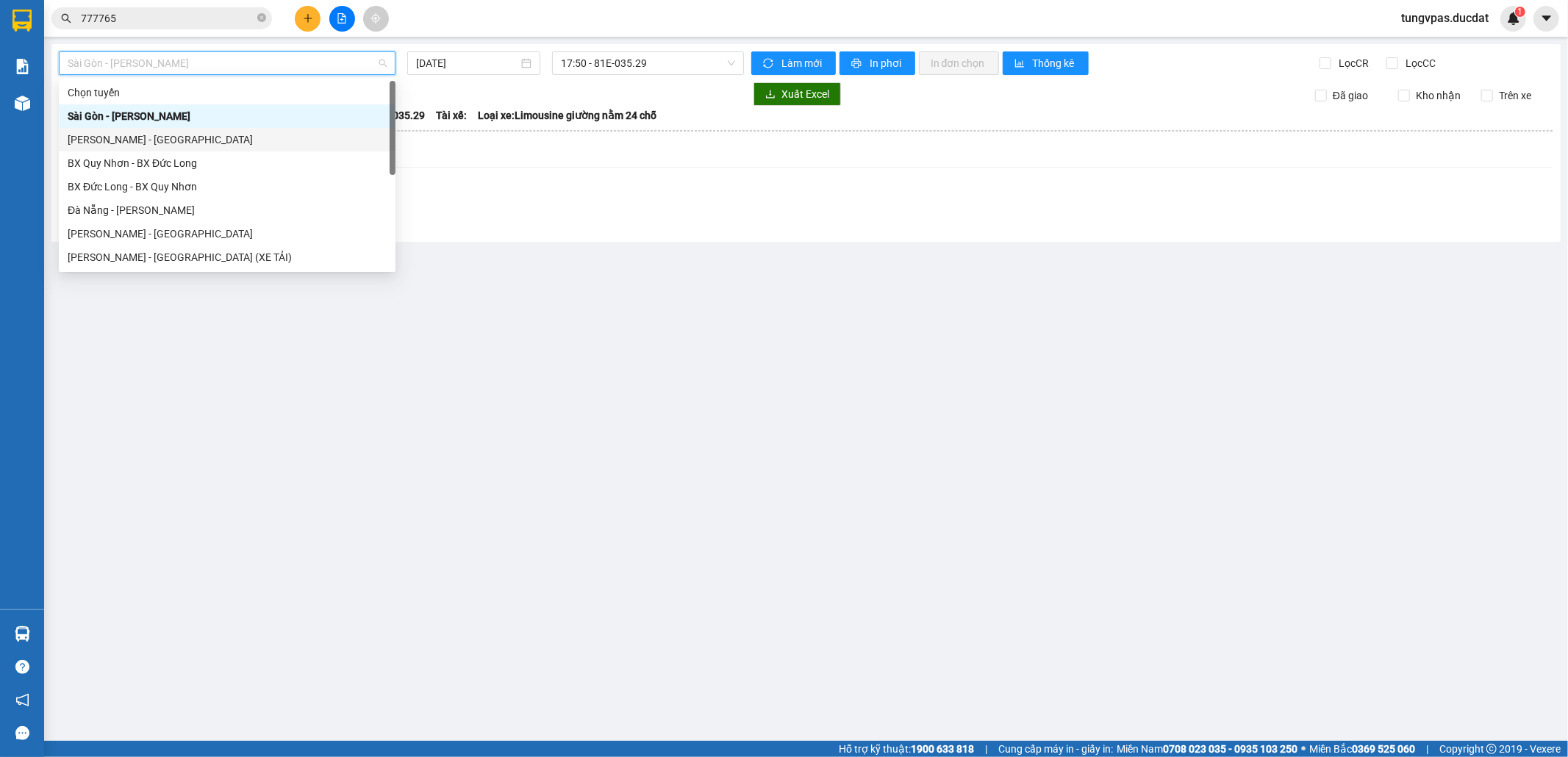
click at [221, 132] on div "[PERSON_NAME] - [GEOGRAPHIC_DATA]" at bounding box center [227, 139] width 319 height 16
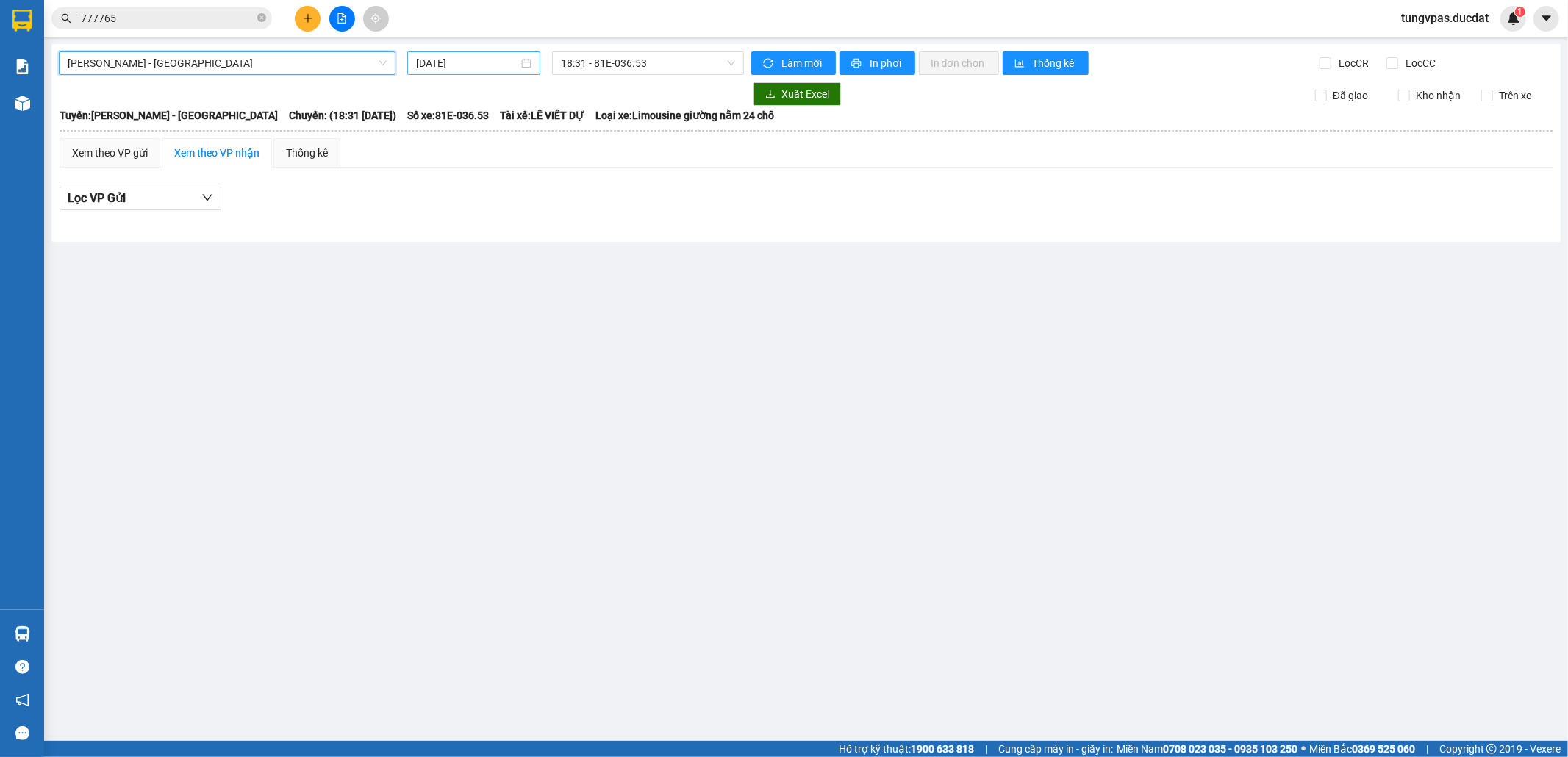
click at [434, 62] on input "[DATE]" at bounding box center [467, 63] width 102 height 16
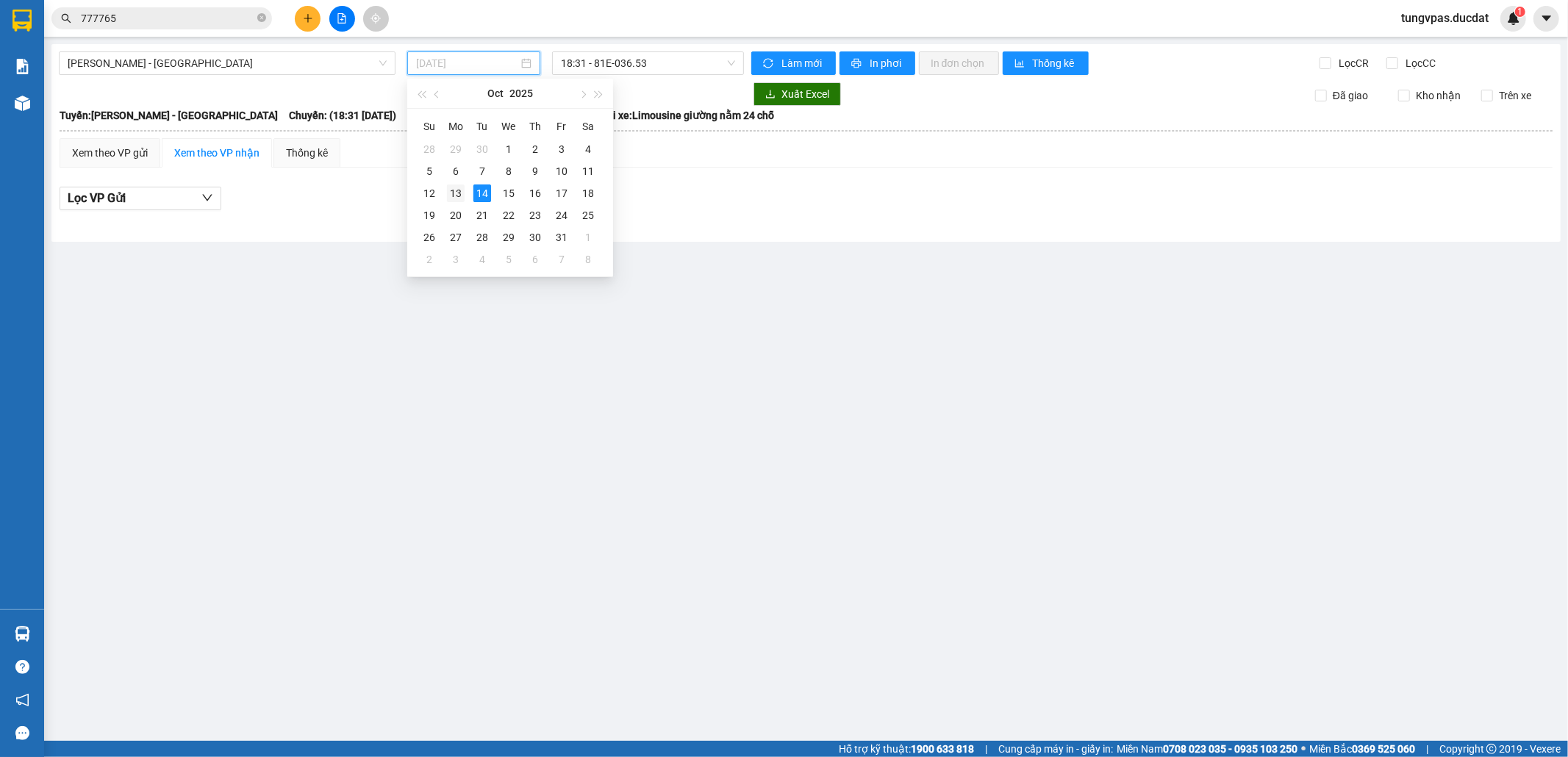
click at [460, 189] on div "13" at bounding box center [456, 193] width 18 height 18
type input "[DATE]"
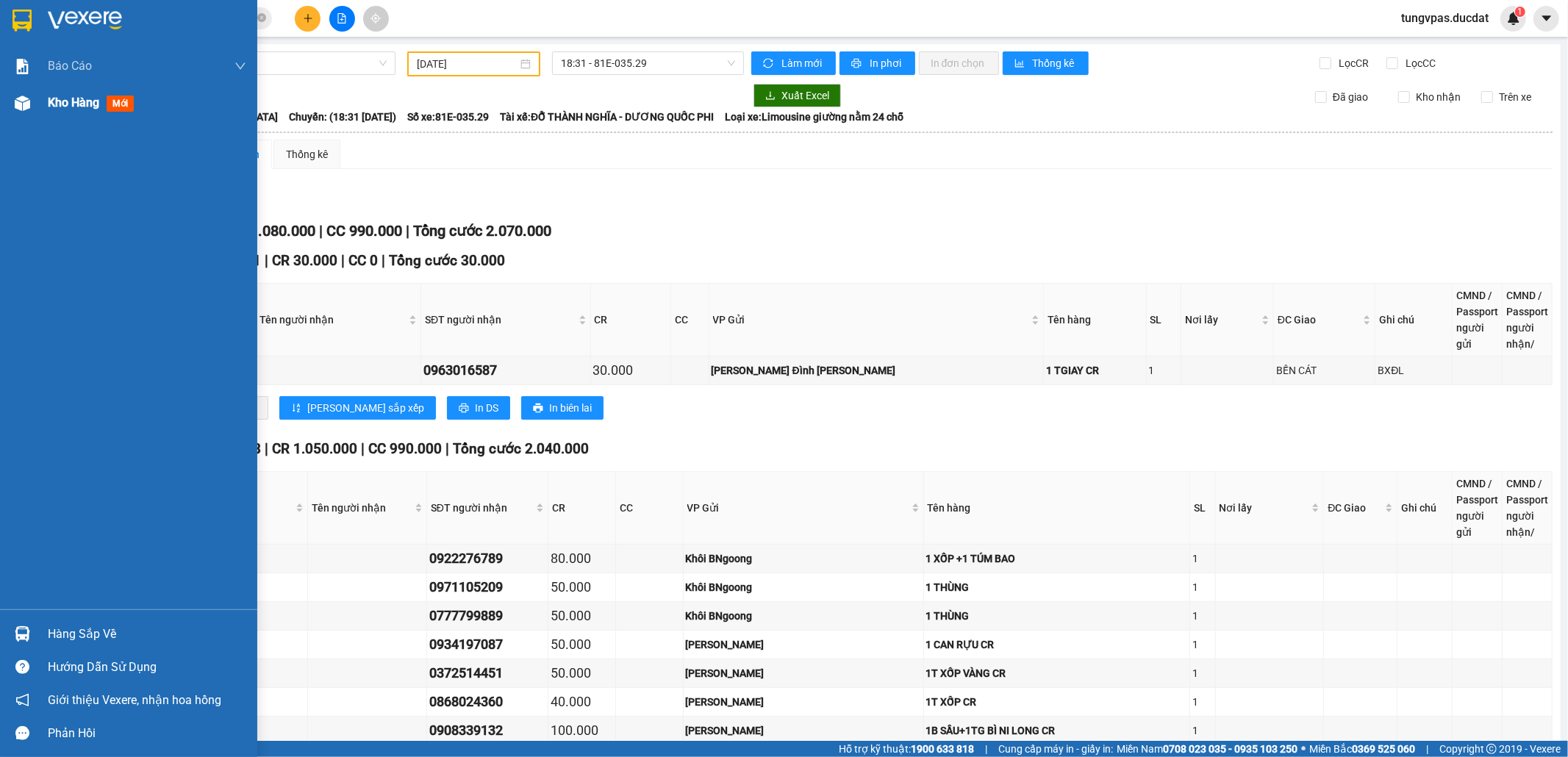
click at [25, 106] on img at bounding box center [23, 103] width 16 height 16
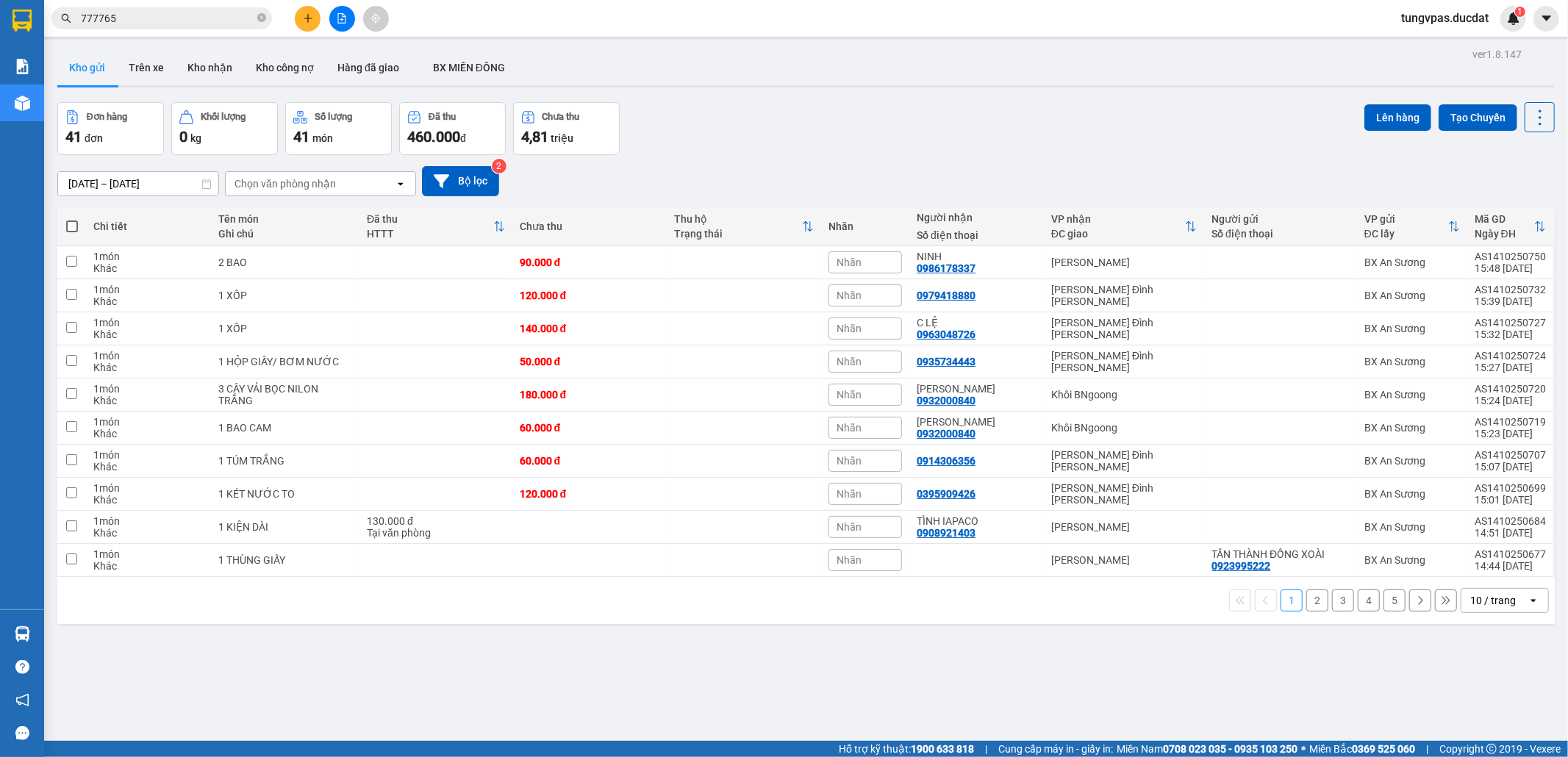
click at [1470, 593] on div "10 / trang" at bounding box center [1493, 600] width 46 height 15
click at [1485, 724] on span "100 / trang" at bounding box center [1484, 768] width 53 height 15
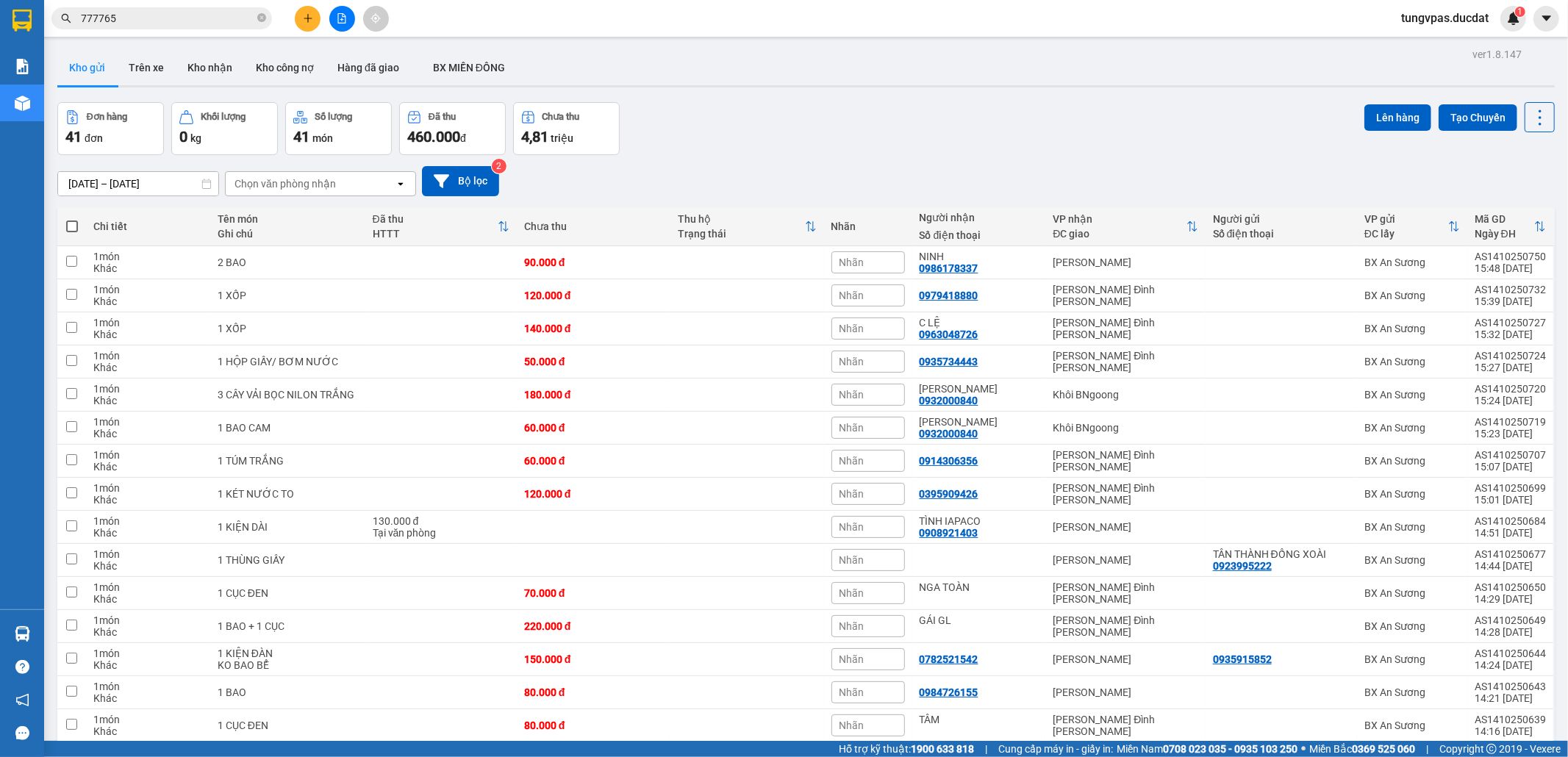
click at [69, 221] on span at bounding box center [71, 226] width 12 height 12
click at [72, 219] on input "checkbox" at bounding box center [72, 219] width 0 height 0
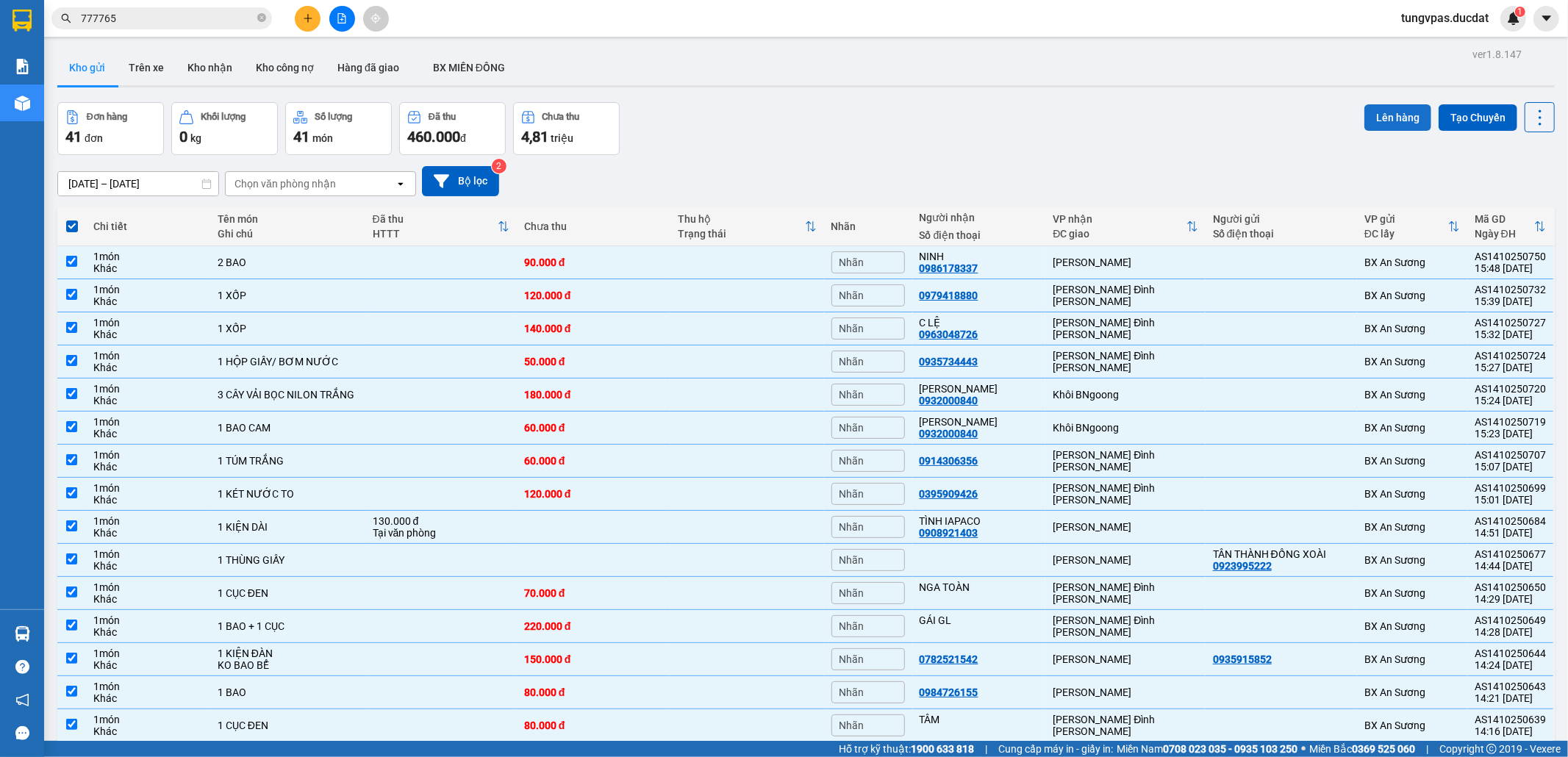
click at [1375, 123] on button "Lên hàng" at bounding box center [1397, 117] width 67 height 26
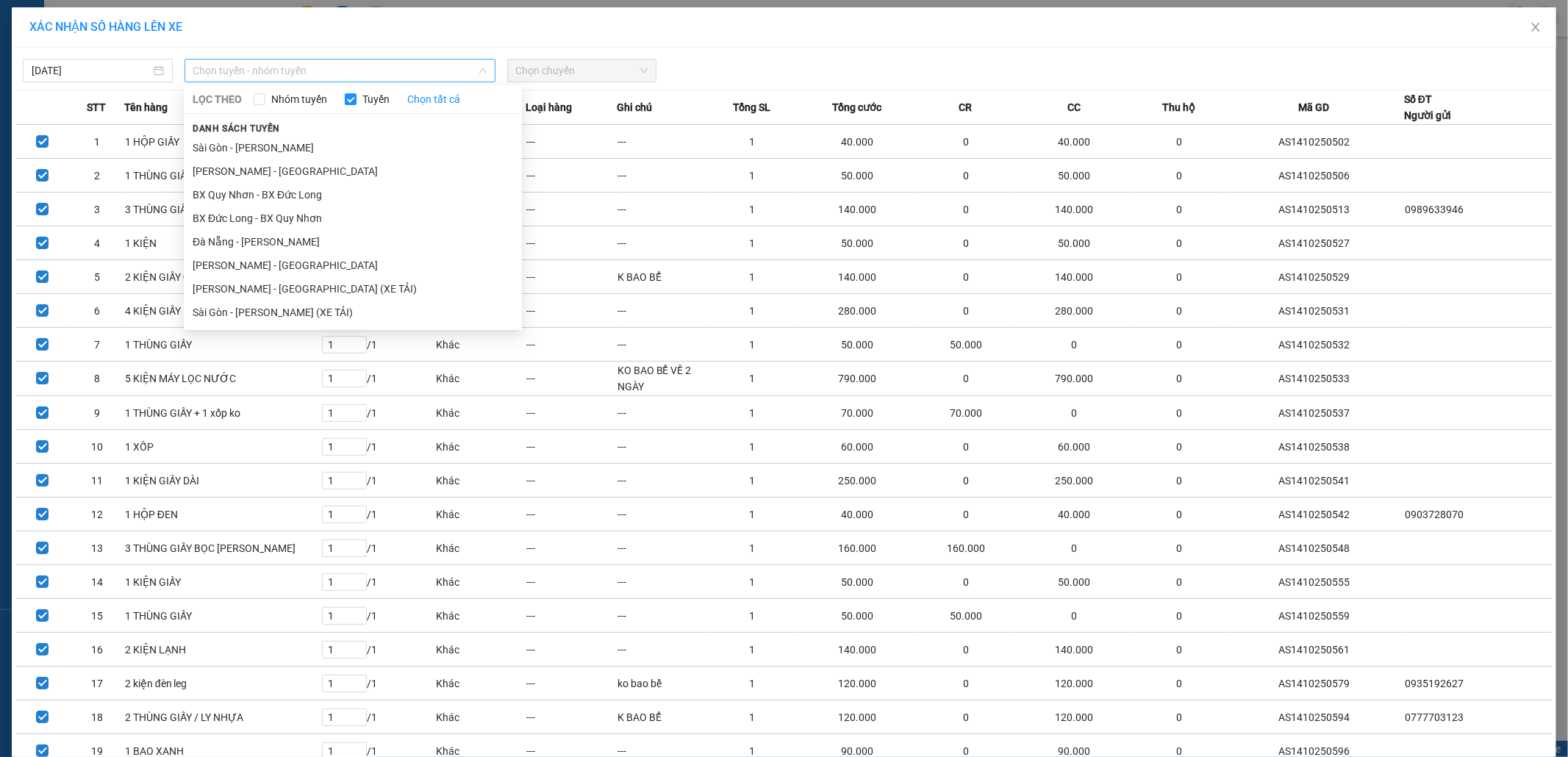
click at [388, 79] on span "Chọn tuyến - nhóm tuyến" at bounding box center [340, 71] width 293 height 22
click at [259, 145] on li "Sài Gòn - [PERSON_NAME]" at bounding box center [353, 148] width 338 height 23
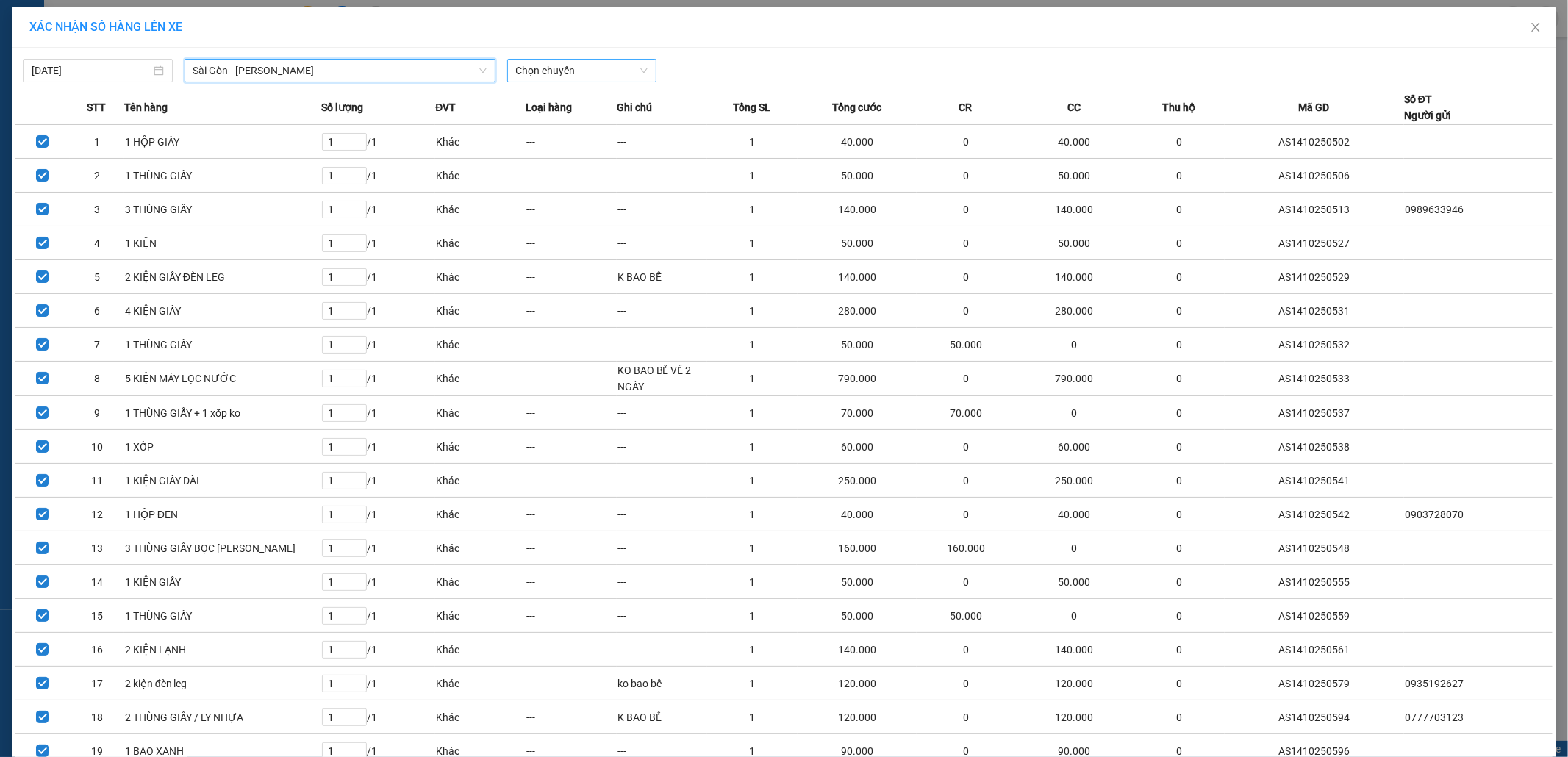
click at [557, 71] on span "Chọn chuyến" at bounding box center [582, 71] width 132 height 22
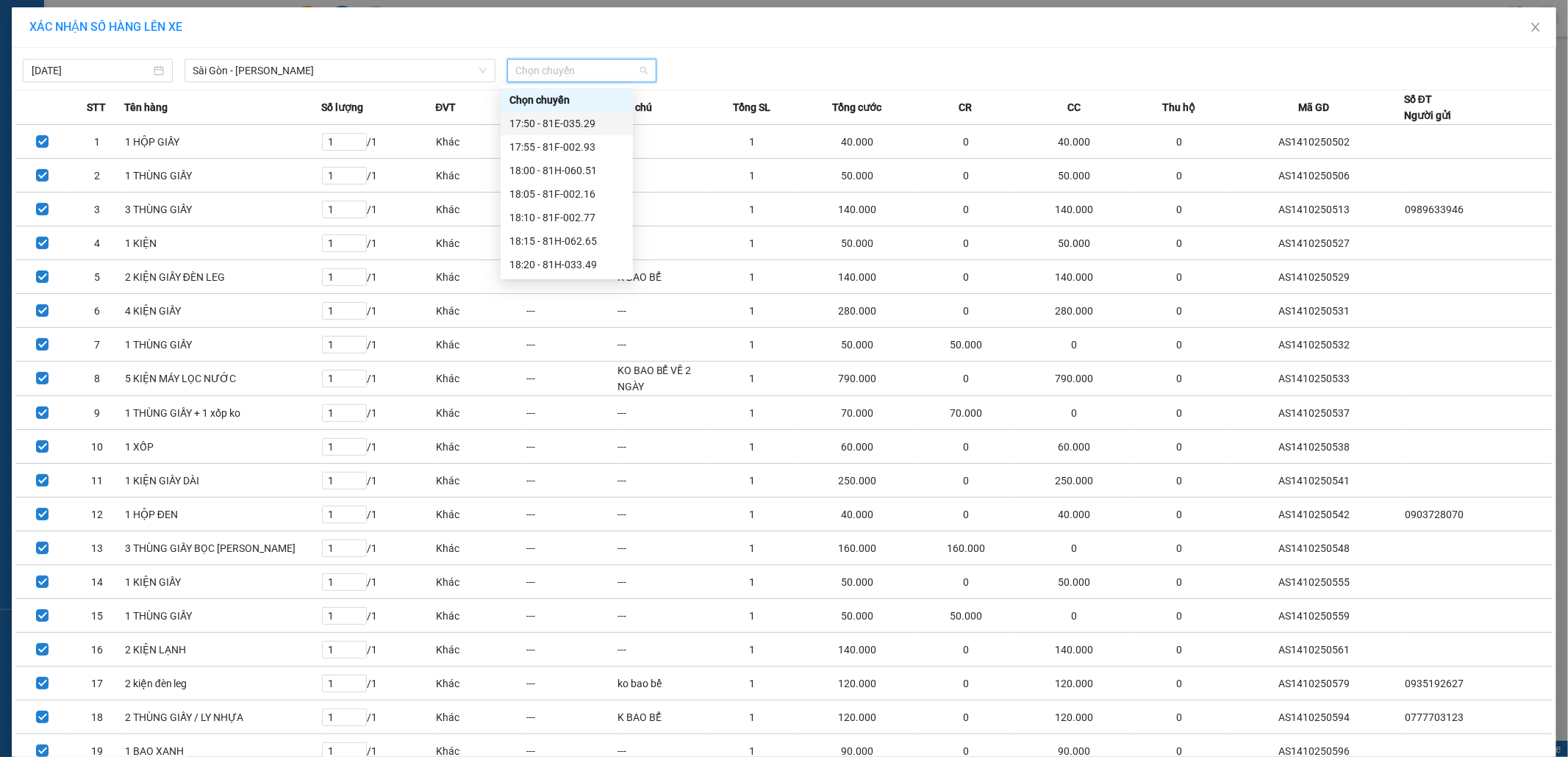
click at [561, 113] on div "17:50 - 81E-035.29" at bounding box center [567, 123] width 132 height 23
